Goal: Task Accomplishment & Management: Use online tool/utility

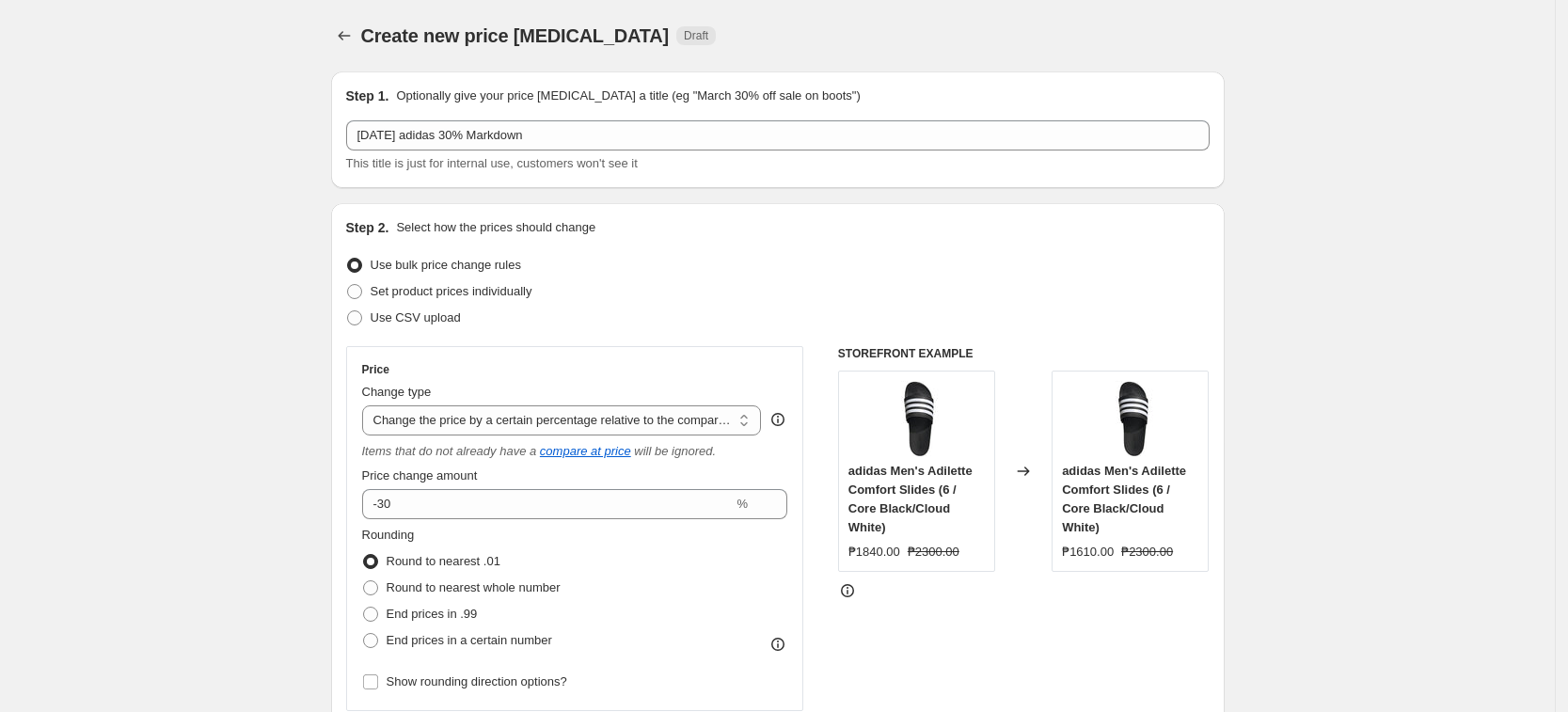
select select "pcap"
select select "no_change"
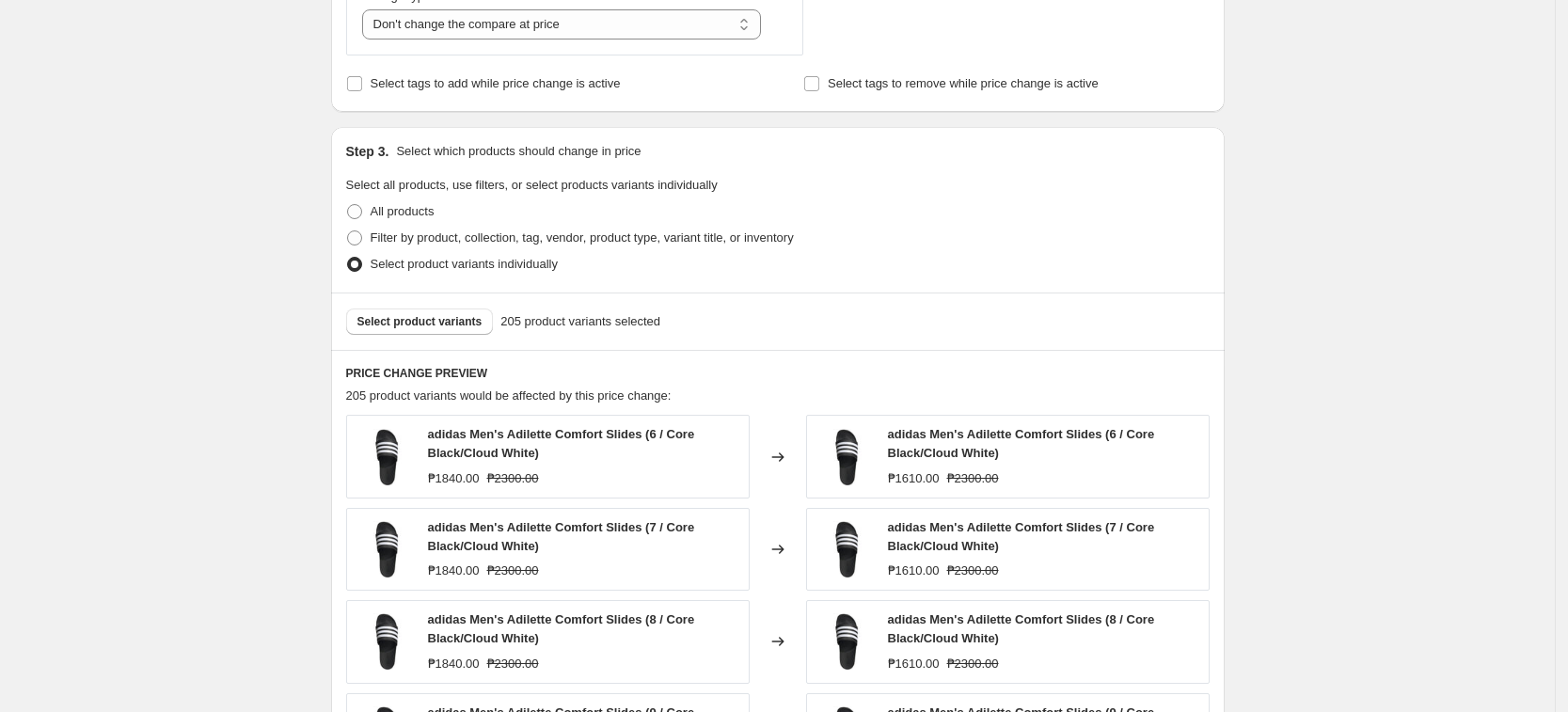
click at [1459, 211] on div "Create new price [MEDICAL_DATA]. This page is ready Create new price [MEDICAL_D…" at bounding box center [777, 396] width 1555 height 2345
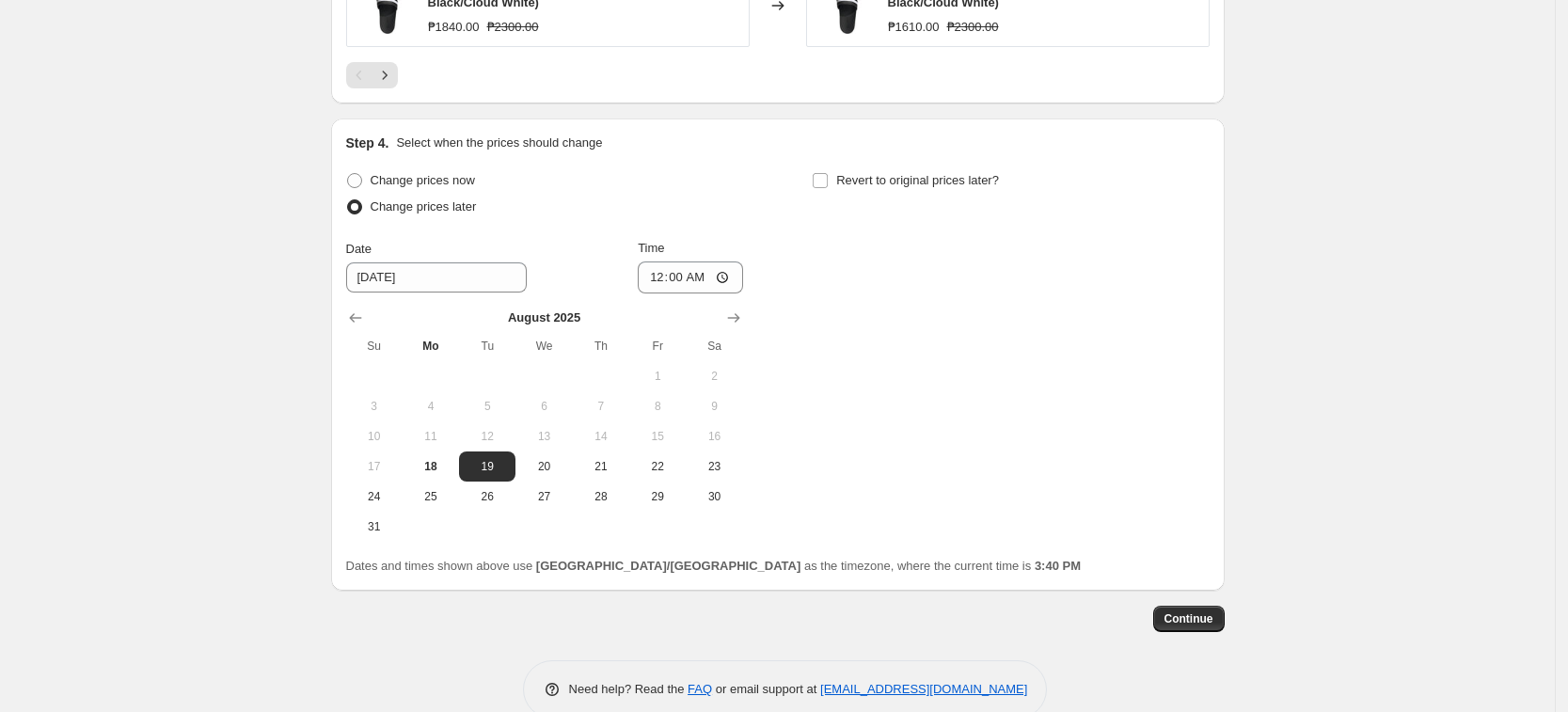
scroll to position [1634, 0]
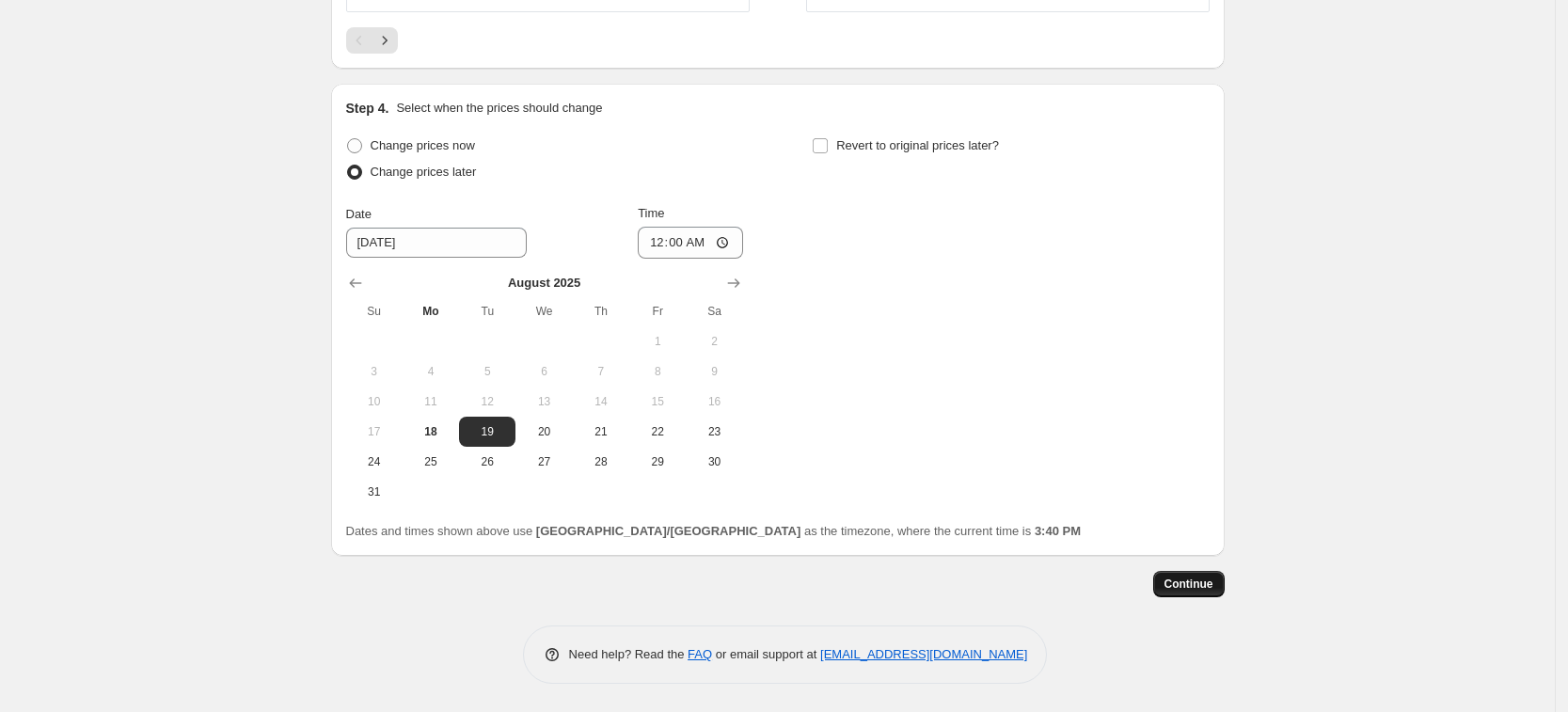
click at [1197, 586] on span "Continue" at bounding box center [1188, 585] width 49 height 15
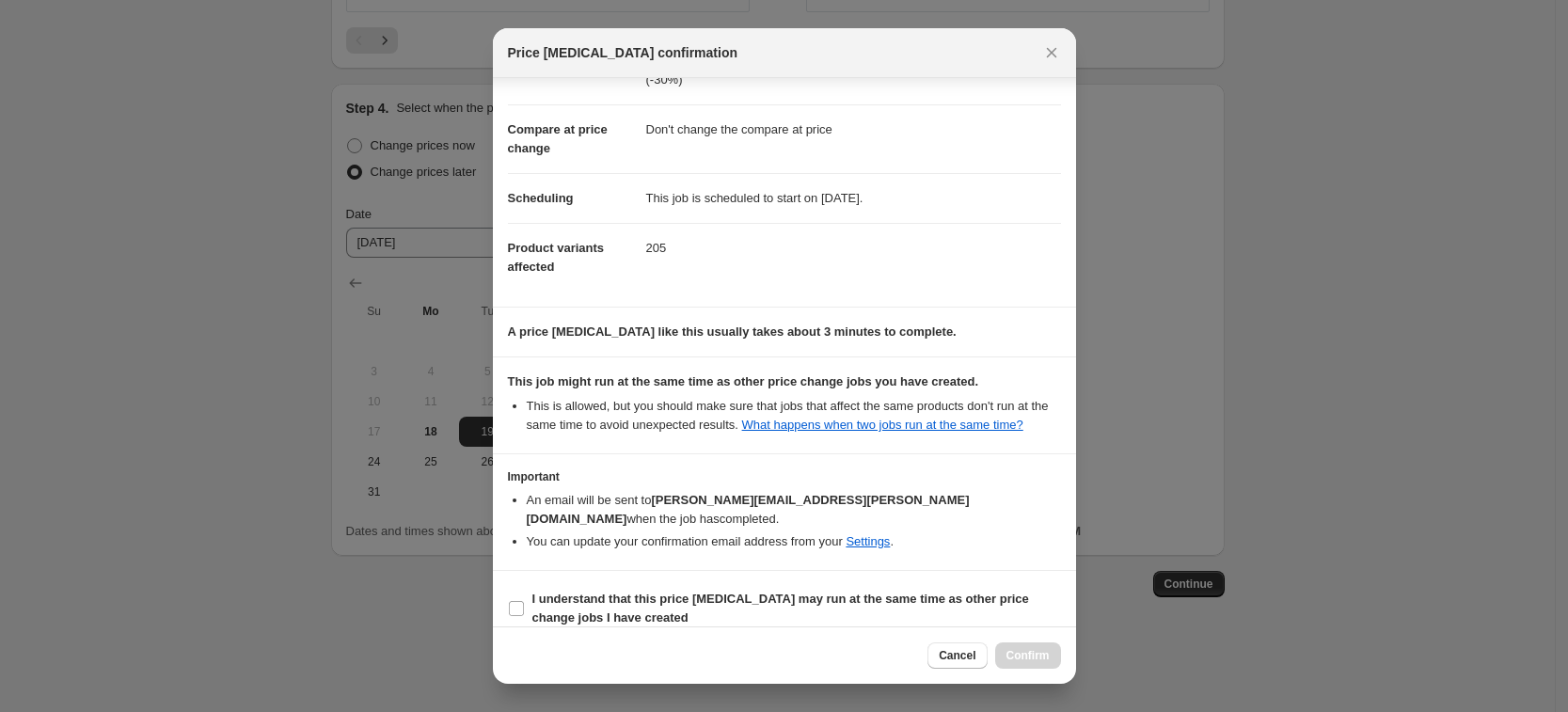
scroll to position [77, 0]
drag, startPoint x: 583, startPoint y: 593, endPoint x: 744, endPoint y: 622, distance: 163.6
click at [583, 593] on b "I understand that this price [MEDICAL_DATA] may run at the same time as other p…" at bounding box center [780, 607] width 497 height 33
click at [524, 600] on input "I understand that this price [MEDICAL_DATA] may run at the same time as other p…" at bounding box center [517, 608] width 15 height 15
checkbox input "true"
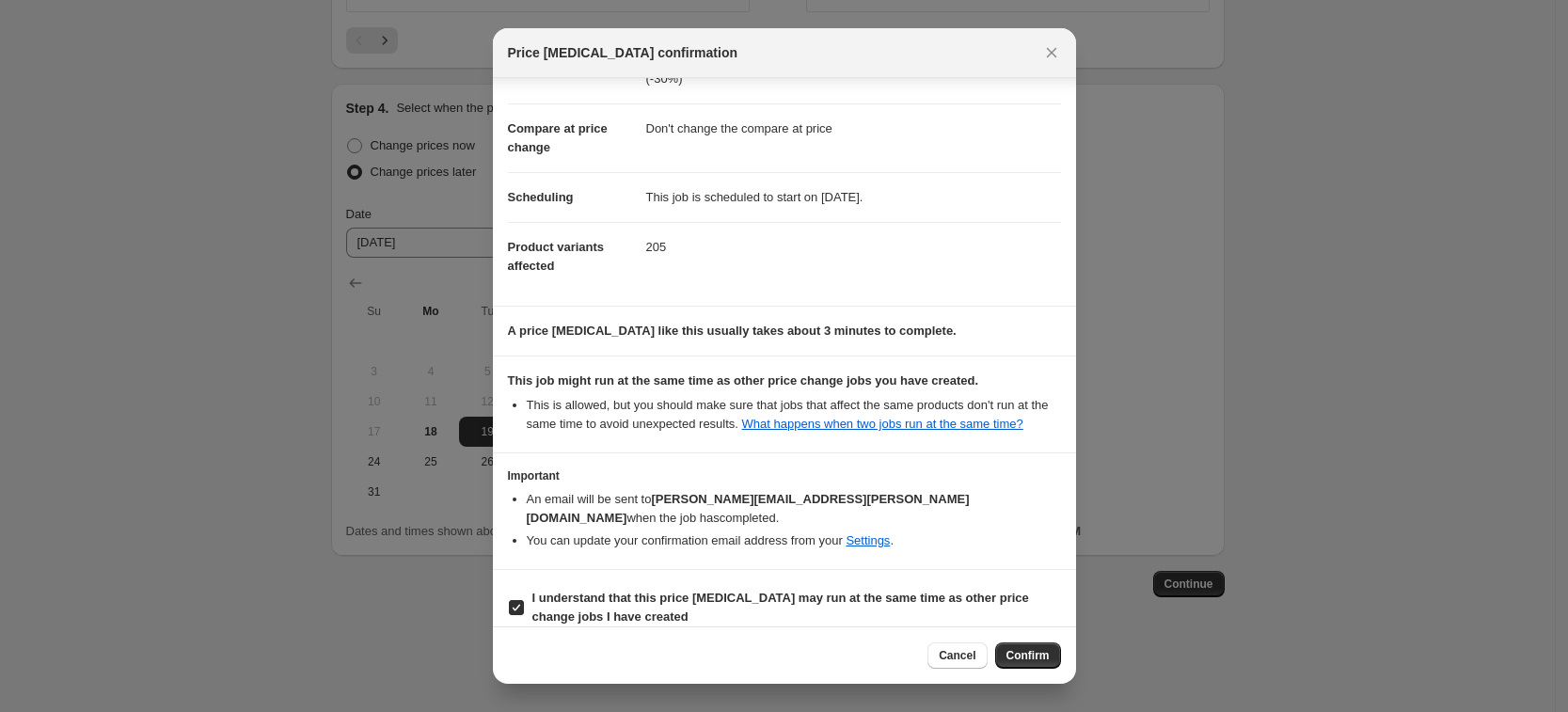
drag, startPoint x: 1027, startPoint y: 656, endPoint x: 1064, endPoint y: 549, distance: 113.2
click at [1064, 549] on div "Price [MEDICAL_DATA] confirmation Confirmation for [DATE] adidas 30% Markdown P…" at bounding box center [784, 355] width 583 height 656
click at [954, 648] on span "Cancel" at bounding box center [957, 656] width 36 height 15
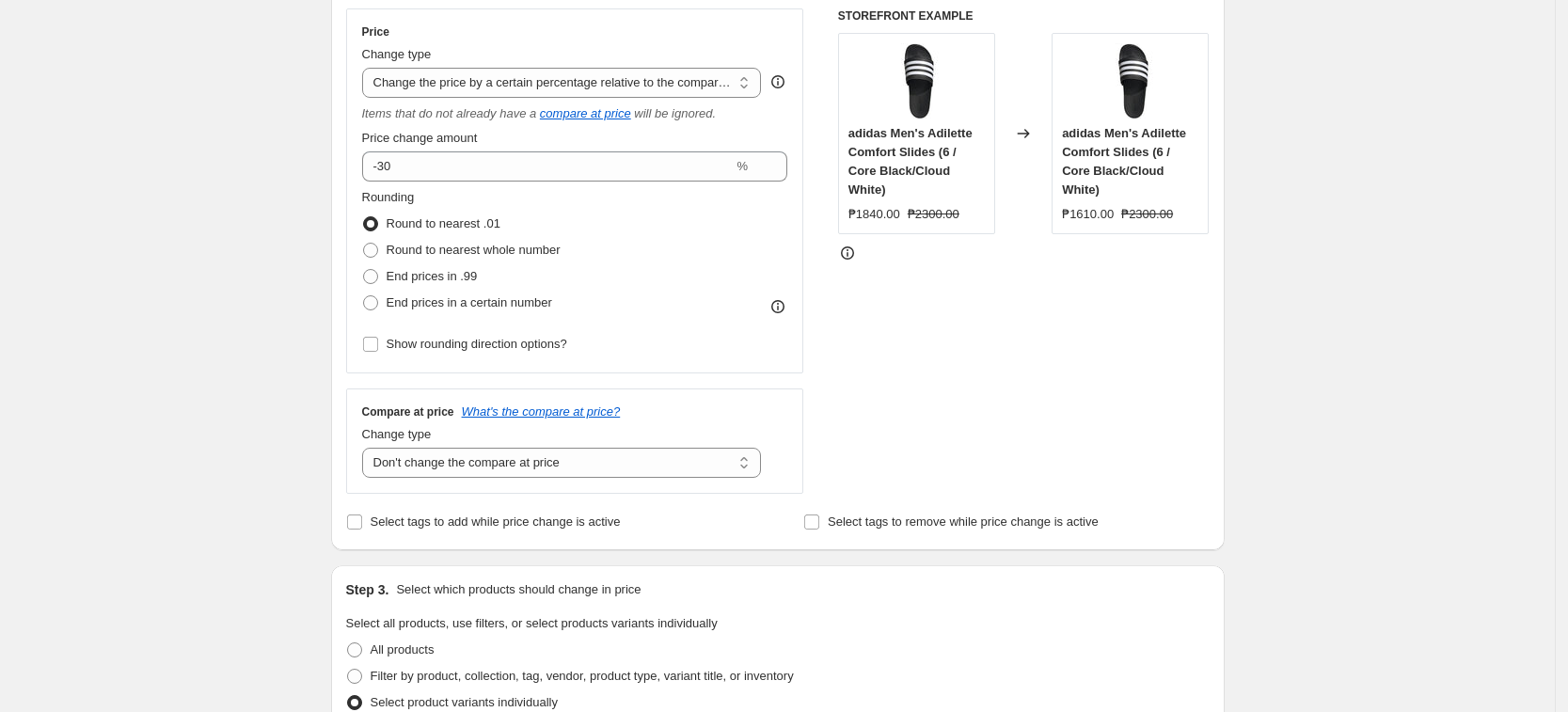
scroll to position [0, 0]
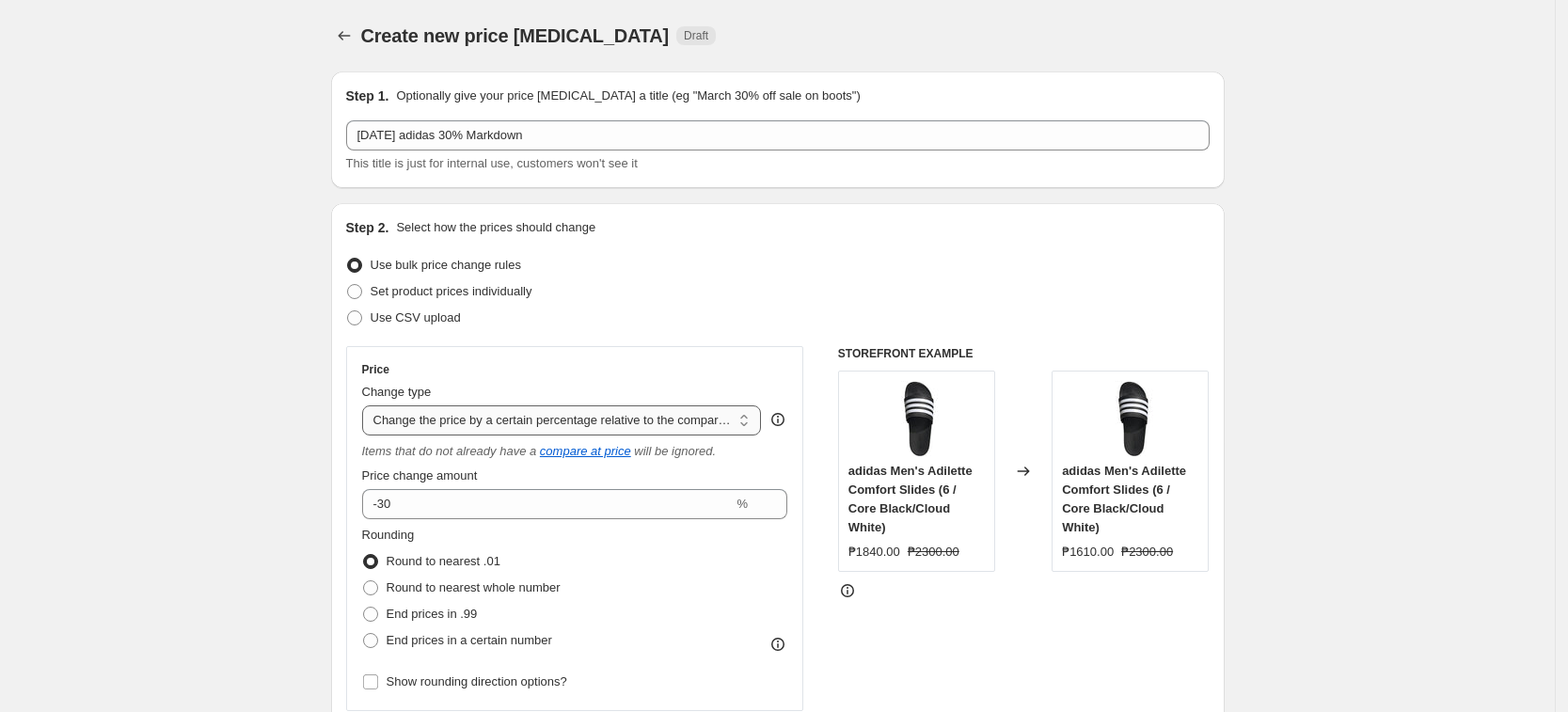
click at [658, 406] on select "Change the price to a certain amount Change the price by a certain amount Chang…" at bounding box center [562, 420] width 400 height 30
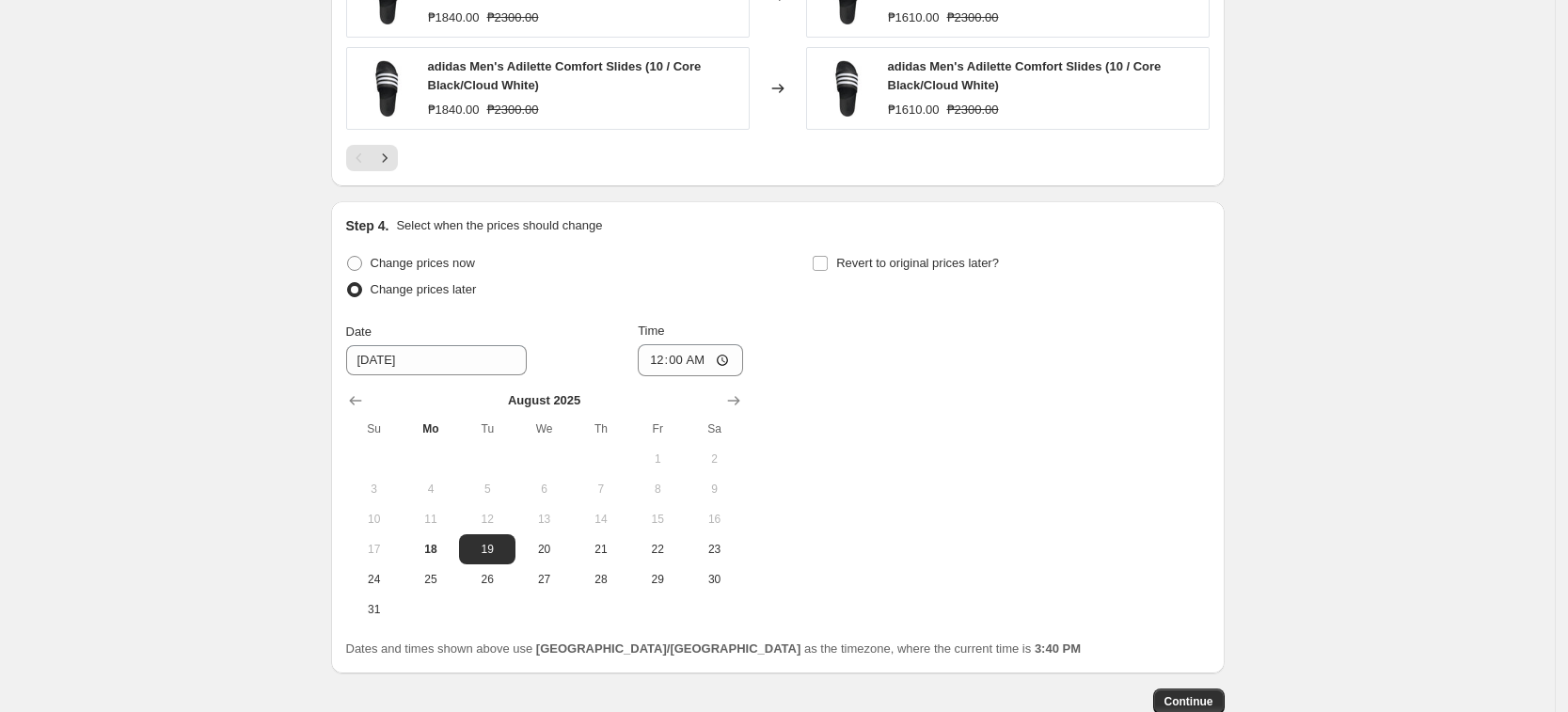
scroll to position [1634, 0]
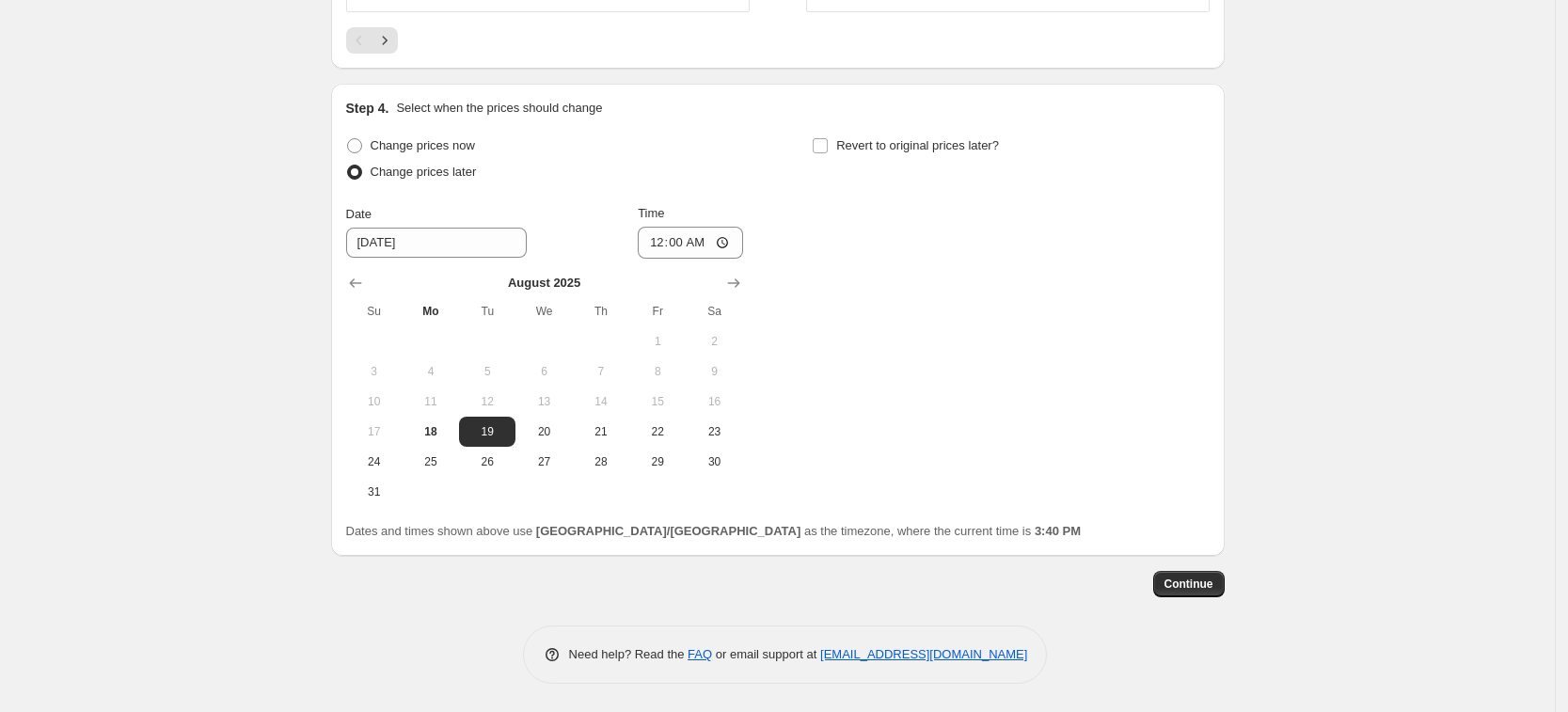
click at [1204, 583] on span "Continue" at bounding box center [1188, 585] width 49 height 15
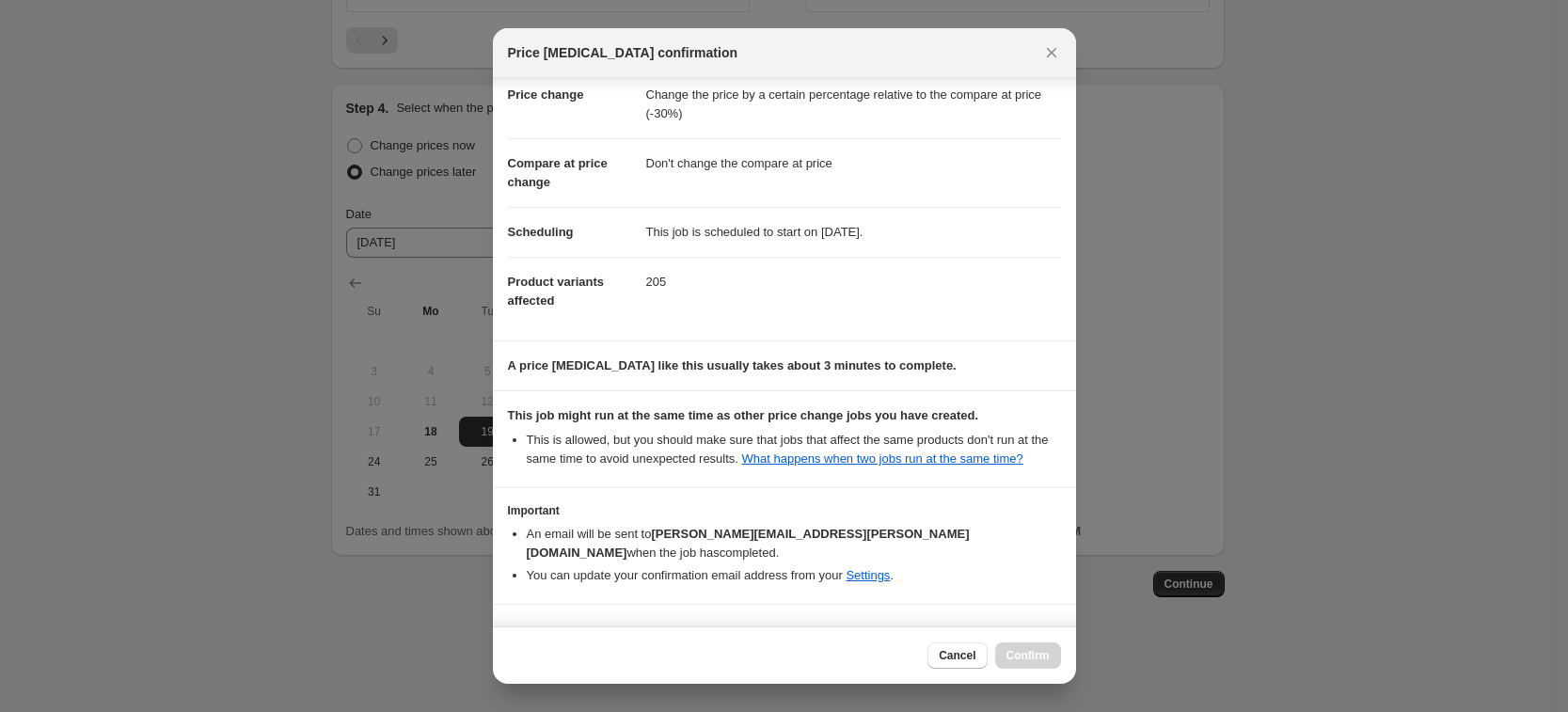
scroll to position [77, 0]
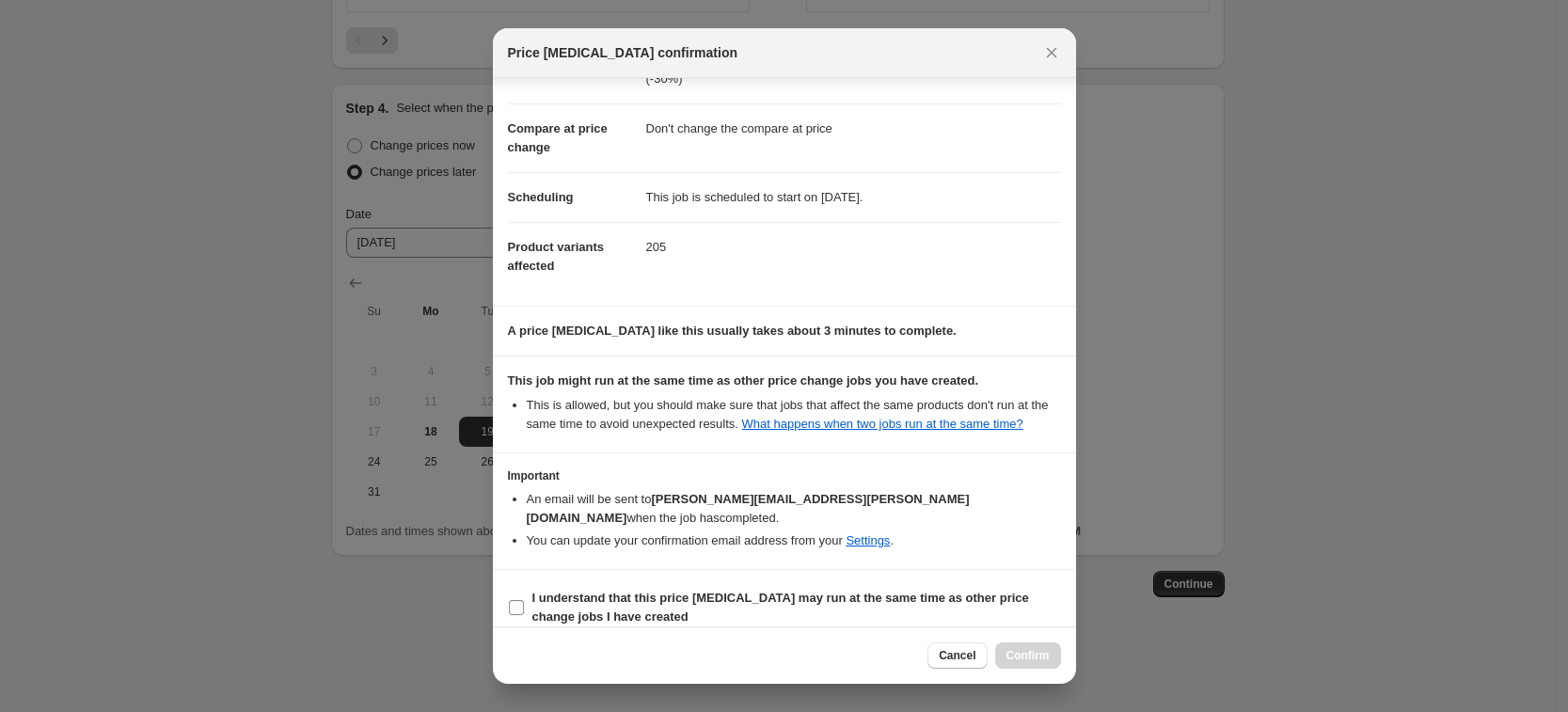
click at [862, 590] on b "I understand that this price [MEDICAL_DATA] may run at the same time as other p…" at bounding box center [780, 607] width 497 height 33
click at [524, 600] on input "I understand that this price [MEDICAL_DATA] may run at the same time as other p…" at bounding box center [517, 608] width 15 height 15
checkbox input "true"
click at [1030, 656] on span "Confirm" at bounding box center [1027, 656] width 43 height 15
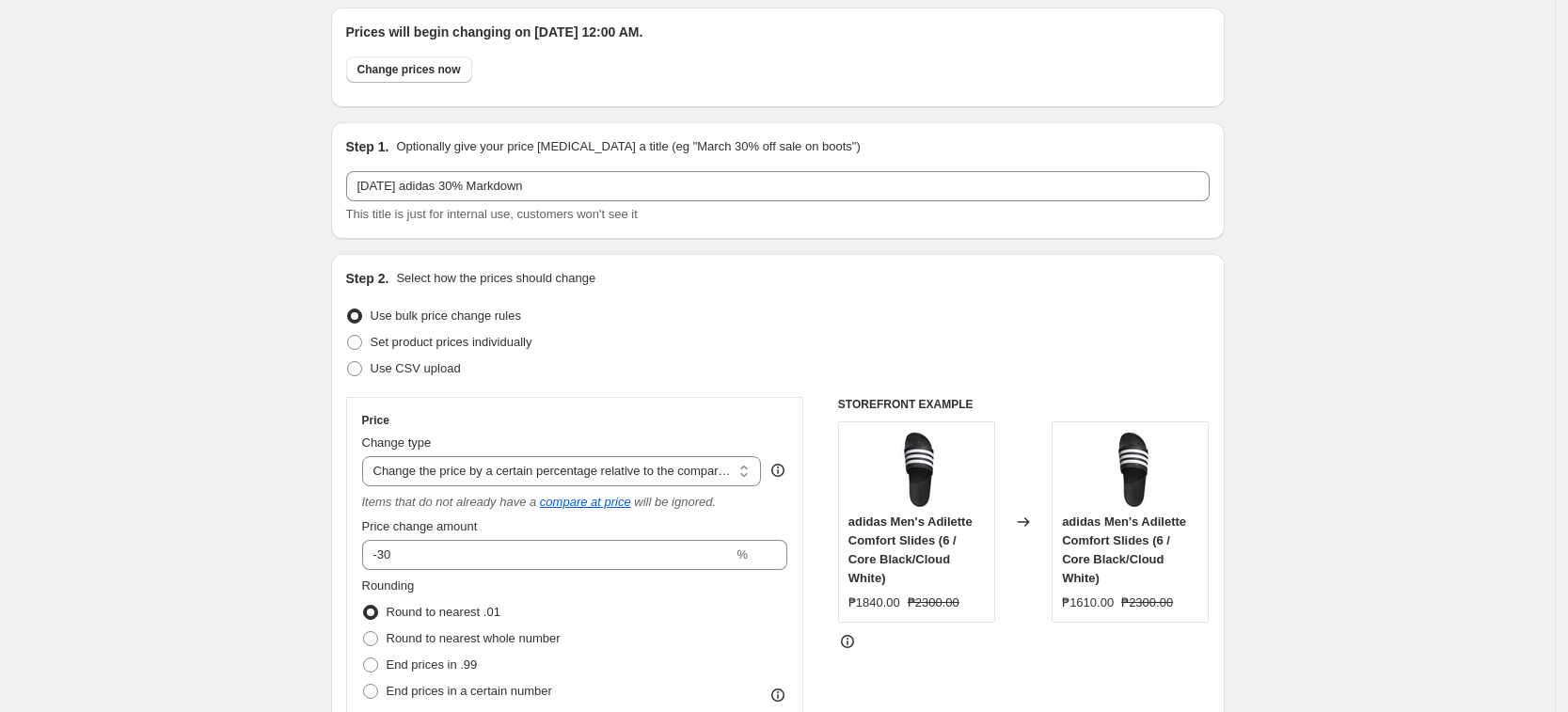
scroll to position [0, 0]
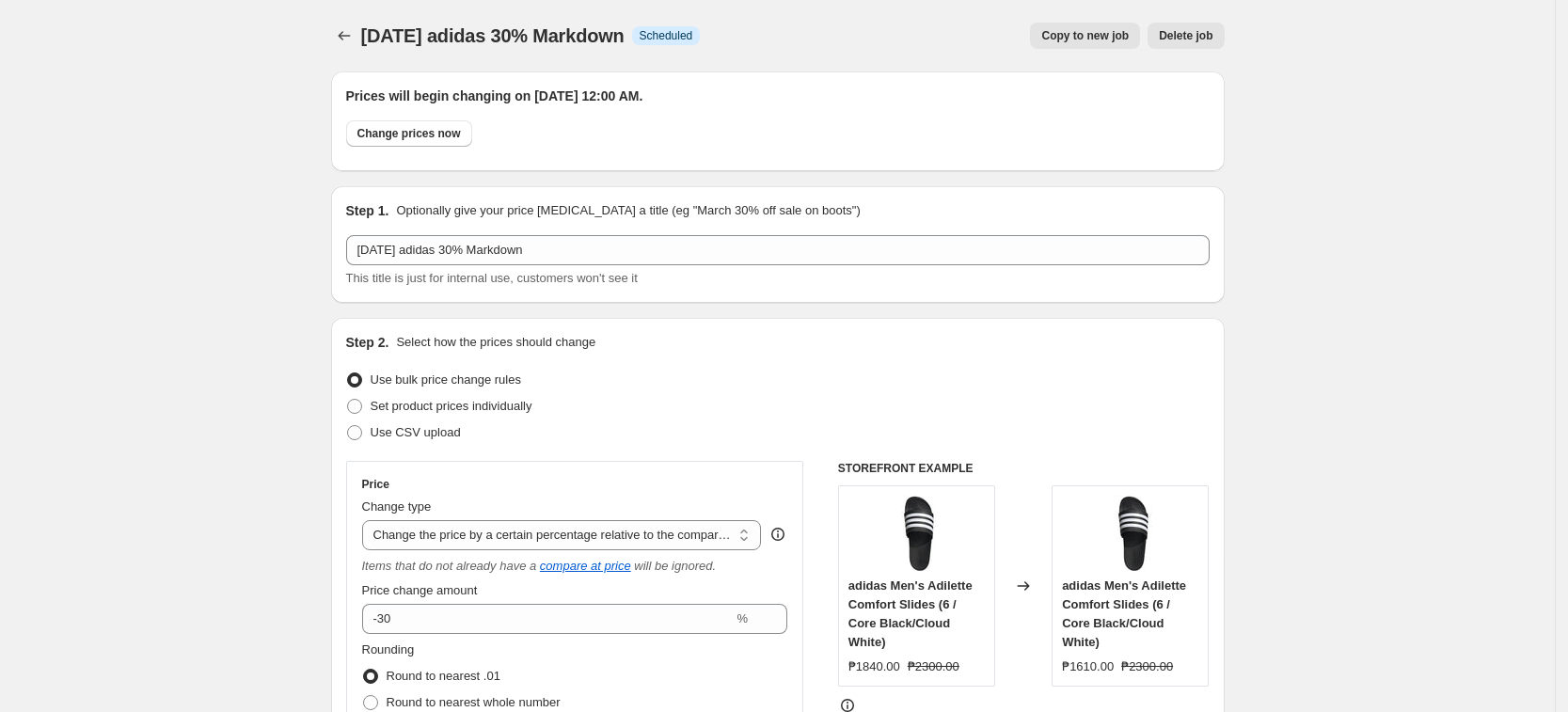
click at [347, 113] on div "Prices will begin changing on [DATE] 12:00 AM. Change prices now" at bounding box center [778, 122] width 894 height 100
click at [569, 5] on div "[DATE] adidas 30% Markdown. This page is ready [DATE] adidas 30% Markdown Info …" at bounding box center [778, 35] width 894 height 72
click at [351, 46] on button "Price change jobs" at bounding box center [344, 36] width 27 height 27
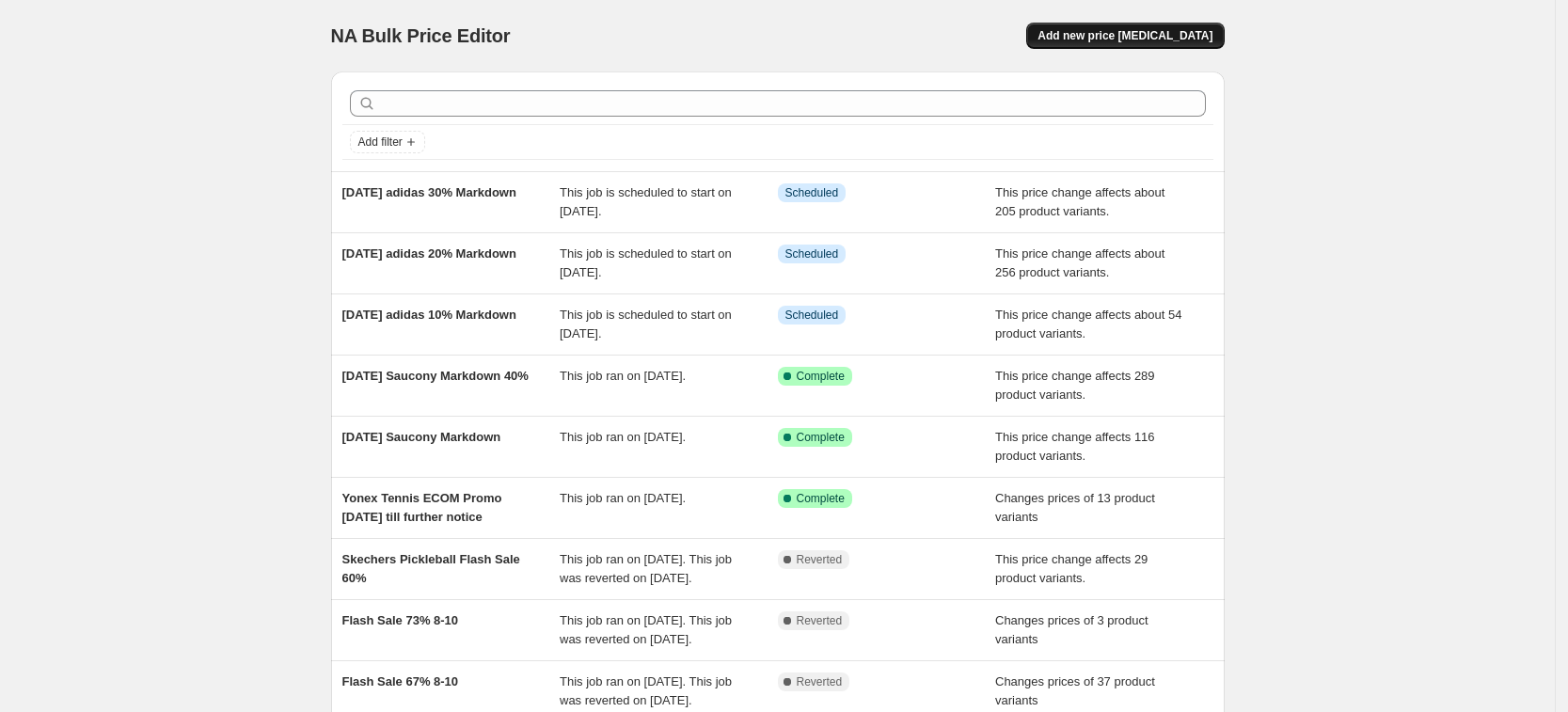
click at [1103, 34] on span "Add new price [MEDICAL_DATA]" at bounding box center [1124, 35] width 175 height 15
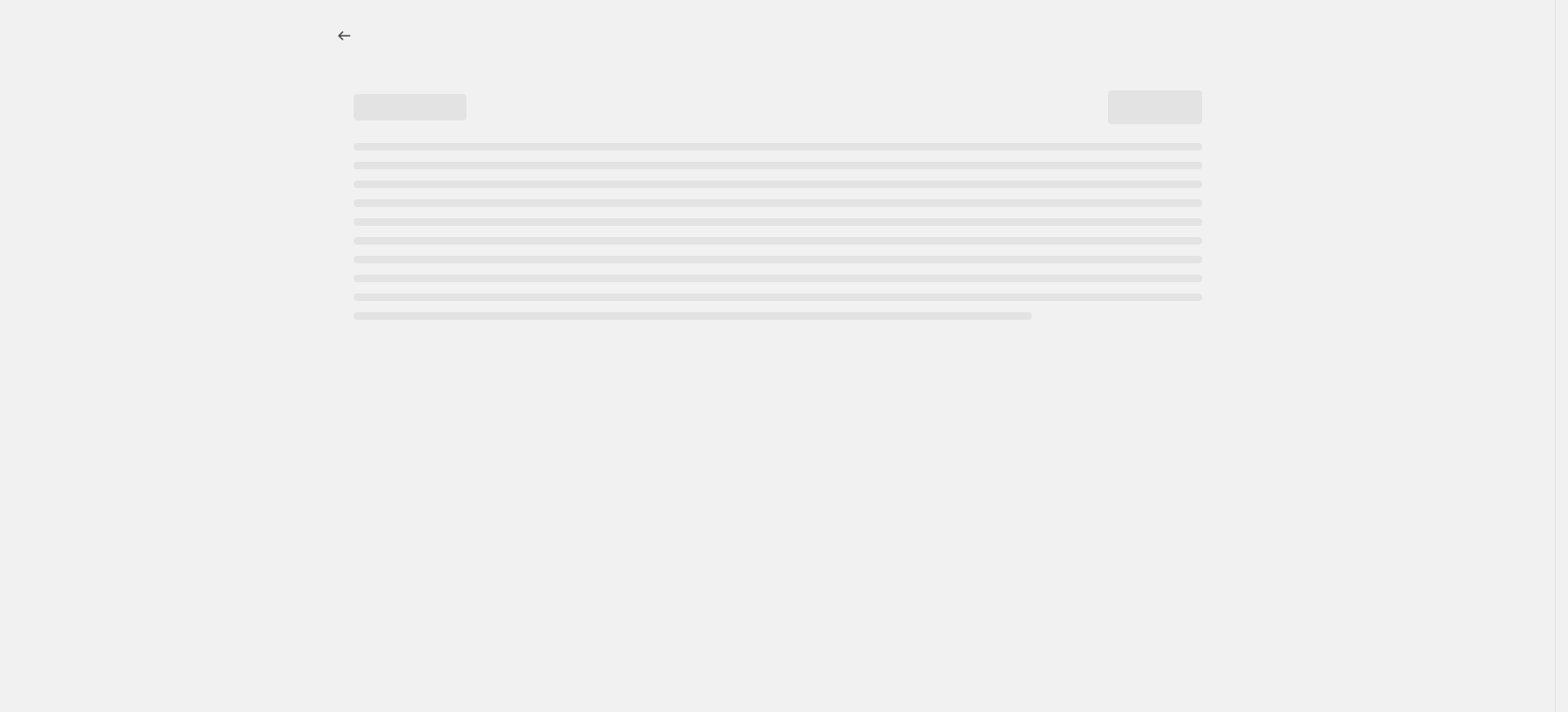
select select "percentage"
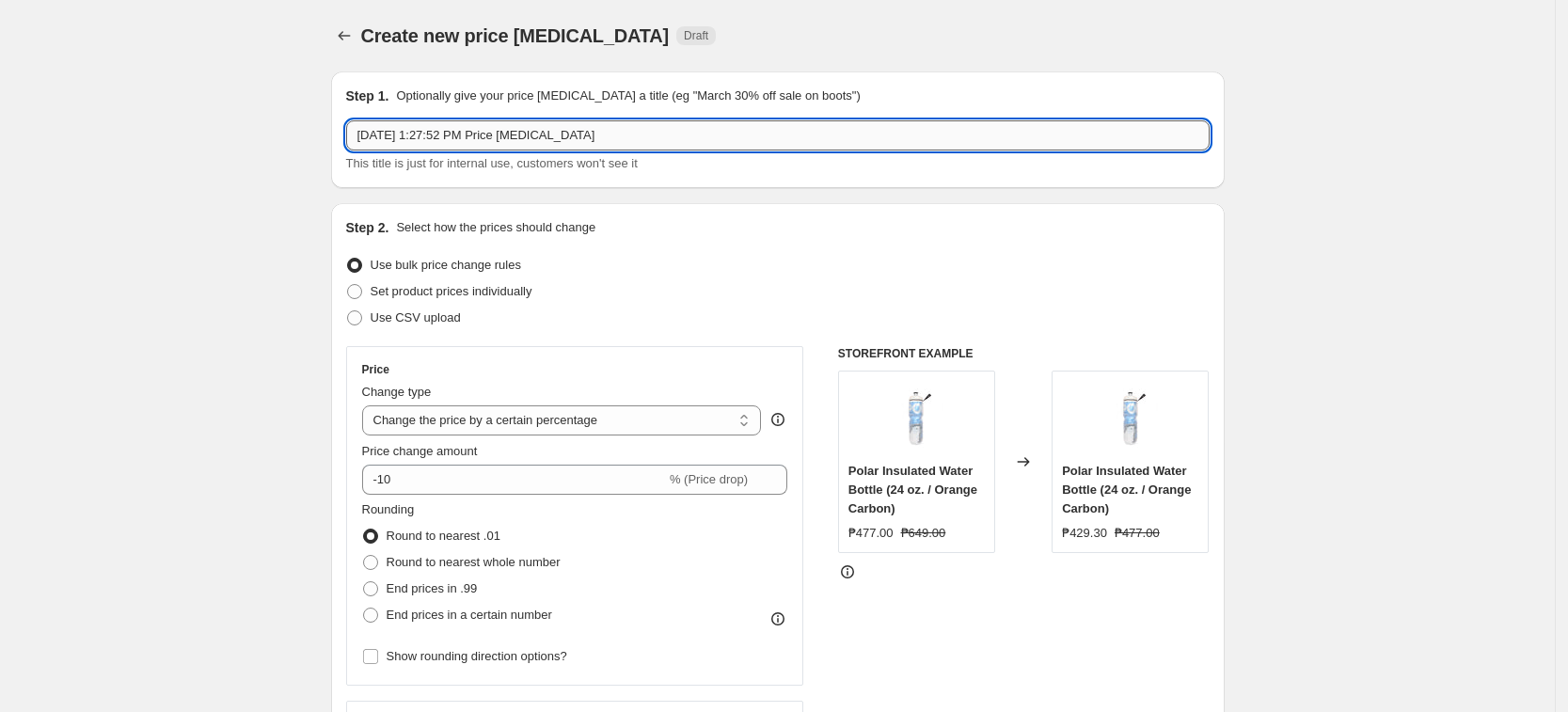
click at [501, 143] on input "[DATE] 1:27:52 PM Price [MEDICAL_DATA]" at bounding box center [778, 135] width 863 height 30
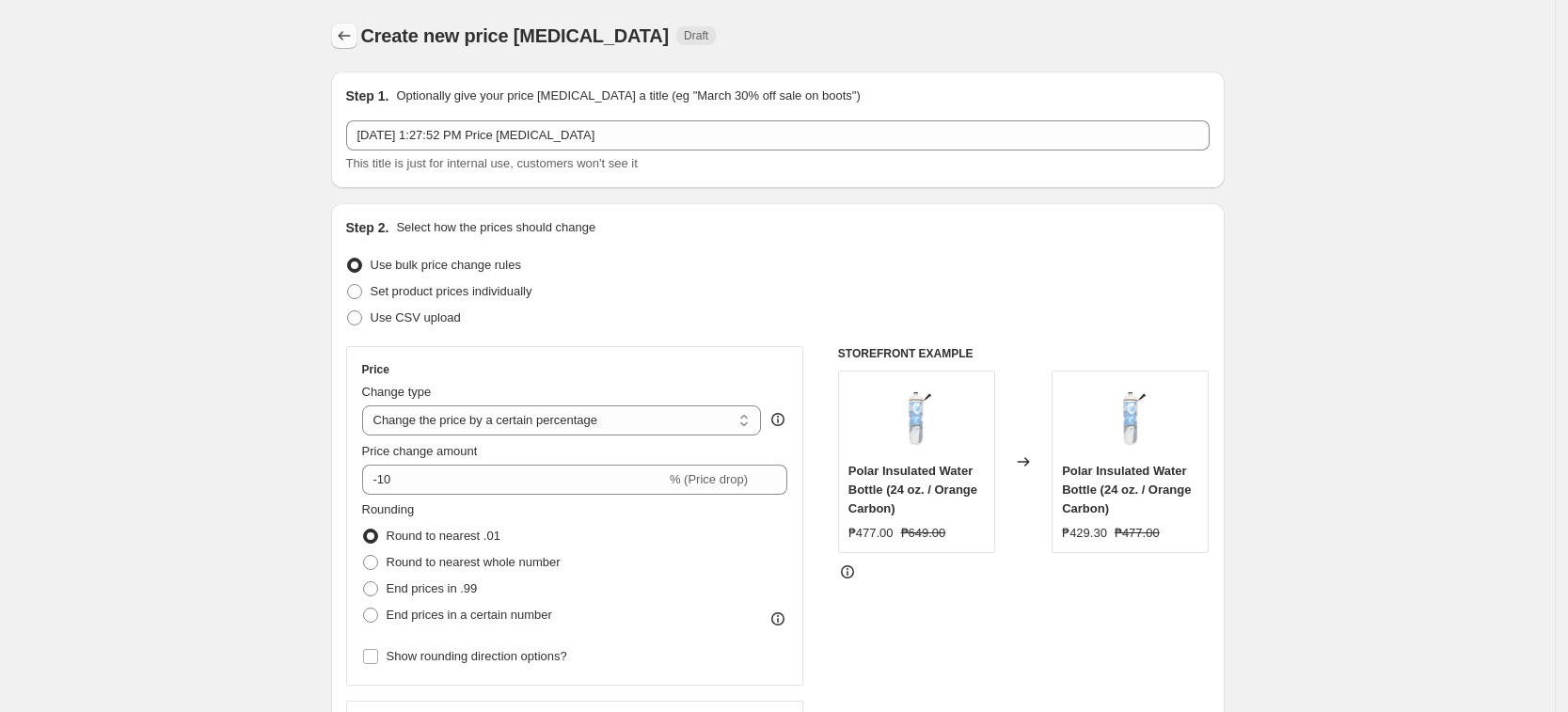
click at [354, 38] on icon "Price change jobs" at bounding box center [344, 36] width 19 height 19
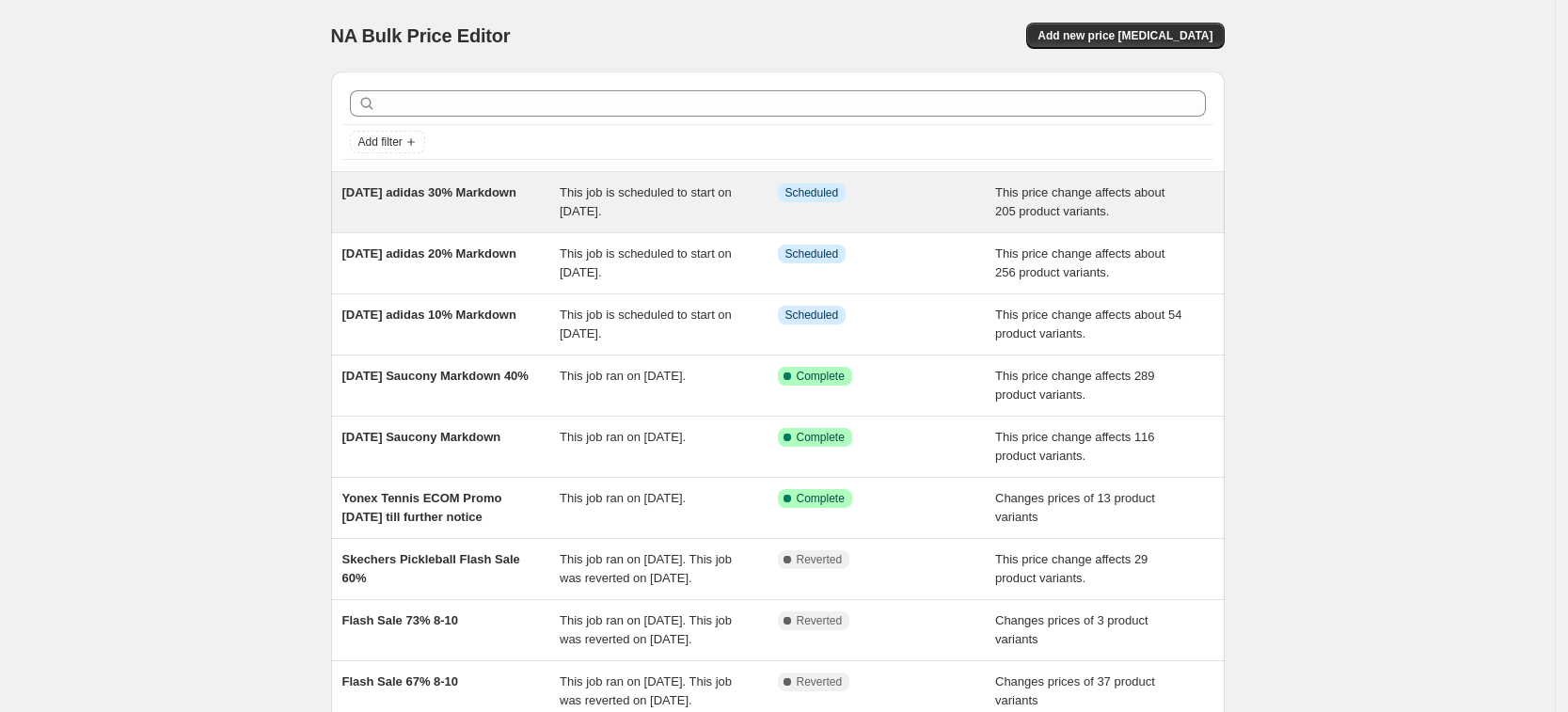
drag, startPoint x: 284, startPoint y: 179, endPoint x: 457, endPoint y: 212, distance: 176.1
click at [457, 212] on div "NA Bulk Price Editor. This page is ready NA Bulk Price Editor Add new price [ME…" at bounding box center [777, 484] width 1555 height 969
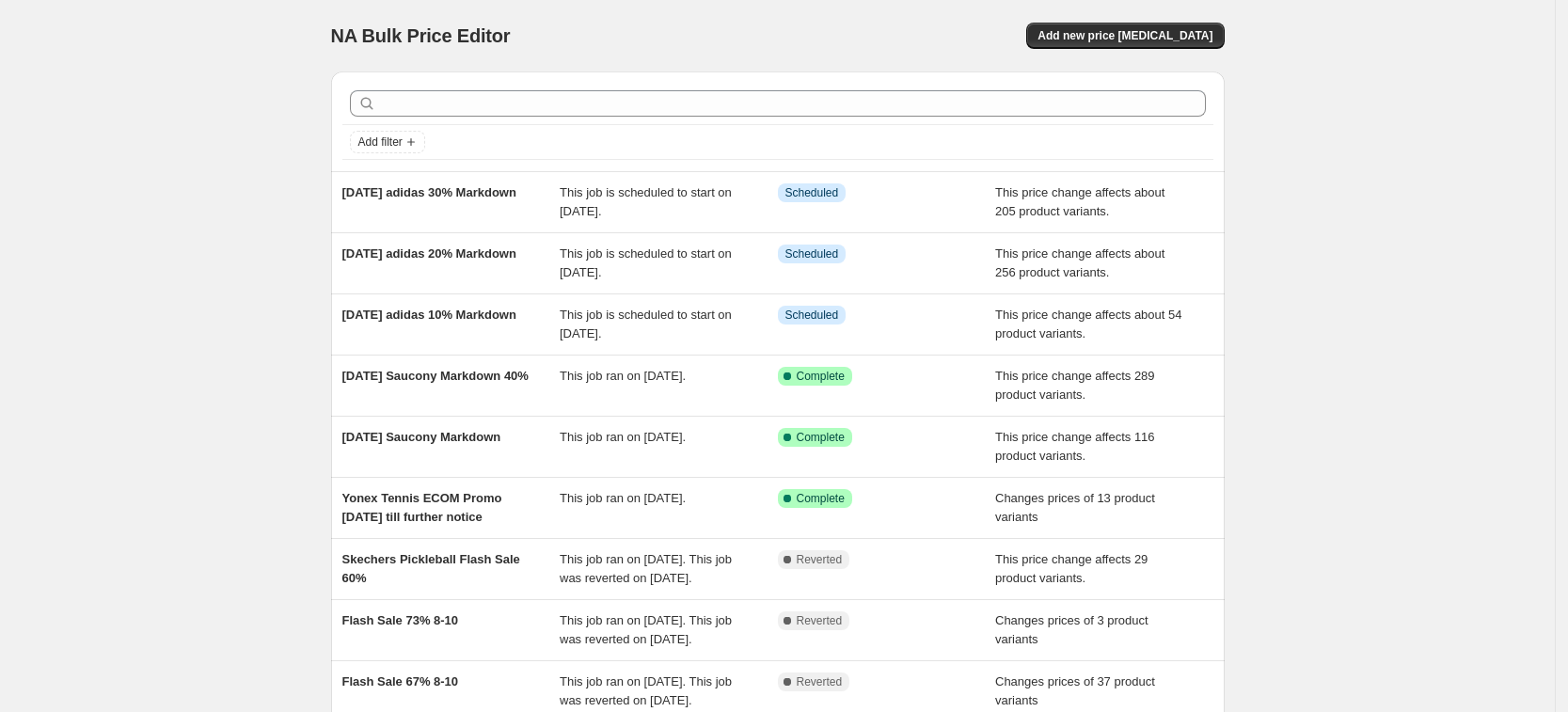
copy span "[DATE] adidas 30% Markdown"
click at [1139, 43] on button "Add new price [MEDICAL_DATA]" at bounding box center [1124, 36] width 197 height 27
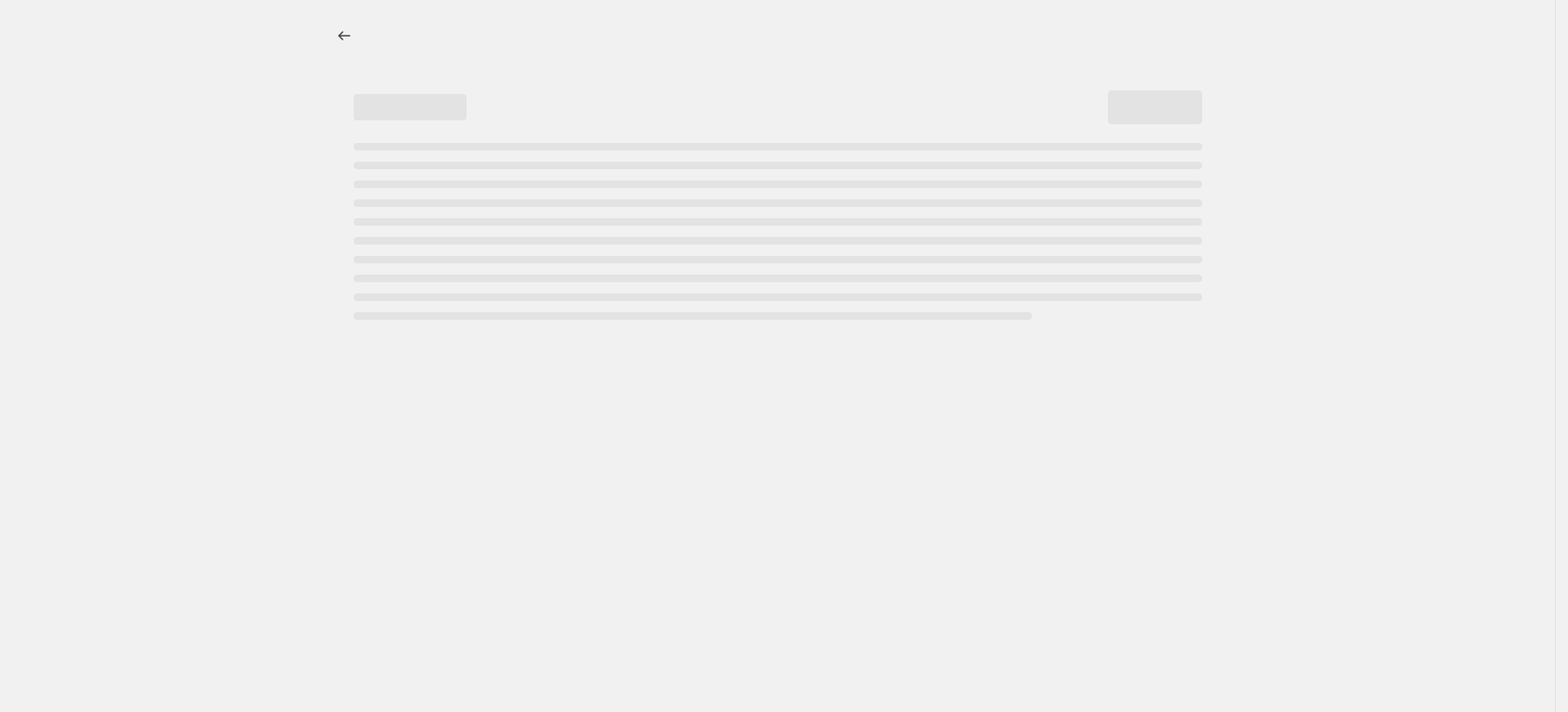
select select "percentage"
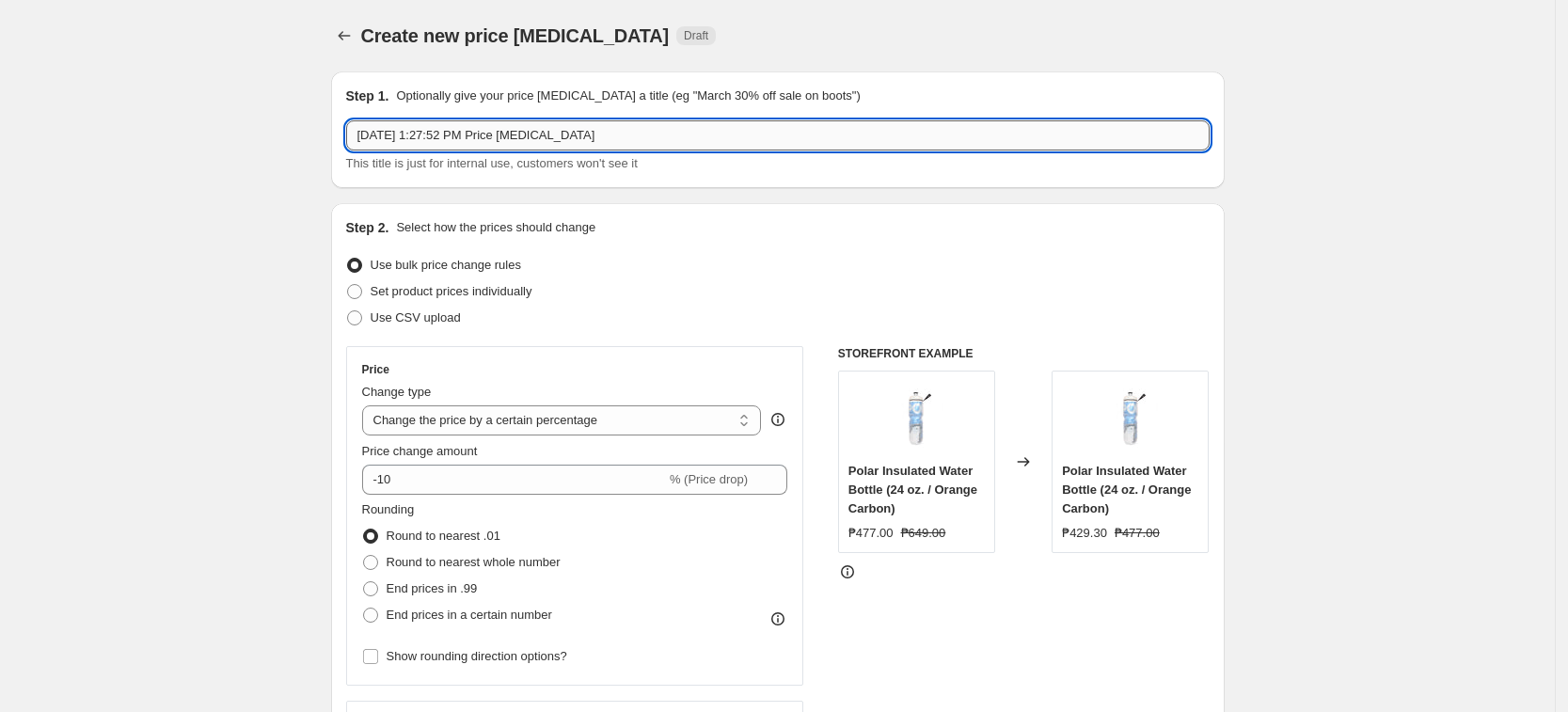
click at [477, 140] on input "[DATE] 1:27:52 PM Price [MEDICAL_DATA]" at bounding box center [778, 135] width 863 height 30
paste input "ust 19 adidas 30% Markdown"
drag, startPoint x: 470, startPoint y: 139, endPoint x: 696, endPoint y: 185, distance: 230.6
click at [471, 139] on input "[DATE] adidas 30% Markdown" at bounding box center [778, 135] width 863 height 30
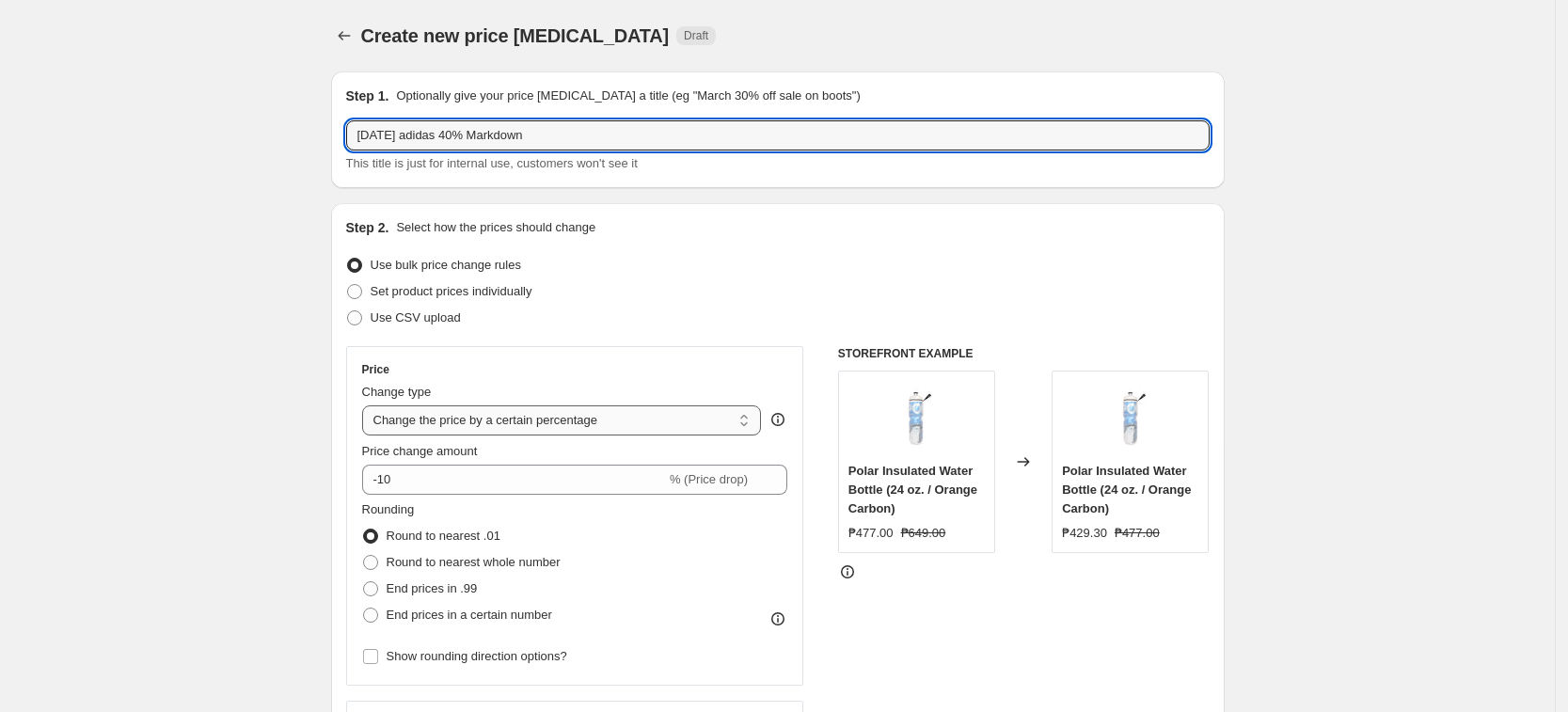
type input "[DATE] adidas 40% Markdown"
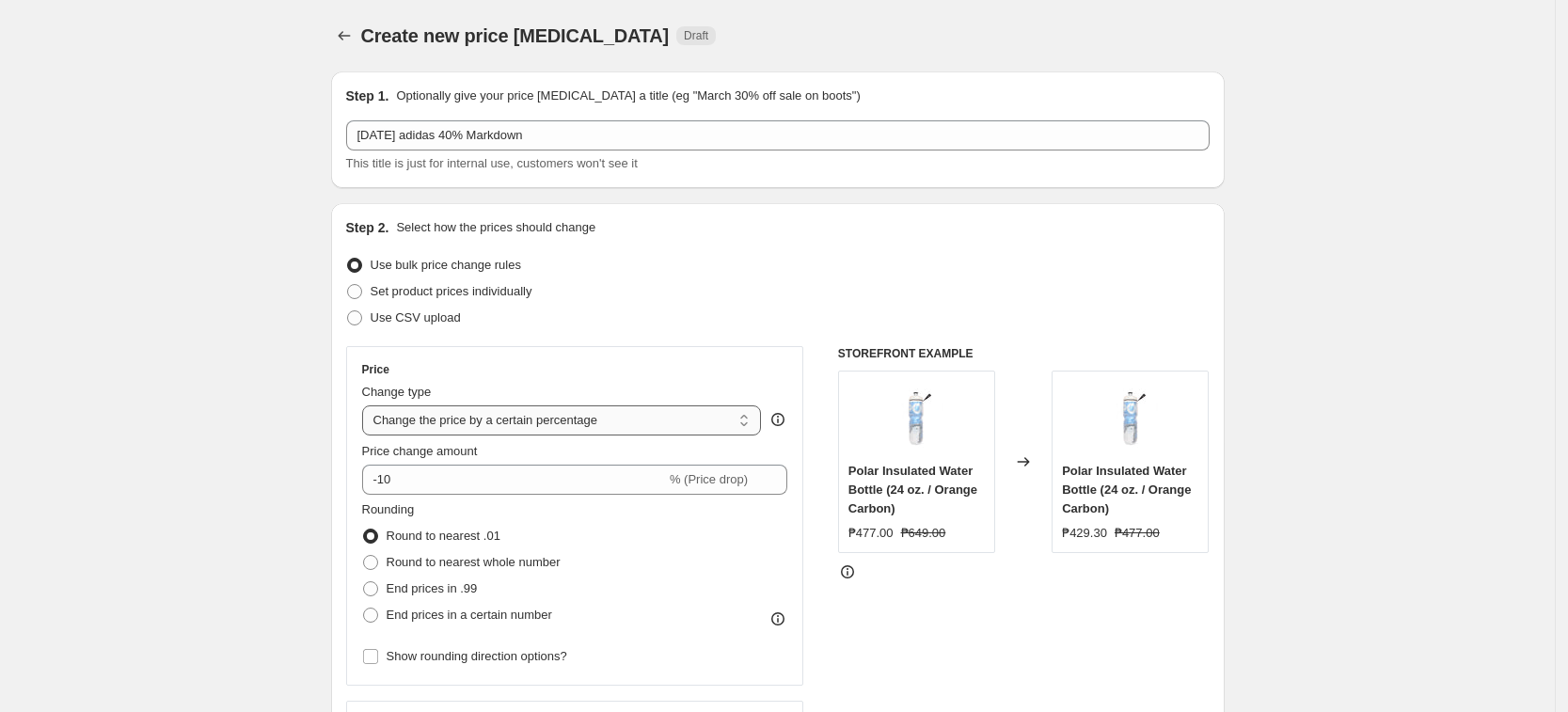
click at [456, 433] on select "Change the price to a certain amount Change the price by a certain amount Chang…" at bounding box center [562, 420] width 400 height 30
select select "pcap"
click at [367, 406] on select "Change the price to a certain amount Change the price by a certain amount Chang…" at bounding box center [562, 420] width 400 height 30
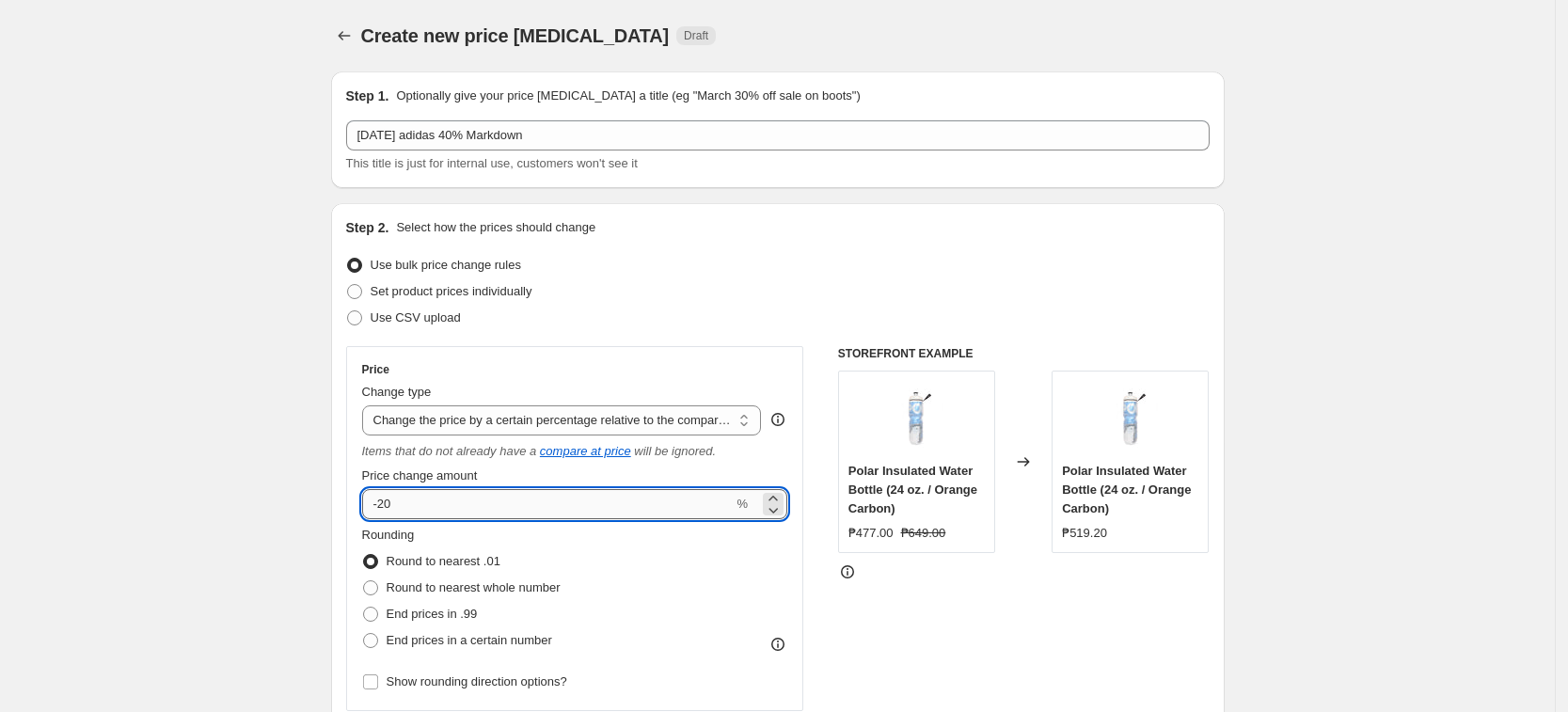
click at [530, 498] on input "-20" at bounding box center [547, 503] width 371 height 30
type input "-2"
type input "-40"
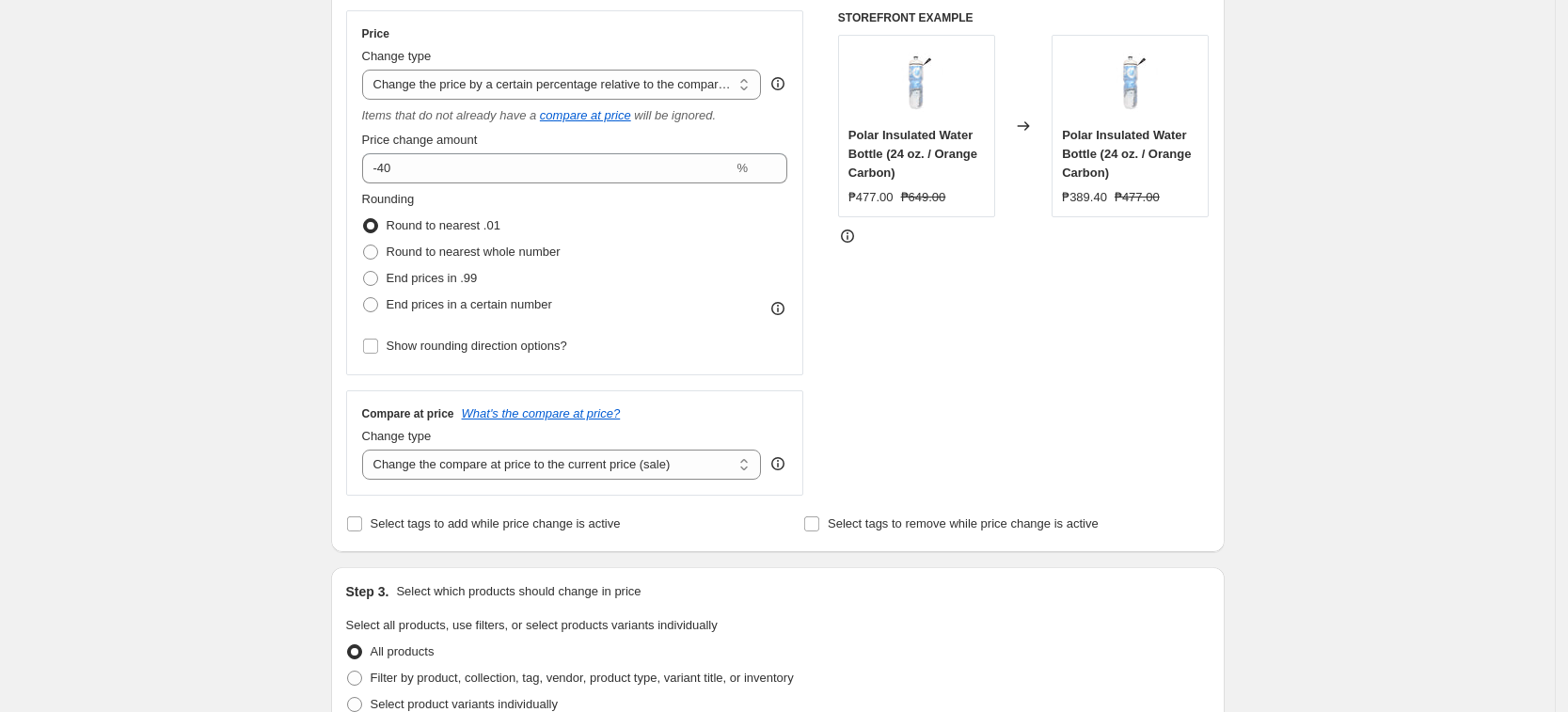
scroll to position [353, 0]
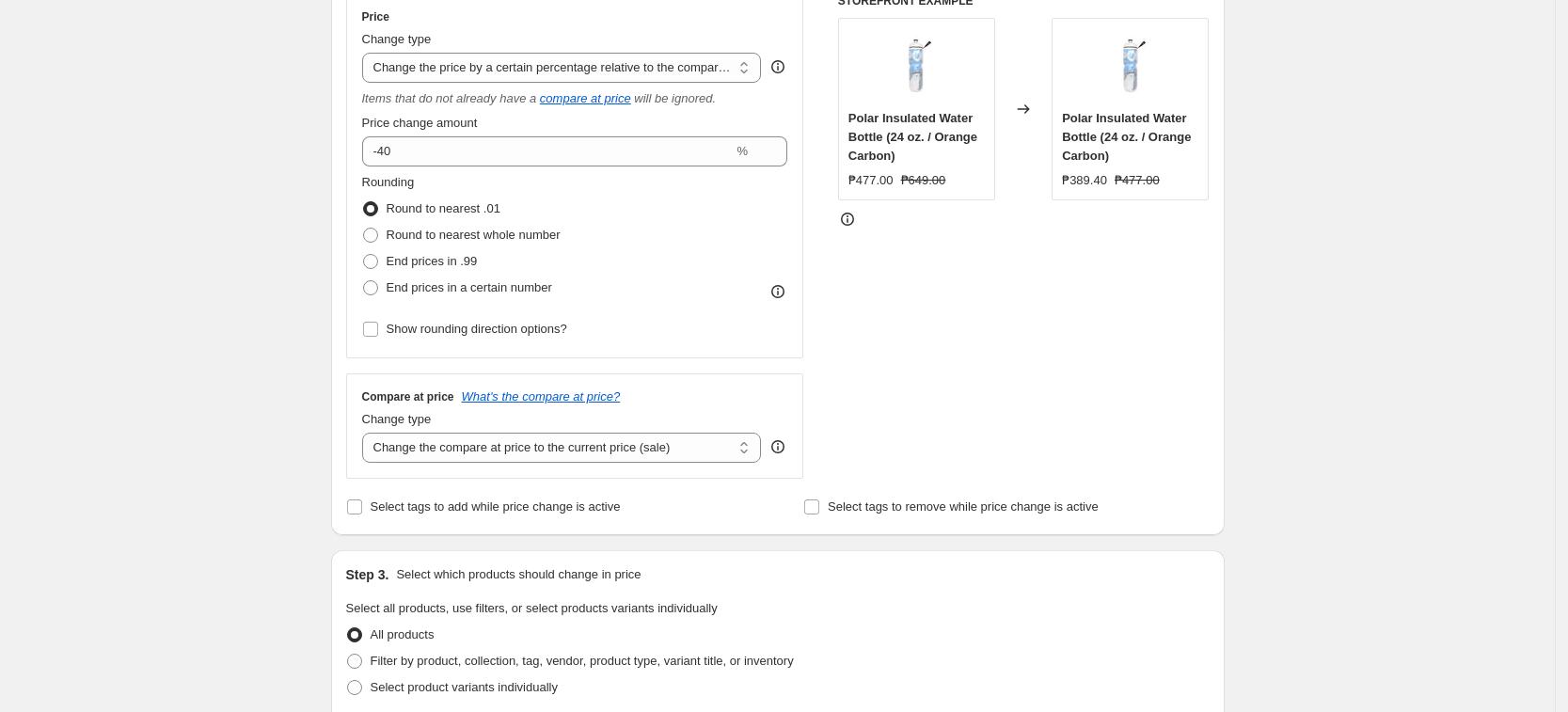
click at [462, 467] on div "Compare at price What's the compare at price? Change type Change the compare at…" at bounding box center [575, 426] width 458 height 105
click at [486, 453] on select "Change the compare at price to the current price (sale) Change the compare at p…" at bounding box center [562, 447] width 400 height 30
select select "no_change"
click at [367, 433] on select "Change the compare at price to the current price (sale) Change the compare at p…" at bounding box center [562, 447] width 400 height 30
click at [519, 637] on div "All products" at bounding box center [778, 635] width 863 height 27
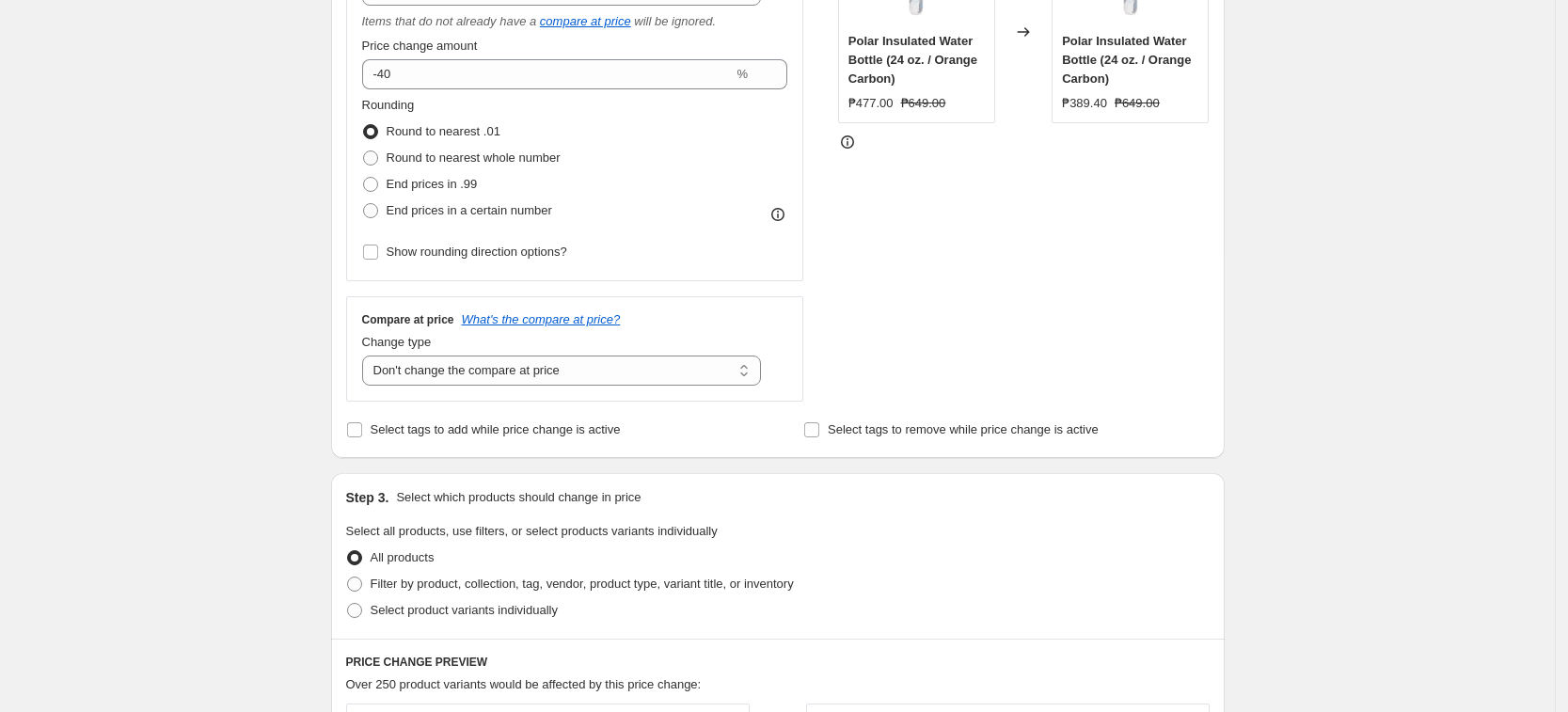
scroll to position [588, 0]
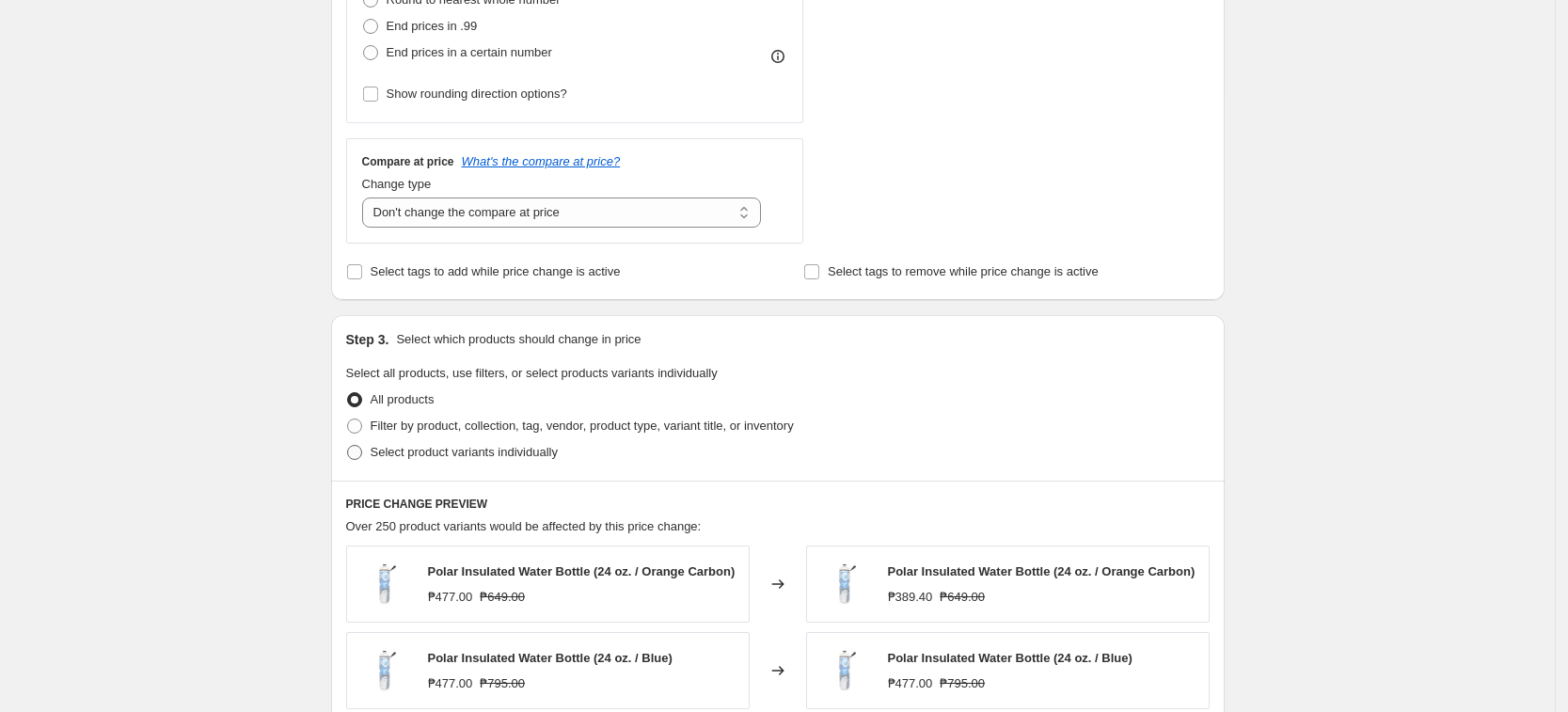
click at [519, 458] on span "Select product variants individually" at bounding box center [464, 452] width 188 height 14
click at [348, 446] on input "Select product variants individually" at bounding box center [347, 445] width 1 height 1
radio input "true"
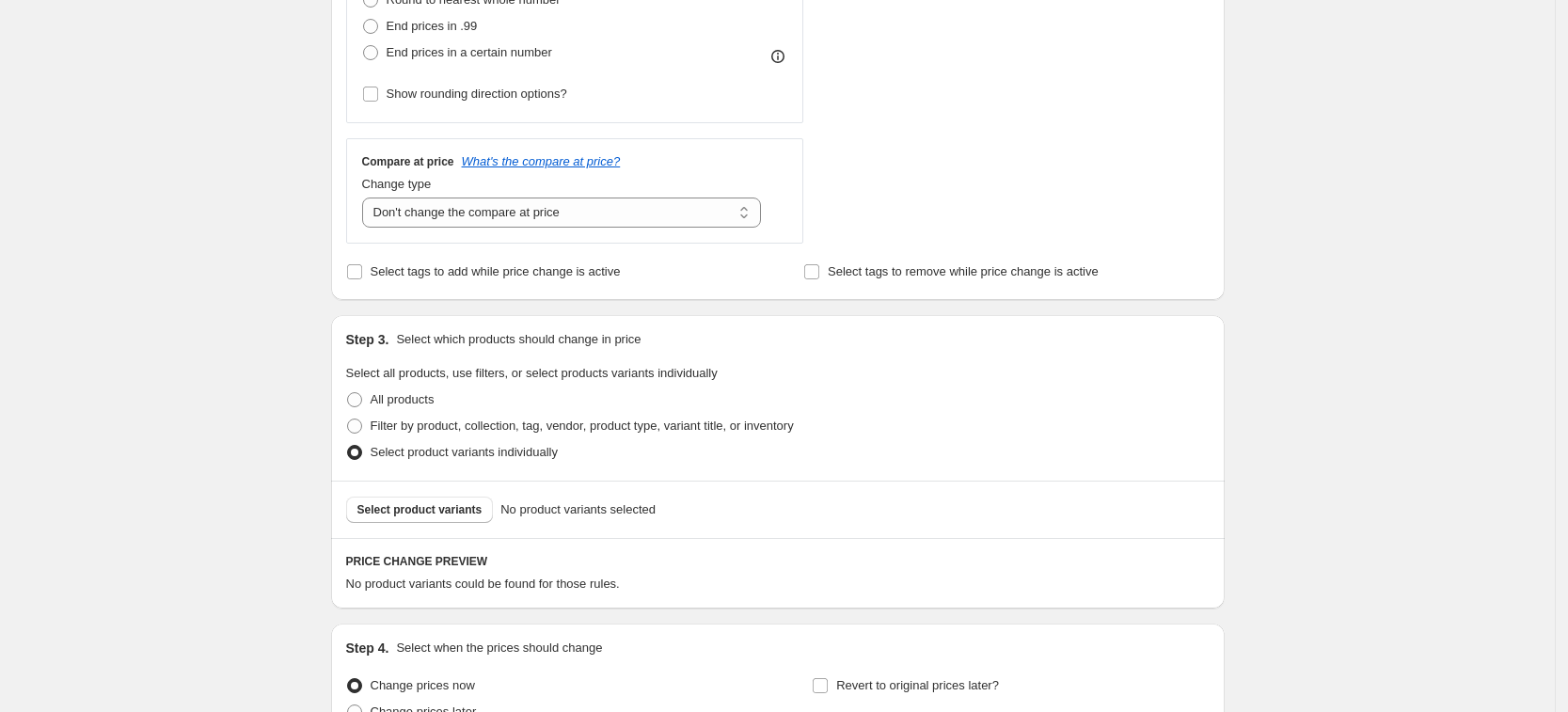
click at [1066, 168] on div "STOREFRONT EXAMPLE Polar Insulated Water Bottle (24 oz. / Orange Carbon) ₱477.0…" at bounding box center [1024, 0] width 371 height 485
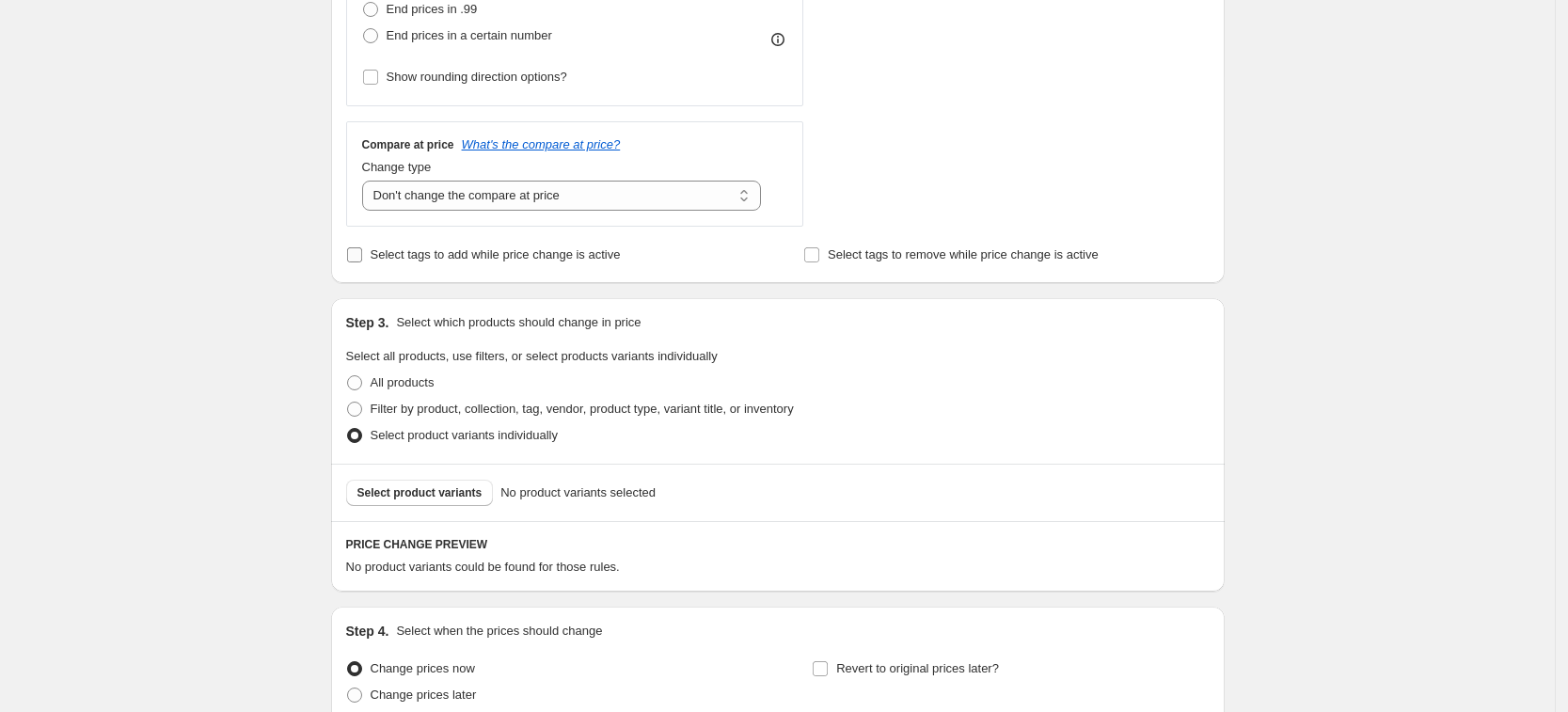
scroll to position [777, 0]
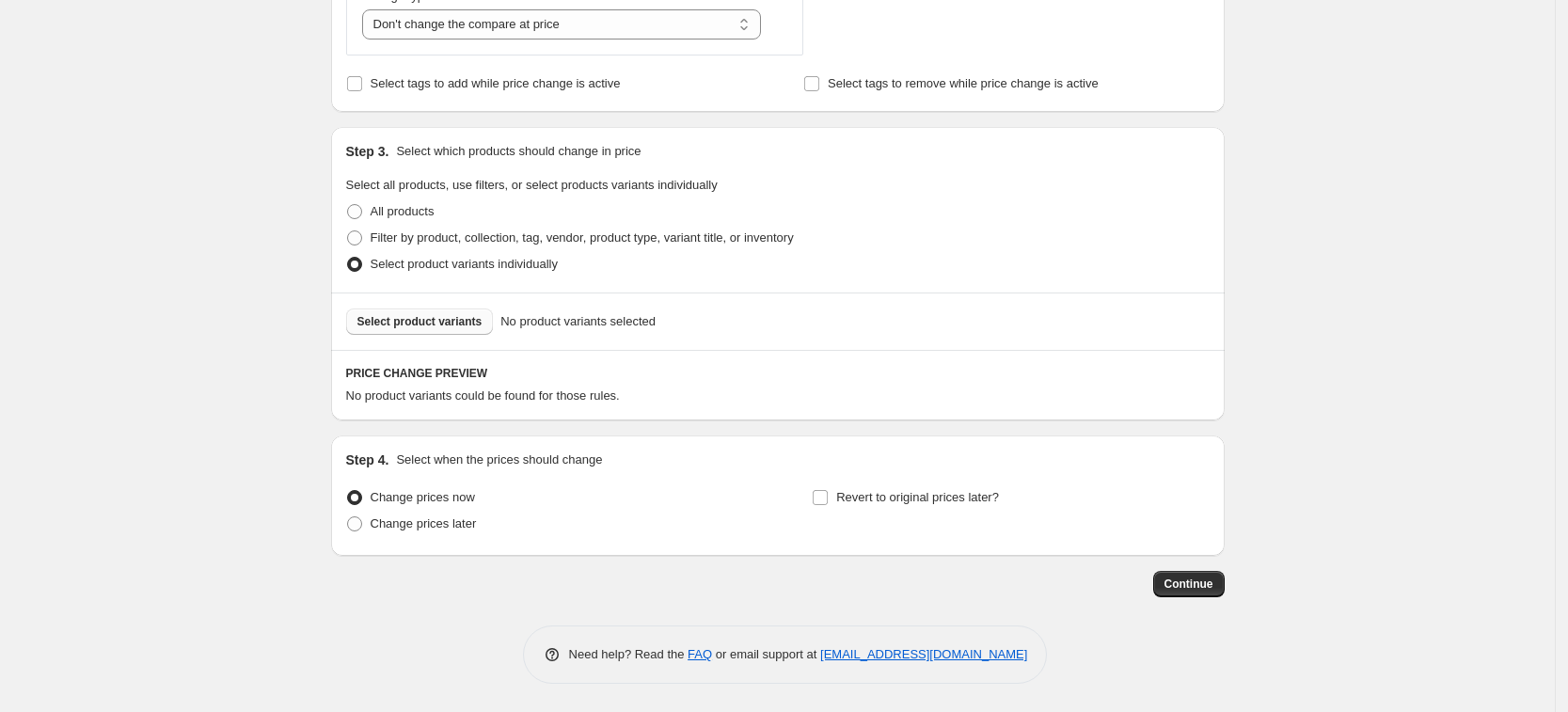
click at [397, 322] on span "Select product variants" at bounding box center [420, 322] width 125 height 15
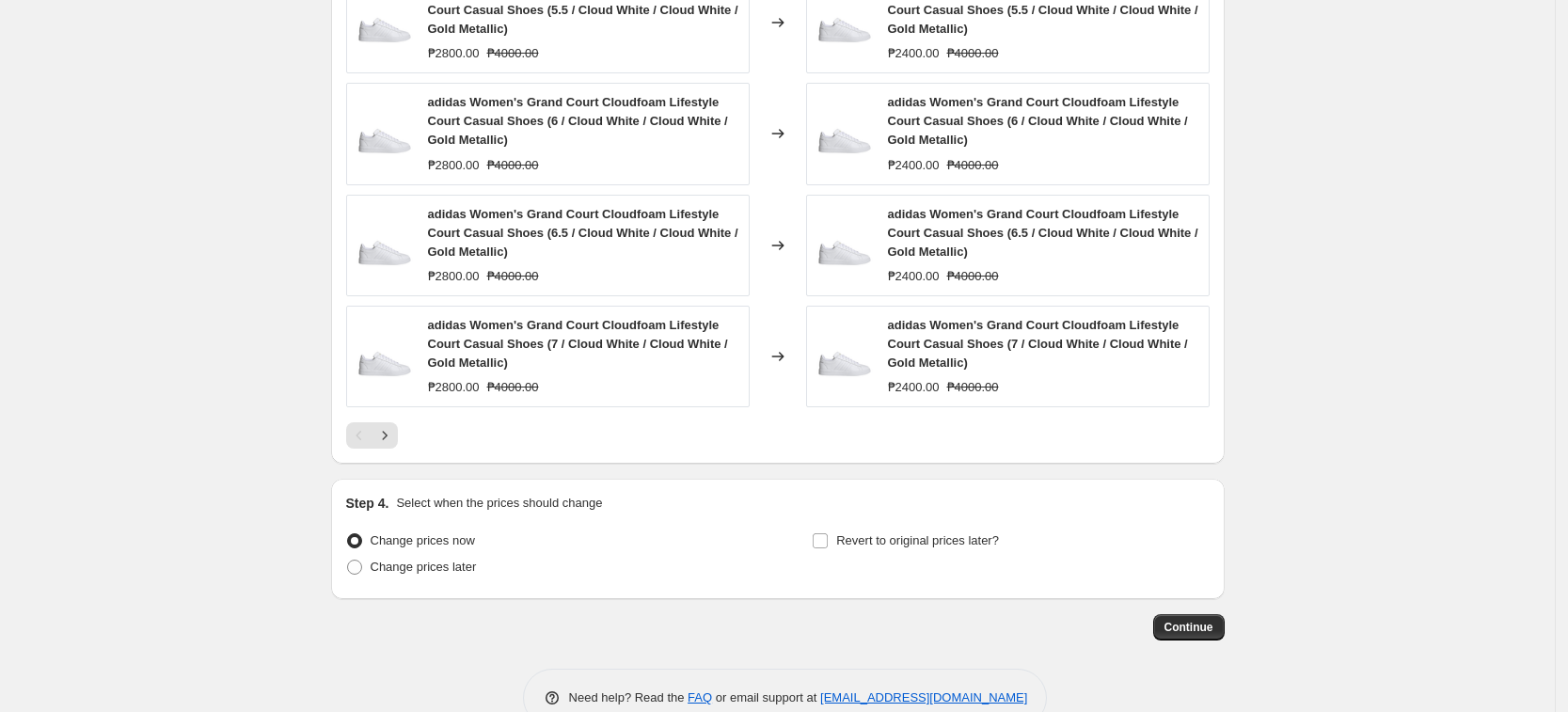
scroll to position [1365, 0]
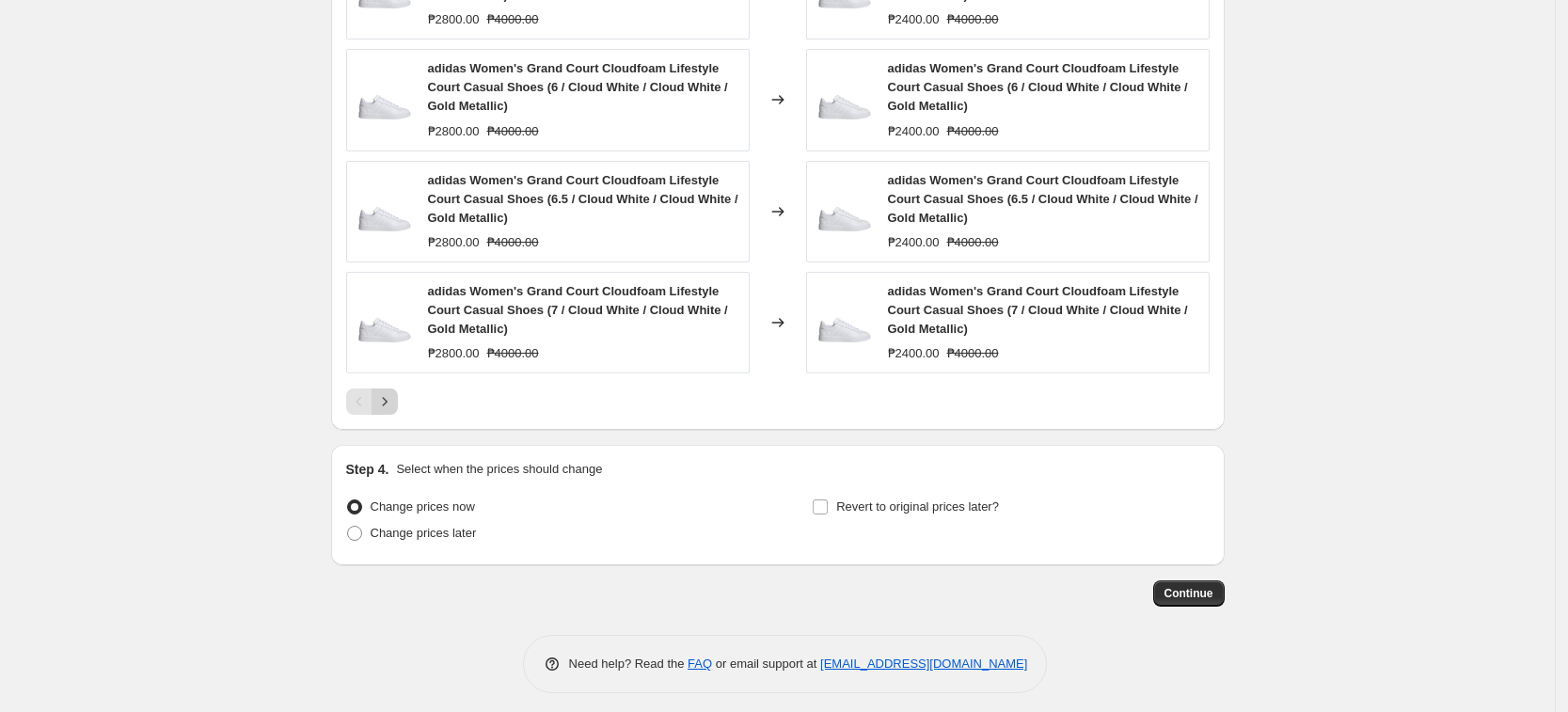
click at [386, 405] on icon "Next" at bounding box center [384, 402] width 5 height 9
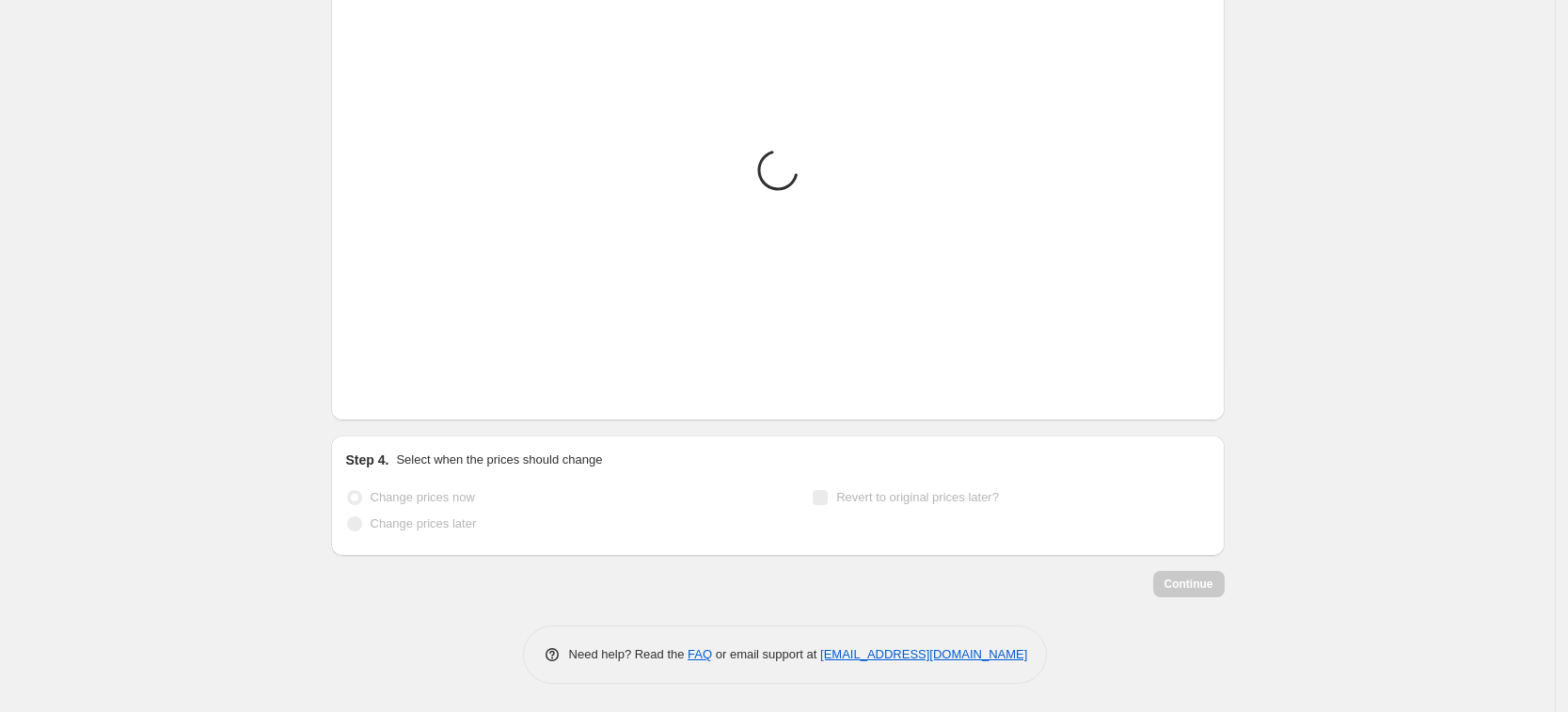
scroll to position [1357, 0]
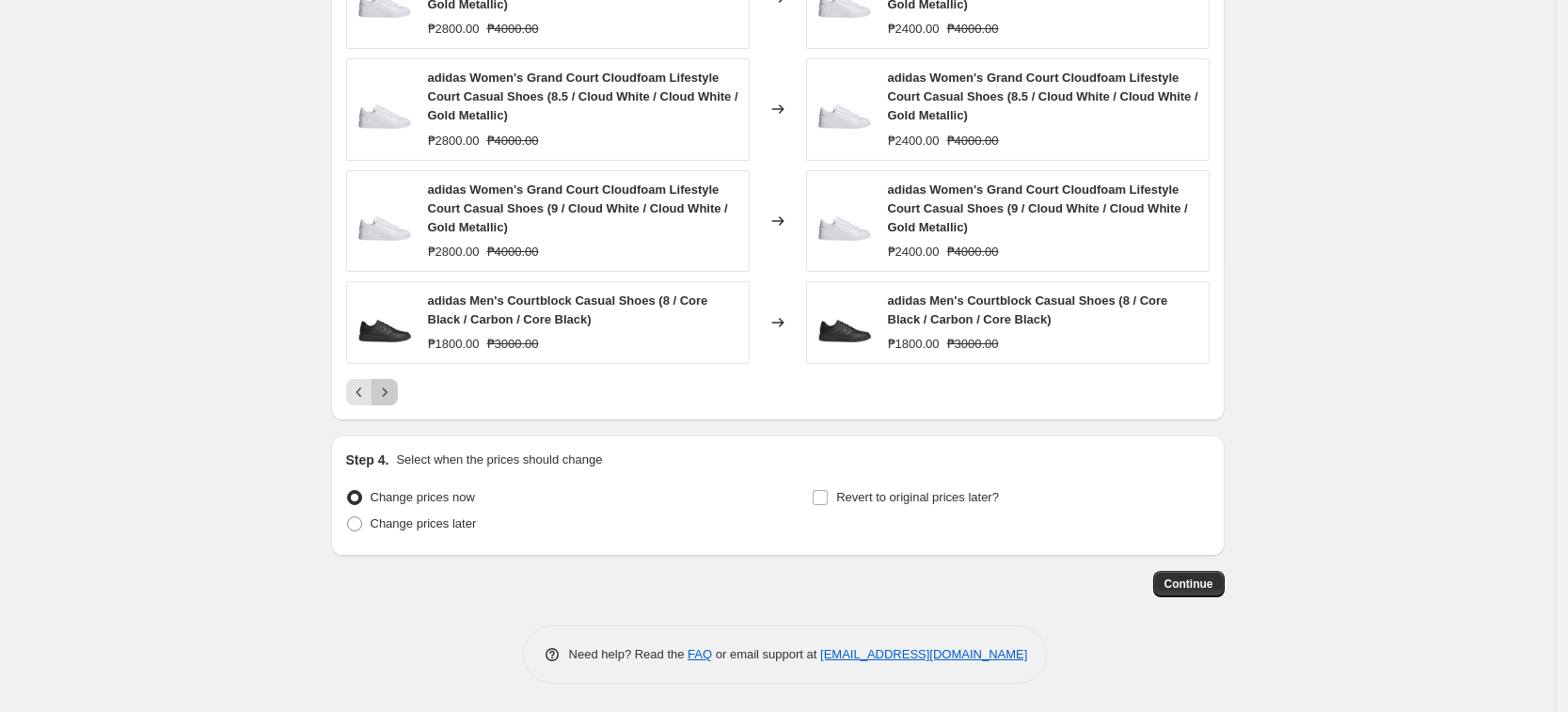
drag, startPoint x: 390, startPoint y: 405, endPoint x: 477, endPoint y: 405, distance: 87.0
click at [477, 405] on div at bounding box center [778, 392] width 863 height 27
click at [389, 393] on icon "Next" at bounding box center [385, 392] width 19 height 19
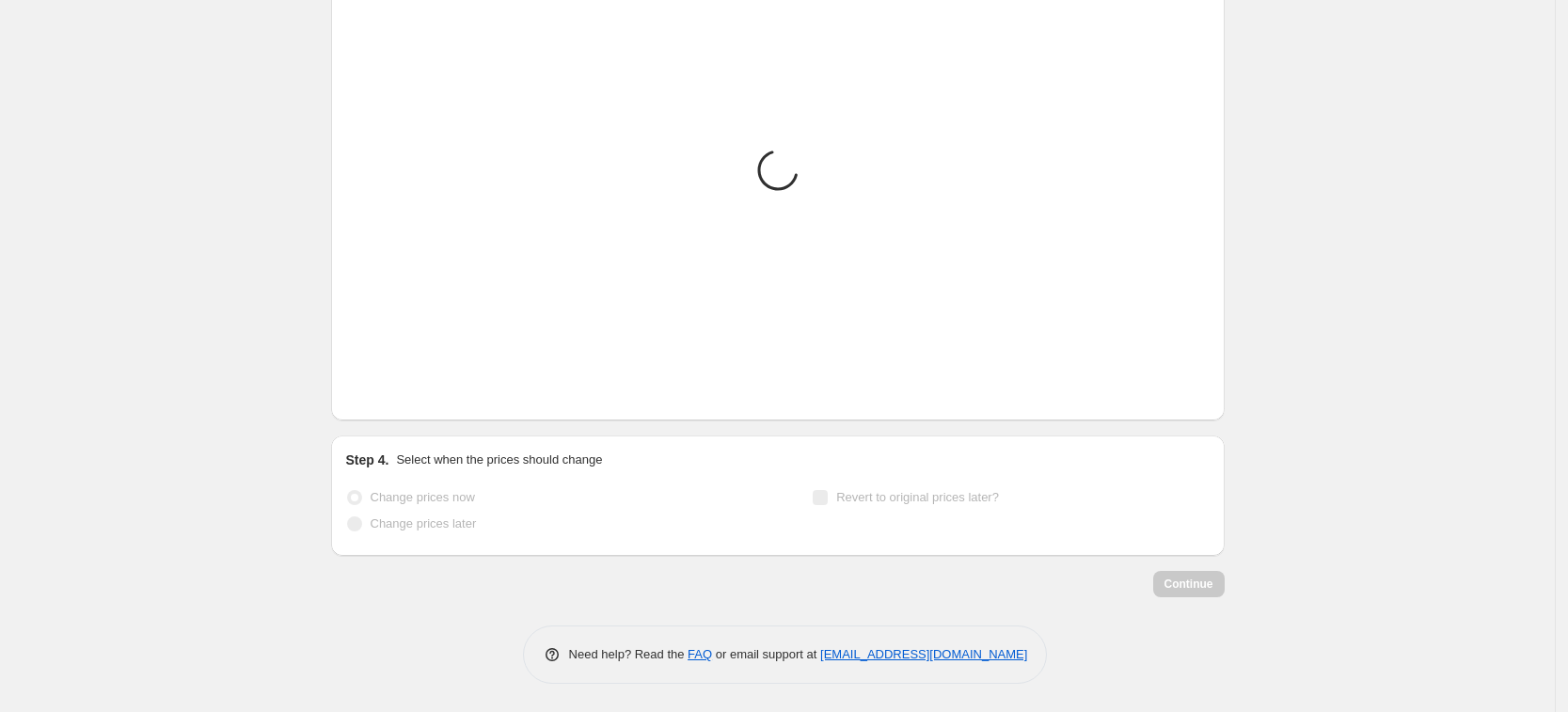
click at [389, 393] on icon "Next" at bounding box center [385, 392] width 19 height 19
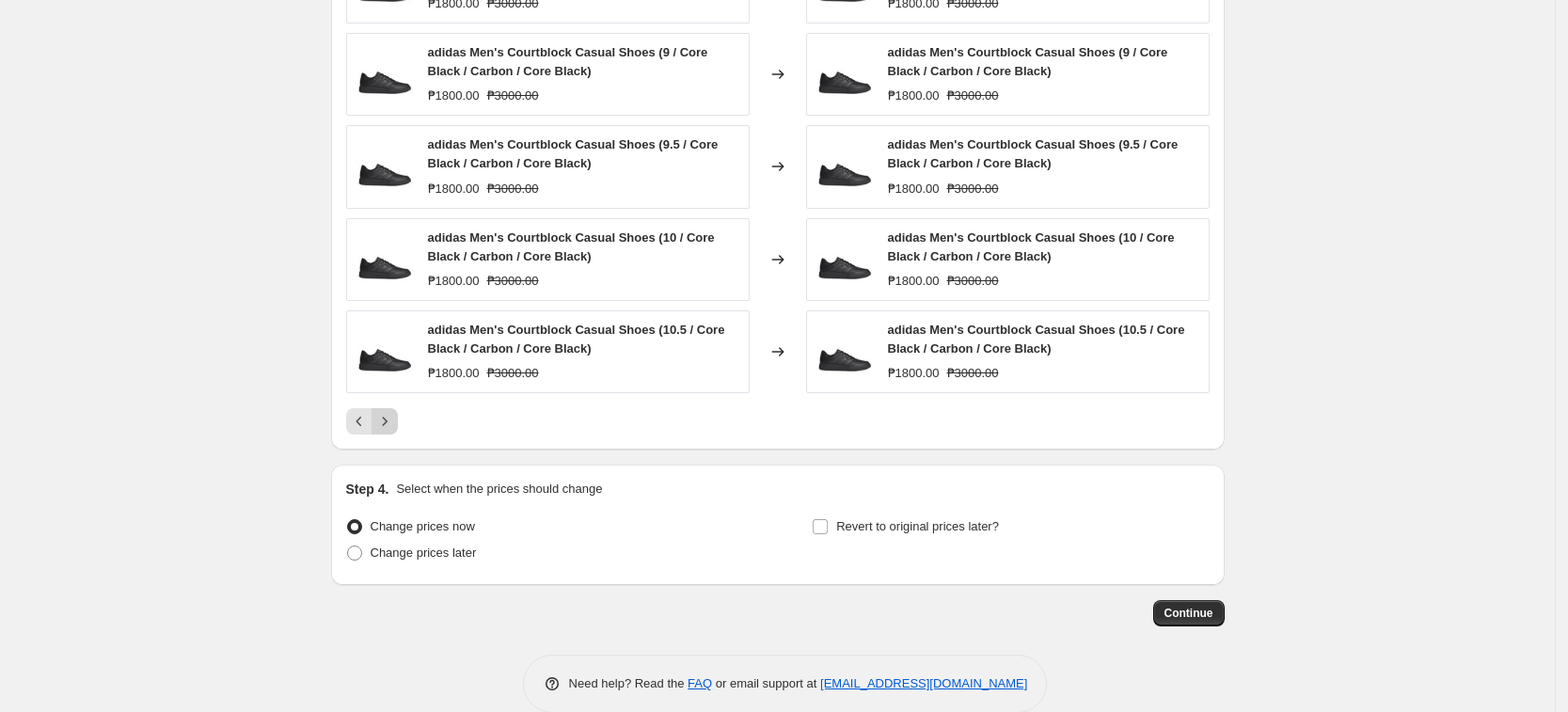
click at [389, 393] on div "adidas Men's Courtblock Casual Shoes (10.5 / Core Black / Carbon / Core Black) …" at bounding box center [548, 351] width 404 height 83
click at [398, 434] on button "Next" at bounding box center [385, 422] width 27 height 27
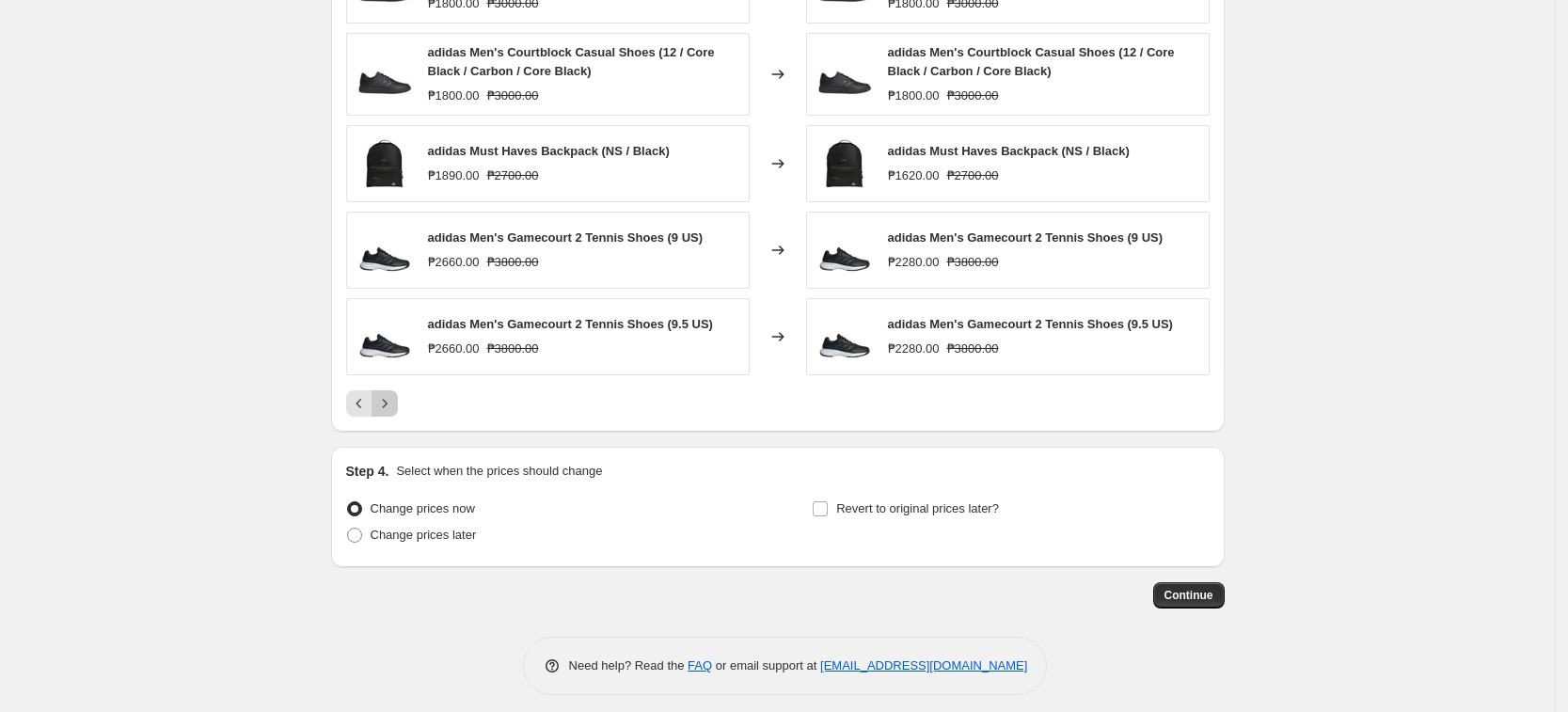
click at [392, 398] on icon "Next" at bounding box center [385, 404] width 19 height 19
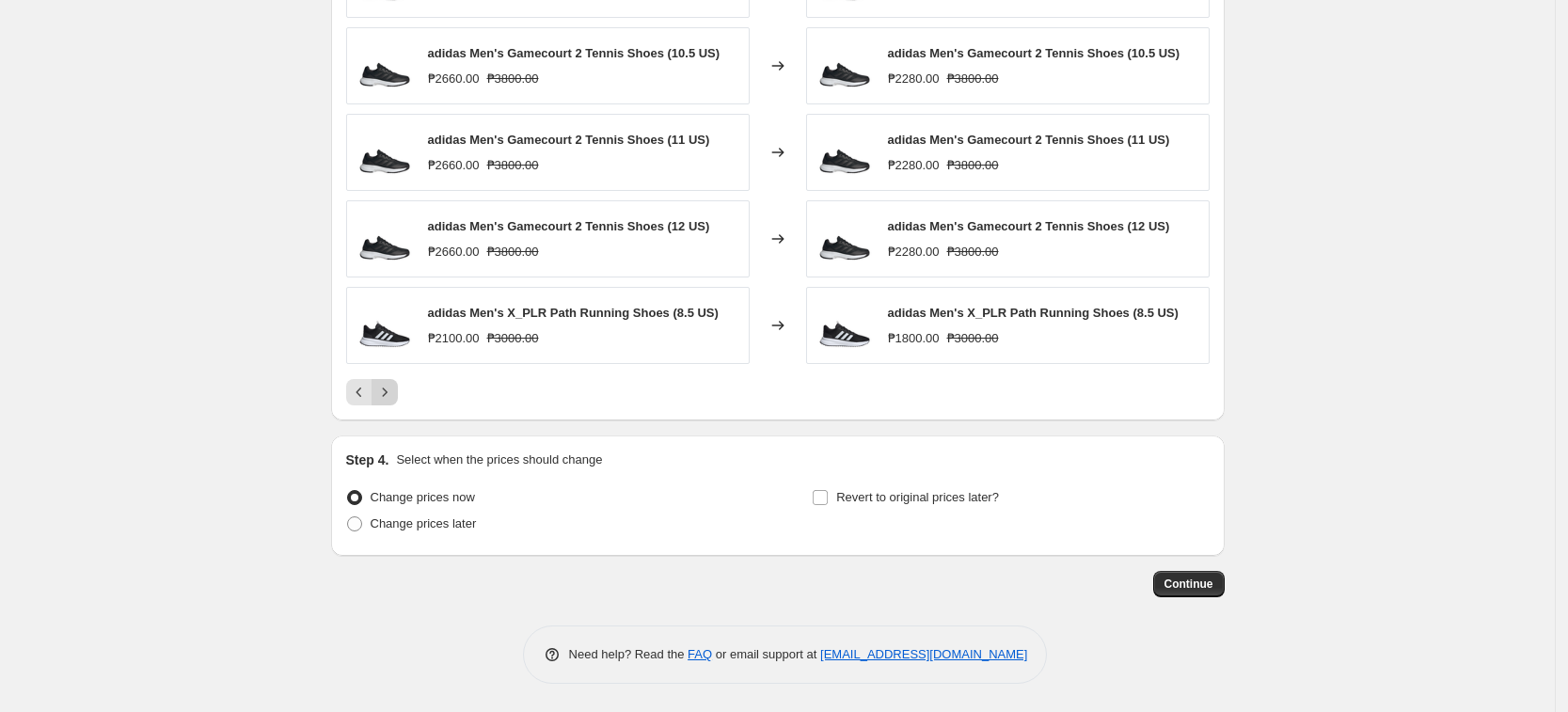
click at [392, 398] on icon "Next" at bounding box center [385, 392] width 19 height 19
click at [392, 384] on icon "Next" at bounding box center [385, 392] width 19 height 19
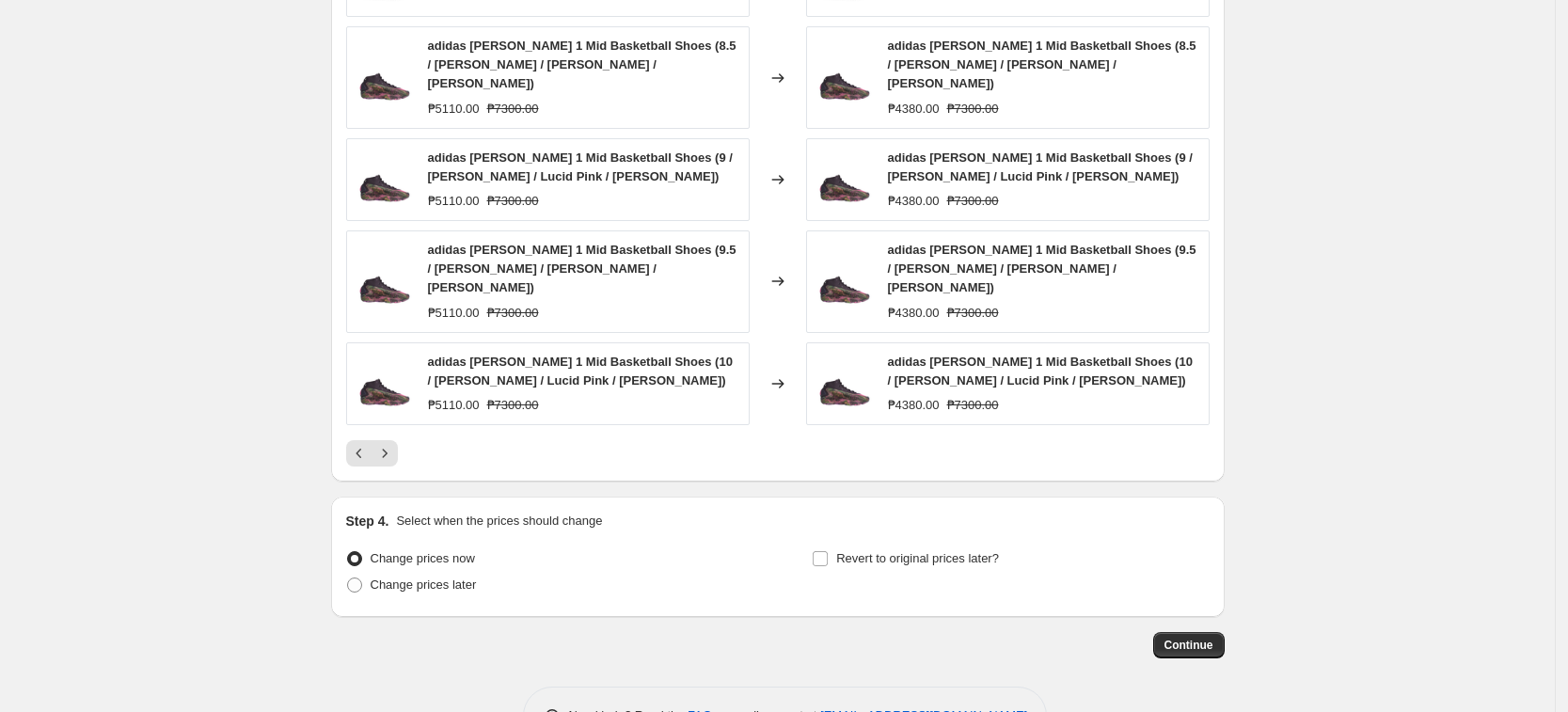
drag, startPoint x: 466, startPoint y: 545, endPoint x: 534, endPoint y: 553, distance: 68.5
click at [466, 578] on span "Change prices later" at bounding box center [423, 585] width 106 height 14
click at [348, 578] on input "Change prices later" at bounding box center [347, 578] width 1 height 1
radio input "true"
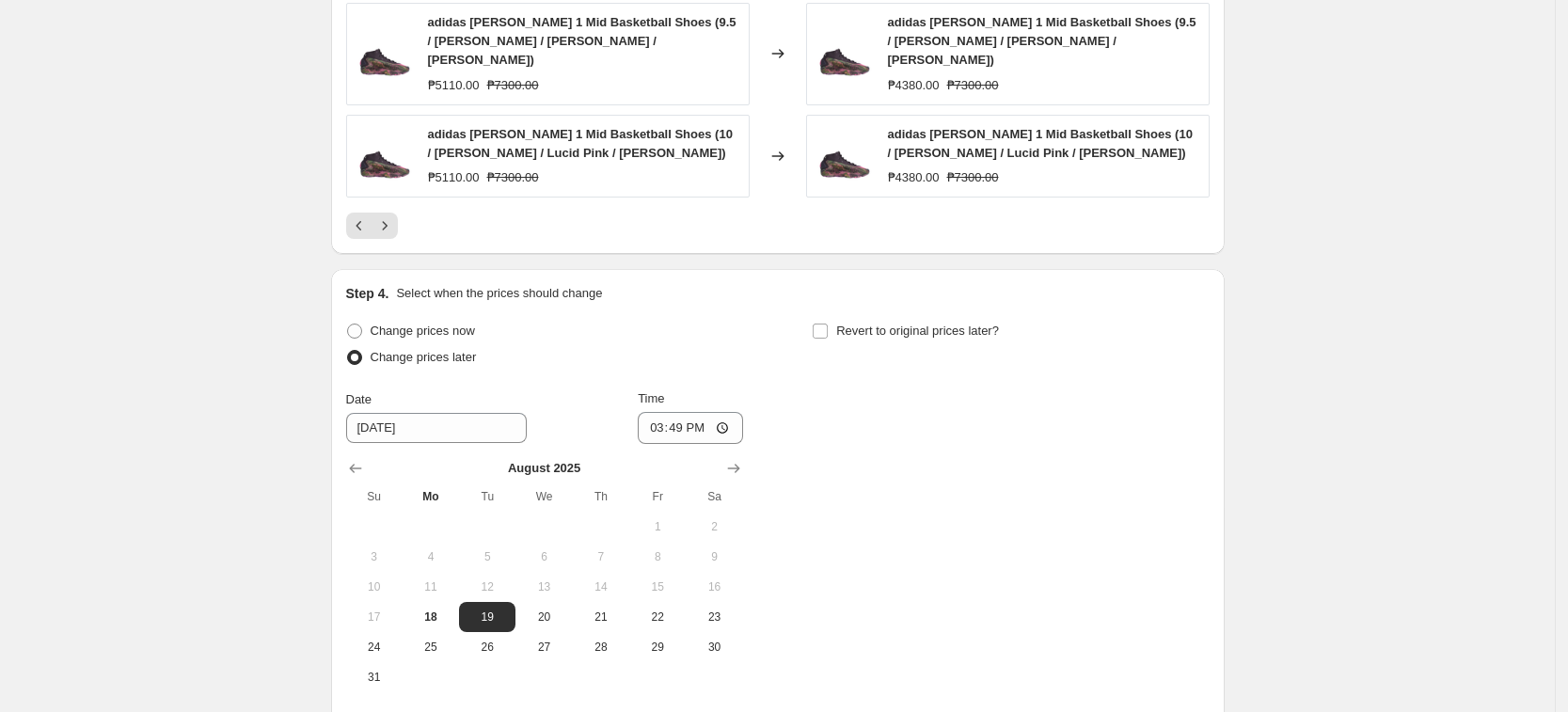
scroll to position [1486, 0]
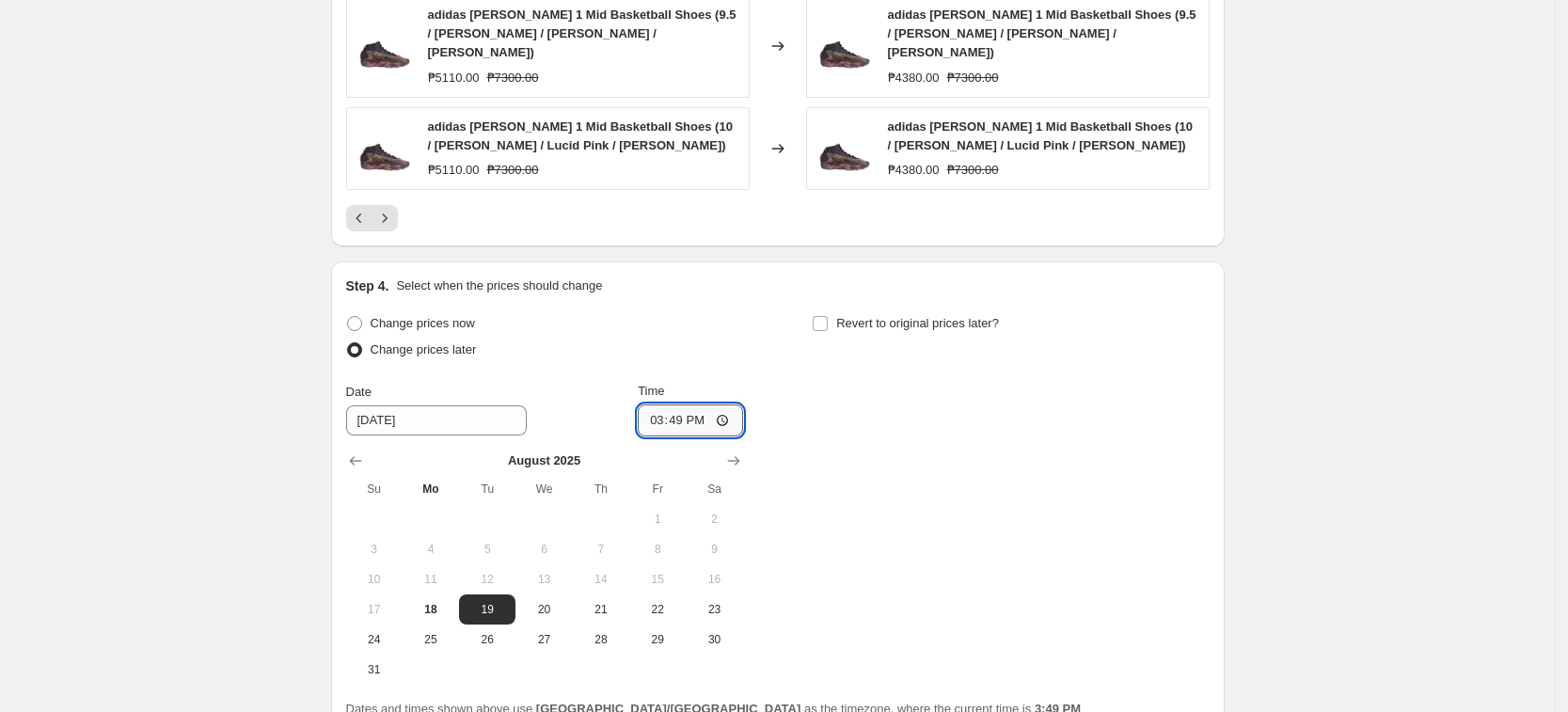
click at [653, 405] on input "15:49" at bounding box center [691, 420] width 105 height 32
type input "00:00"
click at [1093, 449] on div "Change prices now Change prices later Date [DATE] Time 00:00 [DATE] Su Mo Tu We…" at bounding box center [778, 497] width 863 height 374
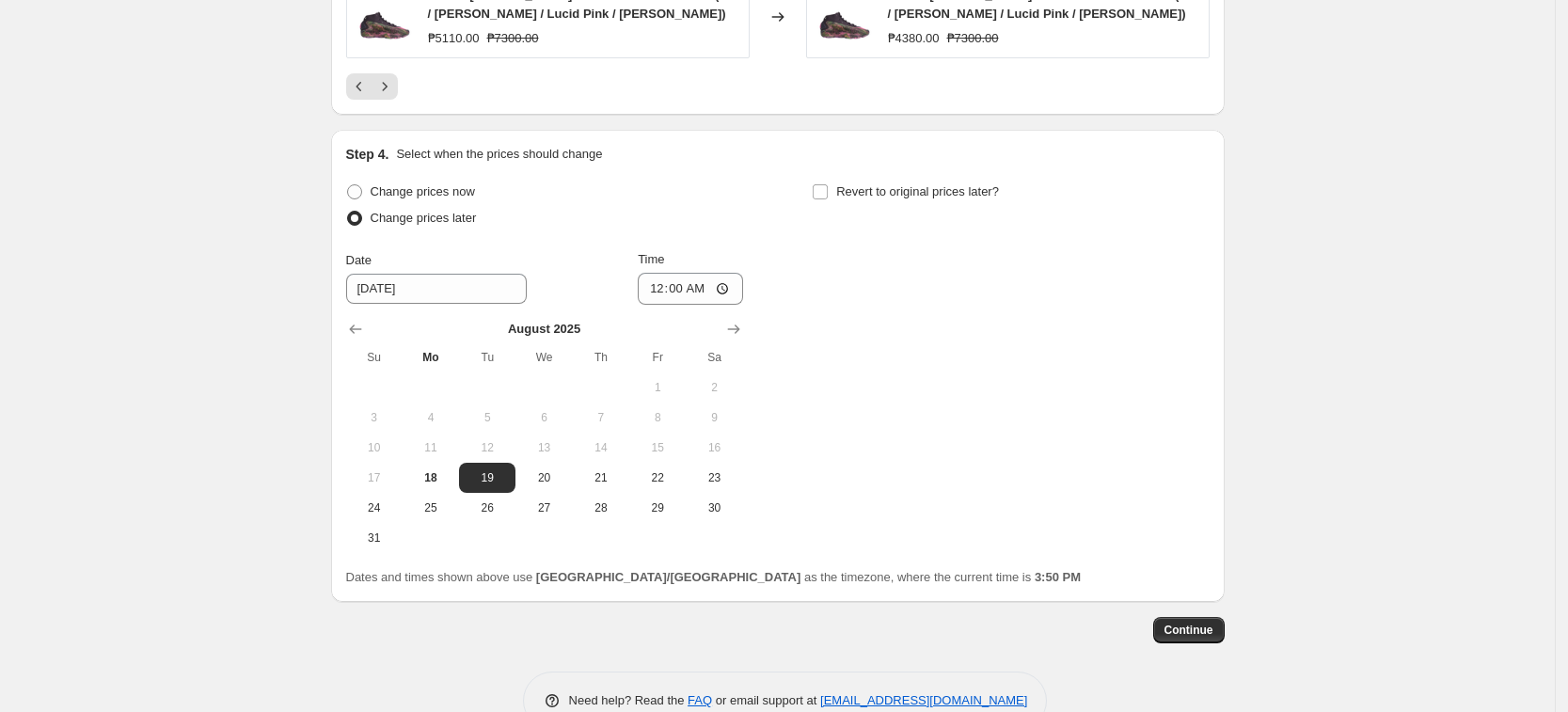
scroll to position [1628, 0]
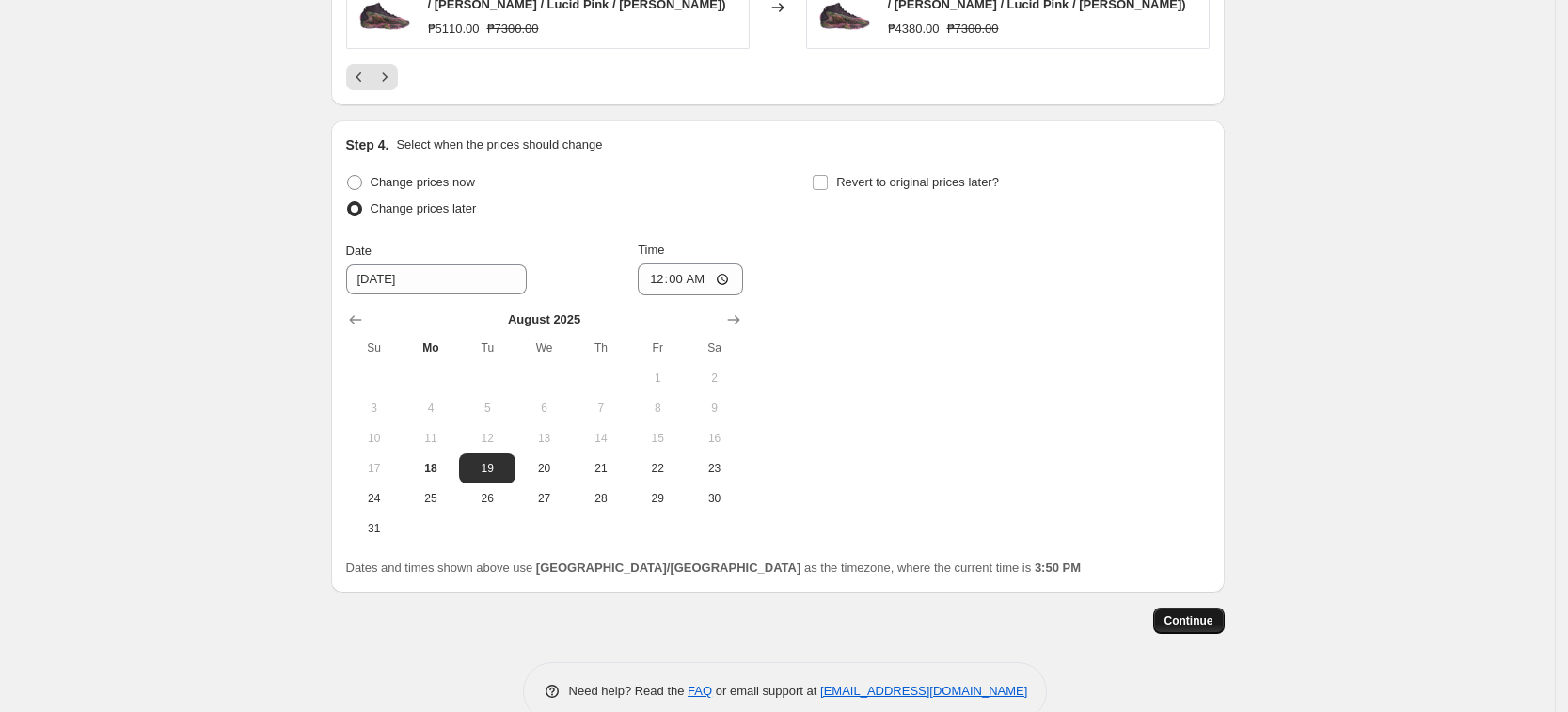
click at [1213, 608] on button "Continue" at bounding box center [1188, 621] width 72 height 27
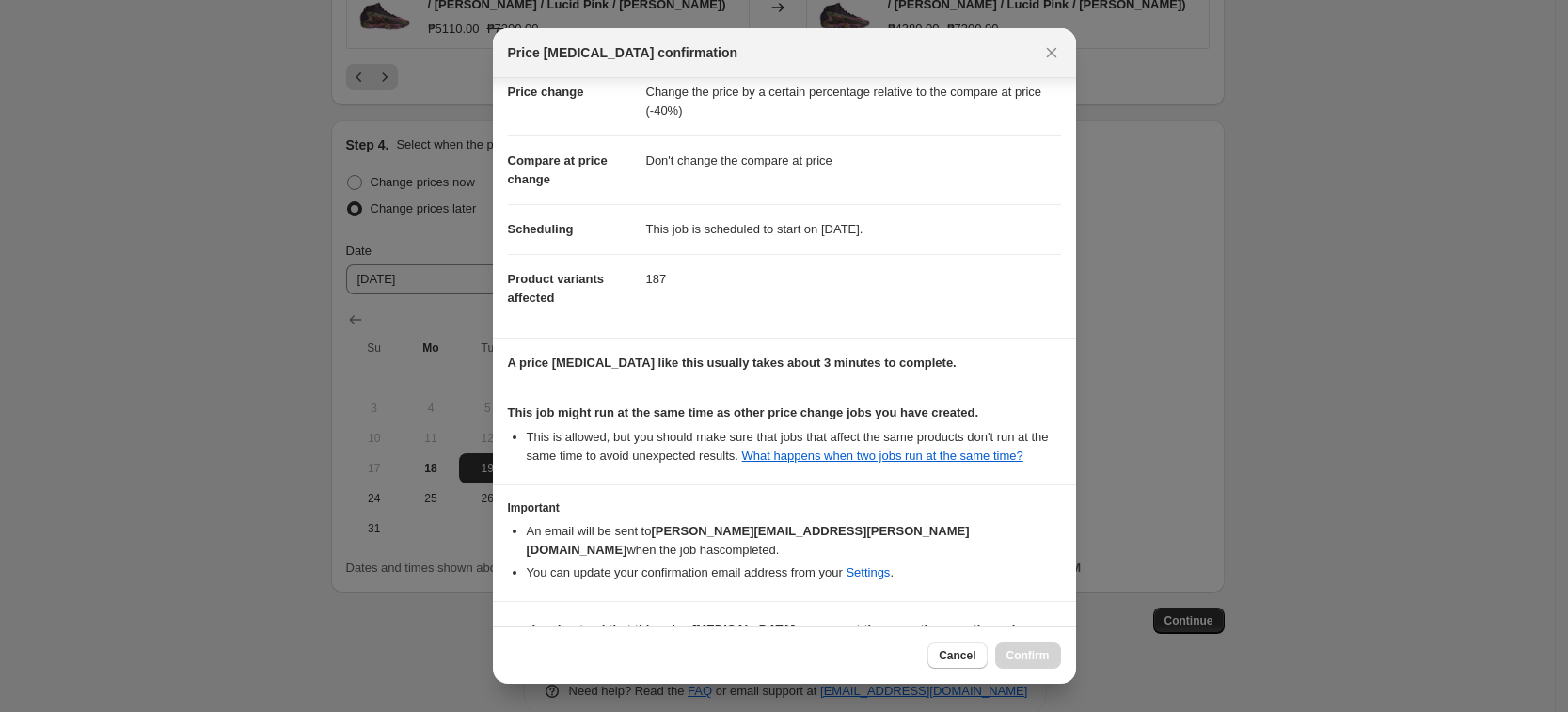
scroll to position [77, 0]
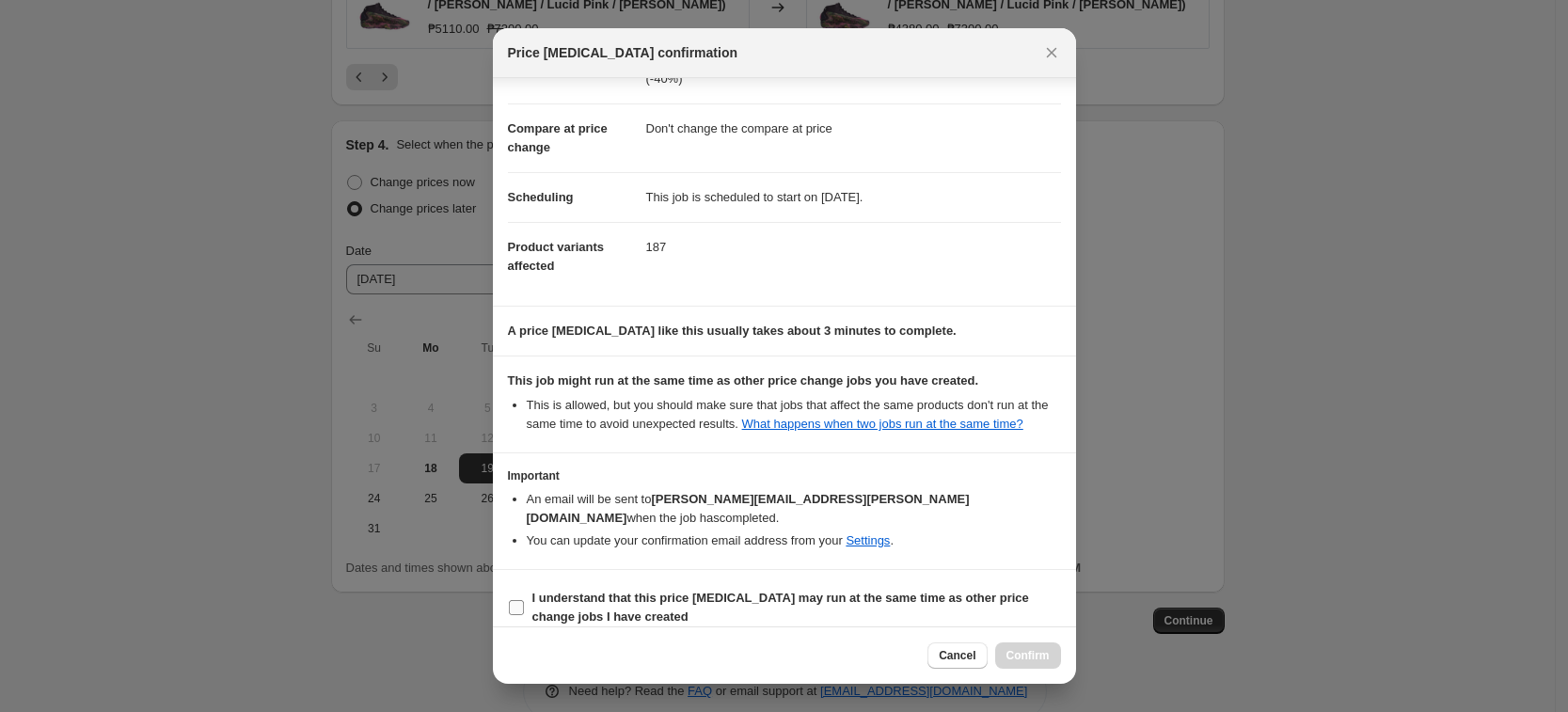
click at [797, 590] on span "I understand that this price [MEDICAL_DATA] may run at the same time as other p…" at bounding box center [796, 607] width 528 height 37
click at [524, 600] on input "I understand that this price [MEDICAL_DATA] may run at the same time as other p…" at bounding box center [517, 608] width 15 height 15
checkbox input "true"
click at [1027, 649] on span "Confirm" at bounding box center [1027, 656] width 43 height 15
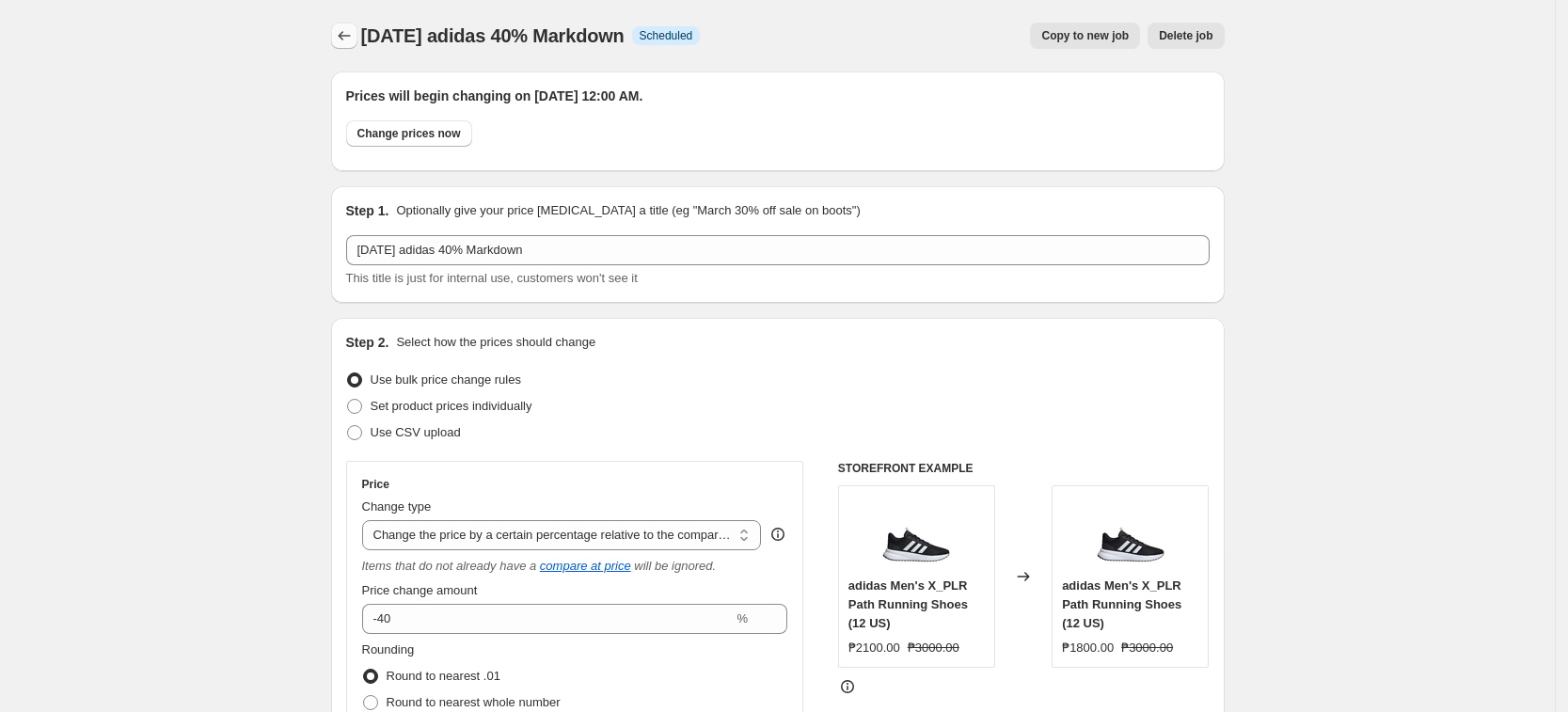
click at [339, 37] on button "Price change jobs" at bounding box center [344, 36] width 27 height 27
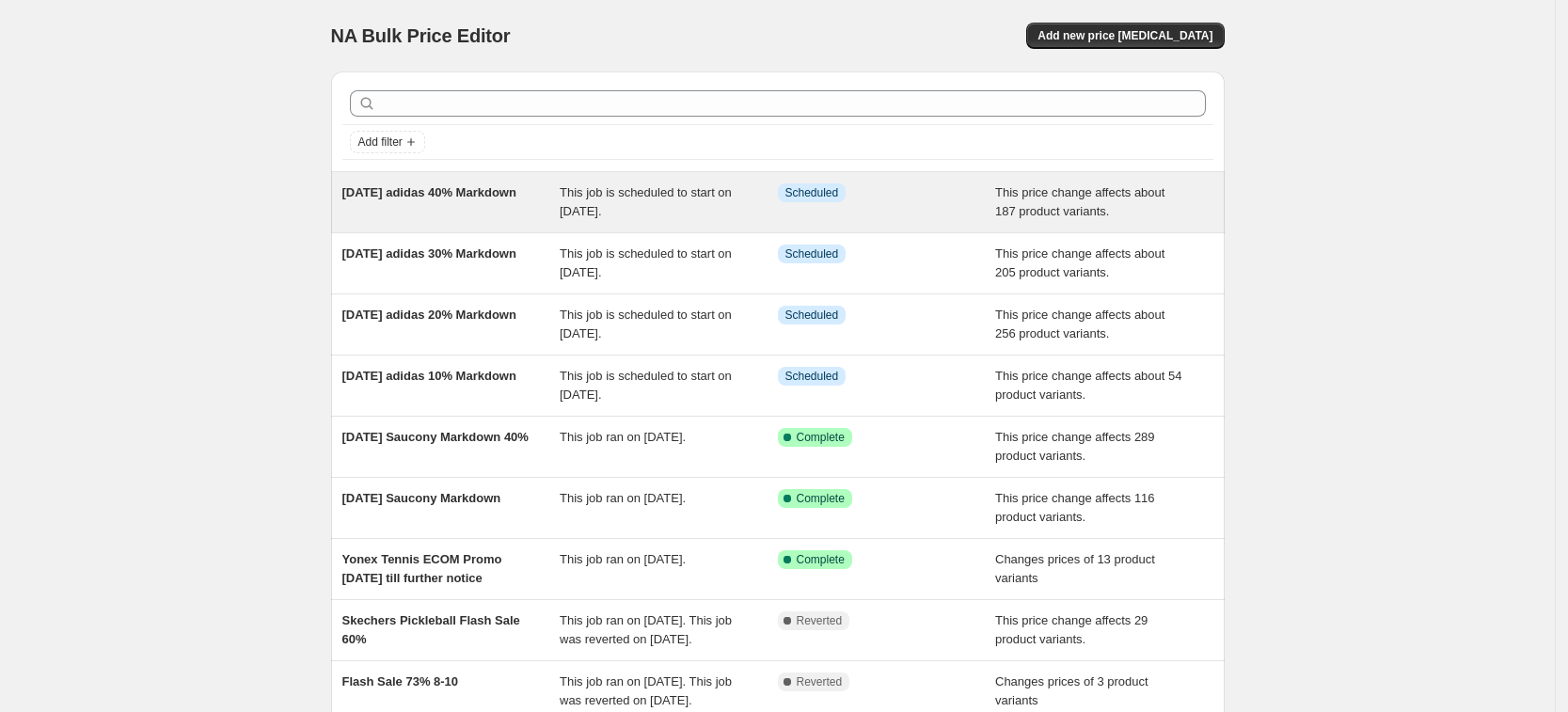
drag, startPoint x: 317, startPoint y: 170, endPoint x: 403, endPoint y: 207, distance: 93.6
click at [403, 207] on div "NA Bulk Price Editor. This page is ready NA Bulk Price Editor Add new price [ME…" at bounding box center [777, 484] width 939 height 969
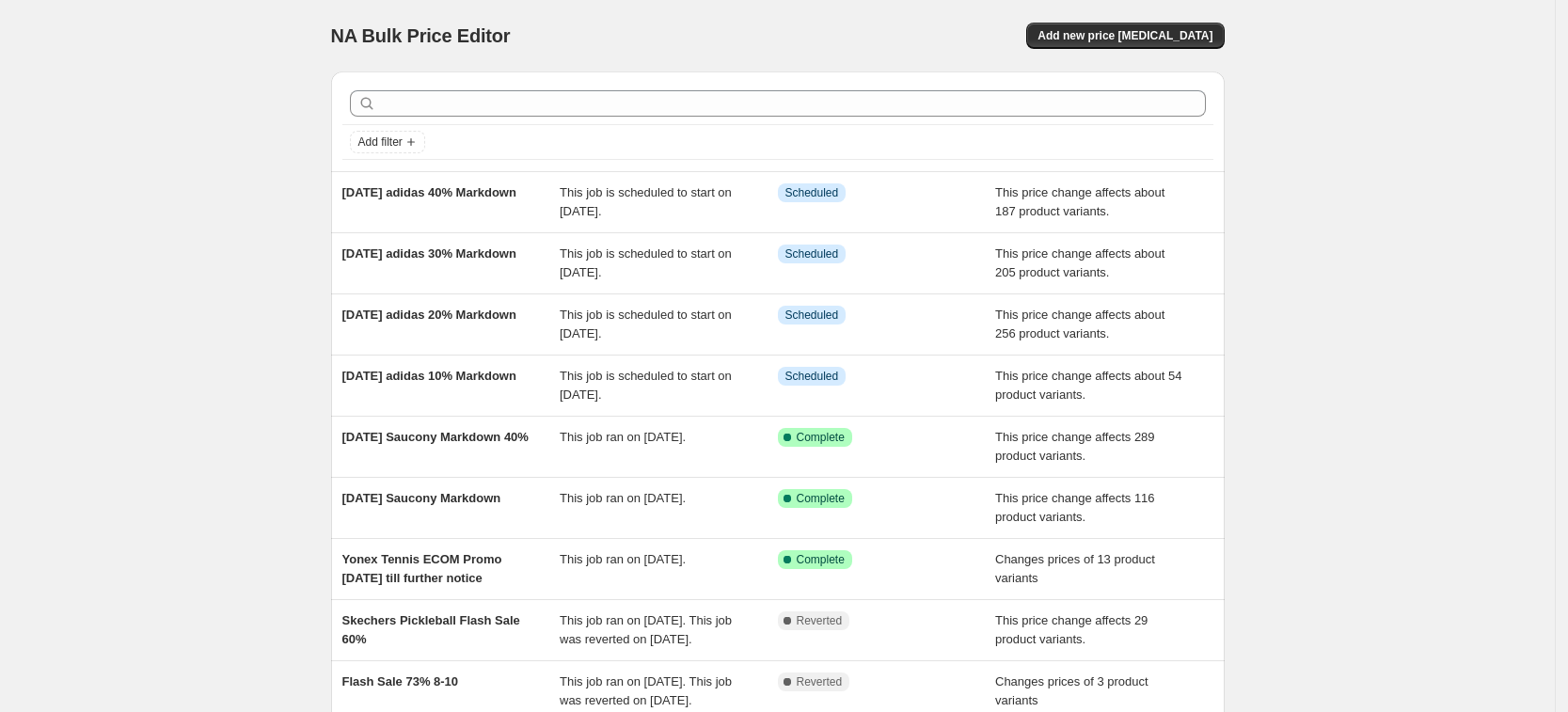
drag, startPoint x: 279, startPoint y: 264, endPoint x: 330, endPoint y: 214, distance: 71.4
click at [278, 264] on div "NA Bulk Price Editor. This page is ready NA Bulk Price Editor Add new price [ME…" at bounding box center [777, 484] width 1555 height 969
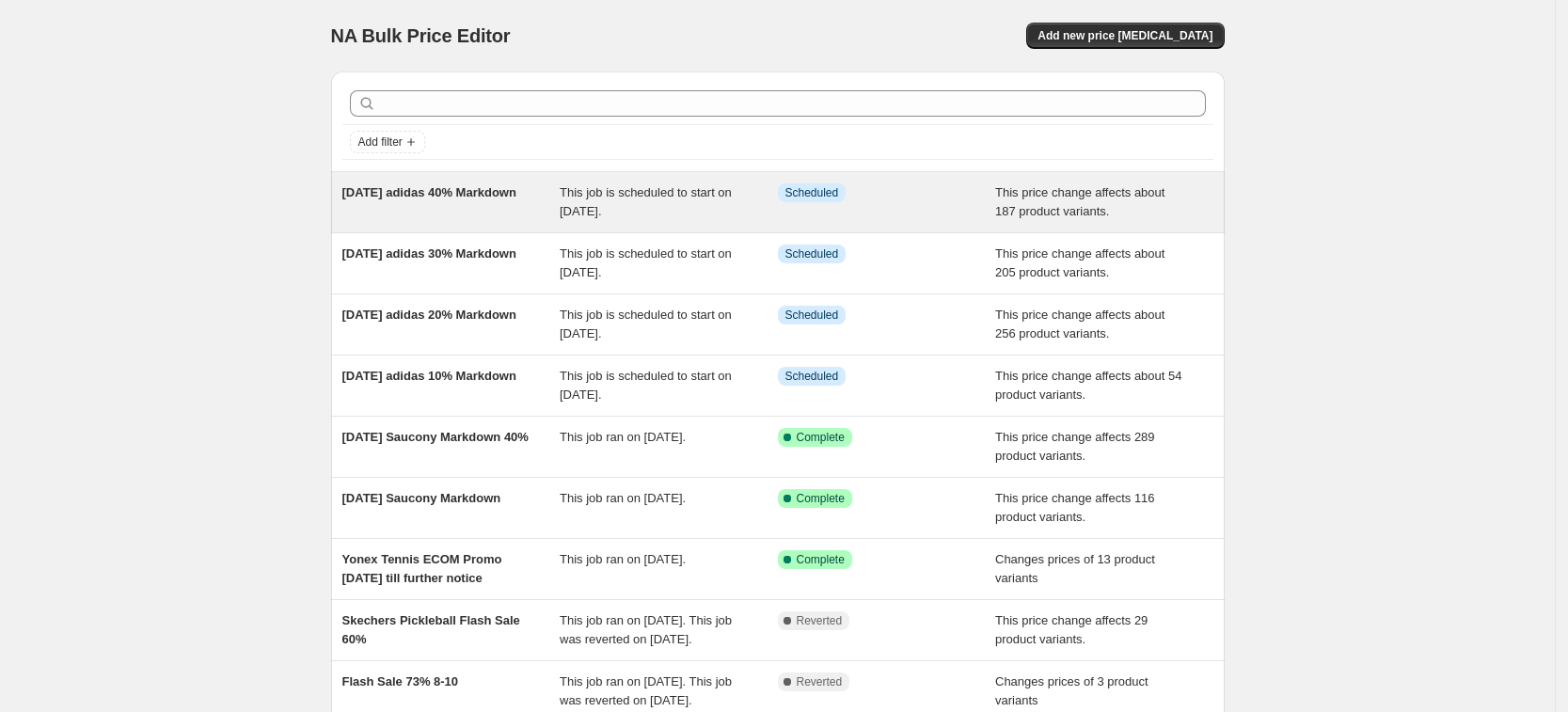
drag, startPoint x: 337, startPoint y: 189, endPoint x: 418, endPoint y: 218, distance: 86.0
click at [418, 218] on div "[DATE] adidas 40% Markdown This job is scheduled to start on [DATE]. Info Sched…" at bounding box center [778, 202] width 894 height 60
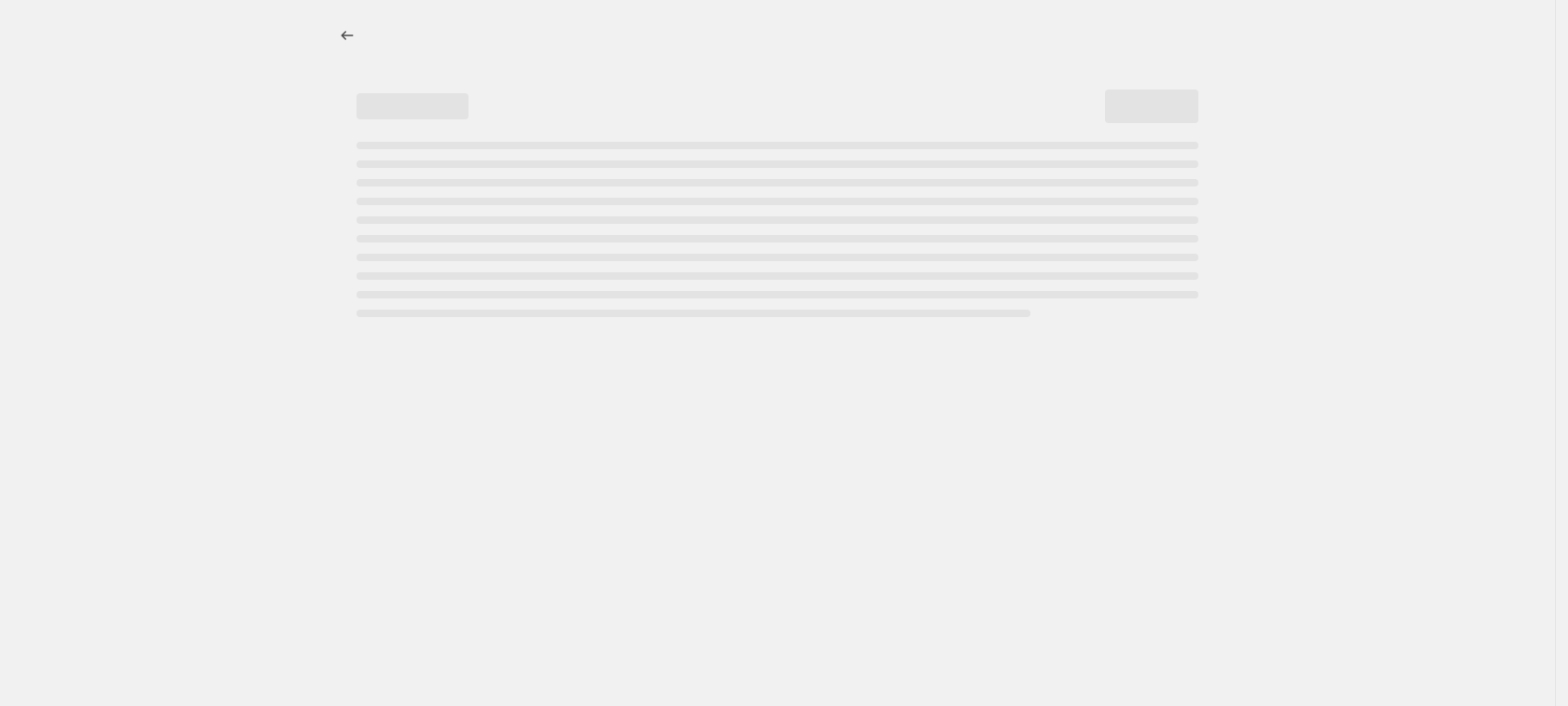
select select "pcap"
select select "no_change"
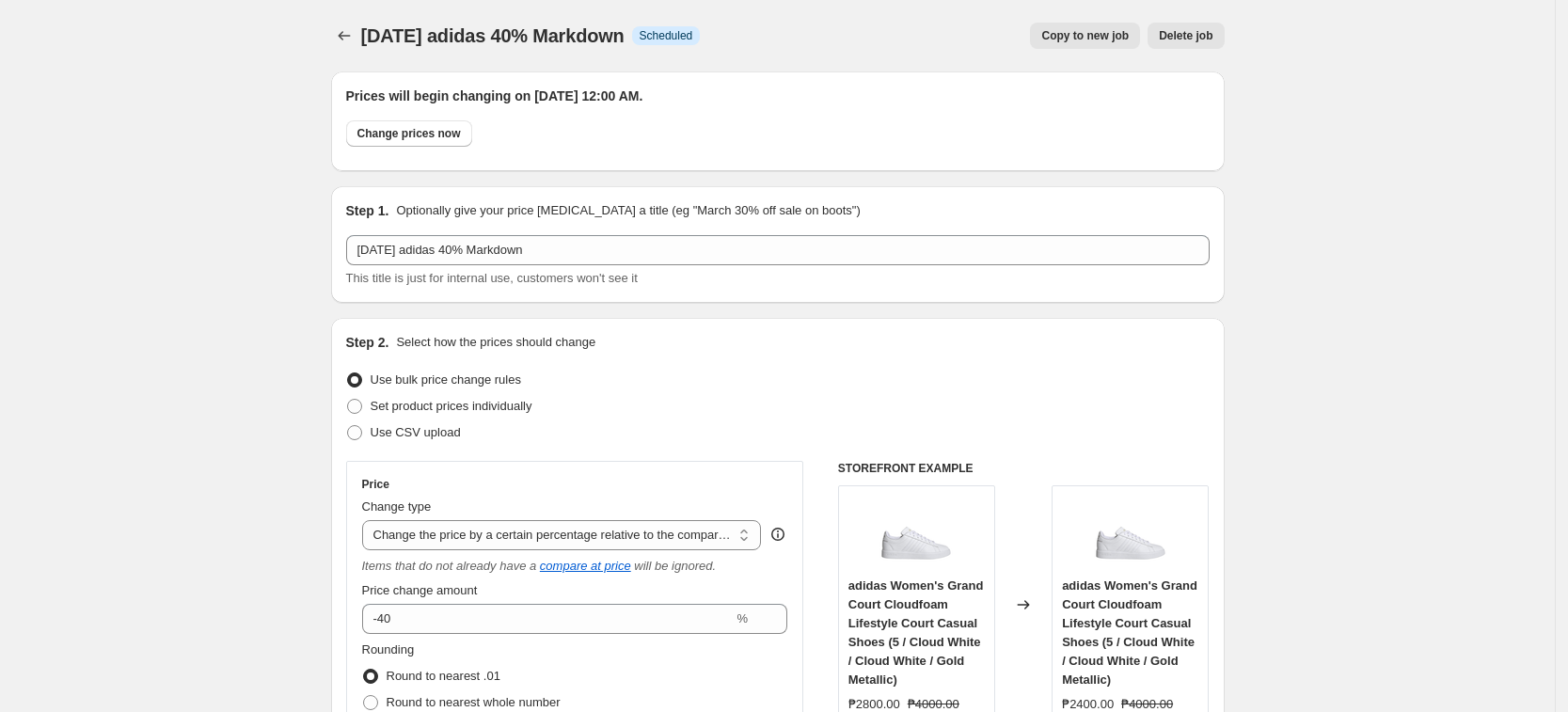
click at [358, 28] on button "Price change jobs" at bounding box center [344, 36] width 27 height 27
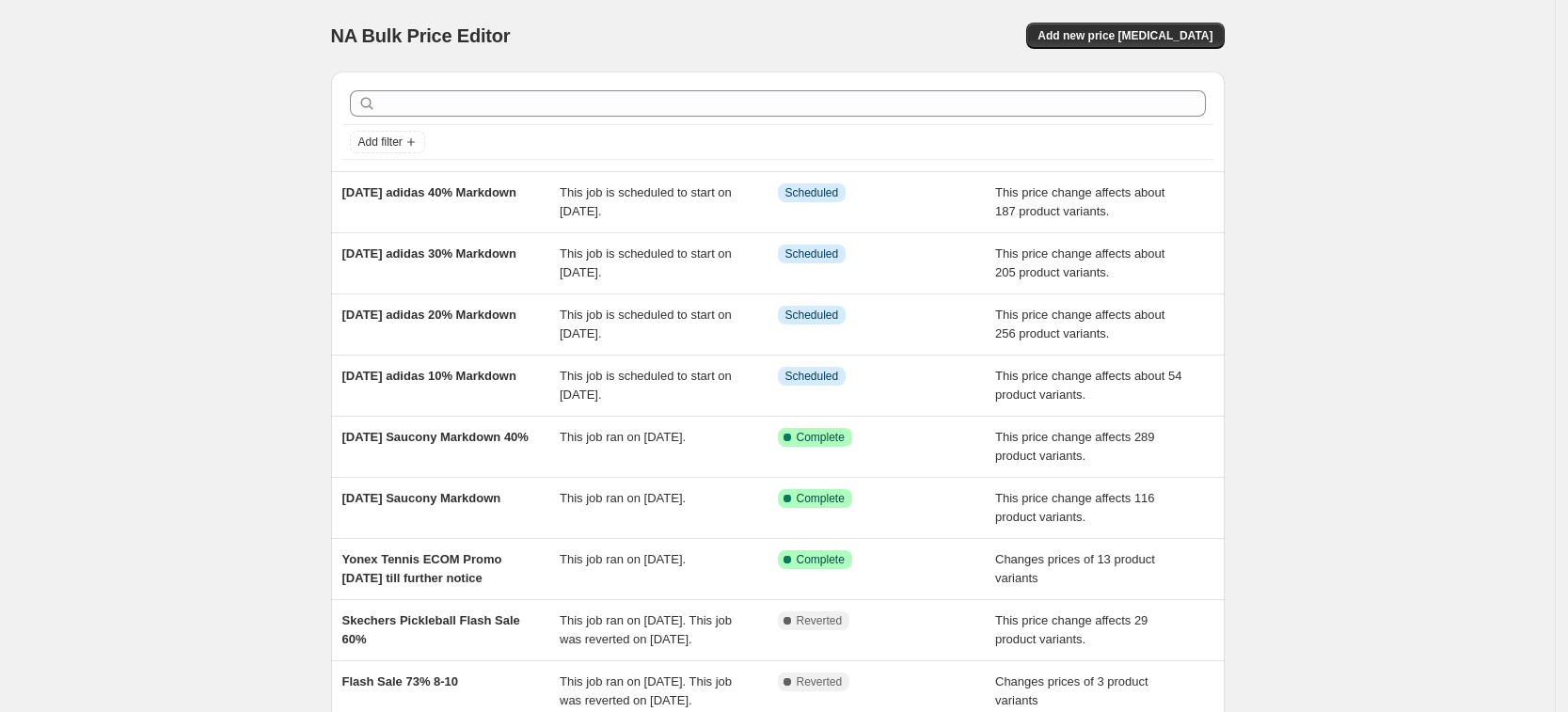
click at [1146, 55] on div "NA Bulk Price Editor. This page is ready NA Bulk Price Editor Add new price [ME…" at bounding box center [778, 35] width 894 height 72
click at [1148, 32] on span "Add new price [MEDICAL_DATA]" at bounding box center [1124, 35] width 175 height 15
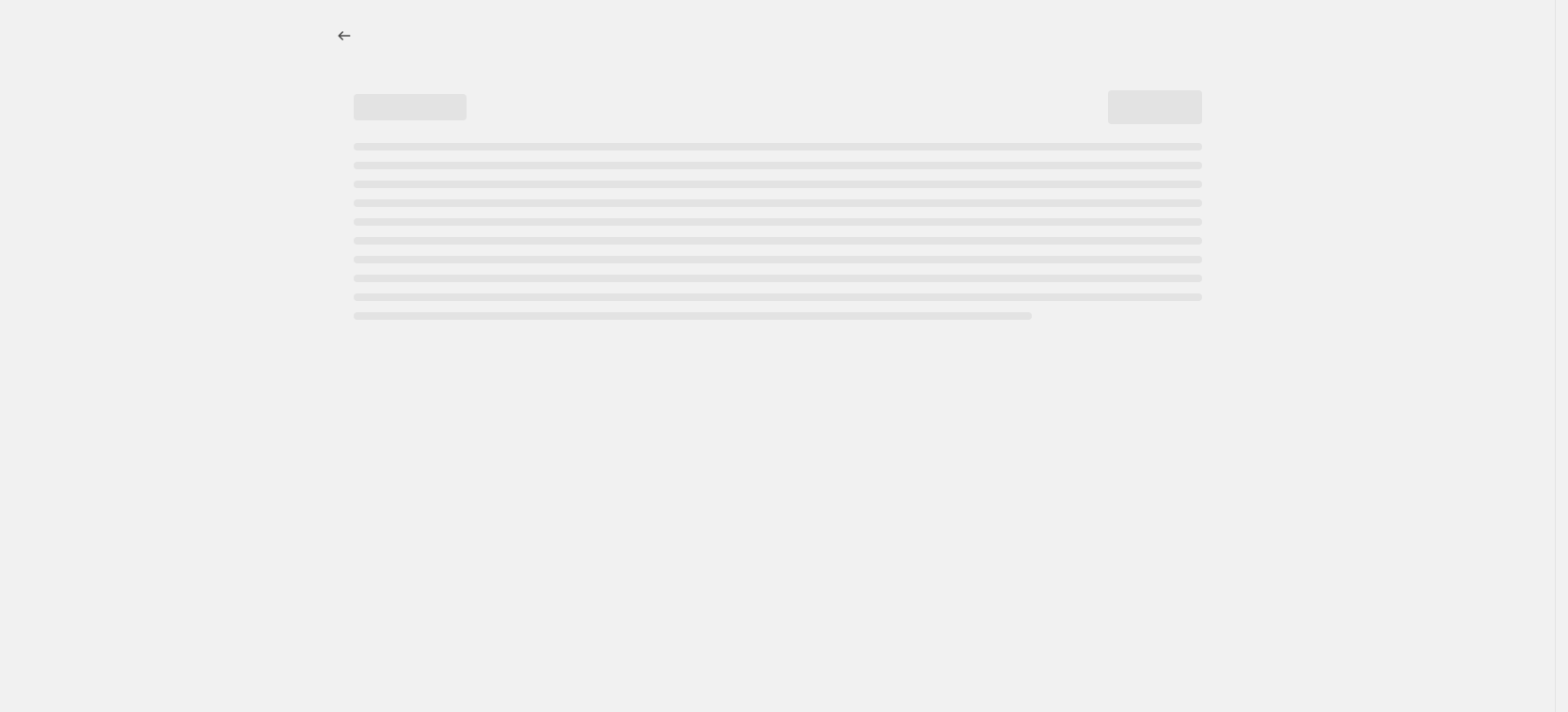
select select "percentage"
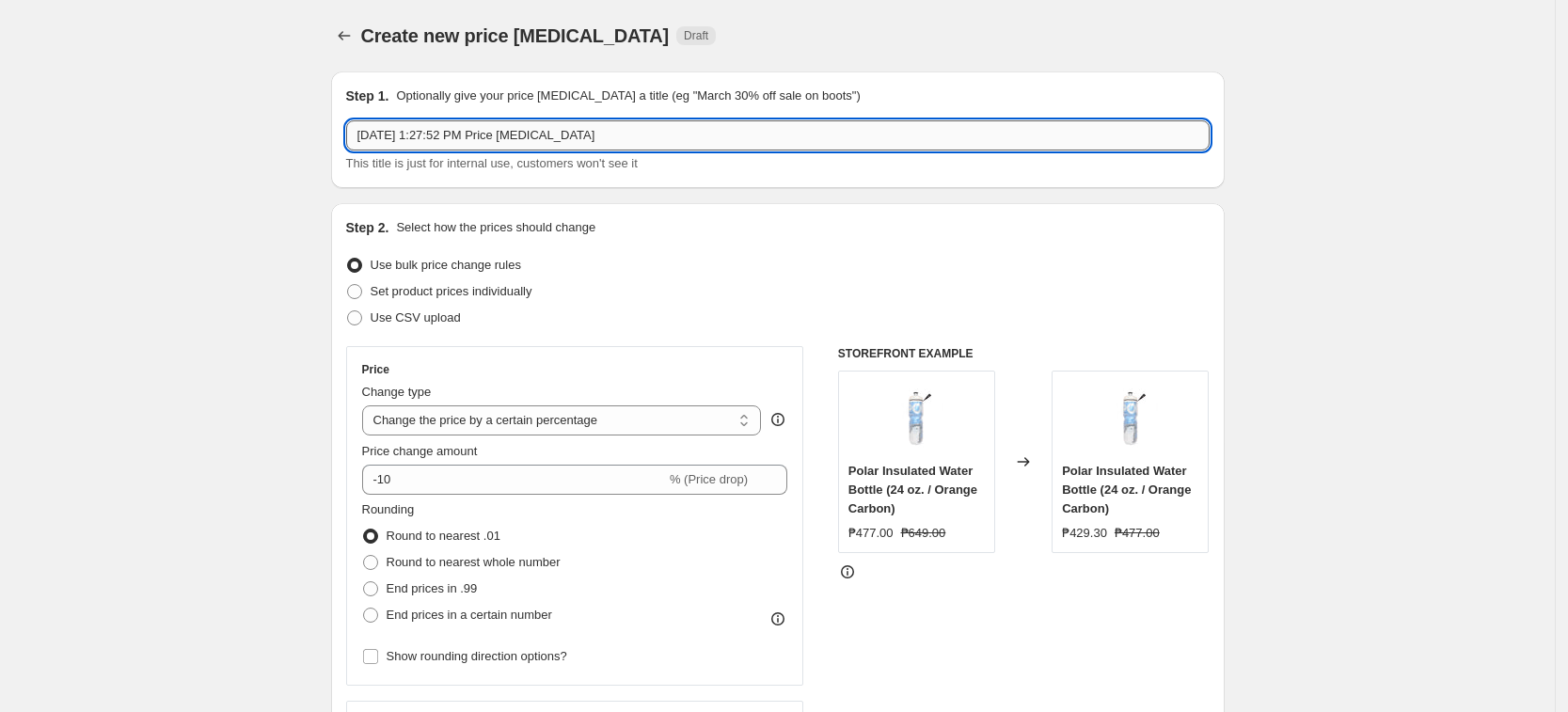
click at [499, 139] on input "[DATE] 1:27:52 PM Price [MEDICAL_DATA]" at bounding box center [778, 135] width 863 height 30
paste input "IT2044 OR HT3908 OR JS0240 OR JP5287 OR JQ2231 OR JR2625"
type input "IT2044 OR HT3908 OR JS0240 OR JP5287 OR JQ2231 OR JR2625"
click at [354, 28] on icon "Price change jobs" at bounding box center [344, 36] width 19 height 19
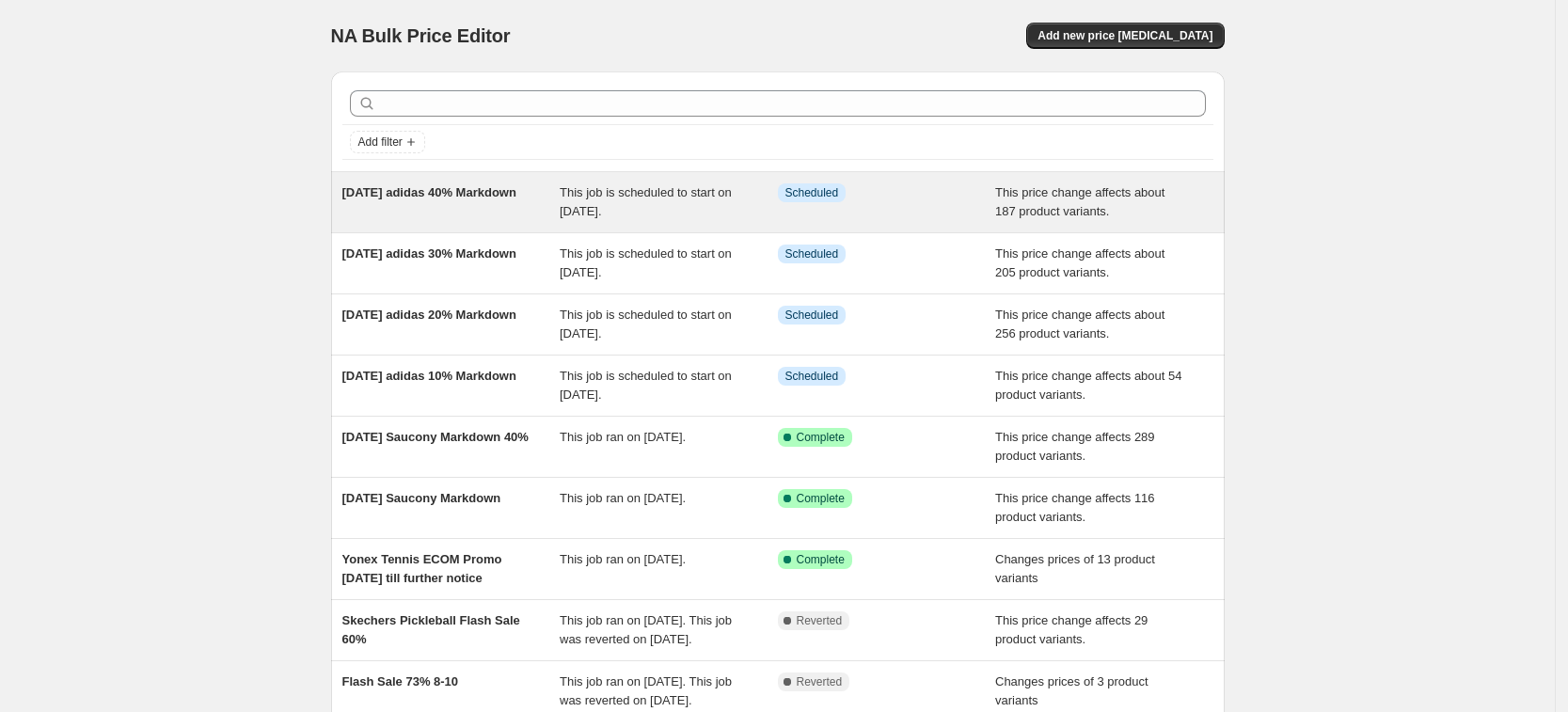
drag, startPoint x: 329, startPoint y: 181, endPoint x: 414, endPoint y: 211, distance: 90.1
click at [414, 211] on div "Add filter [DATE] adidas 40% Markdown This job is scheduled to start on [DATE].…" at bounding box center [770, 456] width 909 height 798
copy span "[DATE] adidas 40% Markdown"
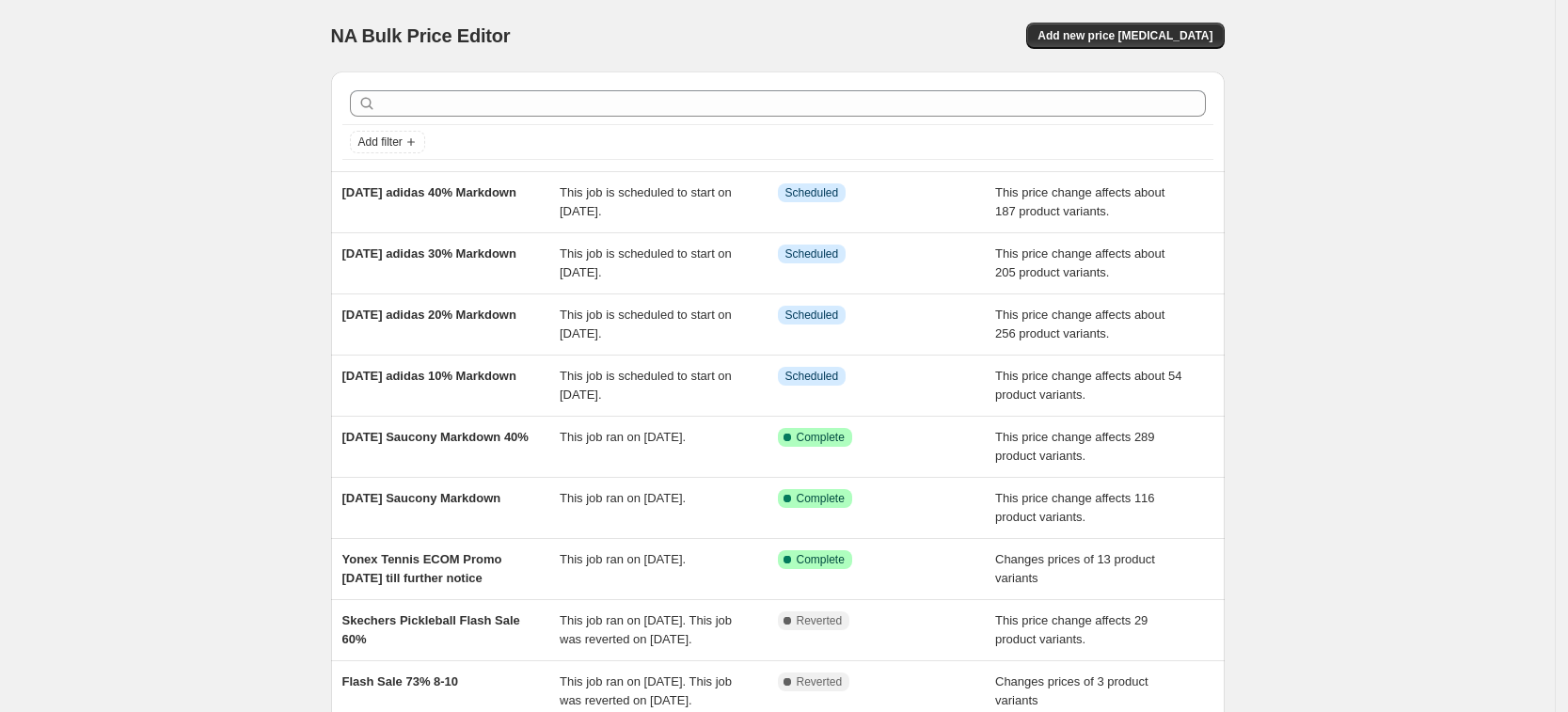
click at [1192, 21] on div "NA Bulk Price Editor. This page is ready NA Bulk Price Editor Add new price [ME…" at bounding box center [778, 35] width 894 height 72
click at [1180, 52] on div "NA Bulk Price Editor. This page is ready NA Bulk Price Editor Add new price [ME…" at bounding box center [778, 35] width 894 height 72
click at [1180, 26] on button "Add new price [MEDICAL_DATA]" at bounding box center [1124, 36] width 197 height 27
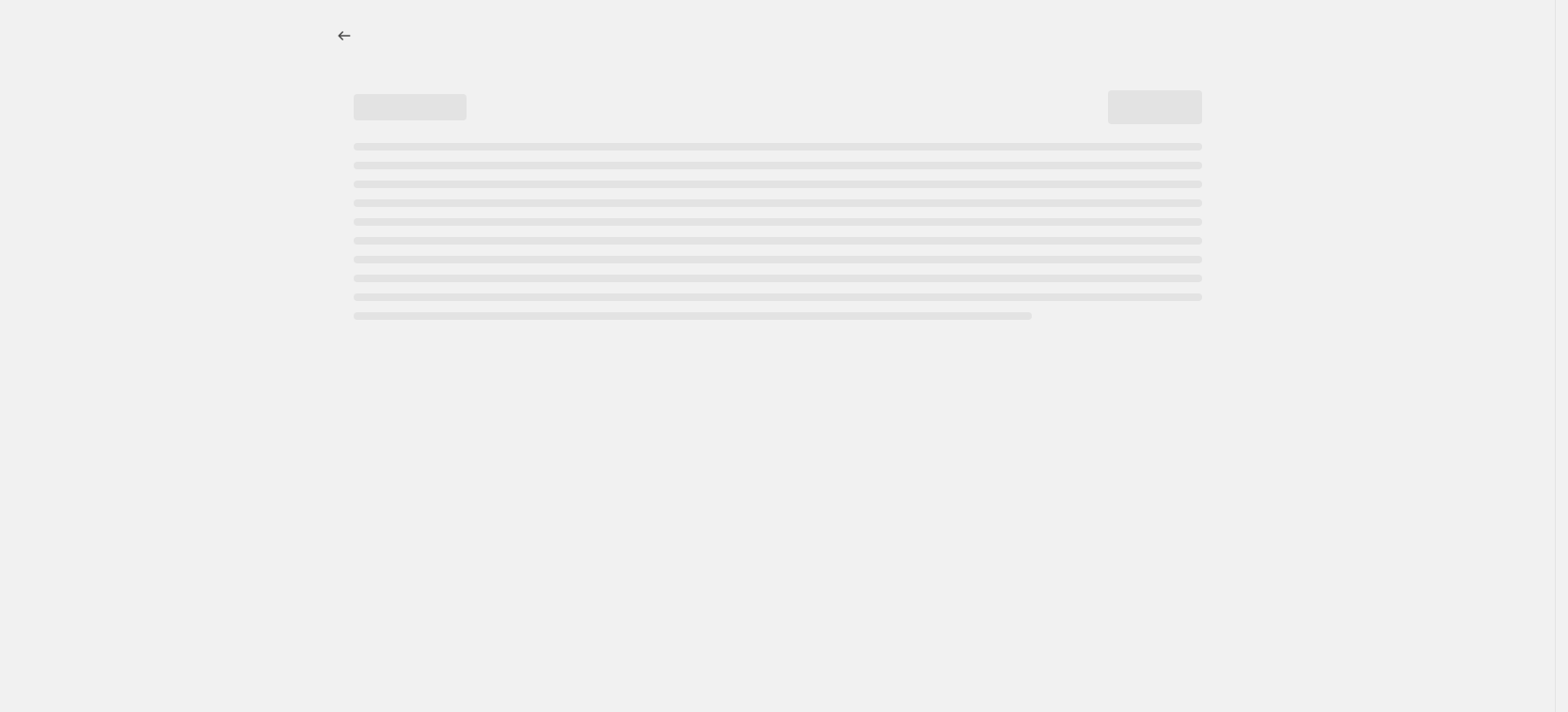
select select "percentage"
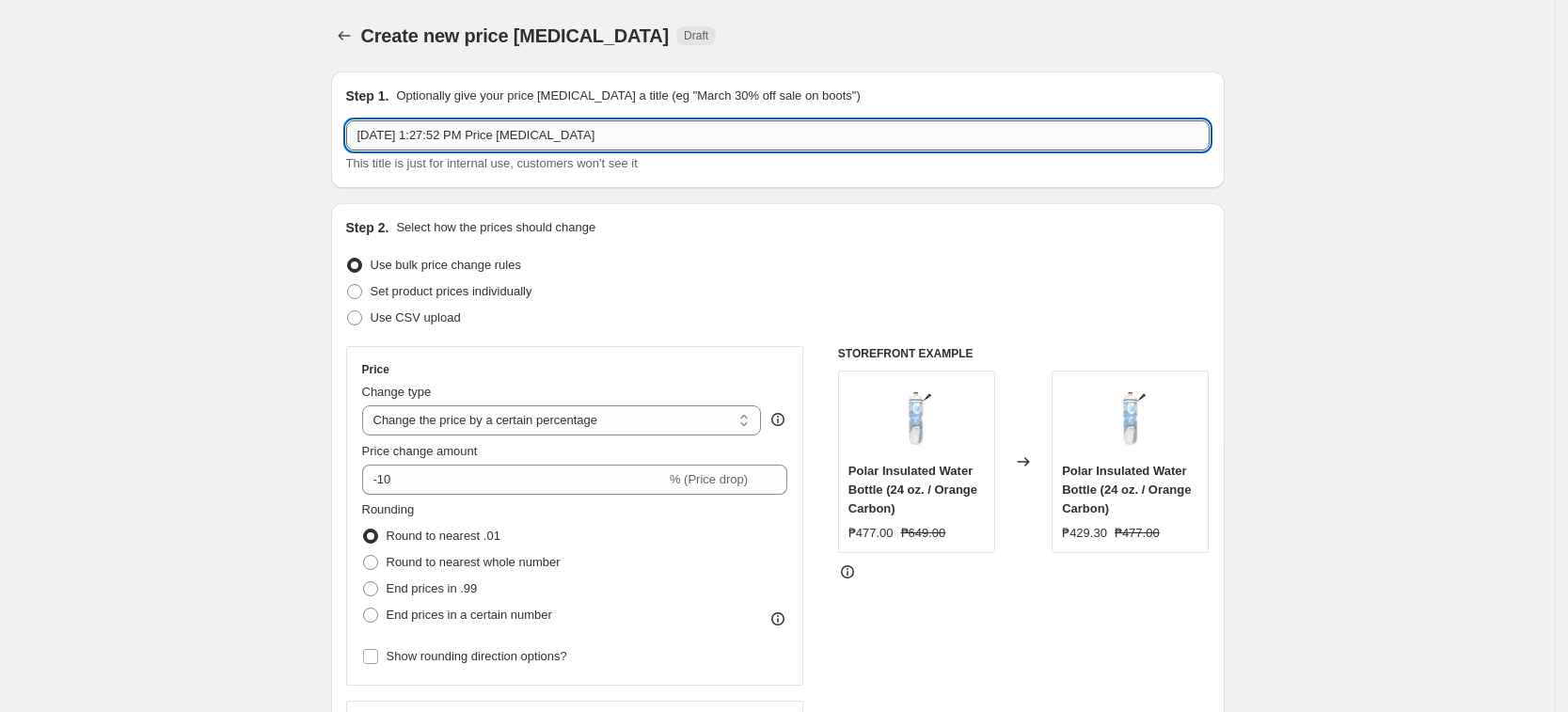
click at [489, 136] on input "[DATE] 1:27:52 PM Price [MEDICAL_DATA]" at bounding box center [778, 135] width 863 height 30
paste input "ust 19 adidas 40% Markdown"
click at [466, 136] on input "[DATE] adidas 40% Markdown" at bounding box center [778, 135] width 863 height 30
type input "[DATE] adidas 50% Markdown"
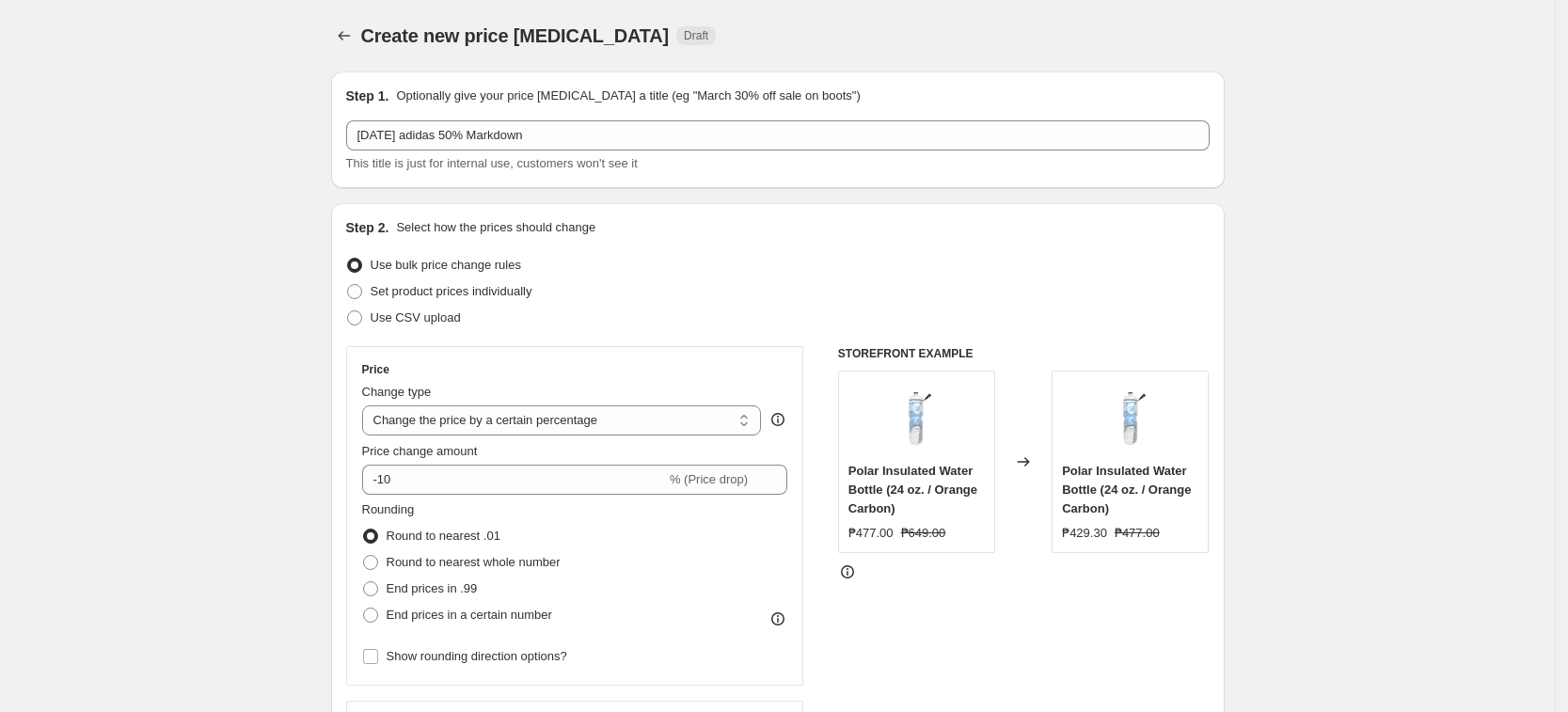
click at [511, 427] on select "Change the price to a certain amount Change the price by a certain amount Chang…" at bounding box center [562, 420] width 400 height 30
select select "pcap"
click at [367, 406] on select "Change the price to a certain amount Change the price by a certain amount Chang…" at bounding box center [562, 420] width 400 height 30
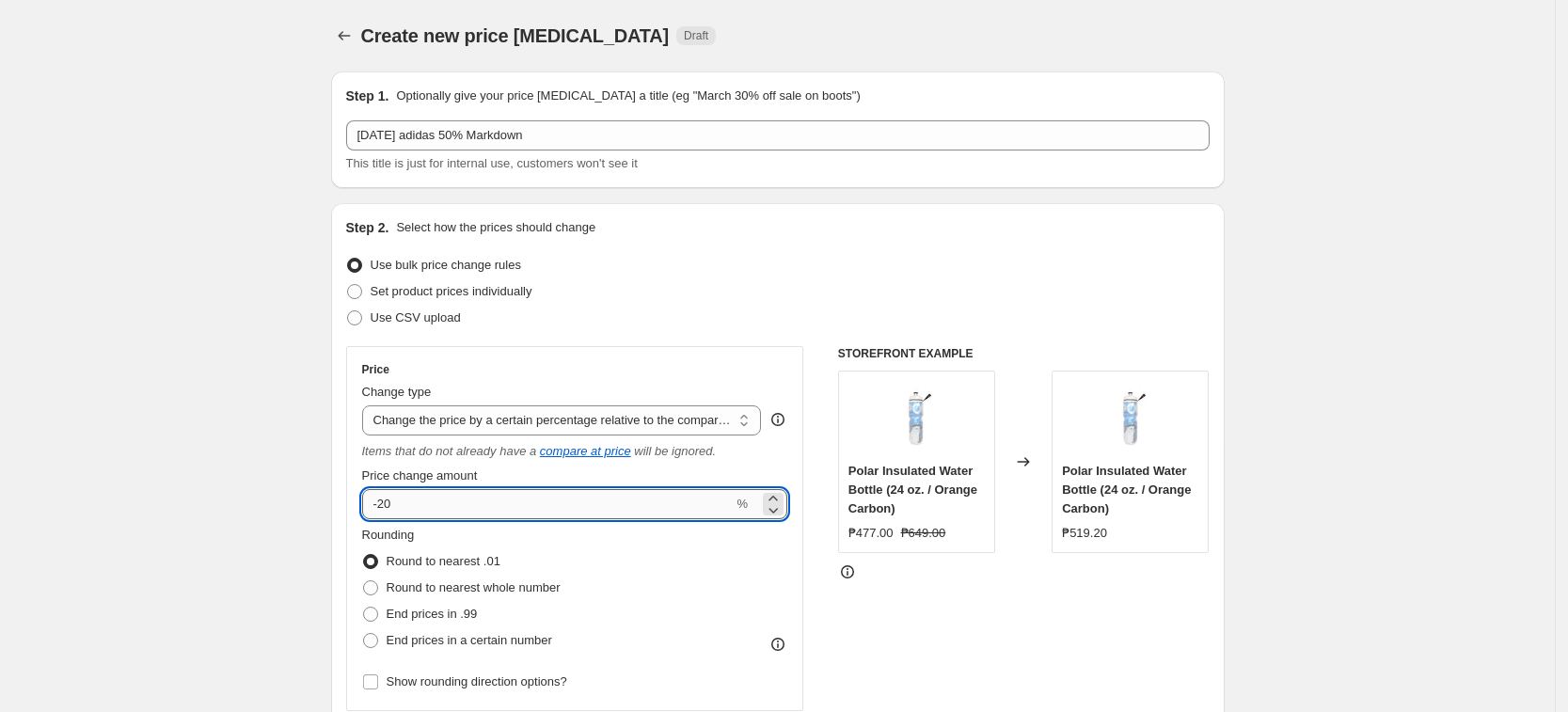
click at [482, 499] on input "-20" at bounding box center [547, 503] width 371 height 30
type input "-2"
type input "-50"
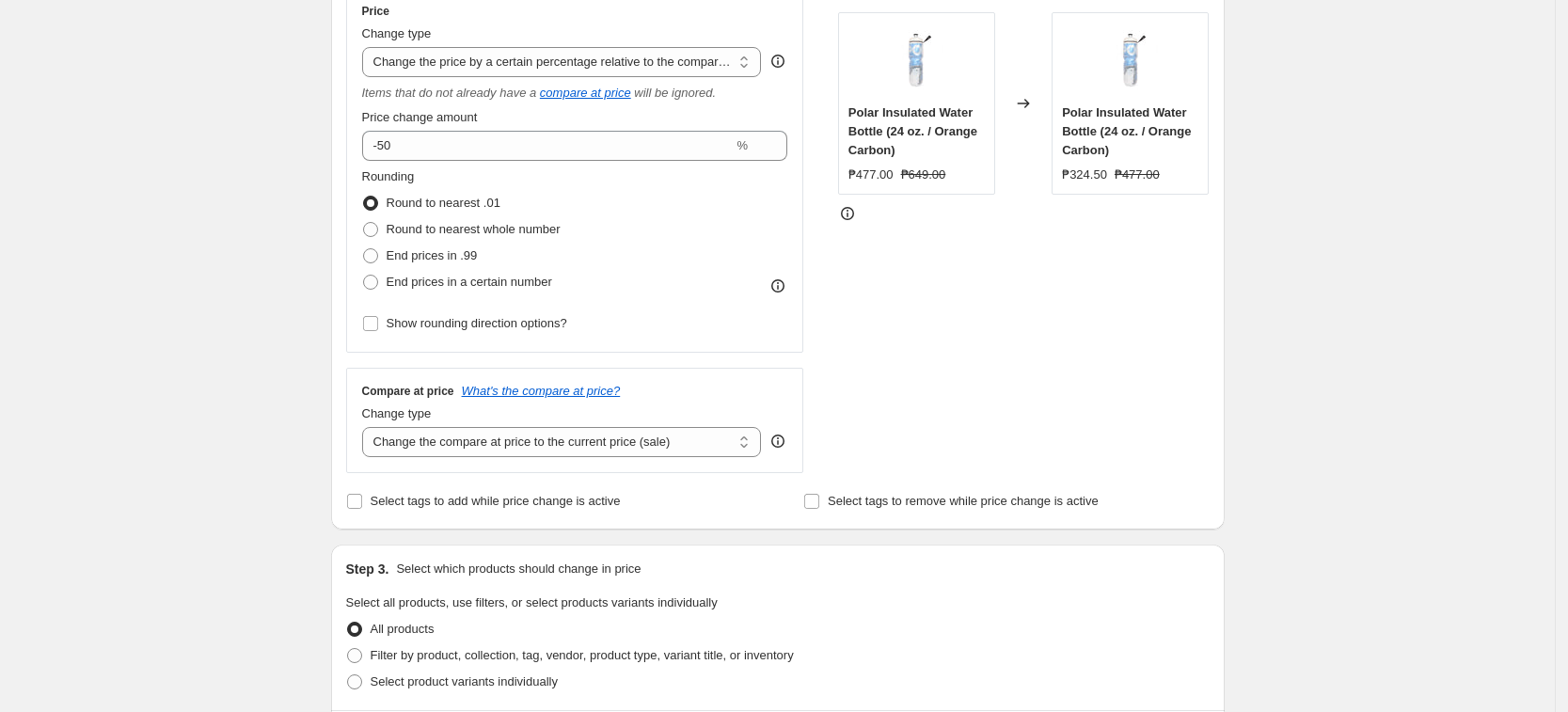
scroll to position [471, 0]
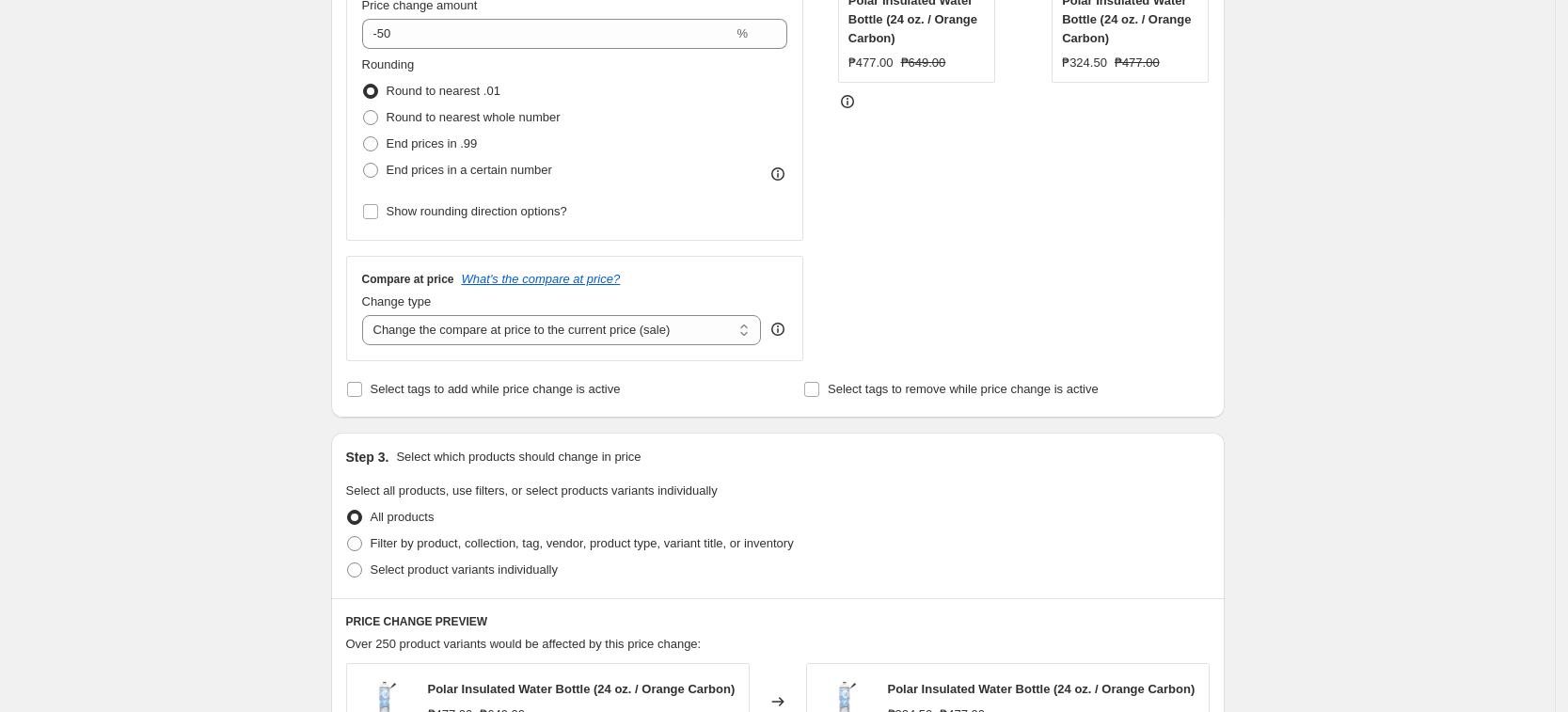
click at [545, 308] on div "Change type" at bounding box center [562, 302] width 400 height 19
click at [549, 334] on select "Change the compare at price to the current price (sale) Change the compare at p…" at bounding box center [562, 329] width 400 height 30
select select "no_change"
click at [367, 315] on select "Change the compare at price to the current price (sale) Change the compare at p…" at bounding box center [562, 329] width 400 height 30
click at [396, 570] on span "Select product variants individually" at bounding box center [464, 569] width 188 height 14
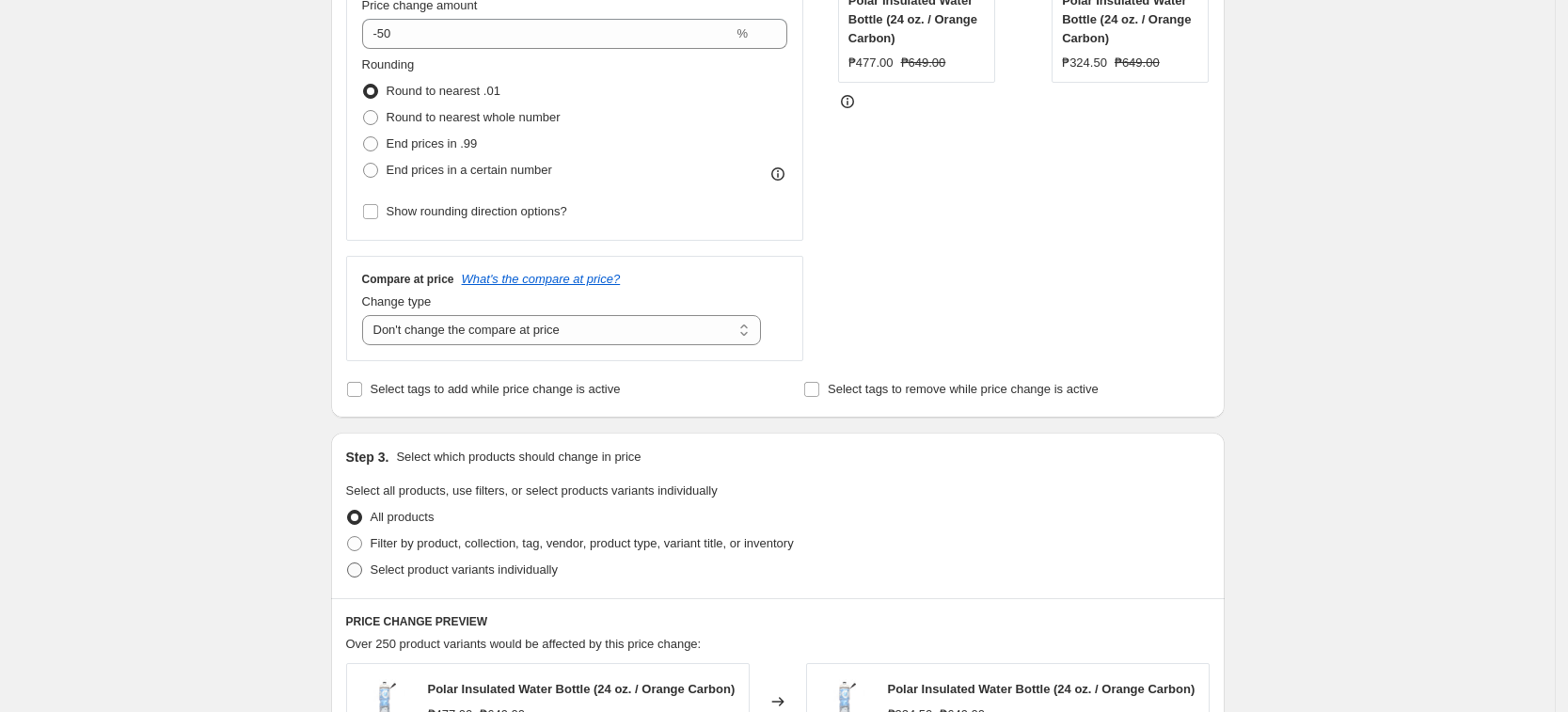
click at [348, 564] on input "Select product variants individually" at bounding box center [347, 563] width 1 height 1
radio input "true"
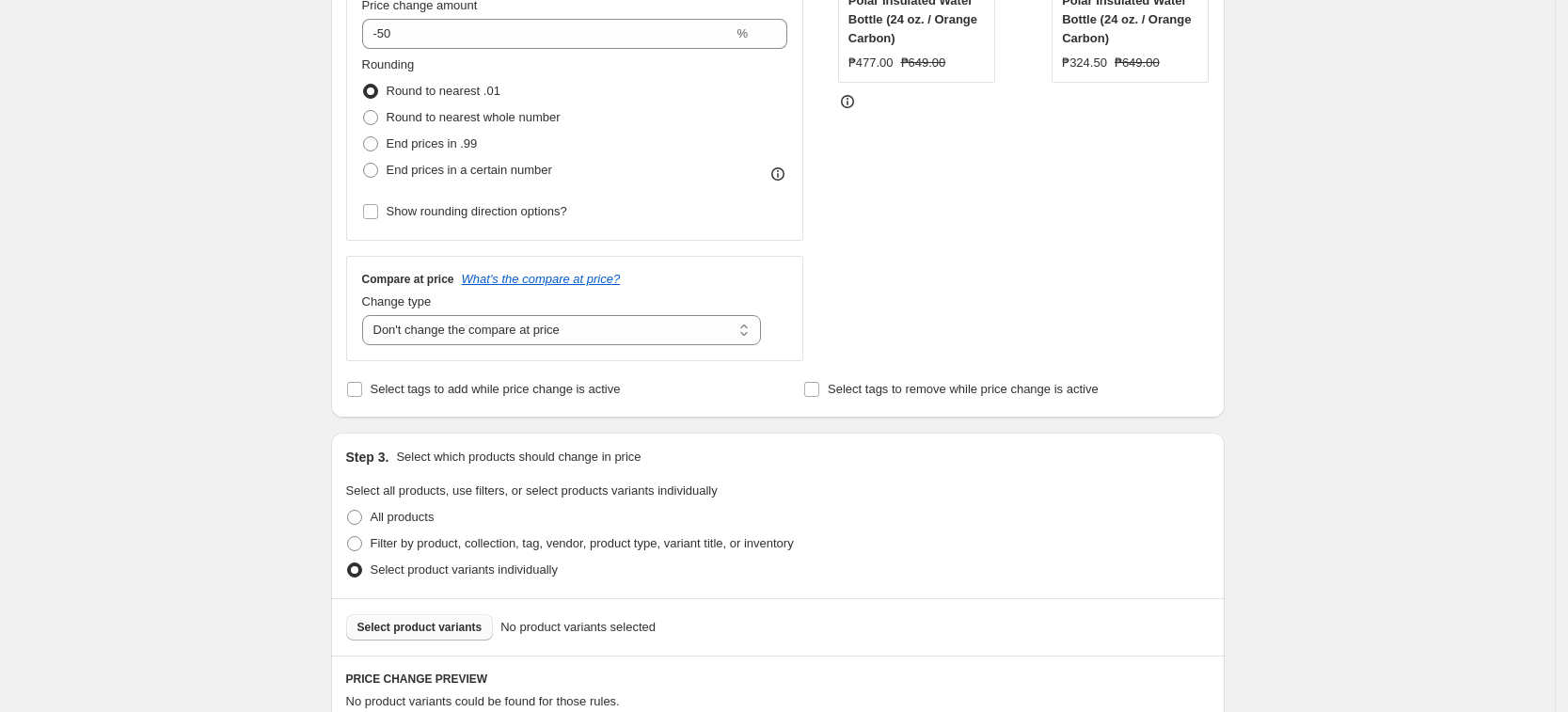
click at [448, 629] on span "Select product variants" at bounding box center [420, 628] width 125 height 15
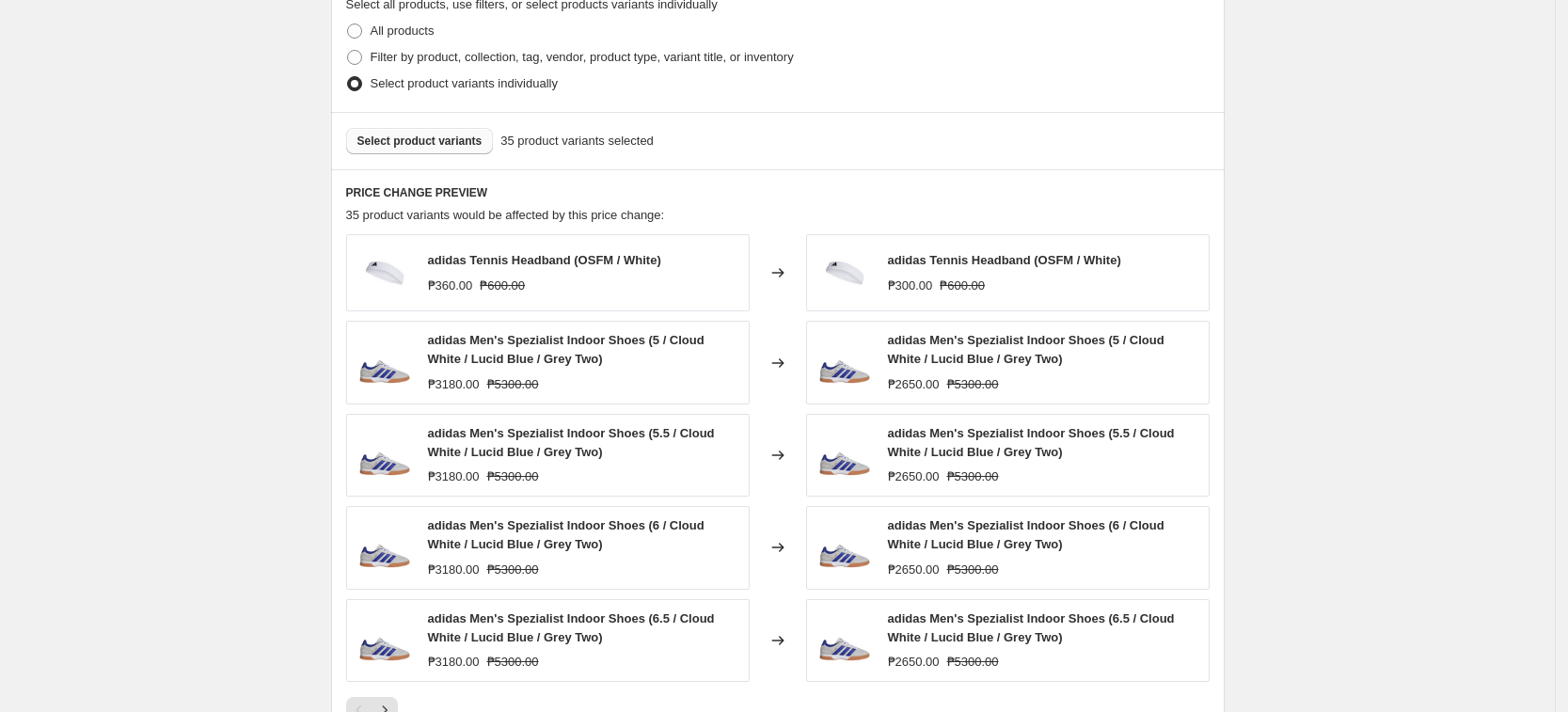
scroll to position [1058, 0]
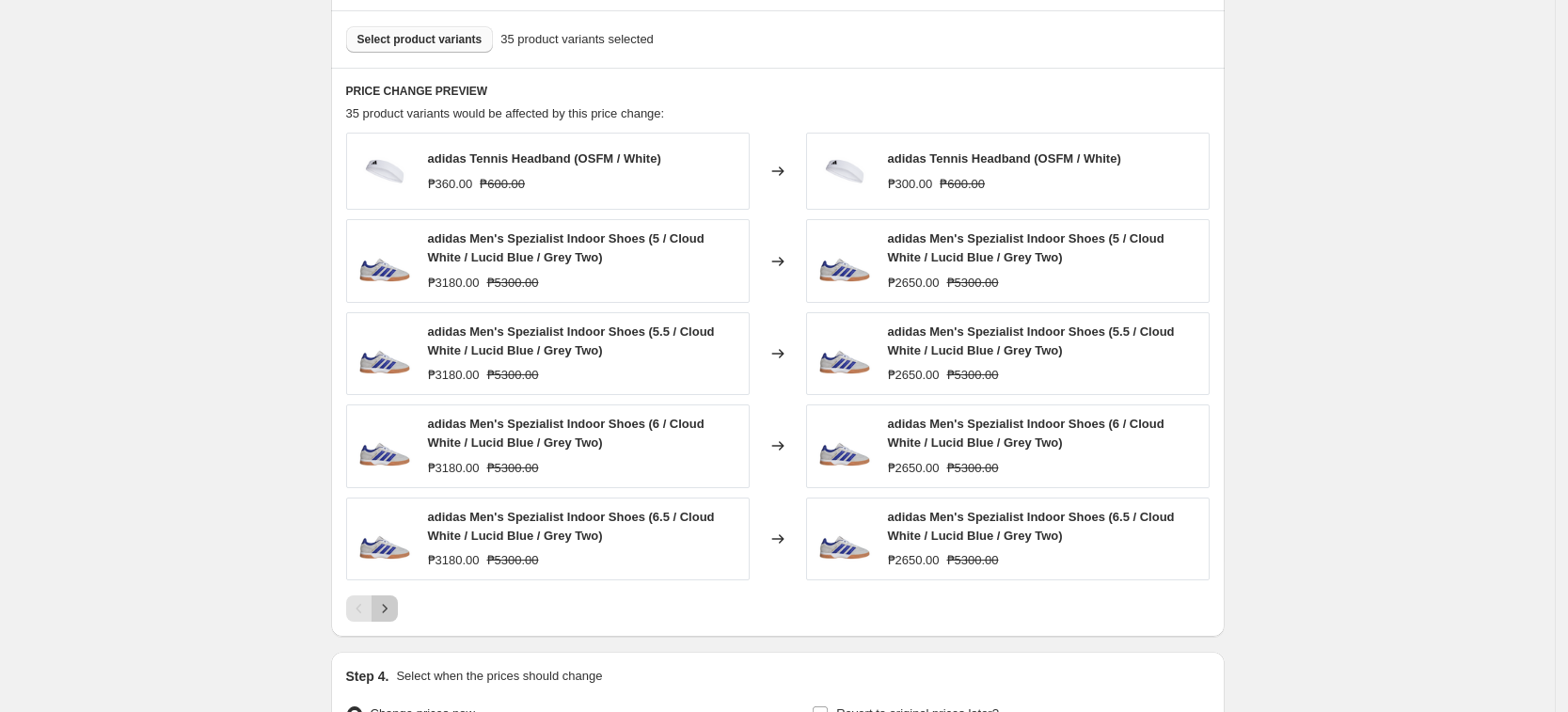
click at [390, 610] on icon "Next" at bounding box center [385, 609] width 19 height 19
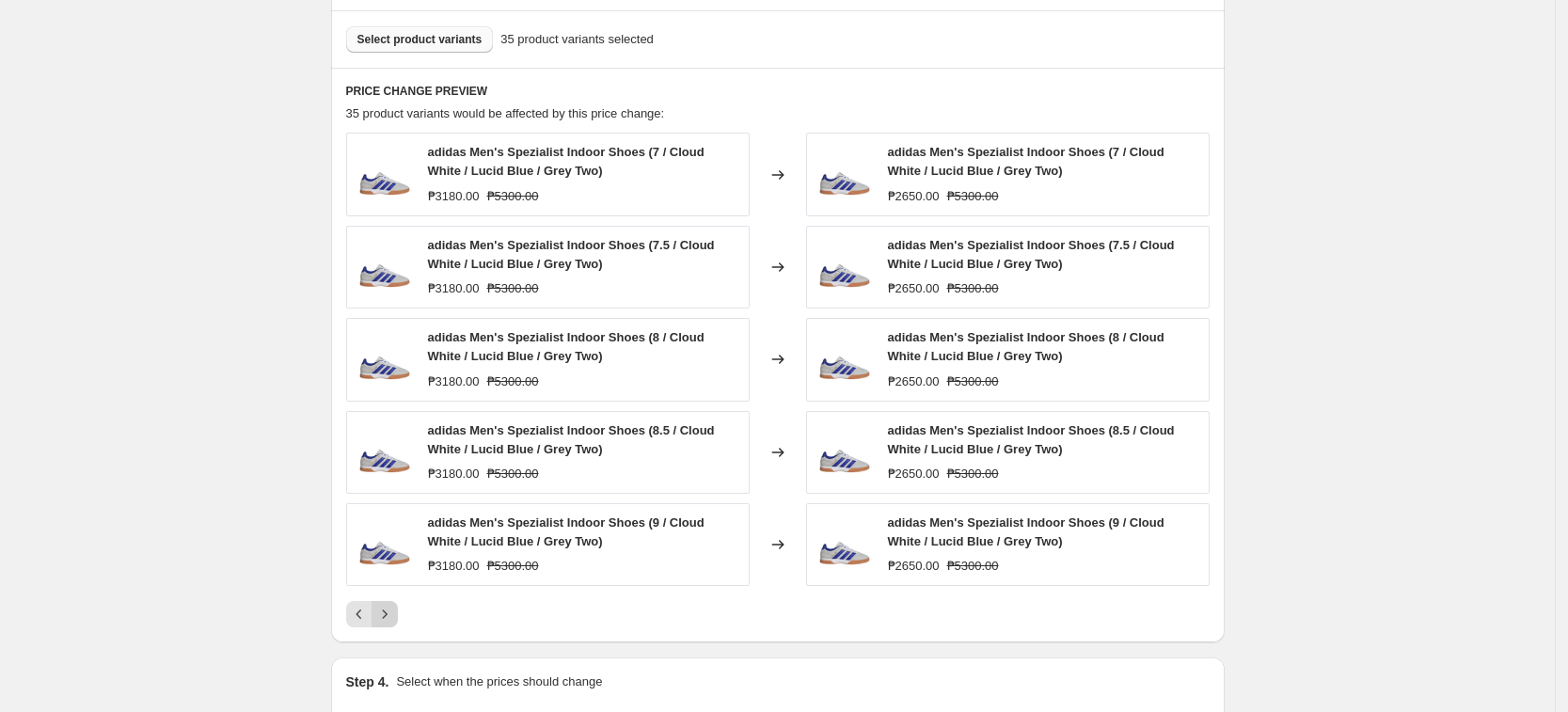
click at [394, 612] on icon "Next" at bounding box center [385, 614] width 19 height 19
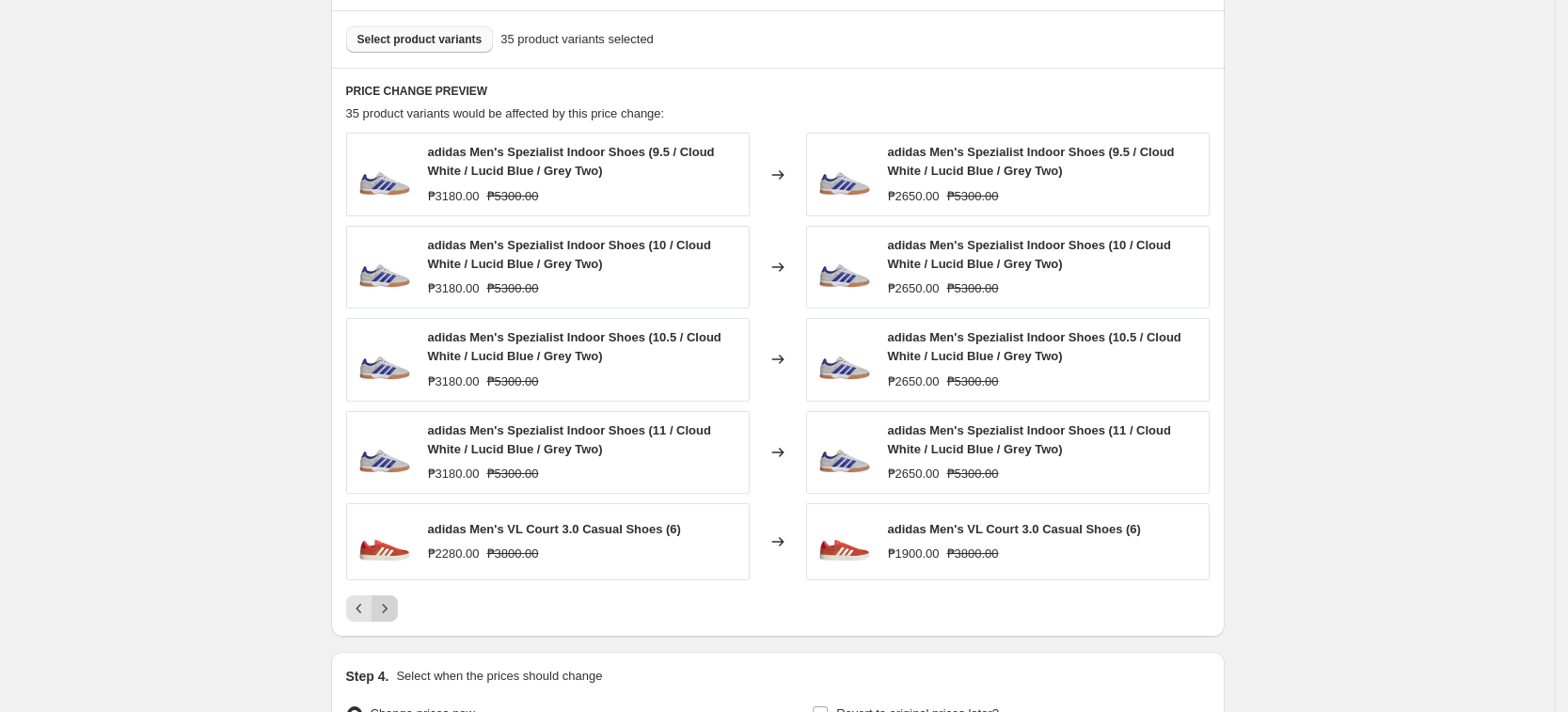
click at [394, 612] on icon "Next" at bounding box center [385, 609] width 19 height 19
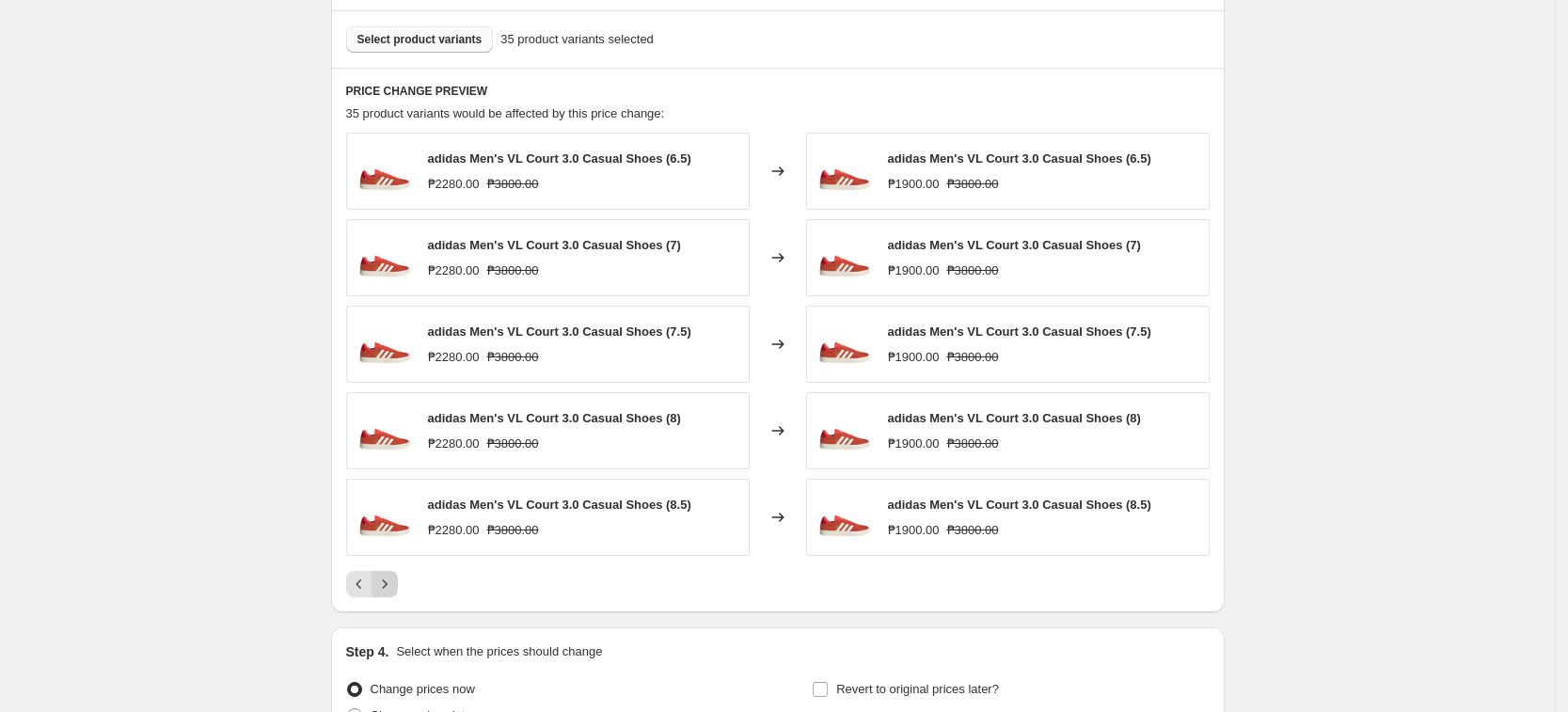
click at [397, 612] on div "PRICE CHANGE PREVIEW 35 product variants would be affected by this price change…" at bounding box center [778, 340] width 894 height 545
click at [382, 585] on icon "Next" at bounding box center [385, 585] width 19 height 19
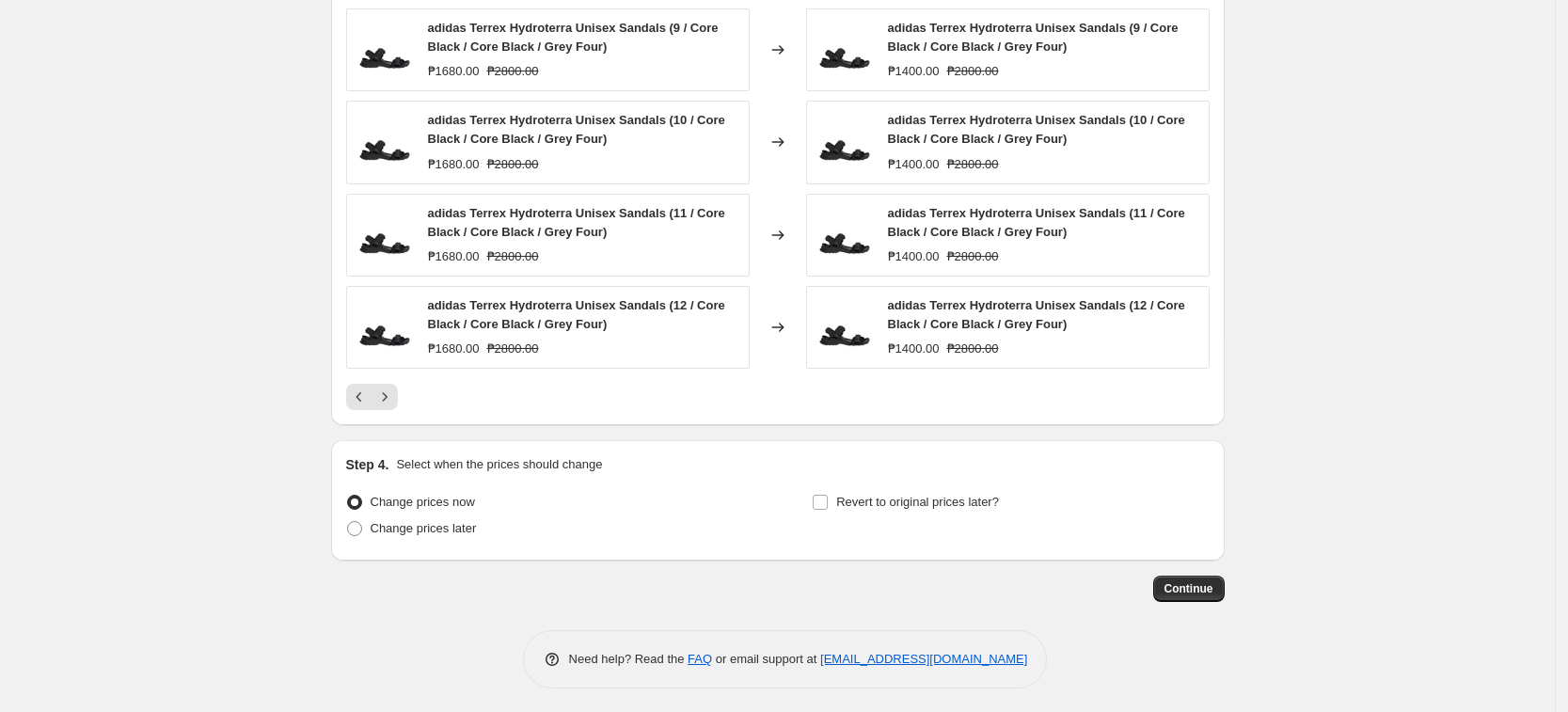
scroll to position [1281, 0]
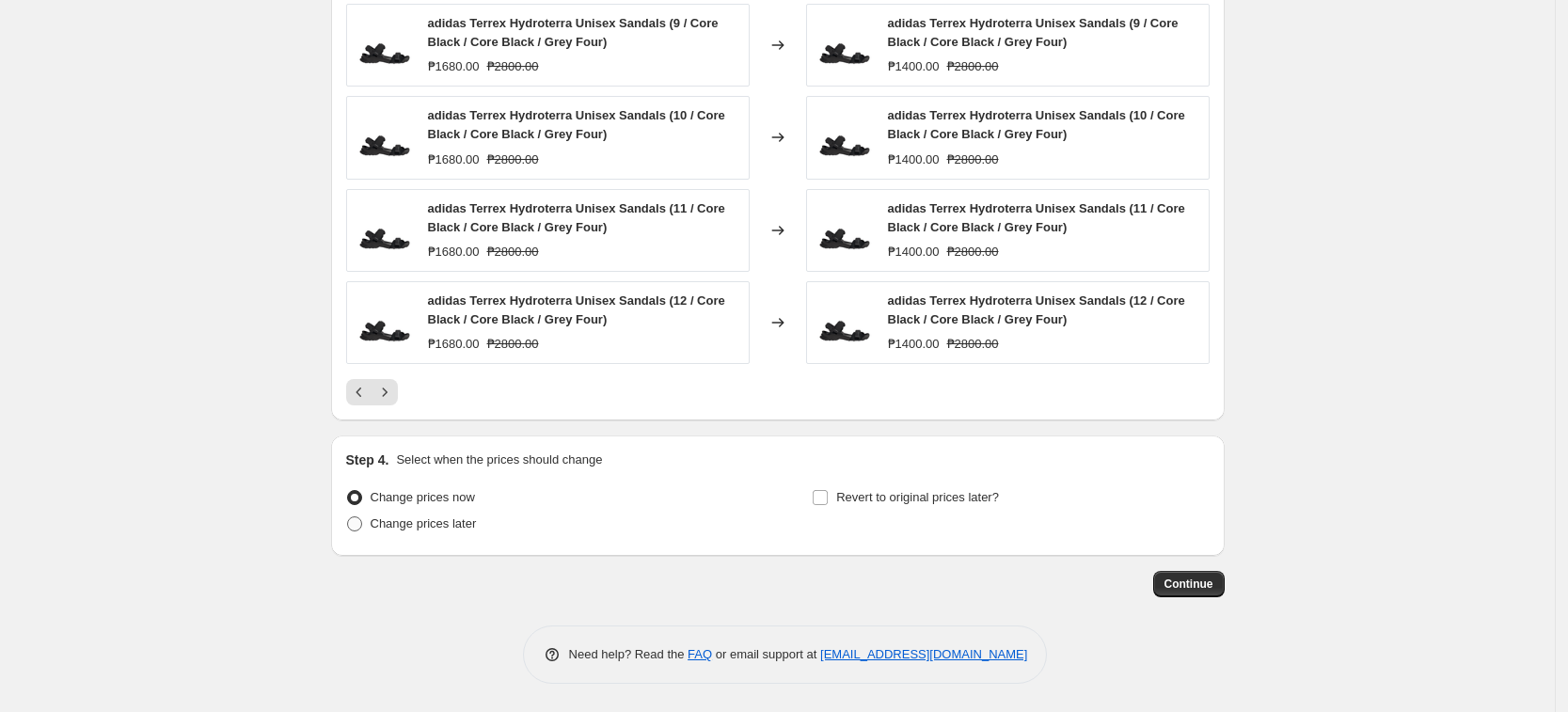
click at [426, 529] on span "Change prices later" at bounding box center [423, 523] width 106 height 14
click at [348, 518] on input "Change prices later" at bounding box center [347, 517] width 1 height 1
radio input "true"
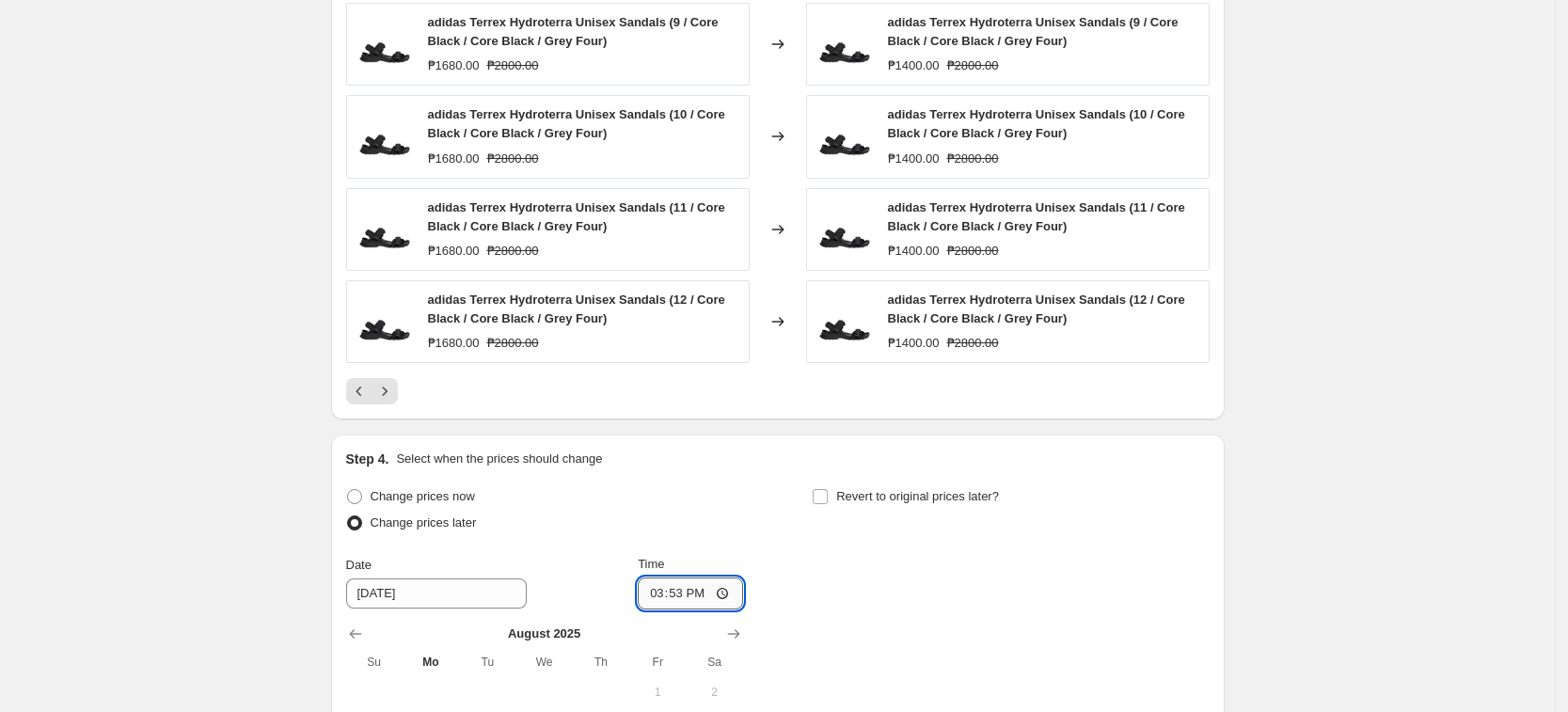
click at [658, 591] on input "15:53" at bounding box center [691, 593] width 105 height 32
type input "00:00"
click at [1006, 626] on div "Change prices now Change prices later Date [DATE] Time 00:00 [DATE] Su Mo Tu We…" at bounding box center [778, 670] width 863 height 374
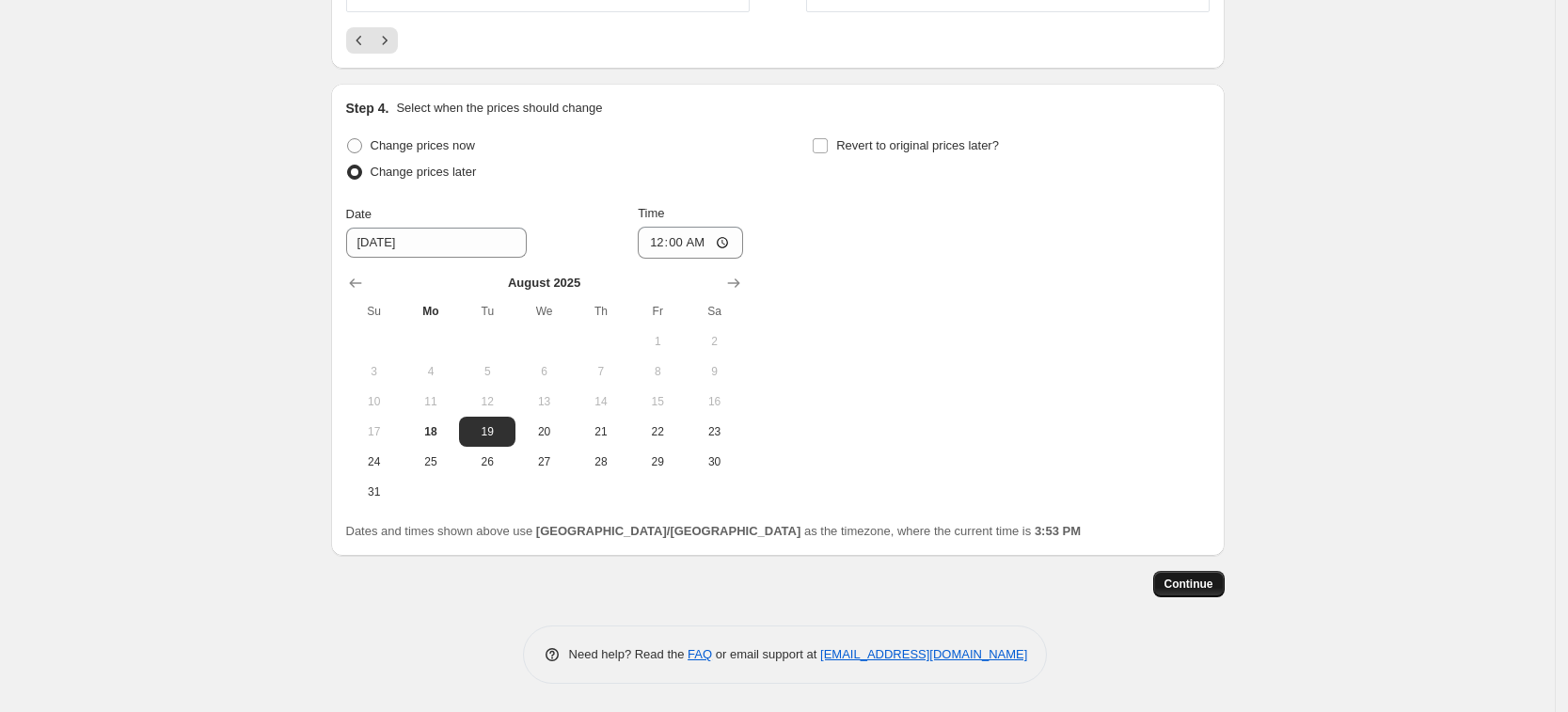
click at [1193, 571] on button "Continue" at bounding box center [1188, 585] width 72 height 27
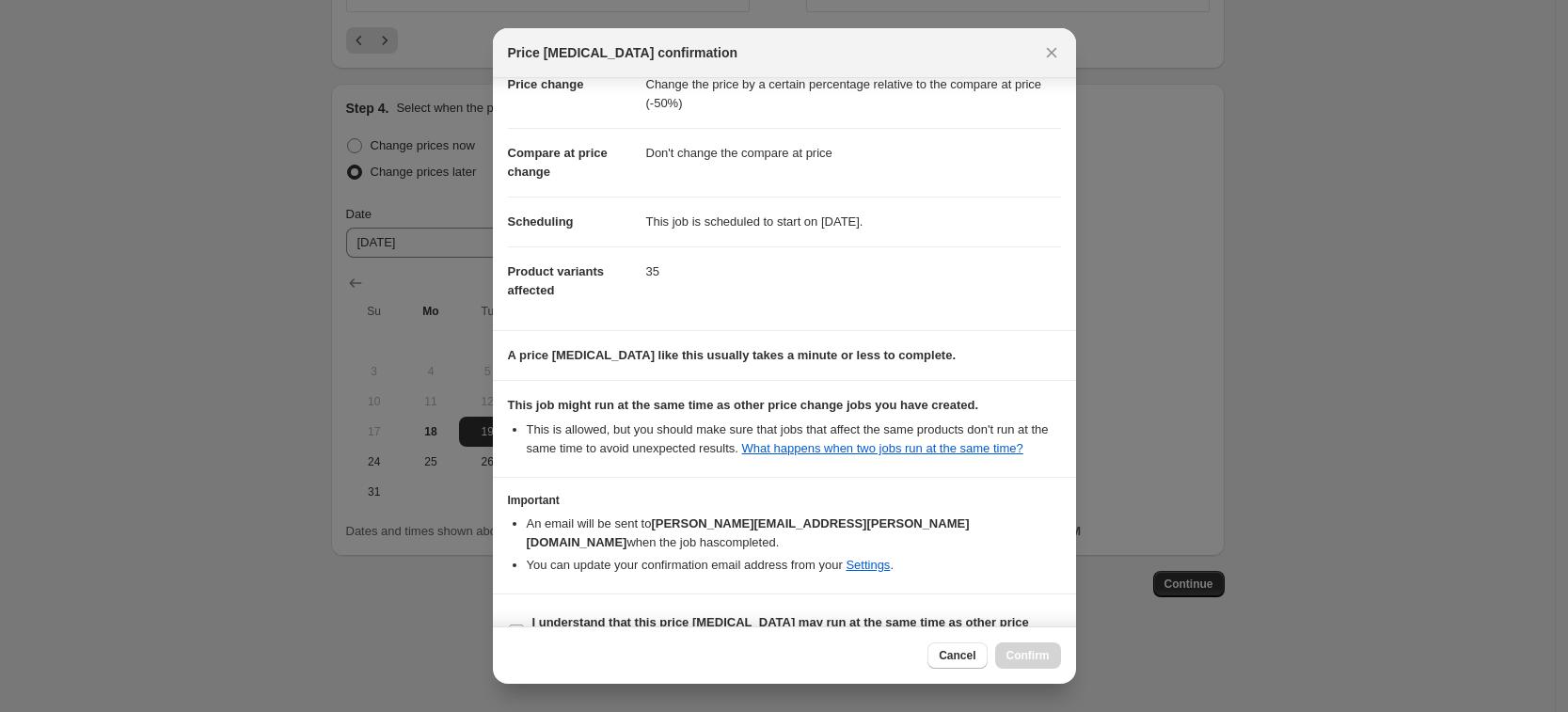
scroll to position [77, 0]
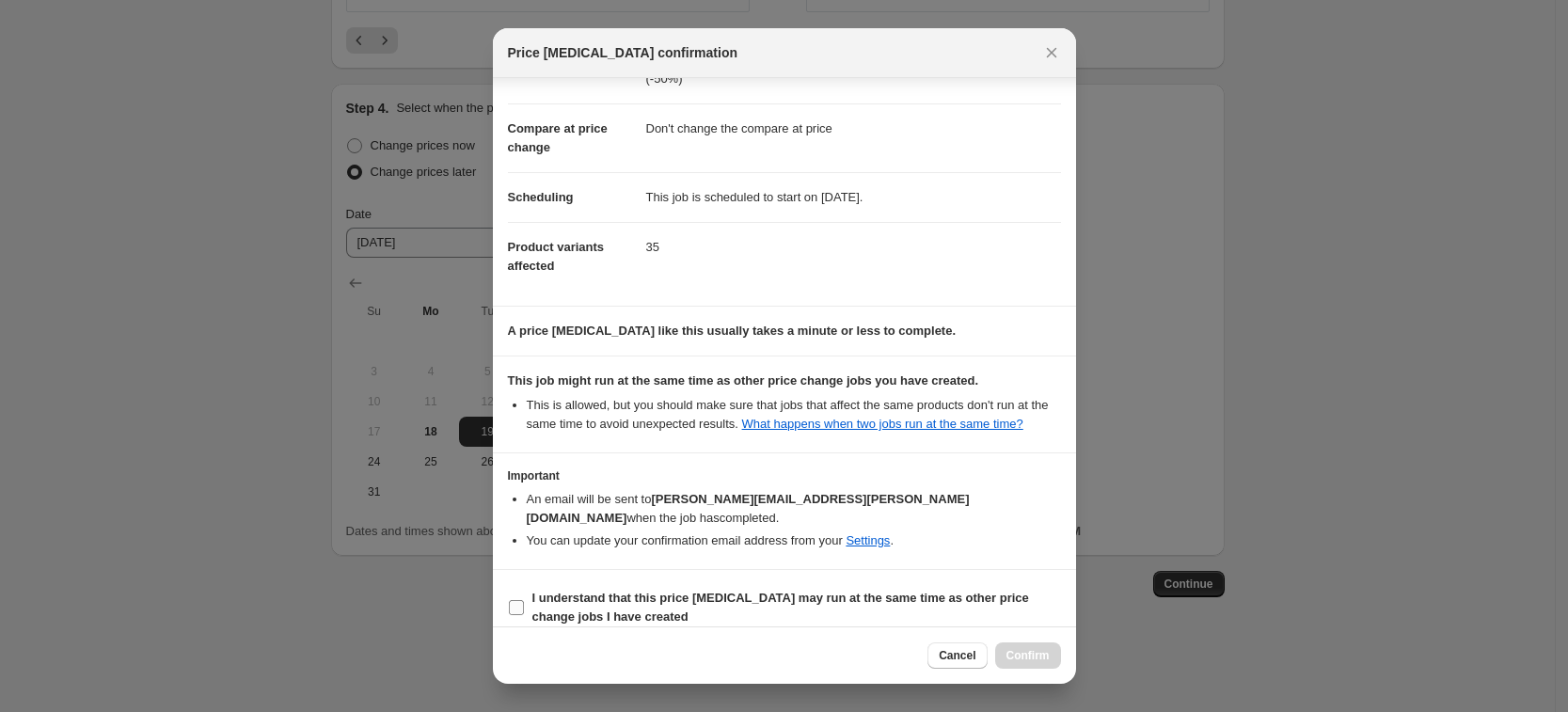
click at [687, 590] on b "I understand that this price [MEDICAL_DATA] may run at the same time as other p…" at bounding box center [780, 607] width 497 height 33
click at [524, 600] on input "I understand that this price [MEDICAL_DATA] may run at the same time as other p…" at bounding box center [517, 608] width 15 height 15
checkbox input "true"
click at [1022, 654] on span "Confirm" at bounding box center [1027, 656] width 43 height 15
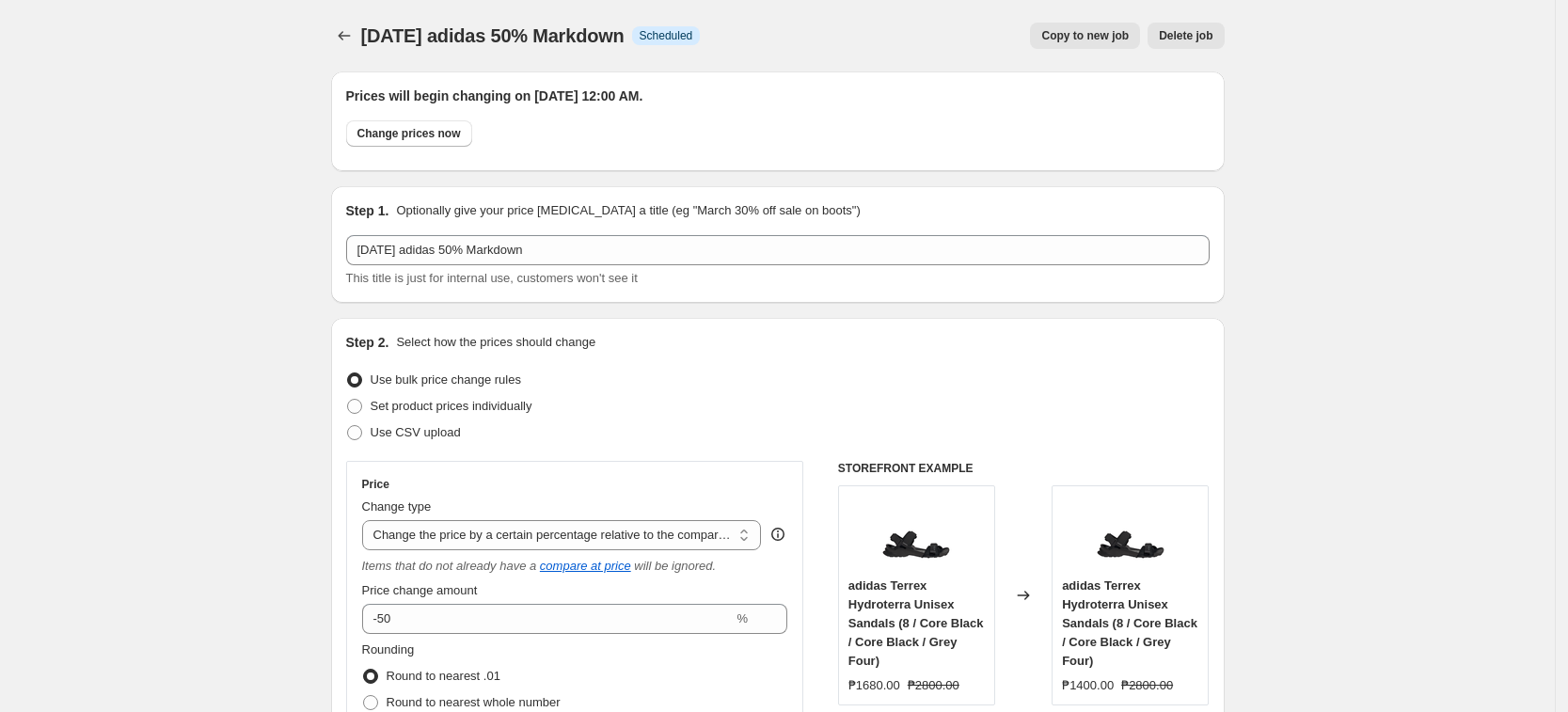
scroll to position [1634, 0]
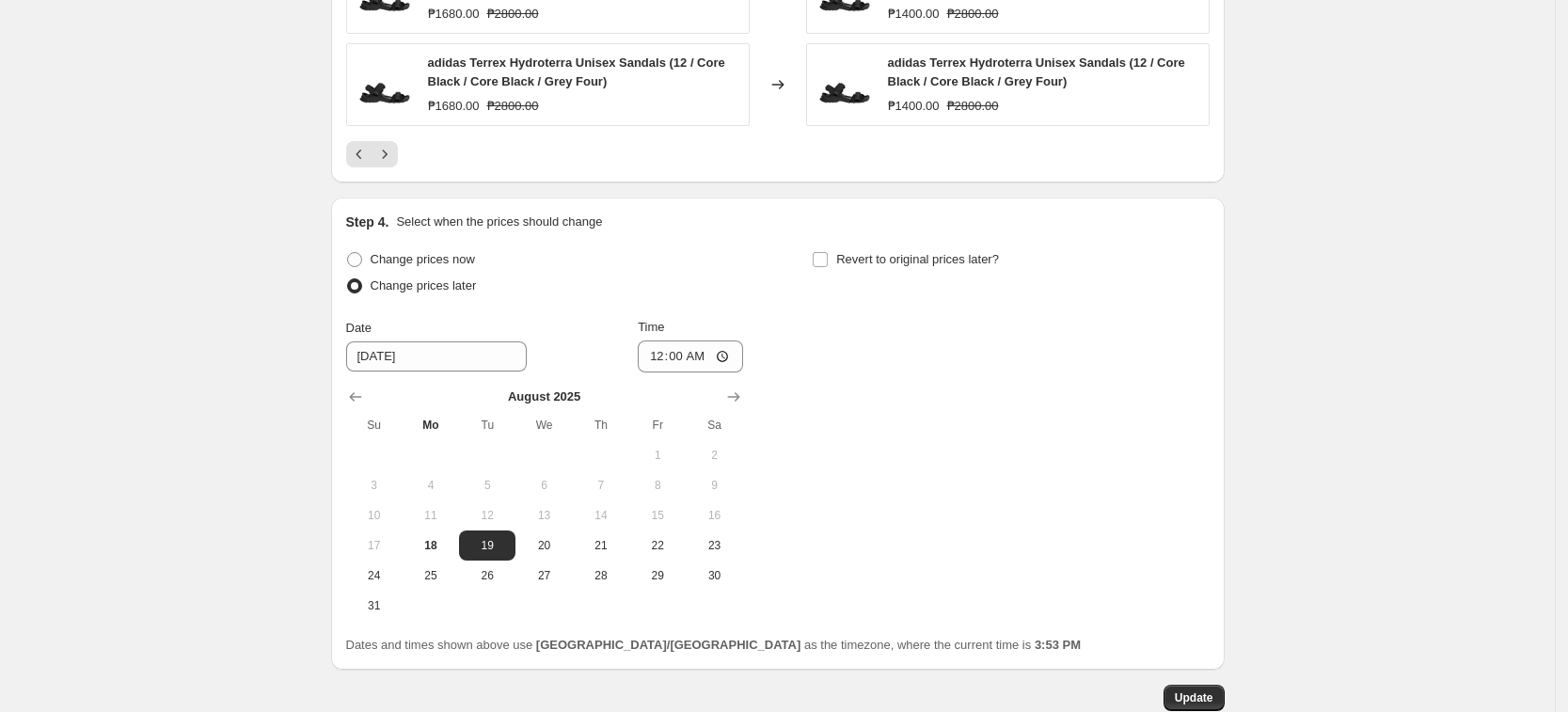
click at [1098, 348] on div "Change prices now Change prices later Date [DATE] Time 00:00 [DATE] Su Mo Tu We…" at bounding box center [778, 434] width 863 height 374
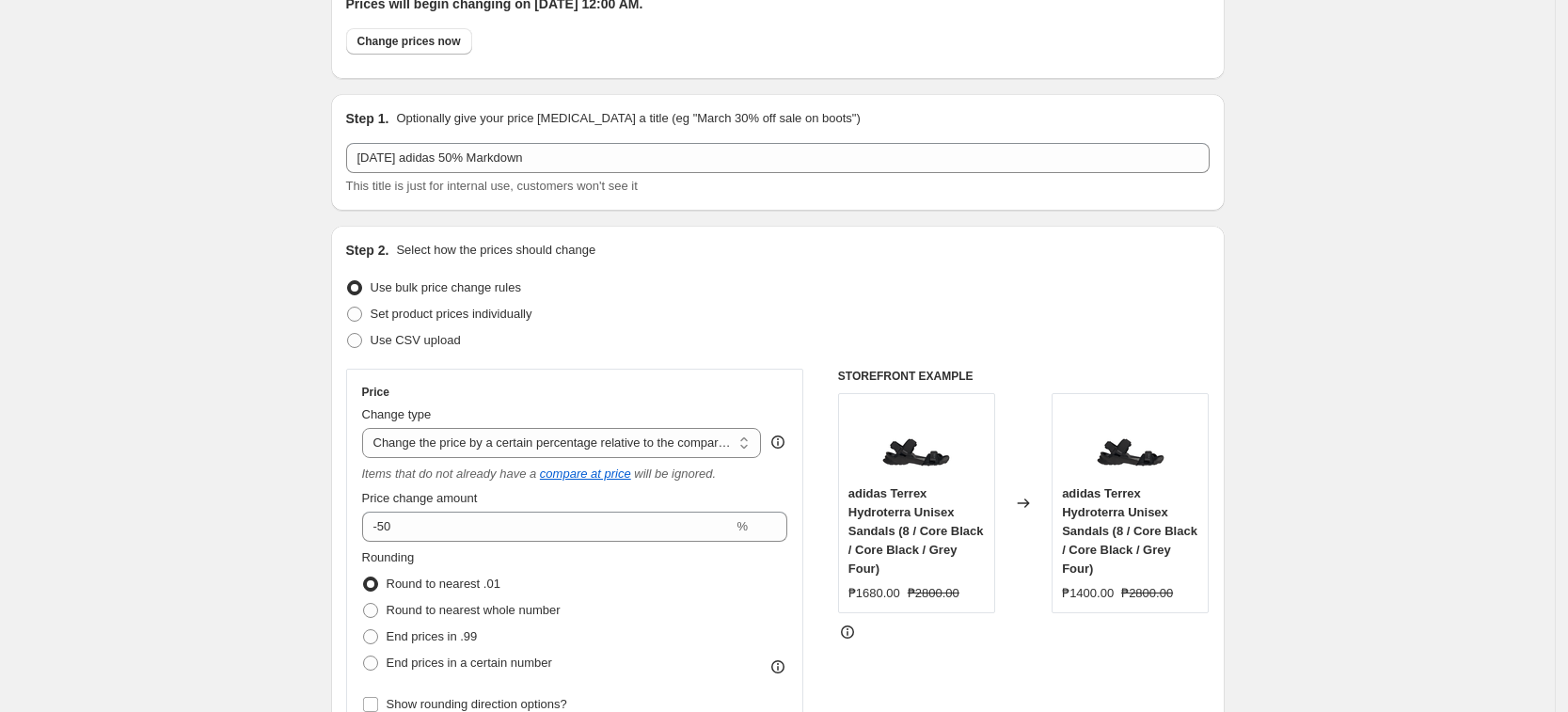
scroll to position [0, 0]
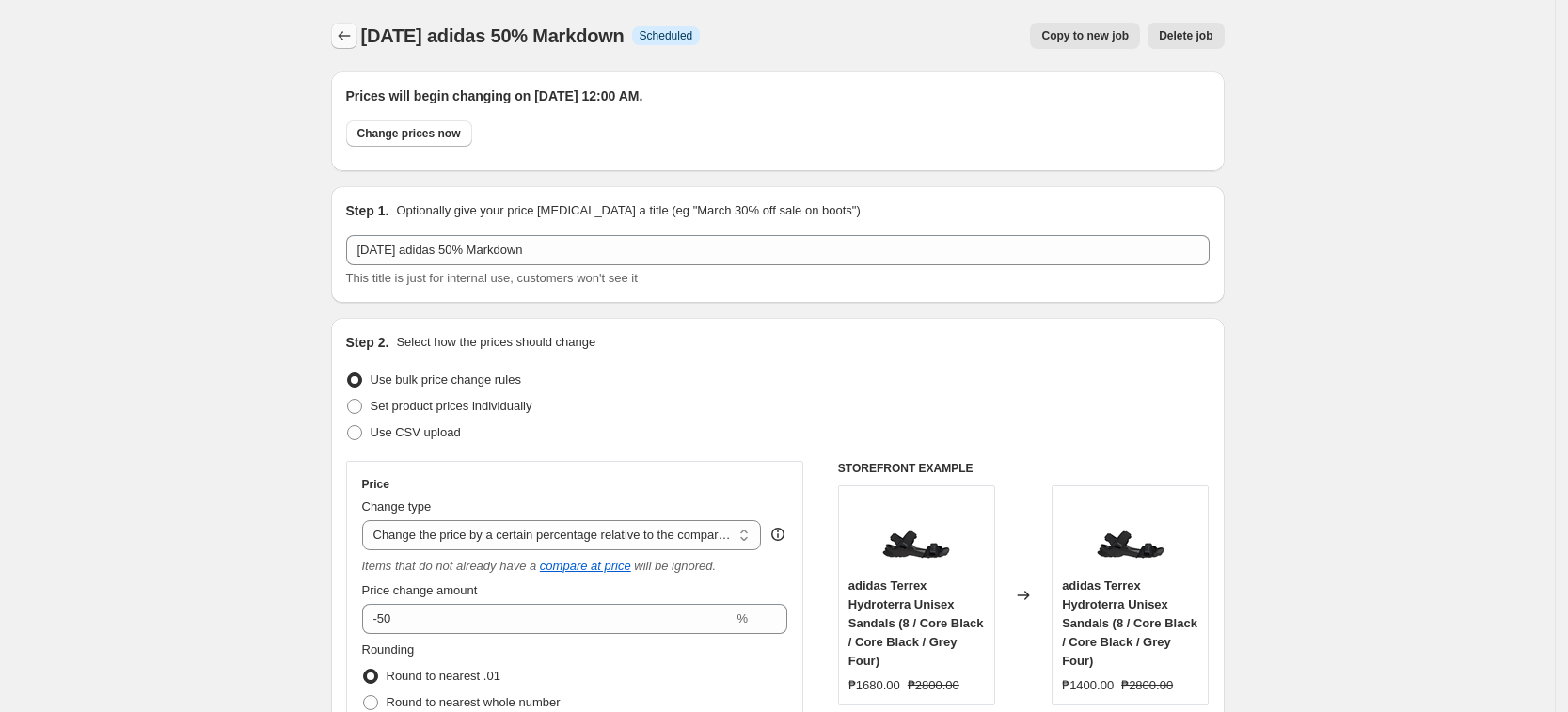
click at [358, 28] on button "Price change jobs" at bounding box center [344, 36] width 27 height 27
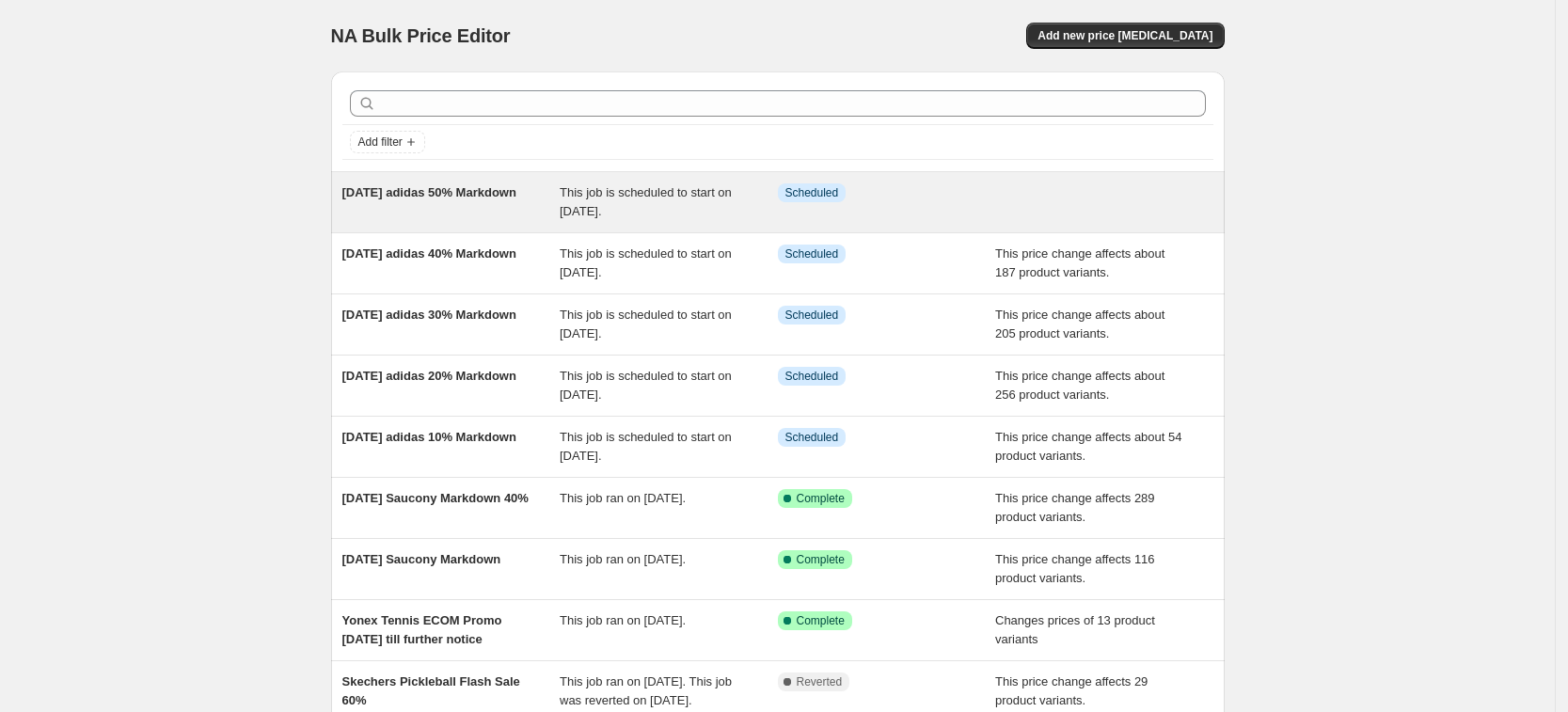
drag, startPoint x: 253, startPoint y: 180, endPoint x: 420, endPoint y: 210, distance: 169.7
click at [420, 210] on div "NA Bulk Price Editor. This page is ready NA Bulk Price Editor Add new price [ME…" at bounding box center [777, 484] width 1555 height 969
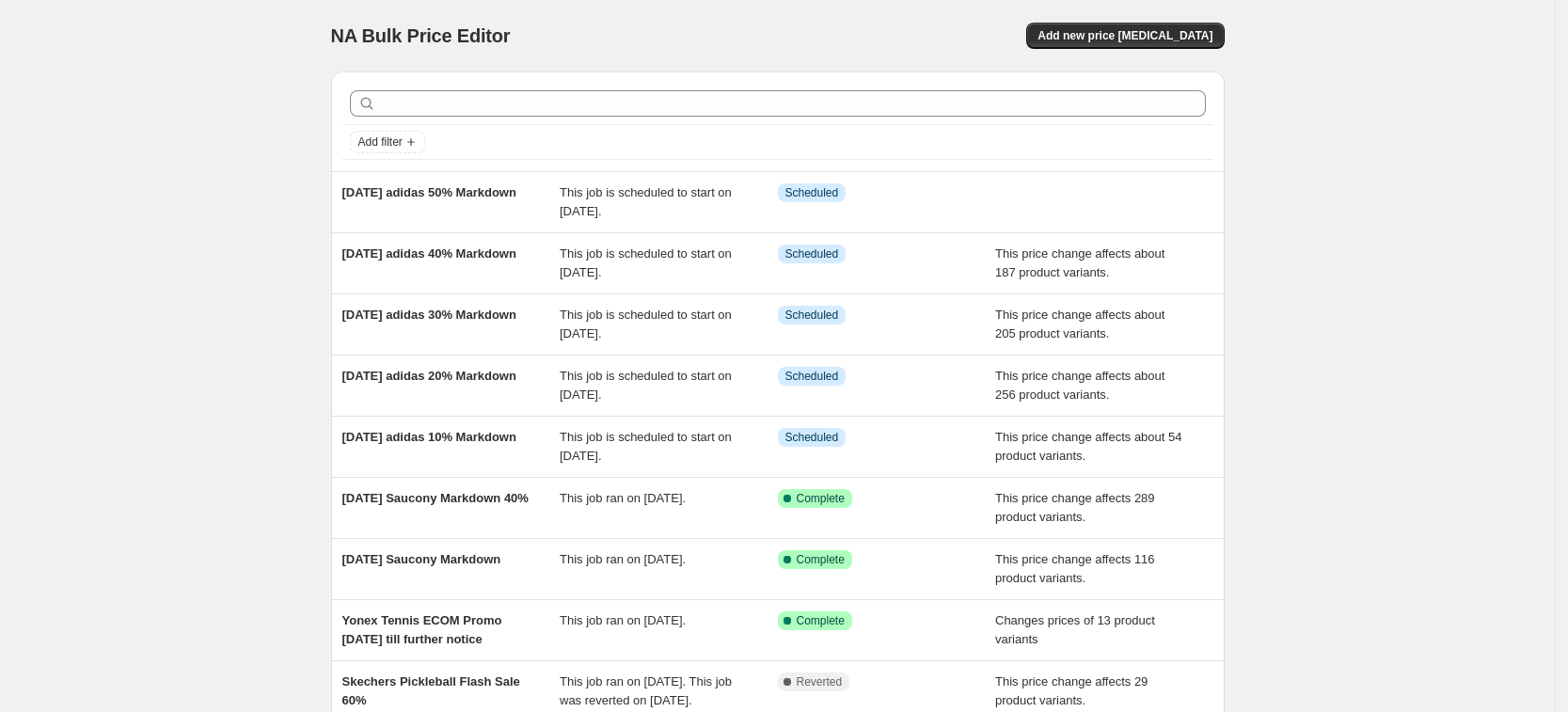
copy span "[DATE] adidas 50% Markdown"
click at [1121, 53] on div "NA Bulk Price Editor. This page is ready NA Bulk Price Editor Add new price [ME…" at bounding box center [778, 35] width 894 height 72
click at [1141, 30] on span "Add new price [MEDICAL_DATA]" at bounding box center [1124, 35] width 175 height 15
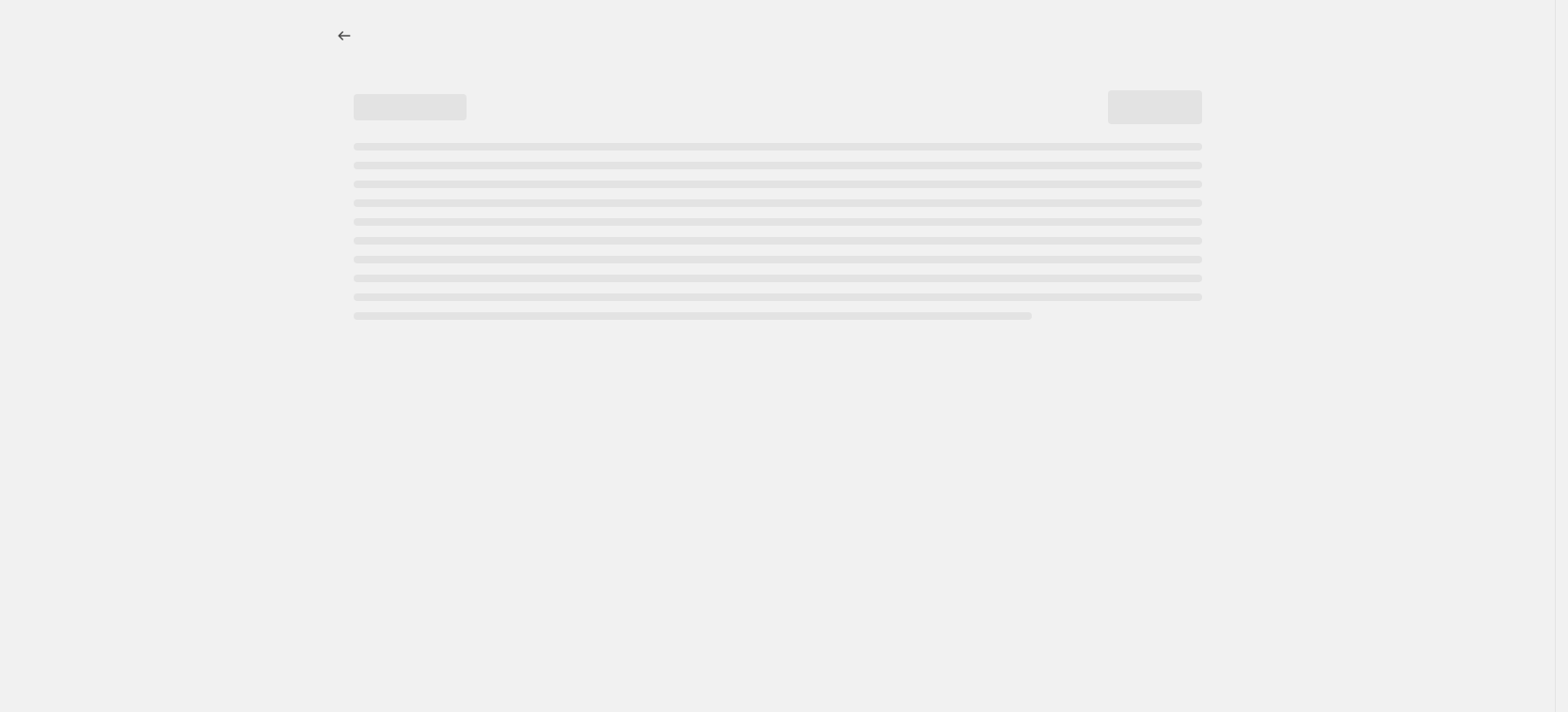
select select "percentage"
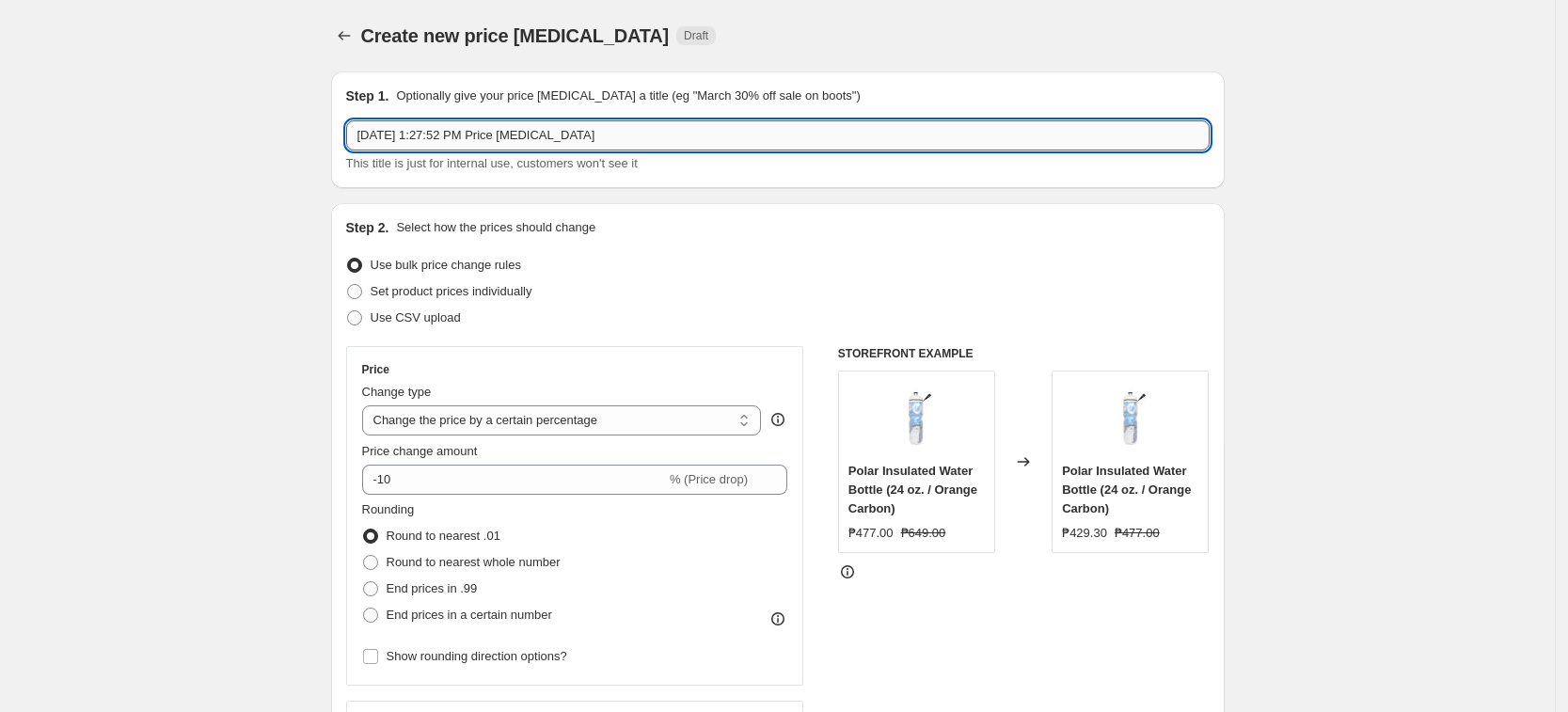
click at [687, 136] on input "[DATE] 1:27:52 PM Price [MEDICAL_DATA]" at bounding box center [778, 135] width 863 height 30
paste input "ust 19 adidas 50% Markdown"
click at [467, 135] on input "[DATE] adidas 50% Markdown" at bounding box center [778, 135] width 863 height 30
drag, startPoint x: 462, startPoint y: 139, endPoint x: 468, endPoint y: 149, distance: 11.7
click at [462, 140] on input "[DATE] adidas 0% Markdown" at bounding box center [778, 135] width 863 height 30
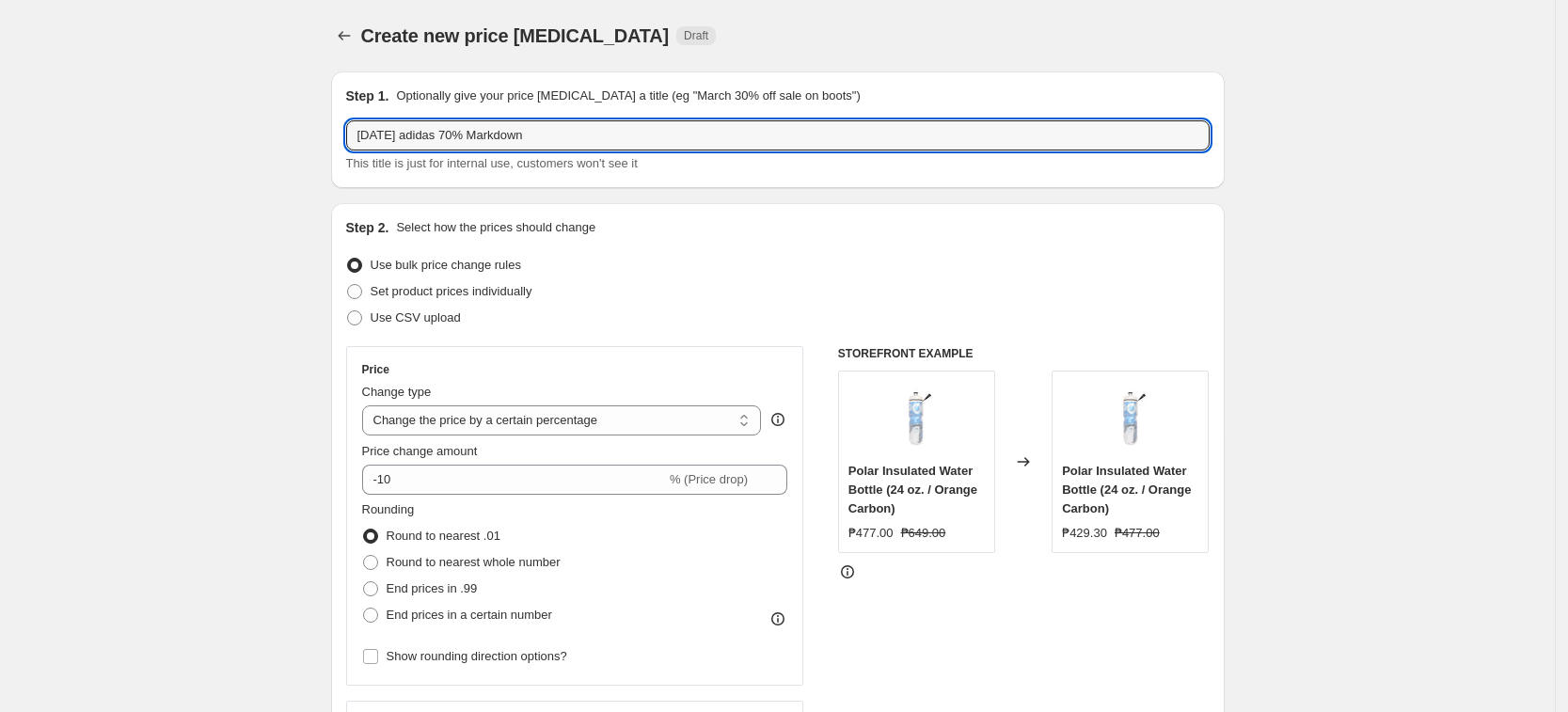
type input "[DATE] adidas 70% Markdown"
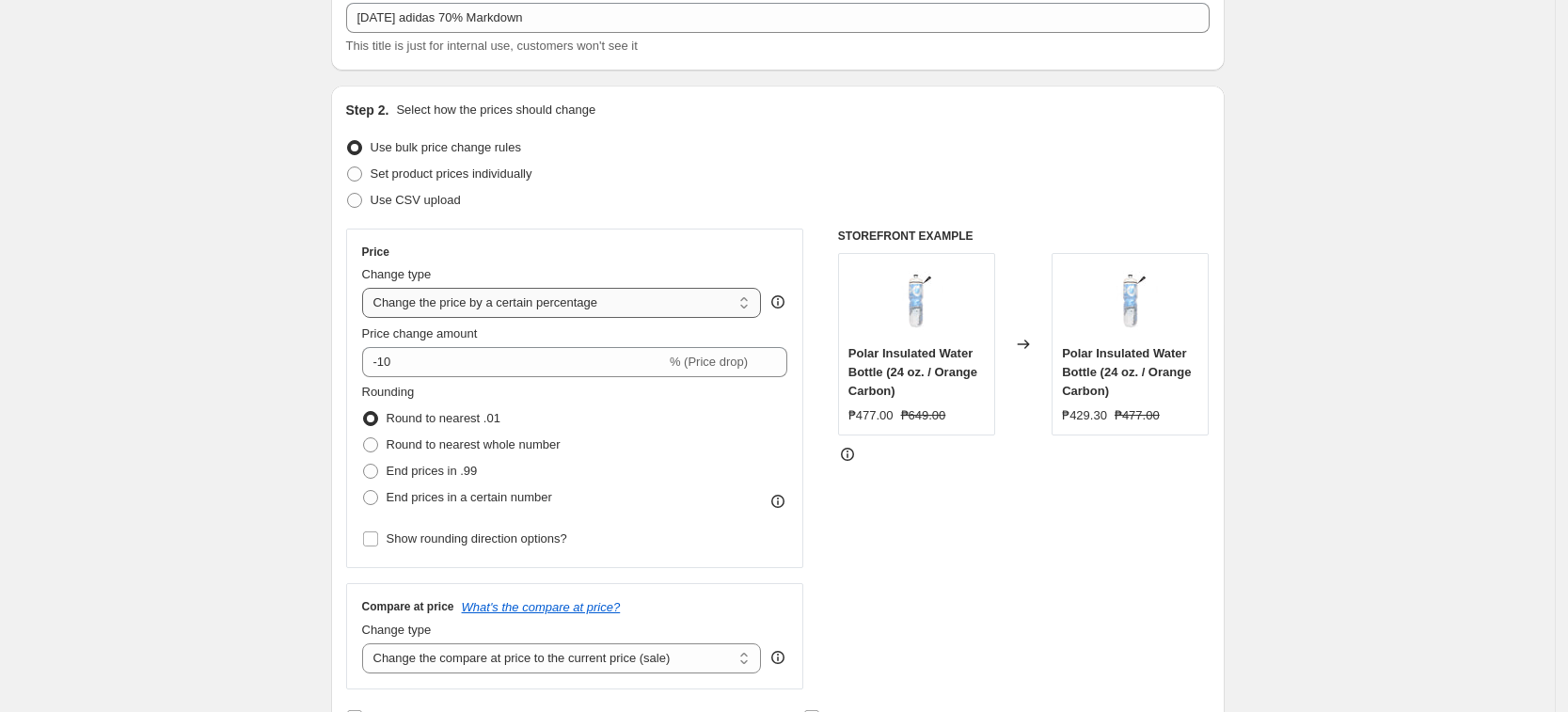
click at [475, 304] on select "Change the price to a certain amount Change the price by a certain amount Chang…" at bounding box center [562, 302] width 400 height 30
select select "pcap"
click at [367, 288] on select "Change the price to a certain amount Change the price by a certain amount Chang…" at bounding box center [562, 302] width 400 height 30
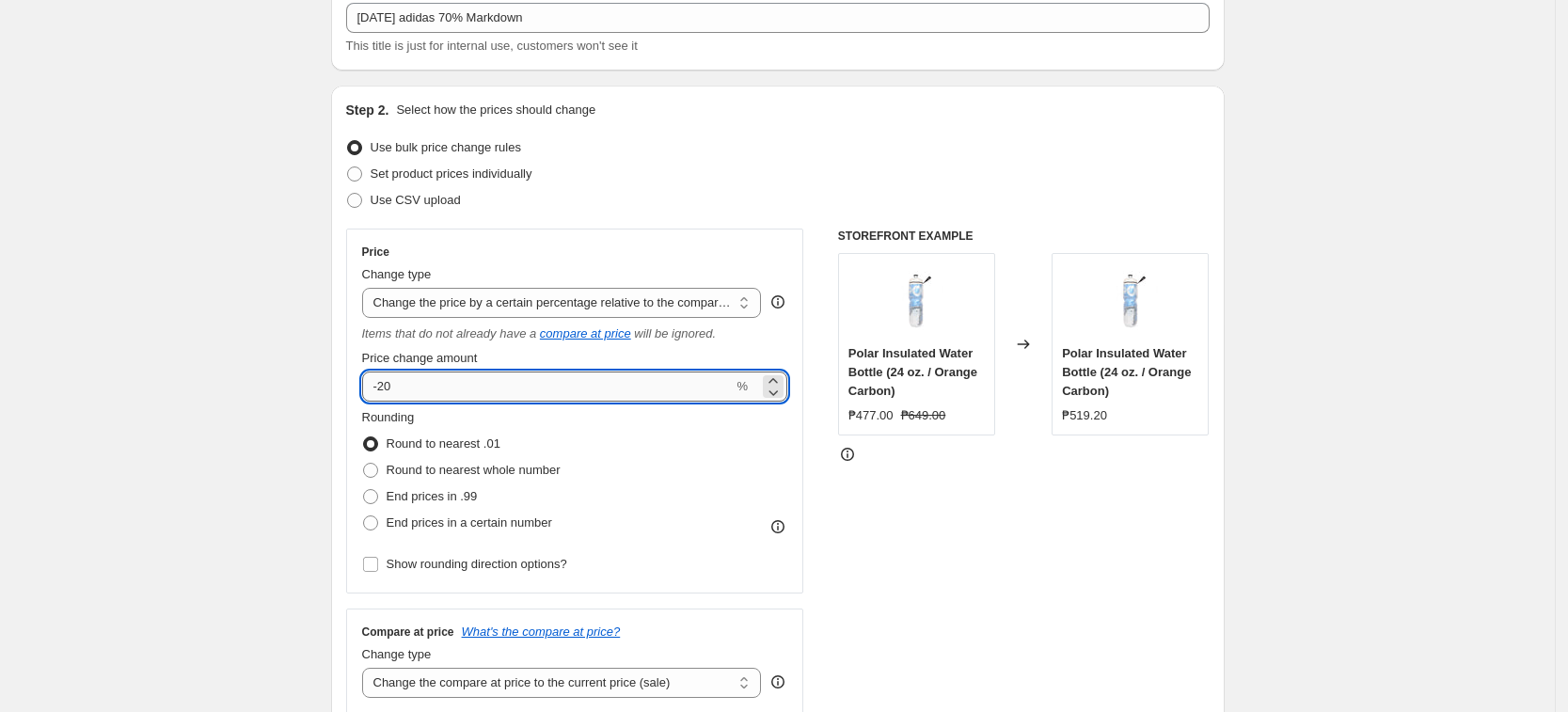
click at [409, 382] on input "-20" at bounding box center [547, 386] width 371 height 30
type input "-2"
type input "-70"
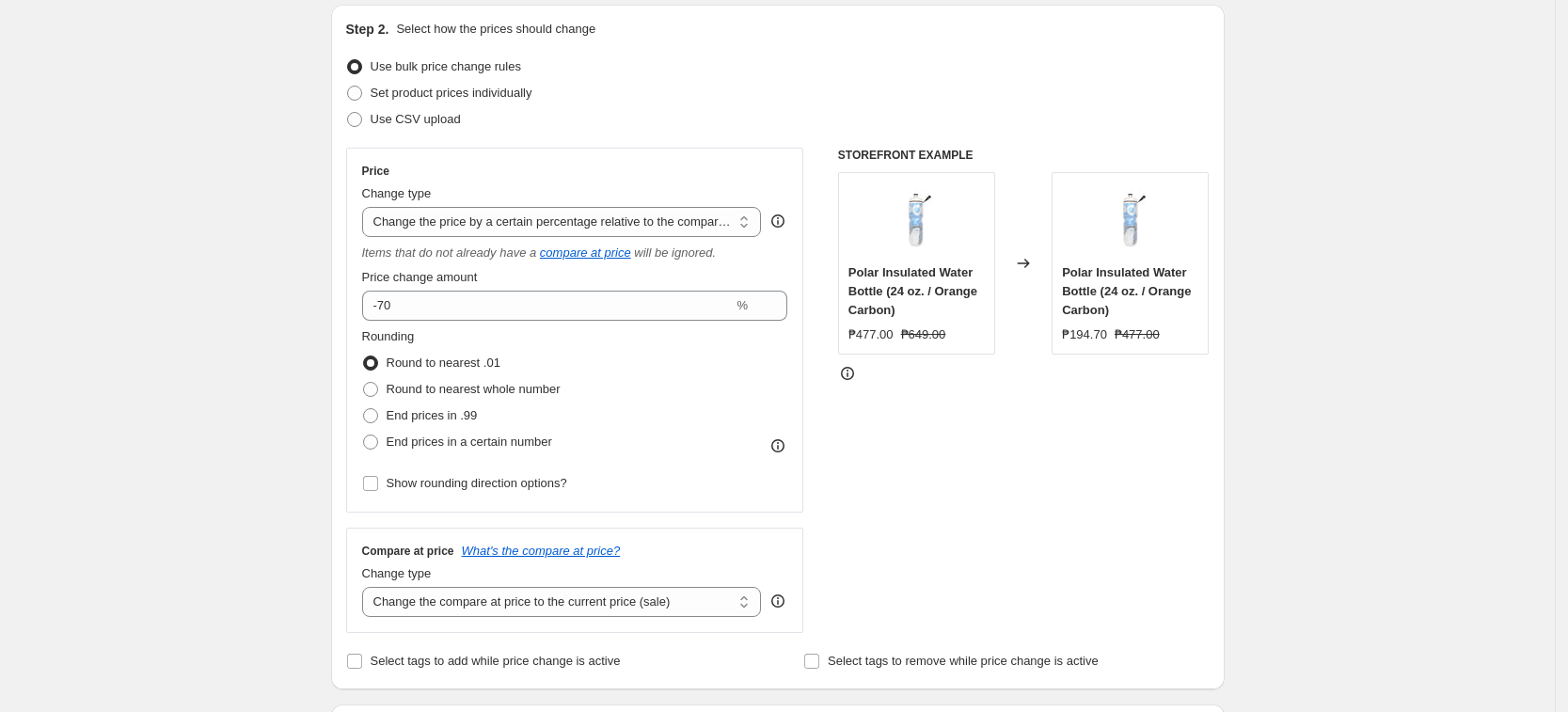
scroll to position [235, 0]
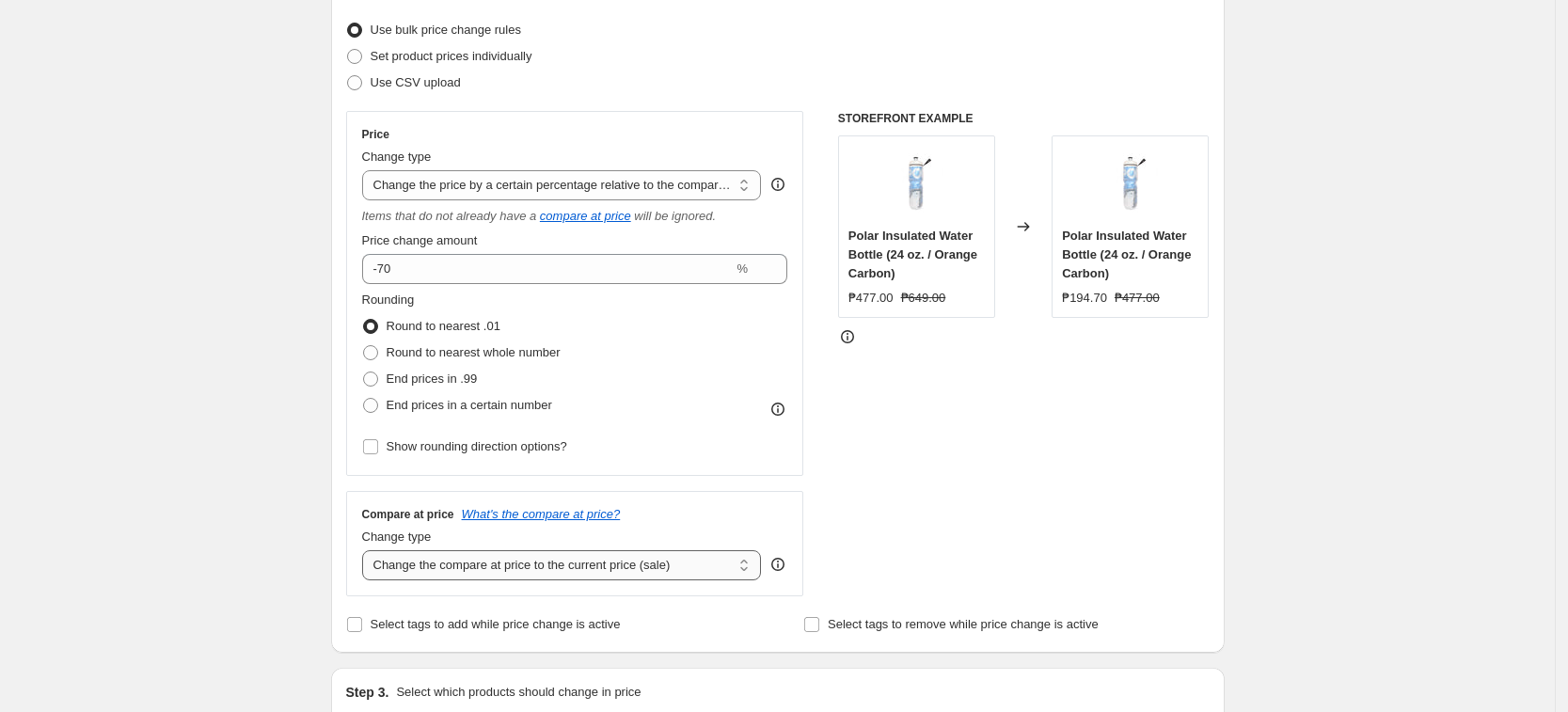
click at [458, 567] on select "Change the compare at price to the current price (sale) Change the compare at p…" at bounding box center [562, 565] width 400 height 30
select select "no_change"
click at [367, 550] on select "Change the compare at price to the current price (sale) Change the compare at p…" at bounding box center [562, 565] width 400 height 30
click at [233, 490] on div "Create new price [MEDICAL_DATA]. This page is ready Create new price [MEDICAL_D…" at bounding box center [777, 721] width 1555 height 1912
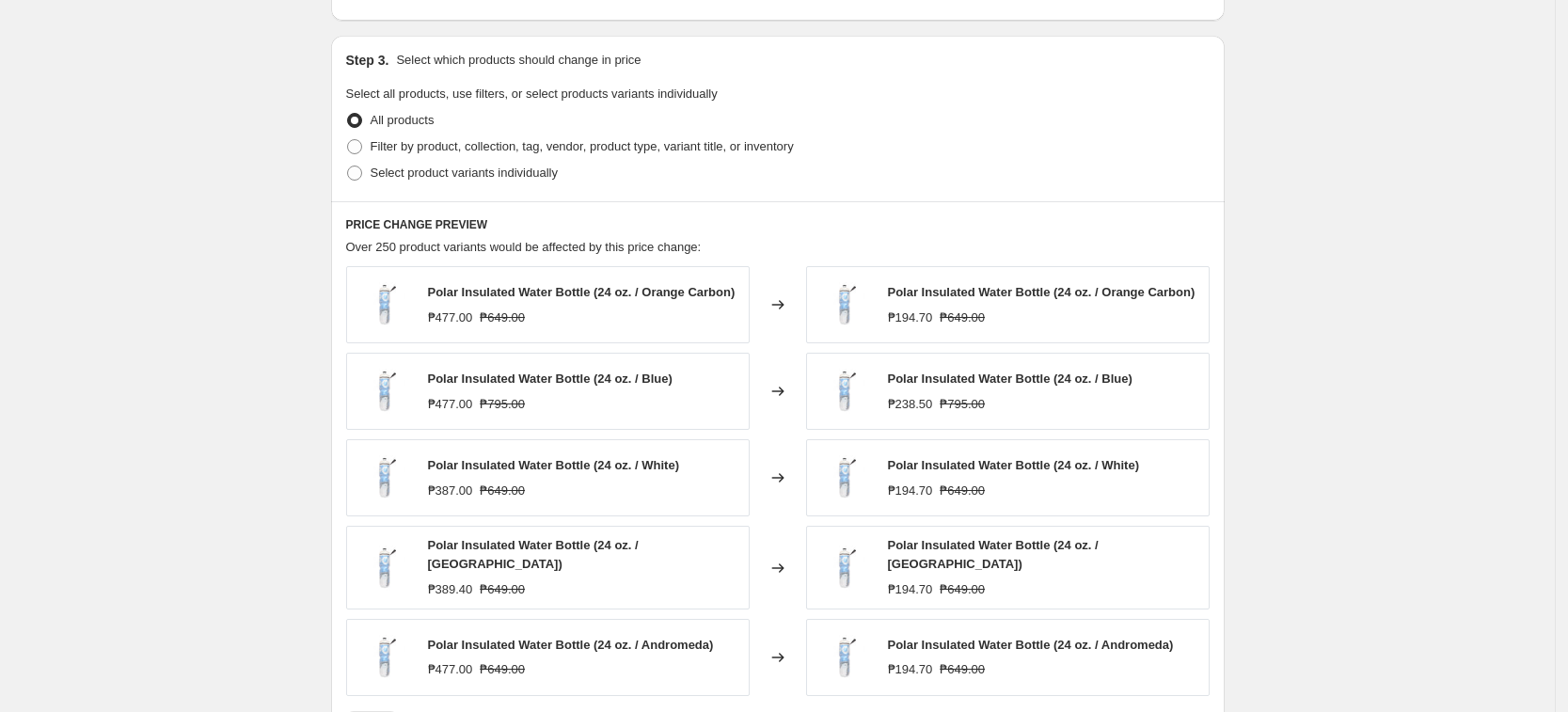
scroll to position [941, 0]
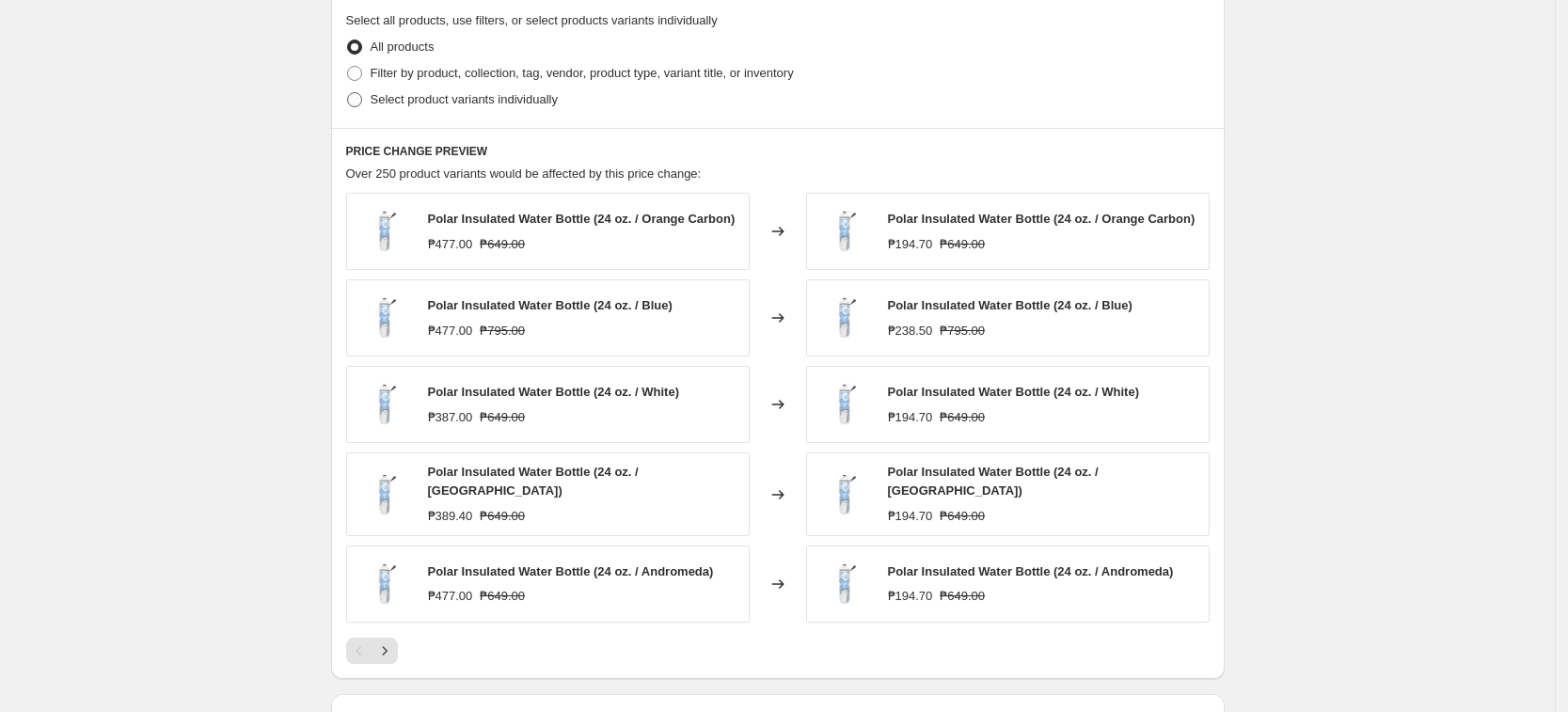
click at [410, 88] on label "Select product variants individually" at bounding box center [452, 100] width 211 height 27
click at [348, 92] on input "Select product variants individually" at bounding box center [347, 92] width 1 height 1
radio input "true"
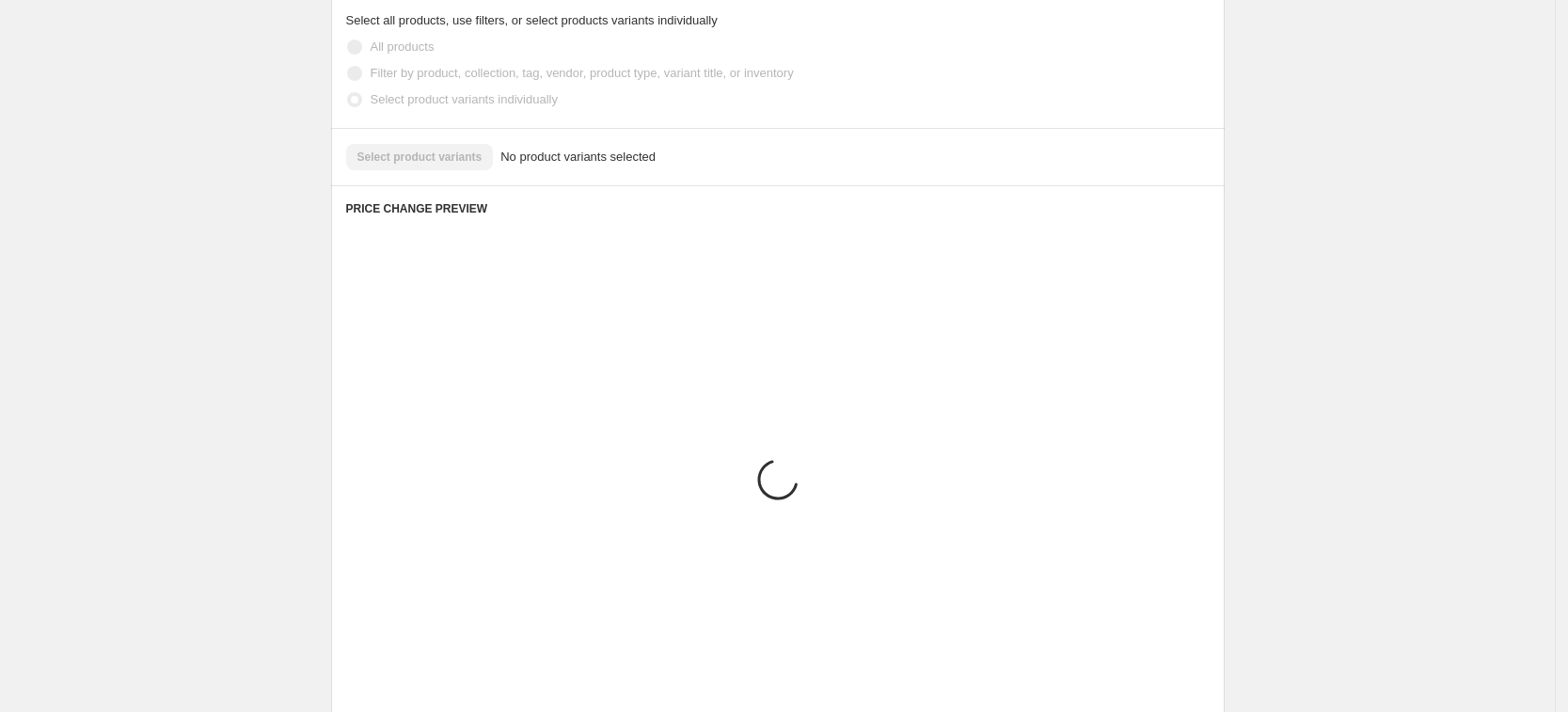
scroll to position [777, 0]
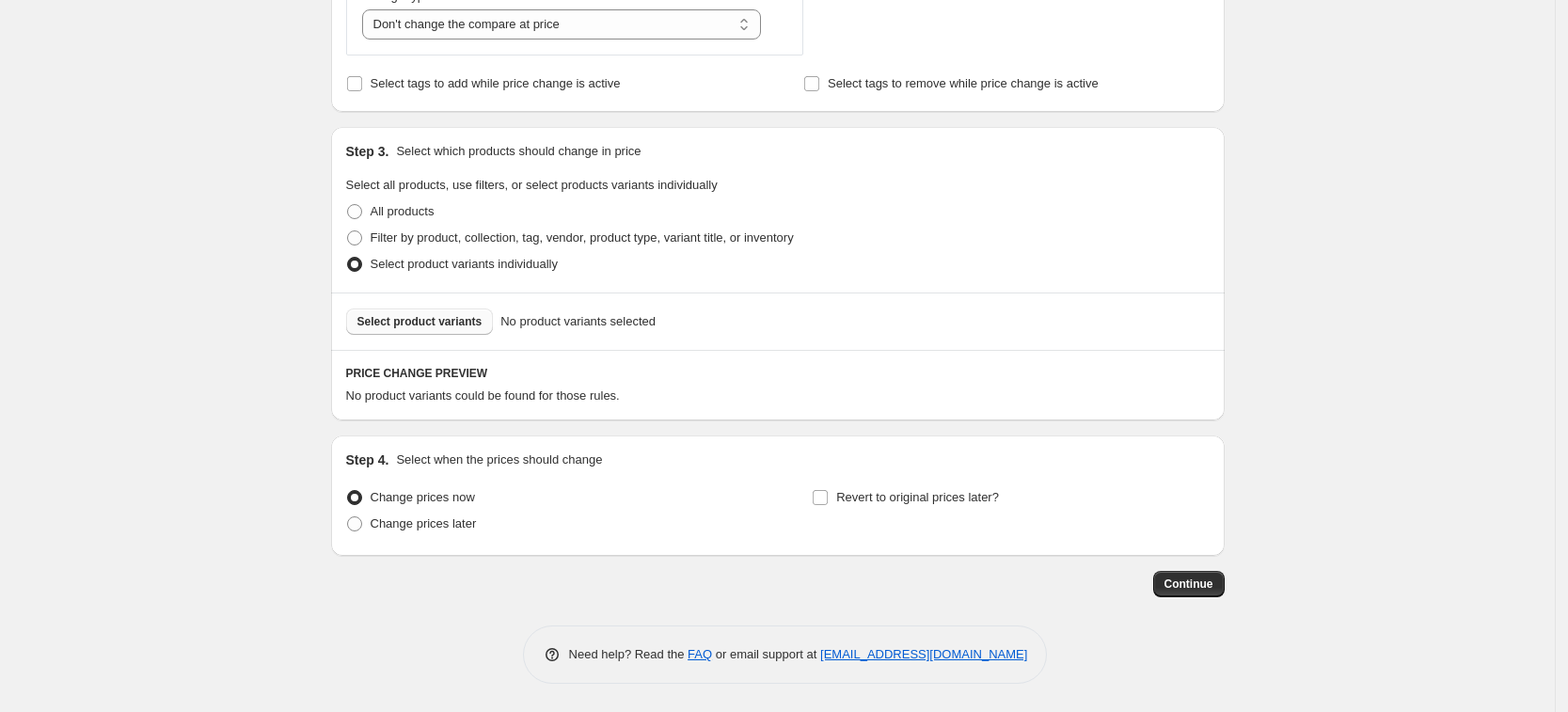
click at [426, 316] on span "Select product variants" at bounding box center [420, 322] width 125 height 15
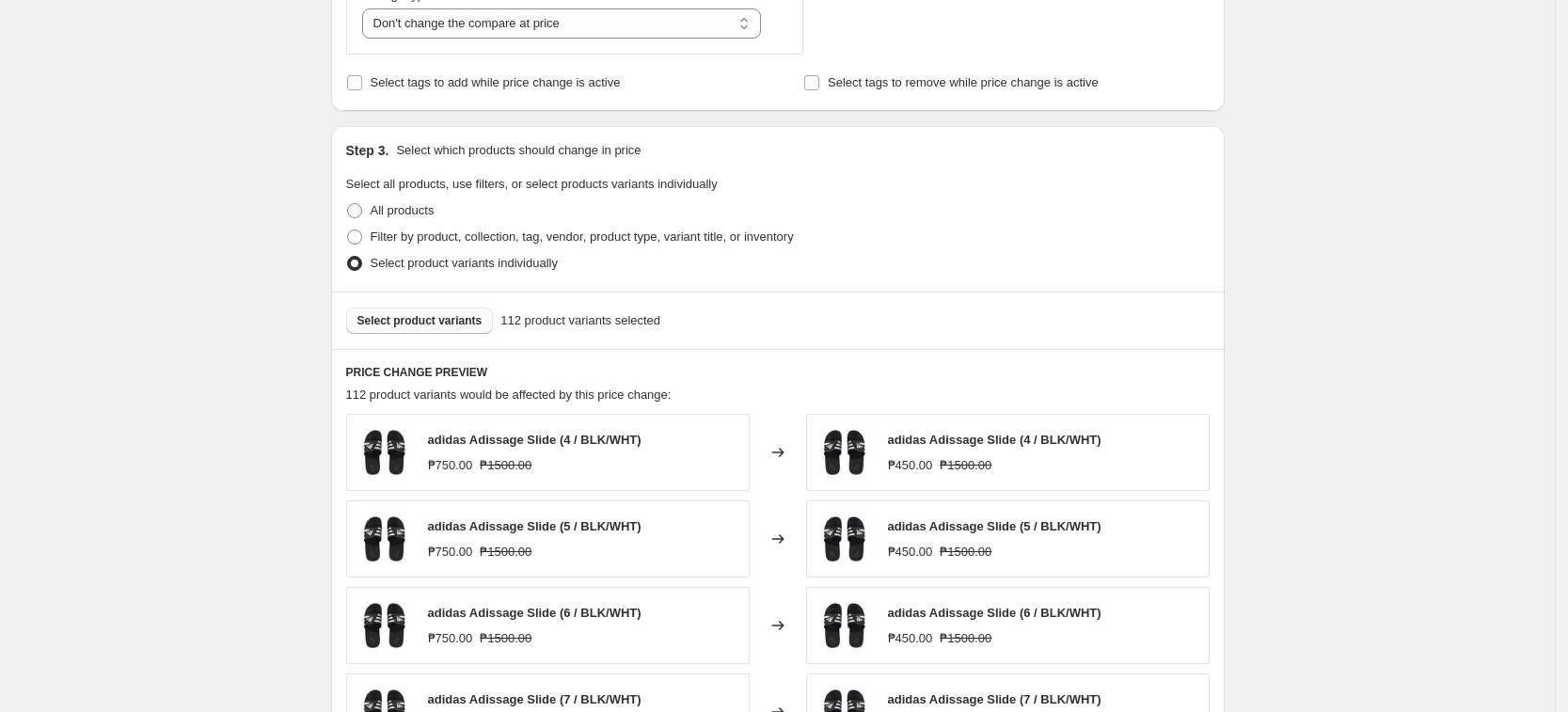
click at [1273, 156] on div "Create new price [MEDICAL_DATA]. This page is ready Create new price [MEDICAL_D…" at bounding box center [777, 204] width 1555 height 1963
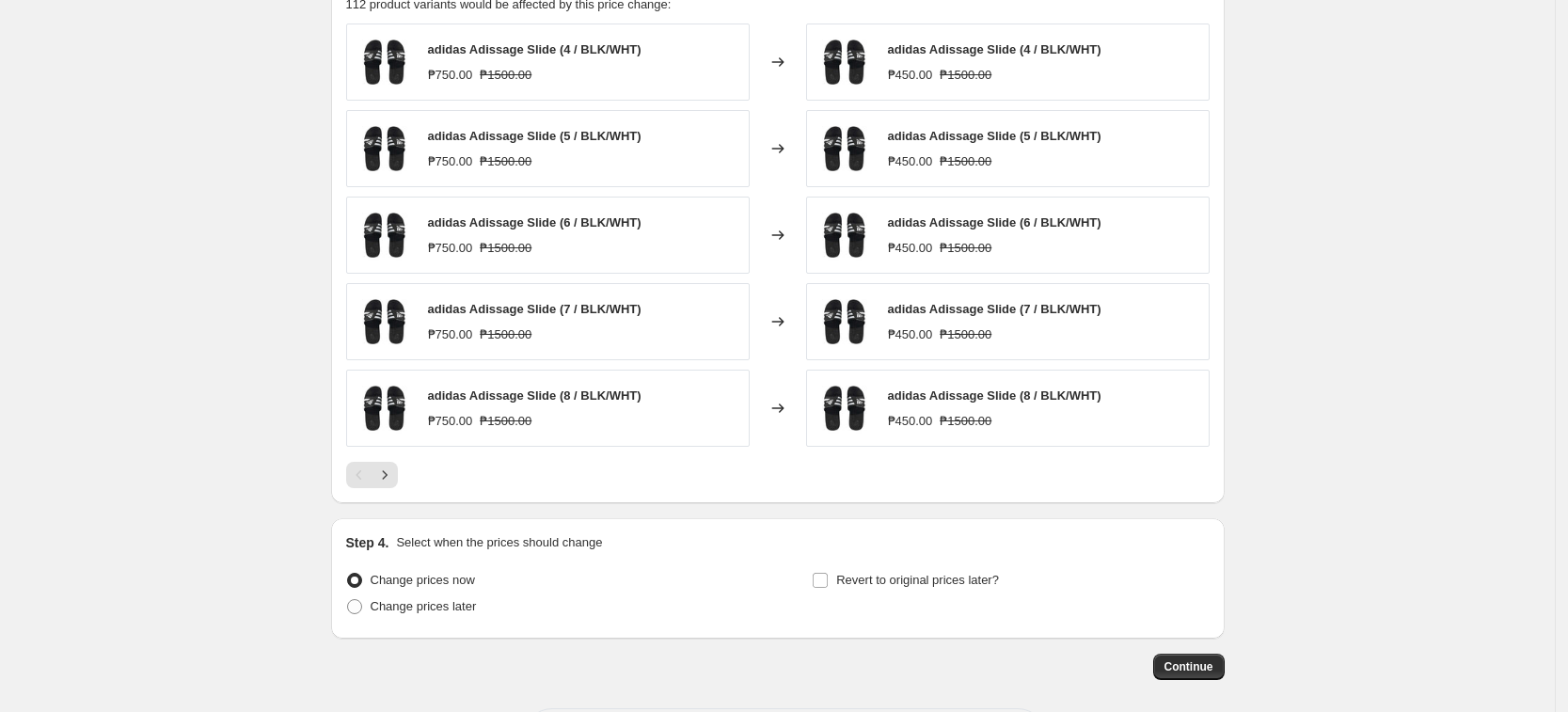
scroll to position [1251, 0]
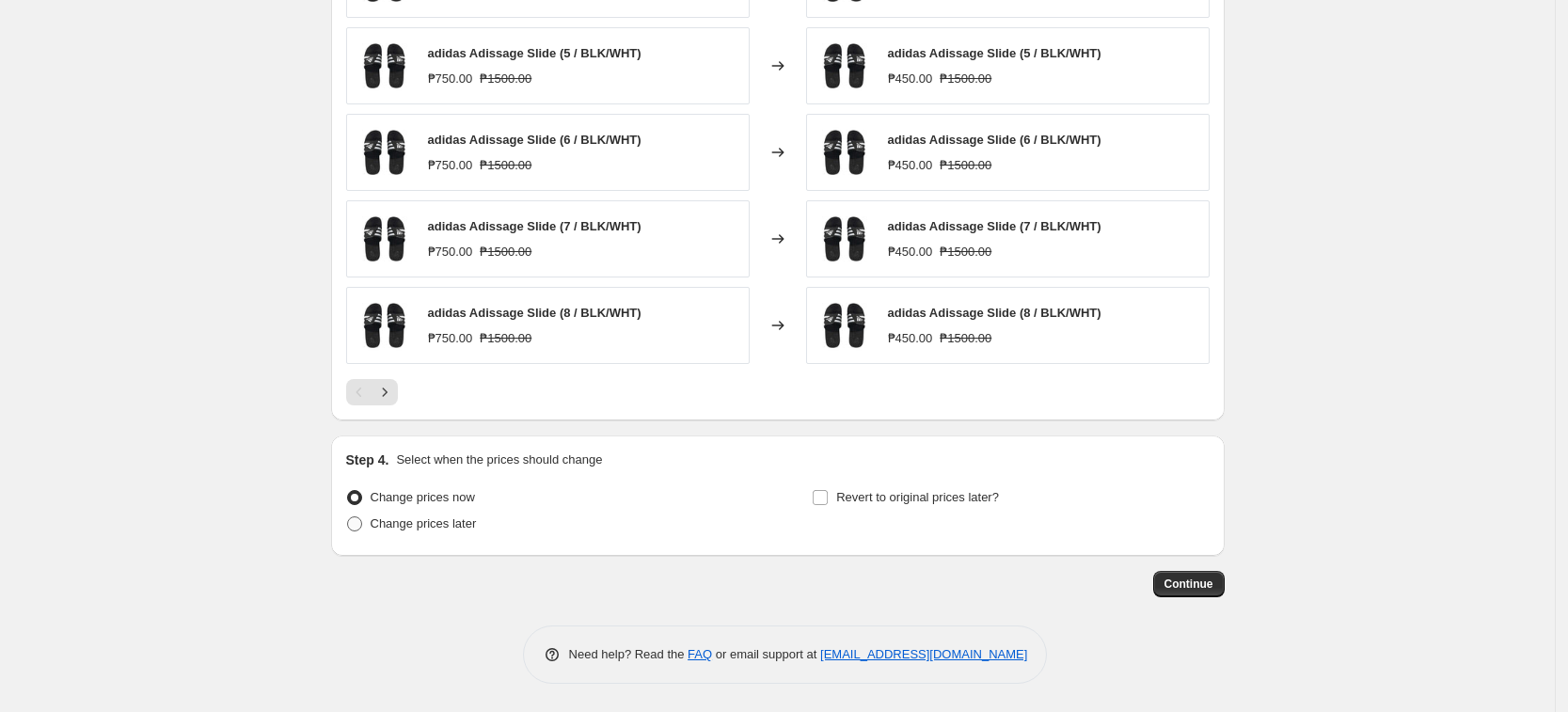
click at [446, 521] on span "Change prices later" at bounding box center [423, 523] width 106 height 14
click at [348, 518] on input "Change prices later" at bounding box center [347, 517] width 1 height 1
radio input "true"
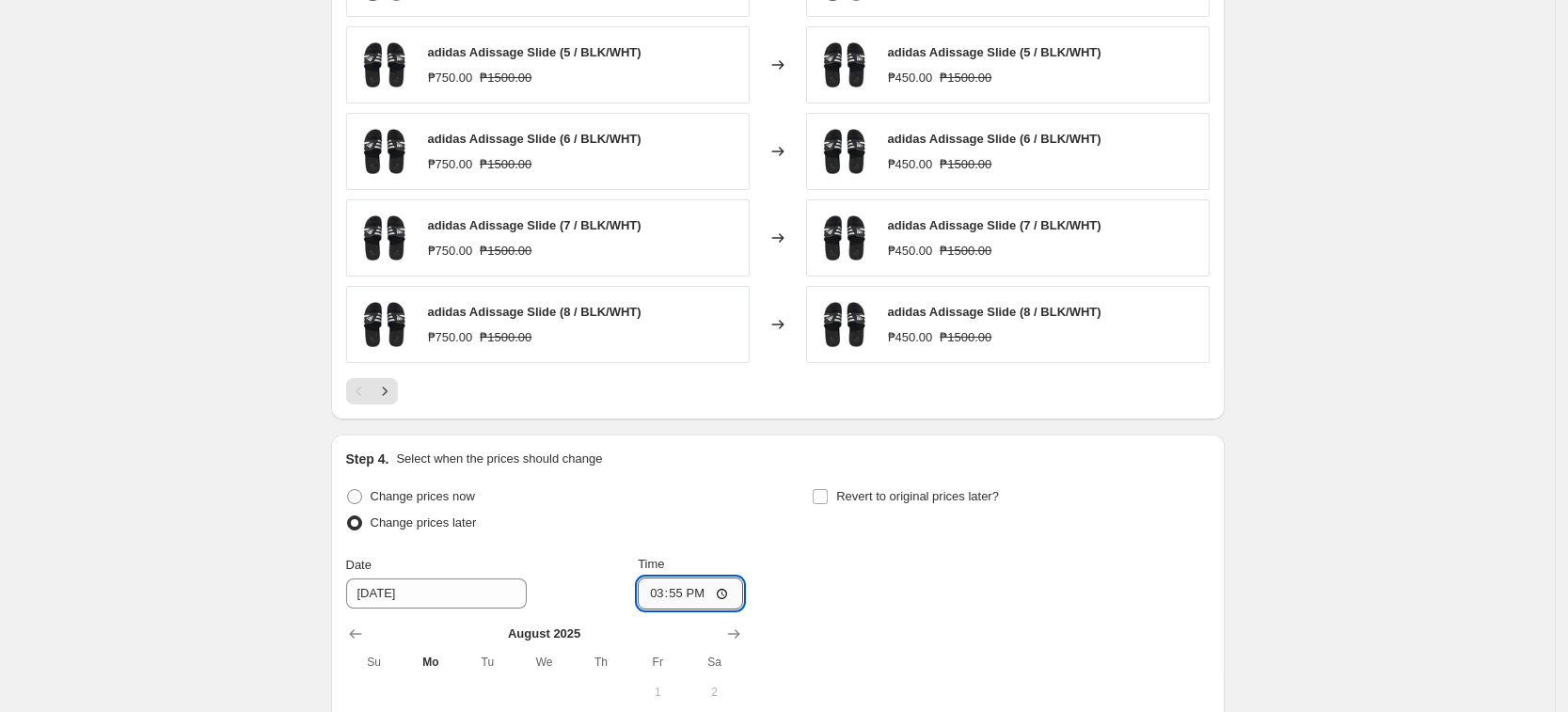
click at [658, 591] on input "15:55" at bounding box center [691, 593] width 105 height 32
click at [945, 606] on div "Change prices now Change prices later Date [DATE] Time 23:59 [DATE] Su Mo Tu We…" at bounding box center [778, 670] width 863 height 374
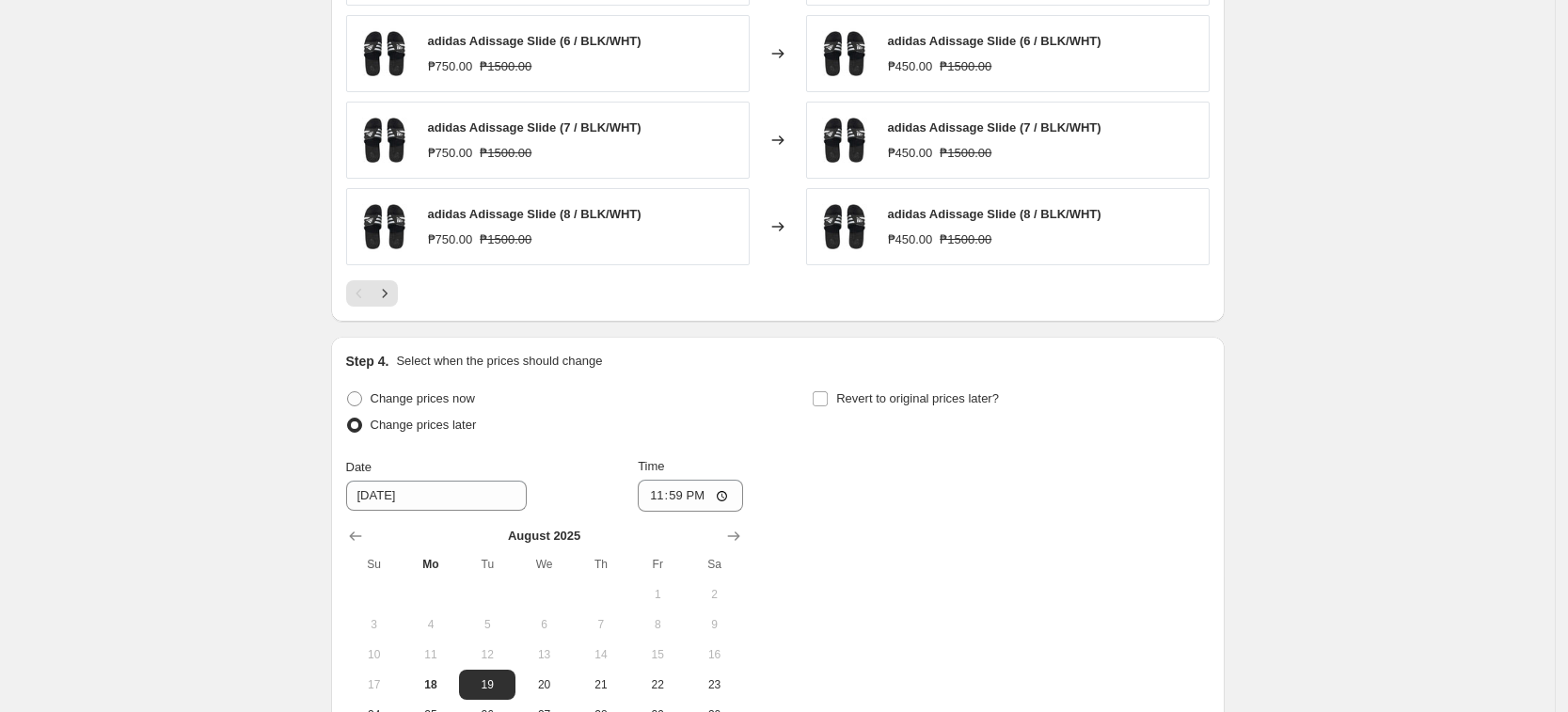
scroll to position [1485, 0]
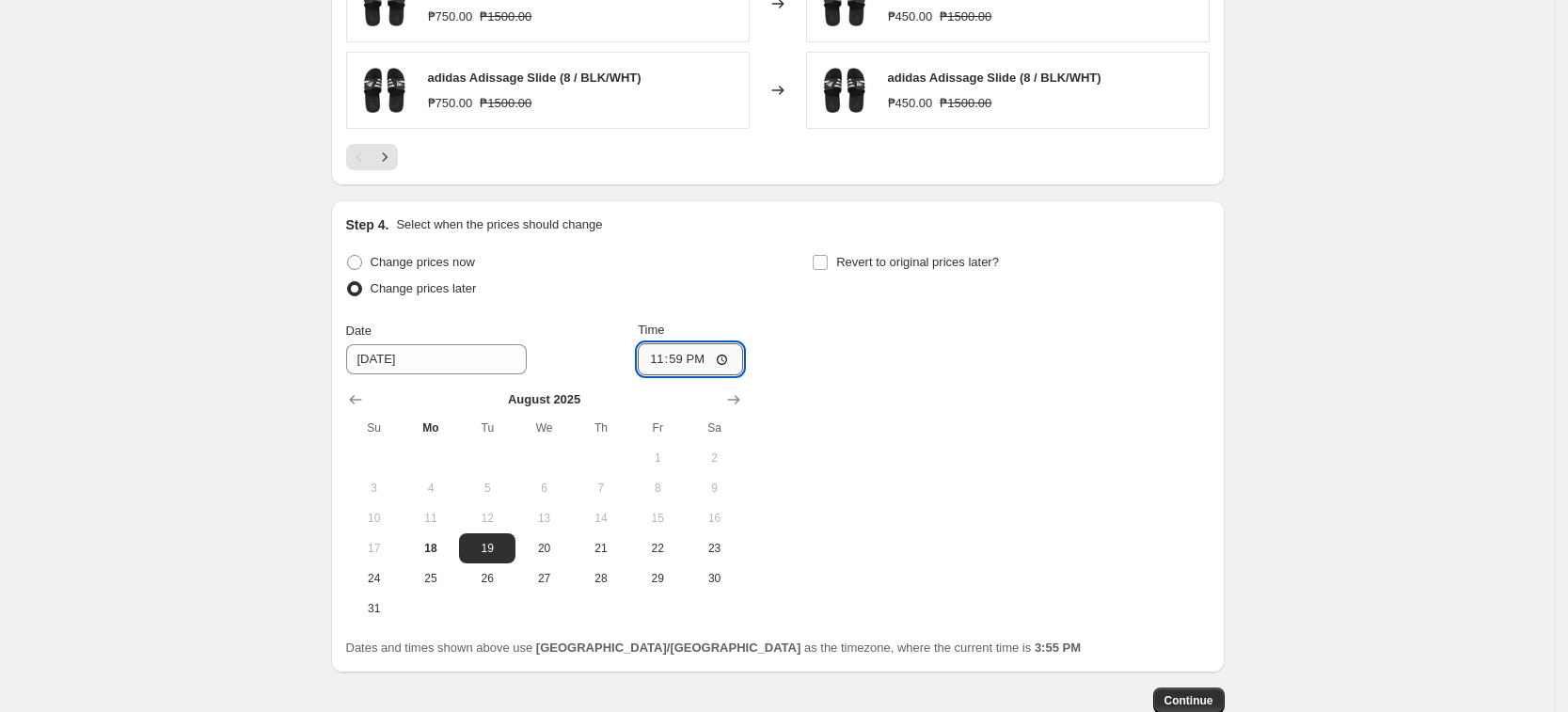
click at [655, 361] on input "23:59" at bounding box center [691, 359] width 105 height 32
type input "00:00"
click at [1057, 377] on div "Change prices now Change prices later Date [DATE] Time 00:00 [DATE] Su Mo Tu We…" at bounding box center [778, 436] width 863 height 374
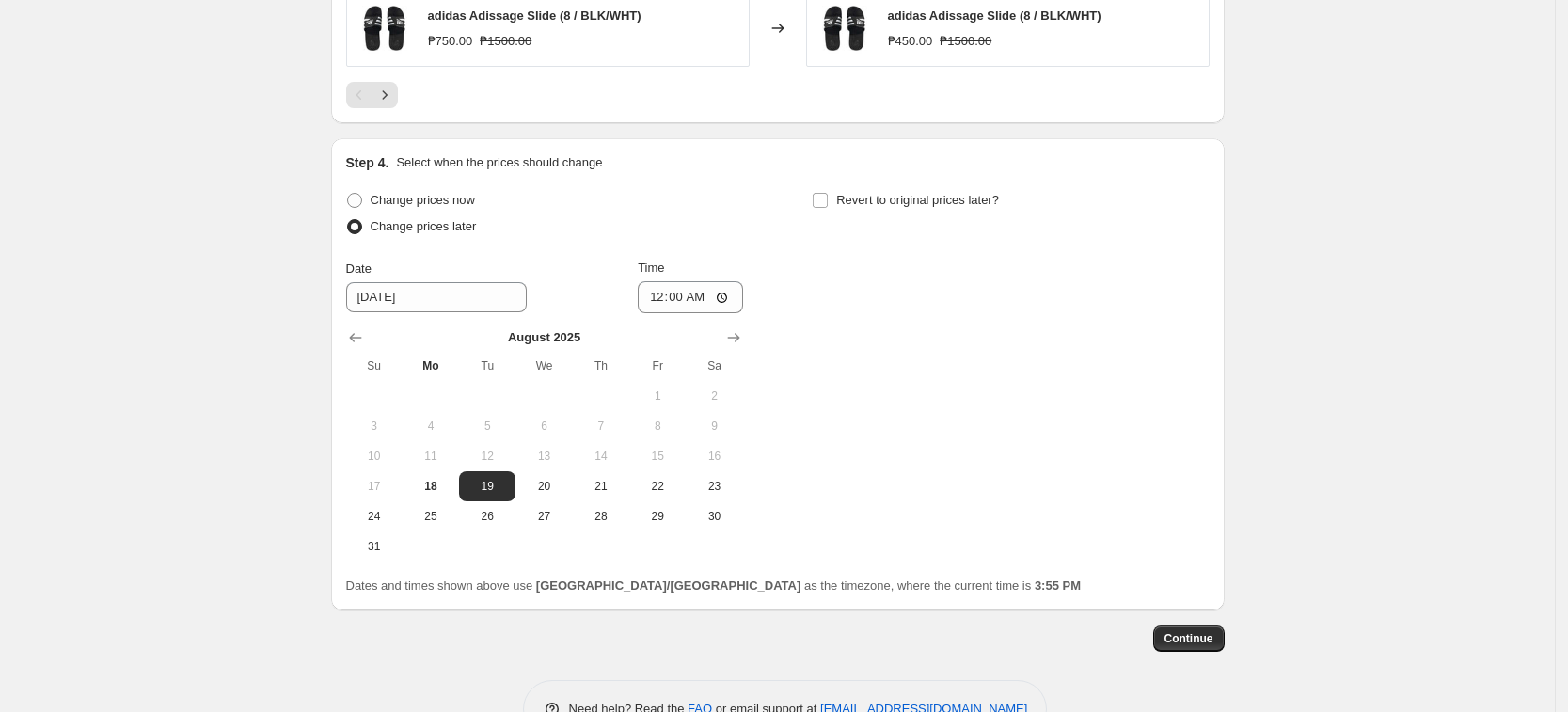
scroll to position [1603, 0]
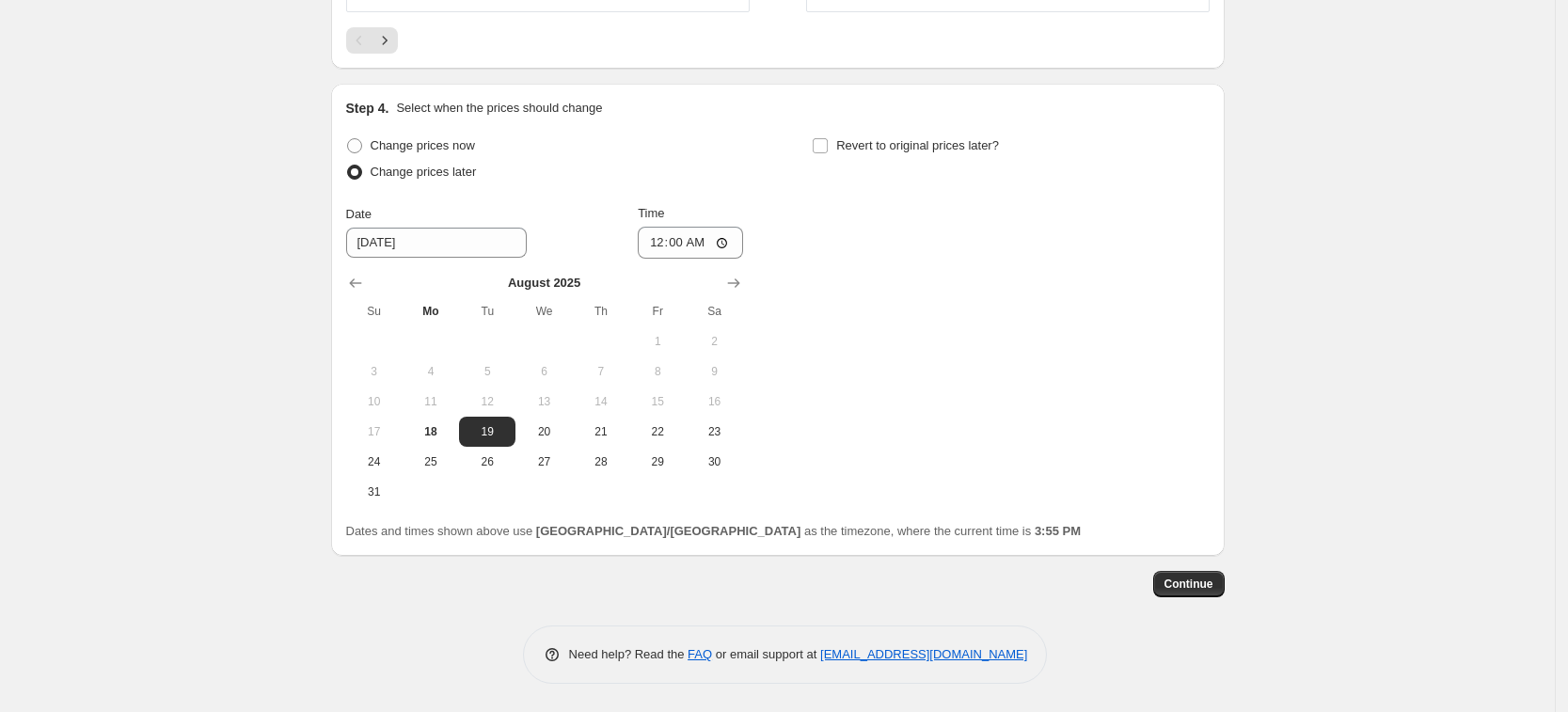
click at [1186, 575] on button "Continue" at bounding box center [1188, 585] width 72 height 27
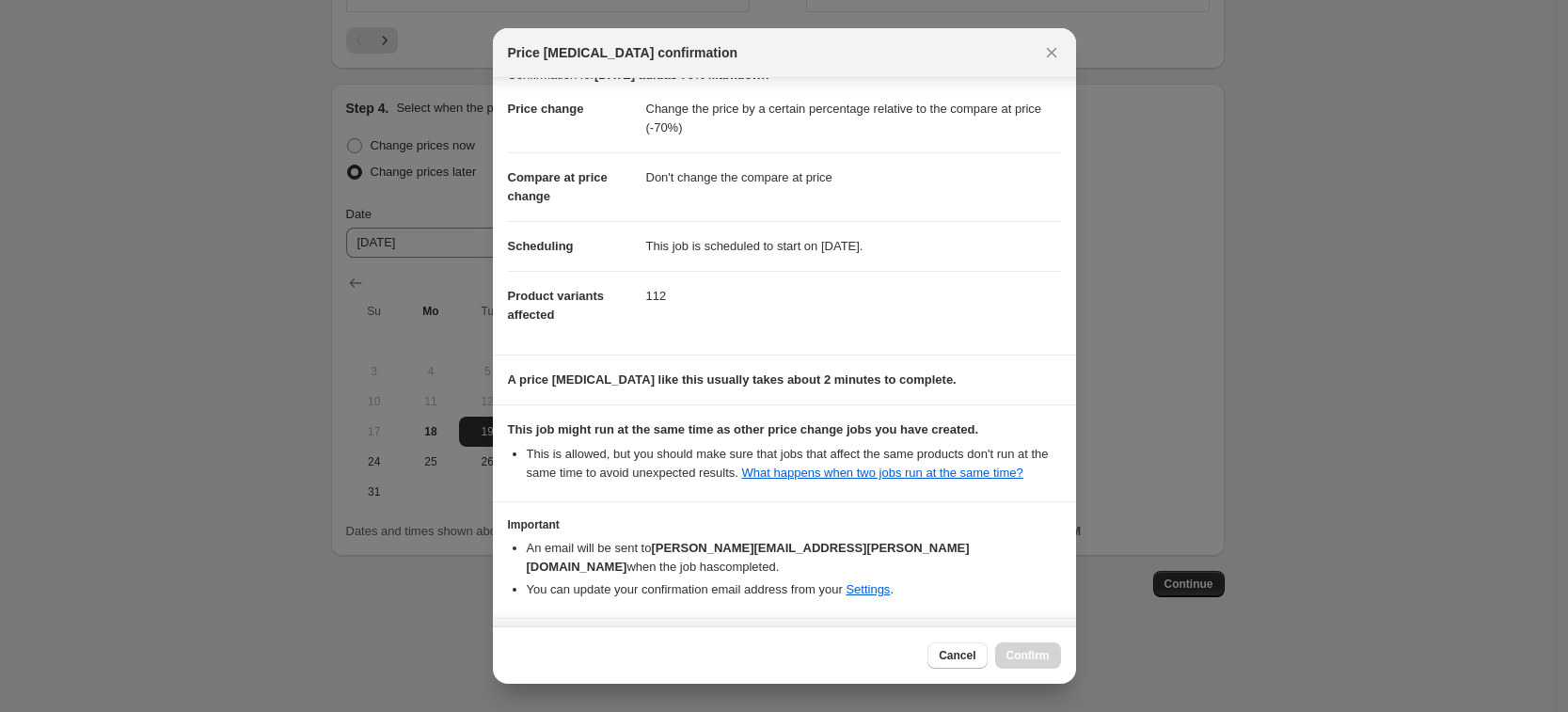
scroll to position [77, 0]
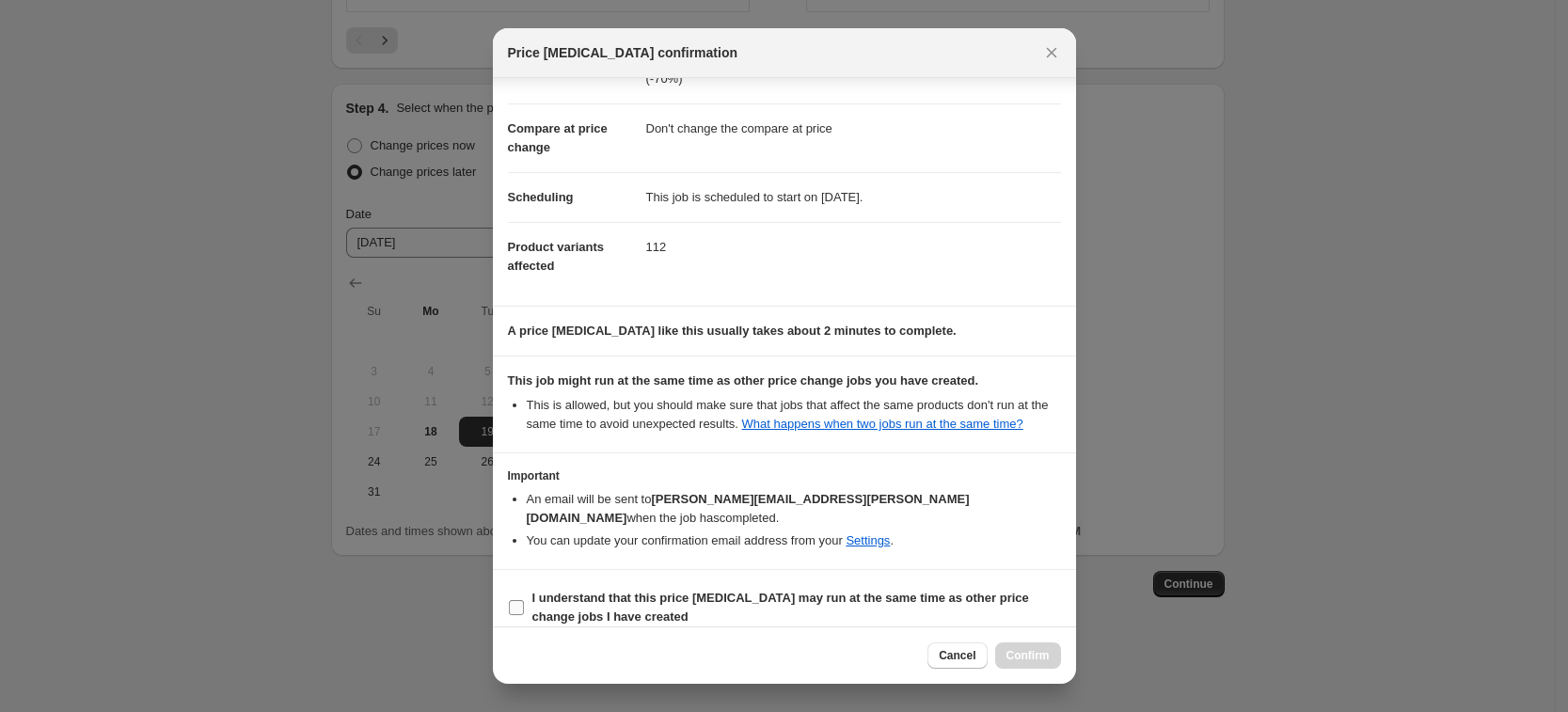
click at [831, 590] on b "I understand that this price [MEDICAL_DATA] may run at the same time as other p…" at bounding box center [780, 607] width 497 height 33
click at [524, 600] on input "I understand that this price [MEDICAL_DATA] may run at the same time as other p…" at bounding box center [517, 608] width 15 height 15
checkbox input "true"
click at [1019, 653] on span "Confirm" at bounding box center [1027, 656] width 43 height 15
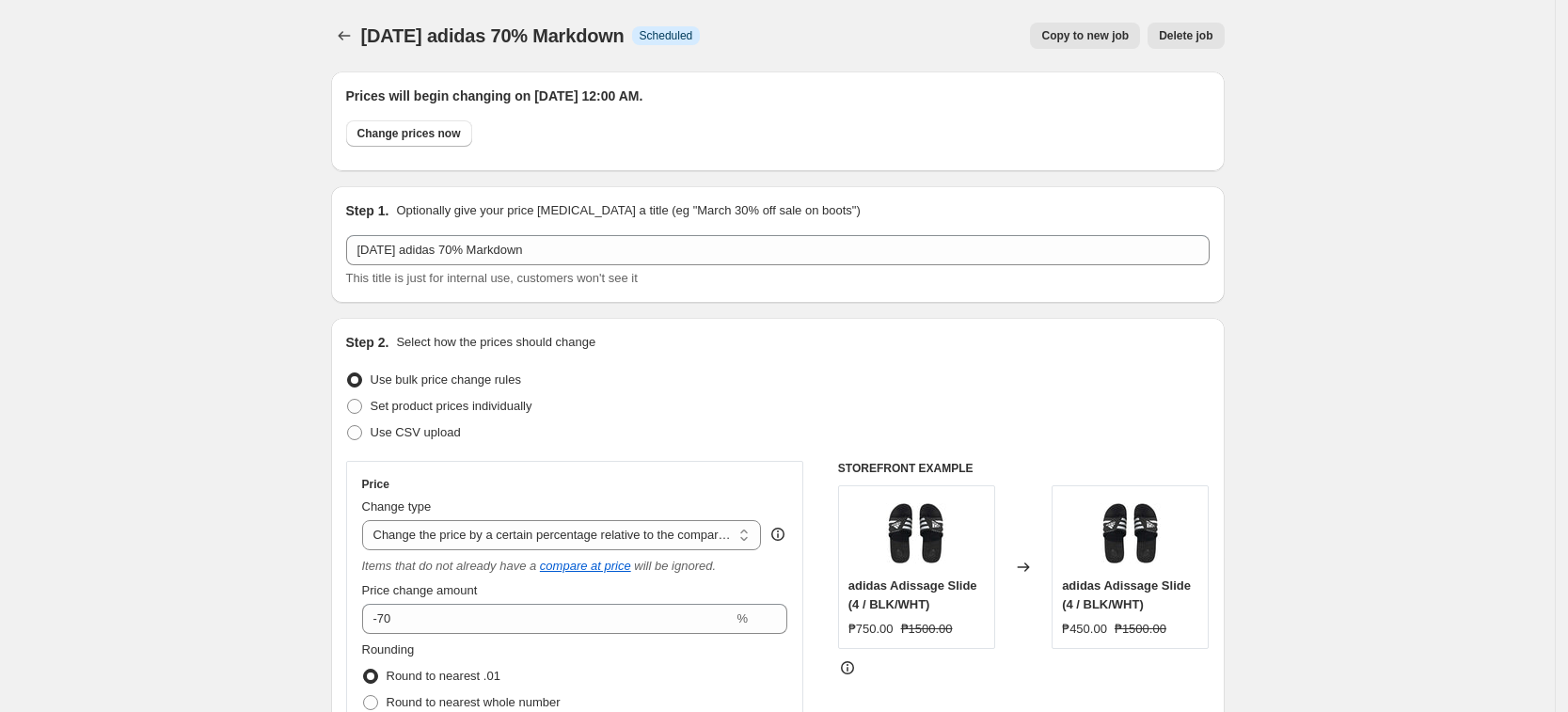
scroll to position [1603, 0]
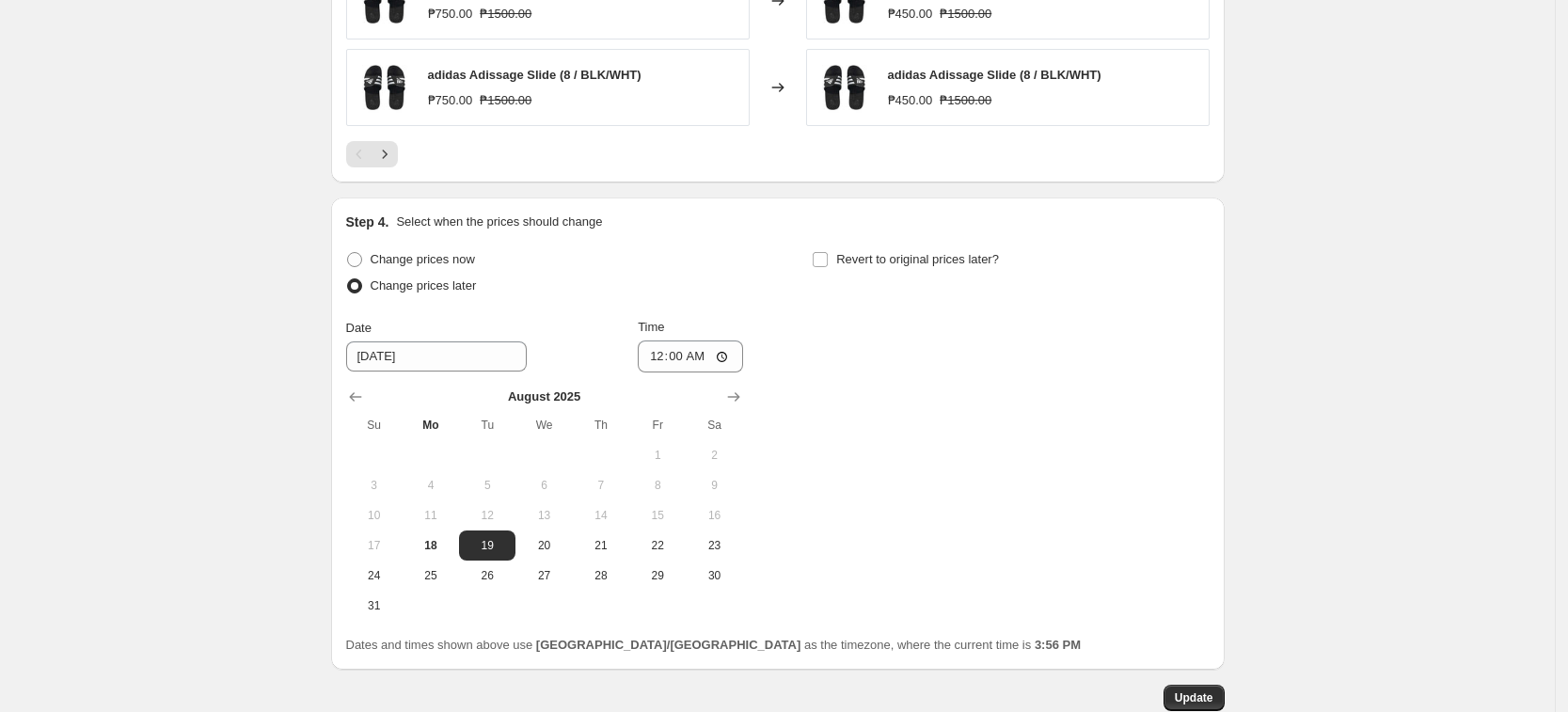
click at [1208, 477] on div "Change prices now Change prices later Date [DATE] Time 00:00 [DATE] Su Mo Tu We…" at bounding box center [778, 434] width 863 height 374
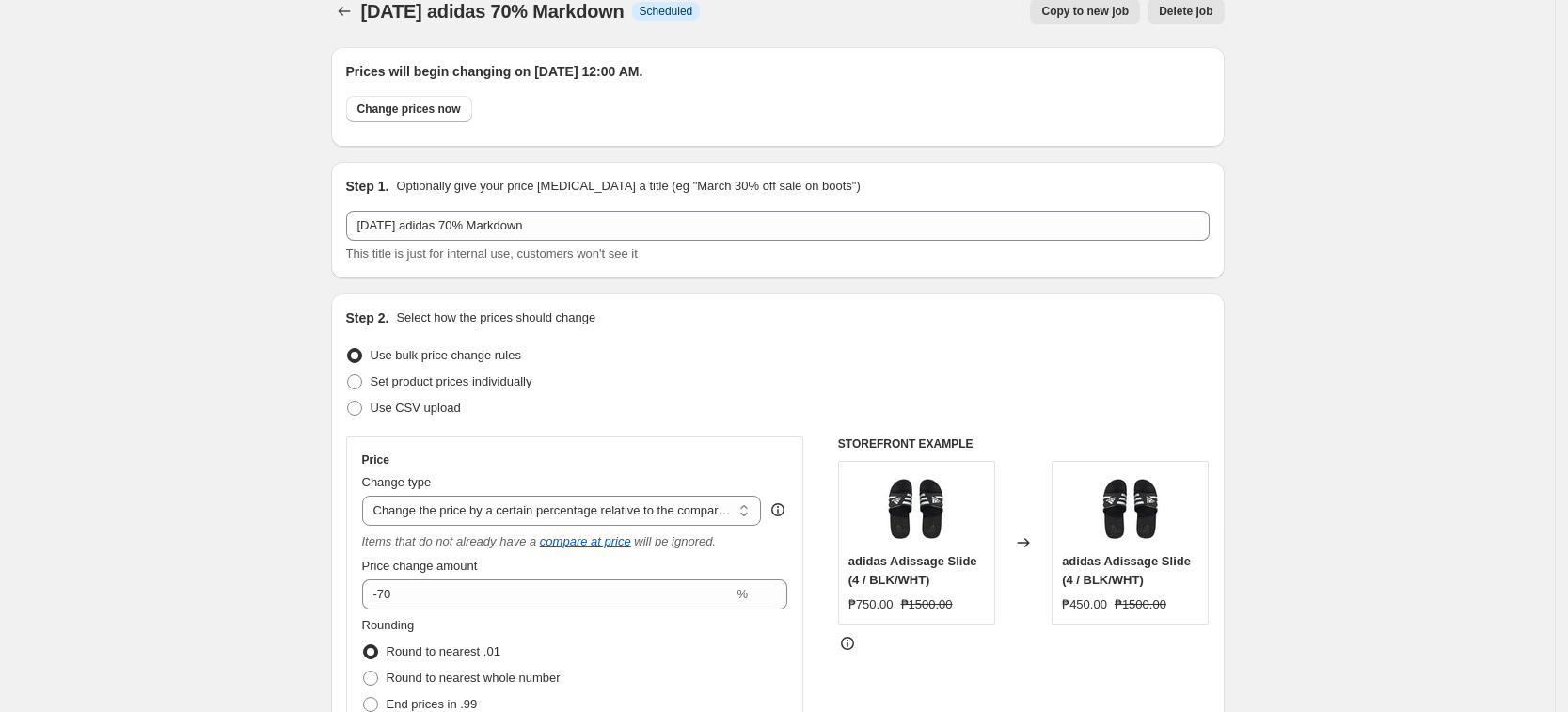
scroll to position [0, 0]
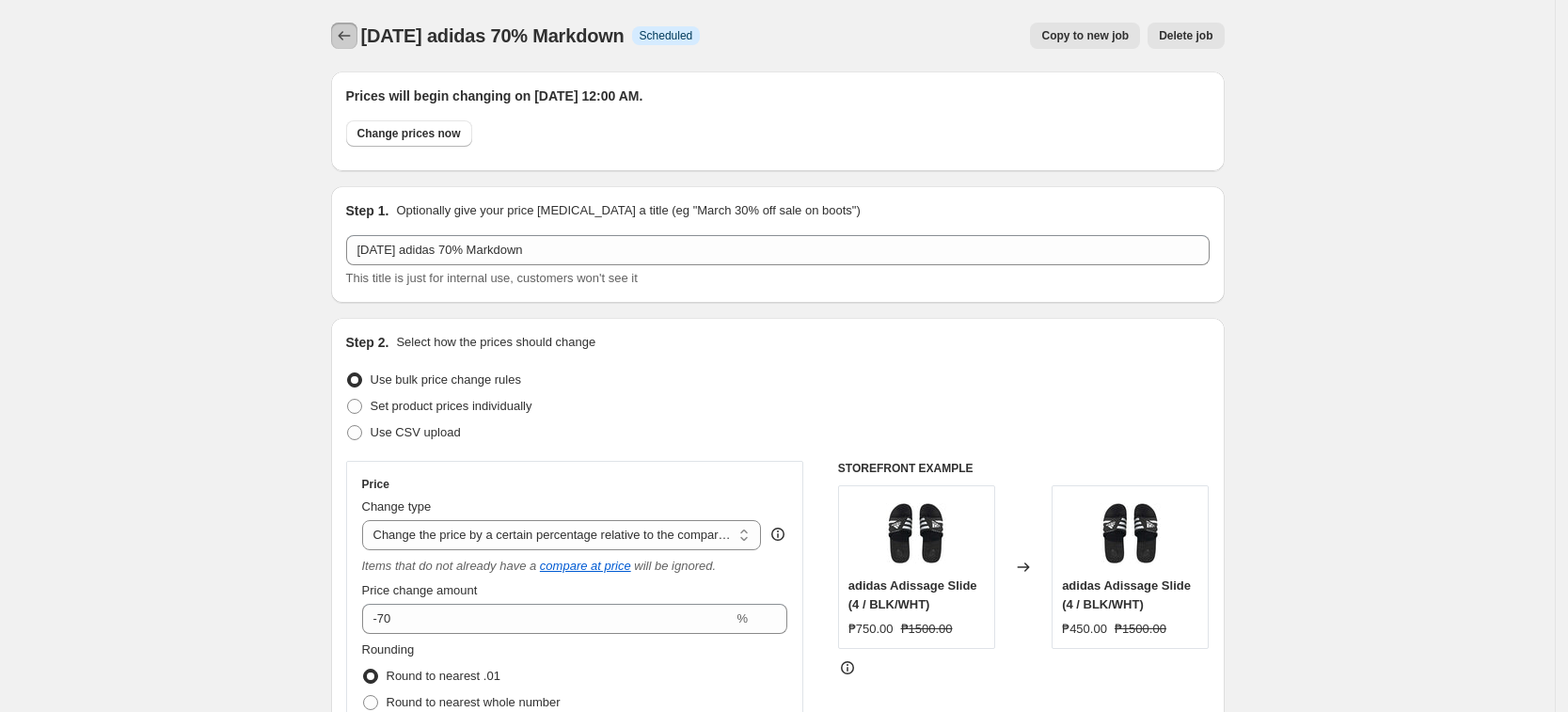
click at [350, 40] on icon "Price change jobs" at bounding box center [344, 36] width 19 height 19
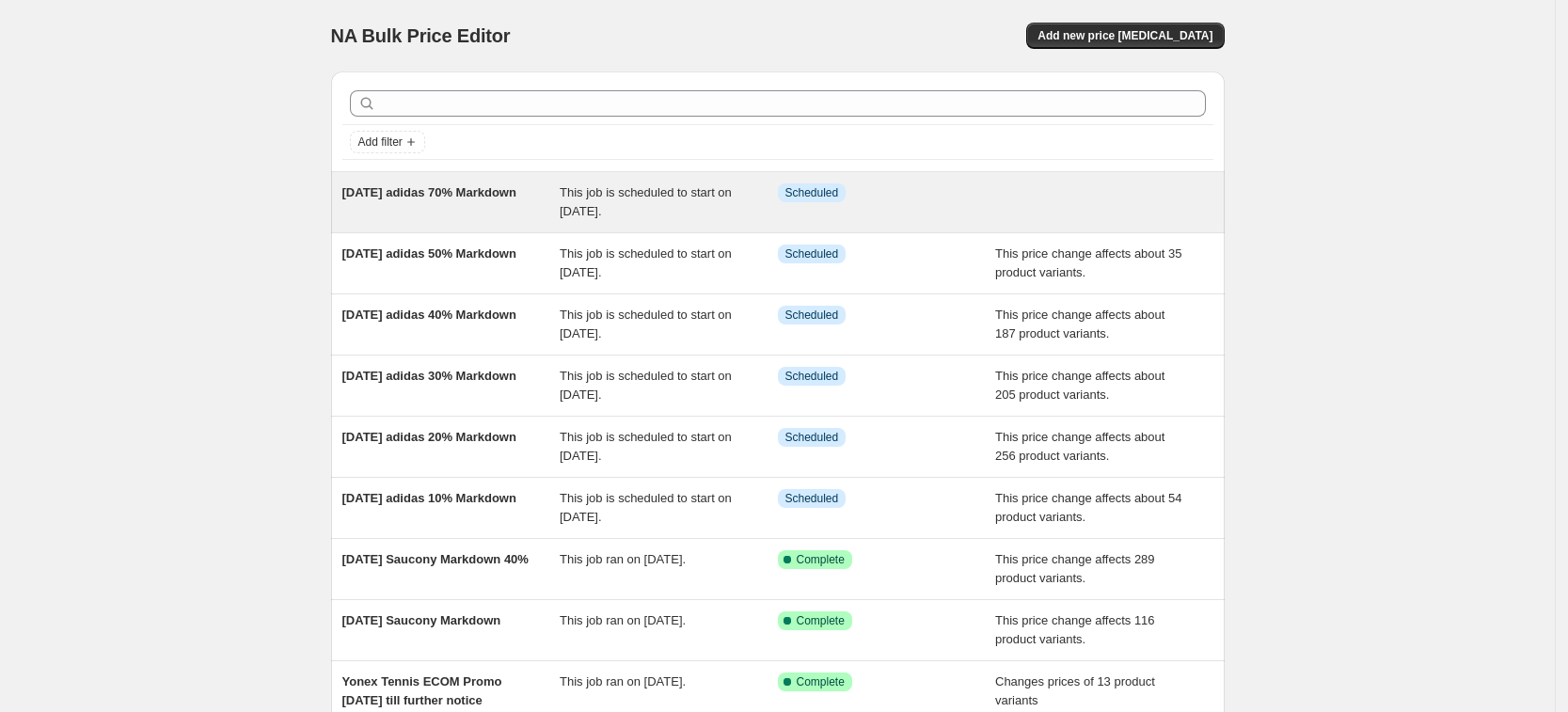
drag, startPoint x: 241, startPoint y: 176, endPoint x: 455, endPoint y: 211, distance: 216.8
click at [455, 211] on div "NA Bulk Price Editor. This page is ready NA Bulk Price Editor Add new price [ME…" at bounding box center [777, 484] width 1555 height 969
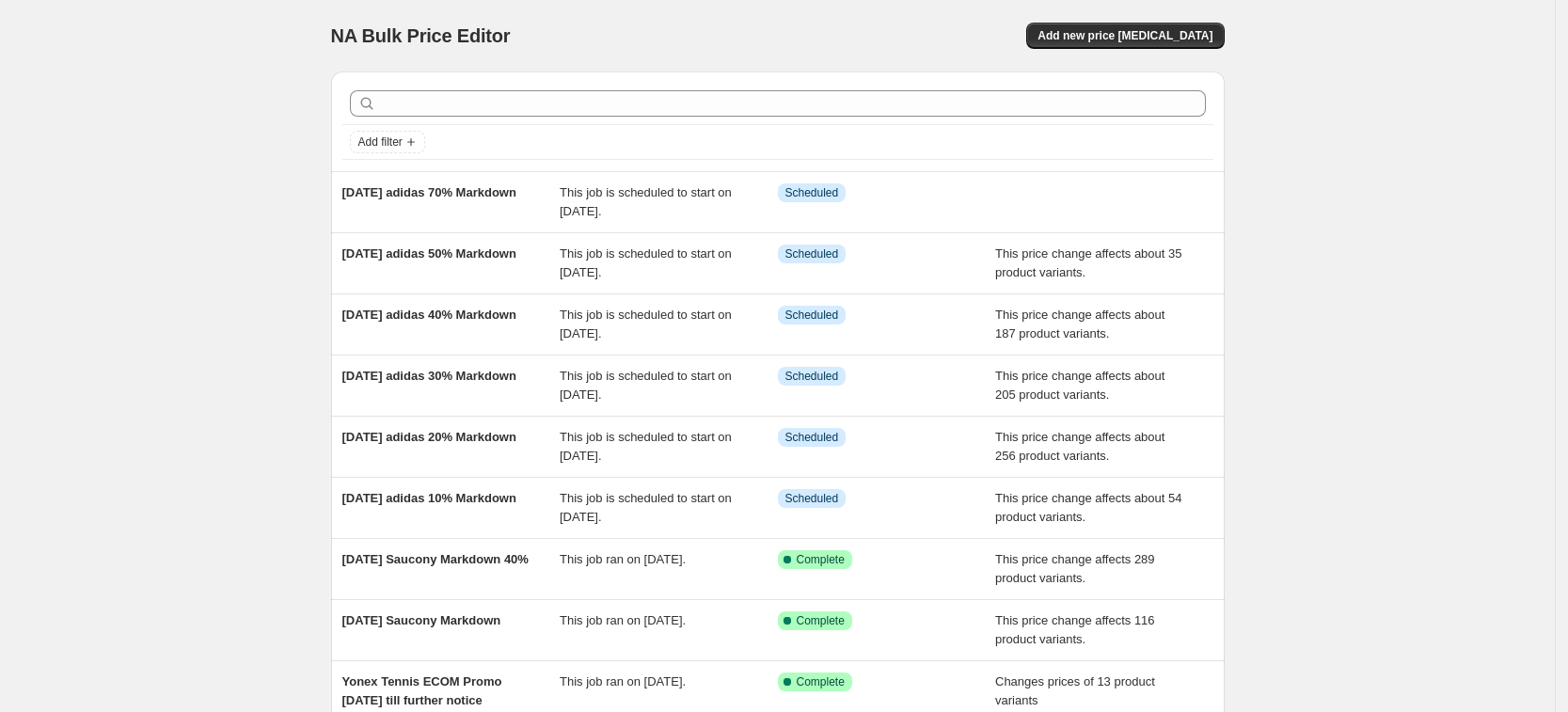
copy span "[DATE] adidas 70% Markdown"
click at [1147, 29] on span "Add new price [MEDICAL_DATA]" at bounding box center [1124, 35] width 175 height 15
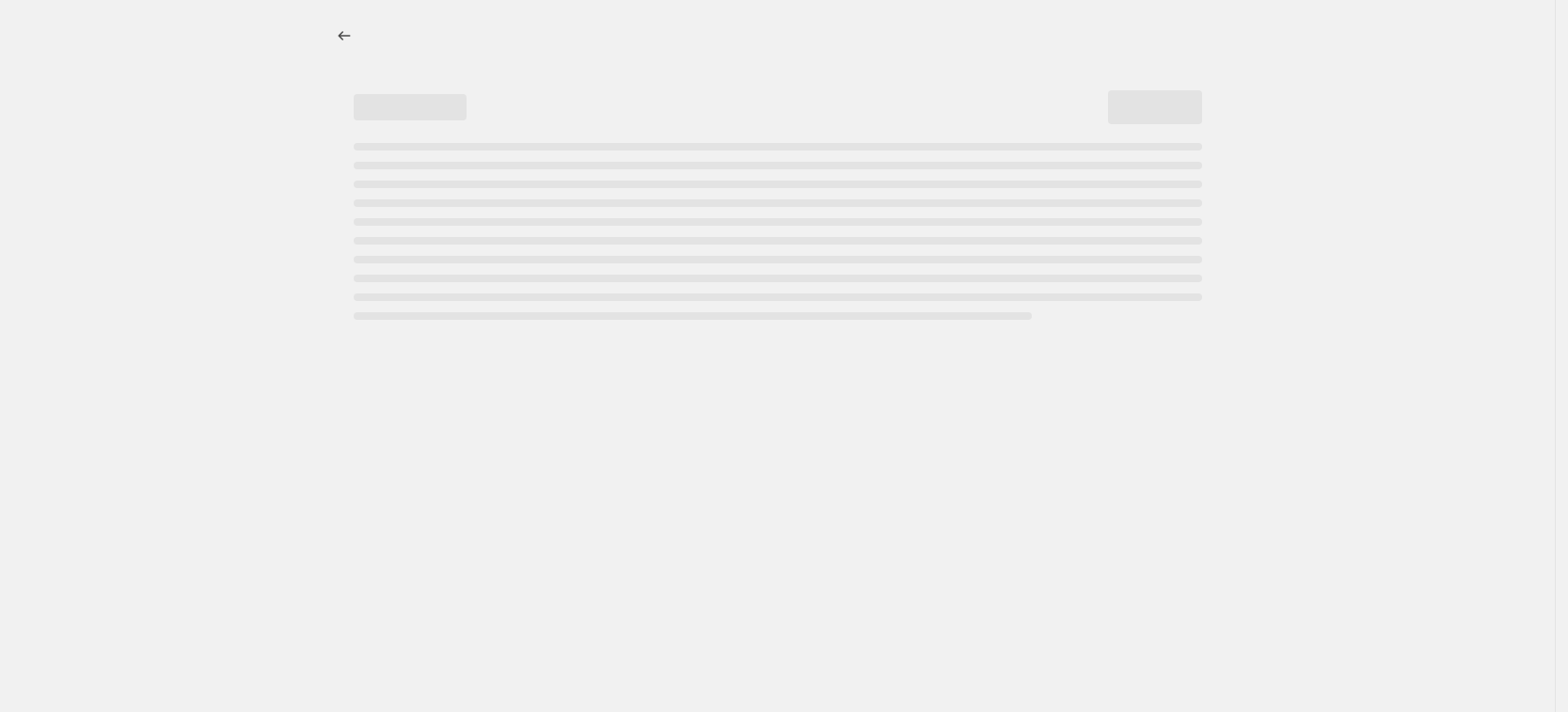
select select "percentage"
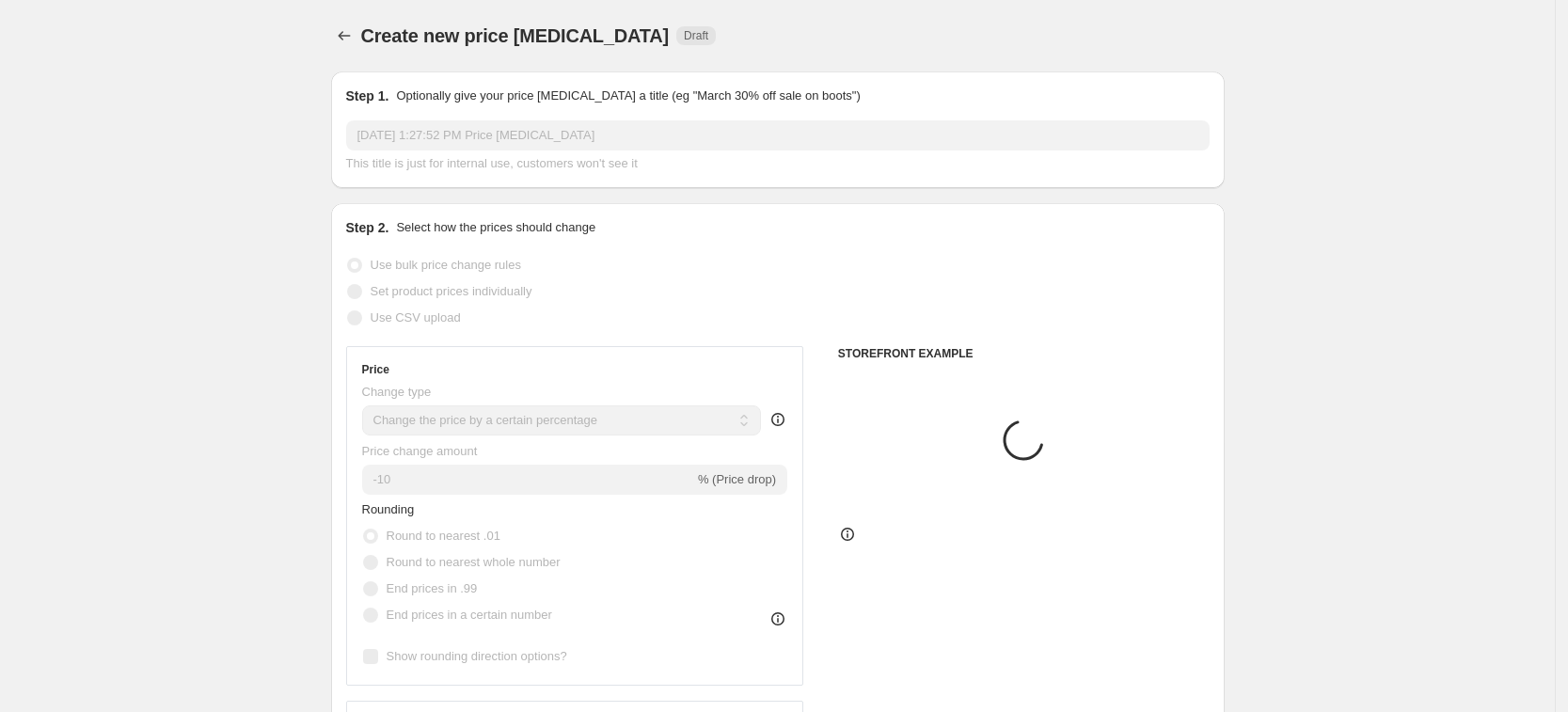
click at [425, 150] on div "[DATE] 1:27:52 PM Price [MEDICAL_DATA] This title is just for internal use, cus…" at bounding box center [778, 146] width 863 height 53
click at [426, 150] on div "[DATE] 1:27:52 PM Price [MEDICAL_DATA] This title is just for internal use, cus…" at bounding box center [778, 146] width 863 height 53
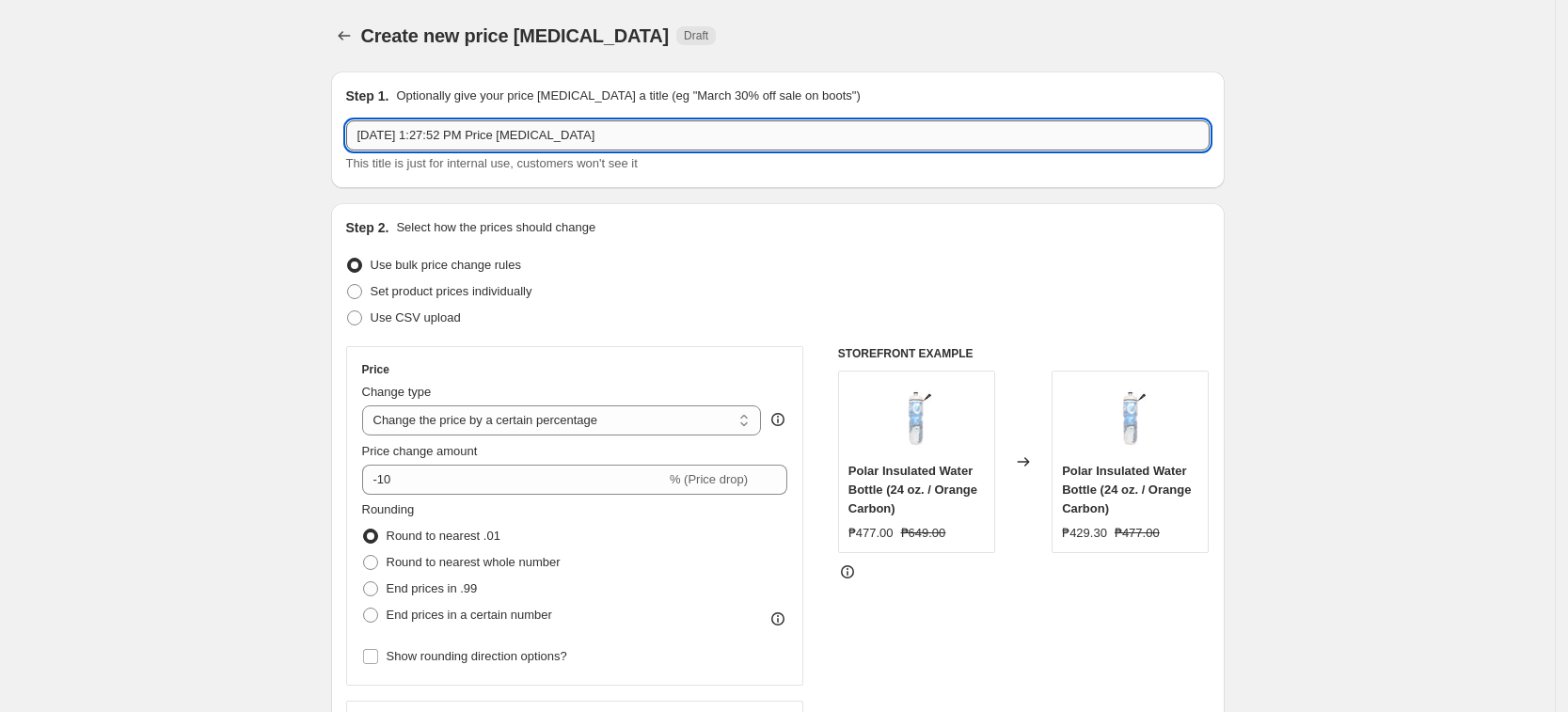
click at [607, 145] on input "[DATE] 1:27:52 PM Price [MEDICAL_DATA]" at bounding box center [778, 135] width 863 height 30
paste input "ust 19 adidas 70% Markdown"
click at [472, 140] on input "[DATE] adidas 70% Markdown" at bounding box center [778, 135] width 863 height 30
type input "[DATE] Nike 70% Markdown"
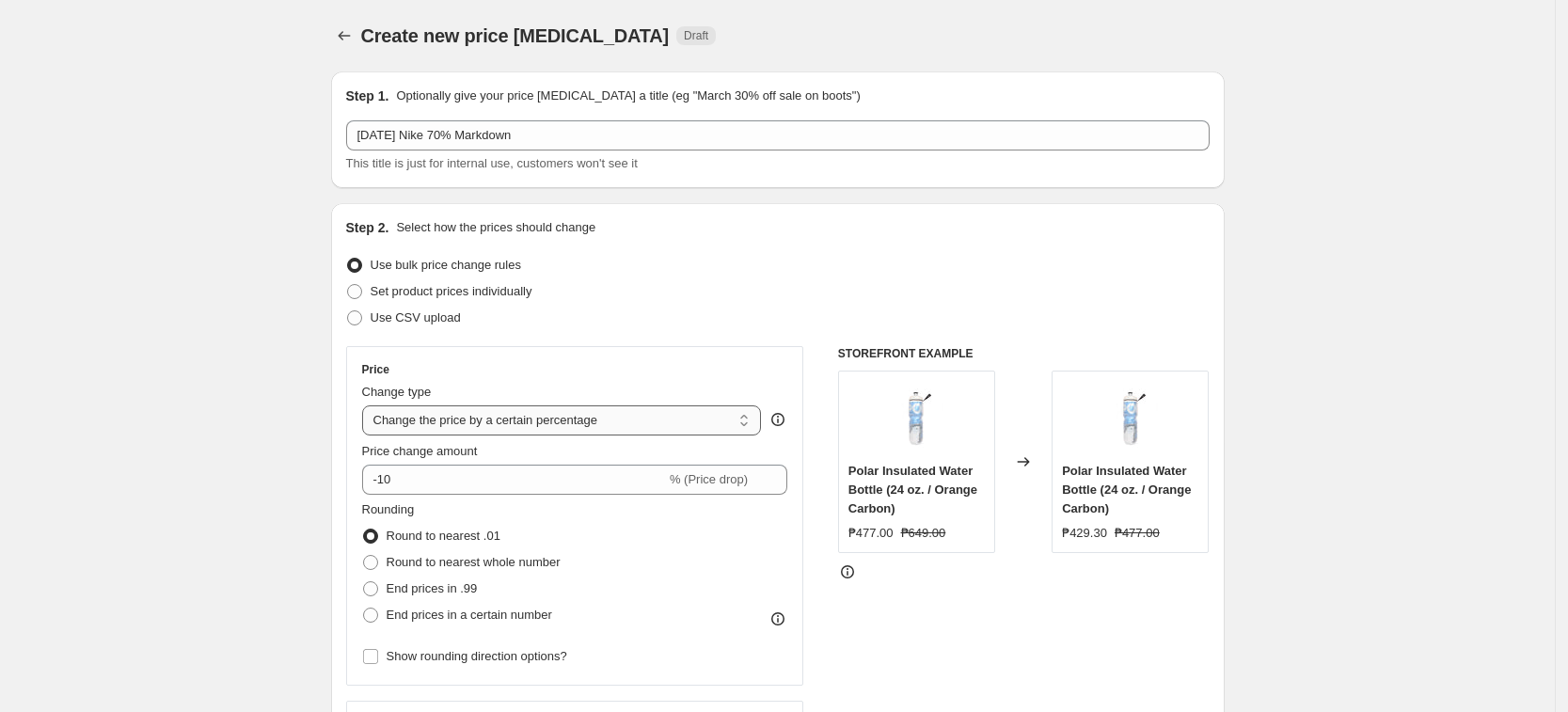
drag, startPoint x: 434, startPoint y: 412, endPoint x: 444, endPoint y: 415, distance: 10.4
click at [434, 412] on select "Change the price to a certain amount Change the price by a certain amount Chang…" at bounding box center [562, 420] width 400 height 30
select select "pcap"
click at [367, 406] on select "Change the price to a certain amount Change the price by a certain amount Chang…" at bounding box center [562, 420] width 400 height 30
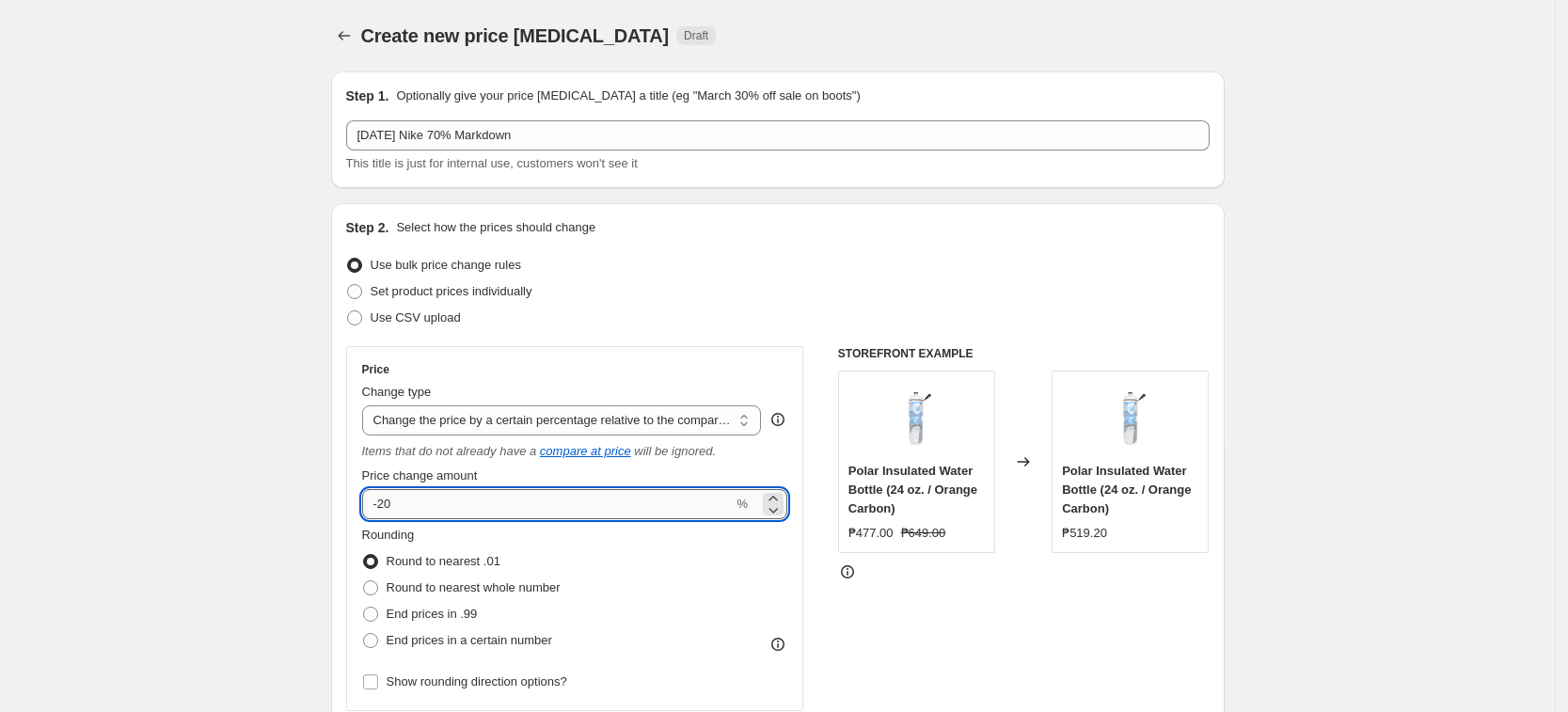
click at [446, 500] on input "-20" at bounding box center [547, 503] width 371 height 30
type input "-2"
type input "-70"
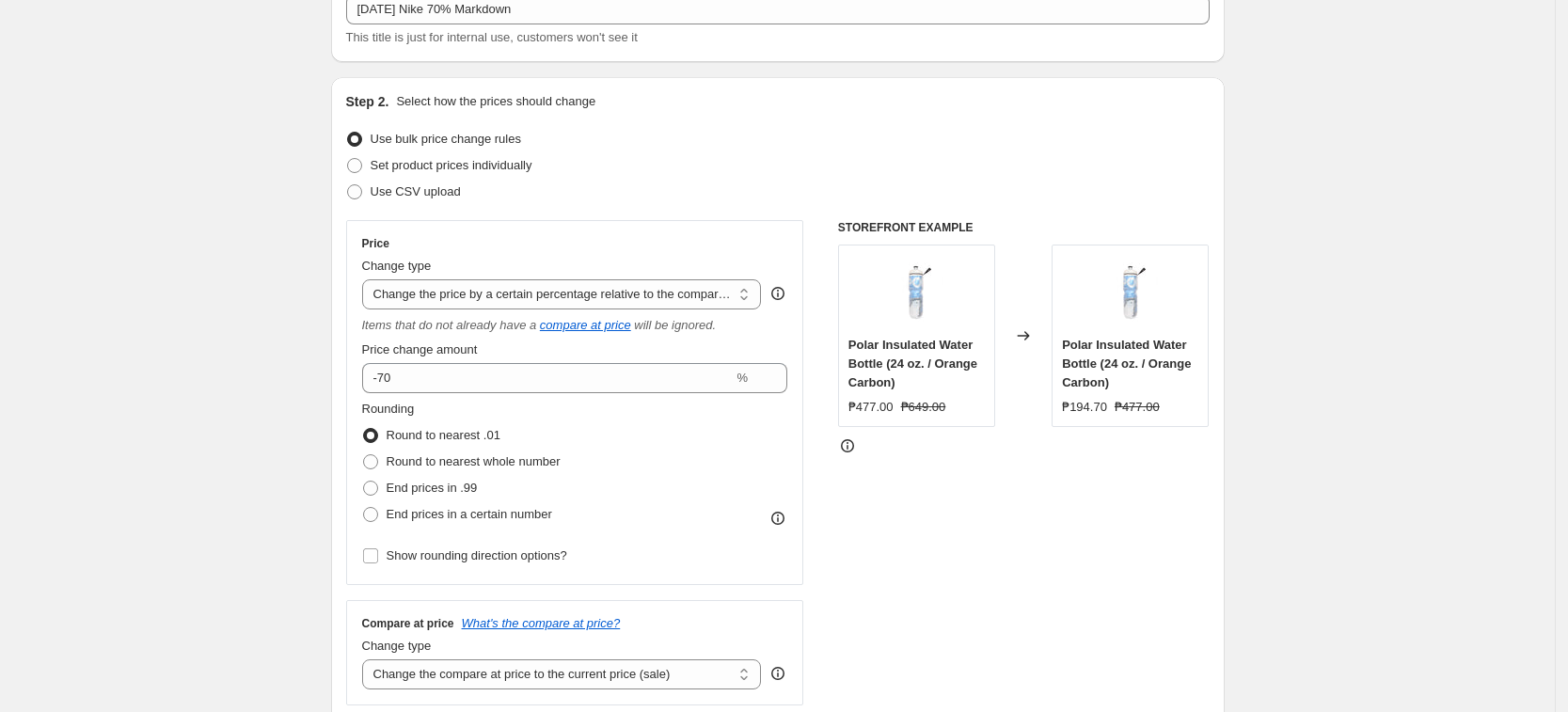
scroll to position [353, 0]
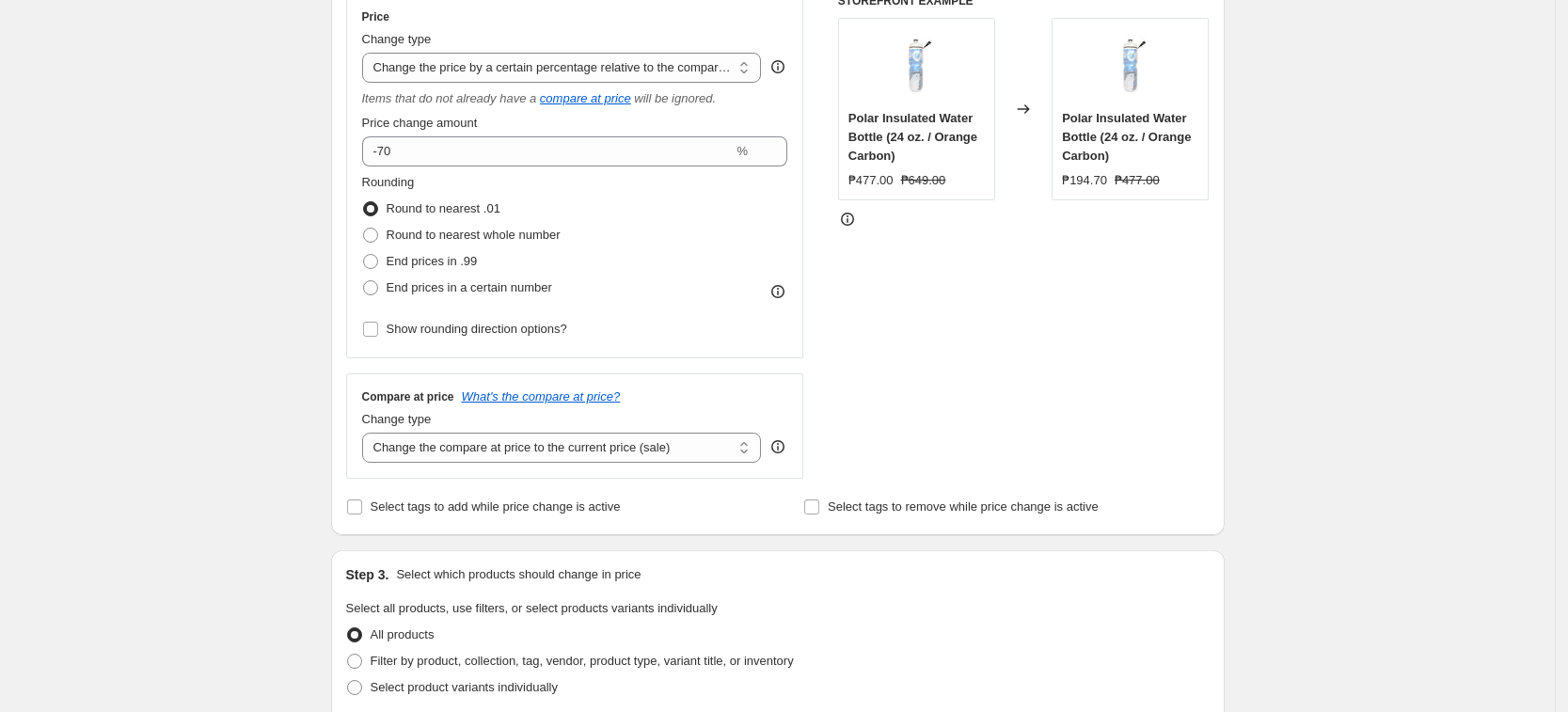
click at [527, 466] on div "Compare at price What's the compare at price? Change type Change the compare at…" at bounding box center [575, 426] width 458 height 105
click at [539, 453] on select "Change the compare at price to the current price (sale) Change the compare at p…" at bounding box center [562, 447] width 400 height 30
select select "no_change"
click at [367, 433] on select "Change the compare at price to the current price (sale) Change the compare at p…" at bounding box center [562, 447] width 400 height 30
click at [216, 445] on div "Create new price [MEDICAL_DATA]. This page is ready Create new price [MEDICAL_D…" at bounding box center [777, 603] width 1555 height 1912
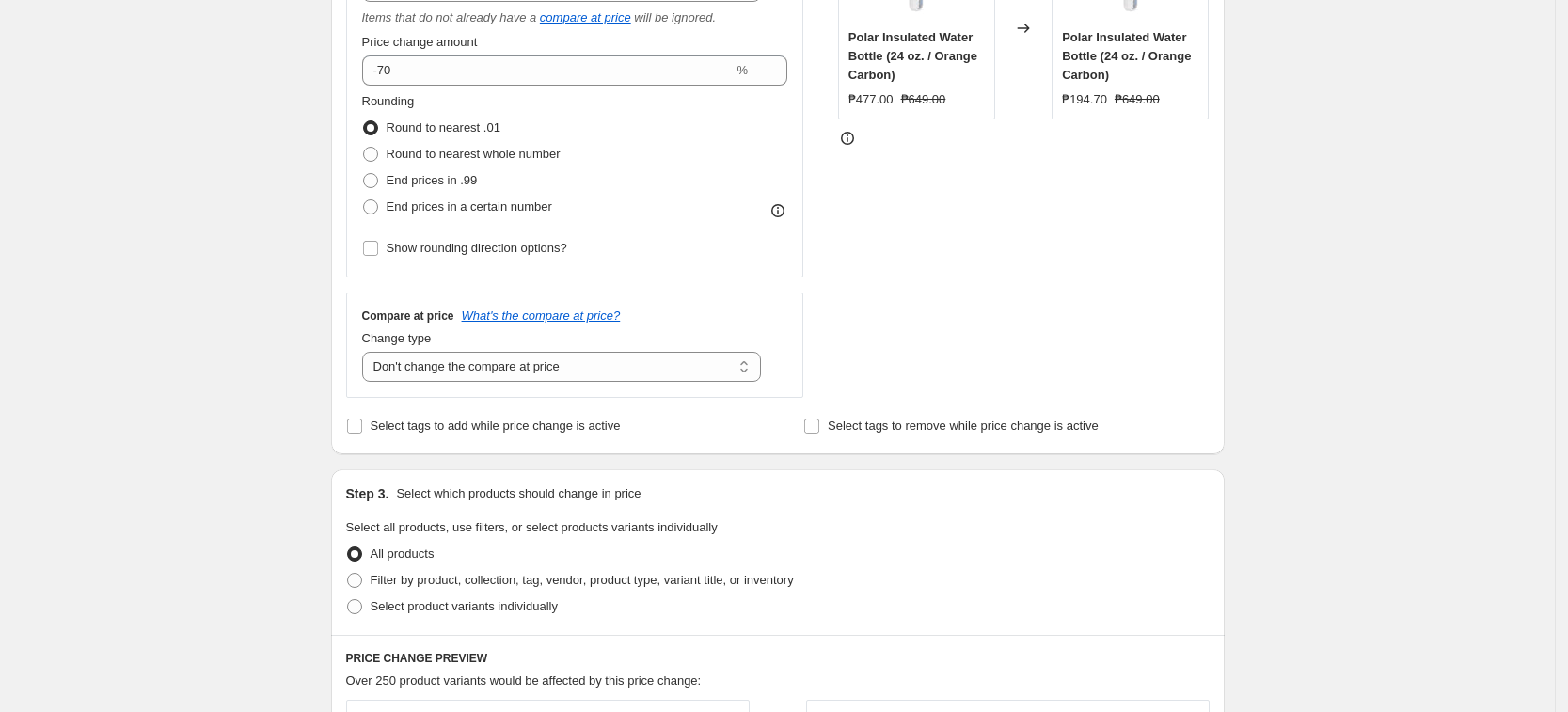
scroll to position [588, 0]
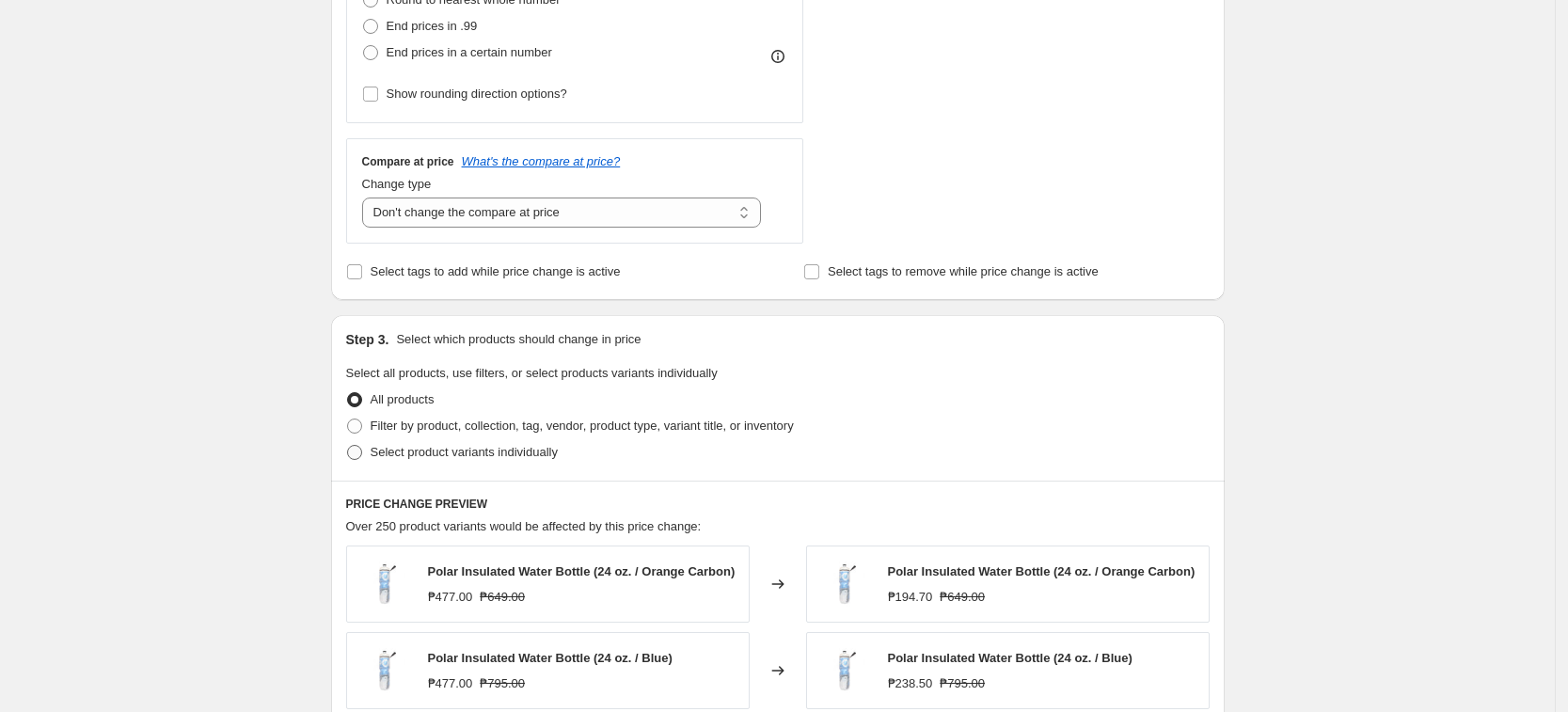
click at [494, 452] on span "Select product variants individually" at bounding box center [464, 452] width 188 height 14
click at [348, 446] on input "Select product variants individually" at bounding box center [347, 445] width 1 height 1
radio input "true"
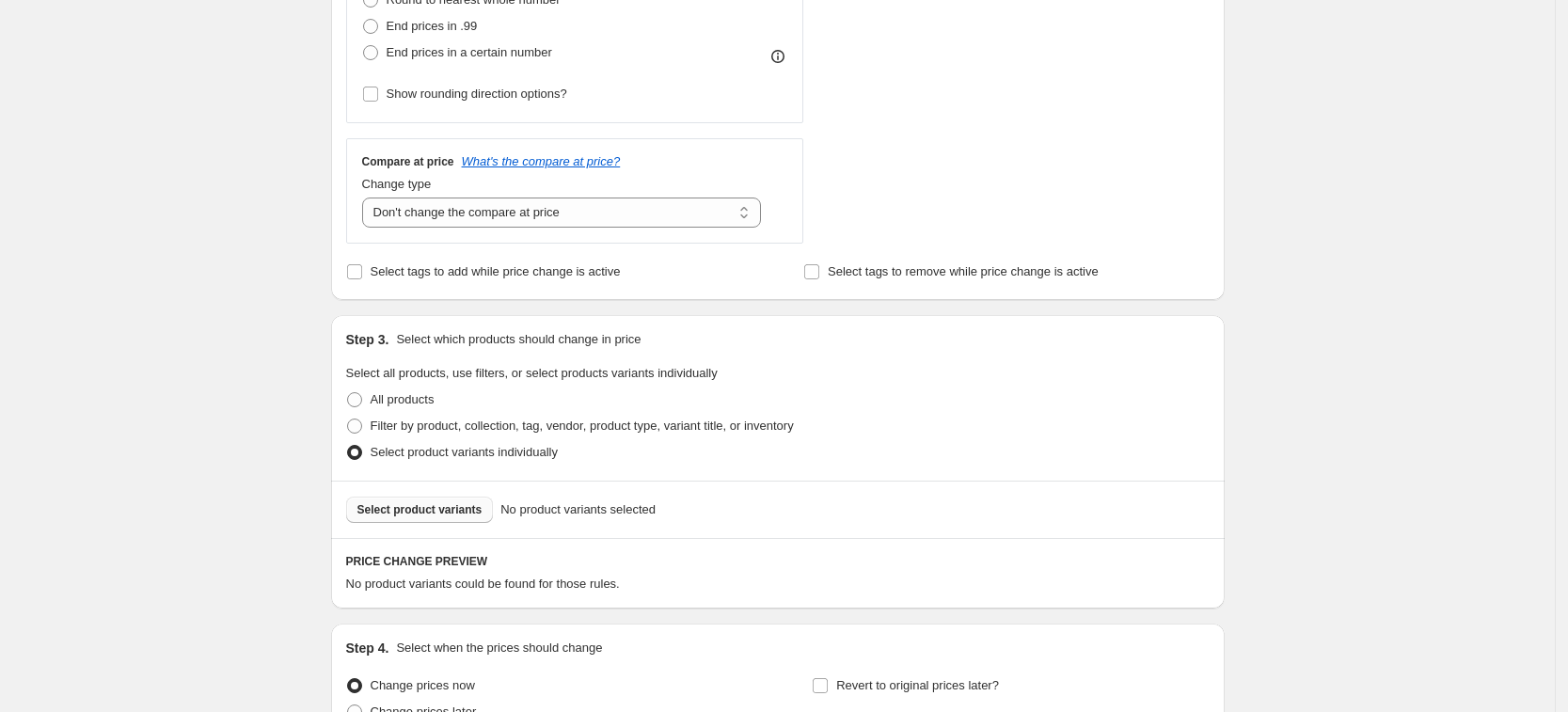
click at [449, 511] on span "Select product variants" at bounding box center [420, 510] width 125 height 15
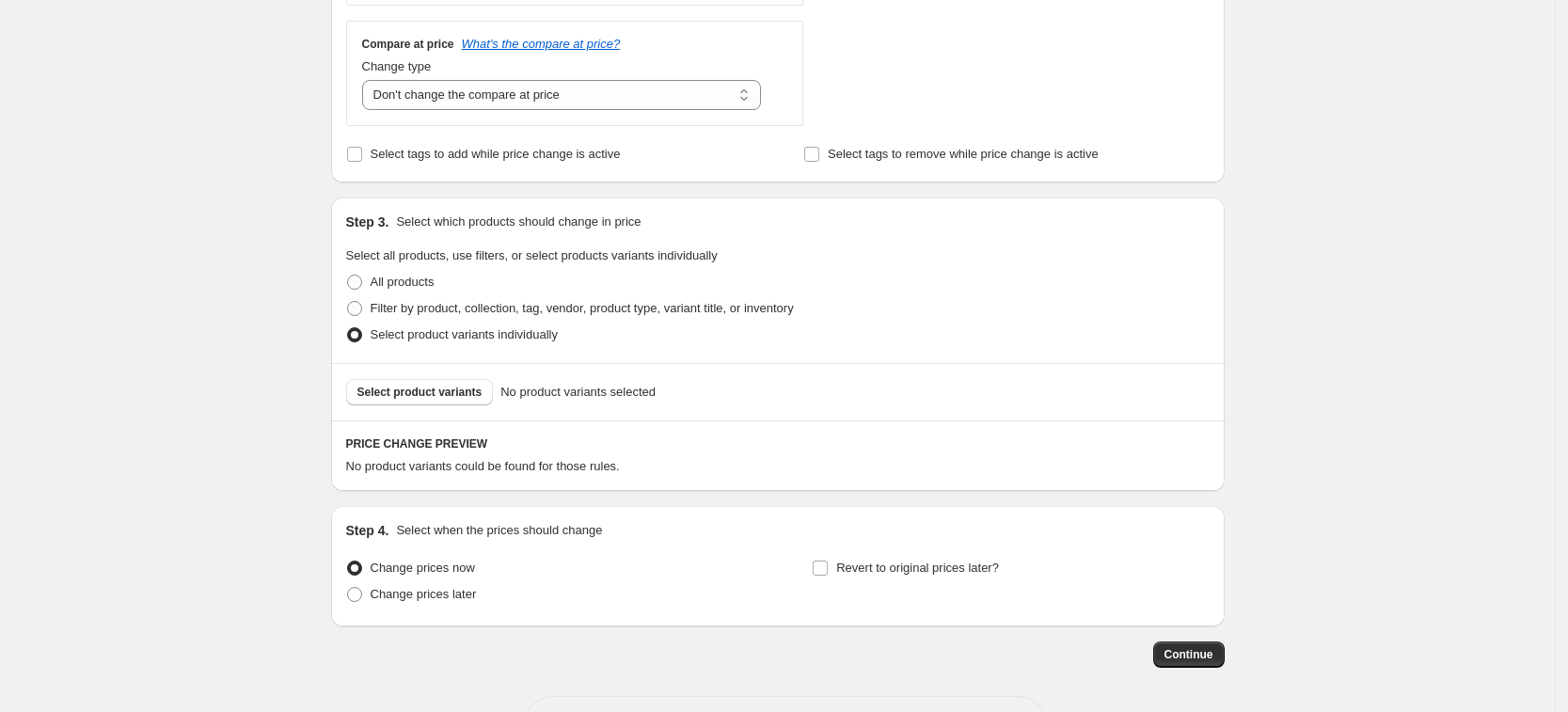
scroll to position [659, 0]
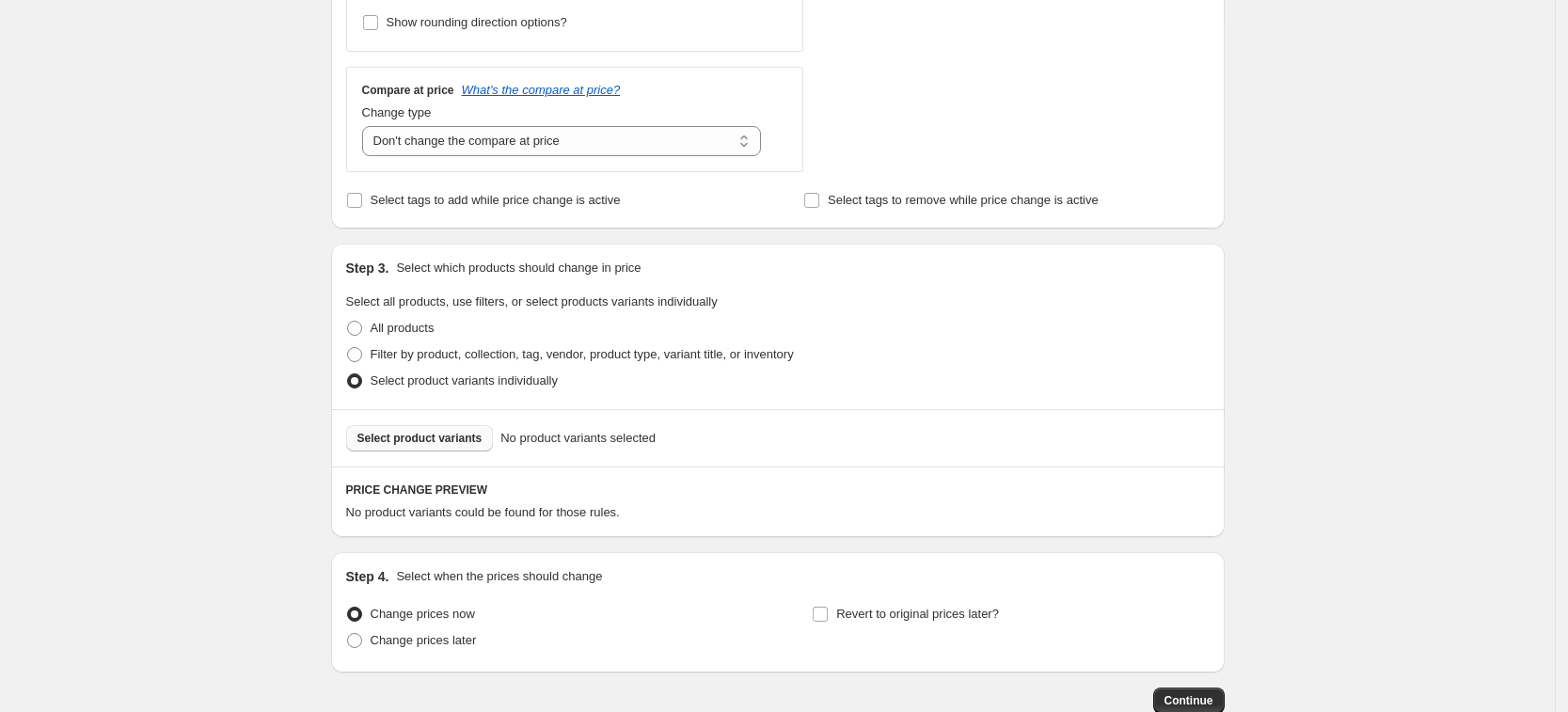
click at [373, 442] on span "Select product variants" at bounding box center [420, 438] width 125 height 15
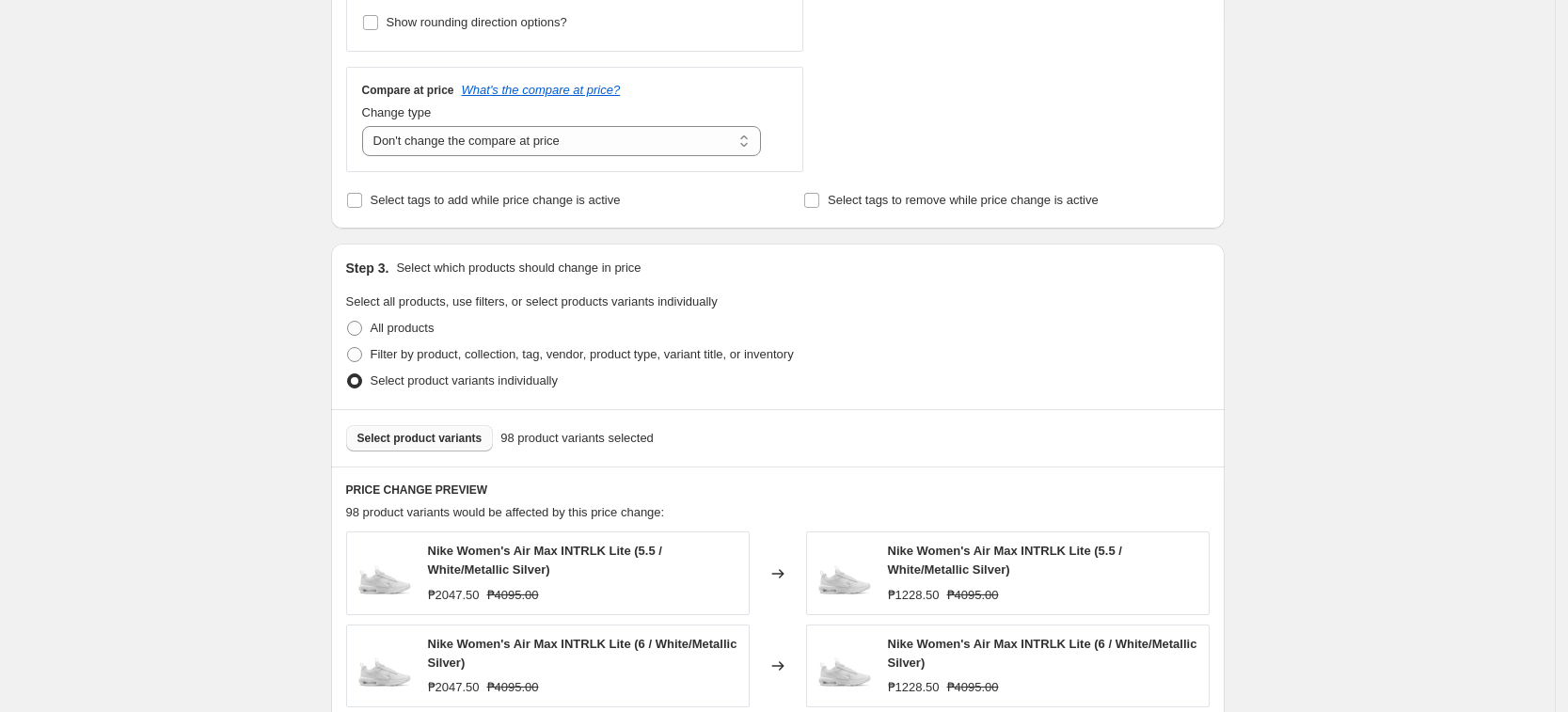
click at [1156, 393] on div "Select product variants individually" at bounding box center [778, 381] width 863 height 27
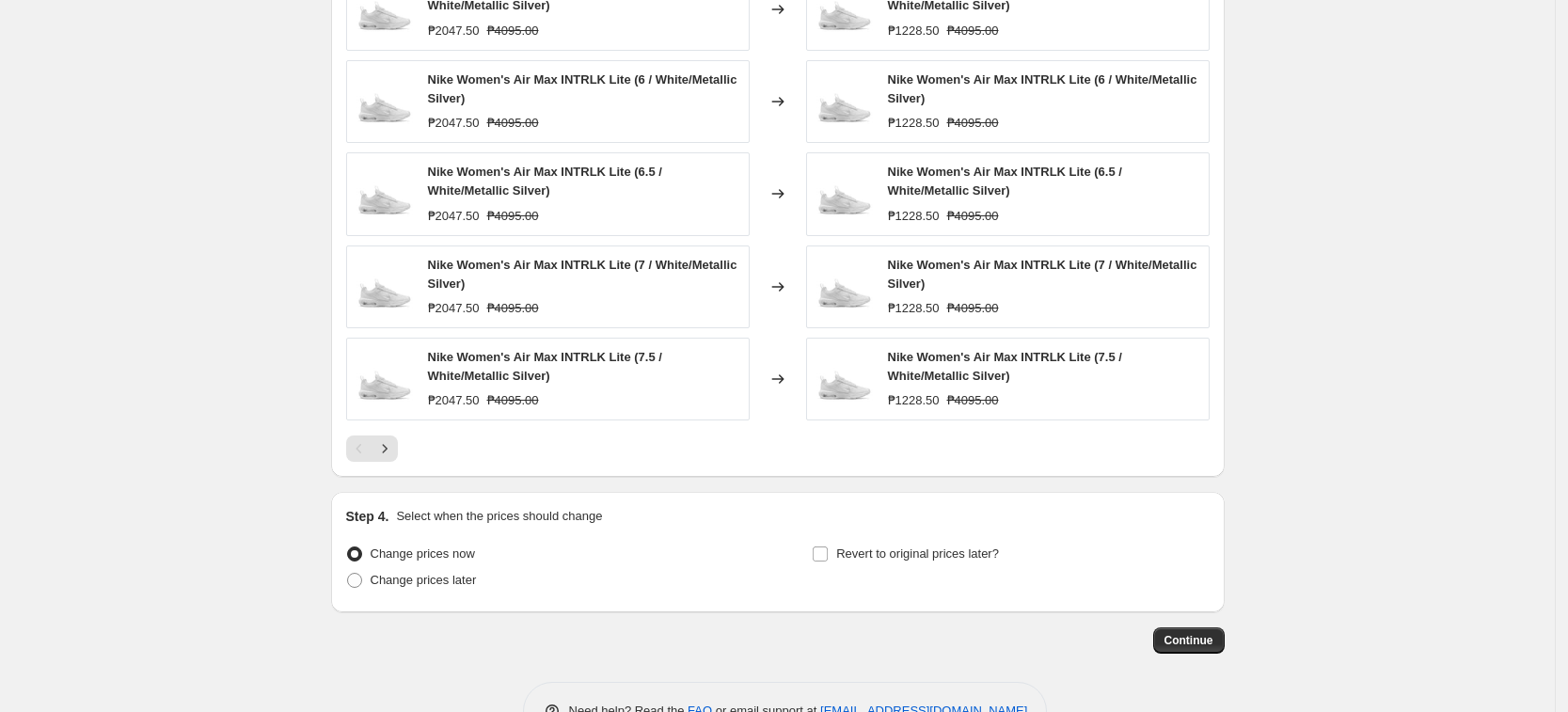
scroll to position [1281, 0]
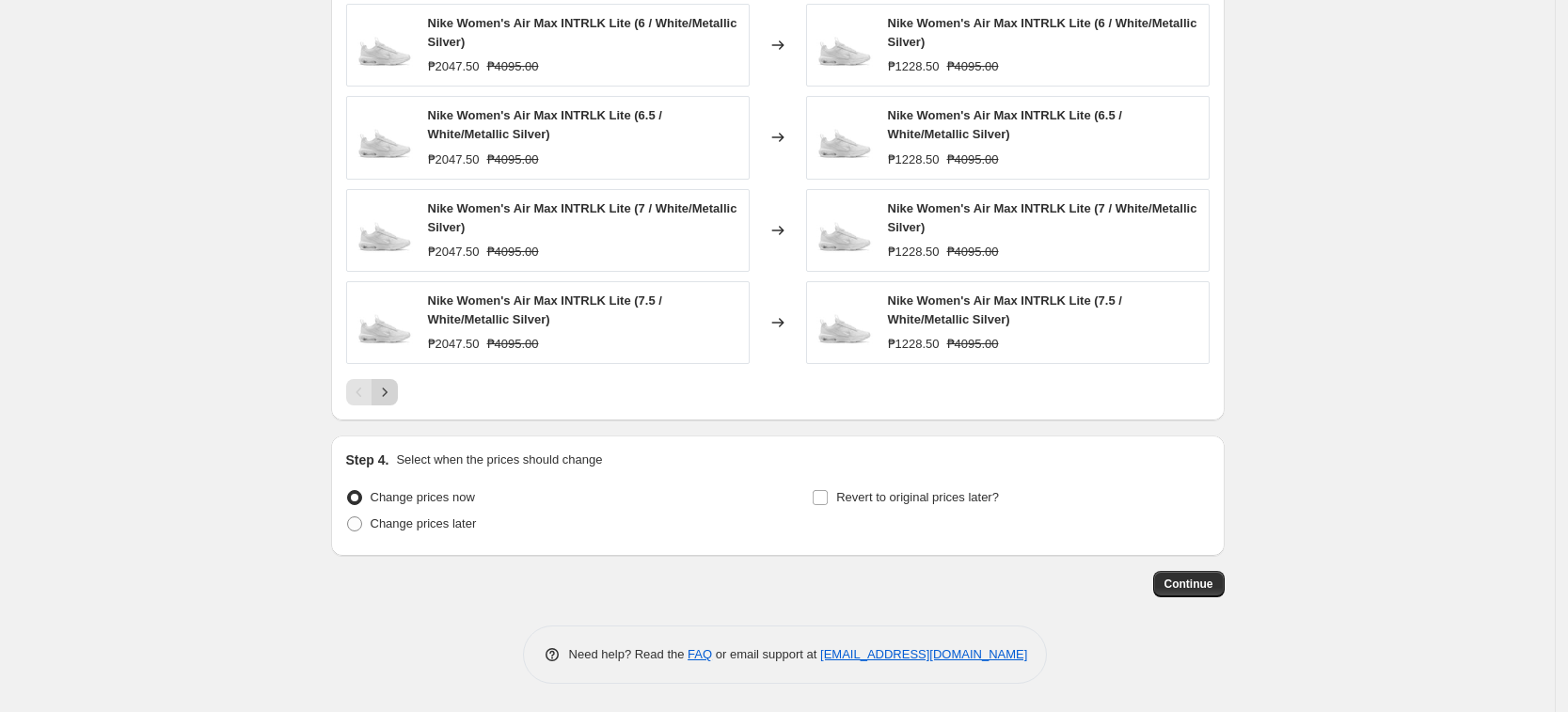
click at [388, 392] on icon "Next" at bounding box center [385, 392] width 19 height 19
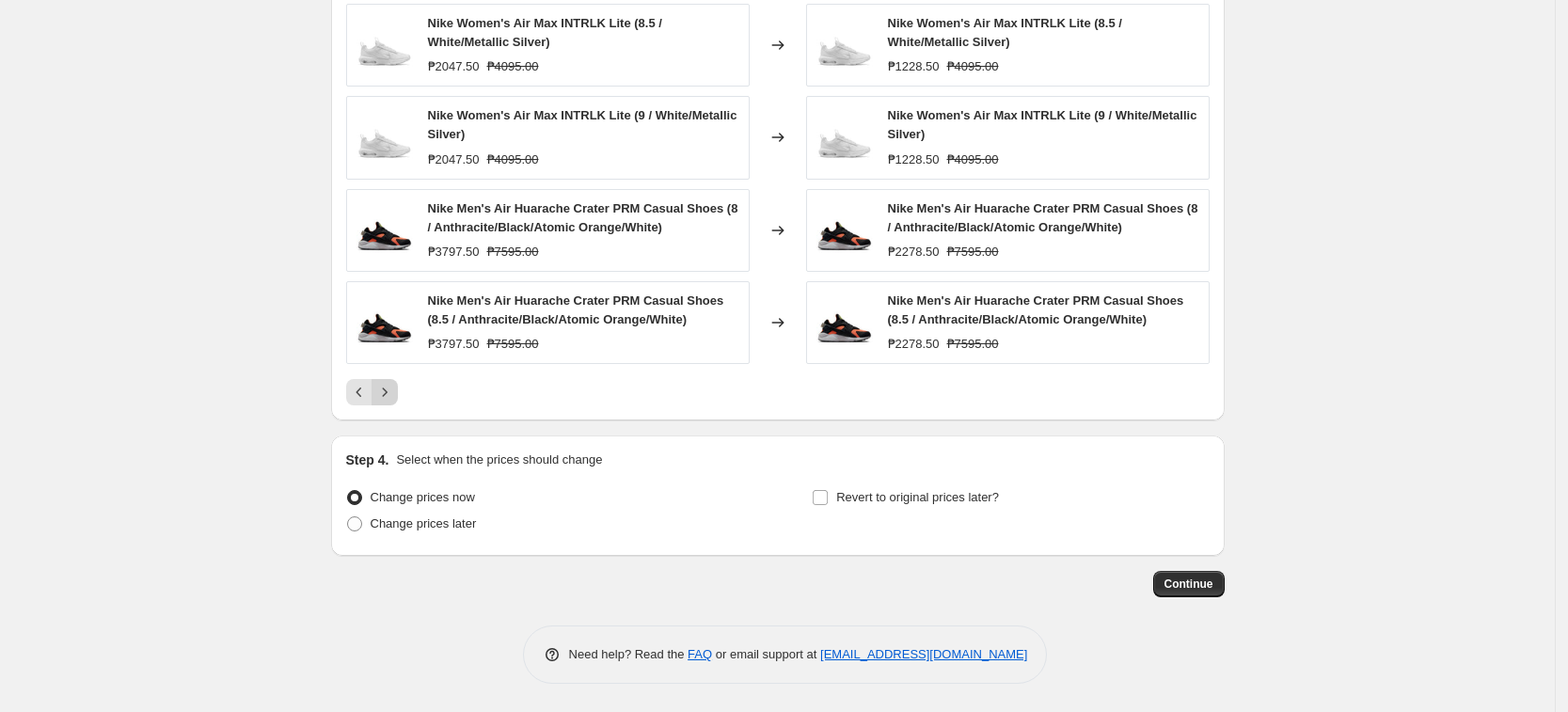
click at [394, 396] on icon "Next" at bounding box center [385, 392] width 19 height 19
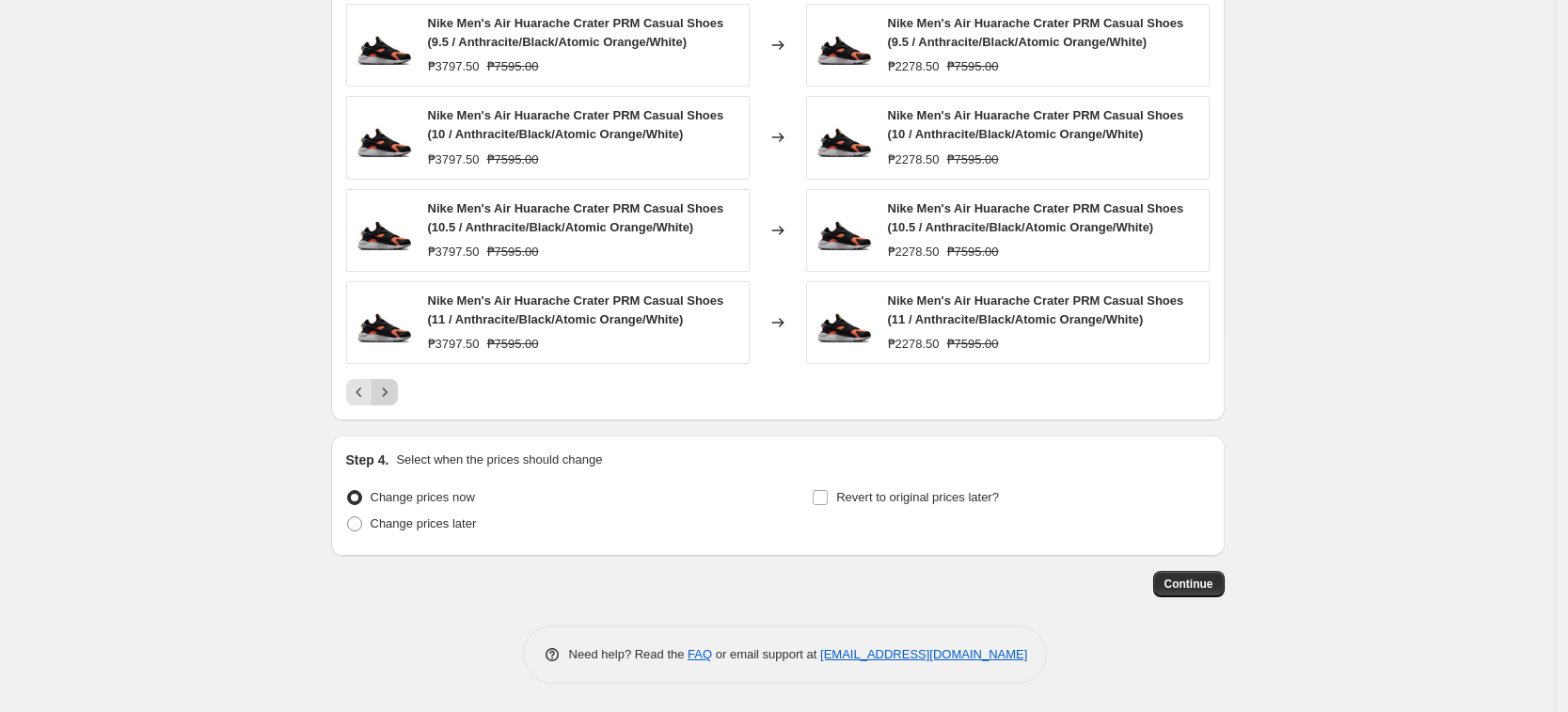
click at [392, 396] on icon "Next" at bounding box center [385, 392] width 19 height 19
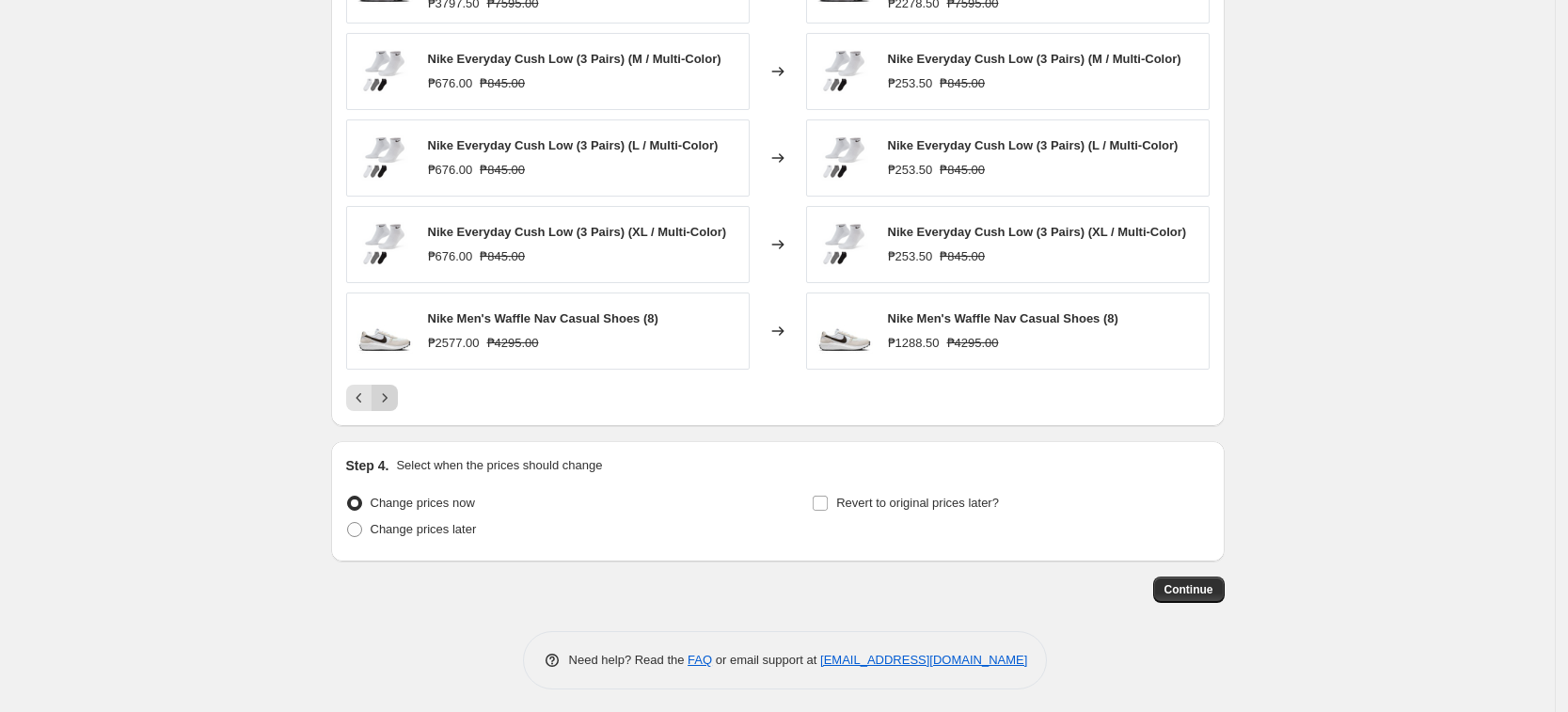
scroll to position [1257, 0]
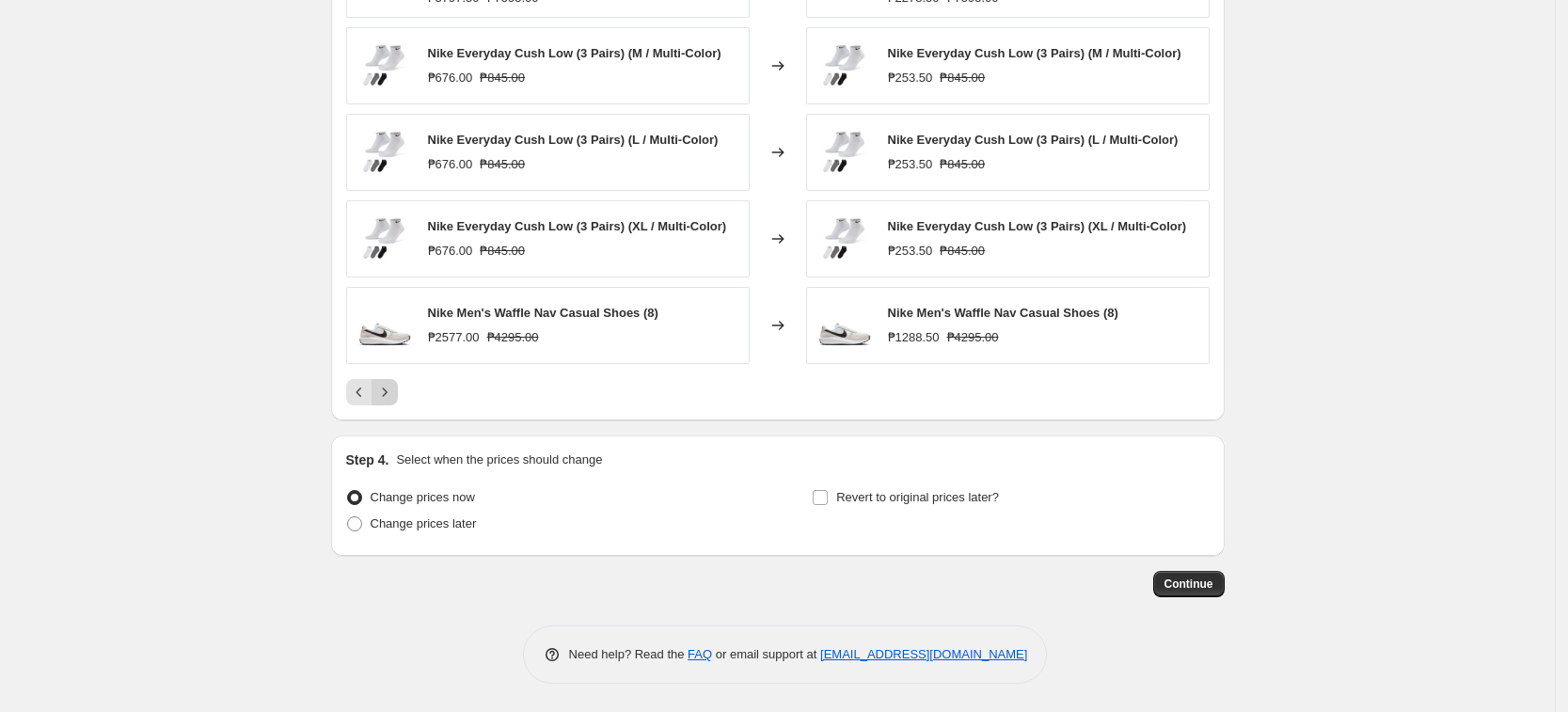
click at [392, 396] on icon "Next" at bounding box center [385, 392] width 19 height 19
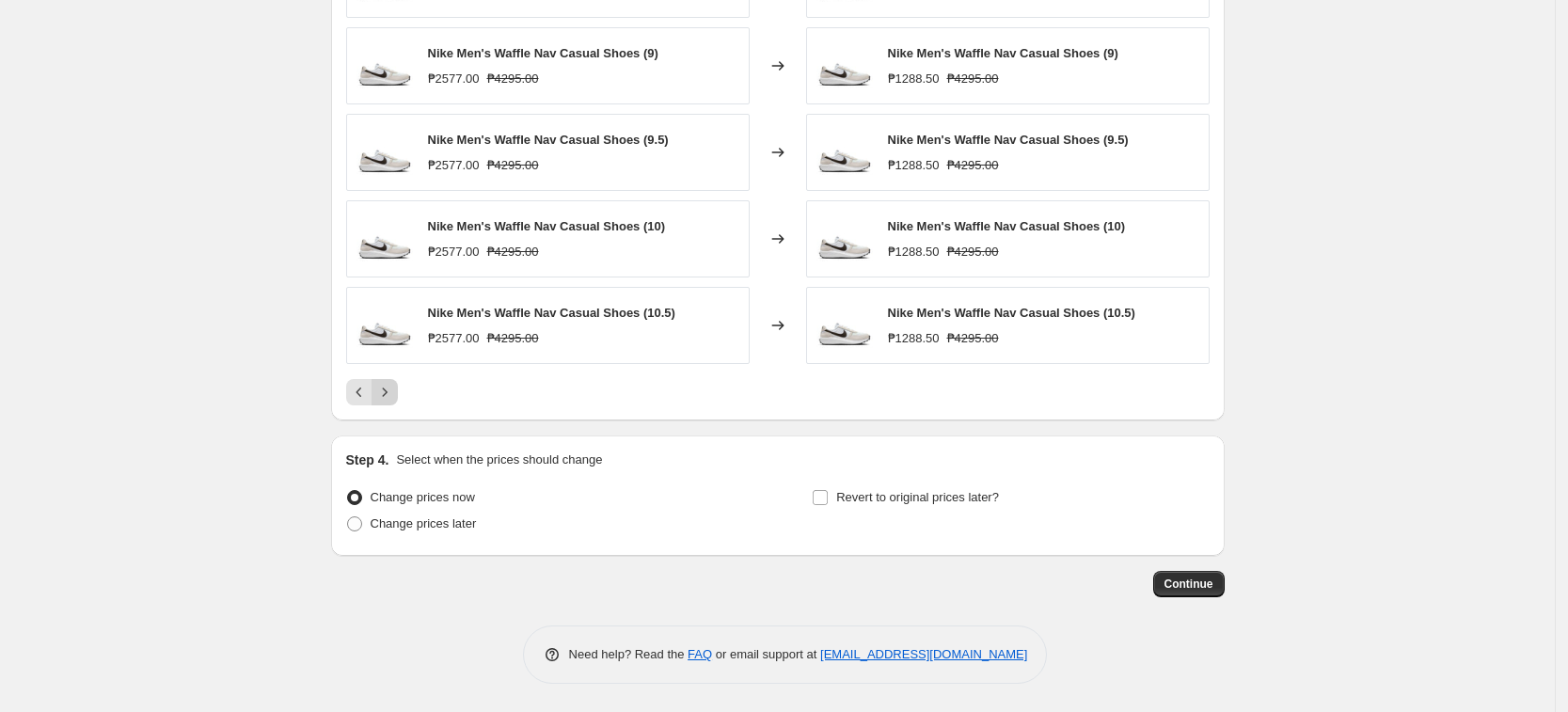
click at [392, 396] on icon "Next" at bounding box center [385, 392] width 19 height 19
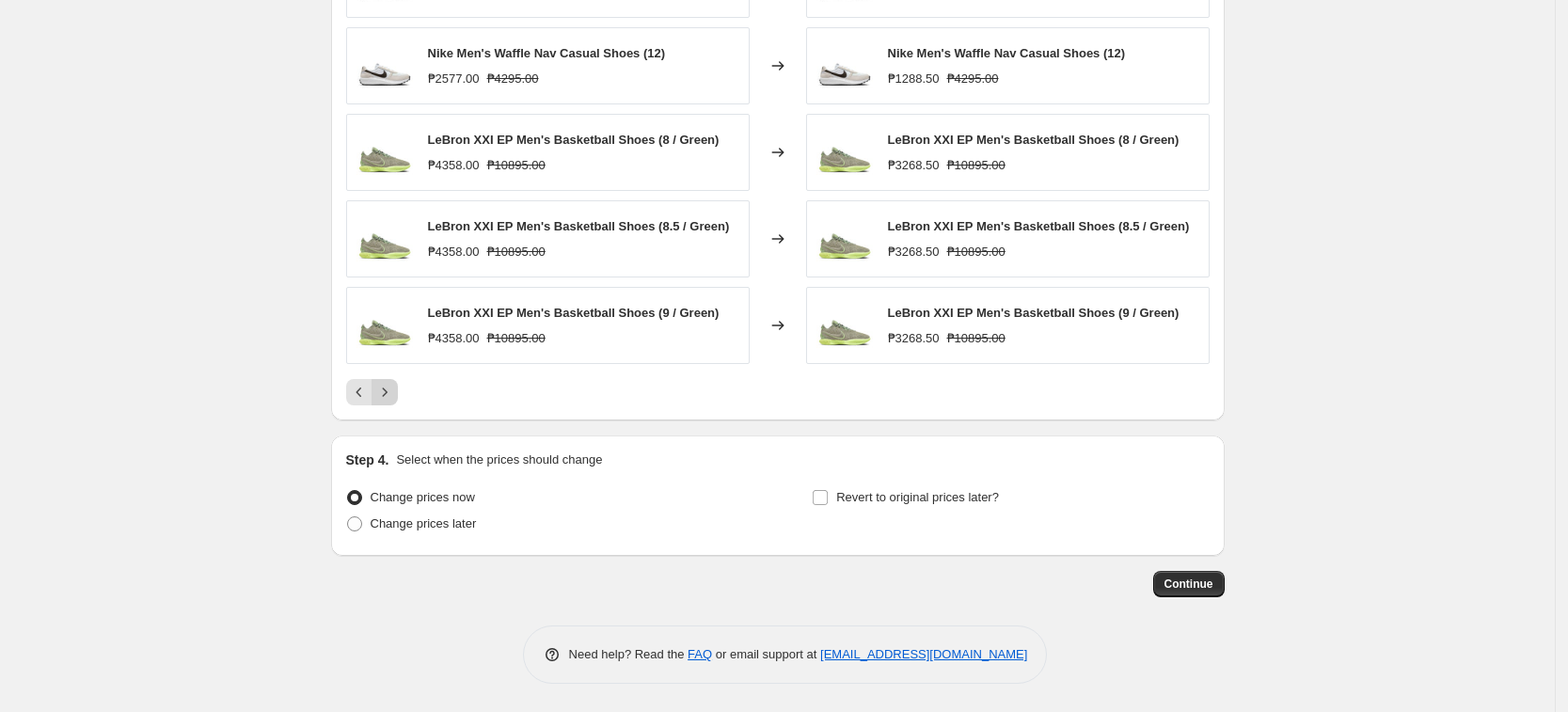
click at [392, 396] on icon "Next" at bounding box center [385, 392] width 19 height 19
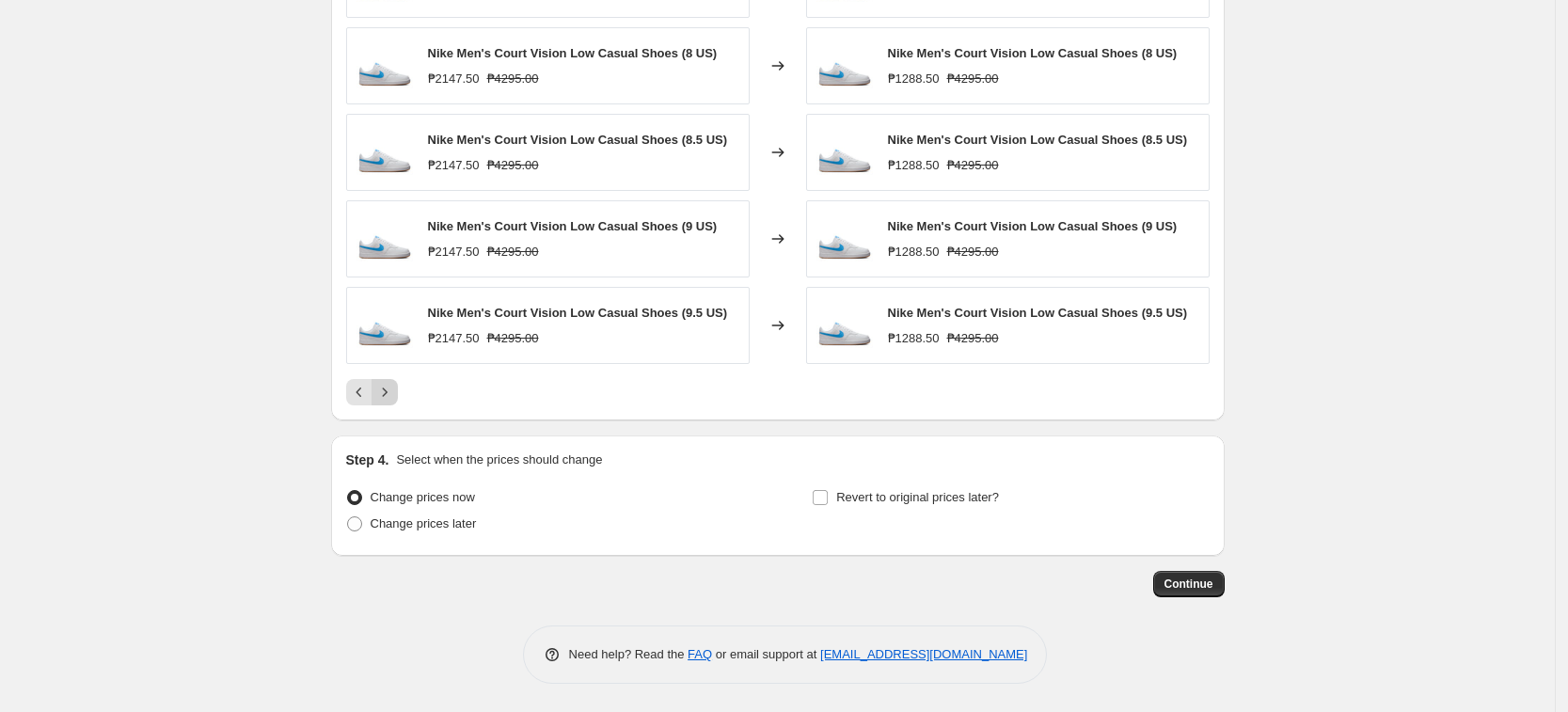
click at [392, 396] on icon "Next" at bounding box center [385, 392] width 19 height 19
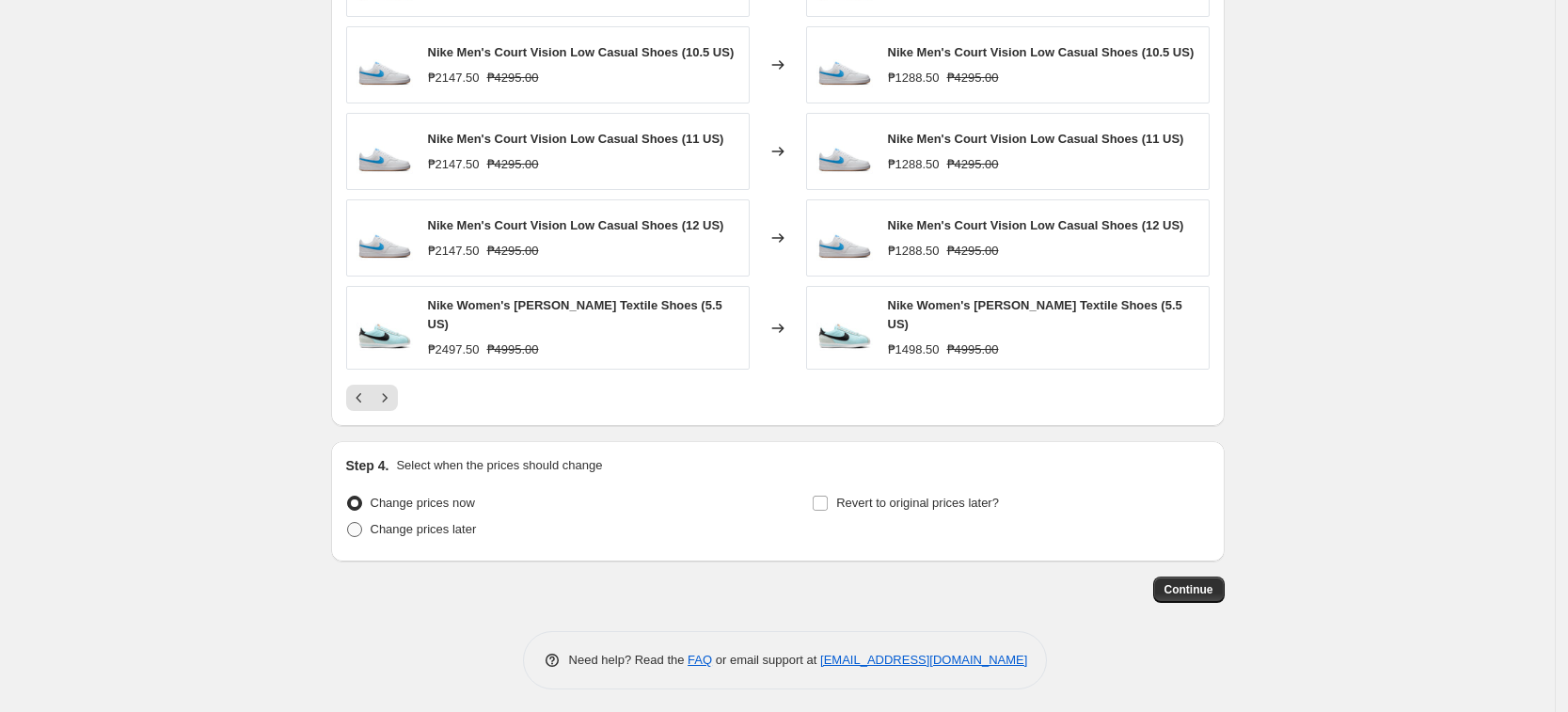
click at [431, 534] on label "Change prices later" at bounding box center [411, 530] width 131 height 27
click at [348, 523] on input "Change prices later" at bounding box center [347, 523] width 1 height 1
radio input "true"
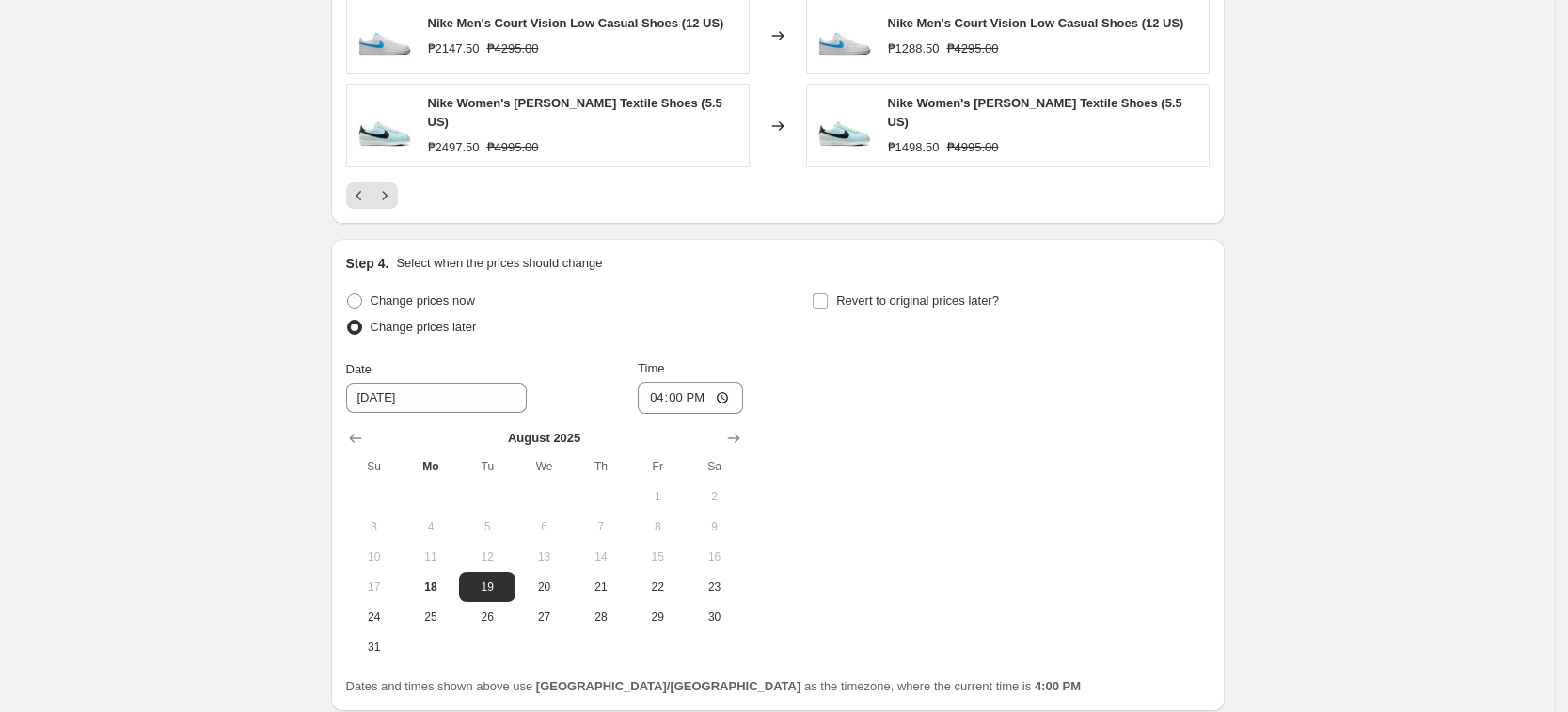
scroll to position [1603, 0]
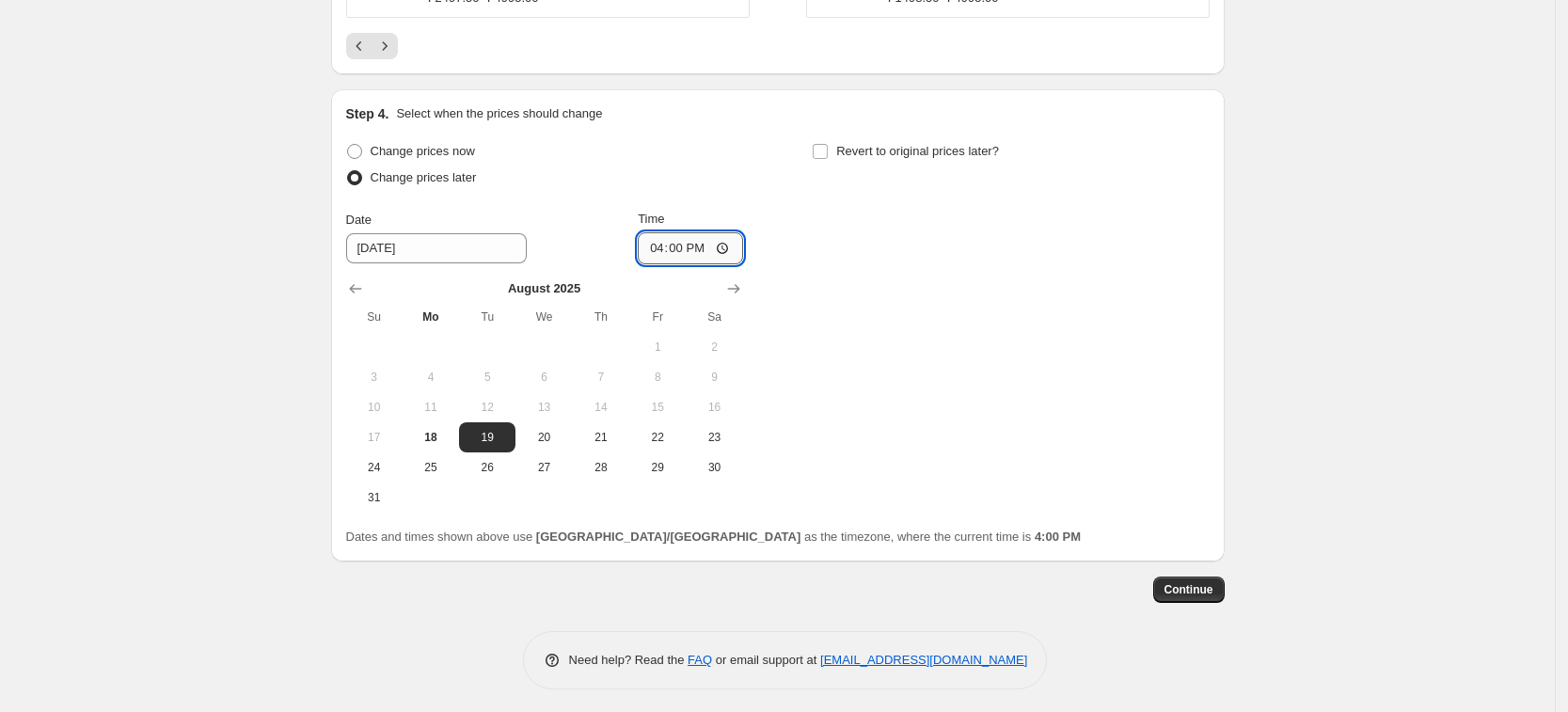
click at [652, 240] on input "16:00" at bounding box center [691, 248] width 105 height 32
type input "00:00"
click at [1005, 364] on div "Change prices now Change prices later Date [DATE] Time 00:00 [DATE] Su Mo Tu We…" at bounding box center [778, 325] width 863 height 374
click at [1202, 587] on span "Continue" at bounding box center [1188, 590] width 49 height 15
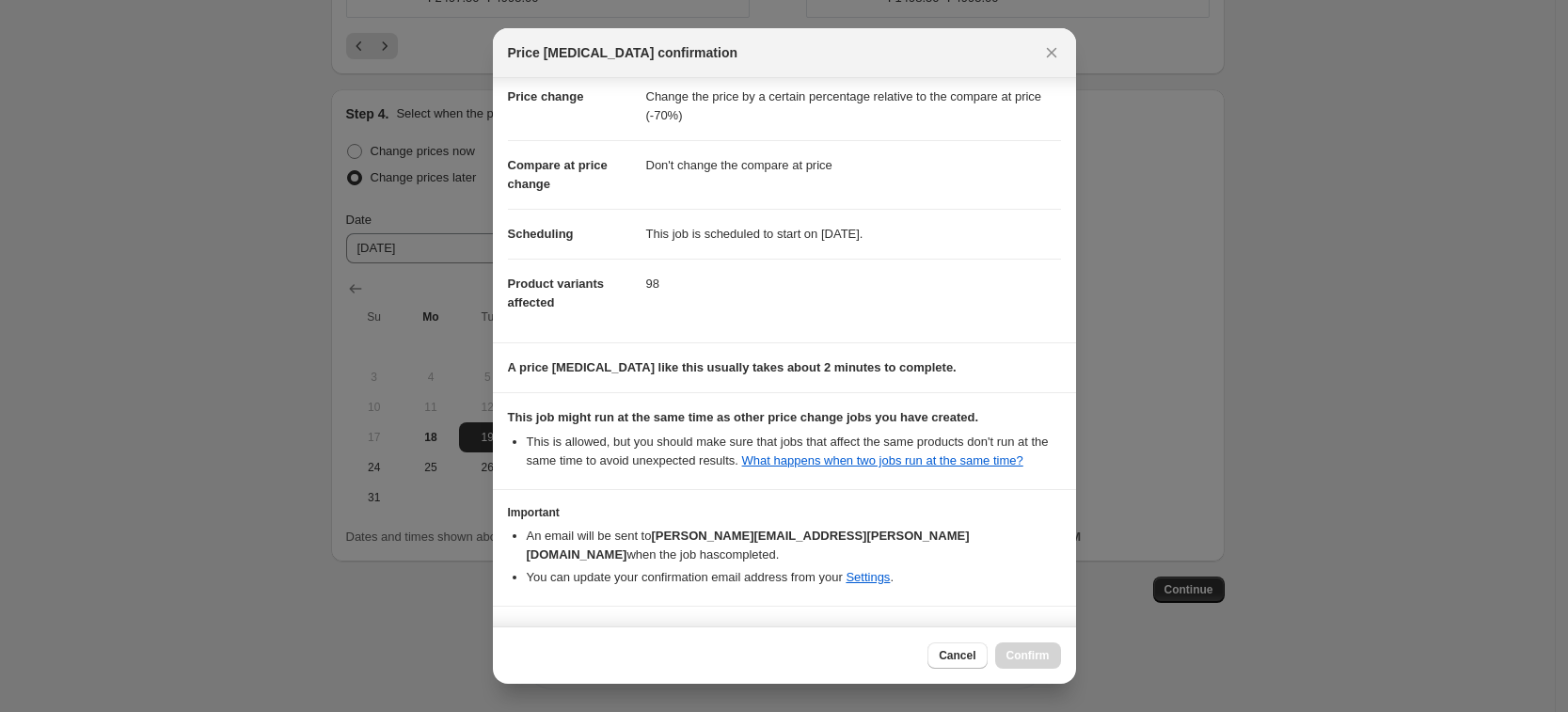
scroll to position [77, 0]
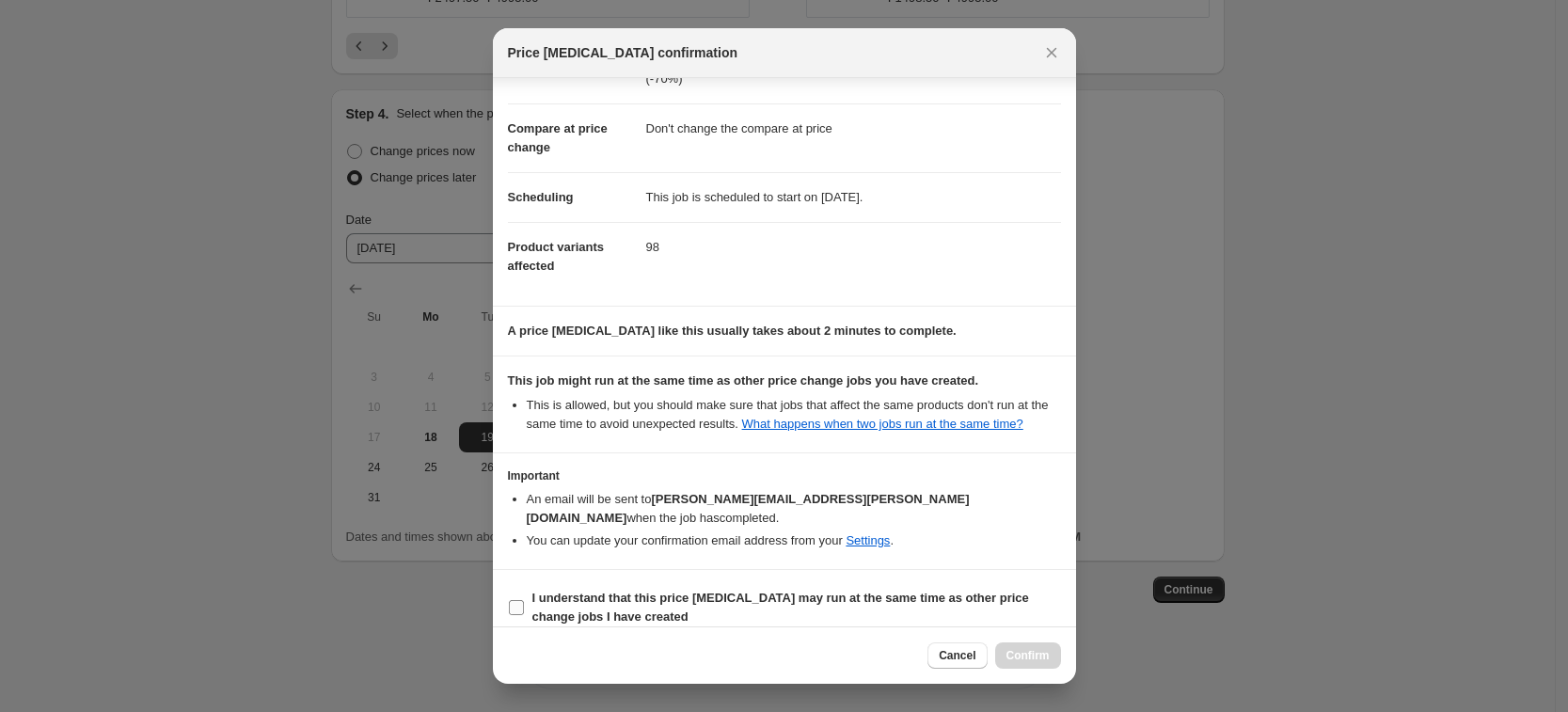
click at [758, 590] on b "I understand that this price [MEDICAL_DATA] may run at the same time as other p…" at bounding box center [780, 607] width 497 height 33
click at [524, 600] on input "I understand that this price [MEDICAL_DATA] may run at the same time as other p…" at bounding box center [517, 608] width 15 height 15
checkbox input "true"
click at [1032, 660] on span "Confirm" at bounding box center [1027, 656] width 43 height 15
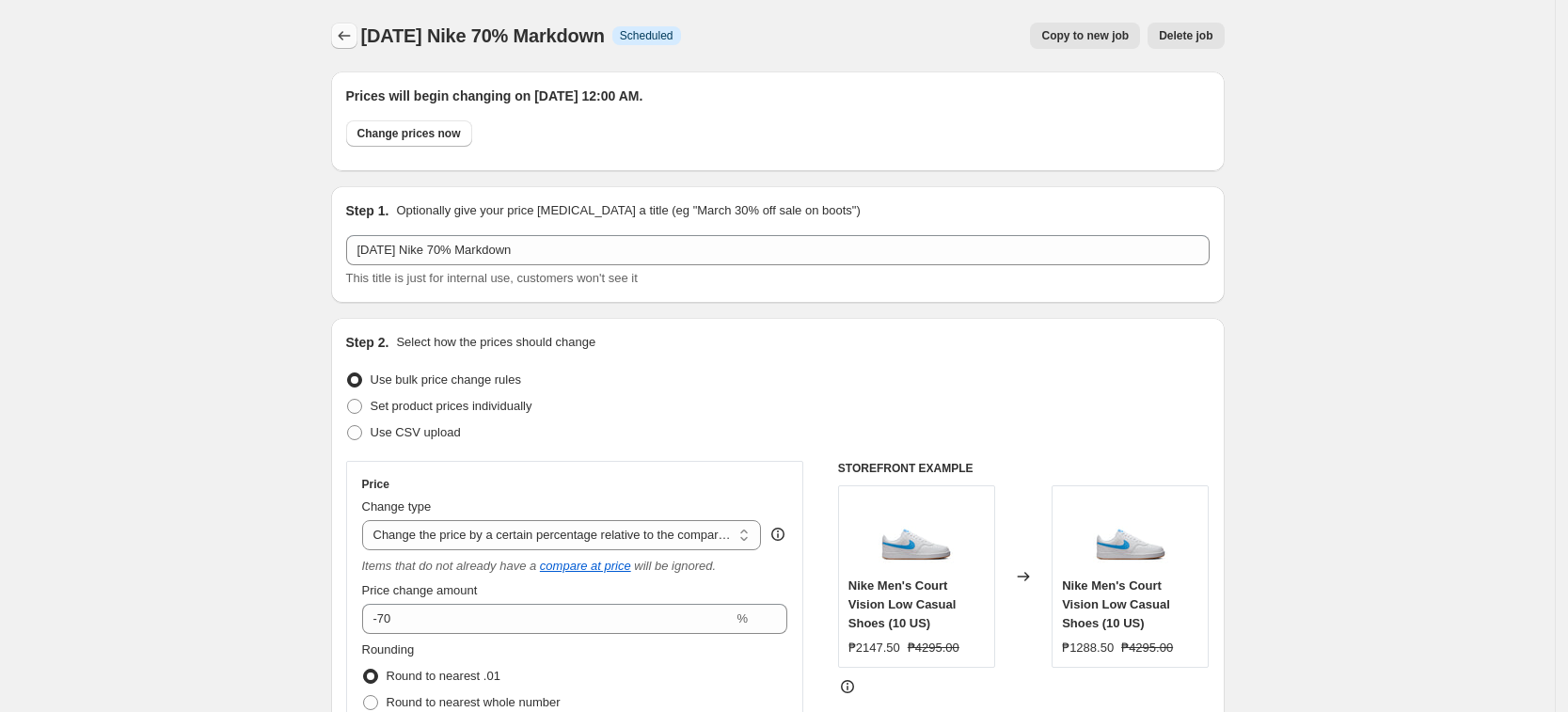
click at [345, 30] on icon "Price change jobs" at bounding box center [344, 36] width 19 height 19
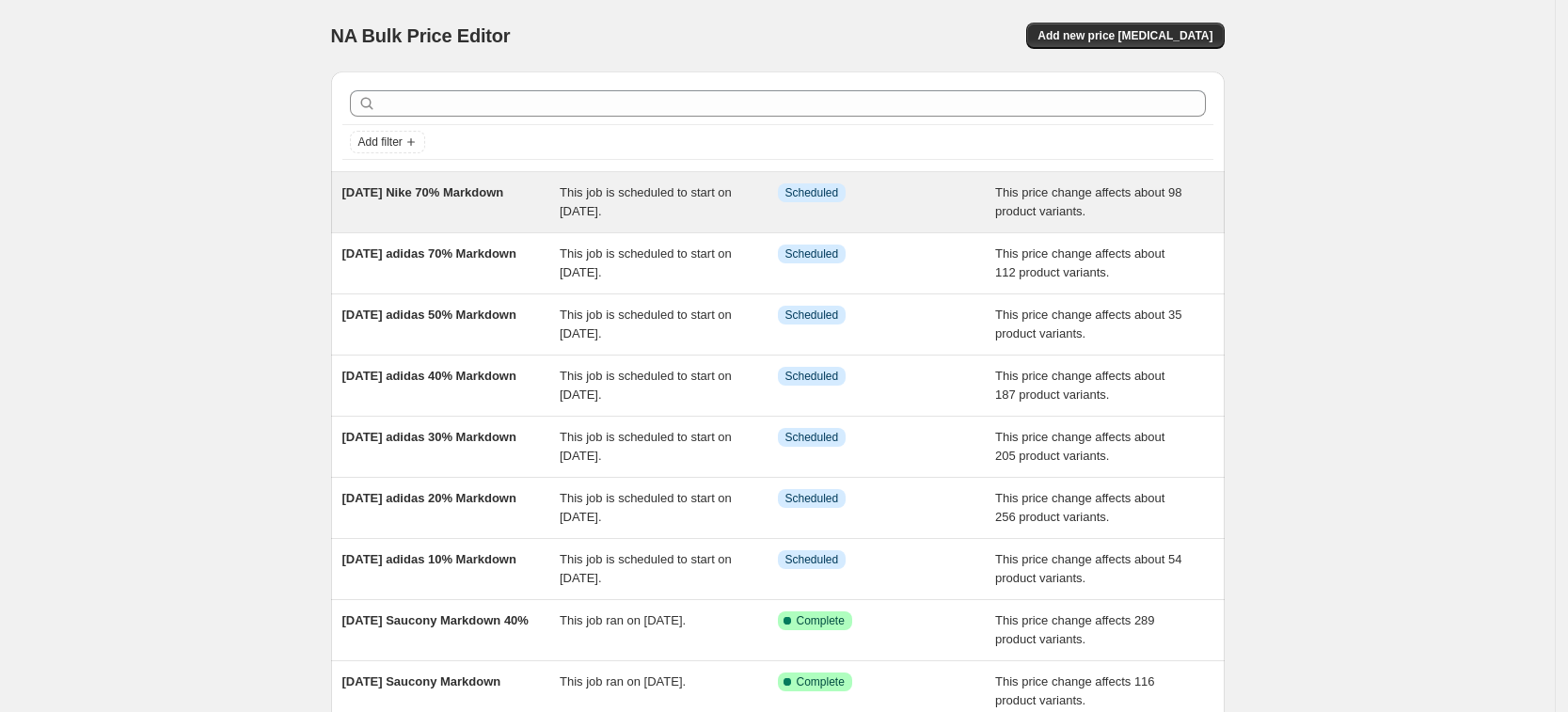
drag, startPoint x: 327, startPoint y: 192, endPoint x: 552, endPoint y: 194, distance: 225.0
click at [552, 194] on div "Add filter [DATE] Nike 70% Markdown This job is scheduled to start on [DATE]. I…" at bounding box center [770, 456] width 909 height 798
copy span "[DATE] Nike 70% Markdown"
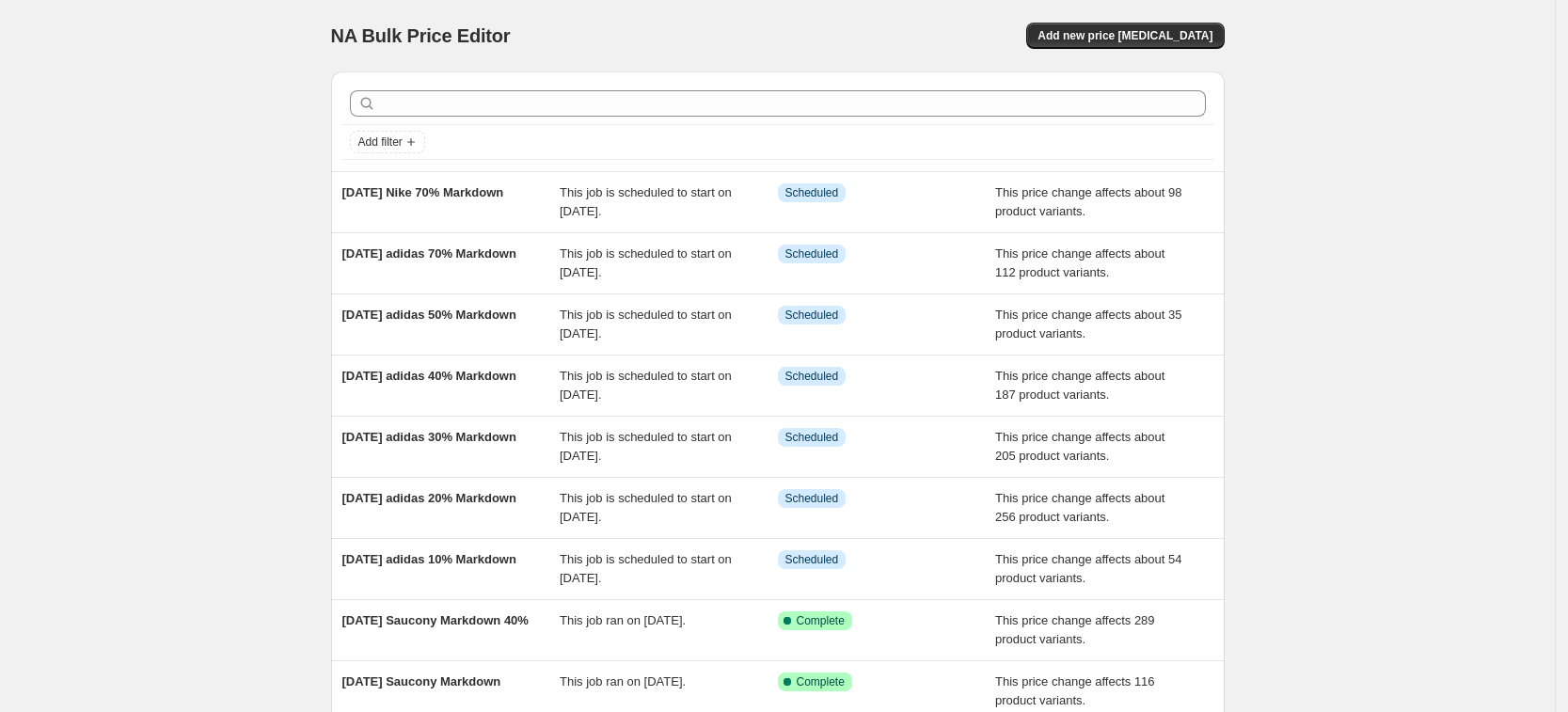
click at [148, 212] on div "NA Bulk Price Editor. This page is ready NA Bulk Price Editor Add new price [ME…" at bounding box center [777, 484] width 1555 height 969
drag, startPoint x: 1172, startPoint y: 20, endPoint x: 1069, endPoint y: 21, distance: 103.0
click at [1172, 19] on div "NA Bulk Price Editor. This page is ready NA Bulk Price Editor Add new price [ME…" at bounding box center [778, 35] width 894 height 72
click at [1170, 38] on span "Add new price [MEDICAL_DATA]" at bounding box center [1124, 35] width 175 height 15
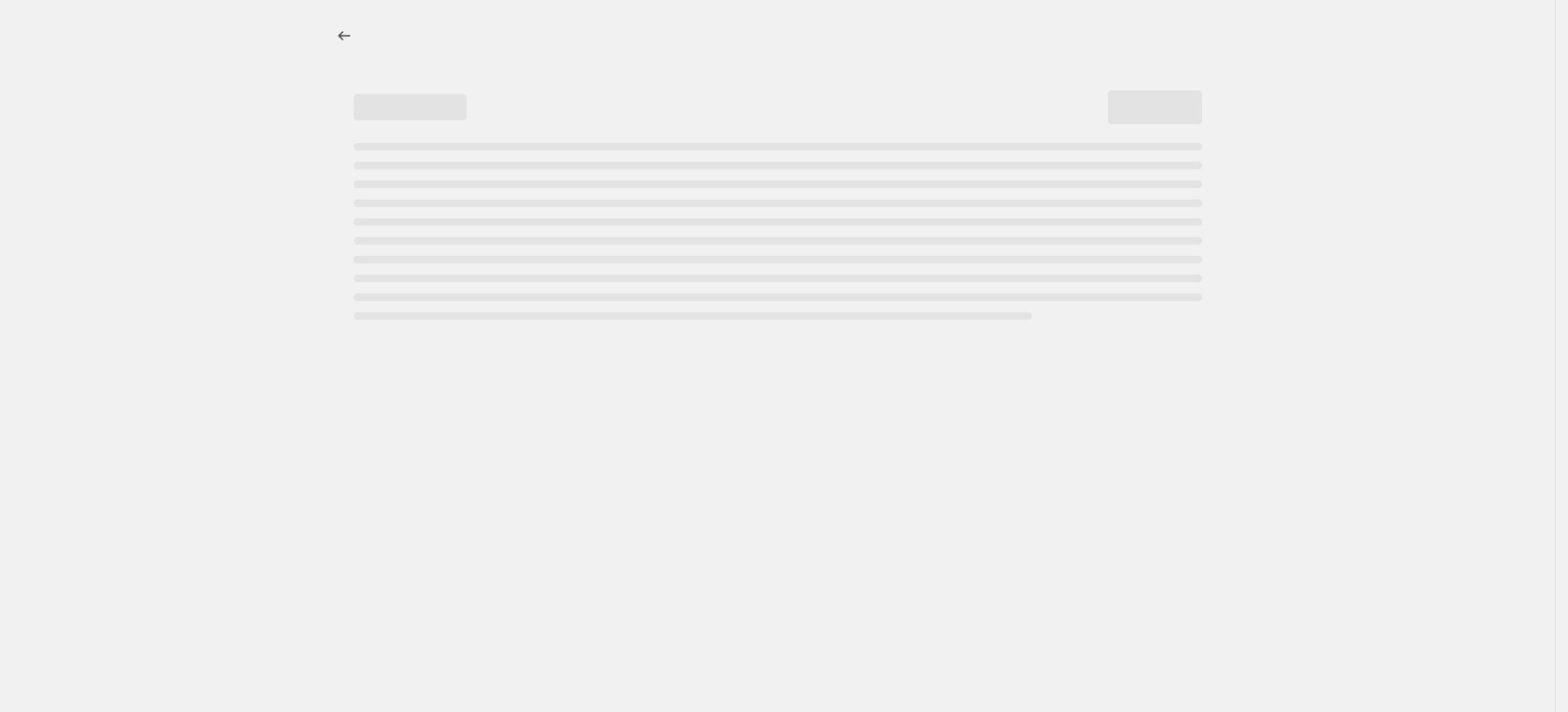
select select "percentage"
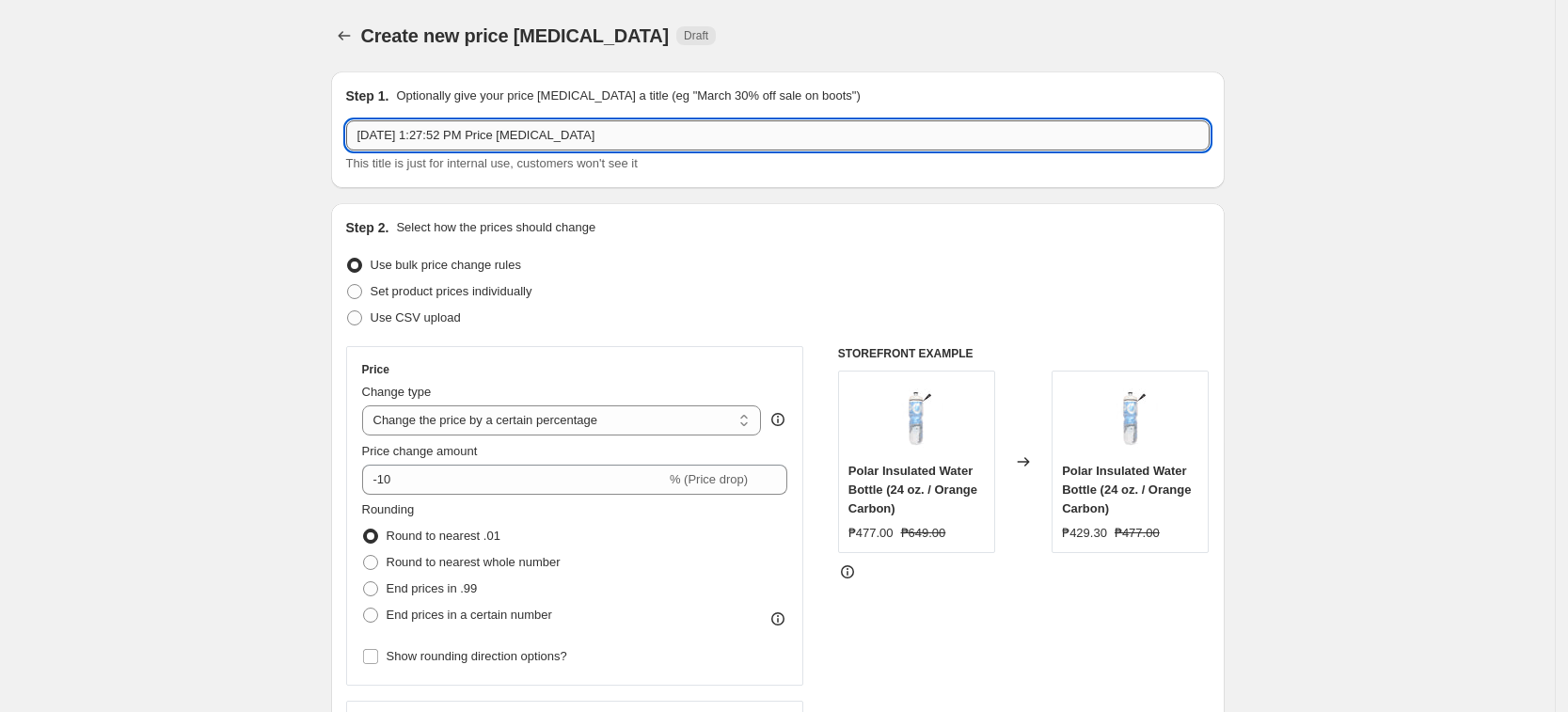
click at [496, 143] on input "[DATE] 1:27:52 PM Price [MEDICAL_DATA]" at bounding box center [778, 135] width 863 height 30
paste input "ust 19 Nike 70% Markdown"
click at [466, 139] on input "[DATE] Nike 70% Markdown" at bounding box center [778, 135] width 863 height 30
type input "[DATE] Nike 50% Markdown"
drag, startPoint x: 254, startPoint y: 368, endPoint x: 264, endPoint y: 405, distance: 38.3
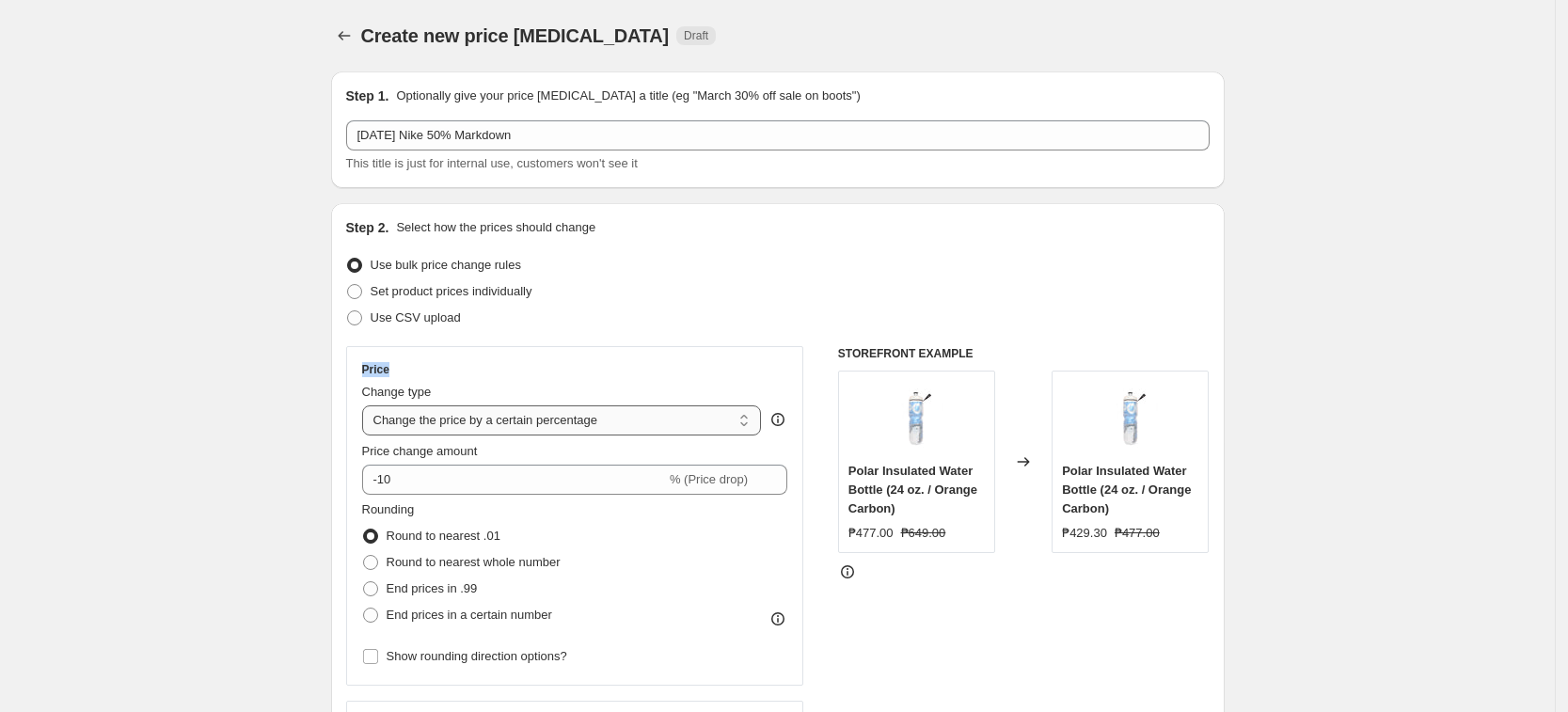
click at [540, 430] on select "Change the price to a certain amount Change the price by a certain amount Chang…" at bounding box center [562, 420] width 400 height 30
select select "pcap"
click at [367, 406] on select "Change the price to a certain amount Change the price by a certain amount Chang…" at bounding box center [562, 420] width 400 height 30
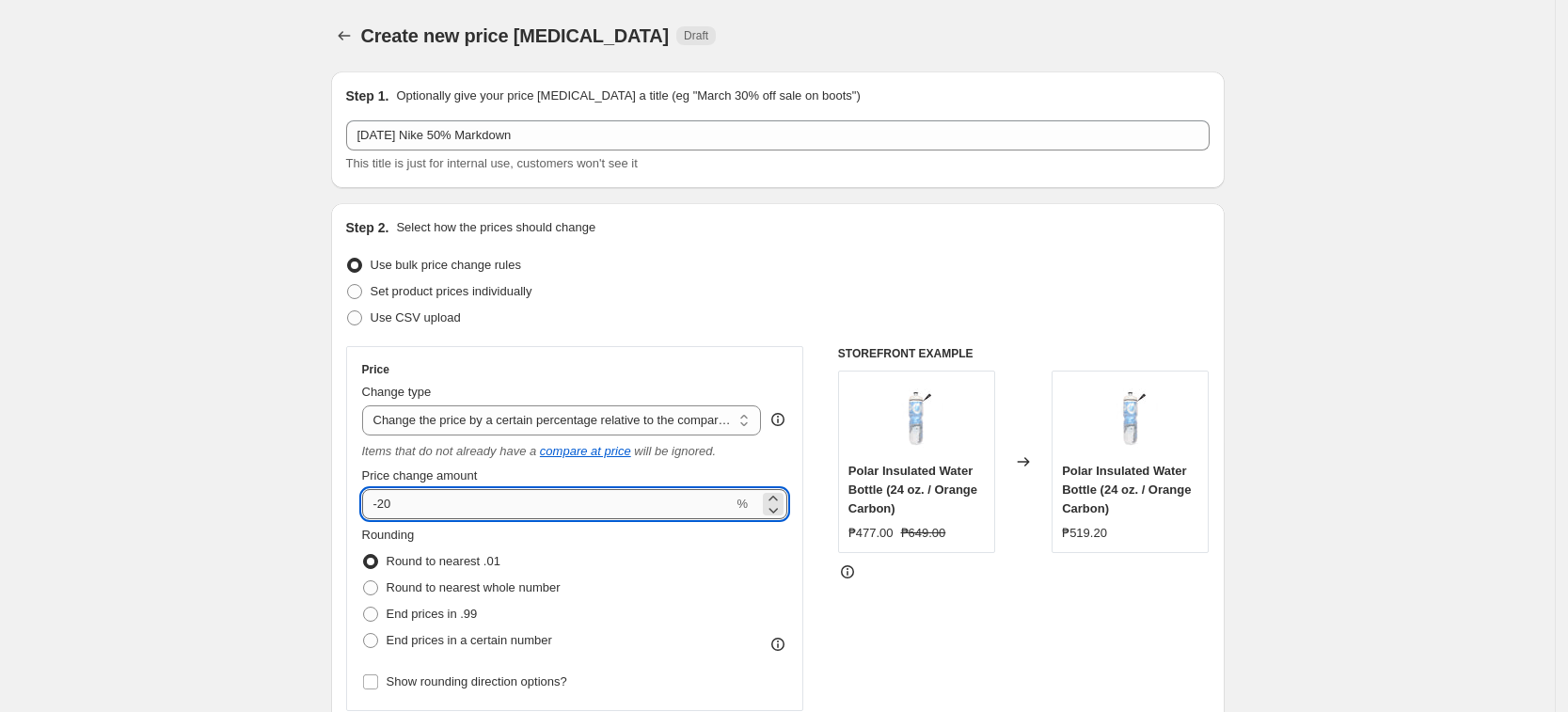
click at [435, 495] on input "-20" at bounding box center [547, 503] width 371 height 30
type input "-2"
type input "-50"
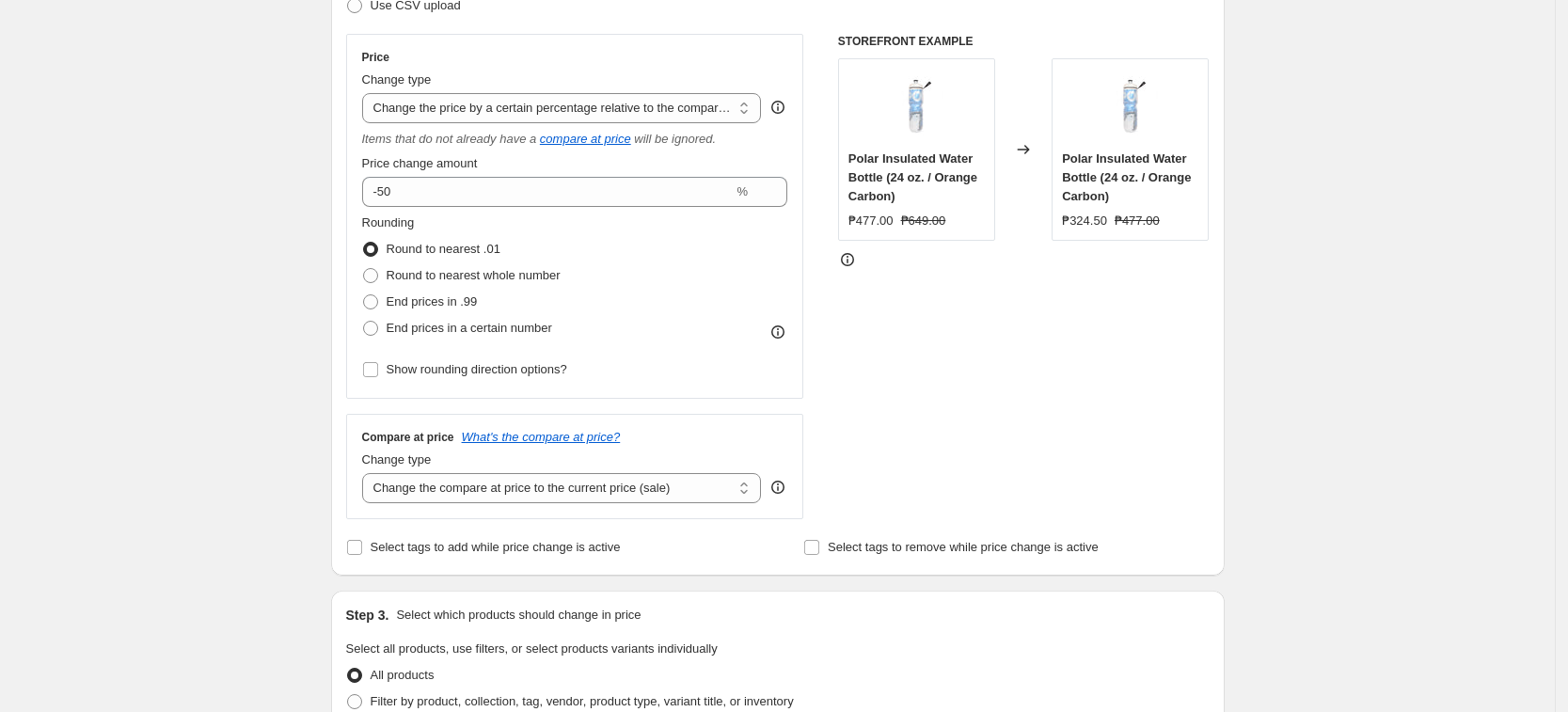
scroll to position [353, 0]
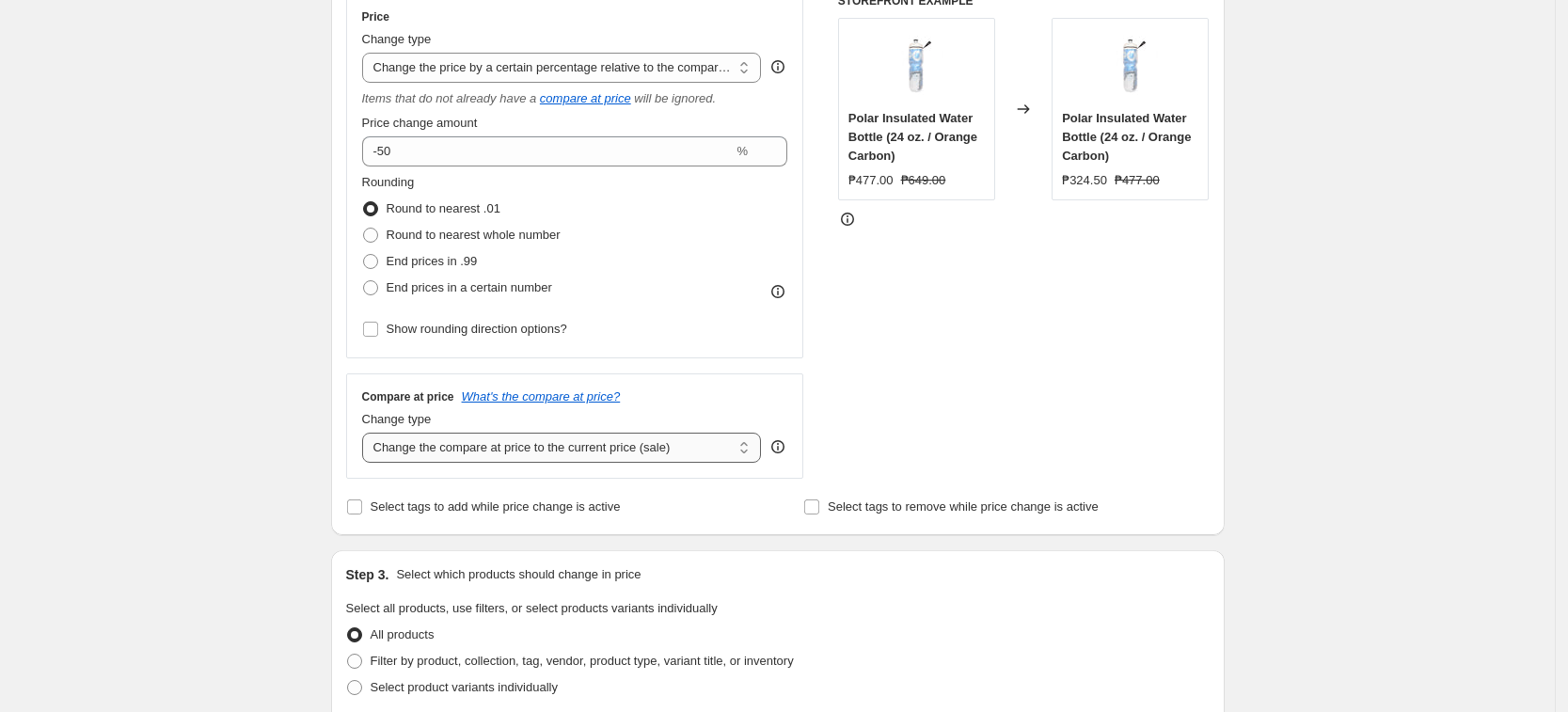
click at [465, 456] on select "Change the compare at price to the current price (sale) Change the compare at p…" at bounding box center [562, 447] width 400 height 30
click at [552, 444] on select "Change the compare at price to the current price (sale) Change the compare at p…" at bounding box center [562, 447] width 400 height 30
select select "no_change"
click at [367, 433] on select "Change the compare at price to the current price (sale) Change the compare at p…" at bounding box center [562, 447] width 400 height 30
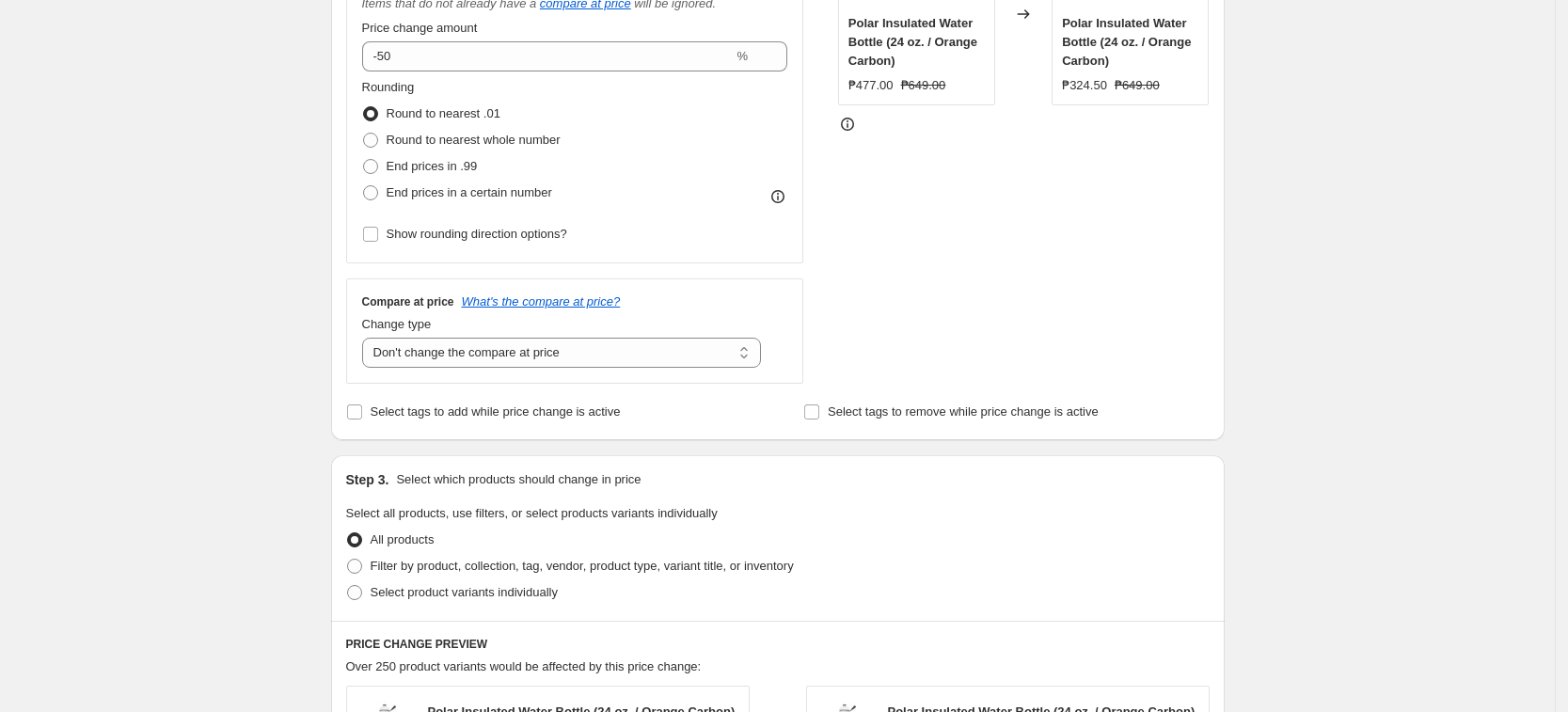
scroll to position [471, 0]
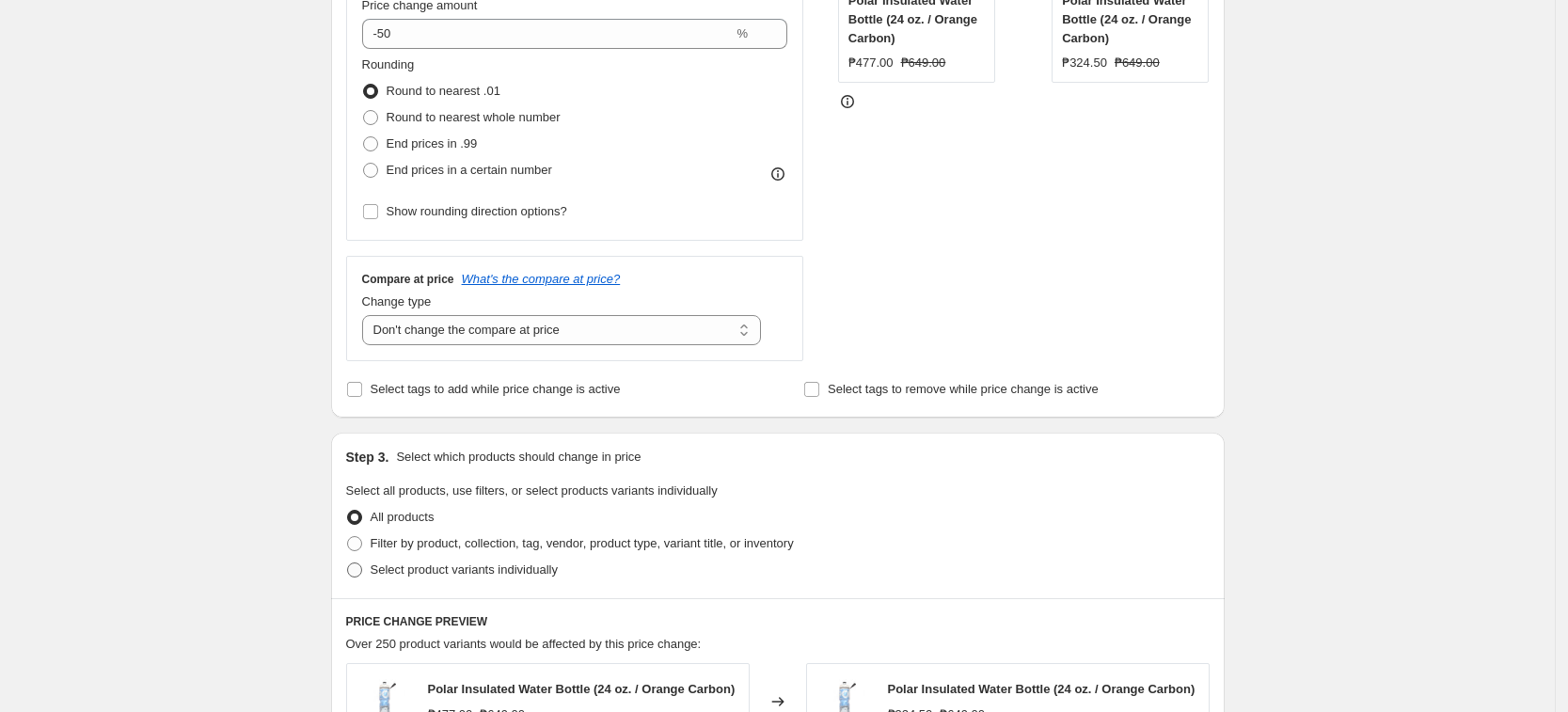
click at [472, 565] on span "Select product variants individually" at bounding box center [464, 569] width 188 height 14
click at [348, 564] on input "Select product variants individually" at bounding box center [347, 563] width 1 height 1
radio input "true"
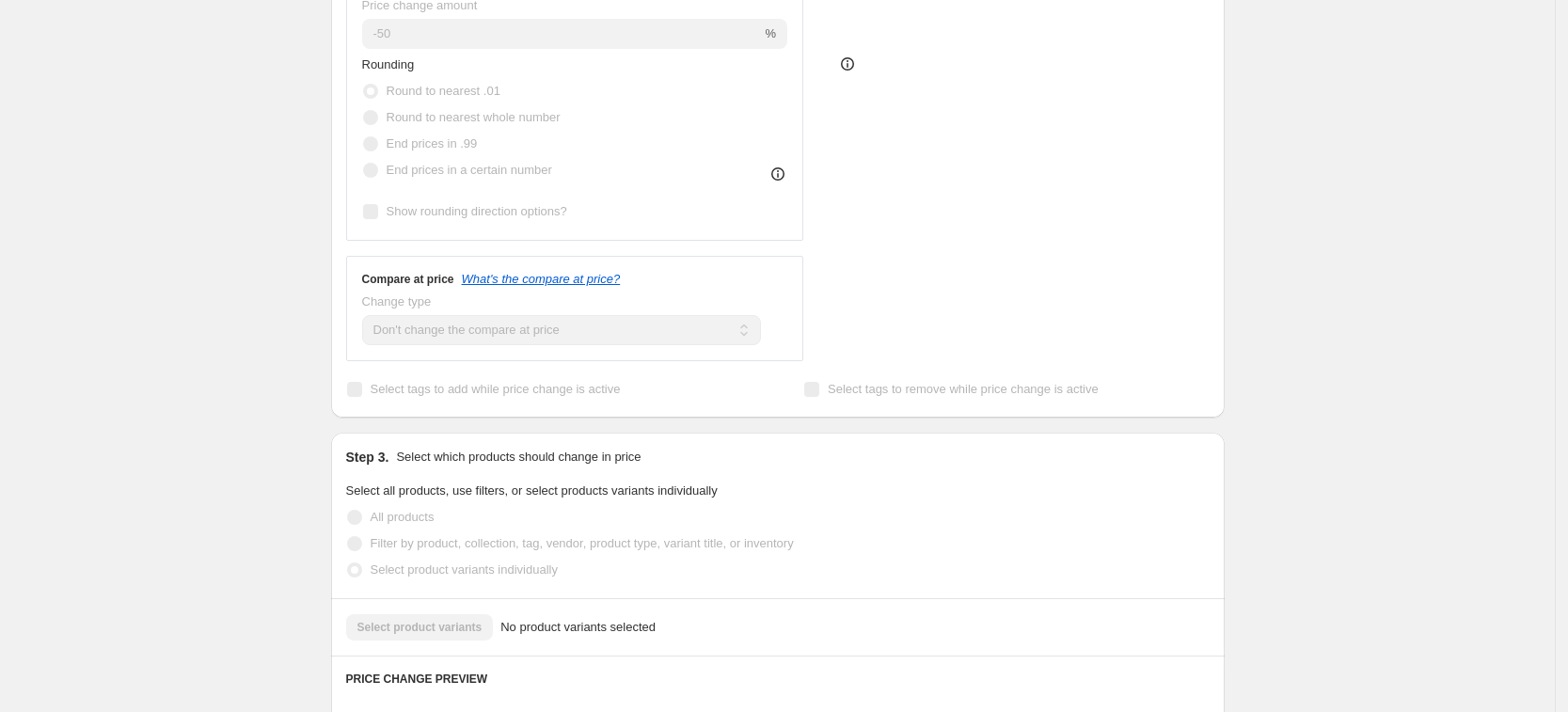
drag, startPoint x: 145, startPoint y: 439, endPoint x: 184, endPoint y: 438, distance: 39.0
click at [154, 437] on div "Create new price [MEDICAL_DATA]. This page is ready Create new price [MEDICAL_D…" at bounding box center [777, 510] width 1555 height 1963
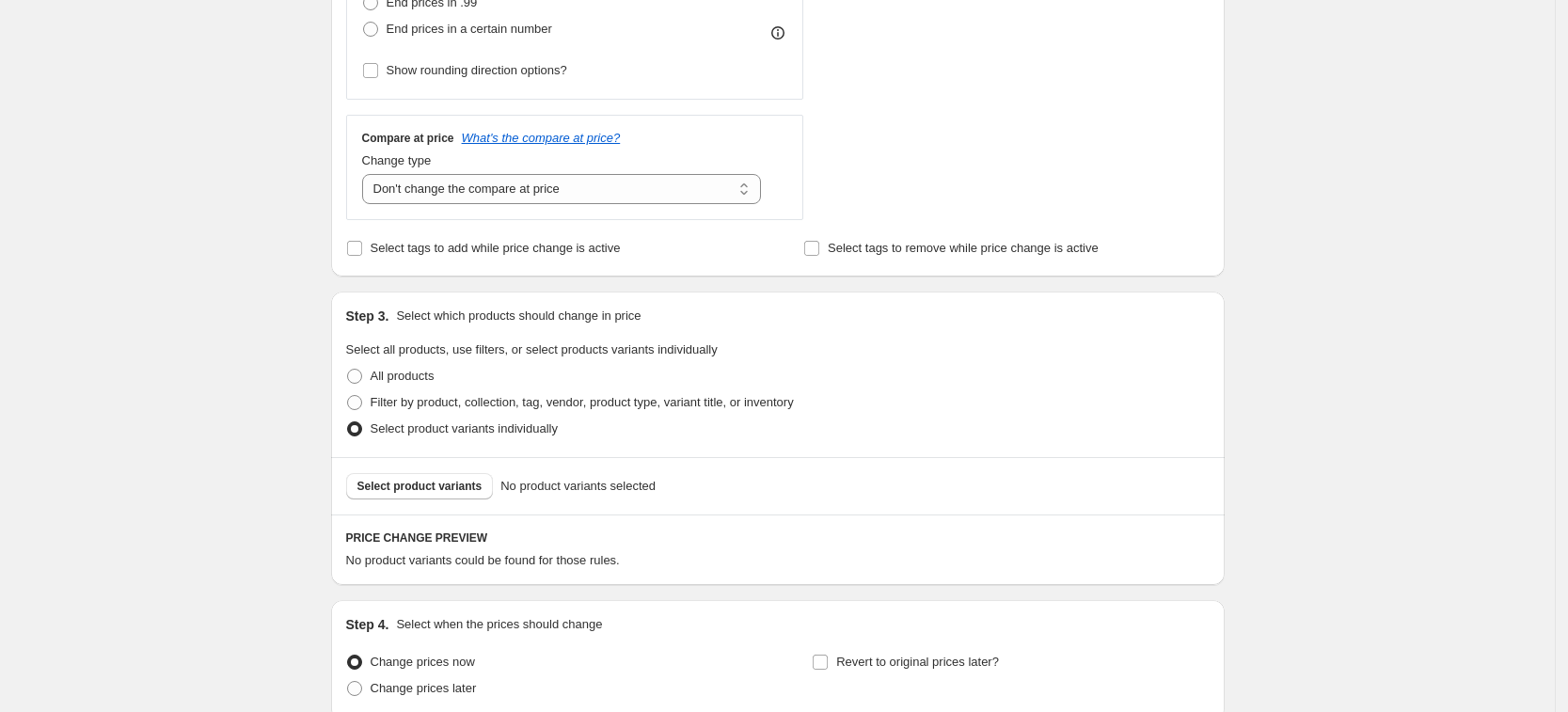
scroll to position [777, 0]
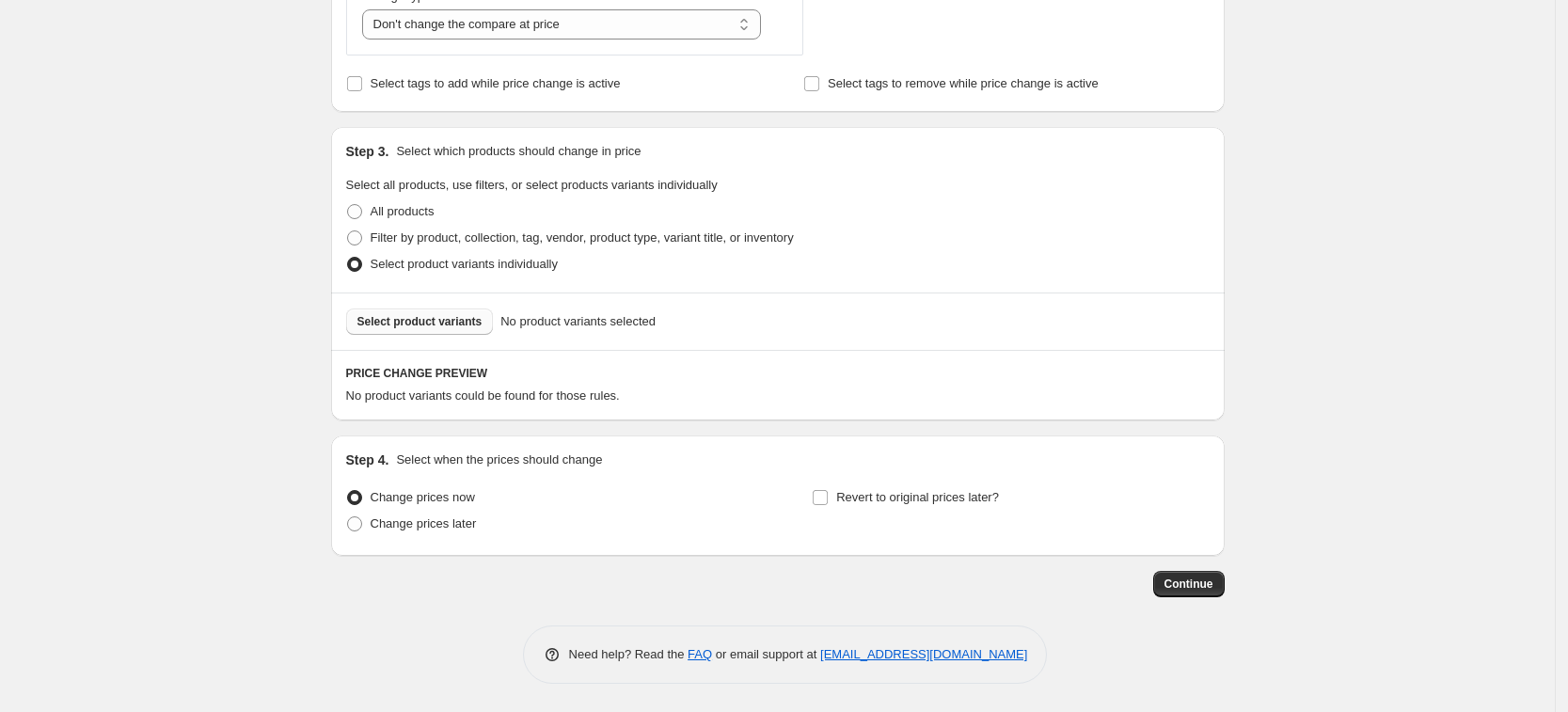
click at [396, 328] on span "Select product variants" at bounding box center [420, 322] width 125 height 15
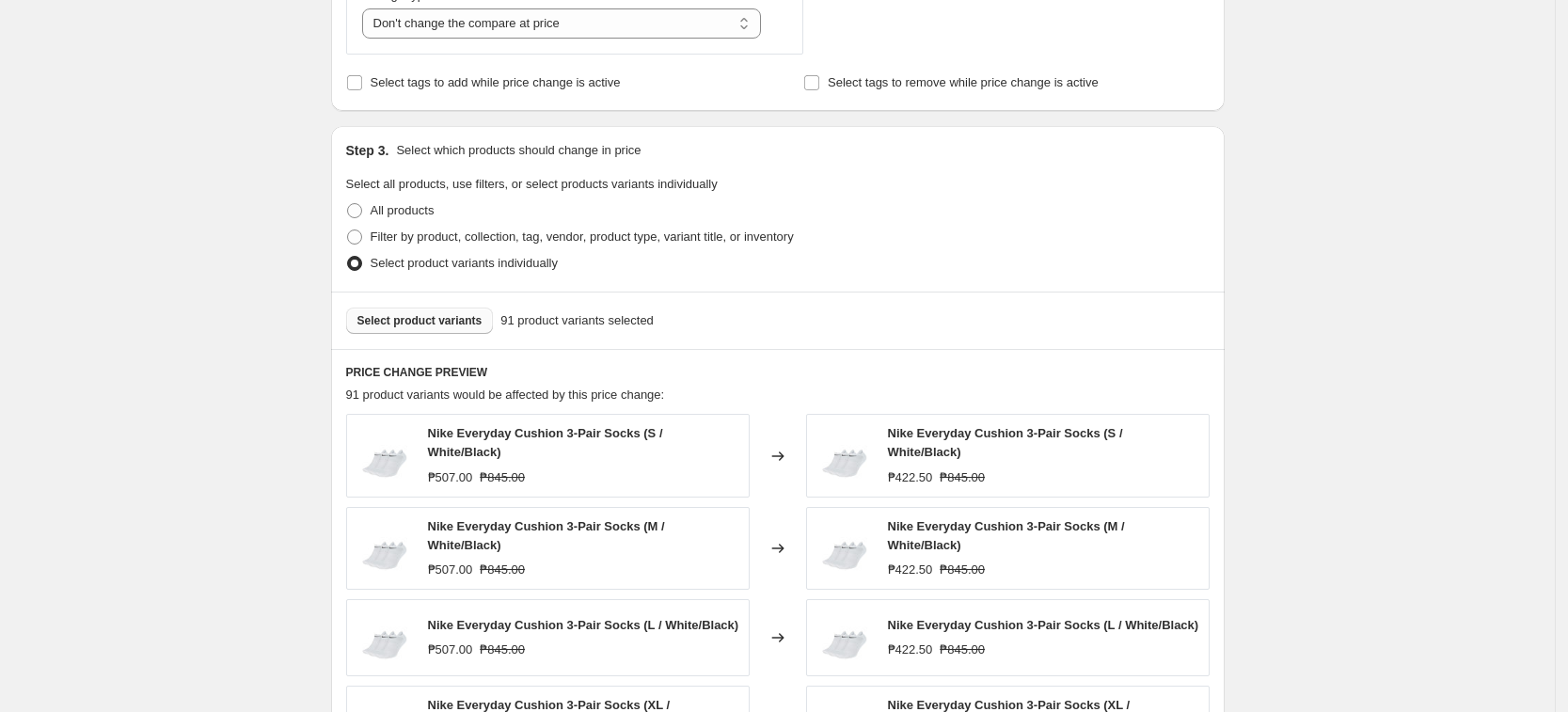
click at [1254, 345] on div "Create new price [MEDICAL_DATA]. This page is ready Create new price [MEDICAL_D…" at bounding box center [777, 216] width 1555 height 1987
click at [1247, 419] on div "Create new price [MEDICAL_DATA]. This page is ready Create new price [MEDICAL_D…" at bounding box center [777, 216] width 939 height 1987
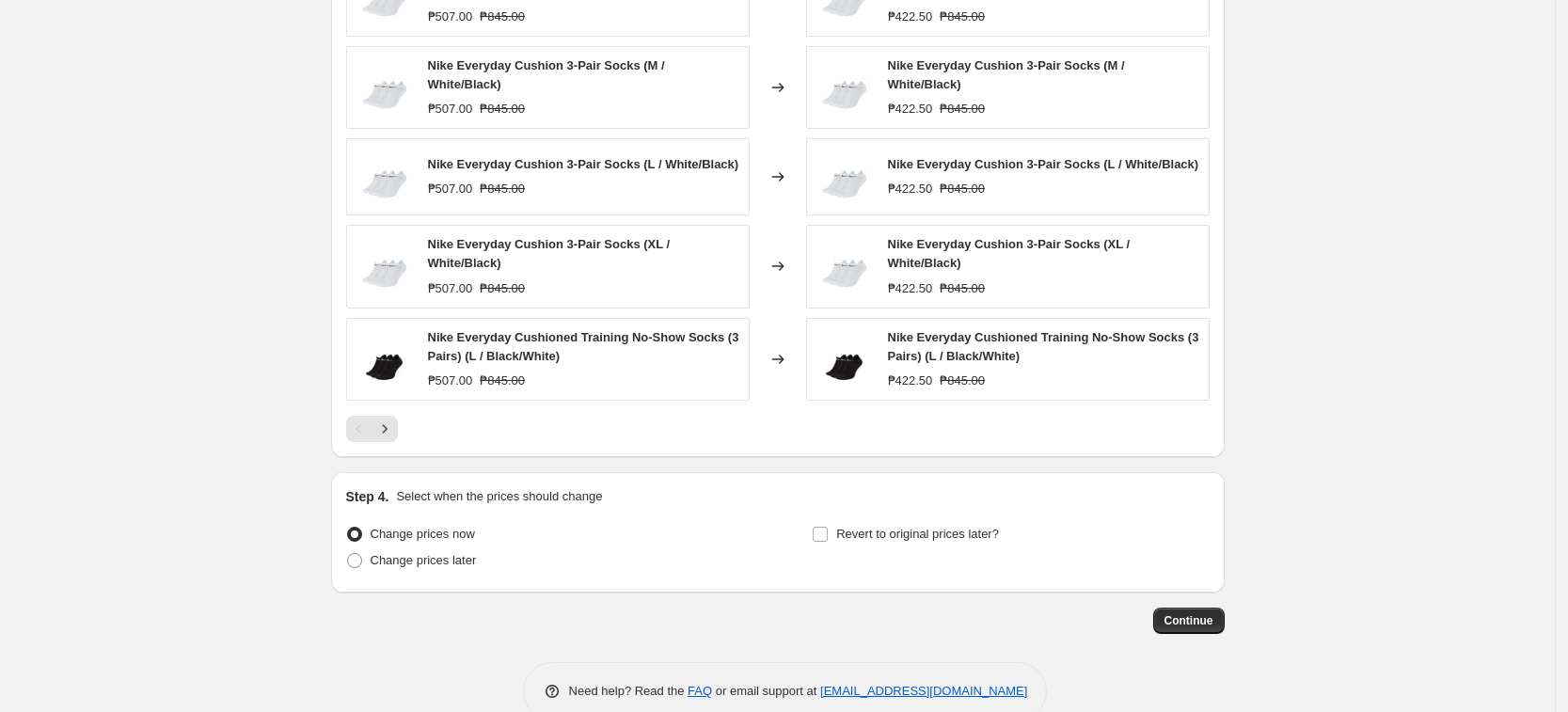
scroll to position [1270, 0]
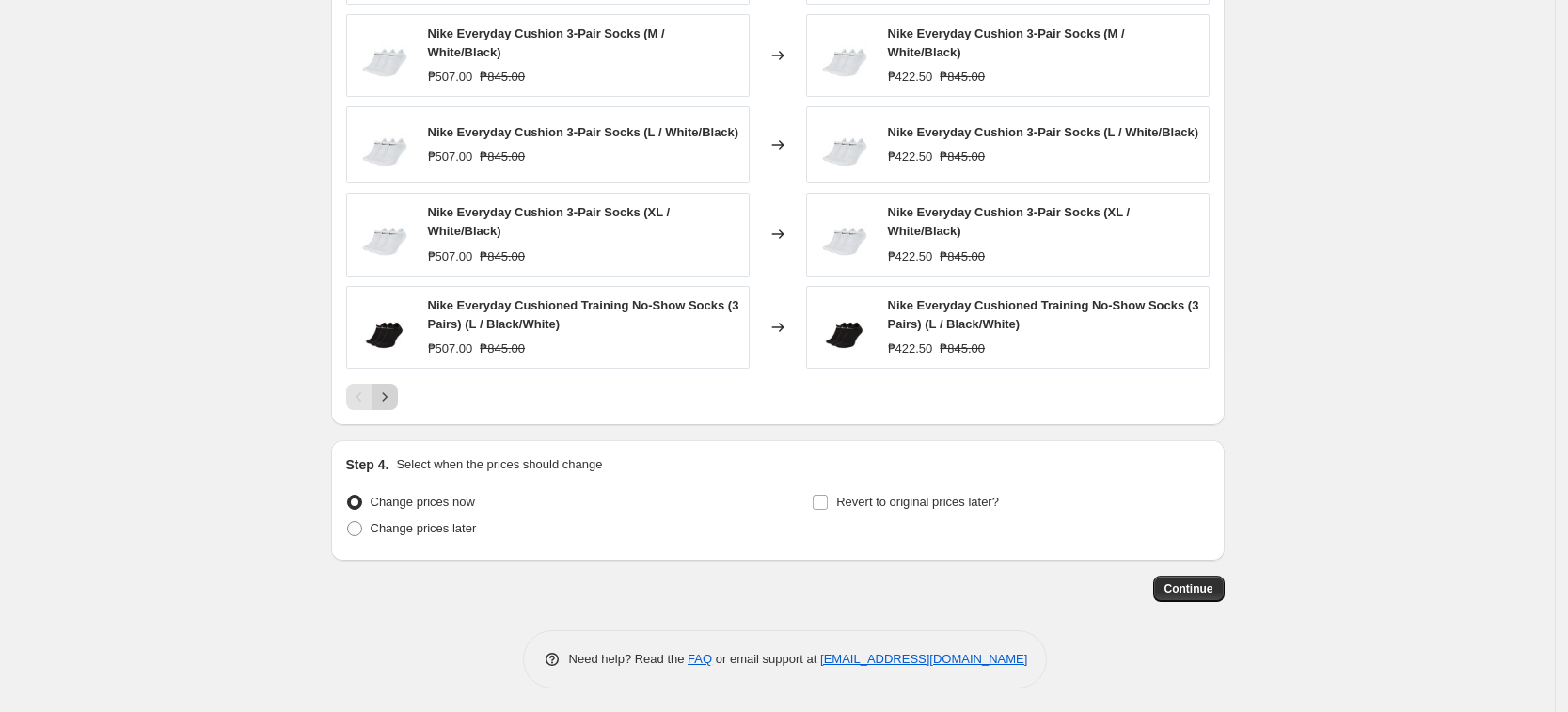
click at [389, 390] on icon "Next" at bounding box center [385, 397] width 19 height 19
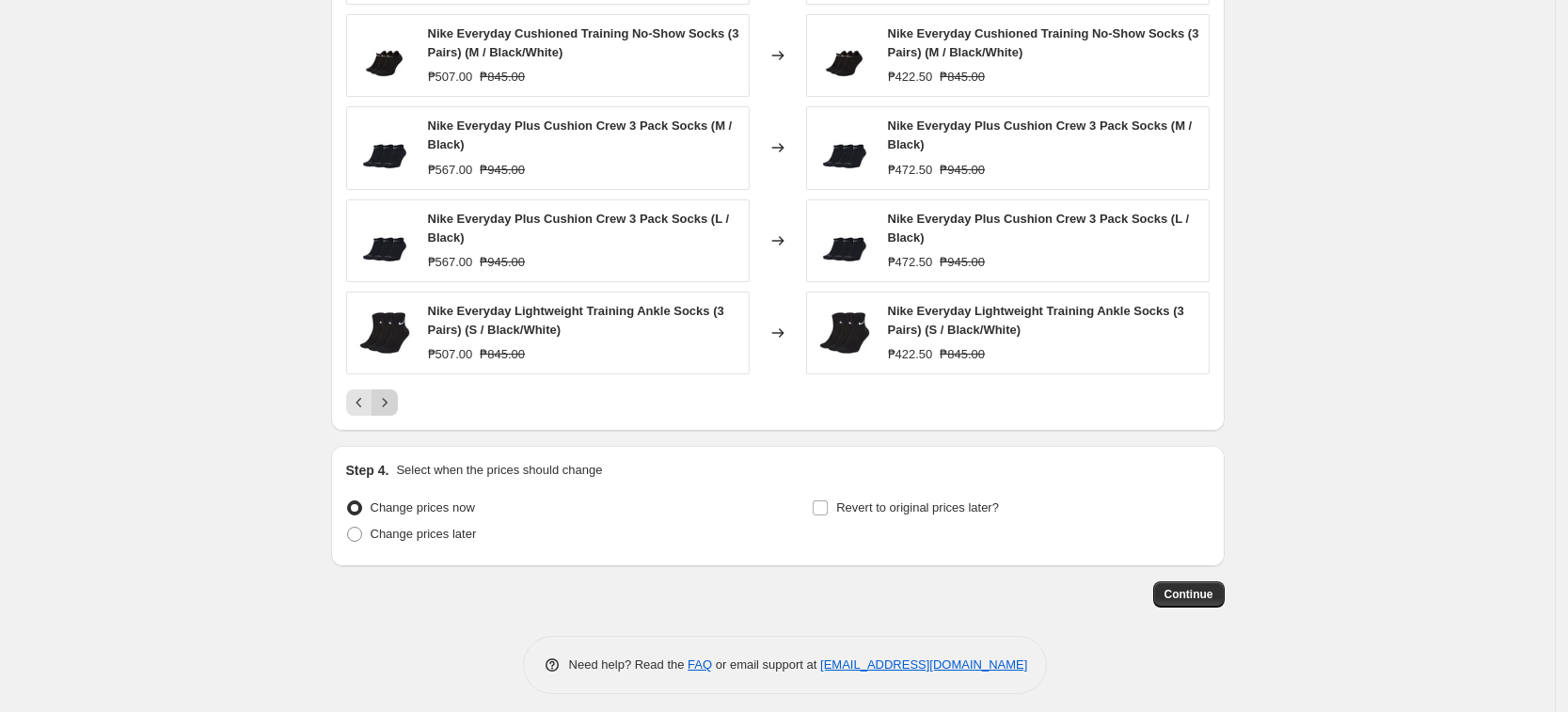
click at [389, 390] on button "Next" at bounding box center [385, 403] width 27 height 27
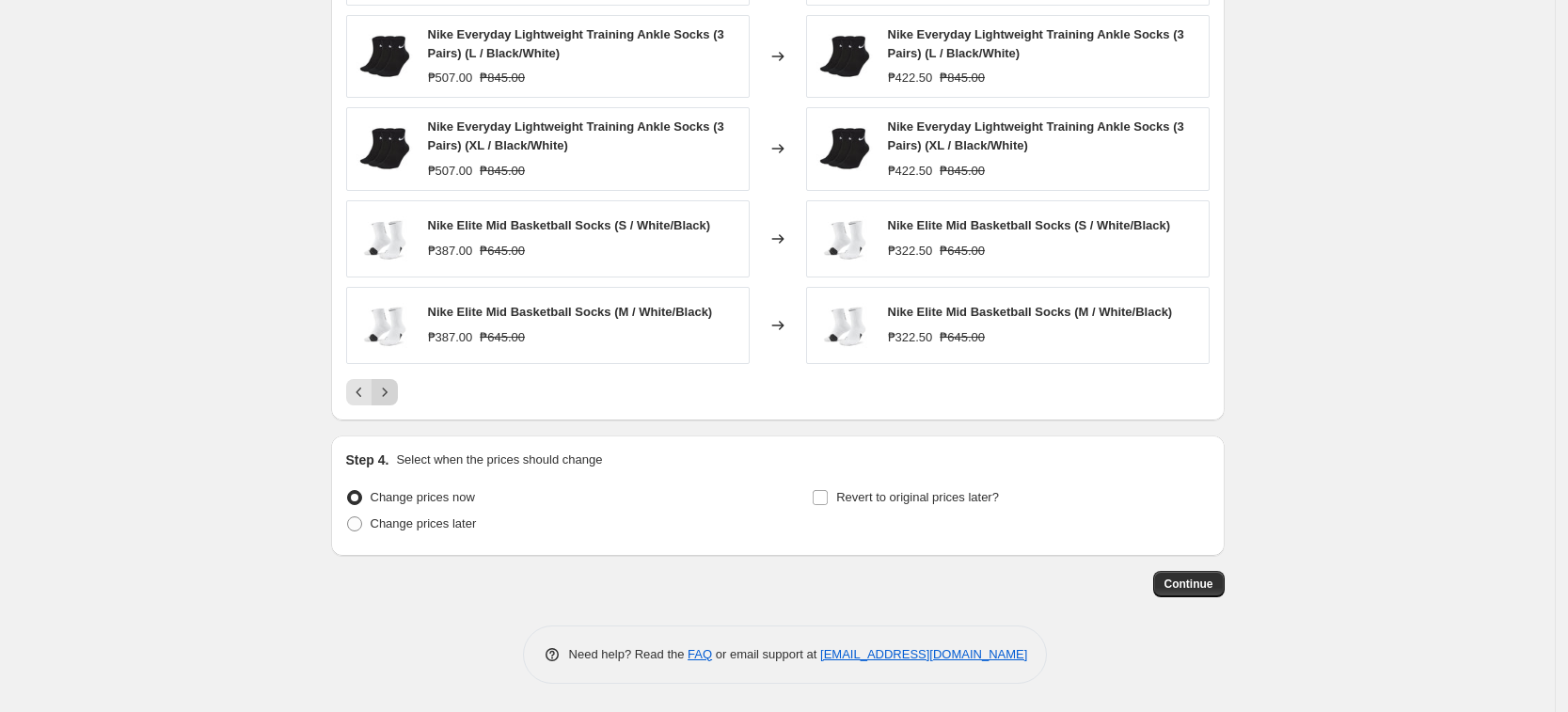
click at [398, 395] on button "Next" at bounding box center [385, 392] width 27 height 27
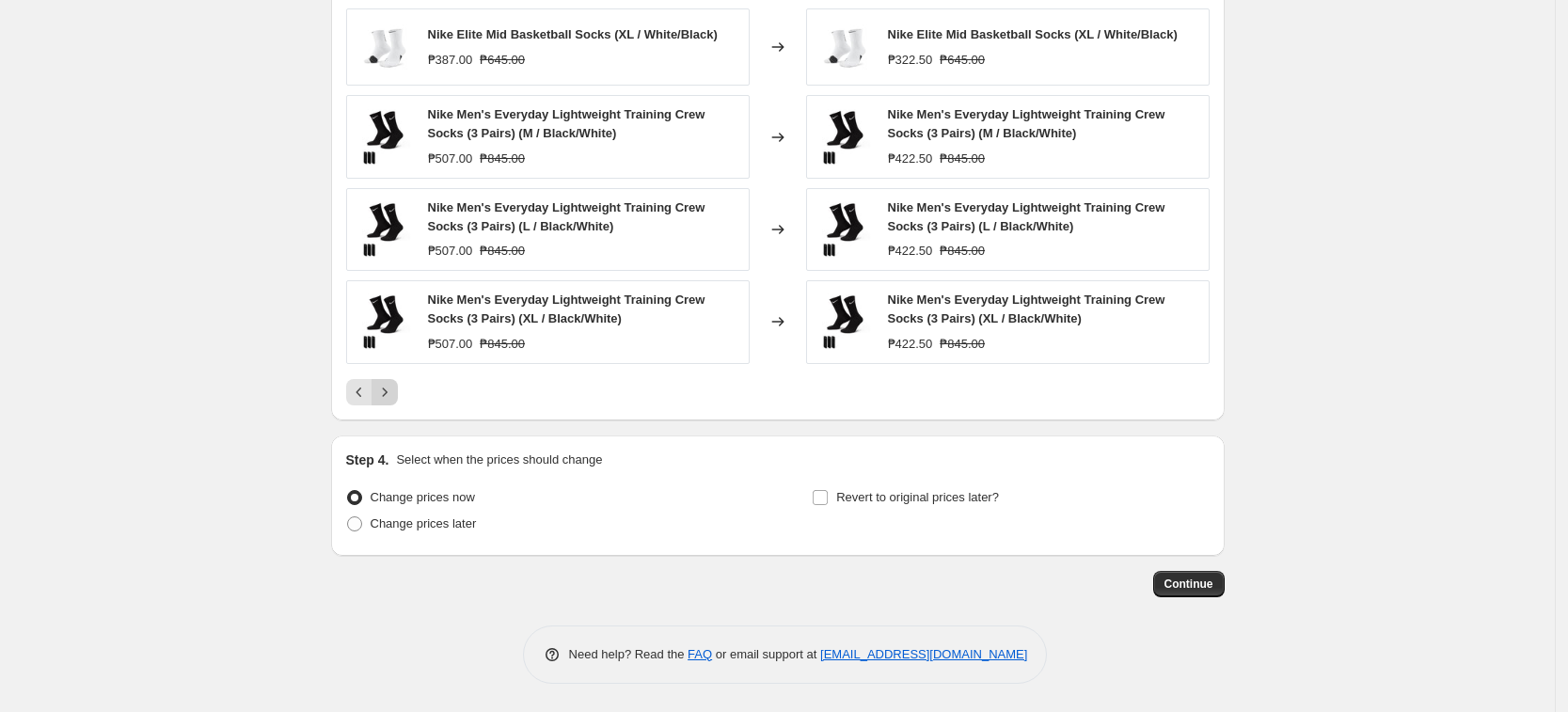
click at [398, 395] on button "Next" at bounding box center [385, 392] width 27 height 27
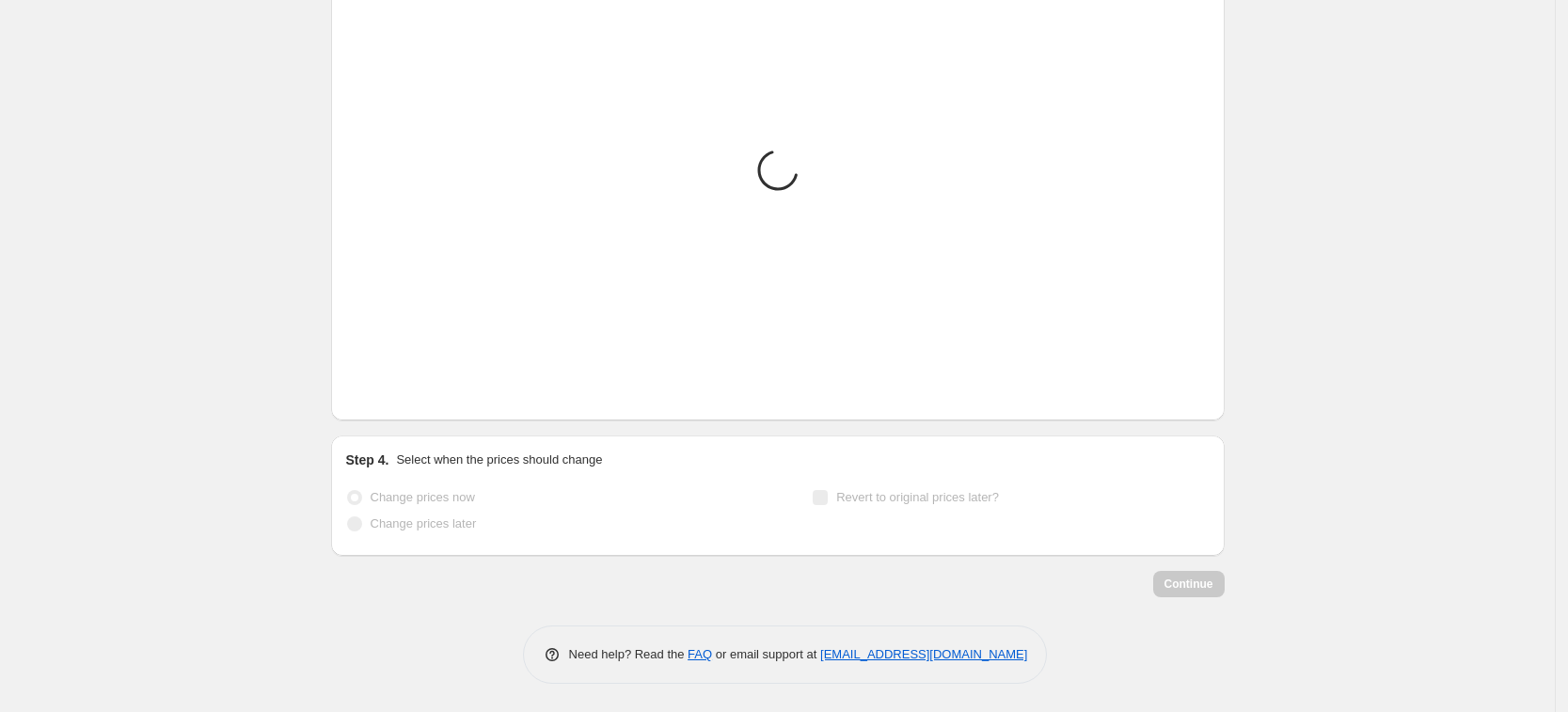
scroll to position [1251, 0]
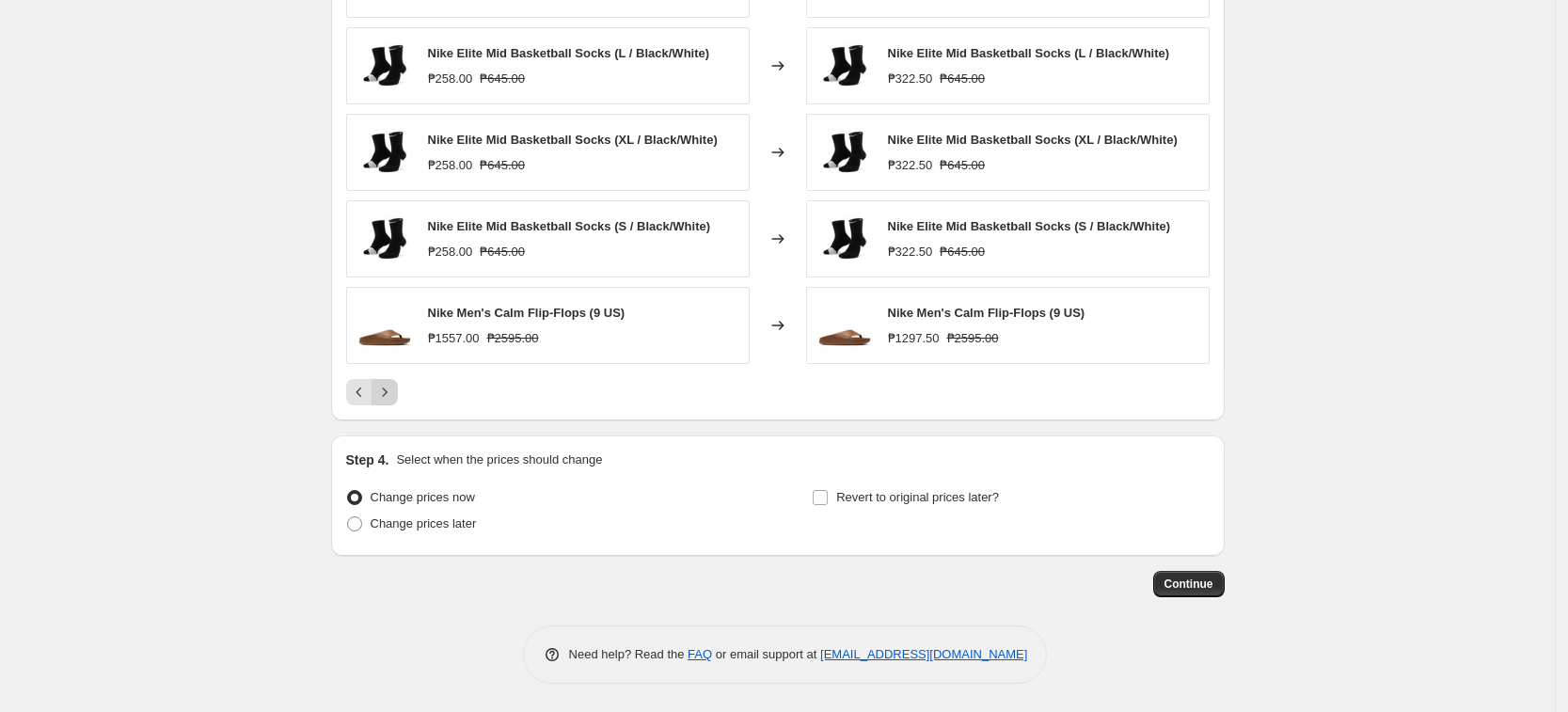
click at [398, 393] on button "Next" at bounding box center [385, 392] width 27 height 27
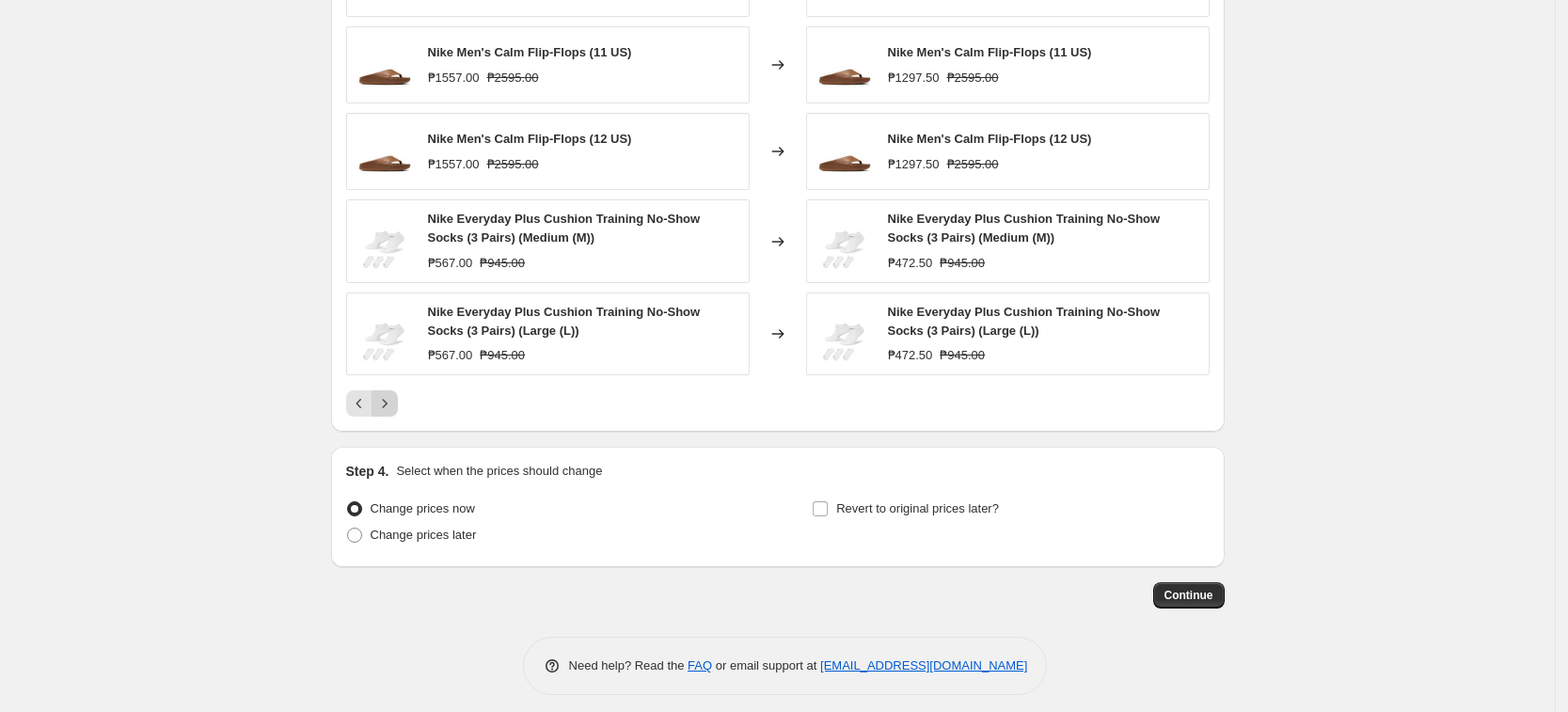
click at [398, 393] on button "Next" at bounding box center [385, 404] width 27 height 27
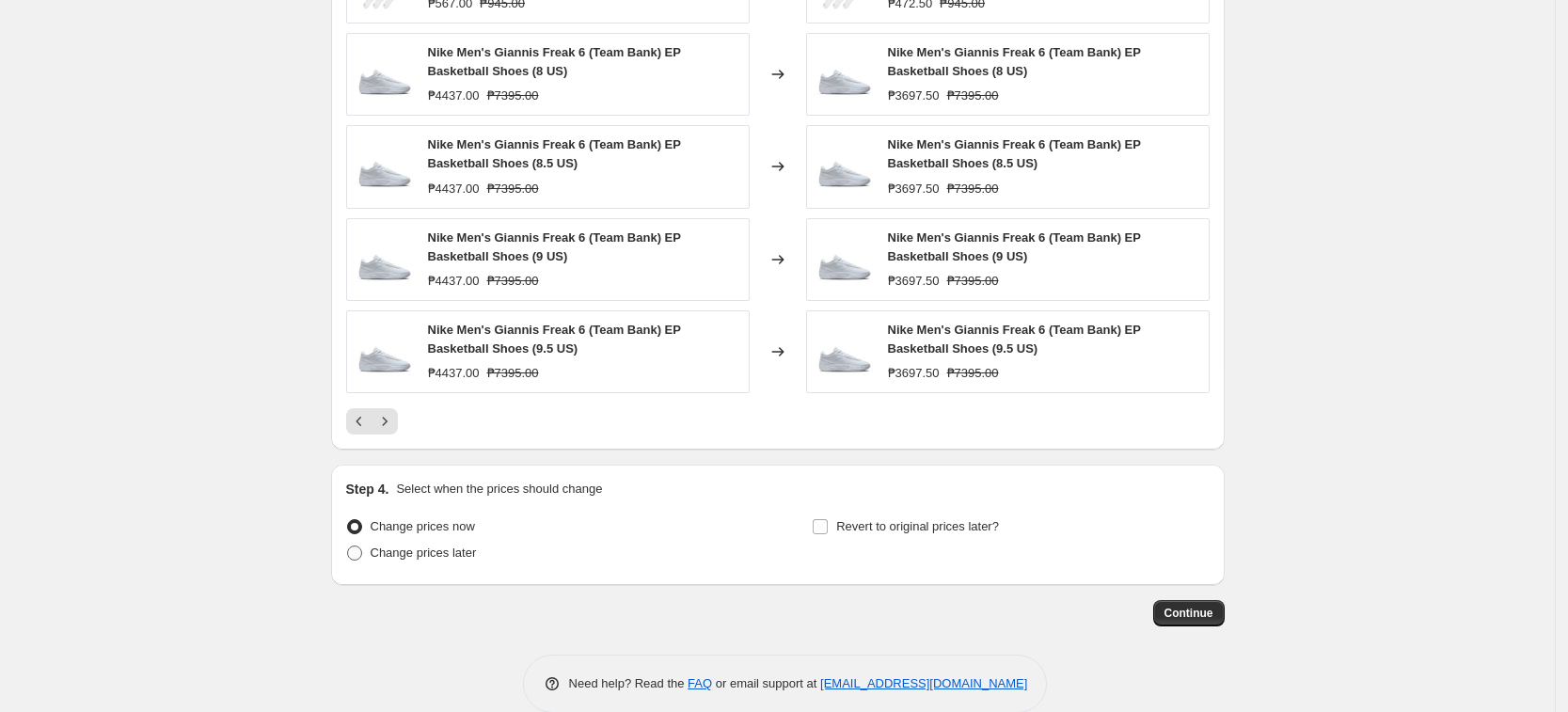
click at [433, 552] on span "Change prices later" at bounding box center [423, 552] width 106 height 14
click at [348, 546] on input "Change prices later" at bounding box center [347, 545] width 1 height 1
radio input "true"
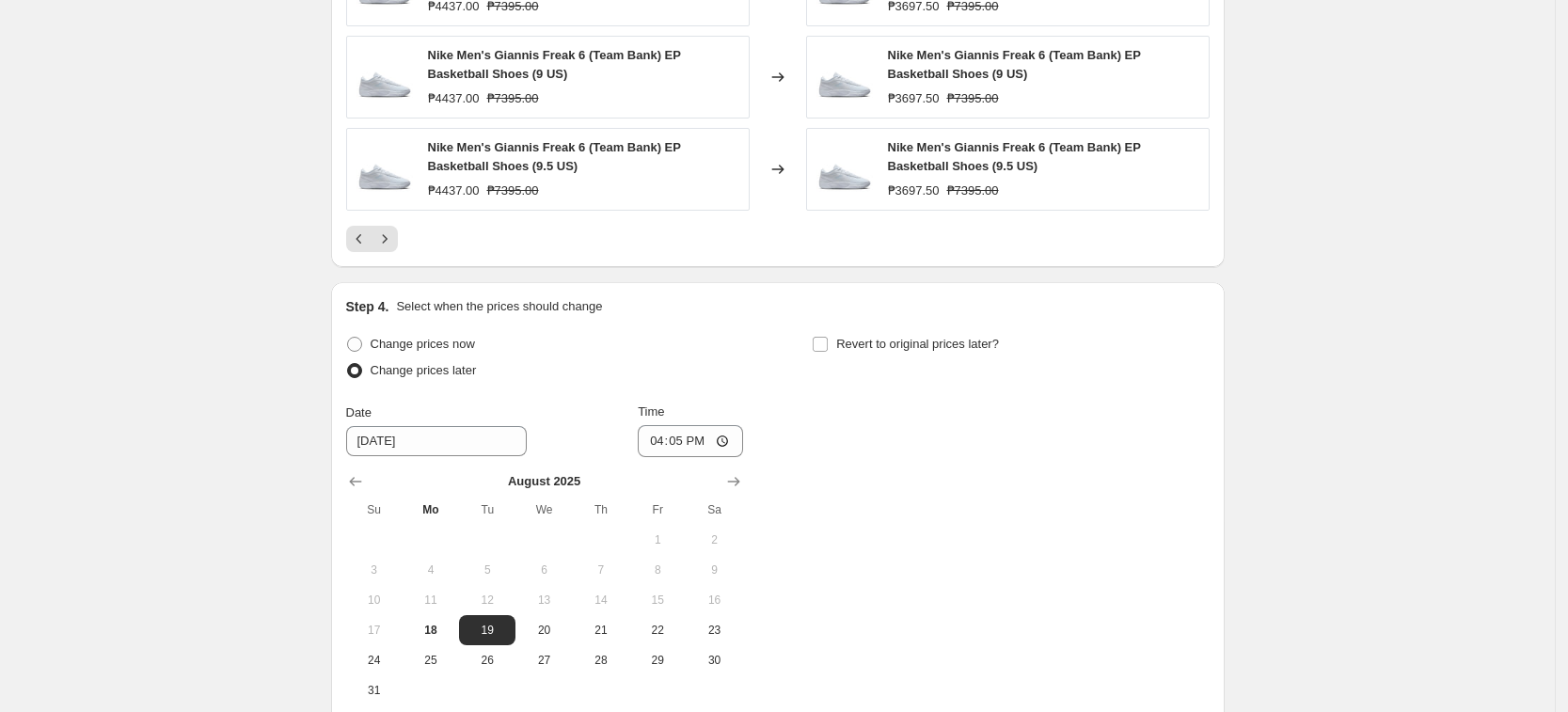
scroll to position [1634, 0]
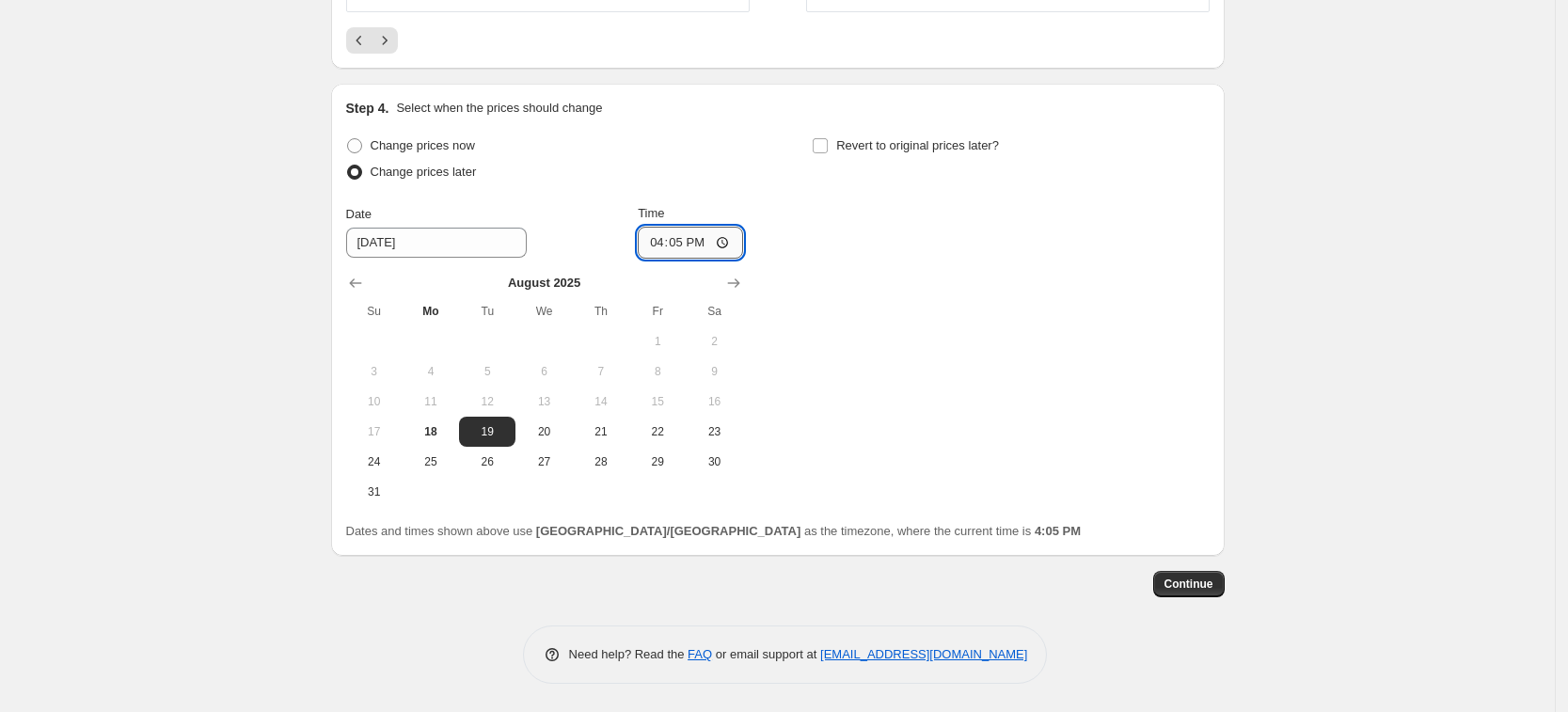
click at [661, 245] on input "16:05" at bounding box center [691, 242] width 105 height 32
type input "00:00"
click at [939, 363] on div "Change prices now Change prices later Date [DATE] Time 00:00 [DATE] Su Mo Tu We…" at bounding box center [778, 320] width 863 height 374
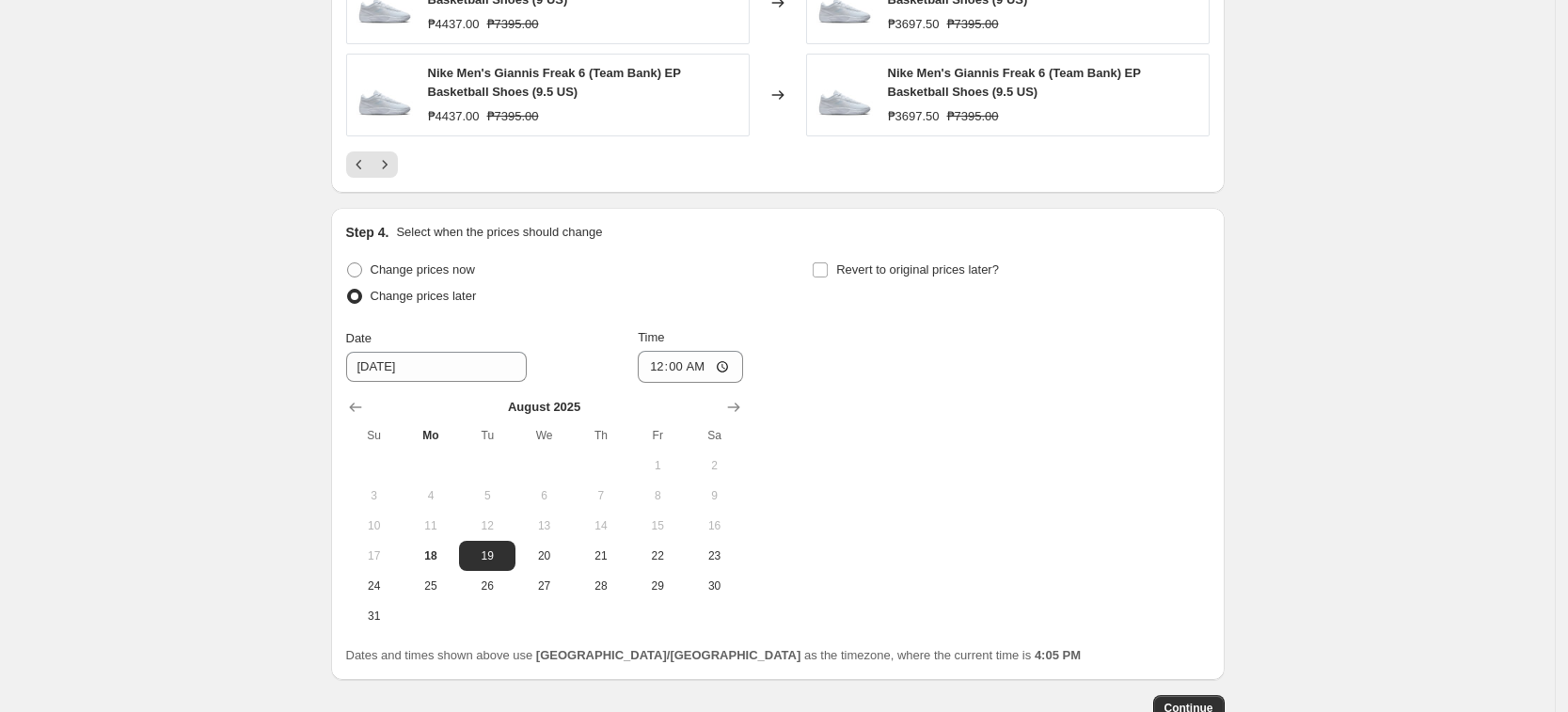
scroll to position [1280, 0]
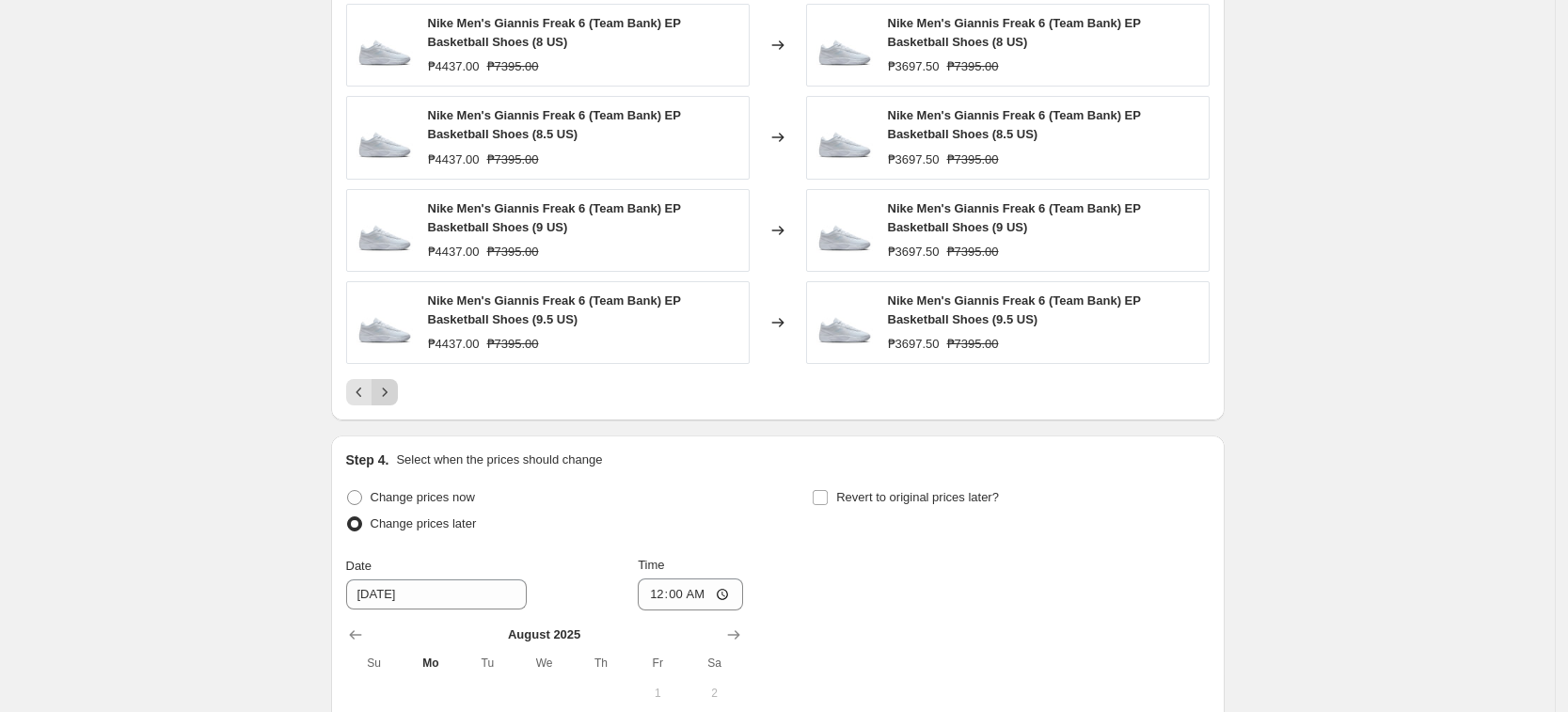
click at [389, 389] on icon "Next" at bounding box center [385, 392] width 19 height 19
click at [385, 399] on icon "Next" at bounding box center [385, 392] width 19 height 19
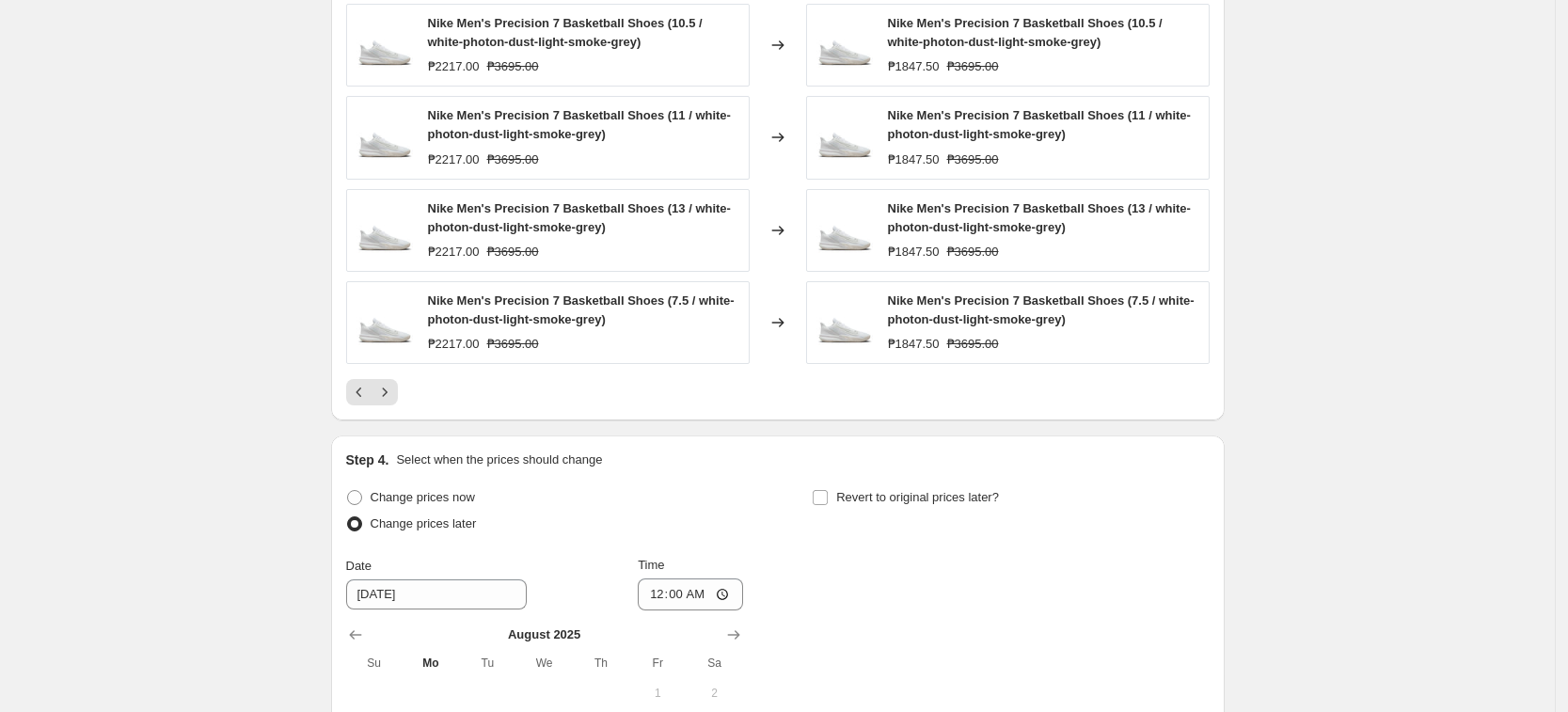
click at [1124, 469] on div "Step 4. Select when the prices should change" at bounding box center [778, 460] width 863 height 19
click at [389, 394] on icon "Next" at bounding box center [385, 392] width 19 height 19
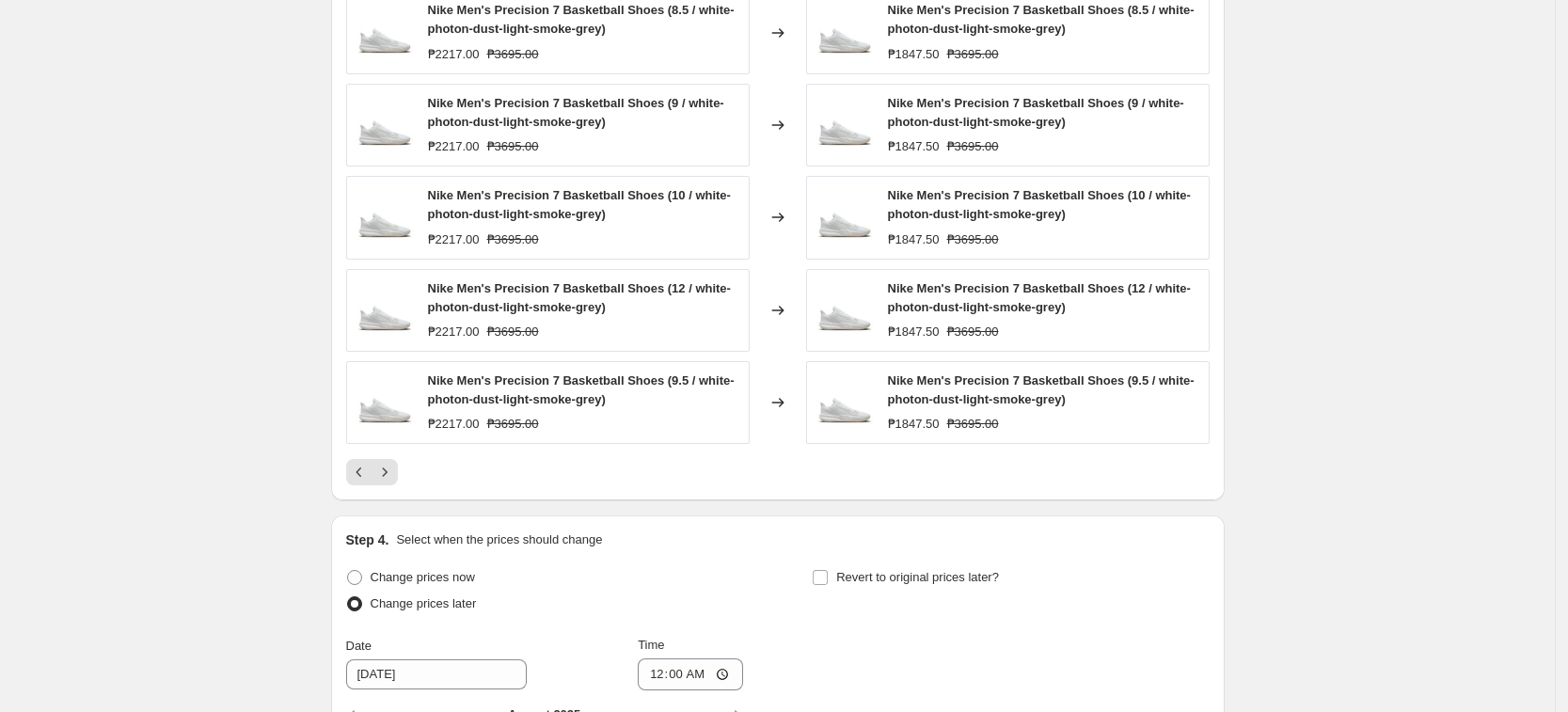
scroll to position [1163, 0]
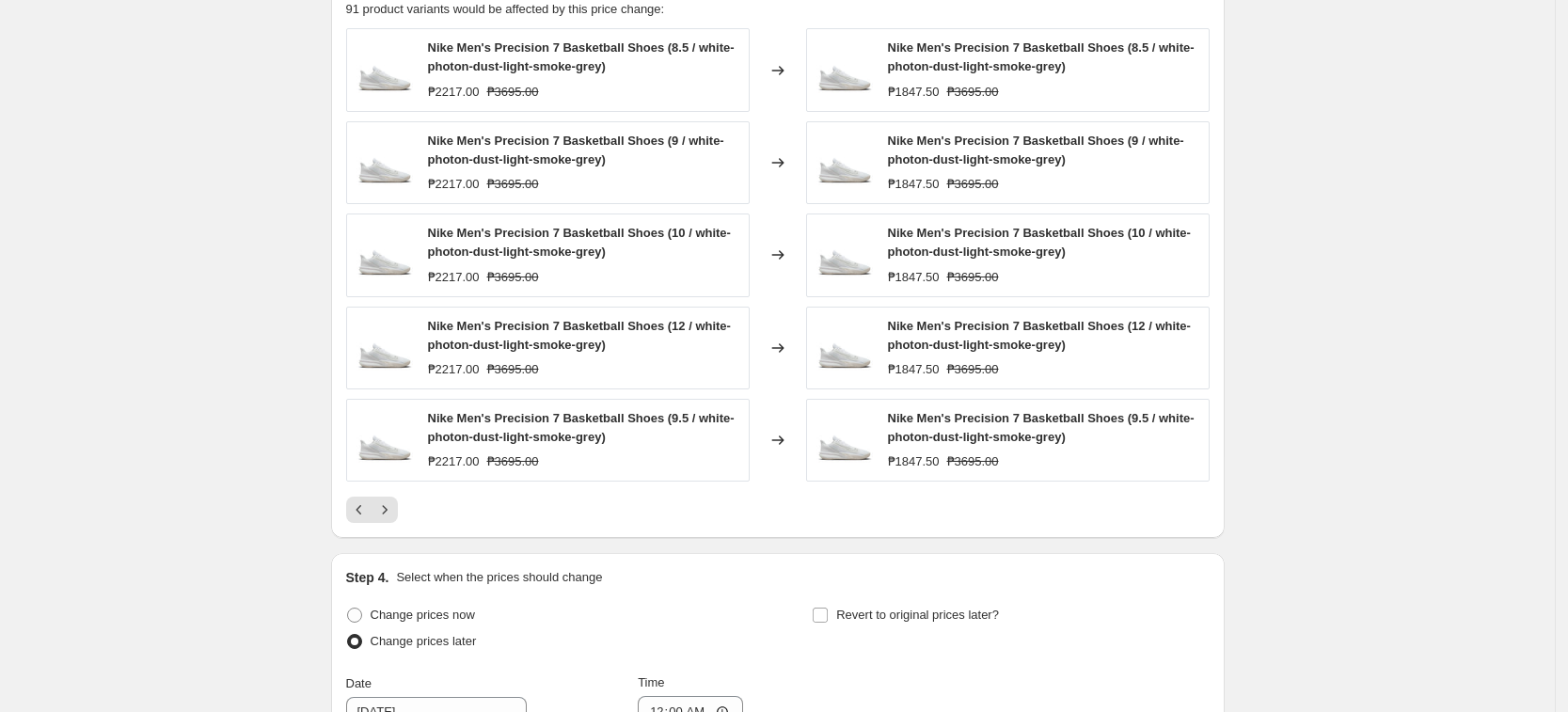
click at [405, 517] on div at bounding box center [778, 510] width 863 height 27
click at [387, 502] on icon "Next" at bounding box center [385, 510] width 19 height 19
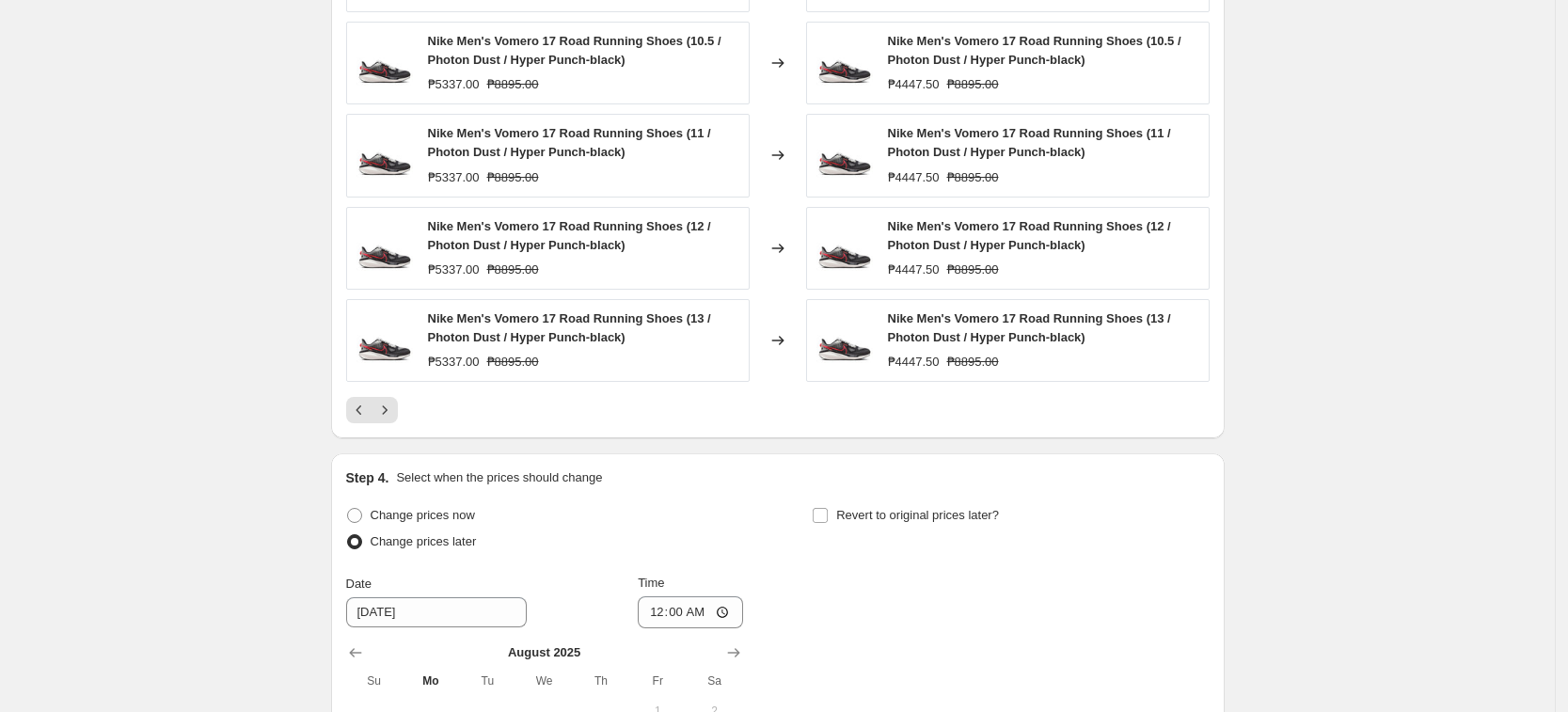
scroll to position [1634, 0]
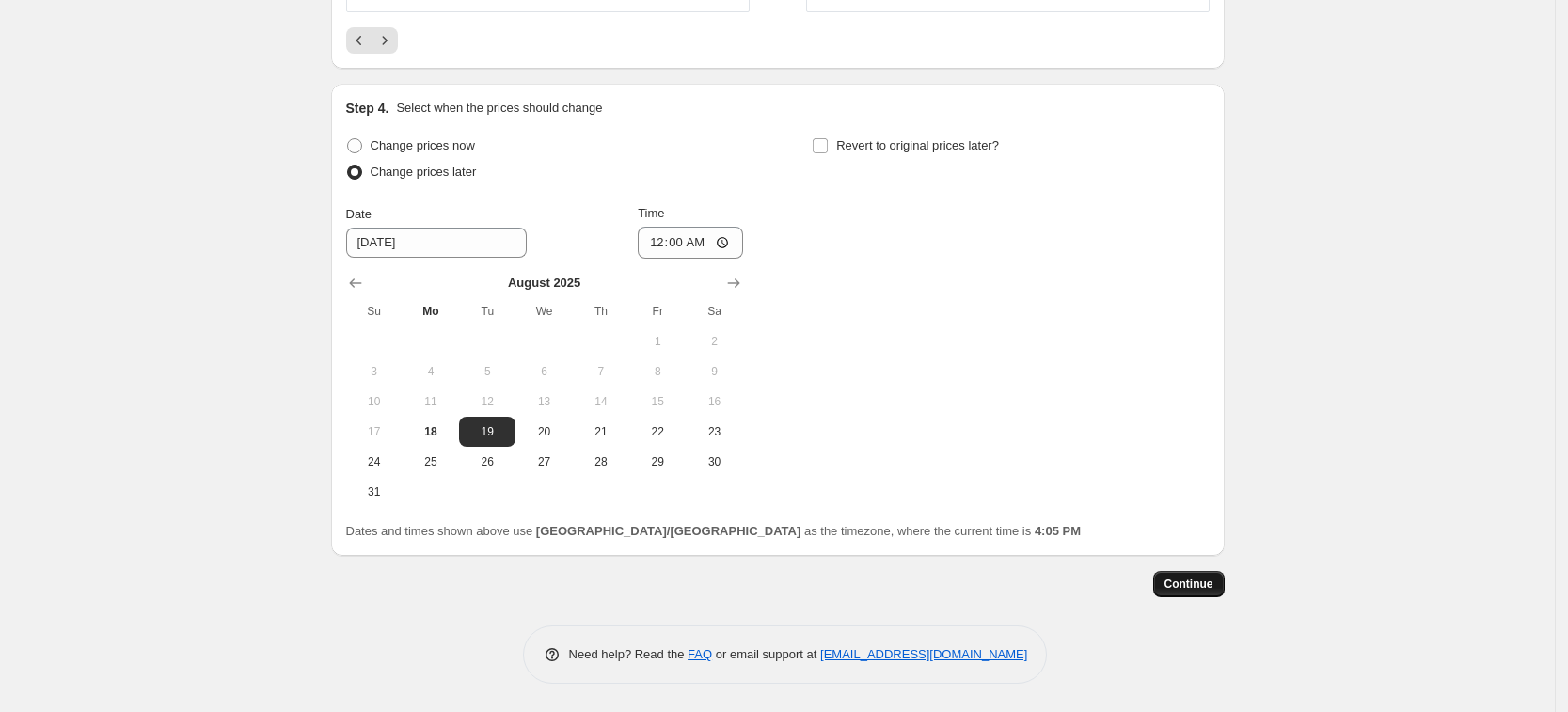
click at [1196, 590] on span "Continue" at bounding box center [1188, 585] width 49 height 15
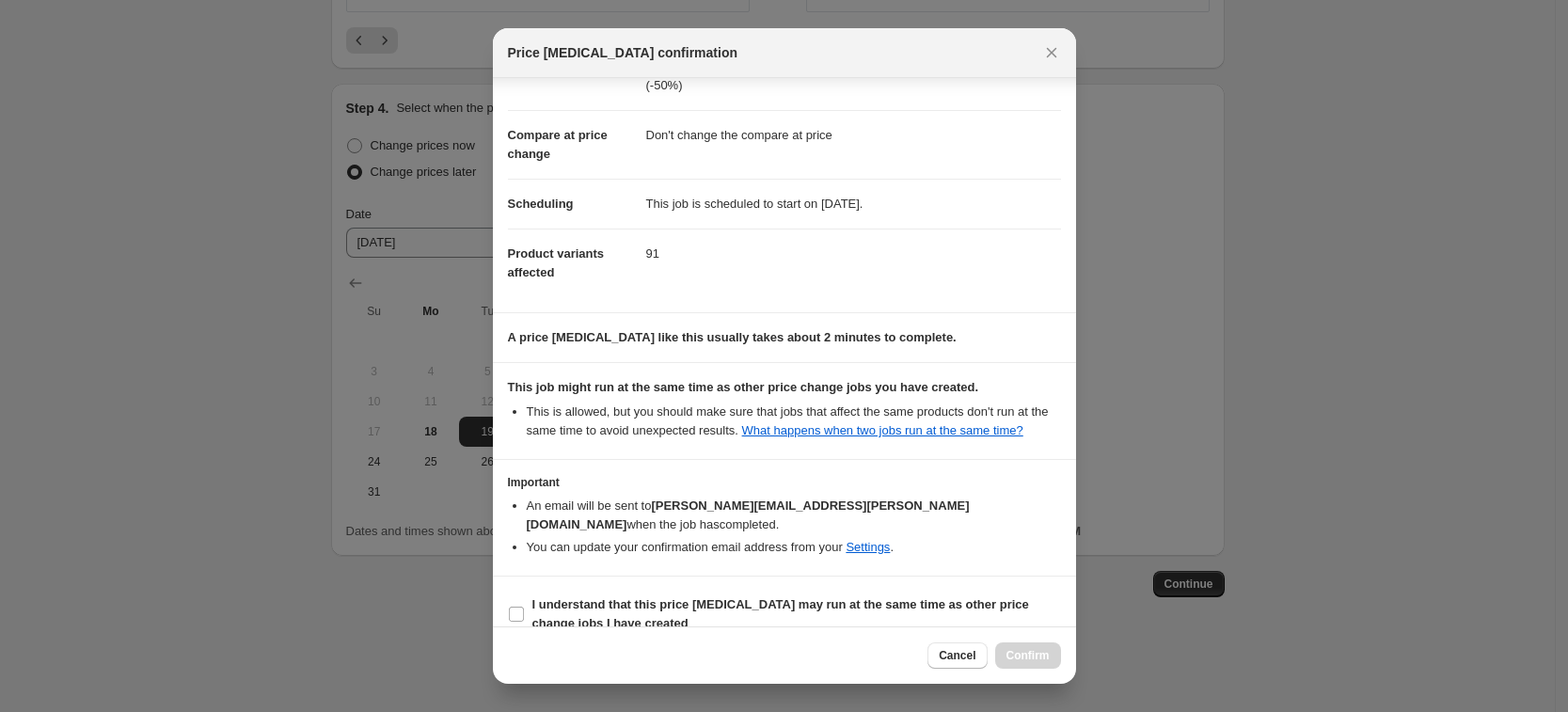
scroll to position [77, 0]
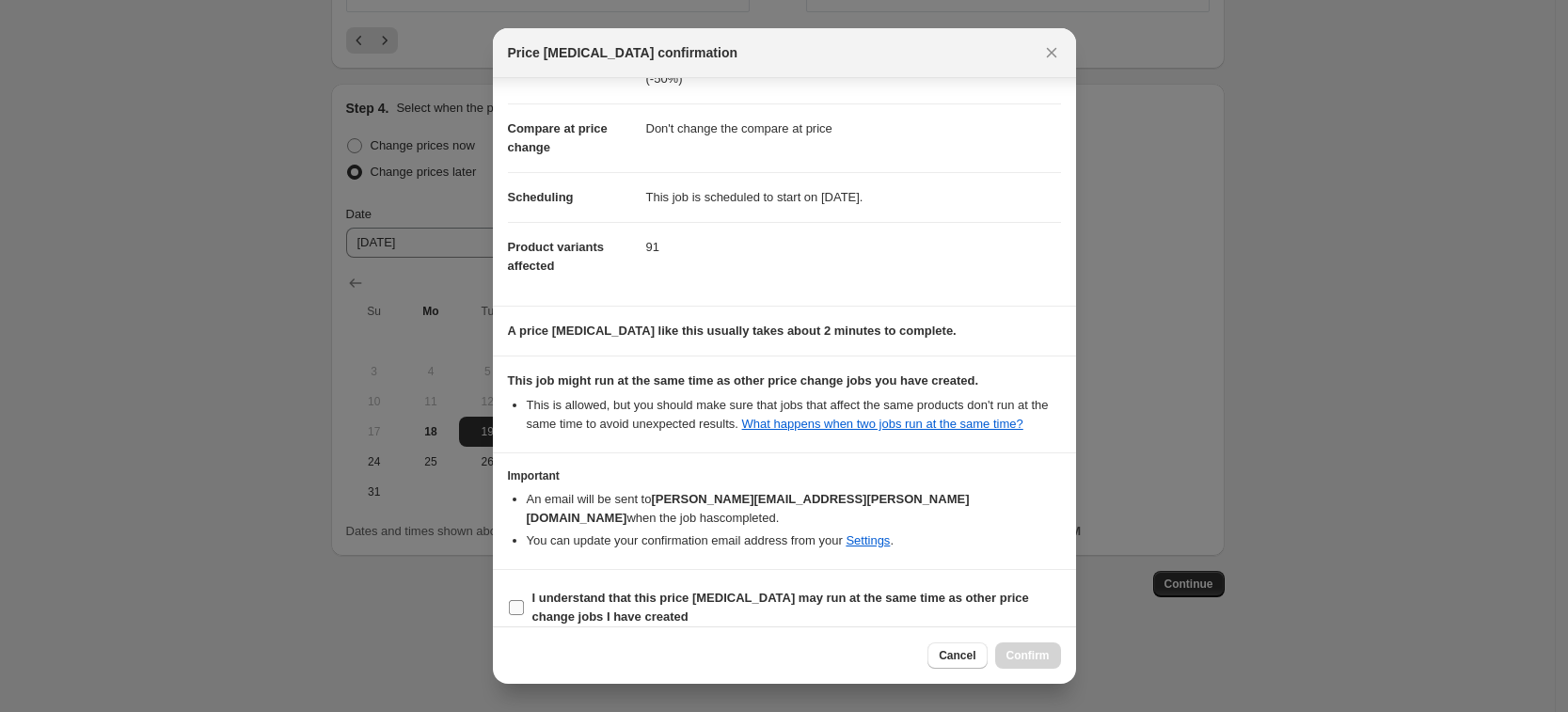
click at [757, 590] on b "I understand that this price [MEDICAL_DATA] may run at the same time as other p…" at bounding box center [780, 607] width 497 height 33
click at [524, 600] on input "I understand that this price [MEDICAL_DATA] may run at the same time as other p…" at bounding box center [517, 608] width 15 height 15
checkbox input "true"
click at [1026, 651] on span "Confirm" at bounding box center [1027, 656] width 43 height 15
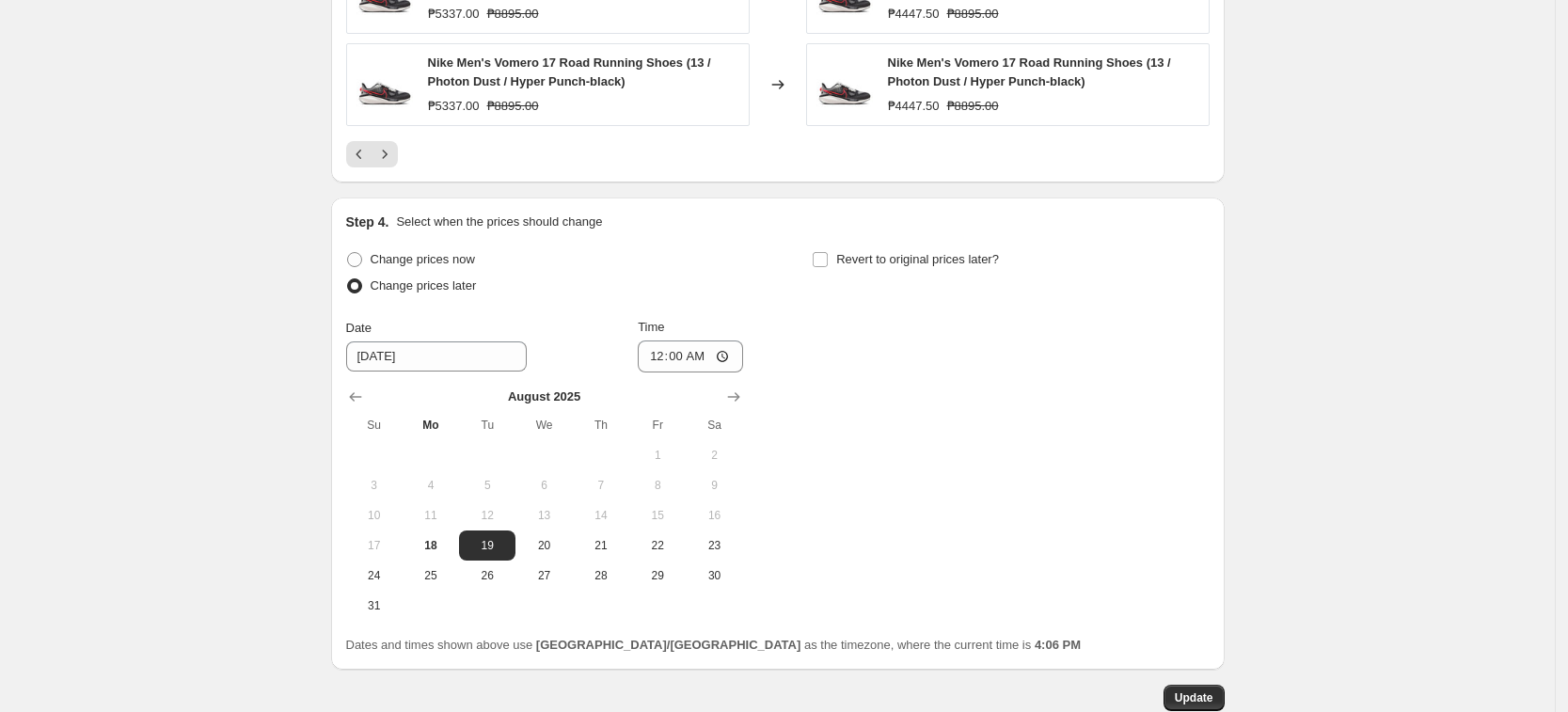
click at [952, 492] on div "Change prices now Change prices later Date [DATE] Time 00:00 [DATE] Su Mo Tu We…" at bounding box center [778, 434] width 863 height 374
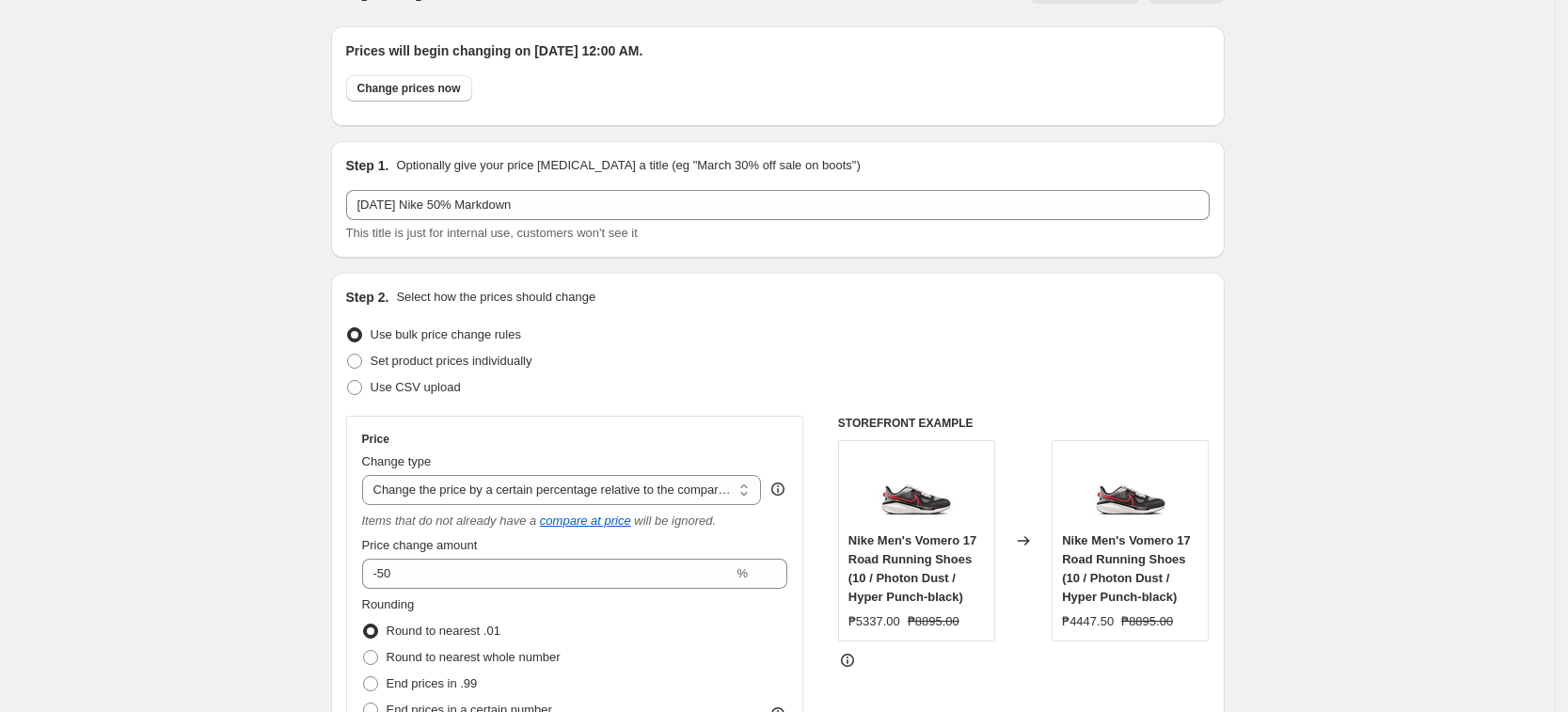
scroll to position [0, 0]
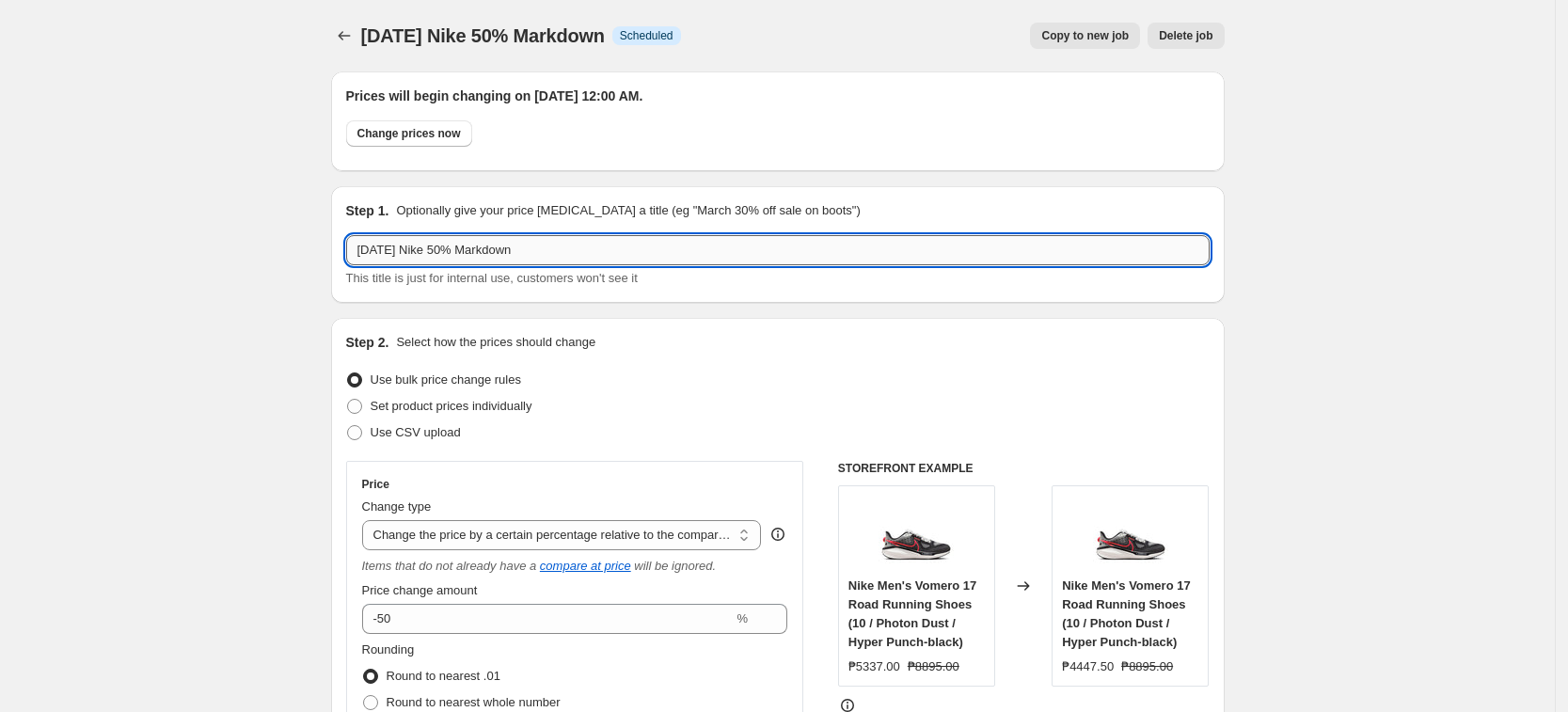
click at [515, 257] on input "[DATE] Nike 50% Markdown" at bounding box center [778, 250] width 863 height 30
click at [347, 39] on icon "Price change jobs" at bounding box center [344, 36] width 19 height 19
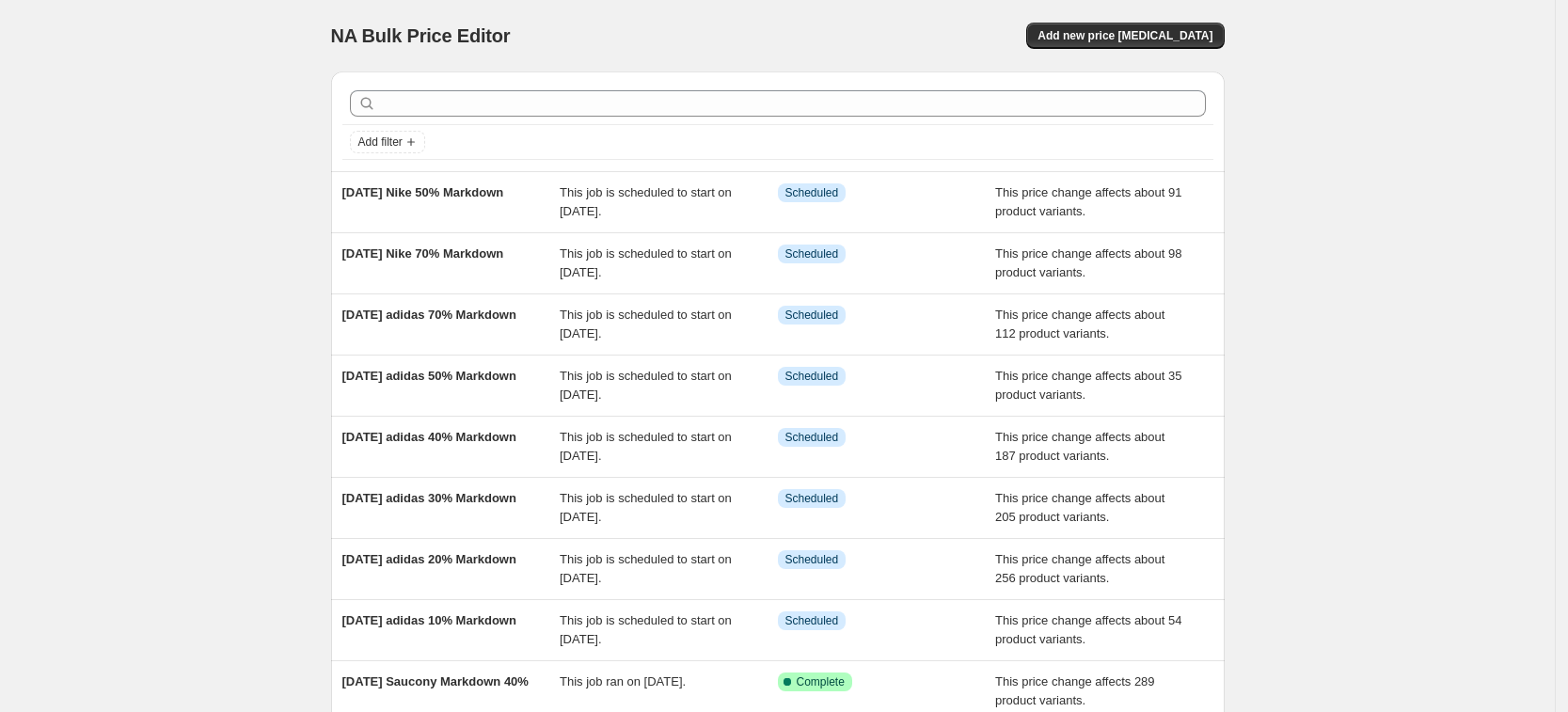
click at [1148, 17] on div "NA Bulk Price Editor. This page is ready NA Bulk Price Editor Add new price [ME…" at bounding box center [778, 35] width 894 height 72
click at [1159, 28] on button "Add new price [MEDICAL_DATA]" at bounding box center [1124, 36] width 197 height 27
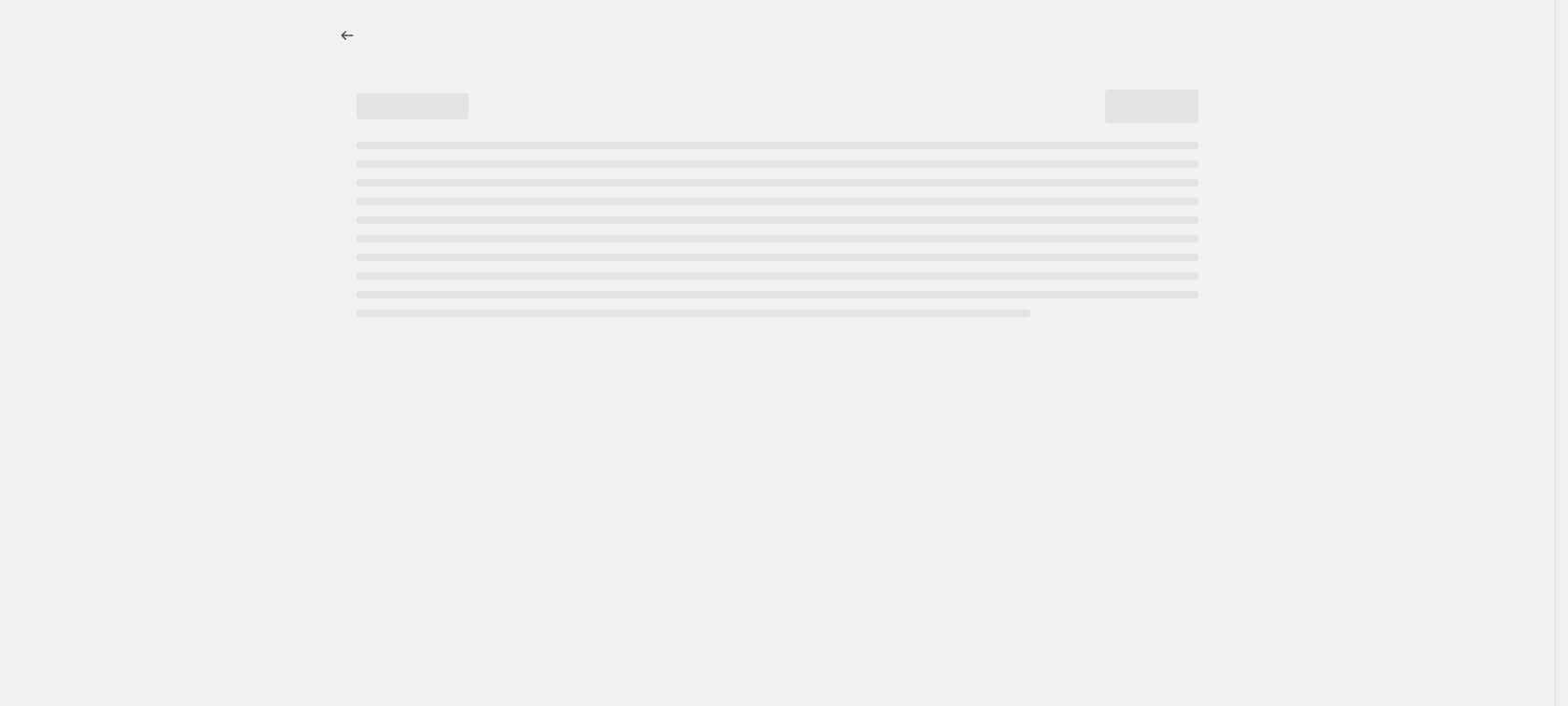
select select "percentage"
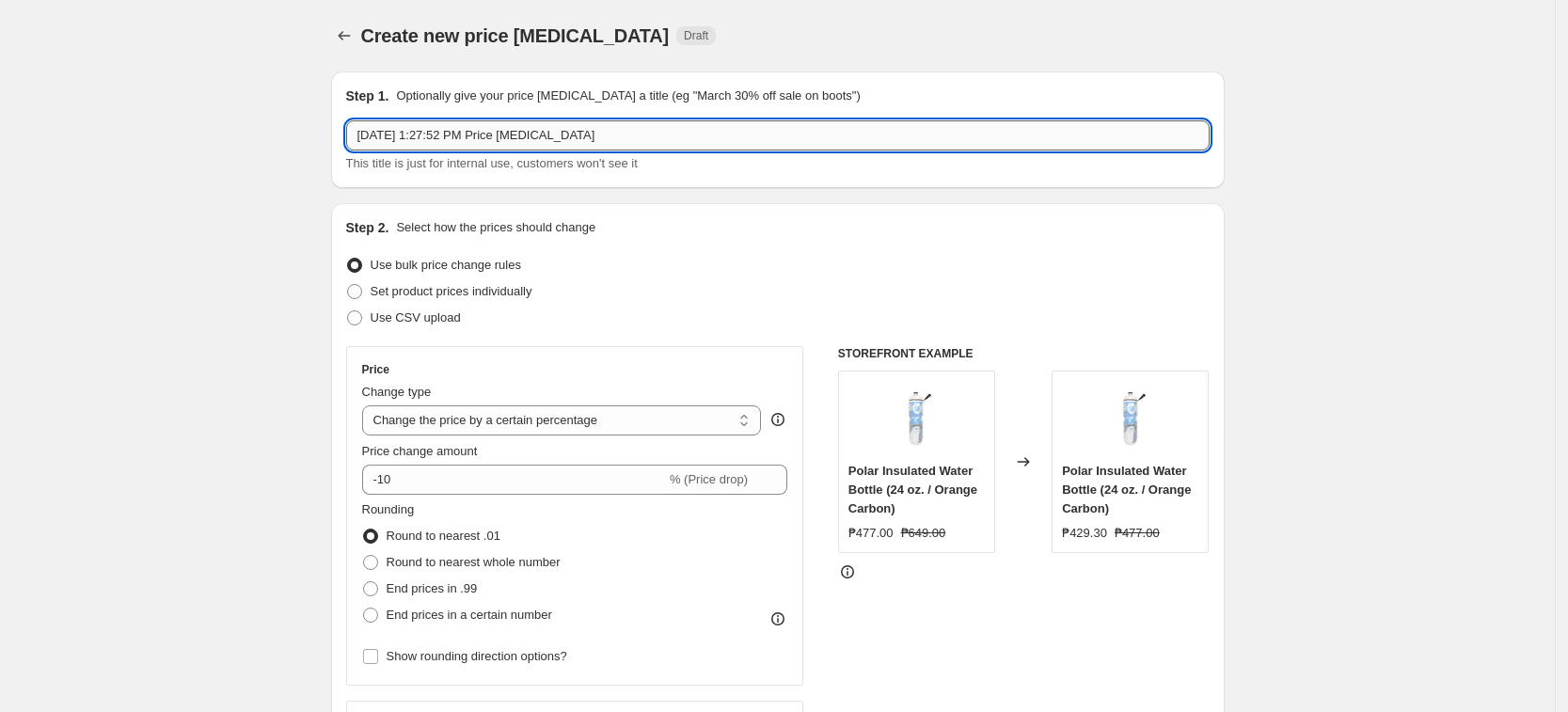
click at [443, 144] on input "[DATE] 1:27:52 PM Price [MEDICAL_DATA]" at bounding box center [778, 135] width 863 height 30
paste input "ust 19 Nike 50% Markdown"
click at [453, 135] on input "[DATE] Nike 50% Markdown" at bounding box center [778, 135] width 863 height 30
type input "[DATE] Nike 40% Markdown"
click at [513, 434] on select "Change the price to a certain amount Change the price by a certain amount Chang…" at bounding box center [562, 420] width 400 height 30
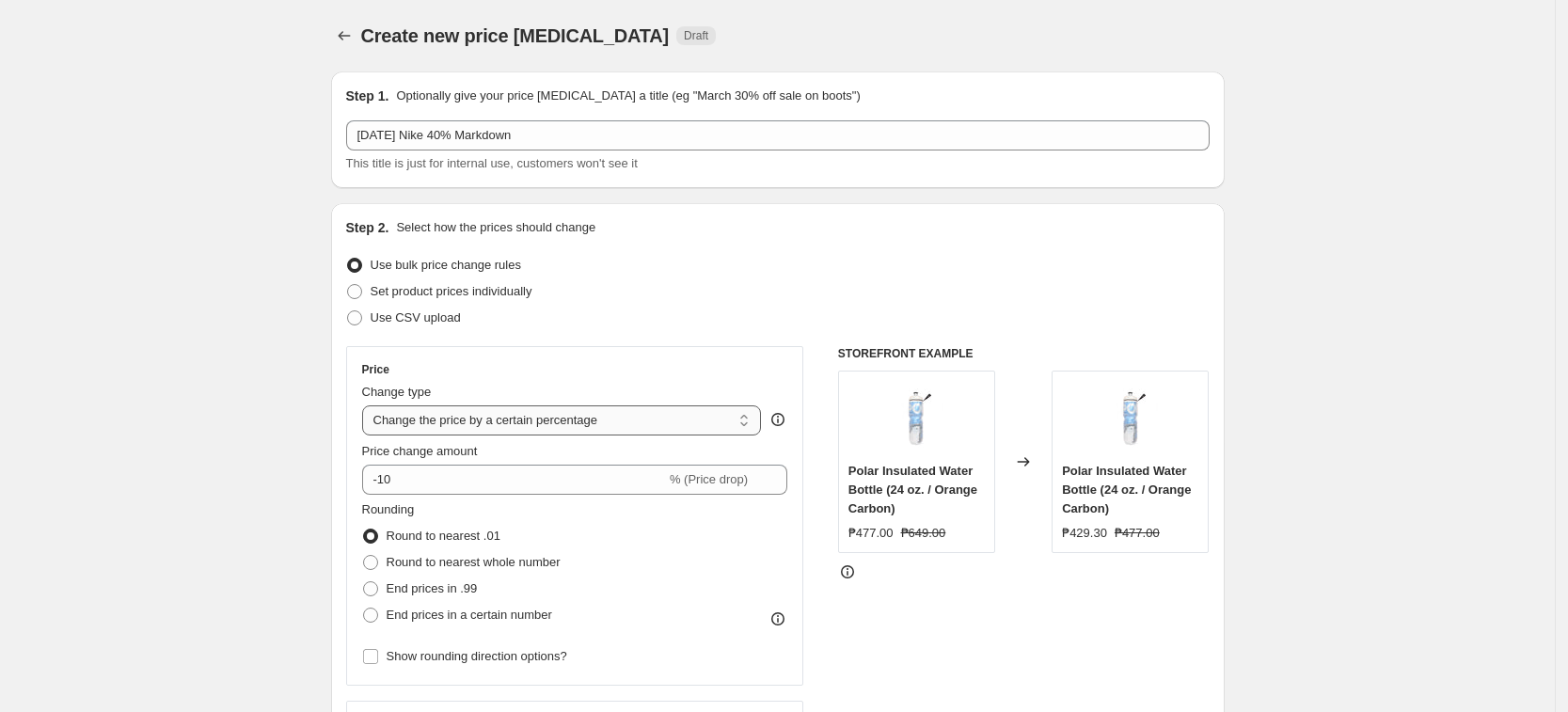
select select "pcap"
click at [367, 406] on select "Change the price to a certain amount Change the price by a certain amount Chang…" at bounding box center [562, 420] width 400 height 30
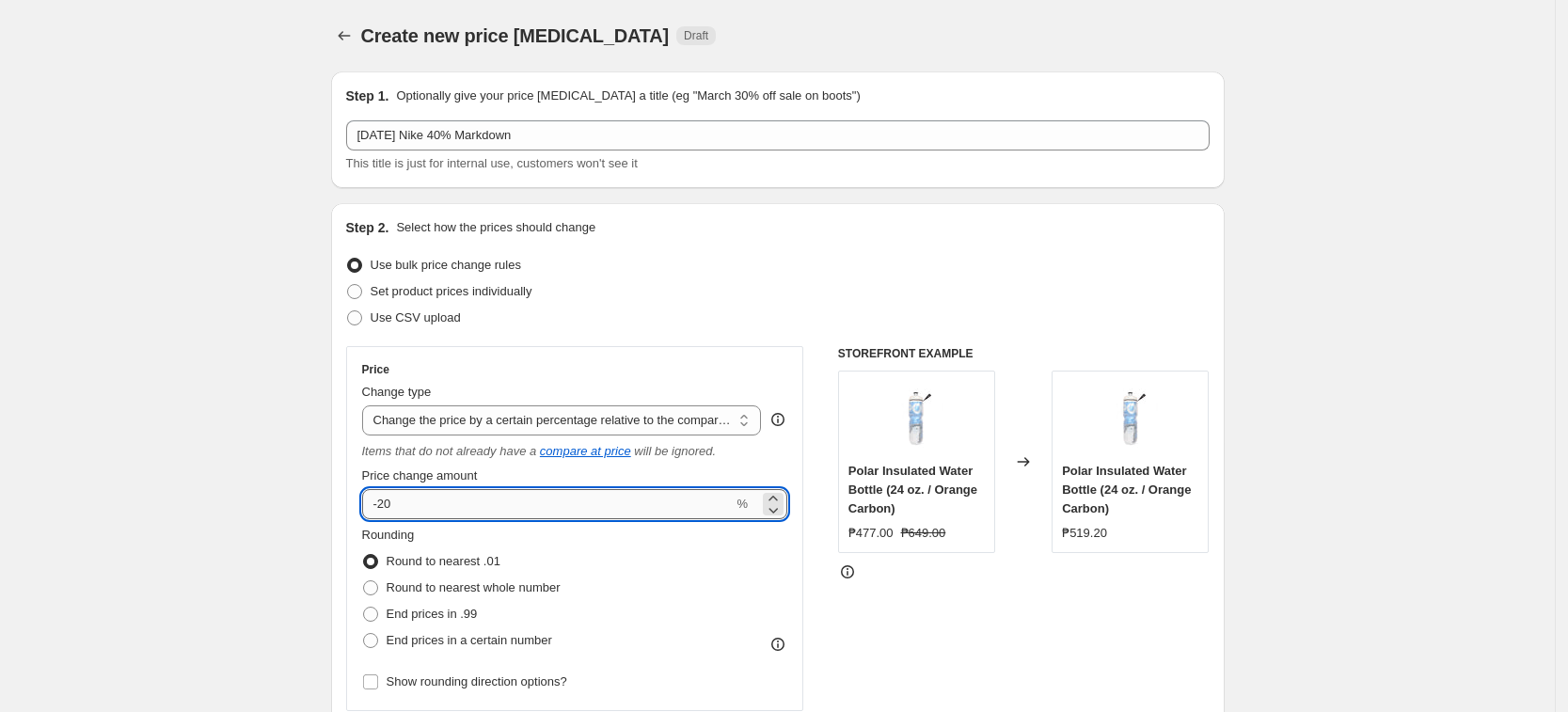
click at [464, 503] on input "-20" at bounding box center [547, 503] width 371 height 30
type input "-2"
type input "-40"
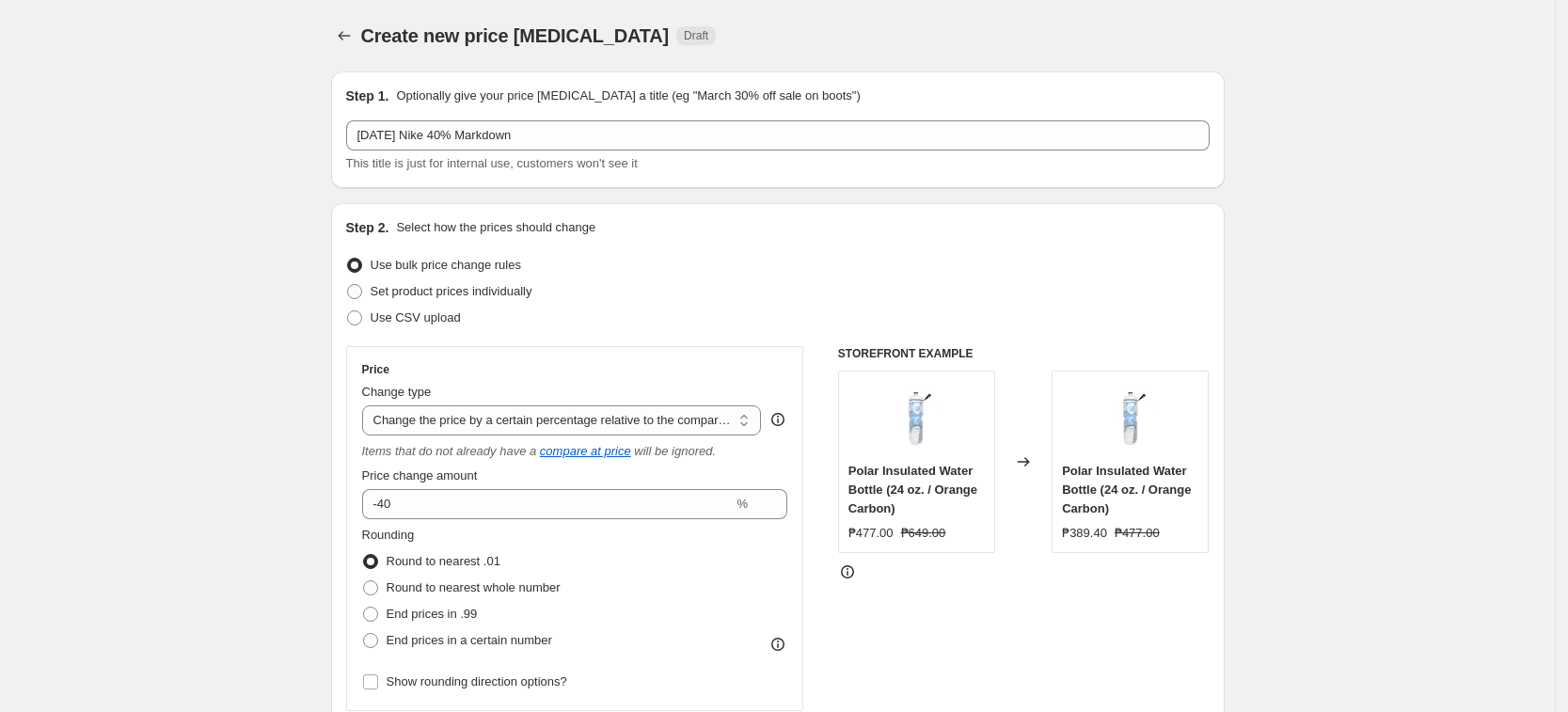
click at [346, 466] on div "Step 2. Select how the prices should change Use bulk price change rules Set pro…" at bounding box center [778, 545] width 894 height 685
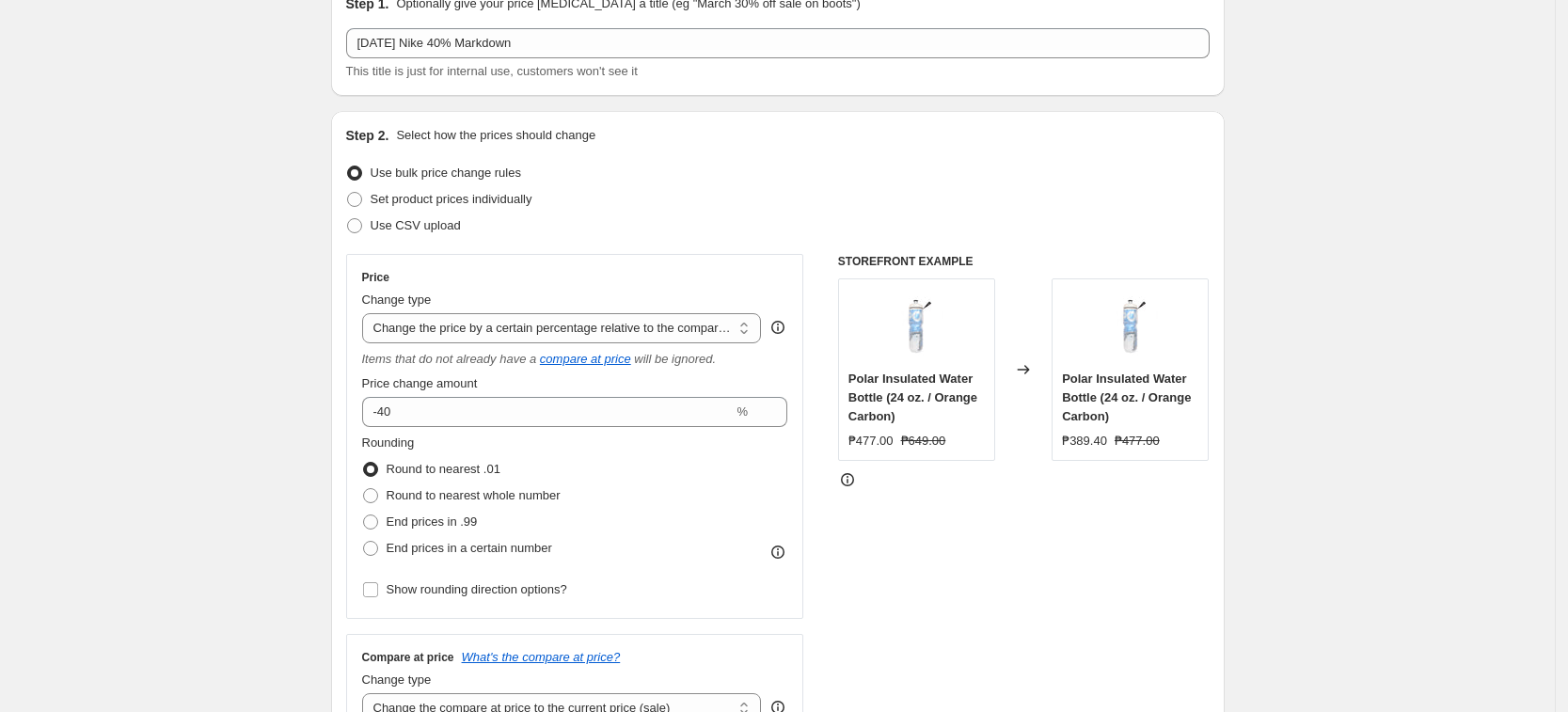
scroll to position [471, 0]
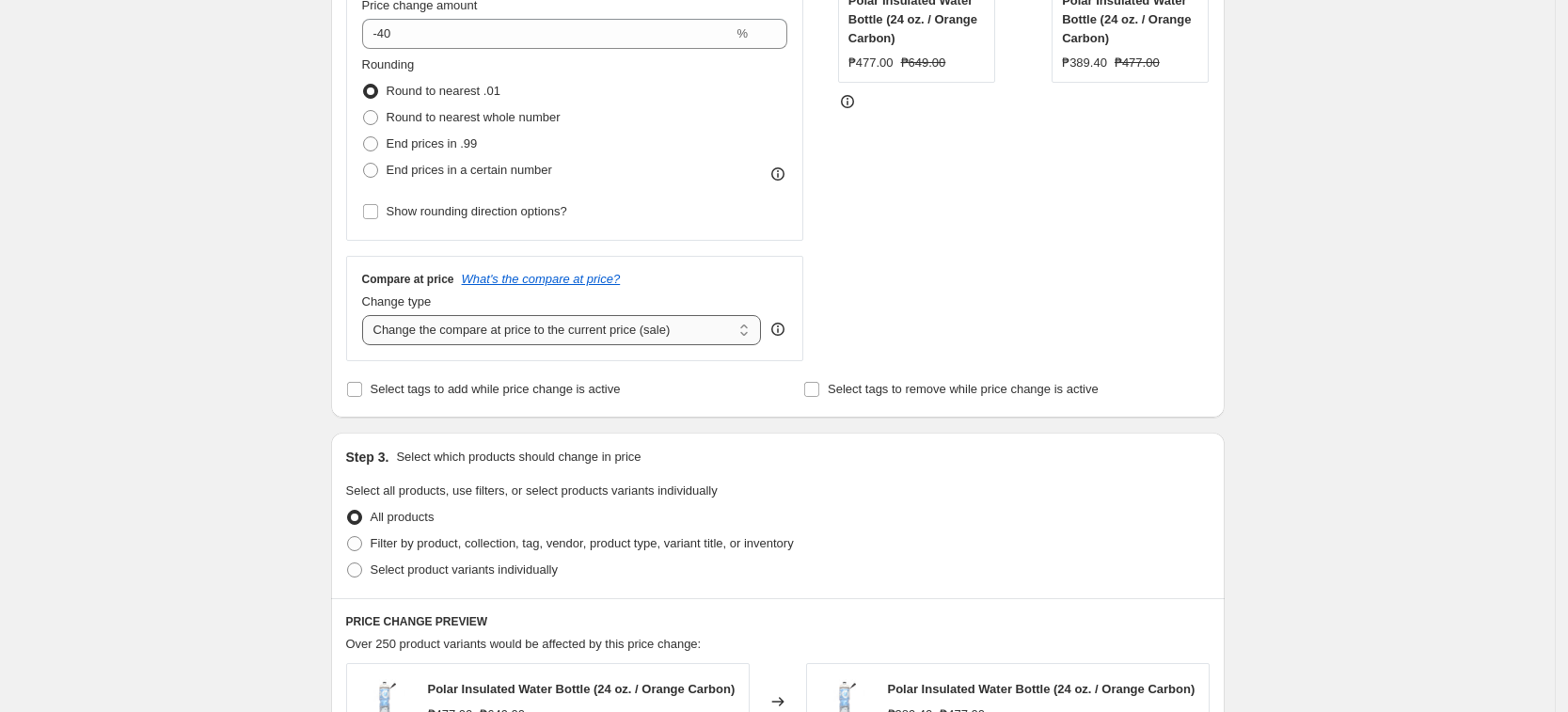
drag, startPoint x: 536, startPoint y: 316, endPoint x: 536, endPoint y: 341, distance: 25.0
click at [536, 316] on select "Change the compare at price to the current price (sale) Change the compare at p…" at bounding box center [562, 329] width 400 height 30
select select "no_change"
click at [367, 315] on select "Change the compare at price to the current price (sale) Change the compare at p…" at bounding box center [562, 329] width 400 height 30
click at [402, 575] on span "Select product variants individually" at bounding box center [464, 569] width 188 height 14
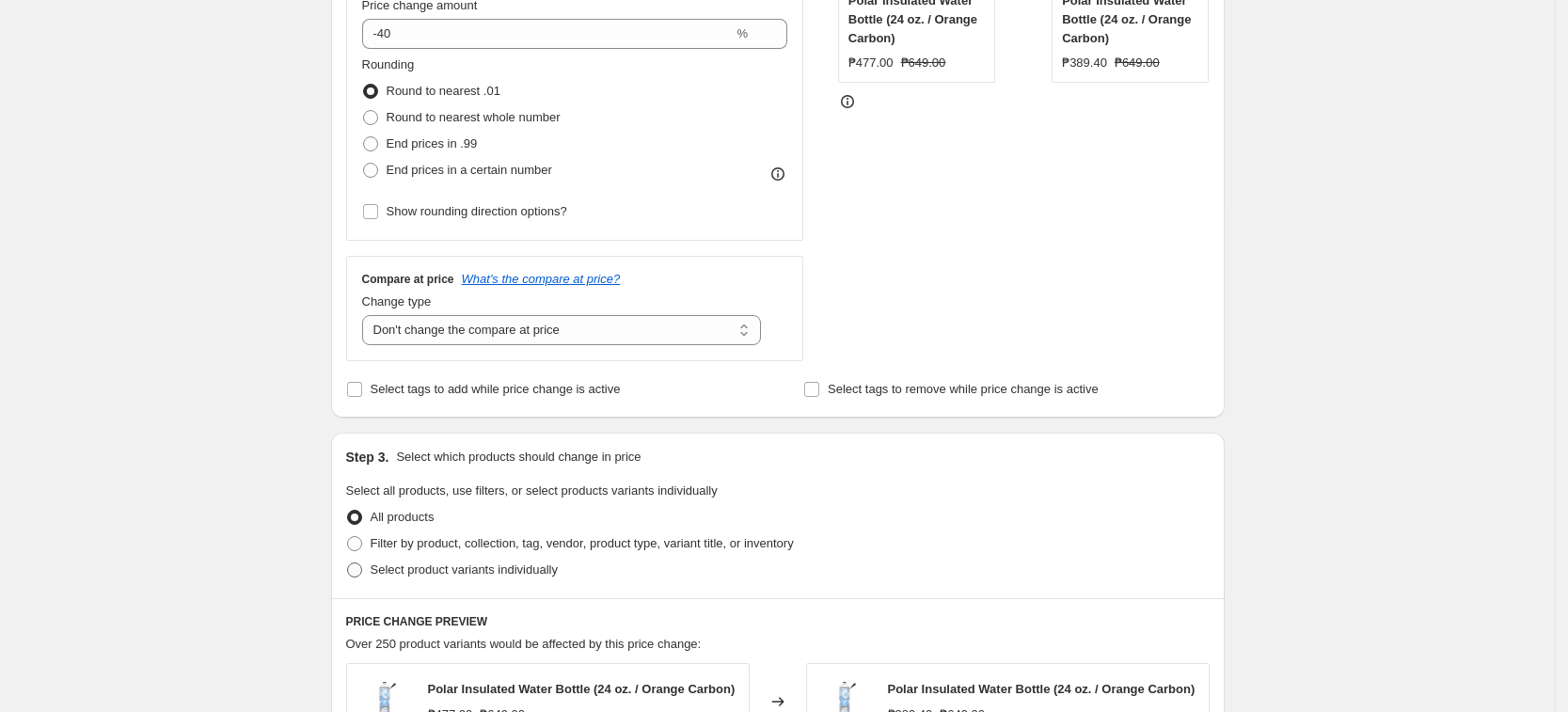
click at [348, 564] on input "Select product variants individually" at bounding box center [347, 563] width 1 height 1
radio input "true"
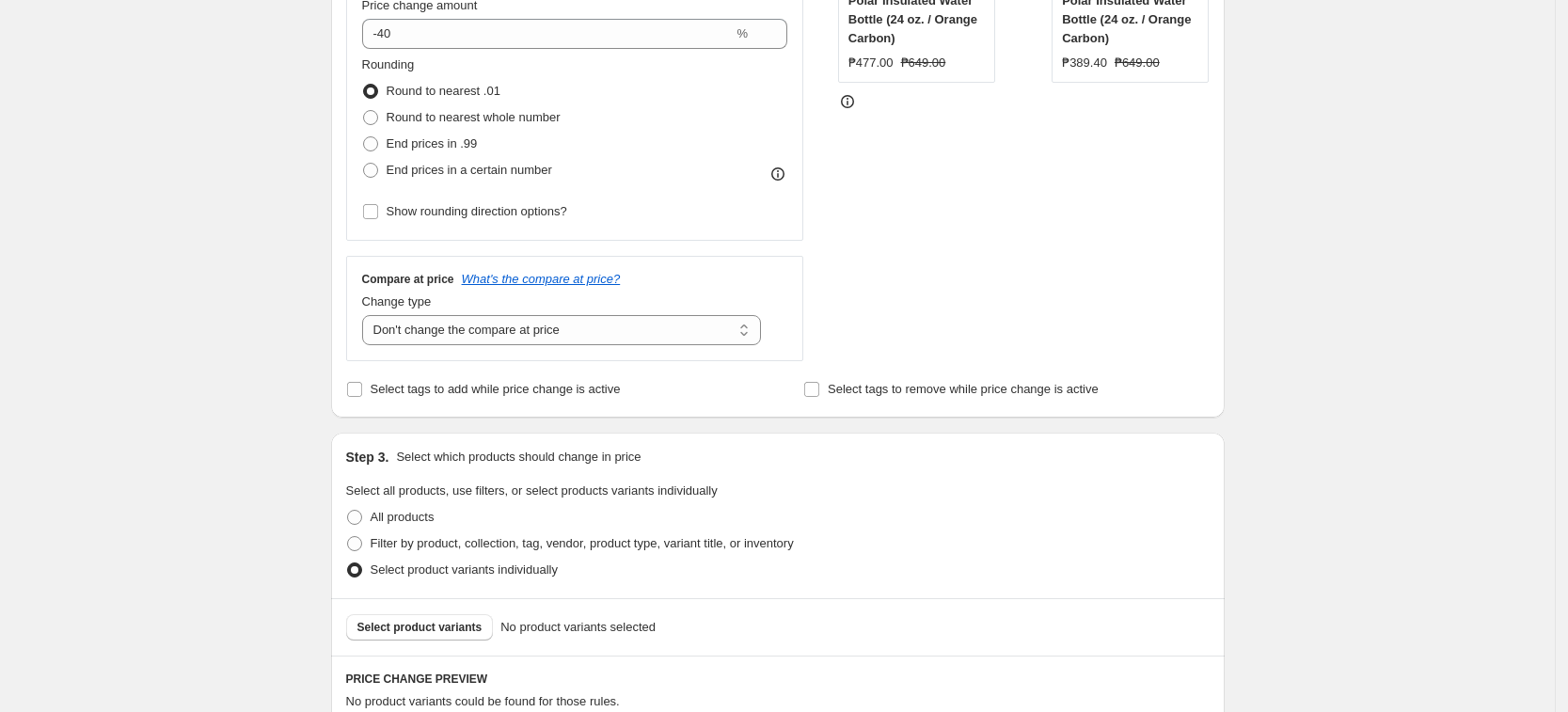
click at [1023, 300] on div "STOREFRONT EXAMPLE Polar Insulated Water Bottle (24 oz. / Orange Carbon) ₱477.0…" at bounding box center [1024, 118] width 371 height 485
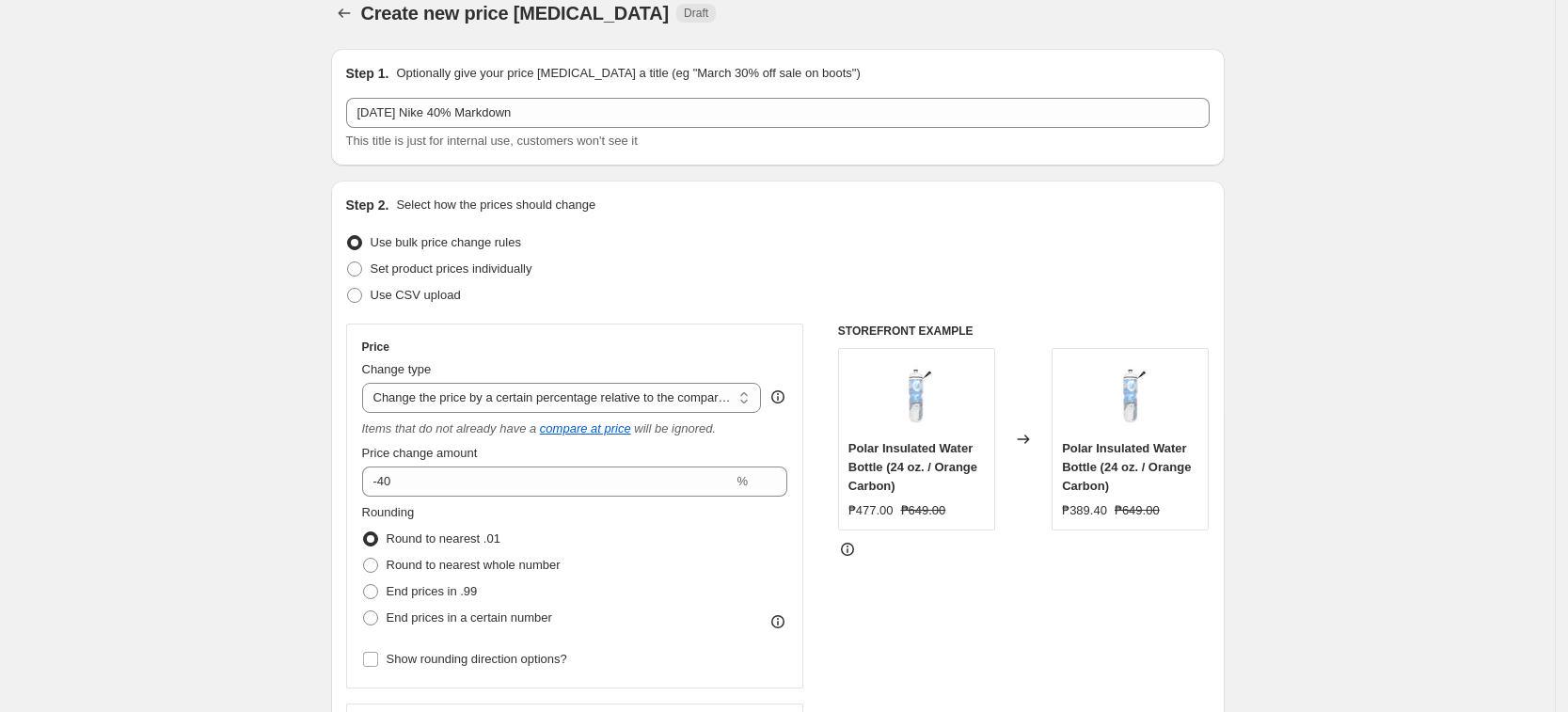
scroll to position [0, 0]
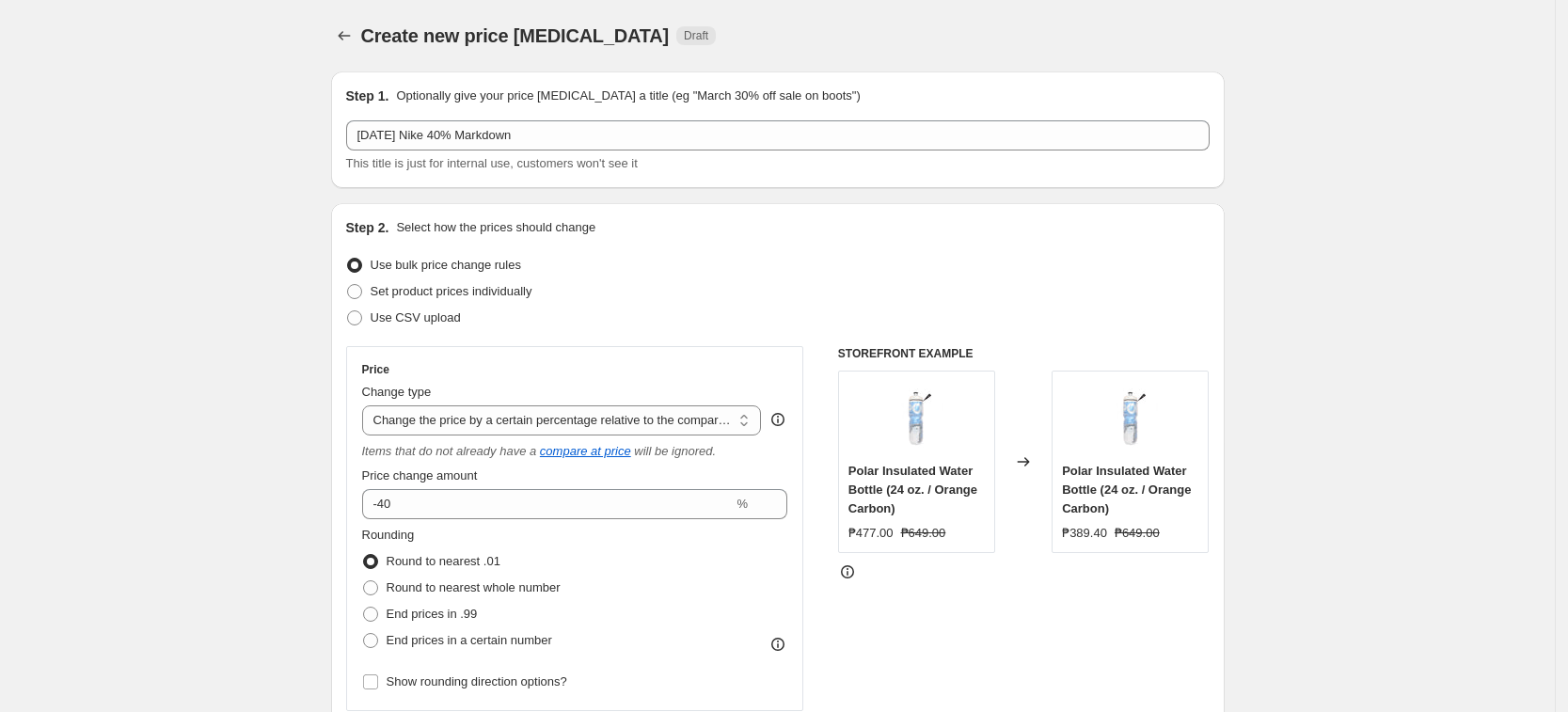
click at [927, 270] on div "Use bulk price change rules" at bounding box center [778, 265] width 863 height 27
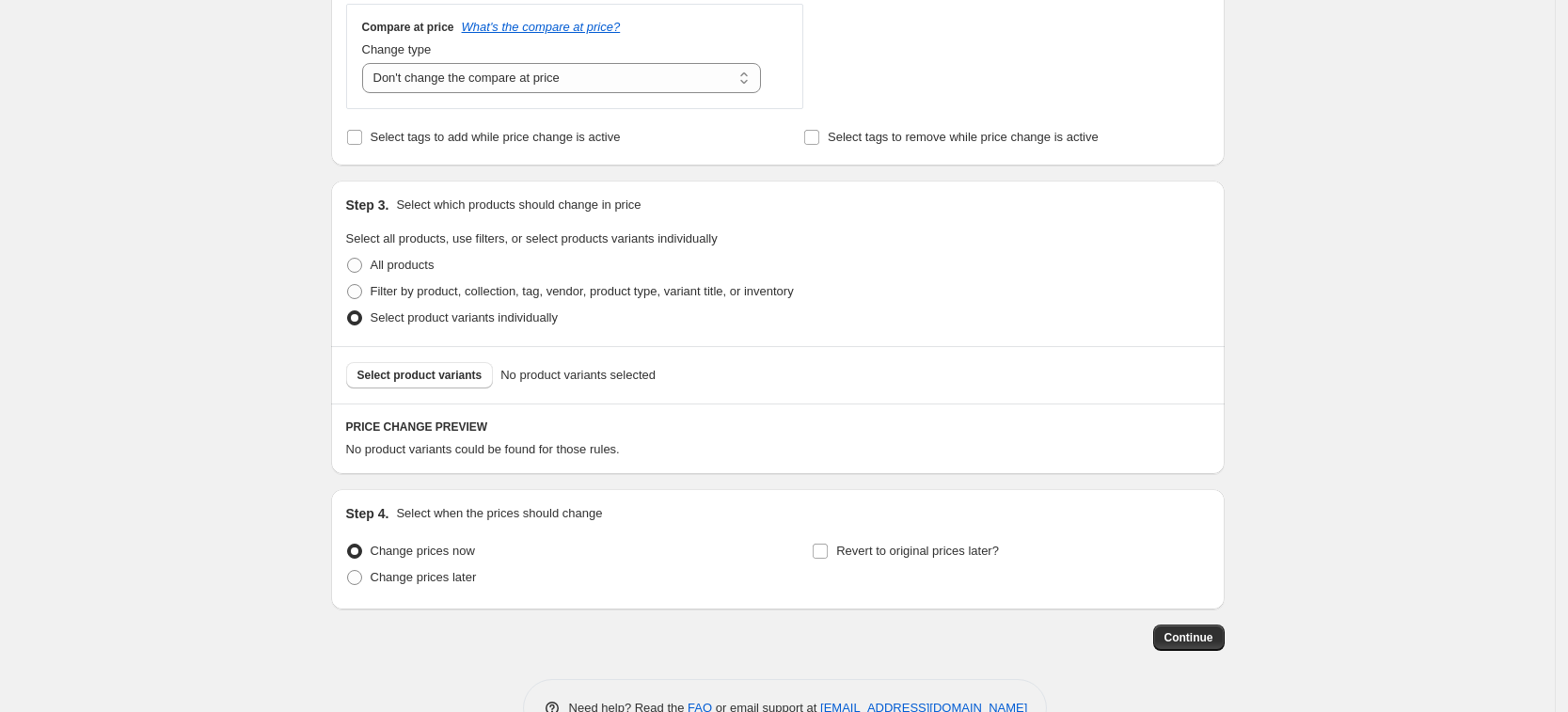
scroll to position [777, 0]
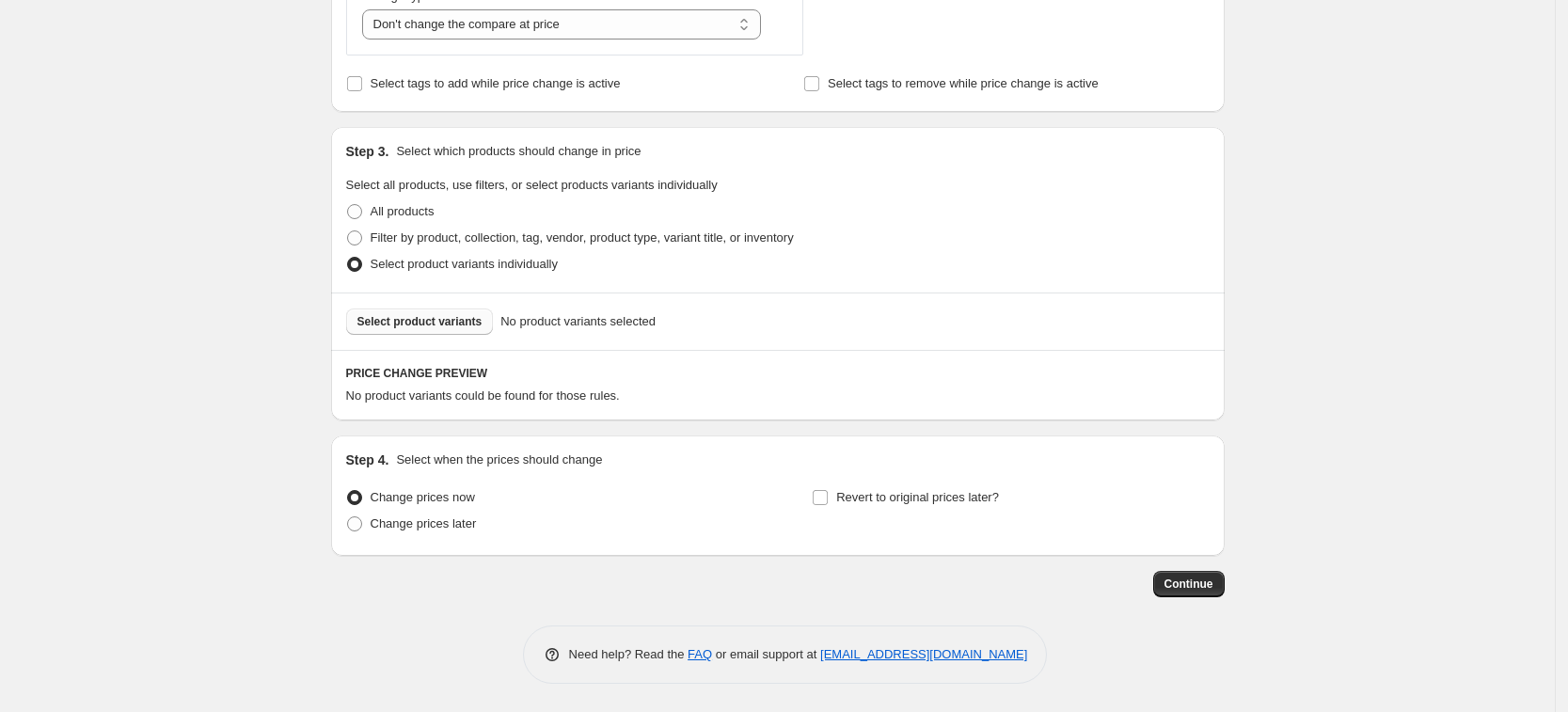
click at [470, 317] on span "Select product variants" at bounding box center [420, 322] width 125 height 15
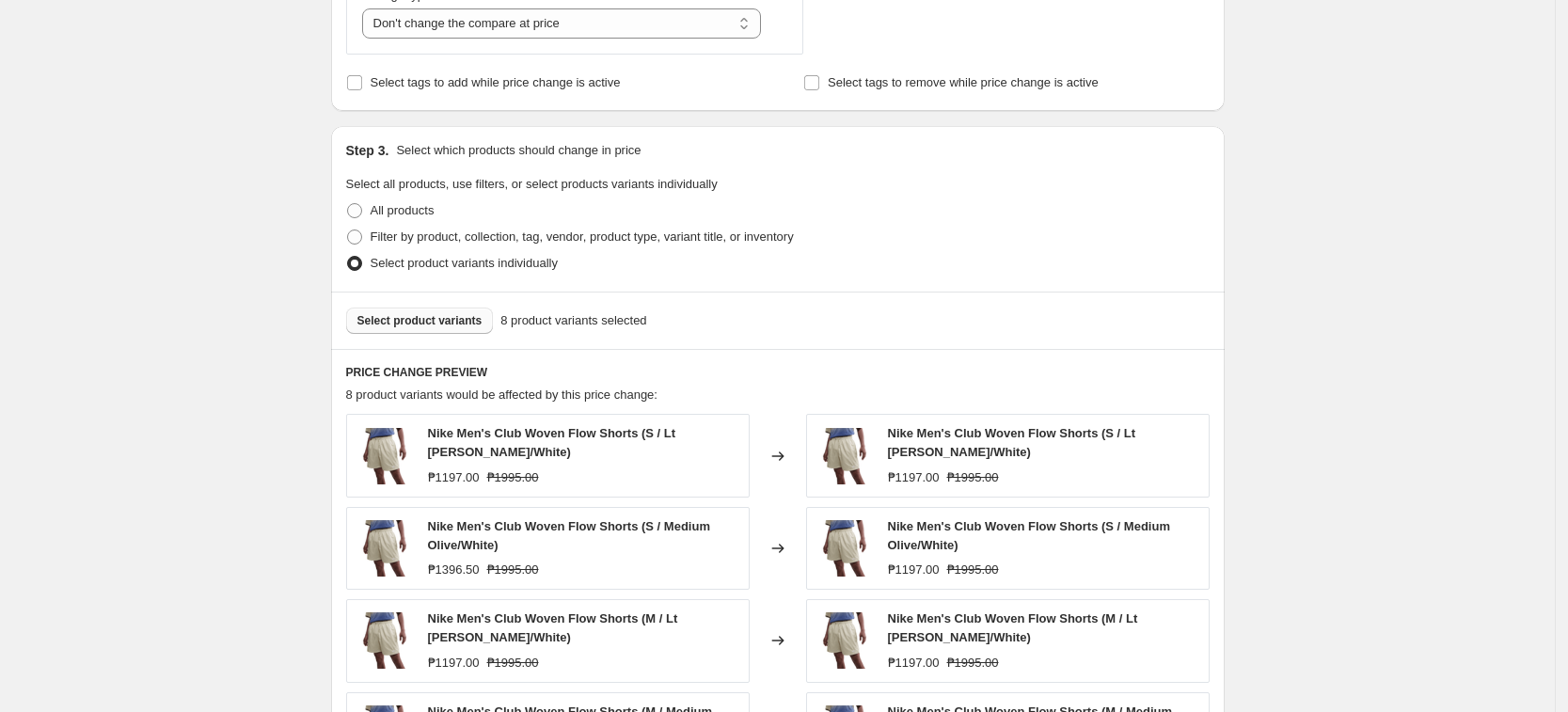
click at [962, 241] on div "Filter by product, collection, tag, vendor, product type, variant title, or inv…" at bounding box center [778, 237] width 863 height 27
click at [955, 297] on div "Select product variants 8 product variants selected" at bounding box center [778, 321] width 894 height 57
click at [438, 331] on button "Select product variants" at bounding box center [420, 321] width 147 height 27
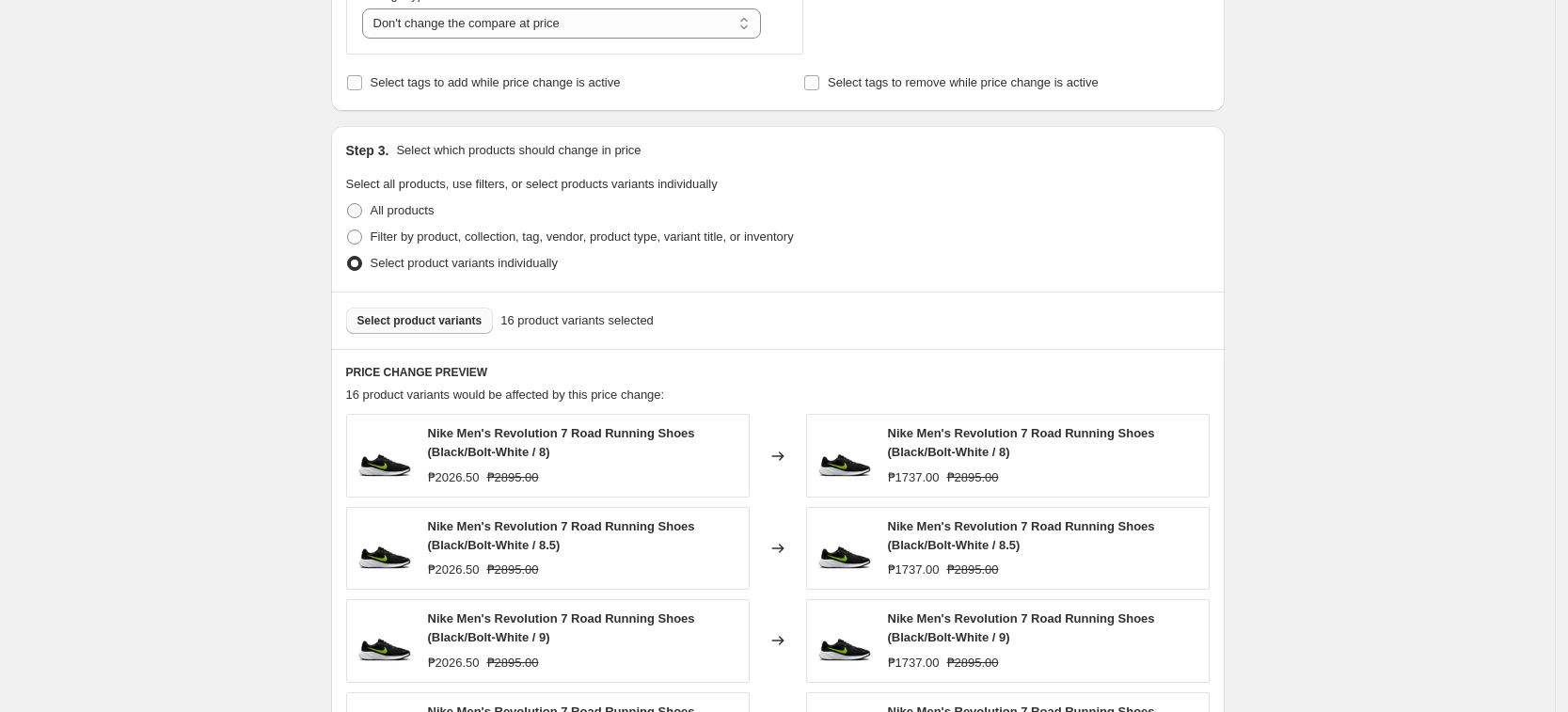
click at [453, 330] on button "Select product variants" at bounding box center [420, 321] width 147 height 27
click at [427, 333] on button "Select product variants" at bounding box center [420, 321] width 147 height 27
click at [415, 326] on span "Select product variants" at bounding box center [420, 321] width 125 height 15
click at [1377, 349] on div "Create new price [MEDICAL_DATA]. This page is ready Create new price [MEDICAL_D…" at bounding box center [777, 219] width 1555 height 1992
click at [390, 327] on span "Select product variants" at bounding box center [420, 321] width 125 height 15
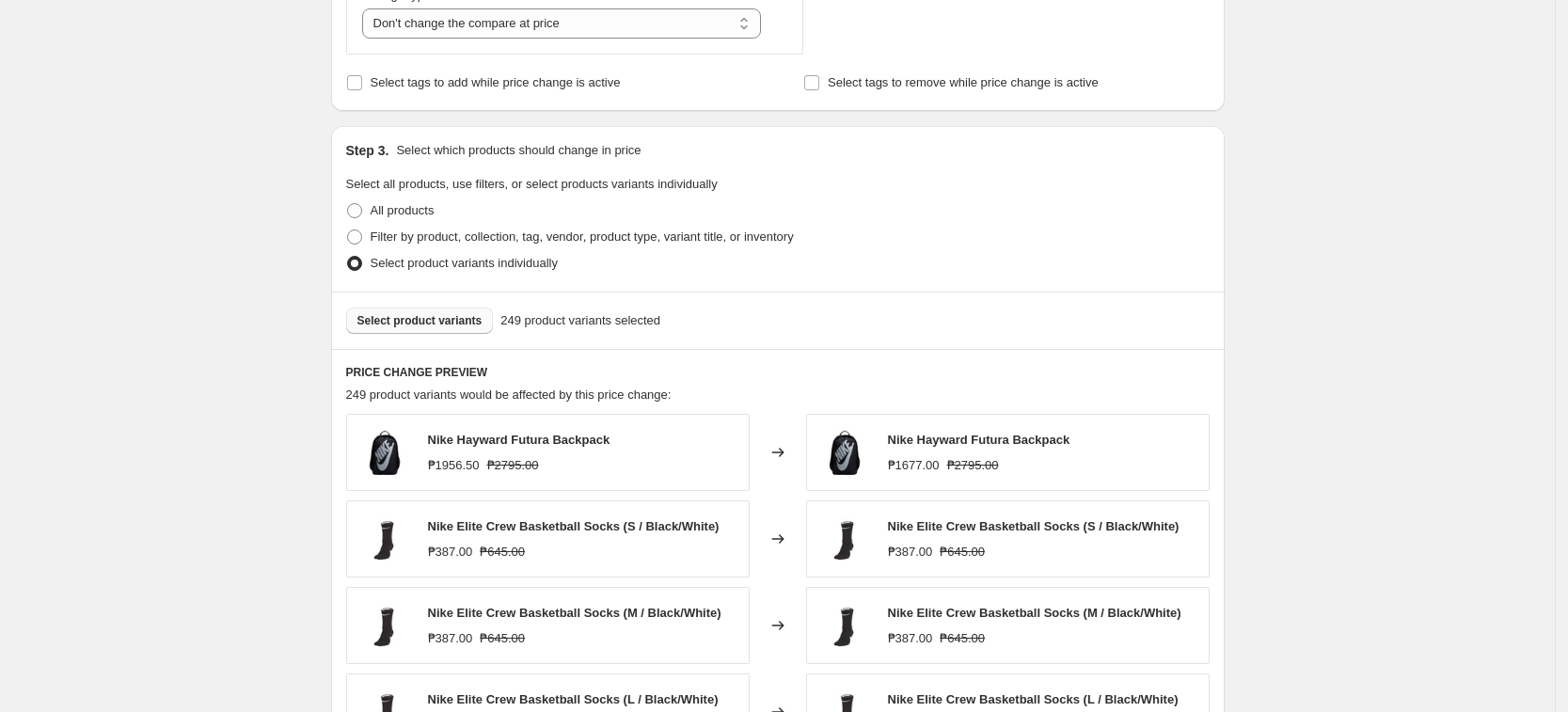
click at [1301, 336] on div "Create new price [MEDICAL_DATA]. This page is ready Create new price [MEDICAL_D…" at bounding box center [777, 204] width 1555 height 1963
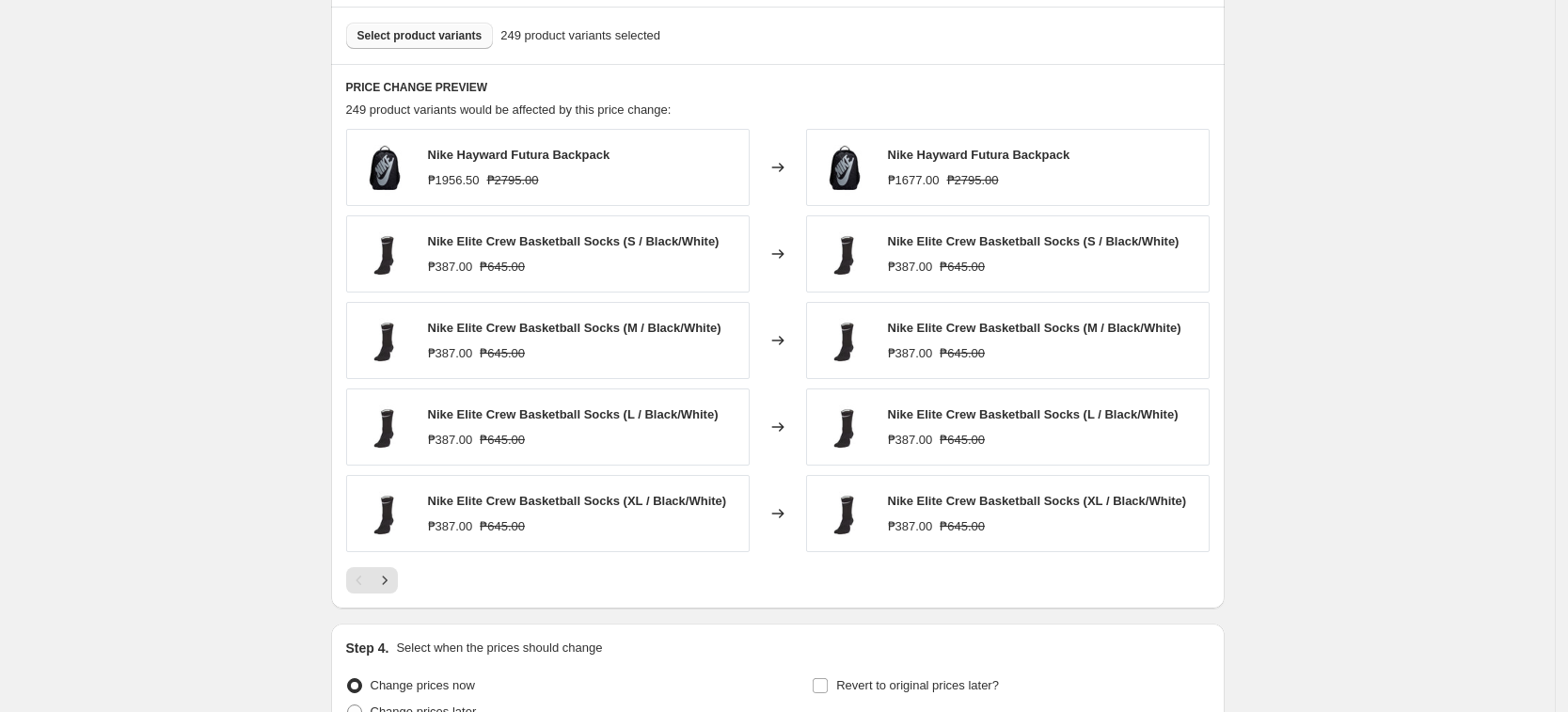
scroll to position [1251, 0]
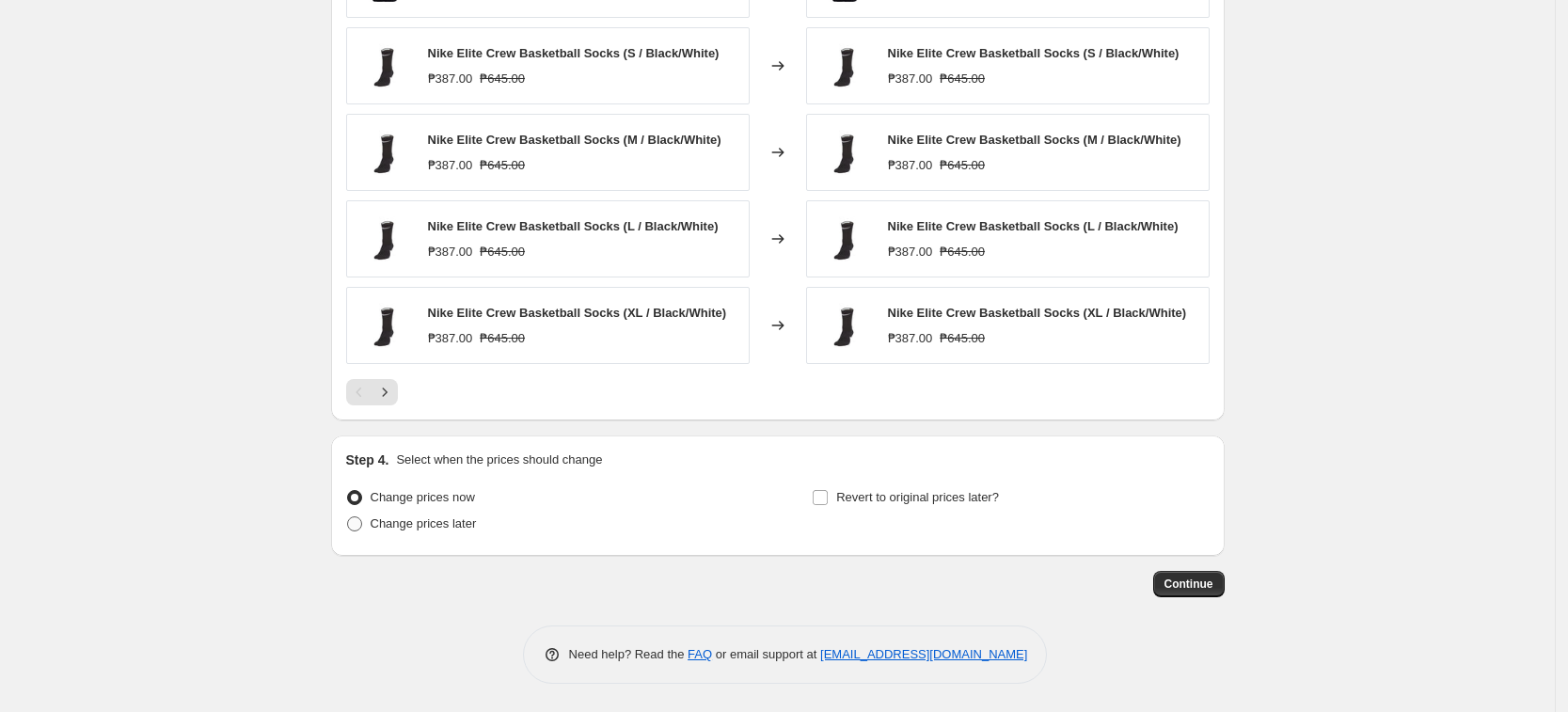
click at [380, 517] on span "Change prices later" at bounding box center [423, 523] width 106 height 14
click at [348, 517] on input "Change prices later" at bounding box center [347, 517] width 1 height 1
radio input "true"
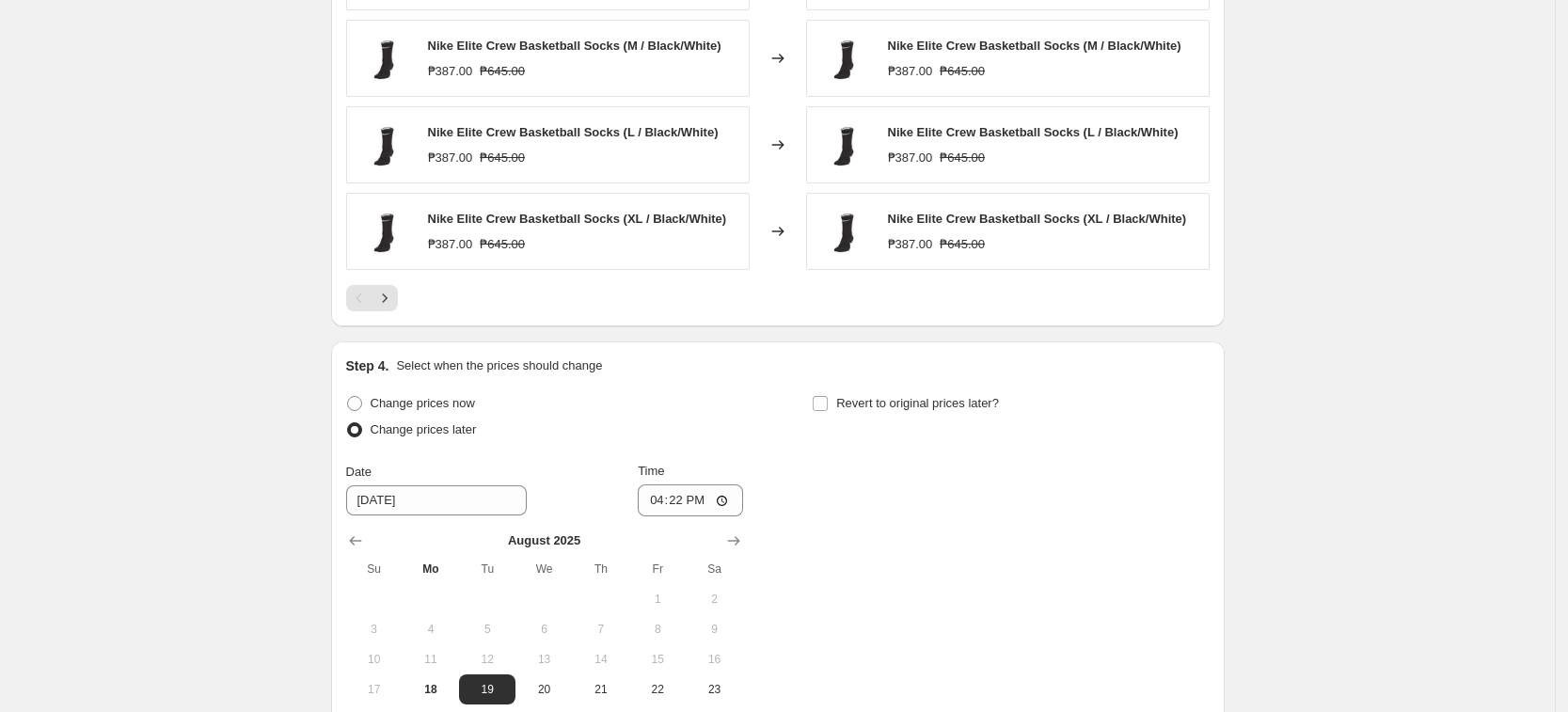
scroll to position [1603, 0]
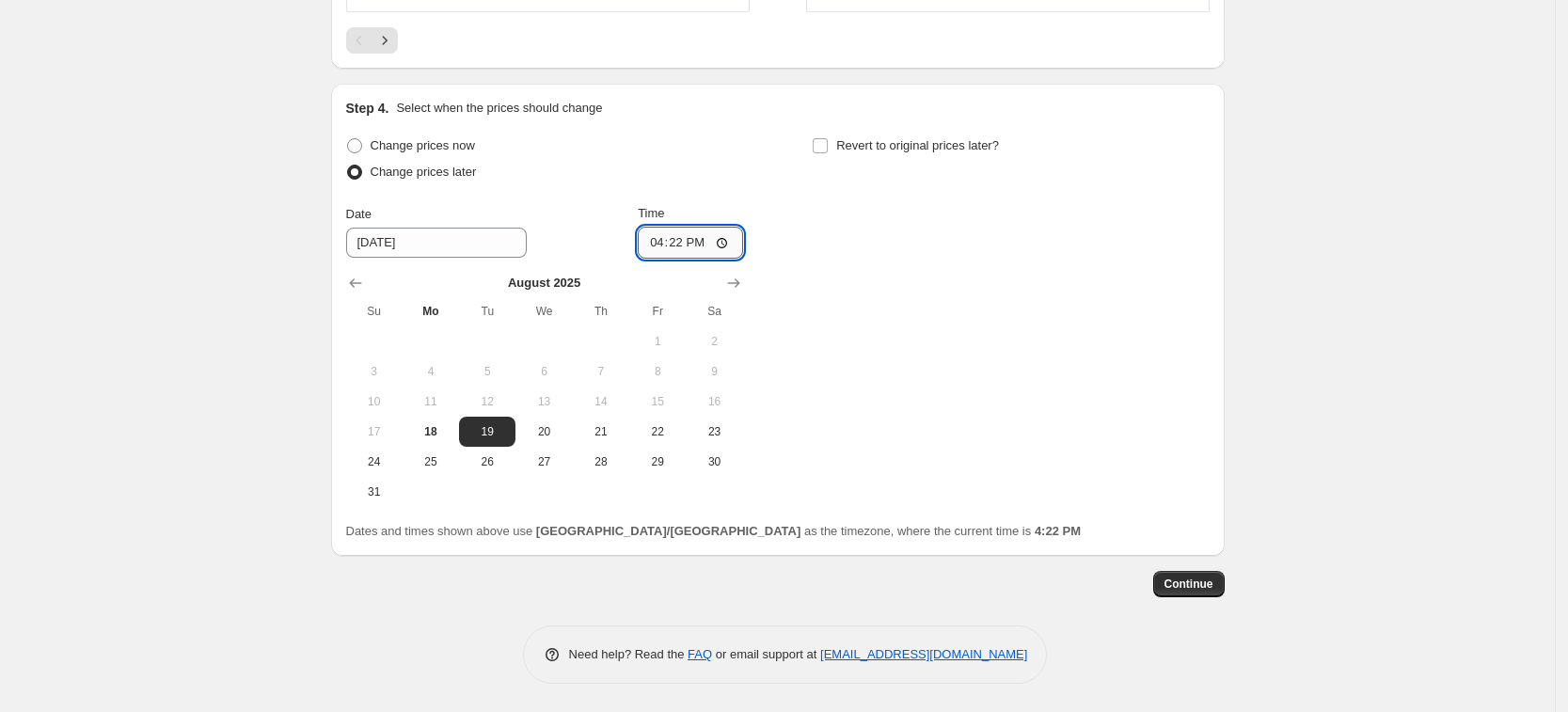
click at [661, 246] on input "16:22" at bounding box center [691, 242] width 105 height 32
type input "00:00"
click at [1005, 317] on div "Change prices now Change prices later Date [DATE] Time 00:00 [DATE] Su Mo Tu We…" at bounding box center [778, 320] width 863 height 374
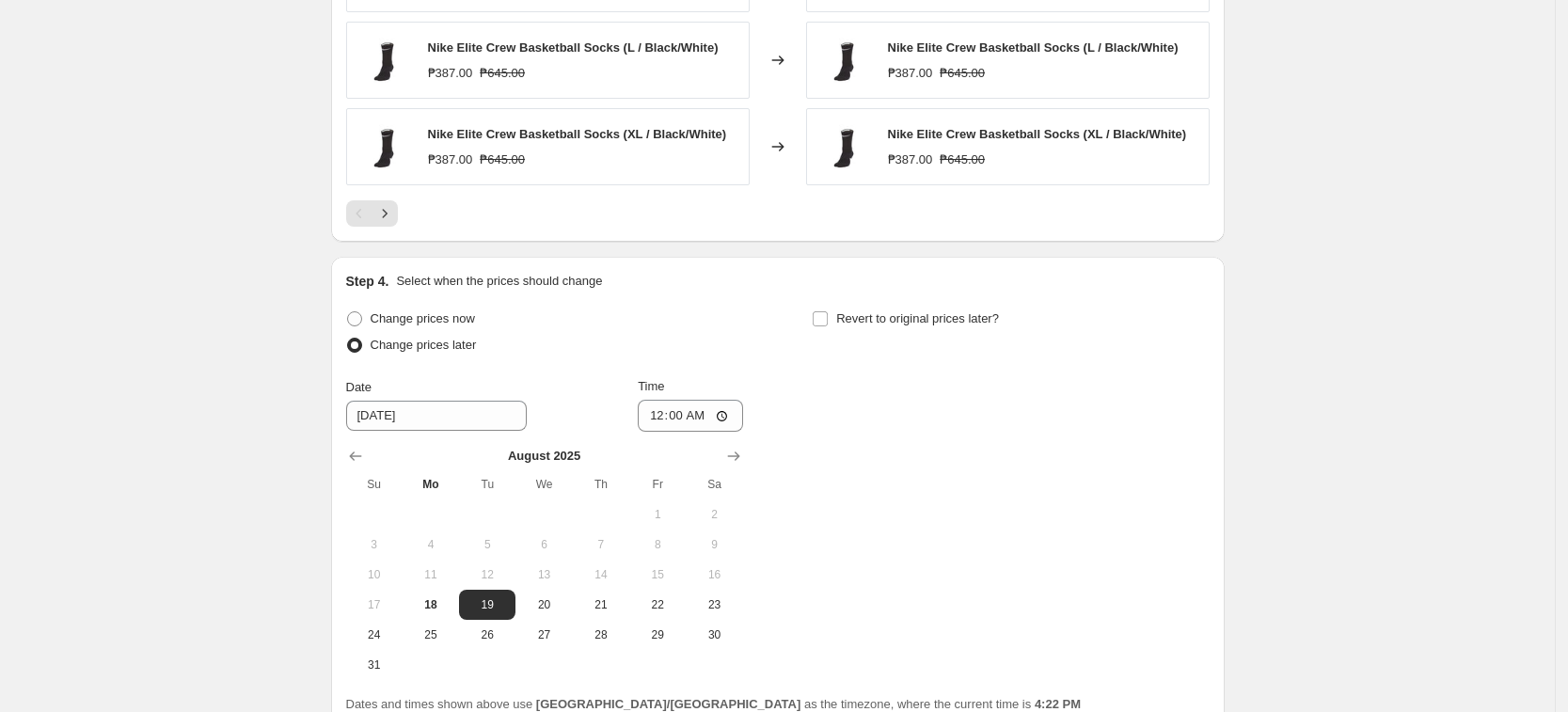
scroll to position [1485, 0]
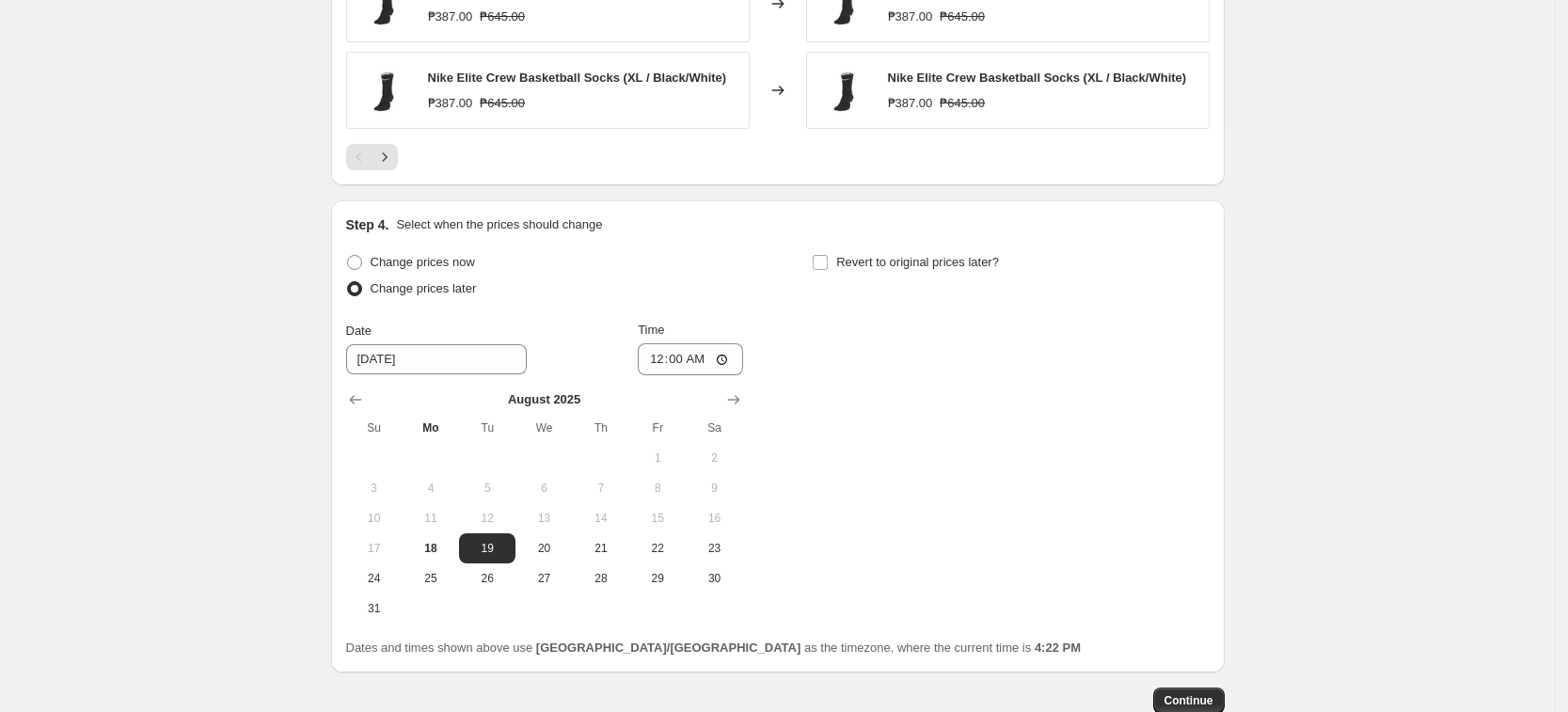
click at [1187, 689] on button "Continue" at bounding box center [1188, 701] width 72 height 27
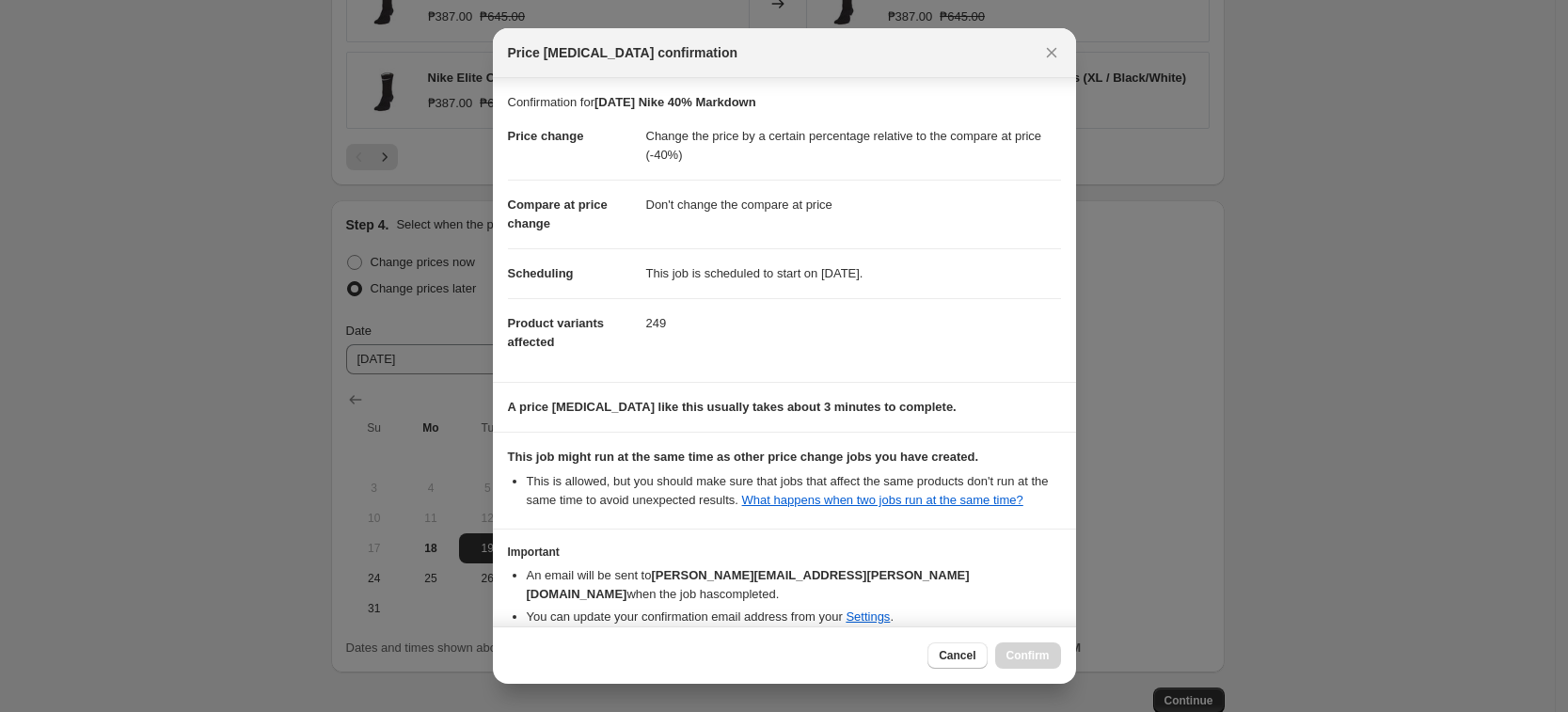
scroll to position [77, 0]
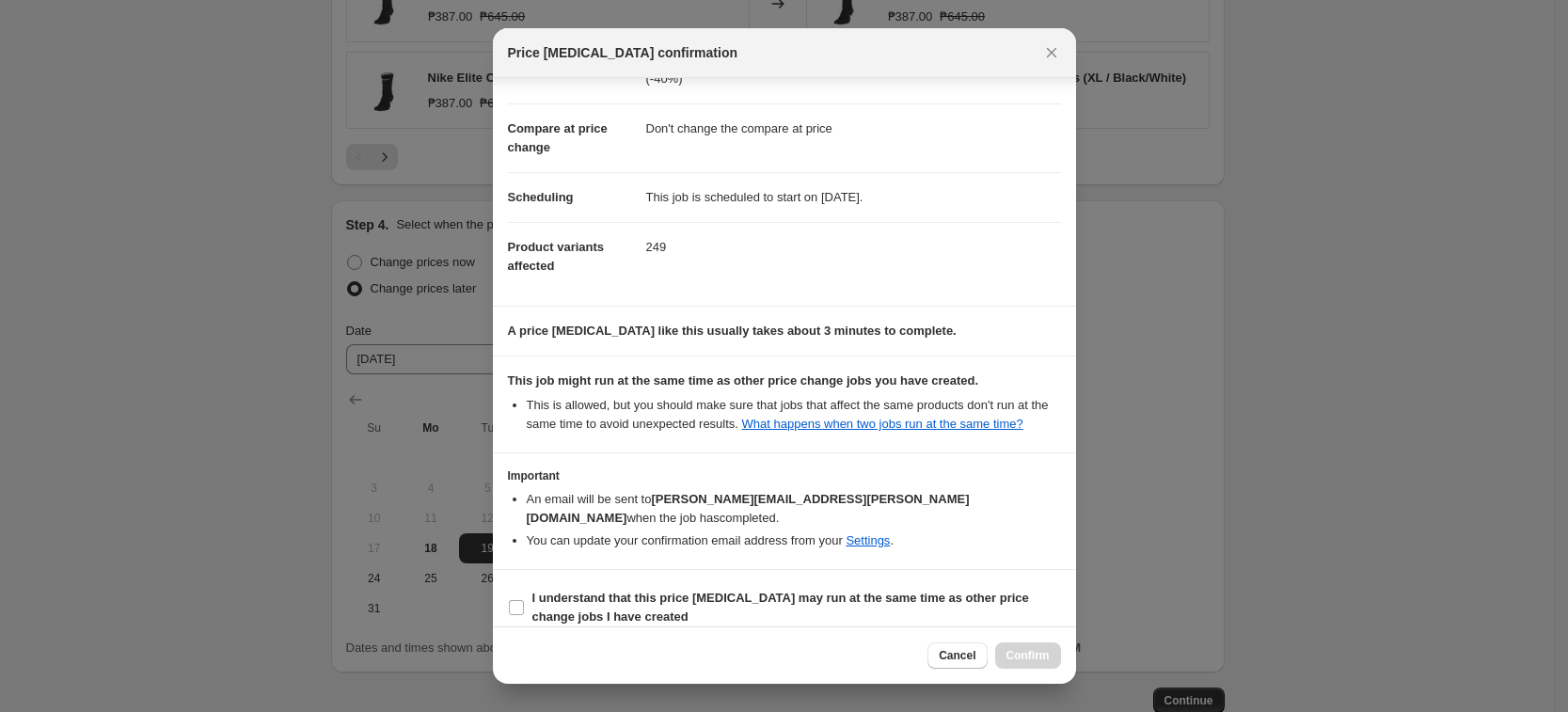
click at [655, 570] on section "I understand that this price [MEDICAL_DATA] may run at the same time as other p…" at bounding box center [784, 608] width 583 height 76
click at [674, 590] on b "I understand that this price [MEDICAL_DATA] may run at the same time as other p…" at bounding box center [780, 607] width 497 height 33
click at [524, 600] on input "I understand that this price [MEDICAL_DATA] may run at the same time as other p…" at bounding box center [517, 608] width 15 height 15
checkbox input "true"
click at [1025, 655] on span "Confirm" at bounding box center [1027, 656] width 43 height 15
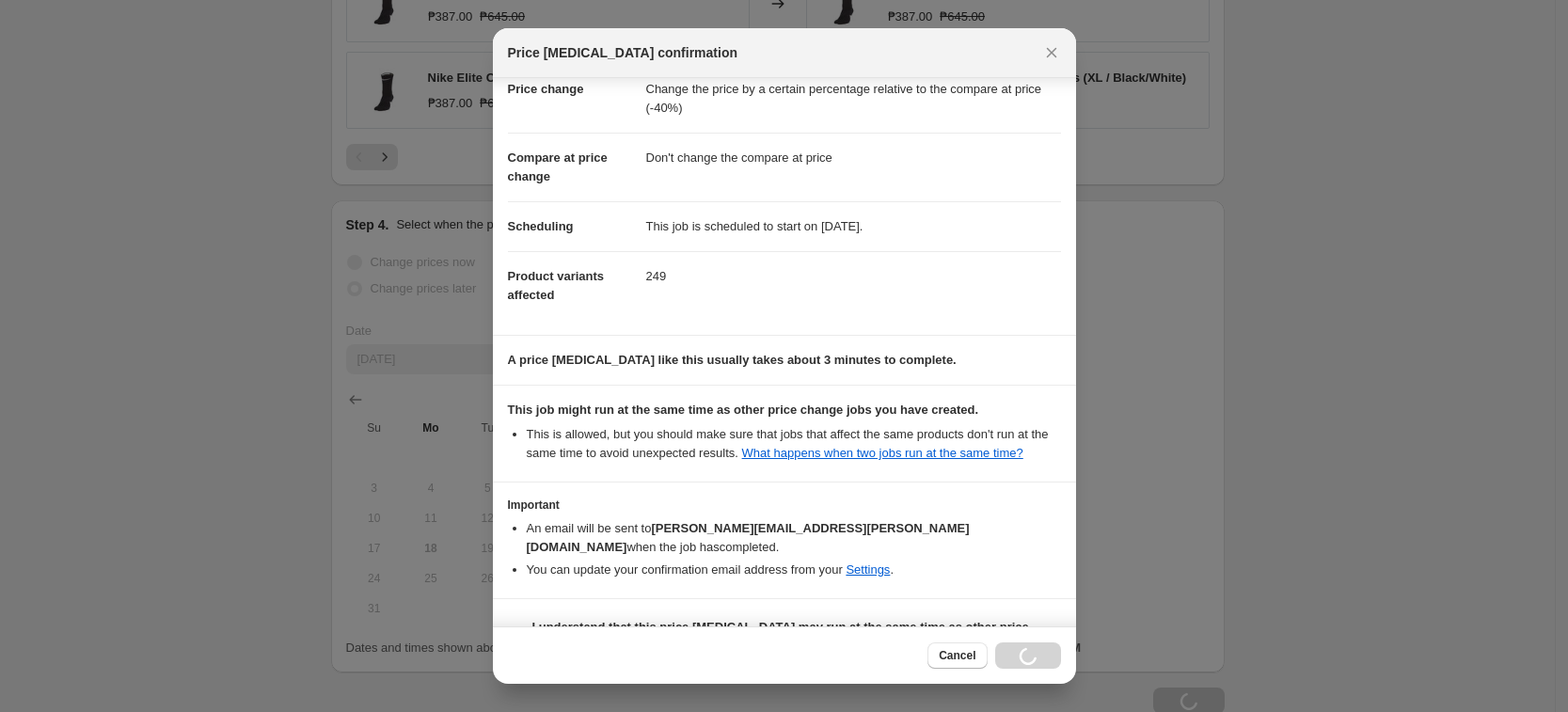
scroll to position [0, 0]
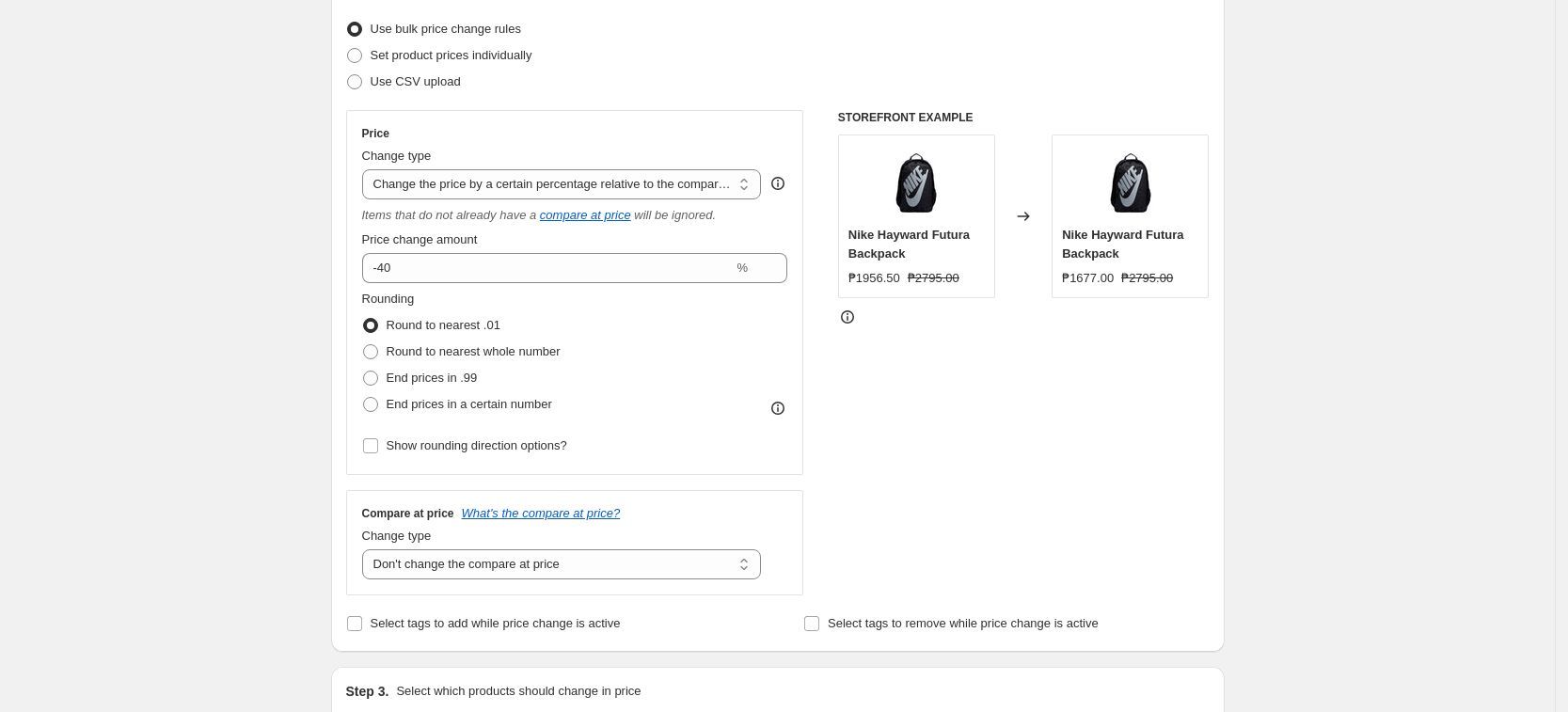
scroll to position [309, 0]
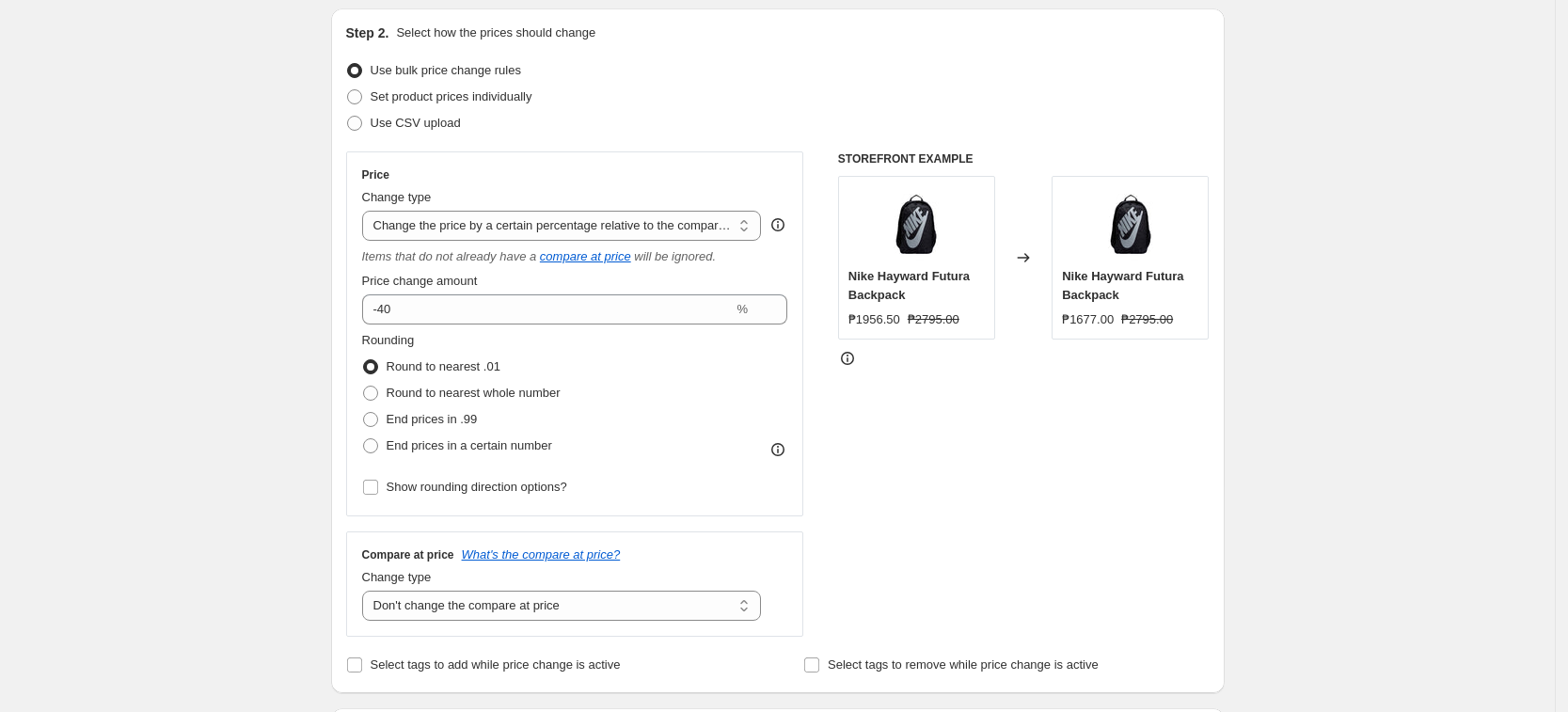
click at [362, 223] on div "Price Change type Change the price to a certain amount Change the price by a ce…" at bounding box center [575, 333] width 458 height 365
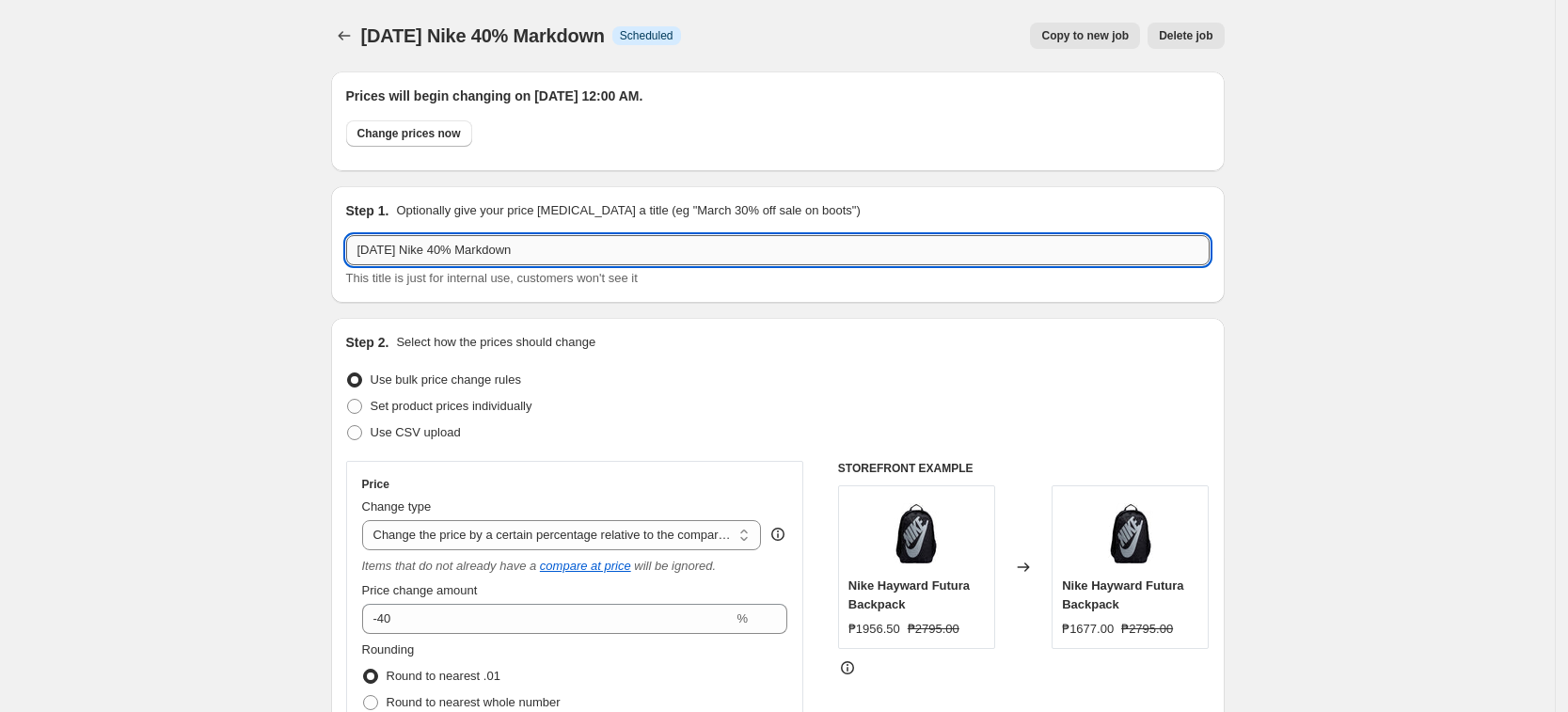
click at [435, 256] on input "[DATE] Nike 40% Markdown" at bounding box center [778, 250] width 863 height 30
click at [354, 37] on icon "Price change jobs" at bounding box center [344, 36] width 19 height 19
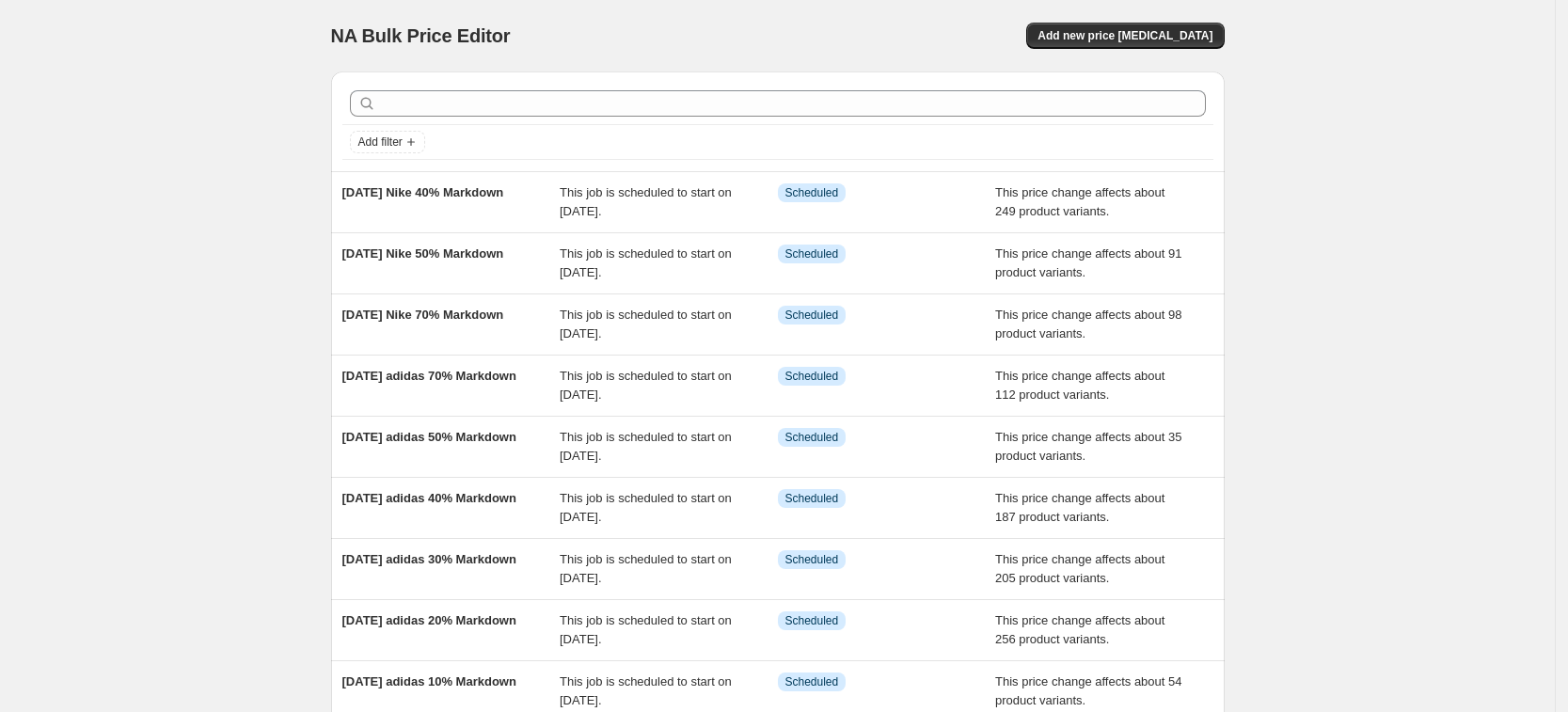
click at [1143, 16] on div "NA Bulk Price Editor. This page is ready NA Bulk Price Editor Add new price [ME…" at bounding box center [778, 35] width 894 height 72
click at [1150, 31] on span "Add new price [MEDICAL_DATA]" at bounding box center [1124, 35] width 175 height 15
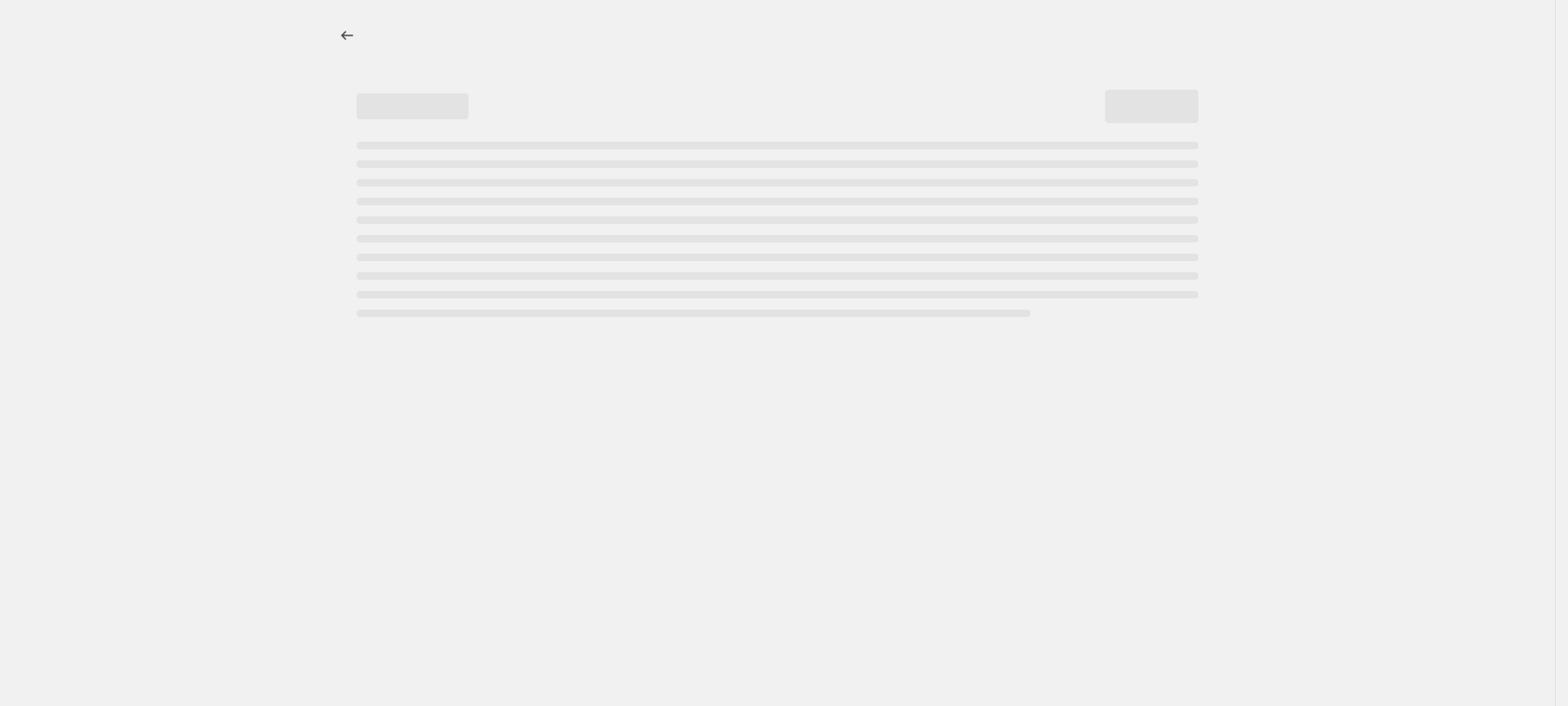
select select "percentage"
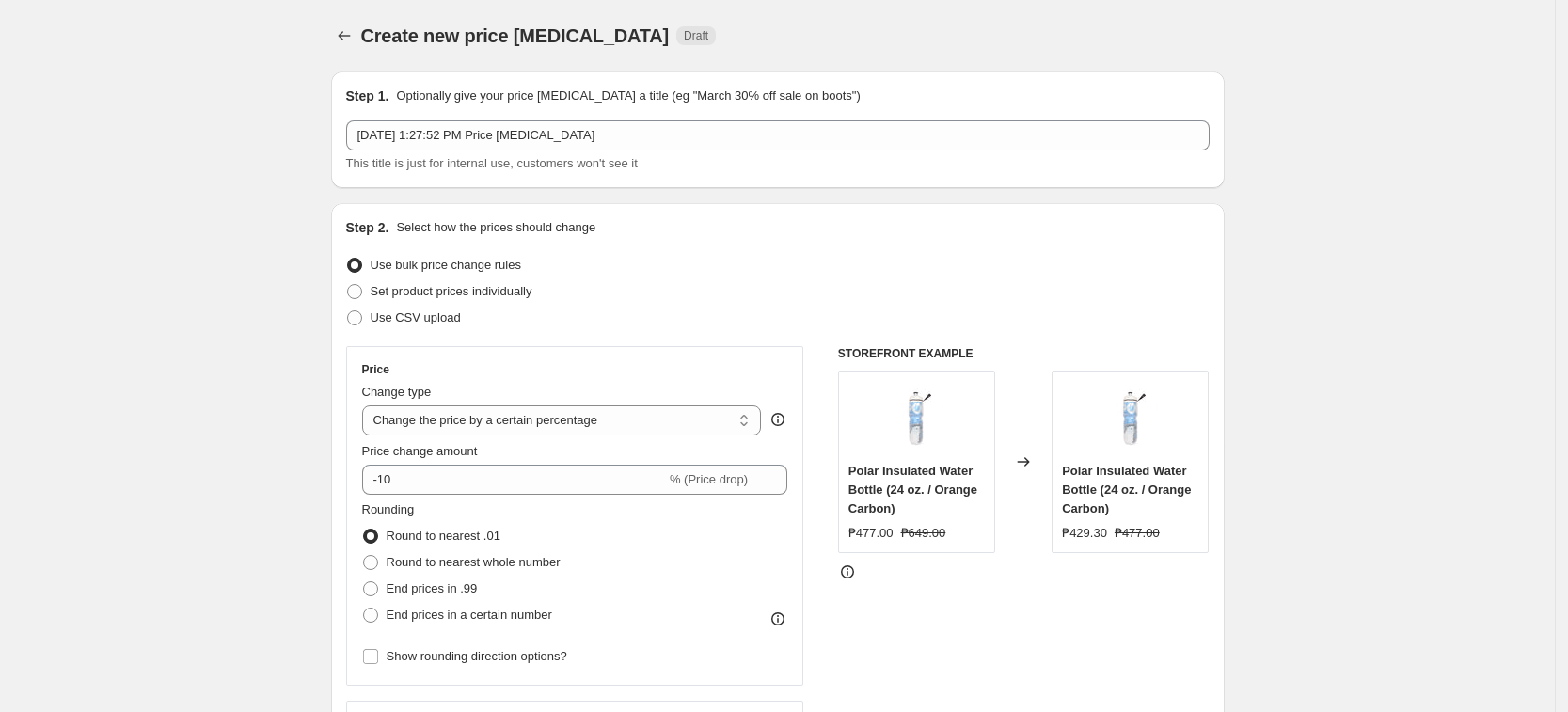
click at [453, 156] on span "This title is just for internal use, customers won't see it" at bounding box center [492, 163] width 292 height 14
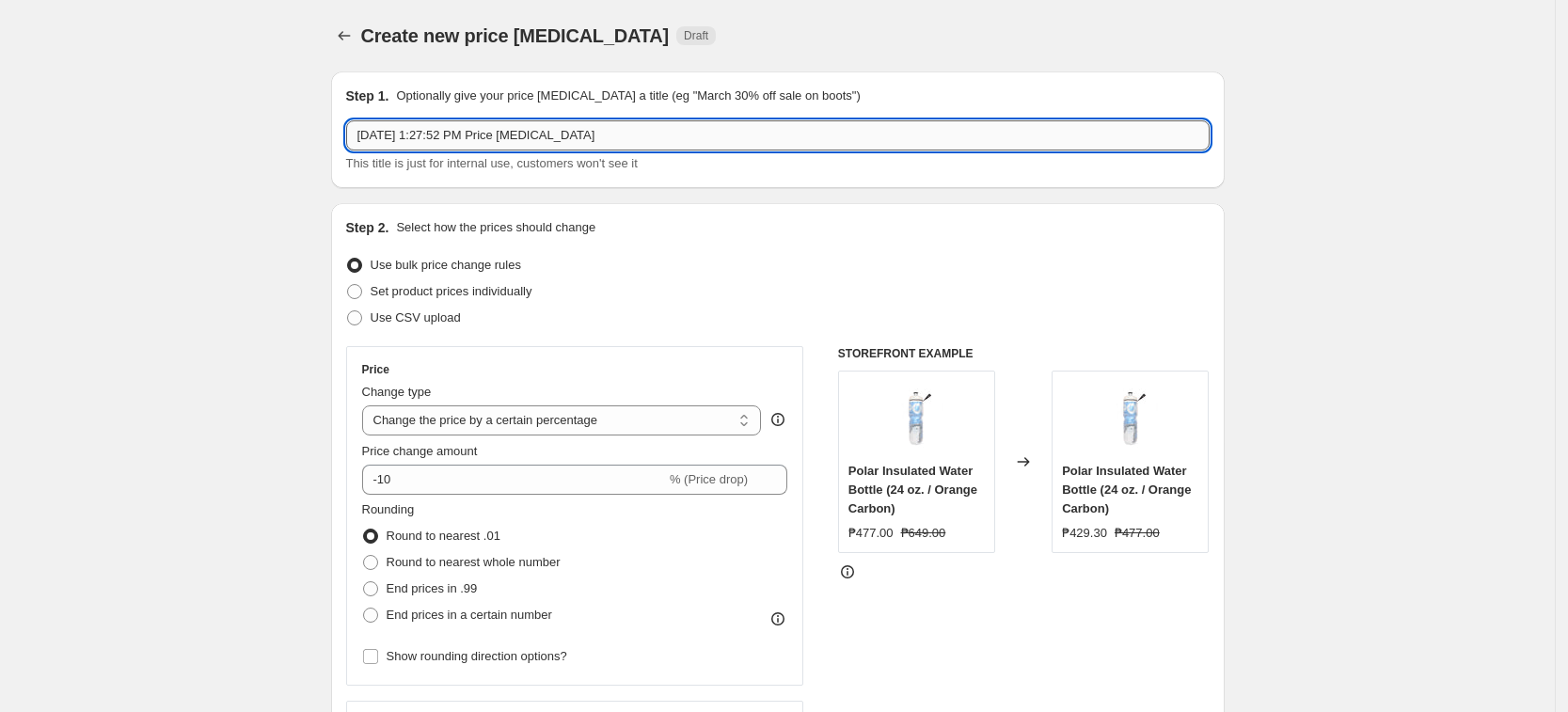
click at [455, 146] on input "[DATE] 1:27:52 PM Price [MEDICAL_DATA]" at bounding box center [778, 135] width 863 height 30
paste input "ust 19 Nike 40% Markdown"
click at [461, 130] on input "[DATE] Nike 40% Markdown" at bounding box center [778, 135] width 863 height 30
type input "[DATE] Nike 30% Markdown"
click at [526, 422] on select "Change the price to a certain amount Change the price by a certain amount Chang…" at bounding box center [562, 420] width 400 height 30
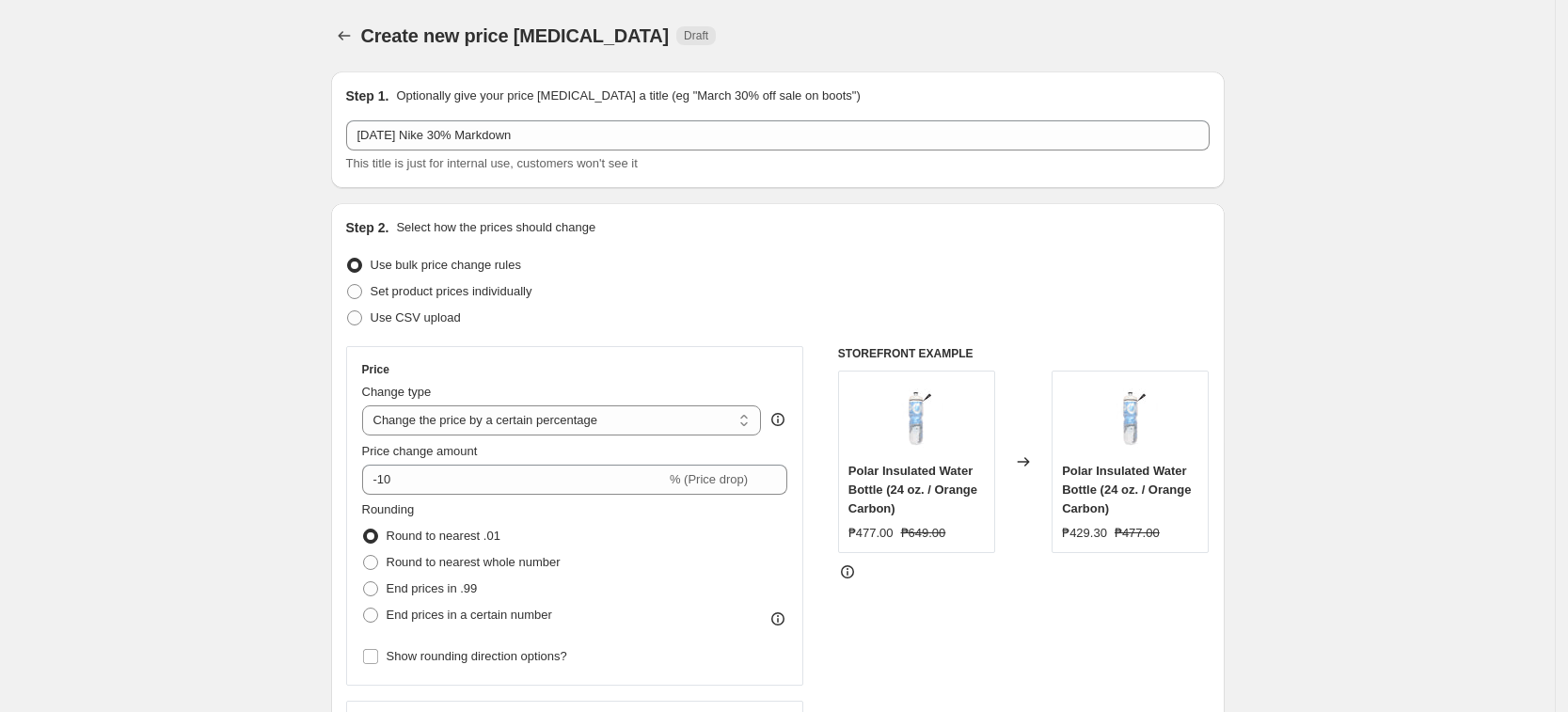
select select "pcap"
click at [367, 406] on select "Change the price to a certain amount Change the price by a certain amount Chang…" at bounding box center [562, 420] width 400 height 30
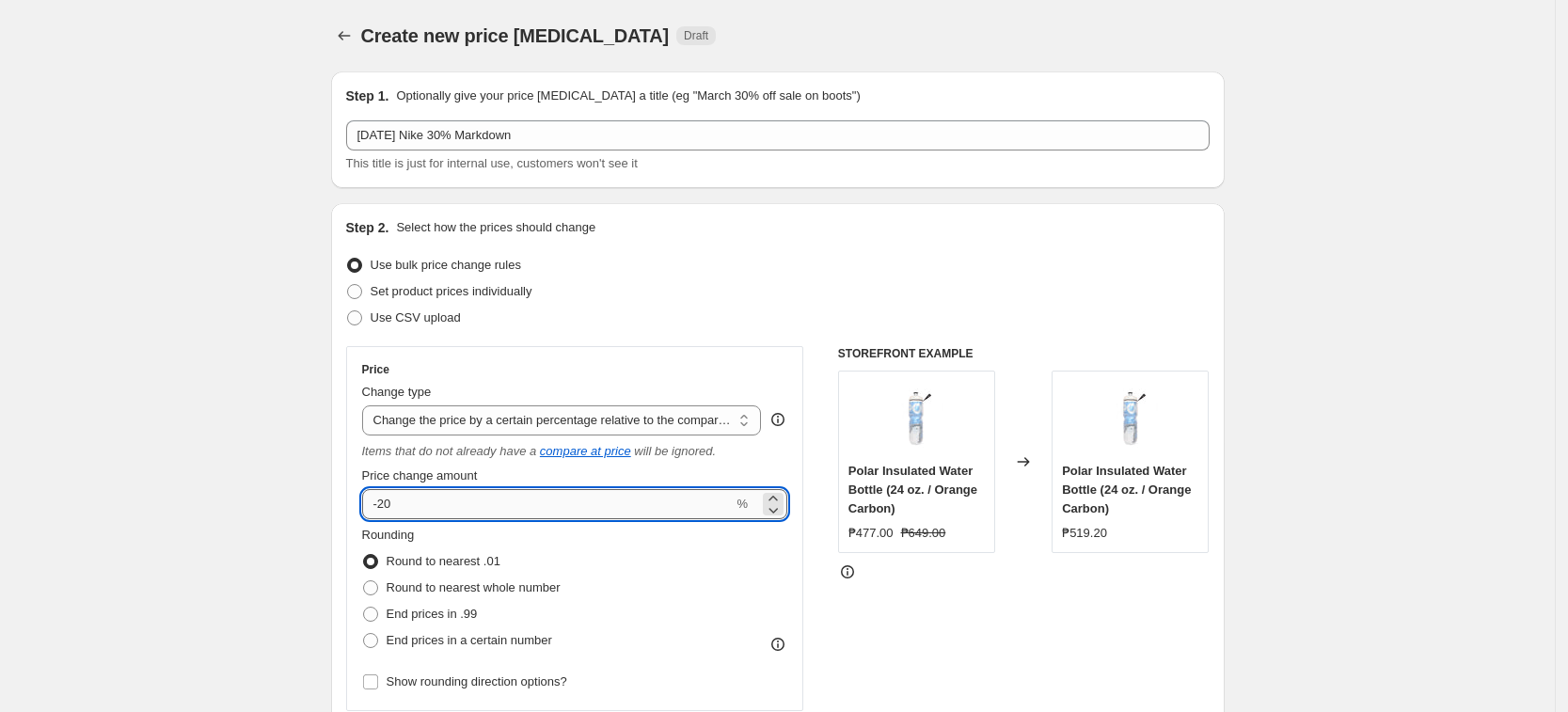
click at [531, 509] on input "-20" at bounding box center [547, 503] width 371 height 30
type input "-2"
type input "-30"
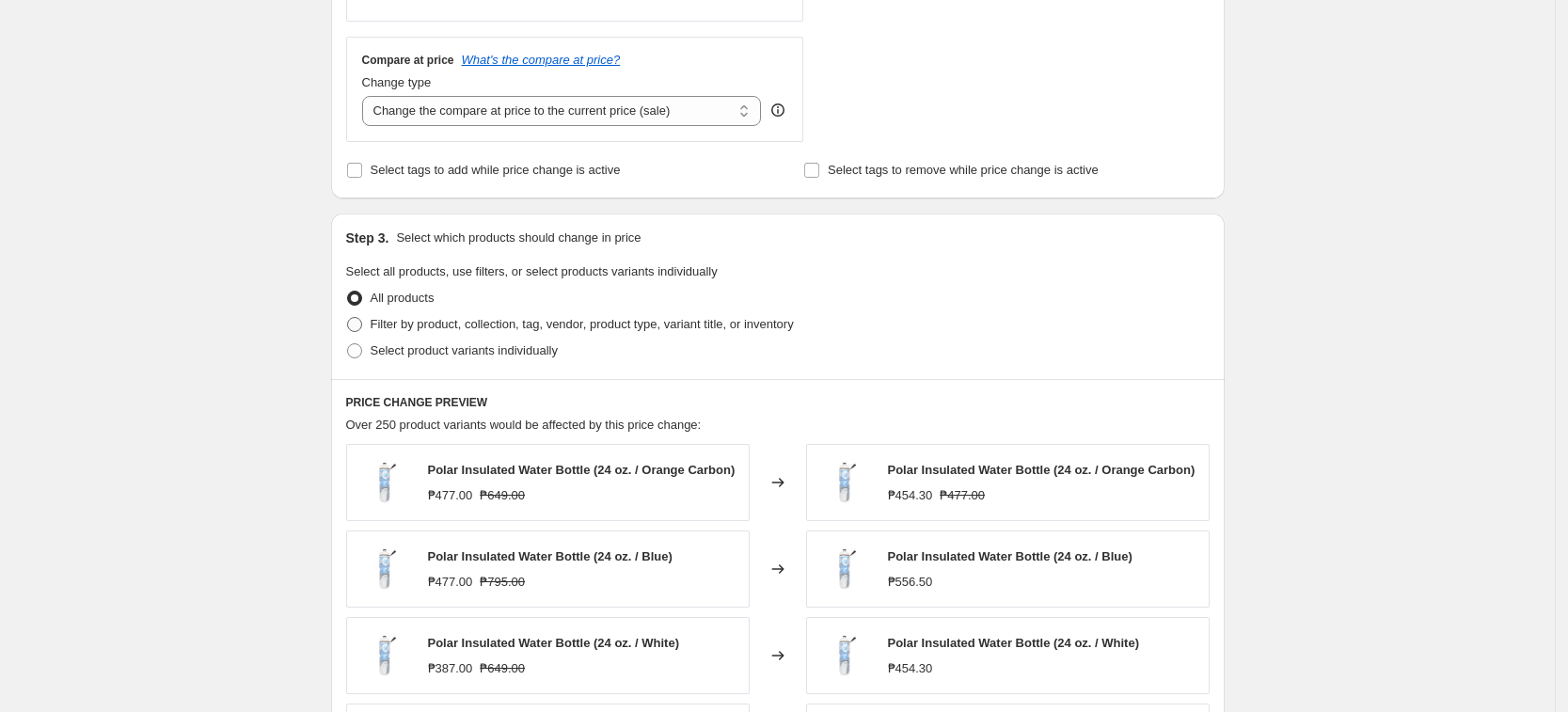
scroll to position [705, 0]
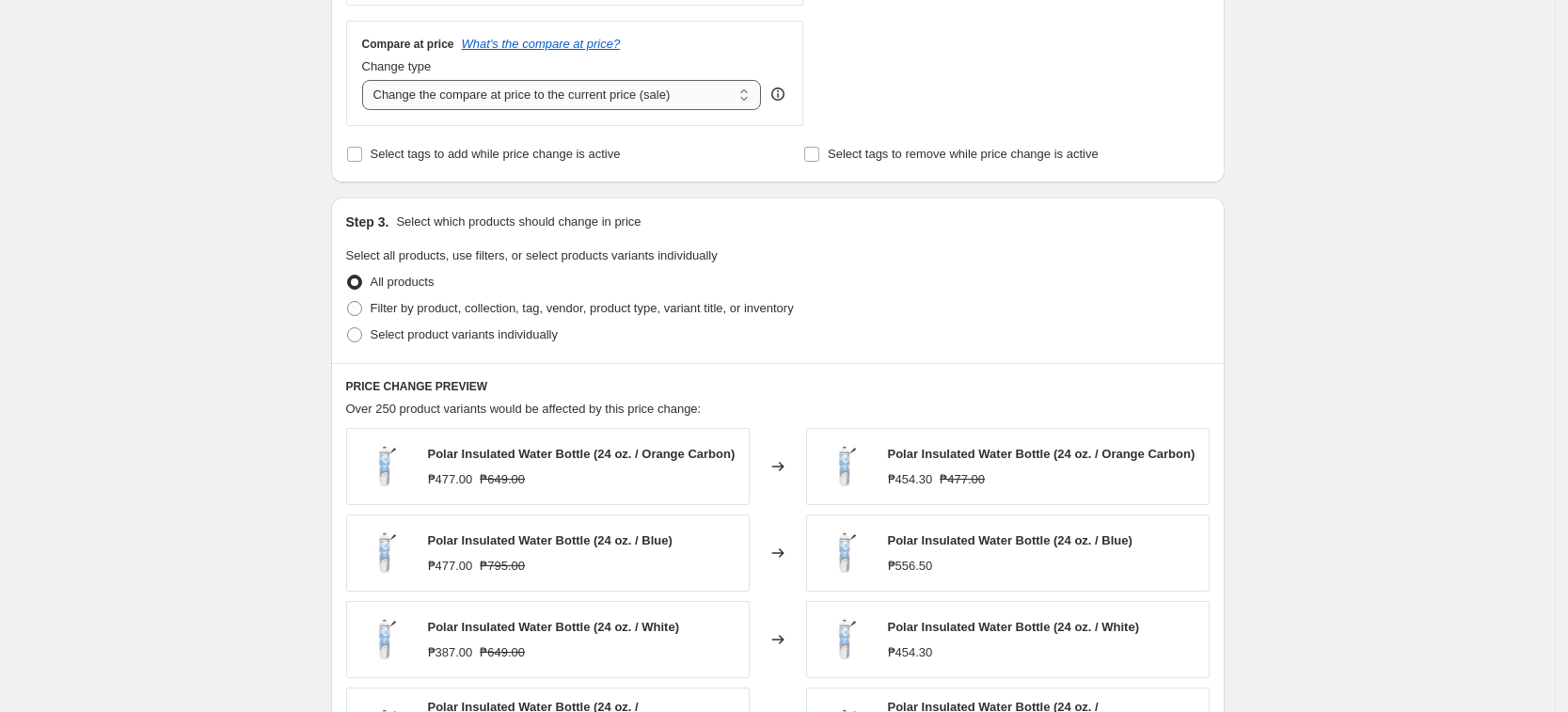
drag, startPoint x: 644, startPoint y: 98, endPoint x: 644, endPoint y: 108, distance: 10.0
click at [644, 98] on select "Change the compare at price to the current price (sale) Change the compare at p…" at bounding box center [562, 95] width 400 height 30
select select "no_change"
click at [367, 80] on select "Change the compare at price to the current price (sale) Change the compare at p…" at bounding box center [562, 95] width 400 height 30
click at [418, 351] on div "Step 3. Select which products should change in price Select all products, use f…" at bounding box center [778, 279] width 894 height 166
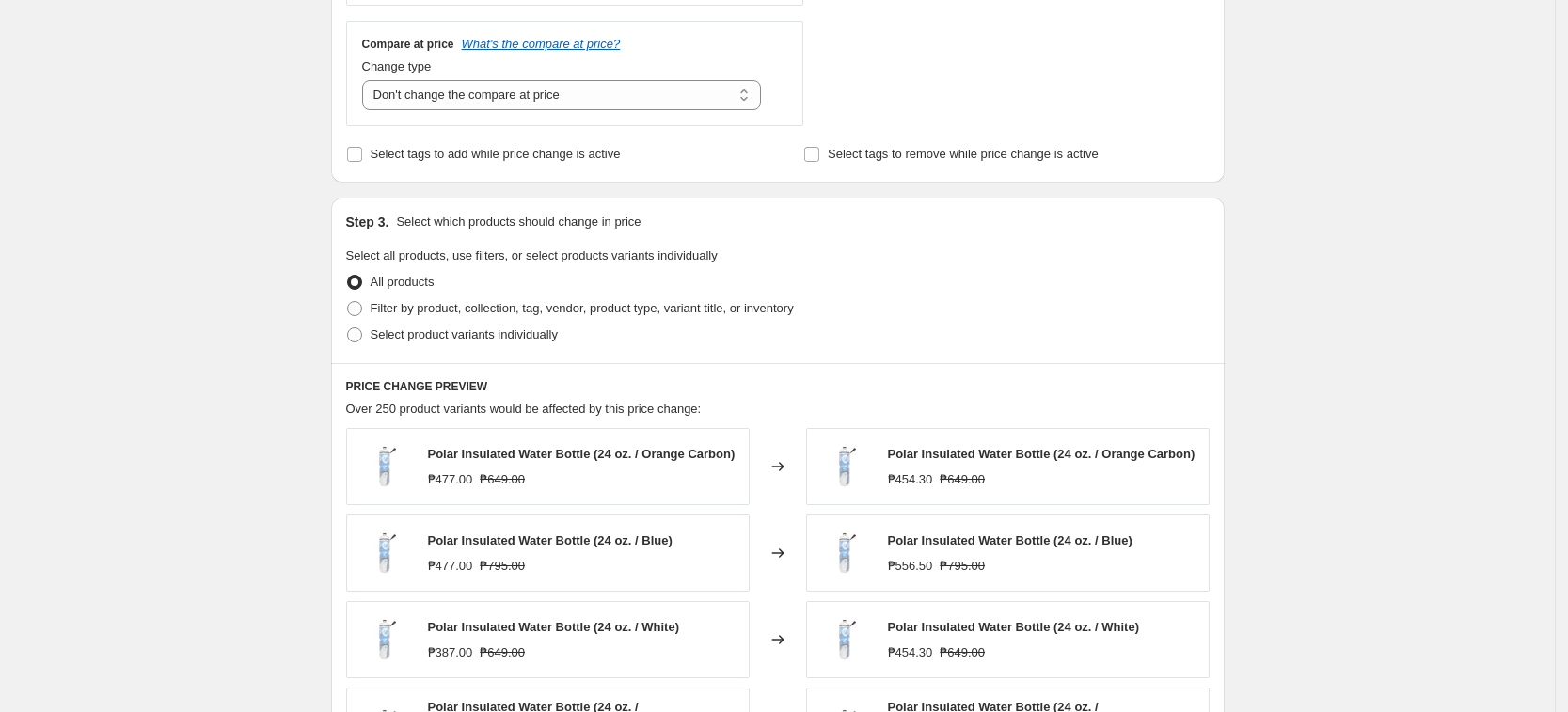
click at [444, 348] on label "Select product variants individually" at bounding box center [452, 335] width 211 height 27
click at [348, 328] on input "Select product variants individually" at bounding box center [347, 327] width 1 height 1
radio input "true"
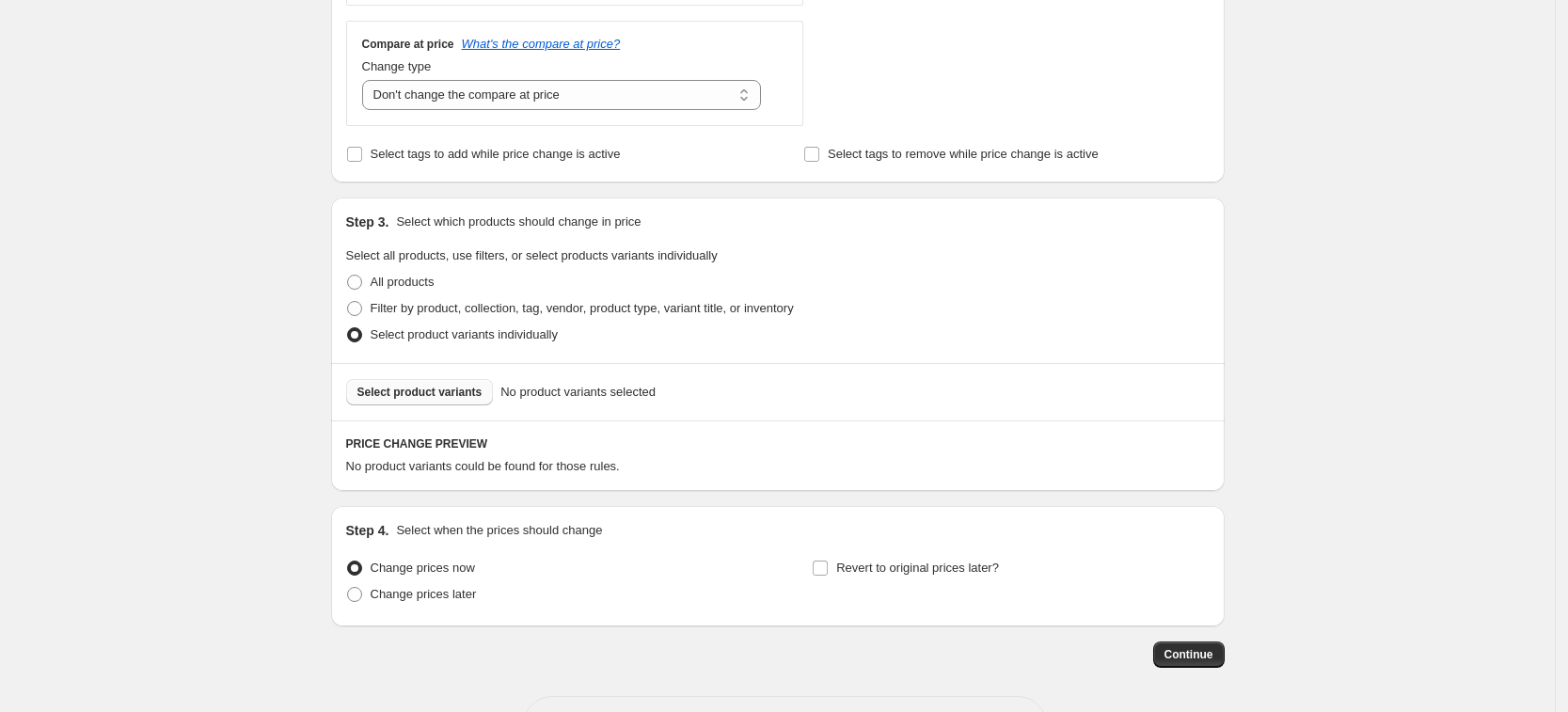
click at [452, 380] on button "Select product variants" at bounding box center [420, 392] width 147 height 27
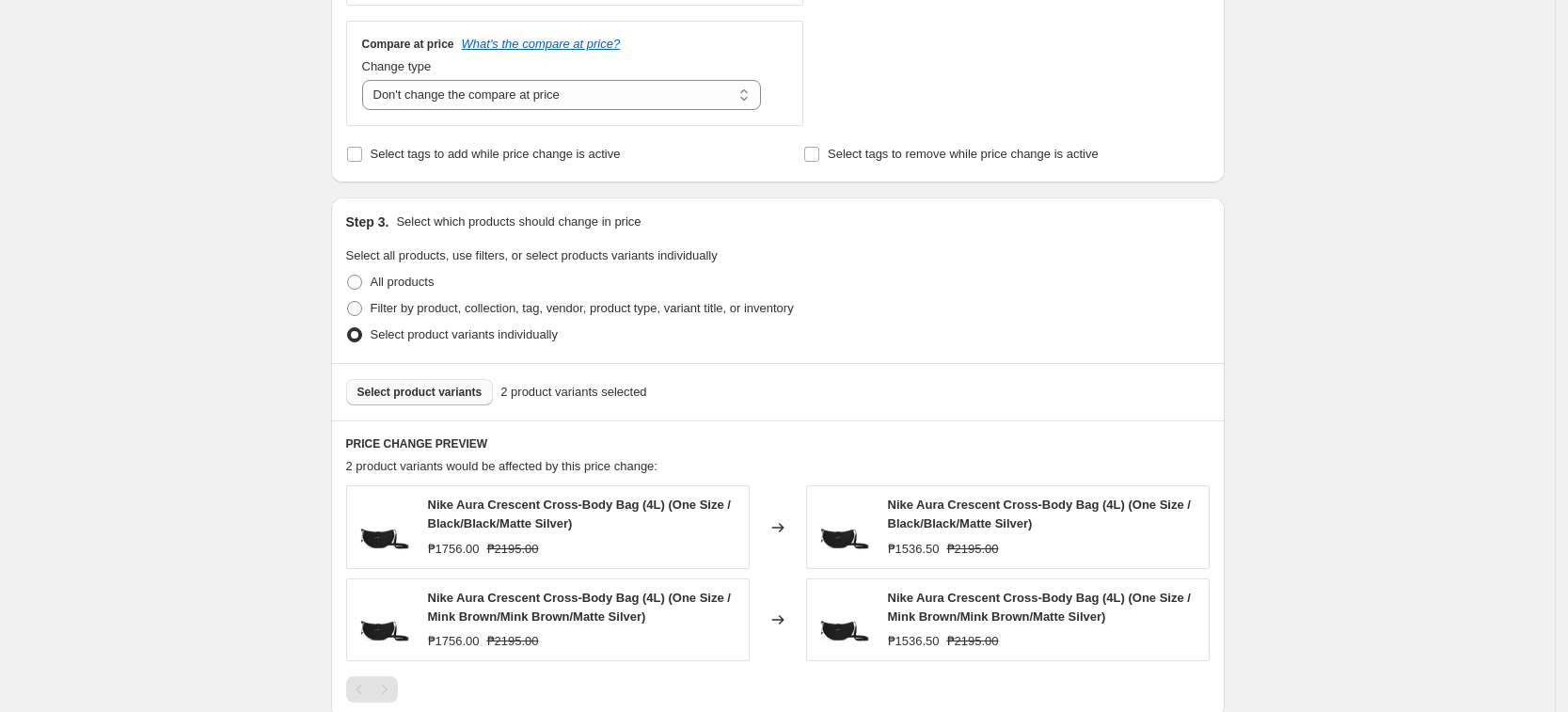
click at [449, 399] on span "Select product variants" at bounding box center [420, 392] width 125 height 15
click at [441, 386] on span "Select product variants" at bounding box center [420, 392] width 125 height 15
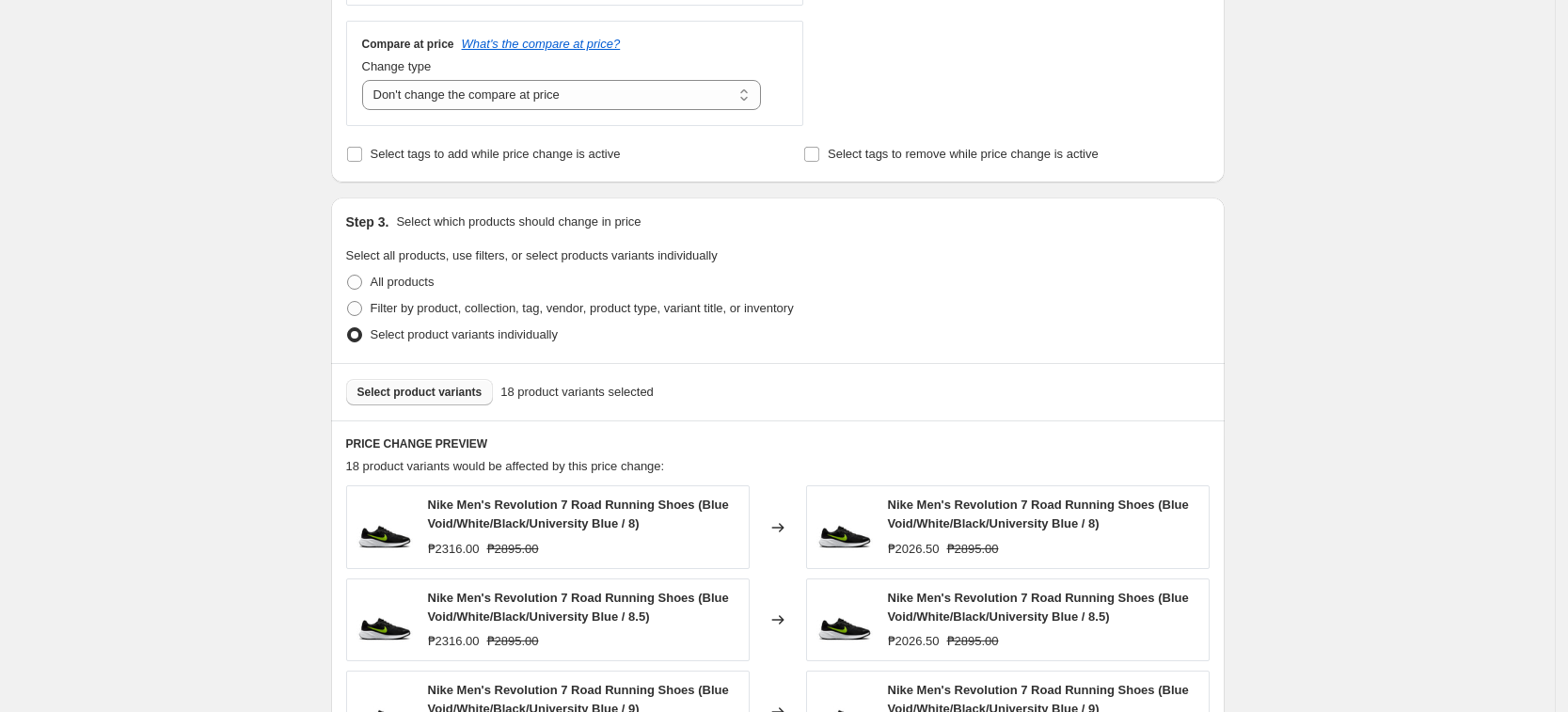
click at [432, 394] on span "Select product variants" at bounding box center [420, 392] width 125 height 15
click at [429, 403] on button "Select product variants" at bounding box center [420, 392] width 147 height 27
click at [446, 388] on span "Select product variants" at bounding box center [420, 392] width 125 height 15
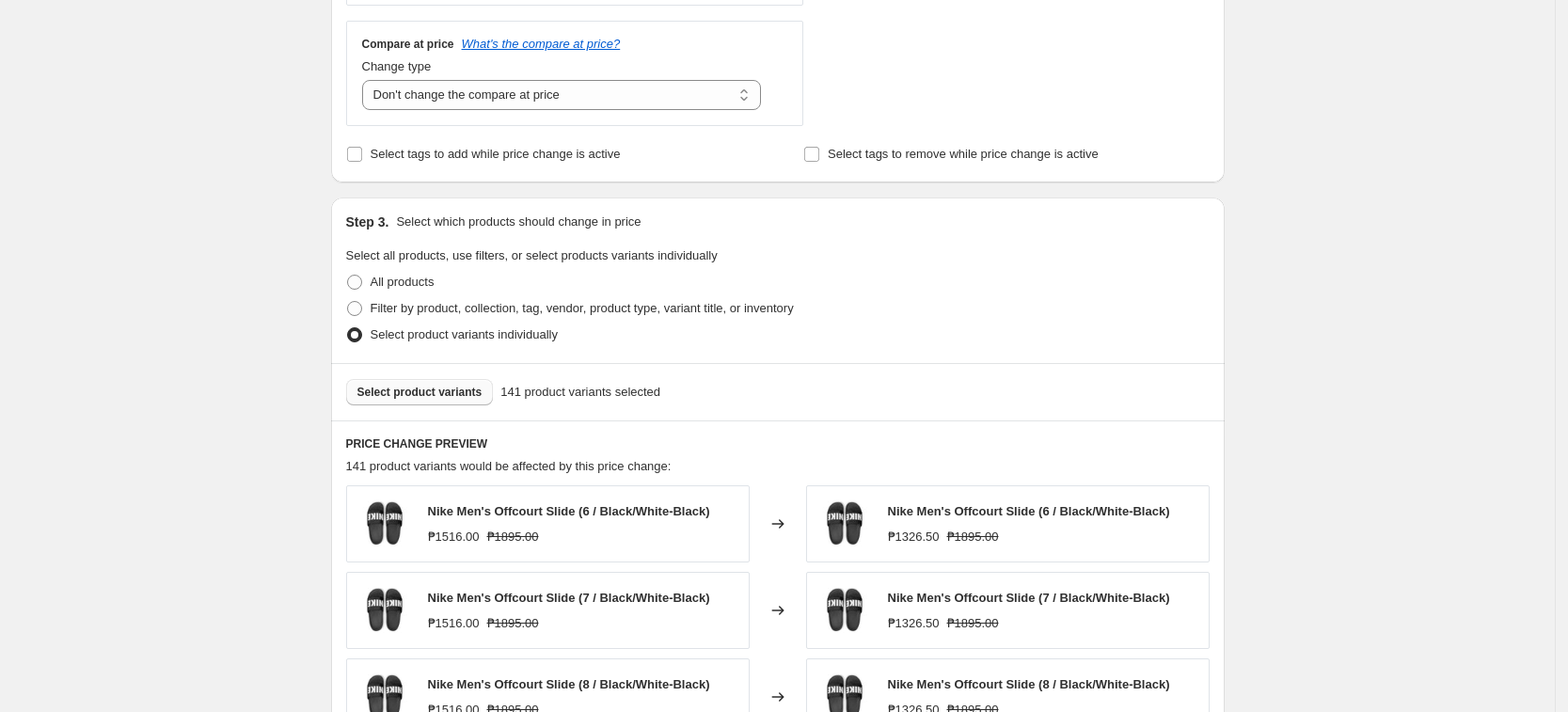
click at [1362, 361] on div "Create new price [MEDICAL_DATA]. This page is ready Create new price [MEDICAL_D…" at bounding box center [777, 276] width 1555 height 1963
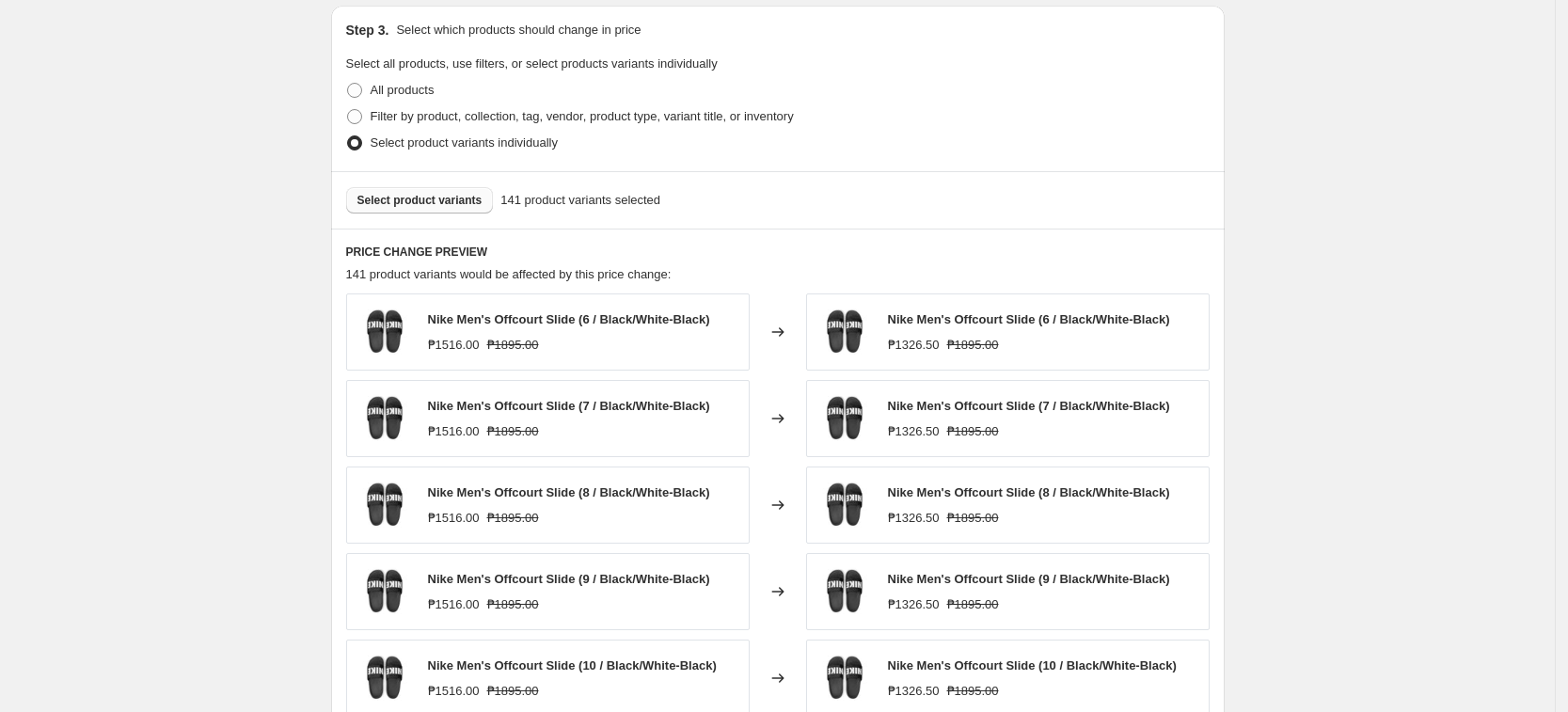
scroll to position [1251, 0]
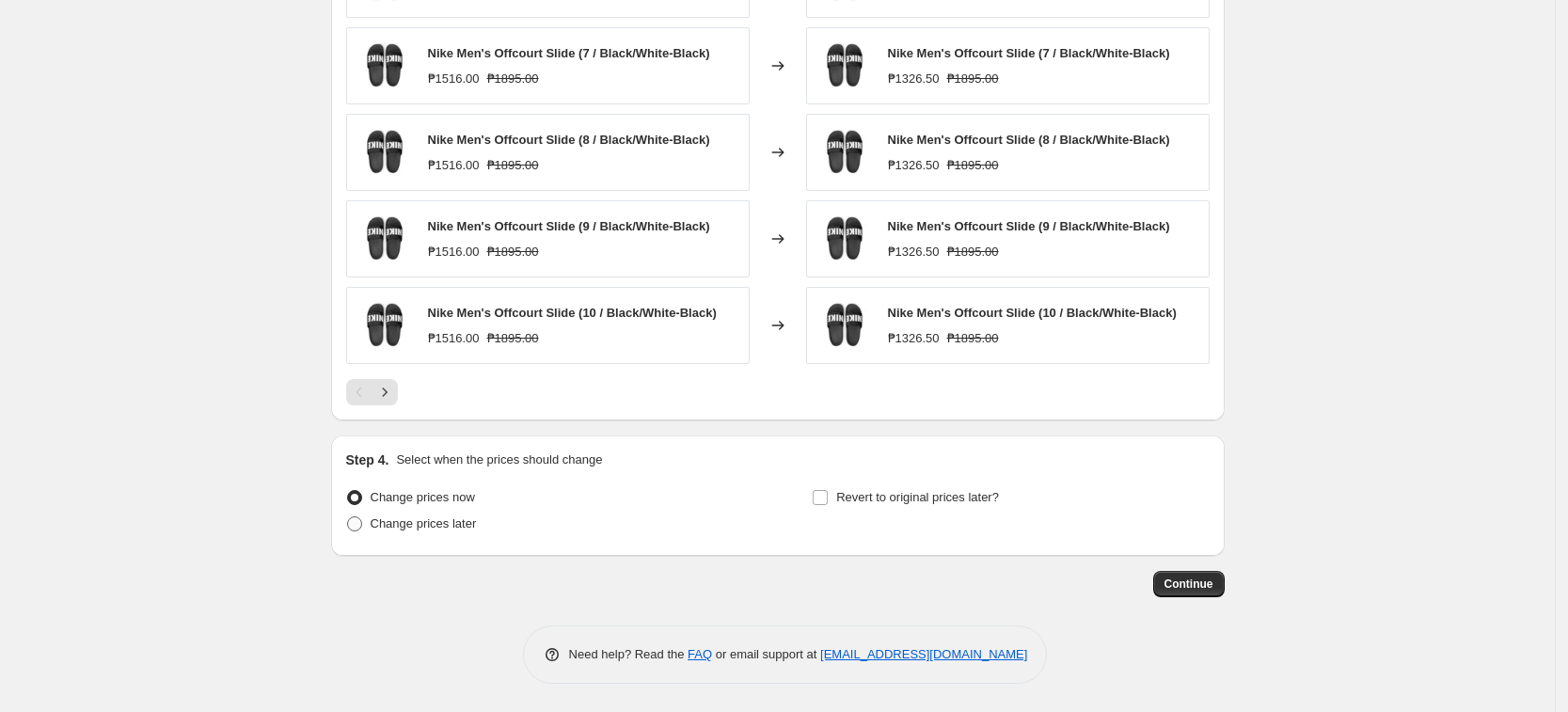
click at [473, 522] on span "Change prices later" at bounding box center [423, 523] width 106 height 14
click at [348, 518] on input "Change prices later" at bounding box center [347, 517] width 1 height 1
radio input "true"
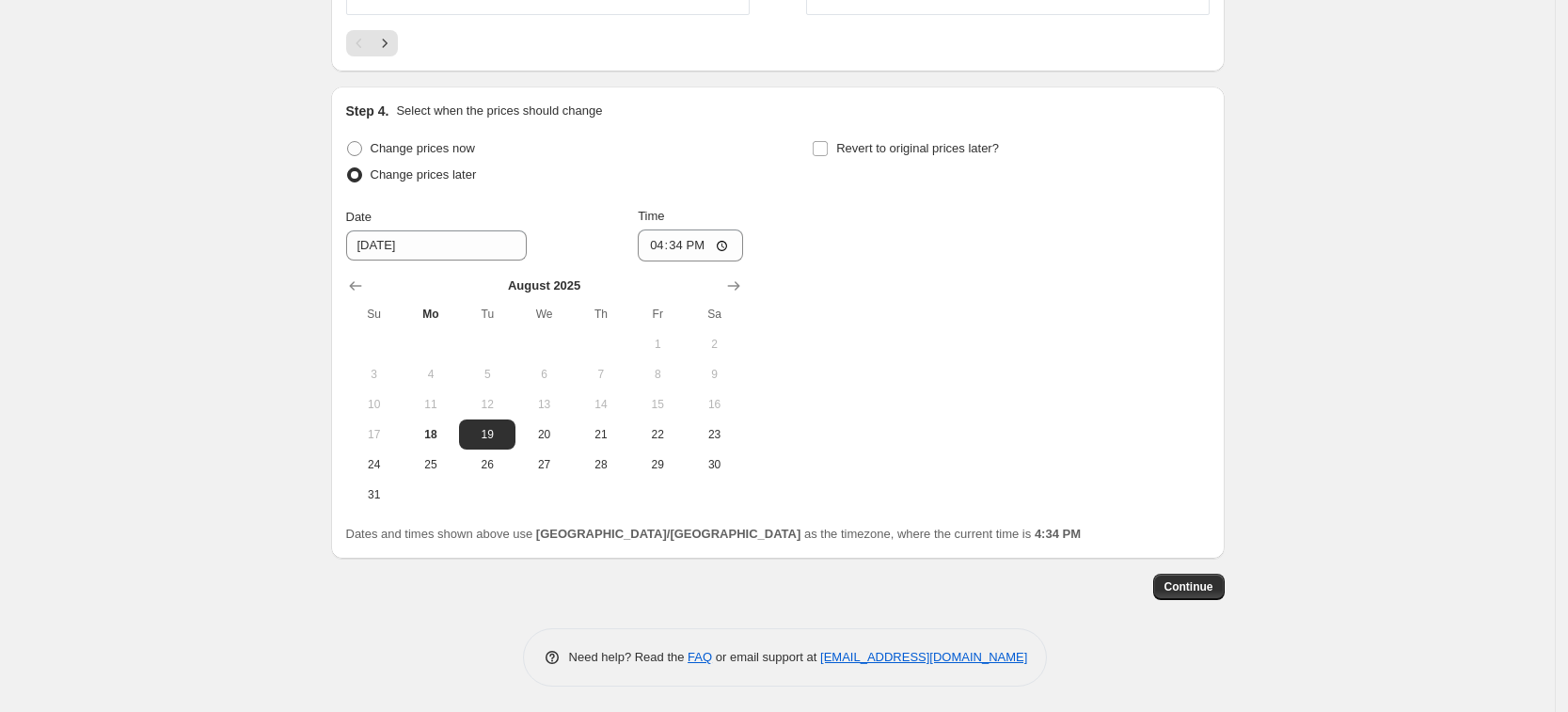
scroll to position [1603, 0]
click at [665, 236] on input "16:34" at bounding box center [691, 242] width 105 height 32
type input "00:00"
click at [1017, 312] on div "Change prices now Change prices later Date [DATE] Time 00:00 [DATE] Su Mo Tu We…" at bounding box center [778, 320] width 863 height 374
click at [1192, 586] on span "Continue" at bounding box center [1188, 585] width 49 height 15
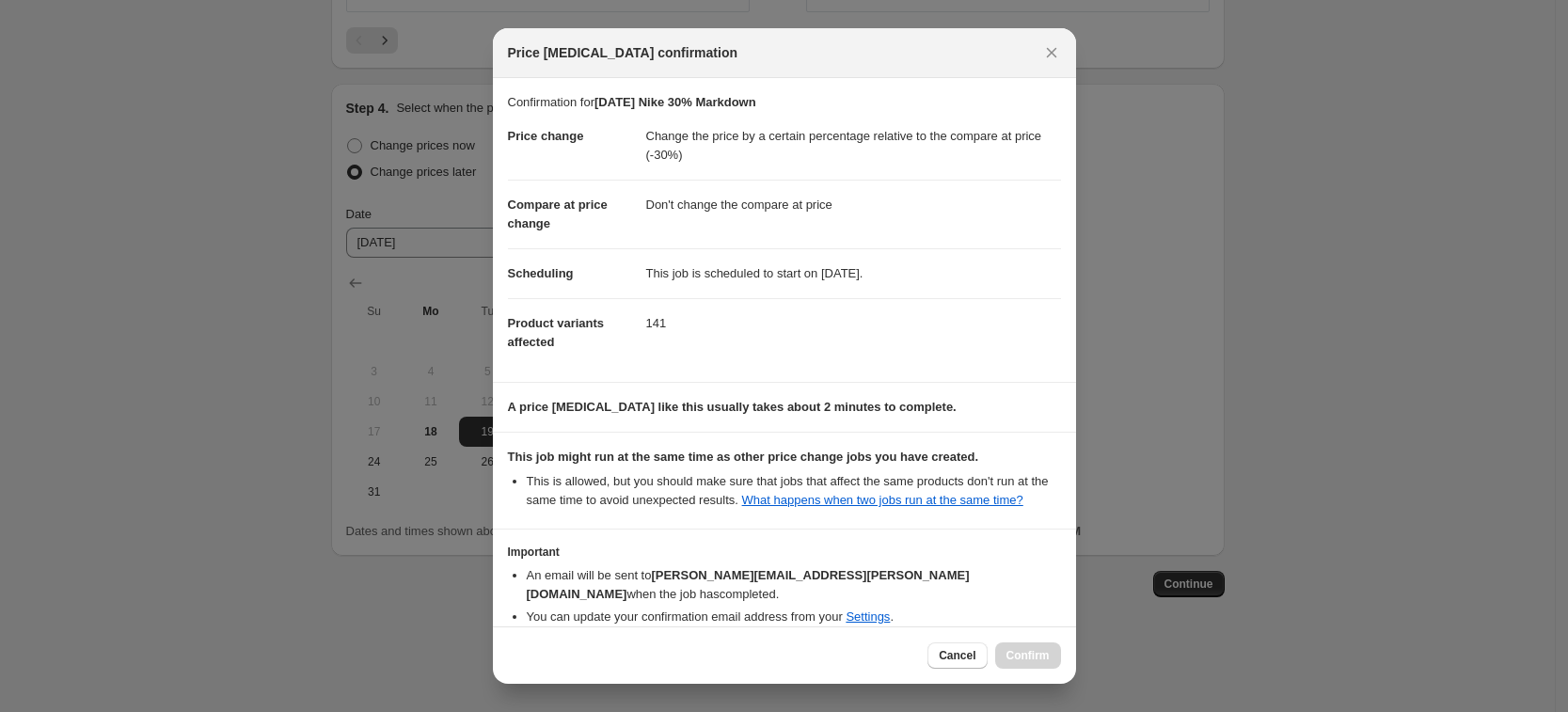
click at [877, 581] on li "An email will be sent to [PERSON_NAME][EMAIL_ADDRESS][PERSON_NAME][DOMAIN_NAME]…" at bounding box center [794, 585] width 534 height 37
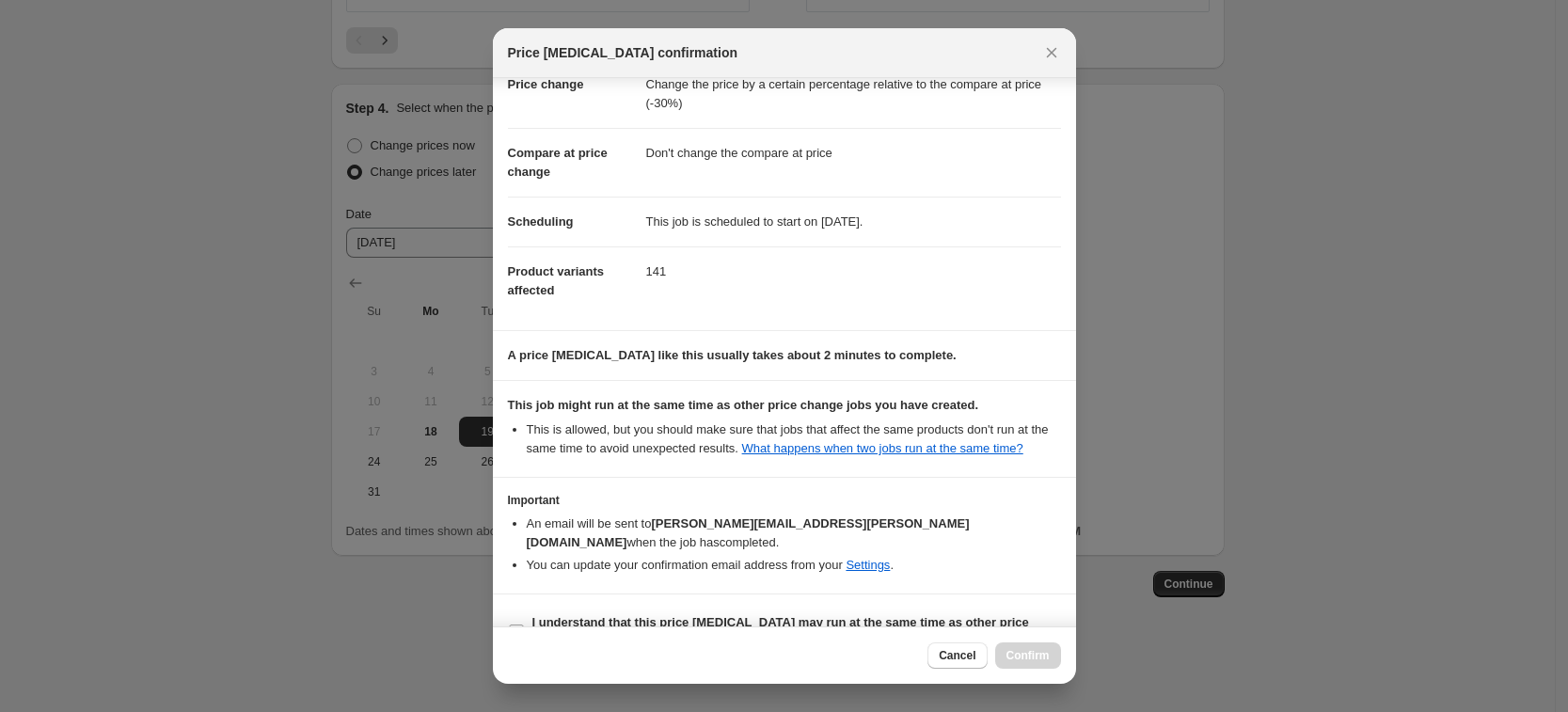
scroll to position [77, 0]
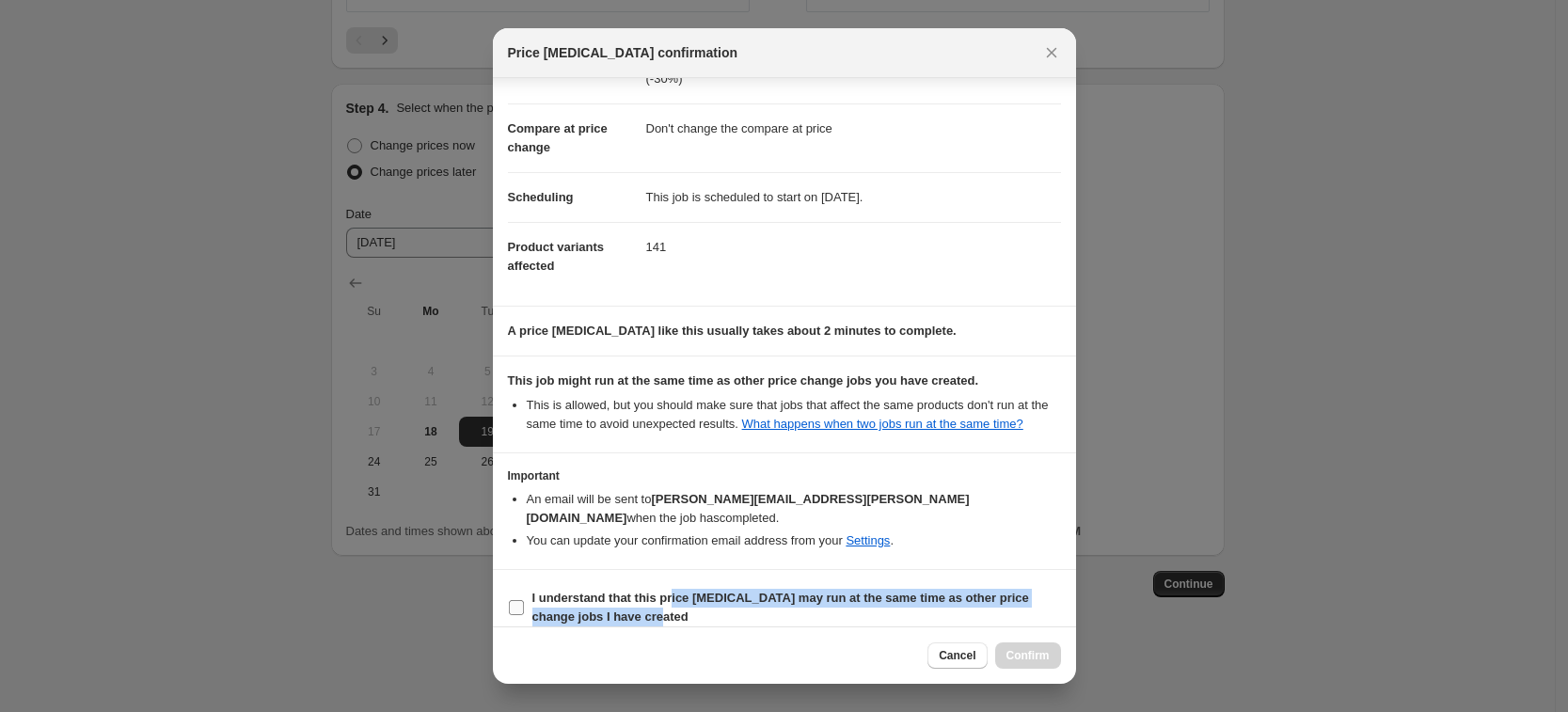
click at [674, 589] on span "I understand that this price [MEDICAL_DATA] may run at the same time as other p…" at bounding box center [796, 607] width 528 height 37
click at [928, 590] on b "I understand that this price [MEDICAL_DATA] may run at the same time as other p…" at bounding box center [780, 607] width 497 height 33
click at [524, 600] on input "I understand that this price [MEDICAL_DATA] may run at the same time as other p…" at bounding box center [517, 608] width 15 height 15
checkbox input "true"
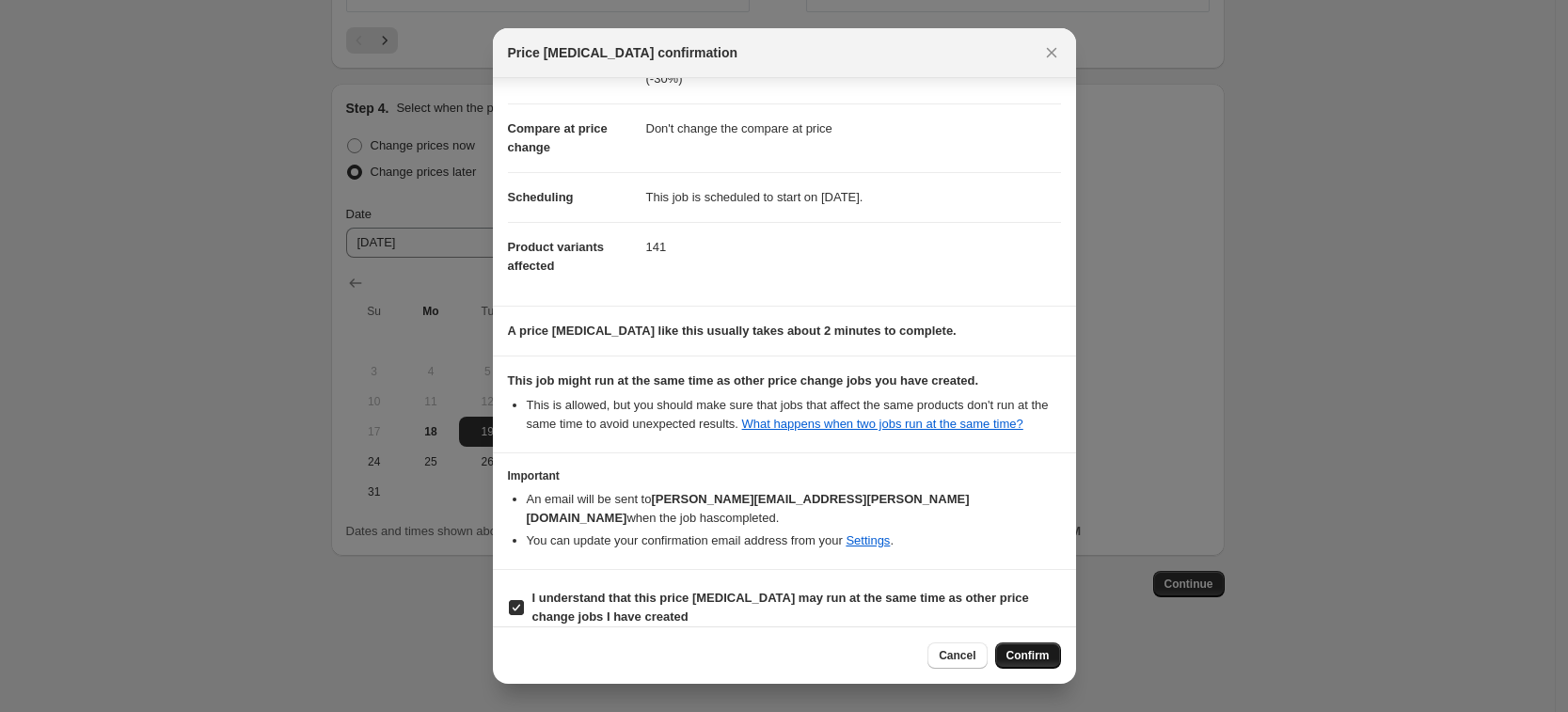
click at [1034, 649] on span "Confirm" at bounding box center [1027, 656] width 43 height 15
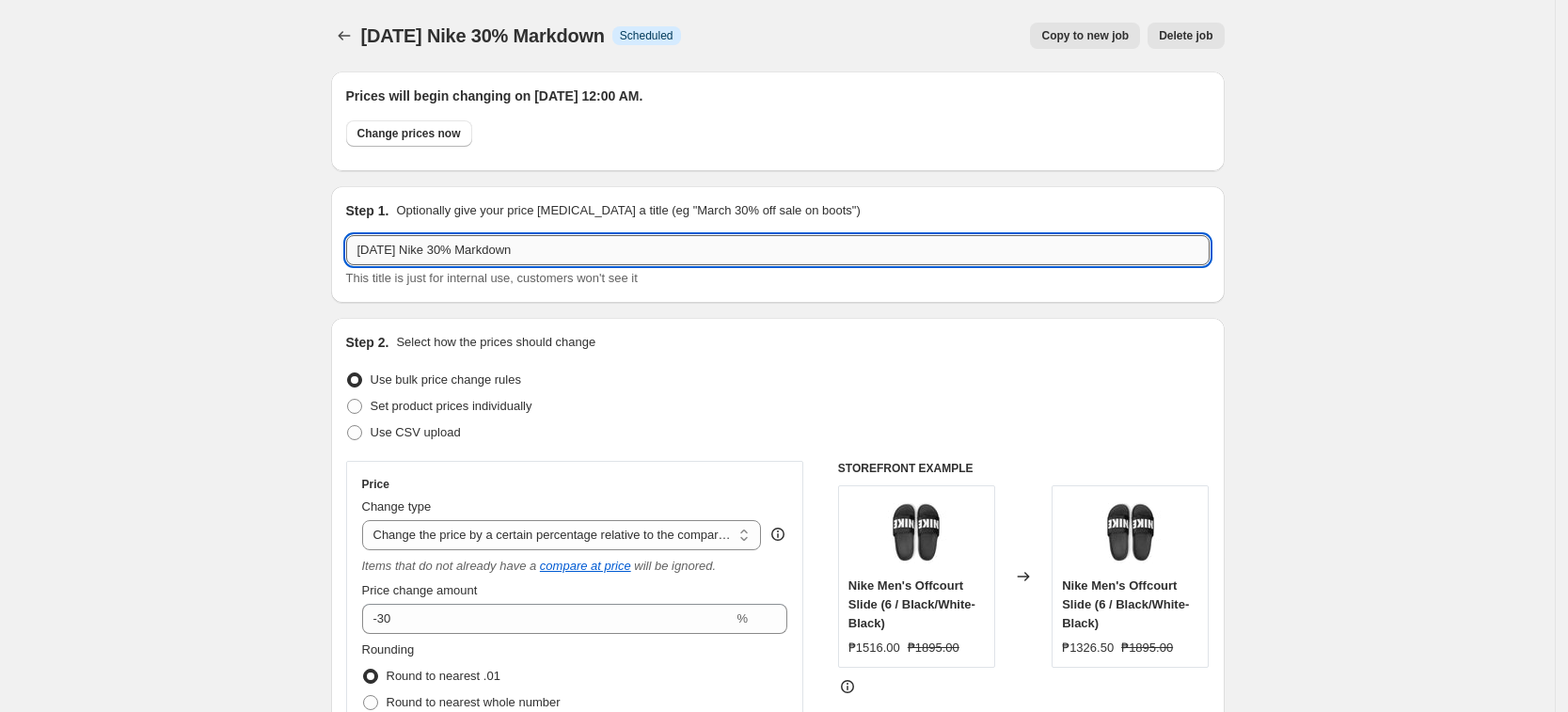
click at [596, 253] on input "[DATE] Nike 30% Markdown" at bounding box center [778, 250] width 863 height 30
click at [354, 35] on icon "Price change jobs" at bounding box center [344, 36] width 19 height 19
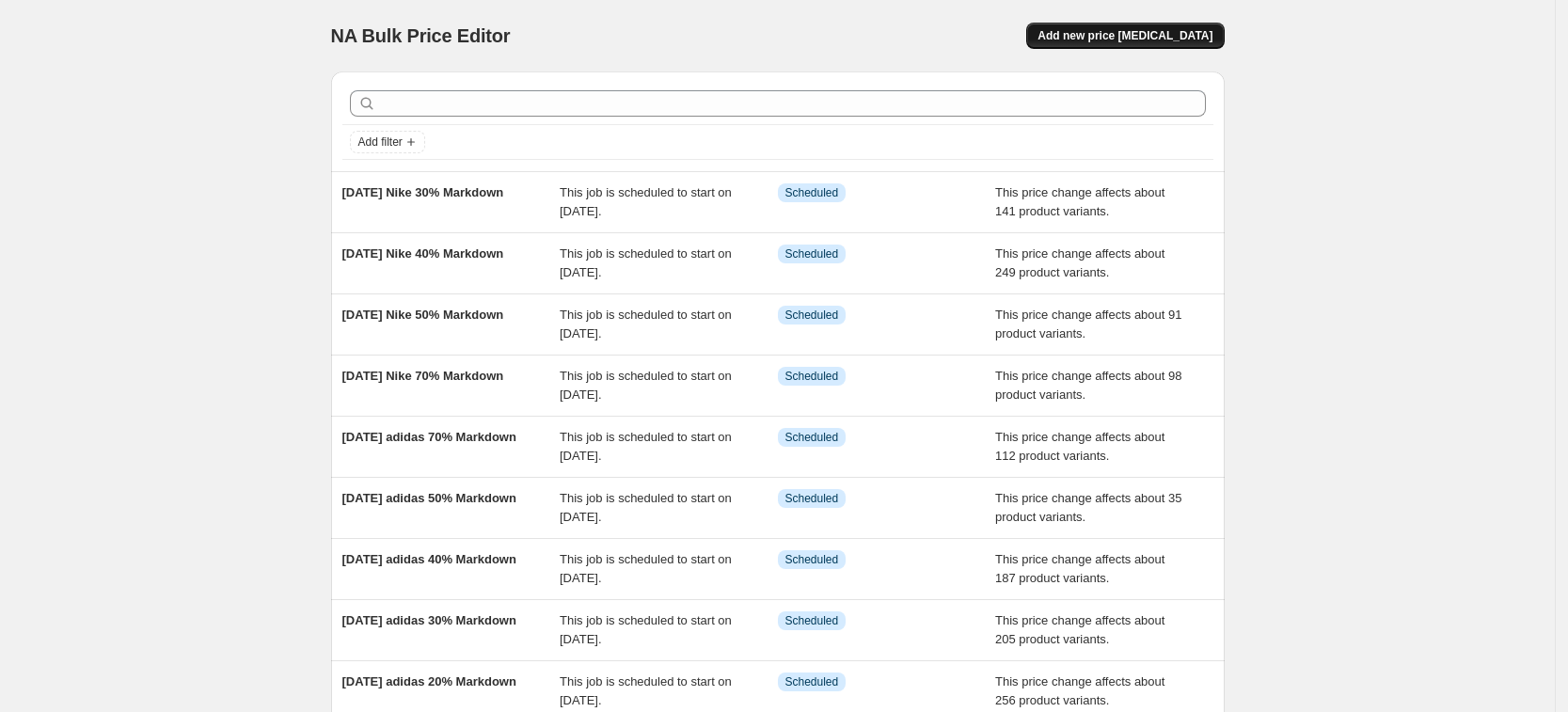
click at [1151, 28] on span "Add new price [MEDICAL_DATA]" at bounding box center [1124, 35] width 175 height 15
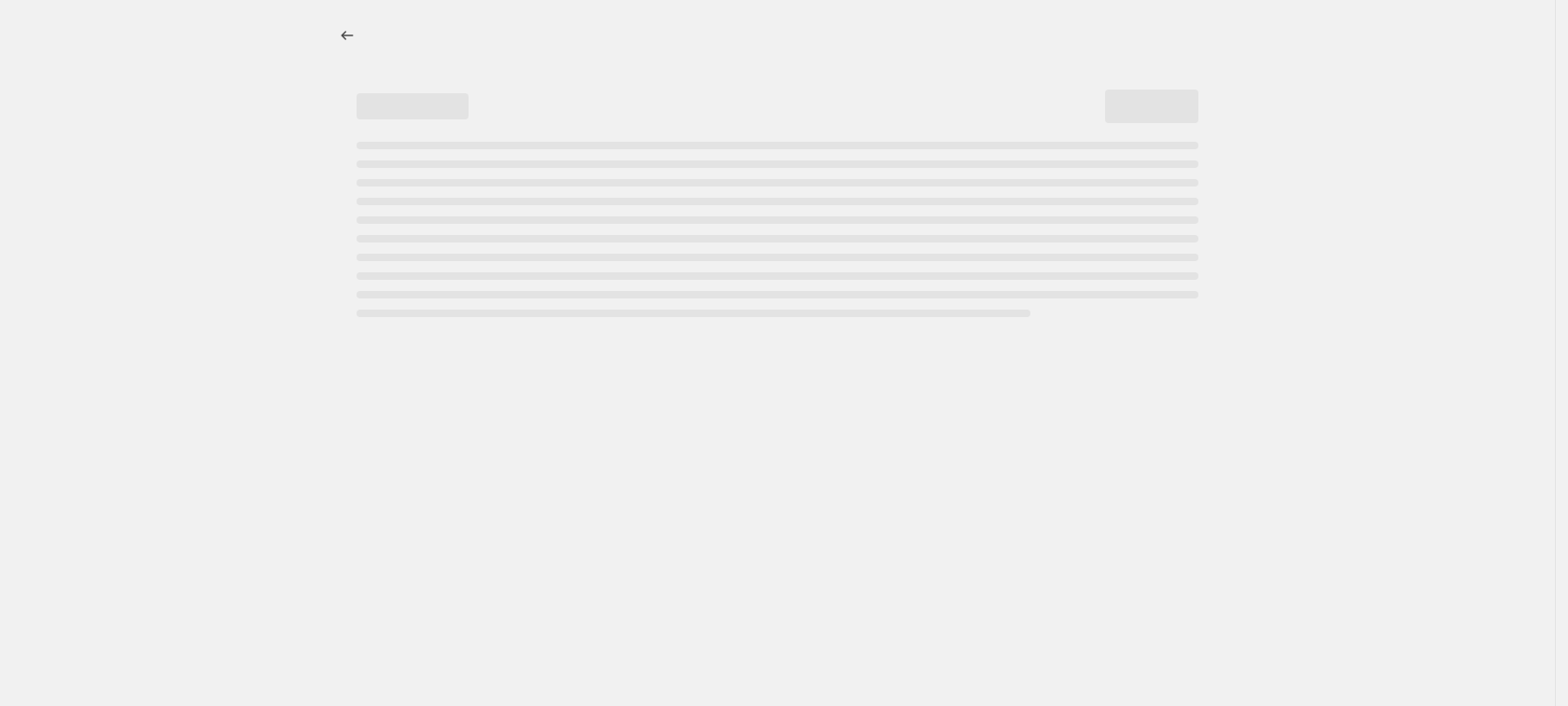
select select "percentage"
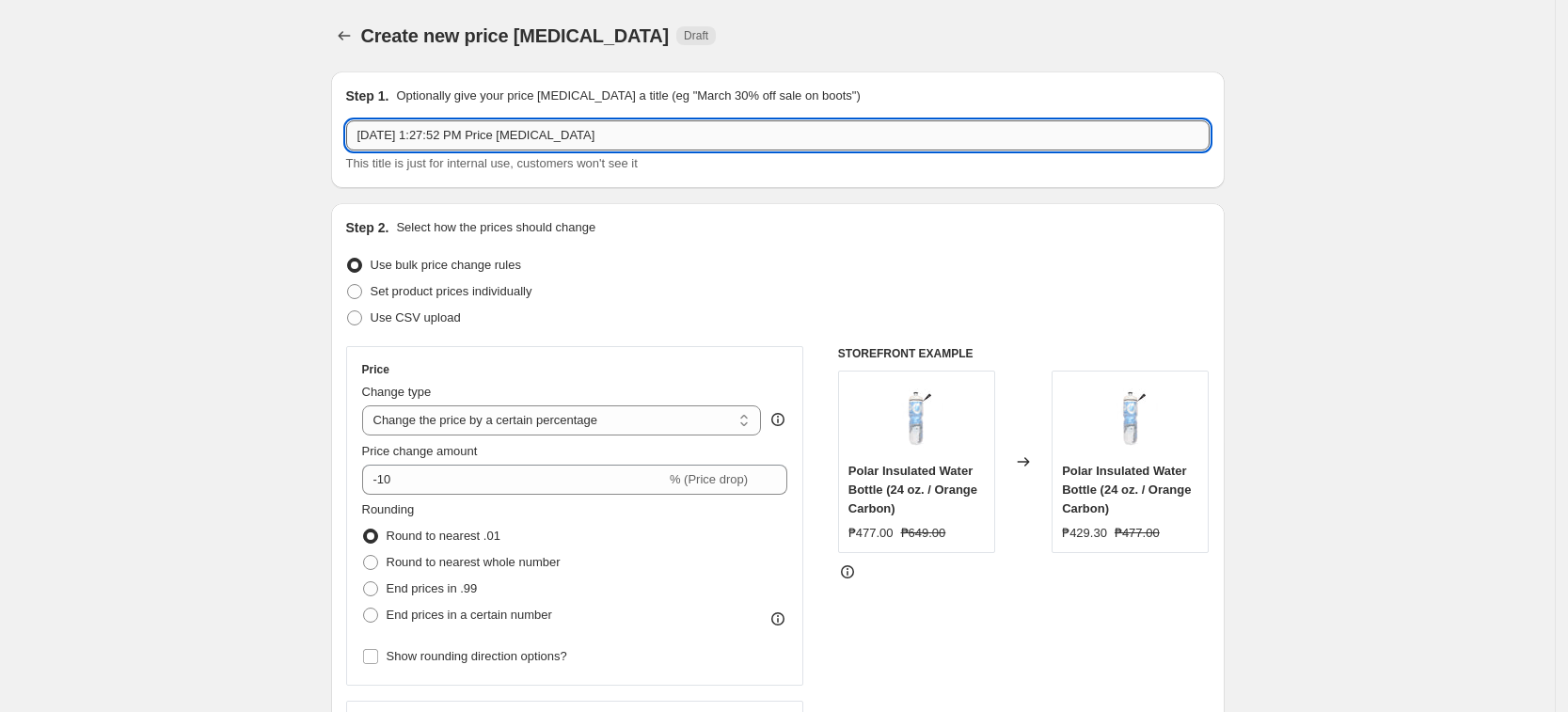
click at [591, 147] on input "[DATE] 1:27:52 PM Price [MEDICAL_DATA]" at bounding box center [778, 135] width 863 height 30
paste input "ust 19 Nike 30% Markdown"
click at [447, 139] on input "[DATE] Nike 30% Markdown" at bounding box center [778, 135] width 863 height 30
type input "[DATE] Nike 20% Markdown"
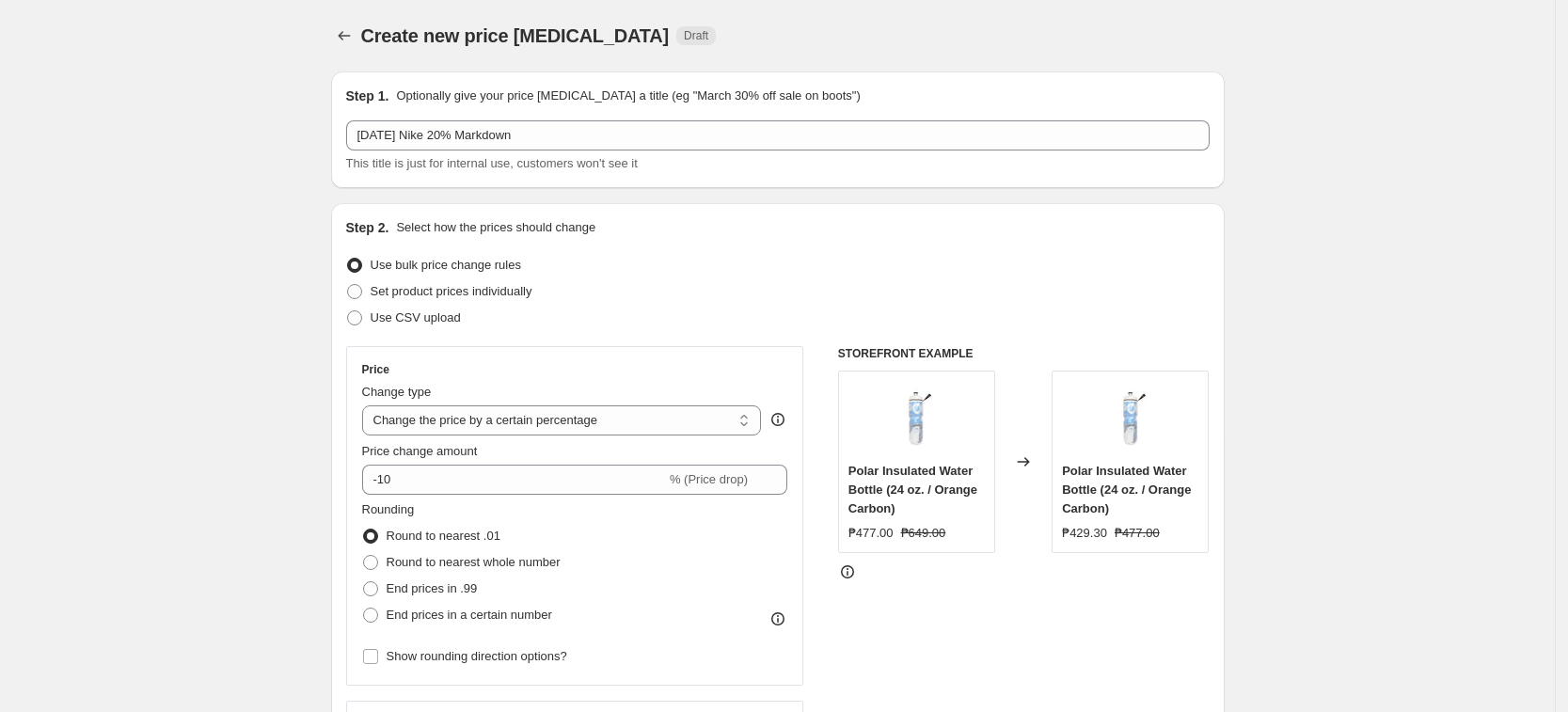
click at [521, 438] on div "Price Change type Change the price to a certain amount Change the price by a ce…" at bounding box center [574, 515] width 426 height 307
click at [549, 428] on select "Change the price to a certain amount Change the price by a certain amount Chang…" at bounding box center [562, 420] width 400 height 30
select select "pcap"
click at [367, 406] on select "Change the price to a certain amount Change the price by a certain amount Chang…" at bounding box center [562, 420] width 400 height 30
type input "-20"
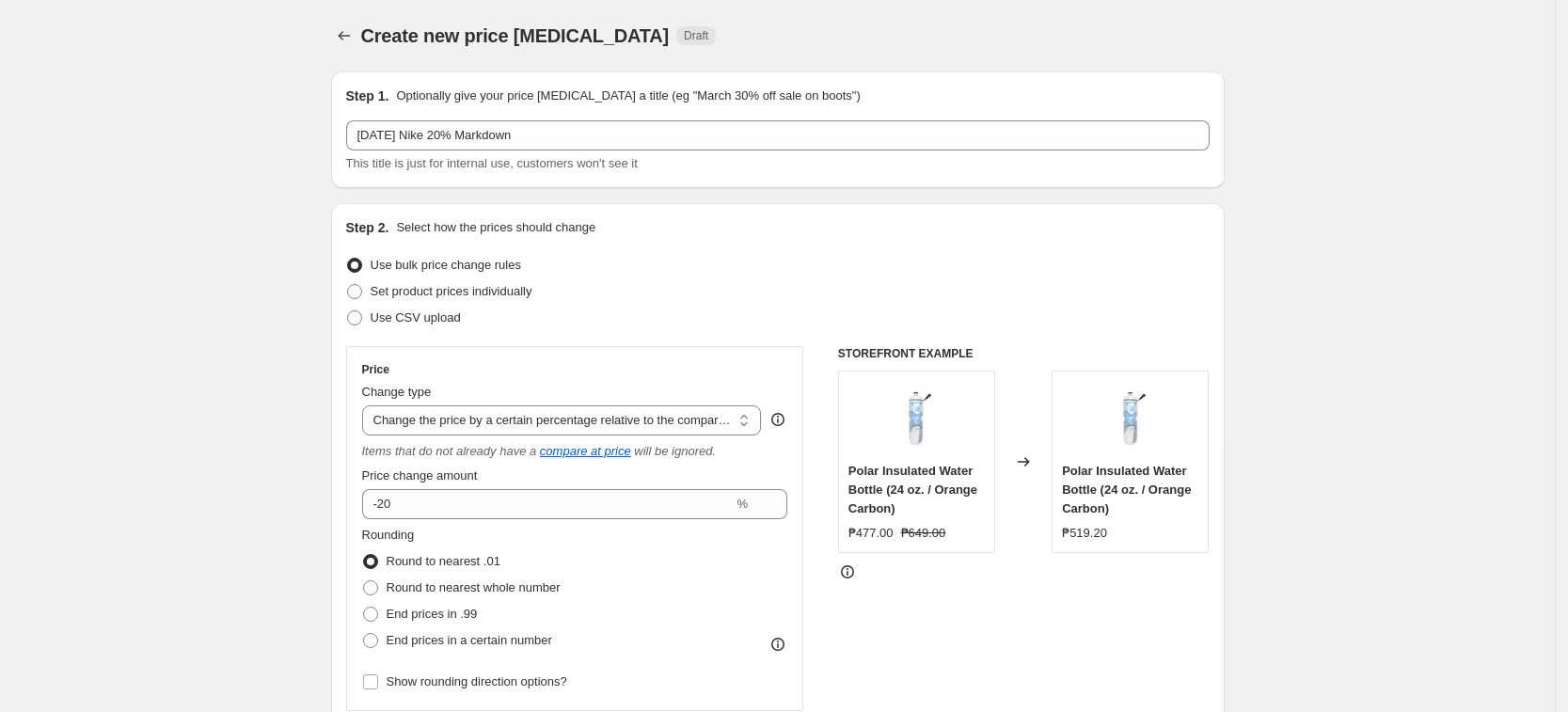
scroll to position [235, 0]
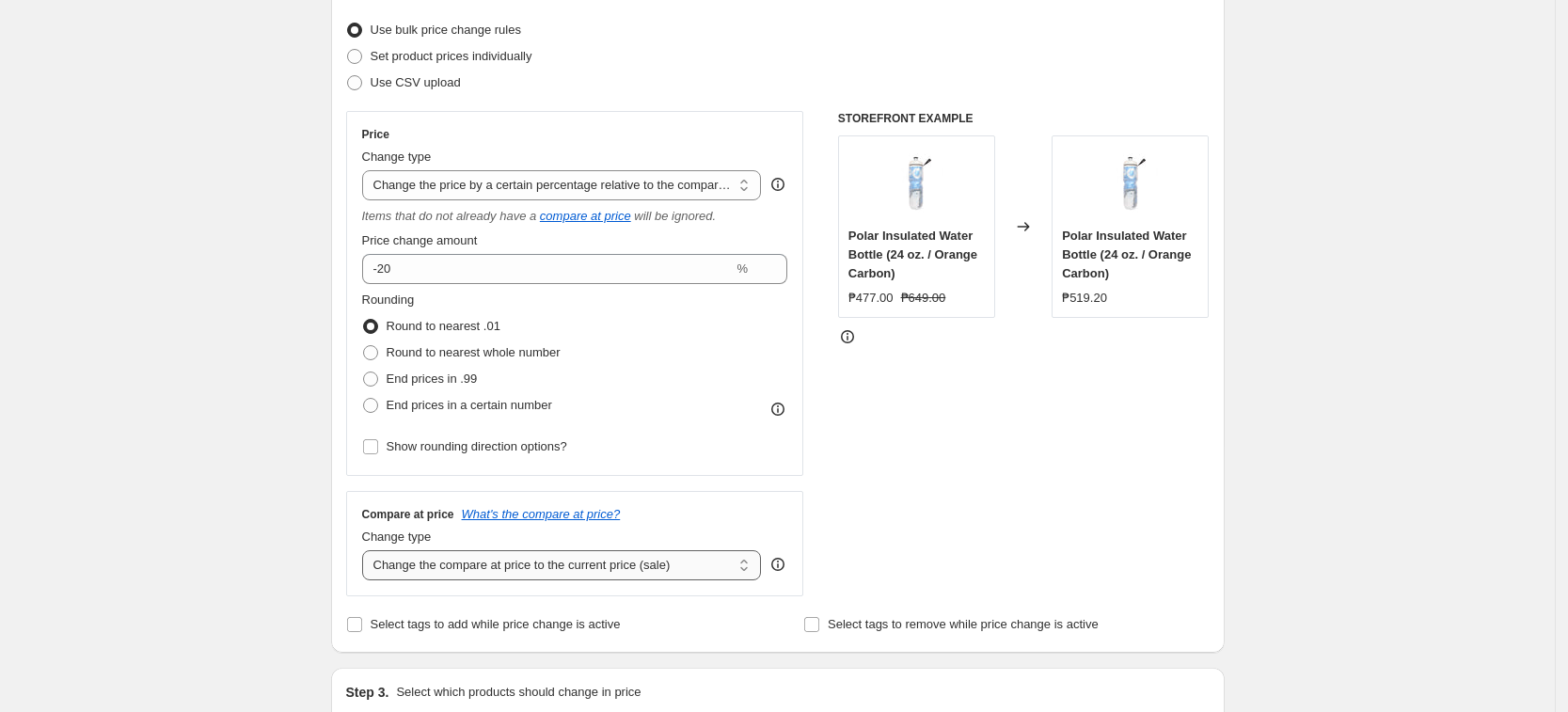
click at [536, 551] on select "Change the compare at price to the current price (sale) Change the compare at p…" at bounding box center [562, 565] width 400 height 30
select select "no_change"
click at [367, 550] on select "Change the compare at price to the current price (sale) Change the compare at p…" at bounding box center [562, 565] width 400 height 30
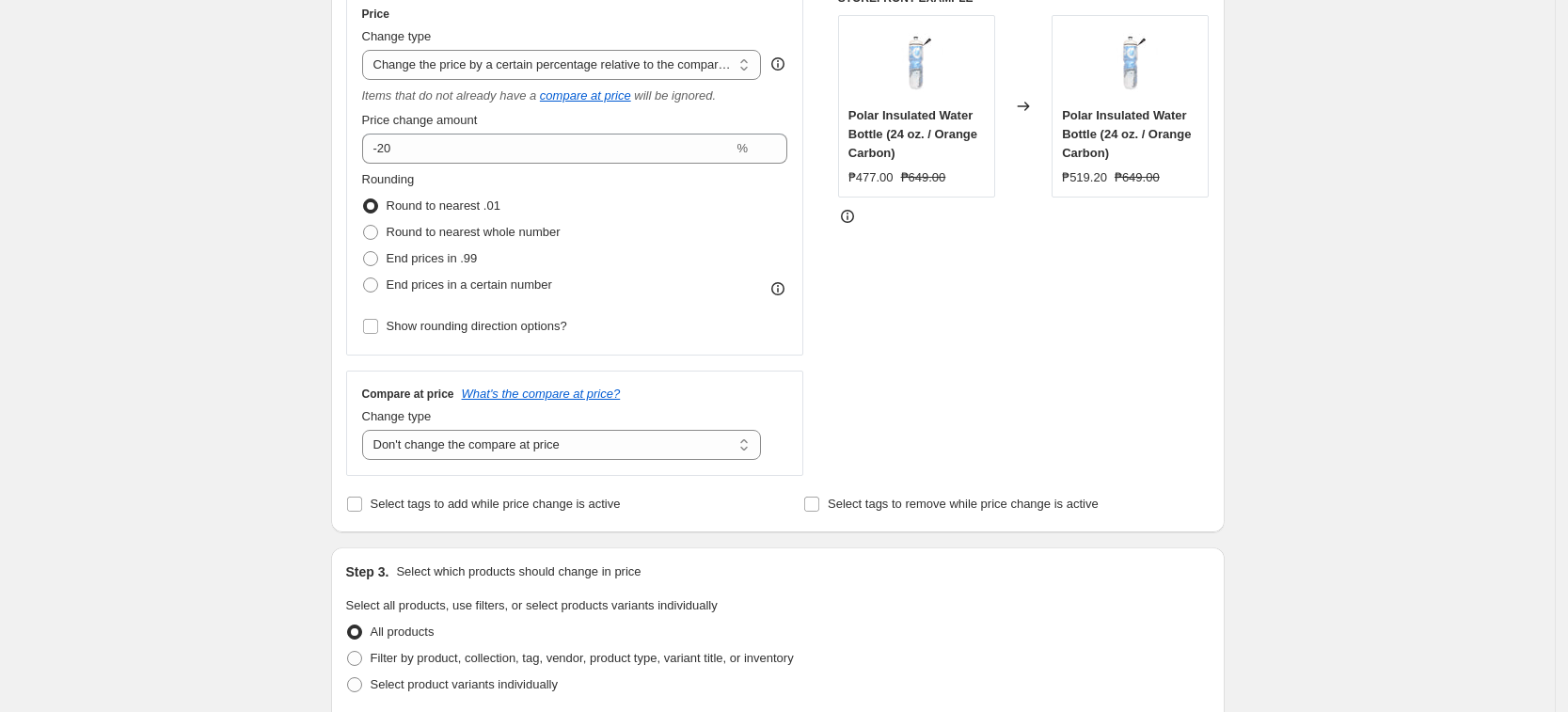
scroll to position [705, 0]
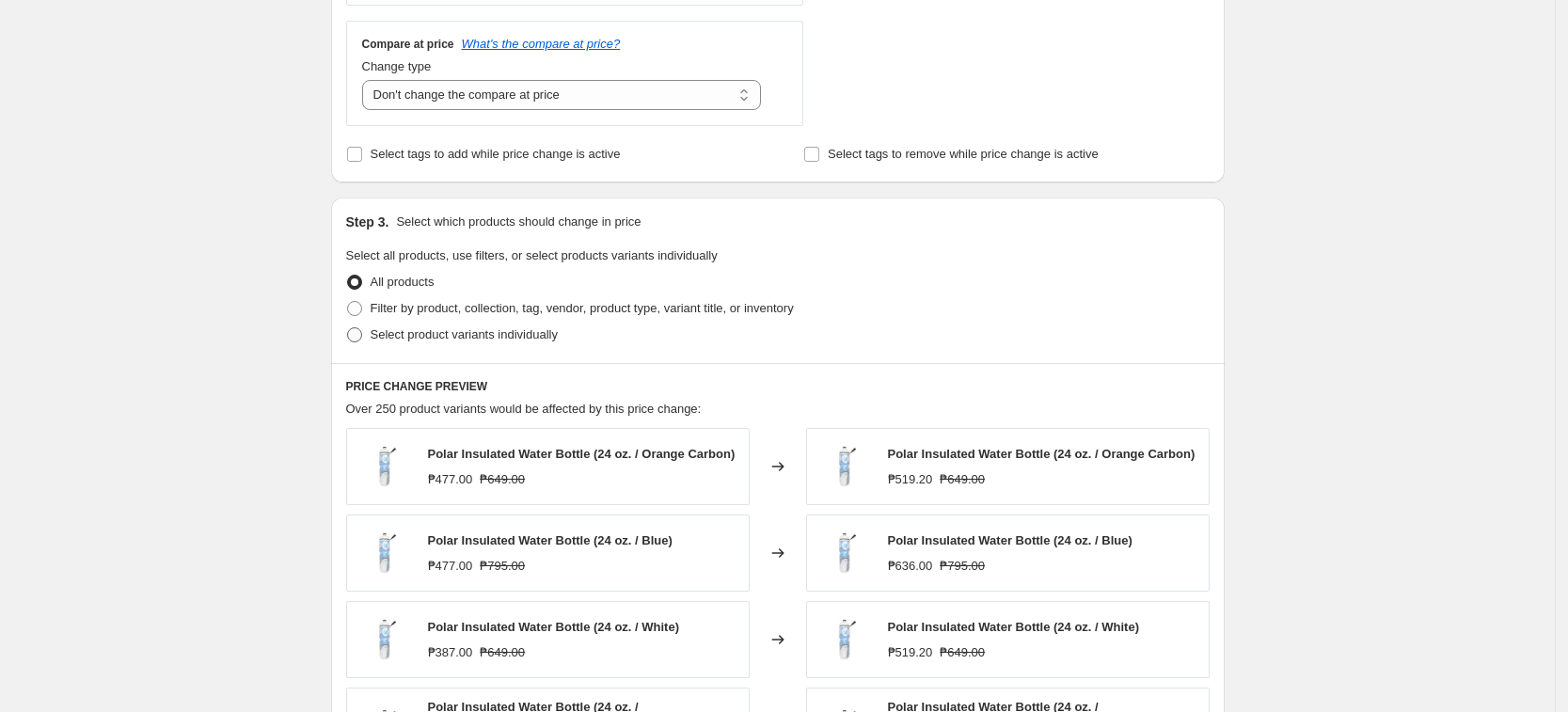
click at [453, 333] on span "Select product variants individually" at bounding box center [464, 334] width 188 height 14
click at [348, 328] on input "Select product variants individually" at bounding box center [347, 327] width 1 height 1
radio input "true"
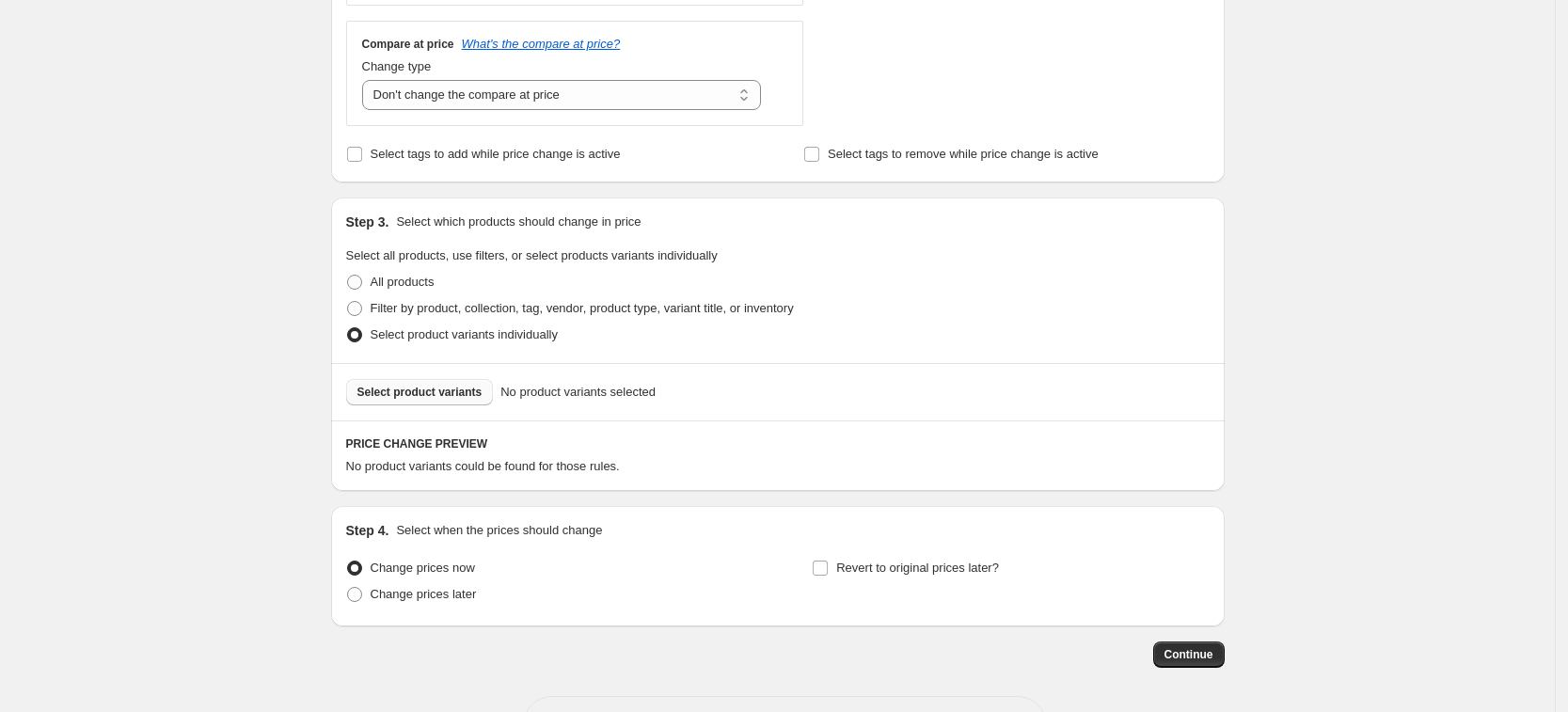
click at [465, 396] on span "Select product variants" at bounding box center [420, 392] width 125 height 15
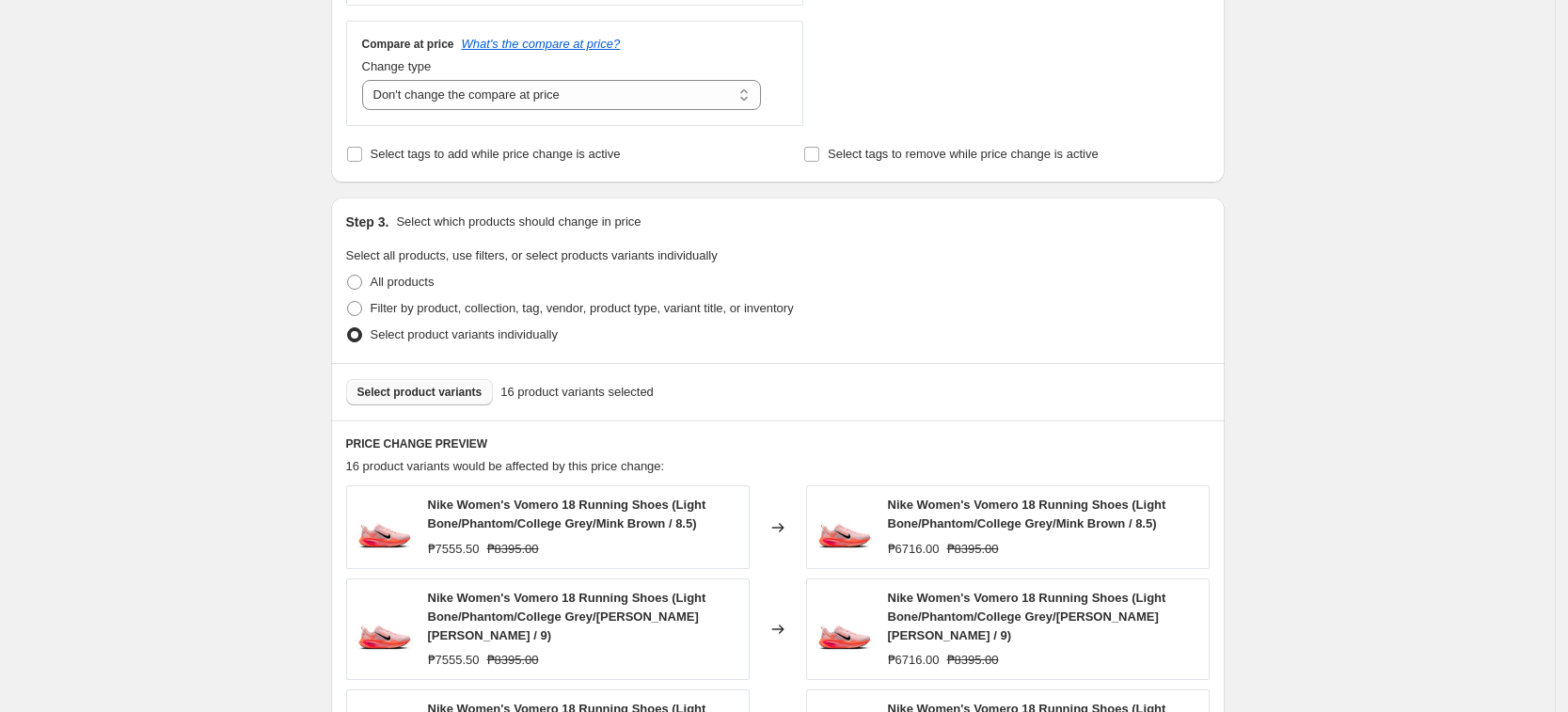
click at [444, 395] on span "Select product variants" at bounding box center [420, 392] width 125 height 15
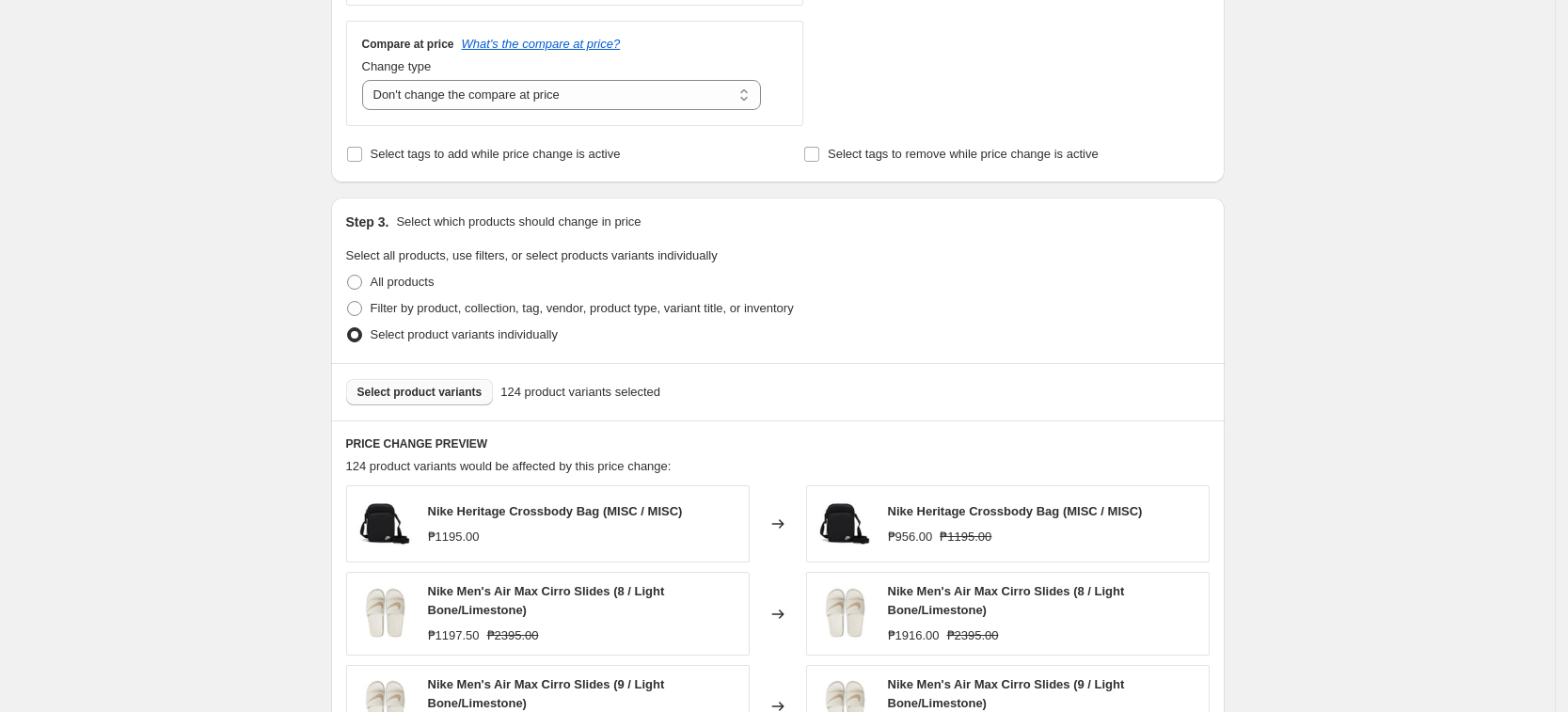
click at [1255, 394] on div "Create new price [MEDICAL_DATA]. This page is ready Create new price [MEDICAL_D…" at bounding box center [777, 288] width 1555 height 1987
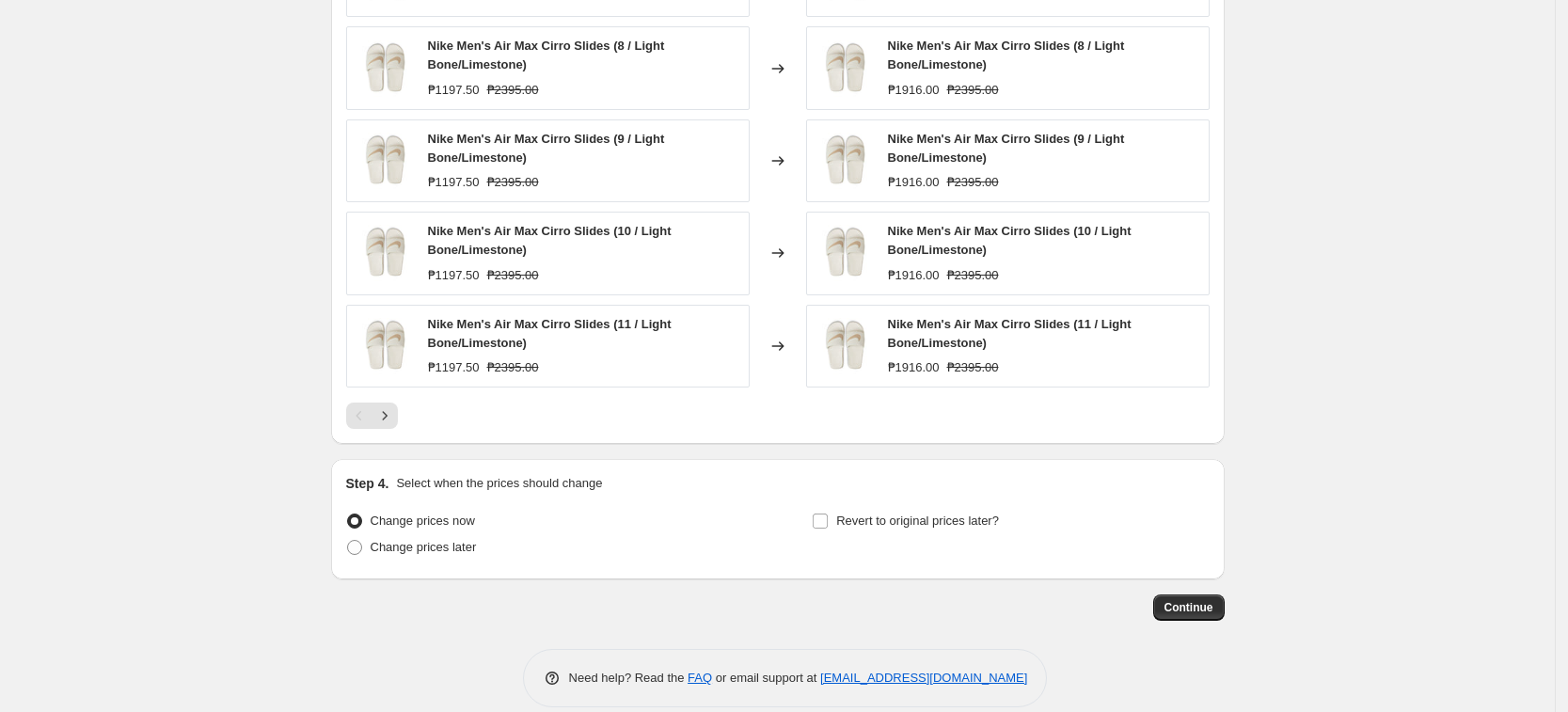
scroll to position [1276, 0]
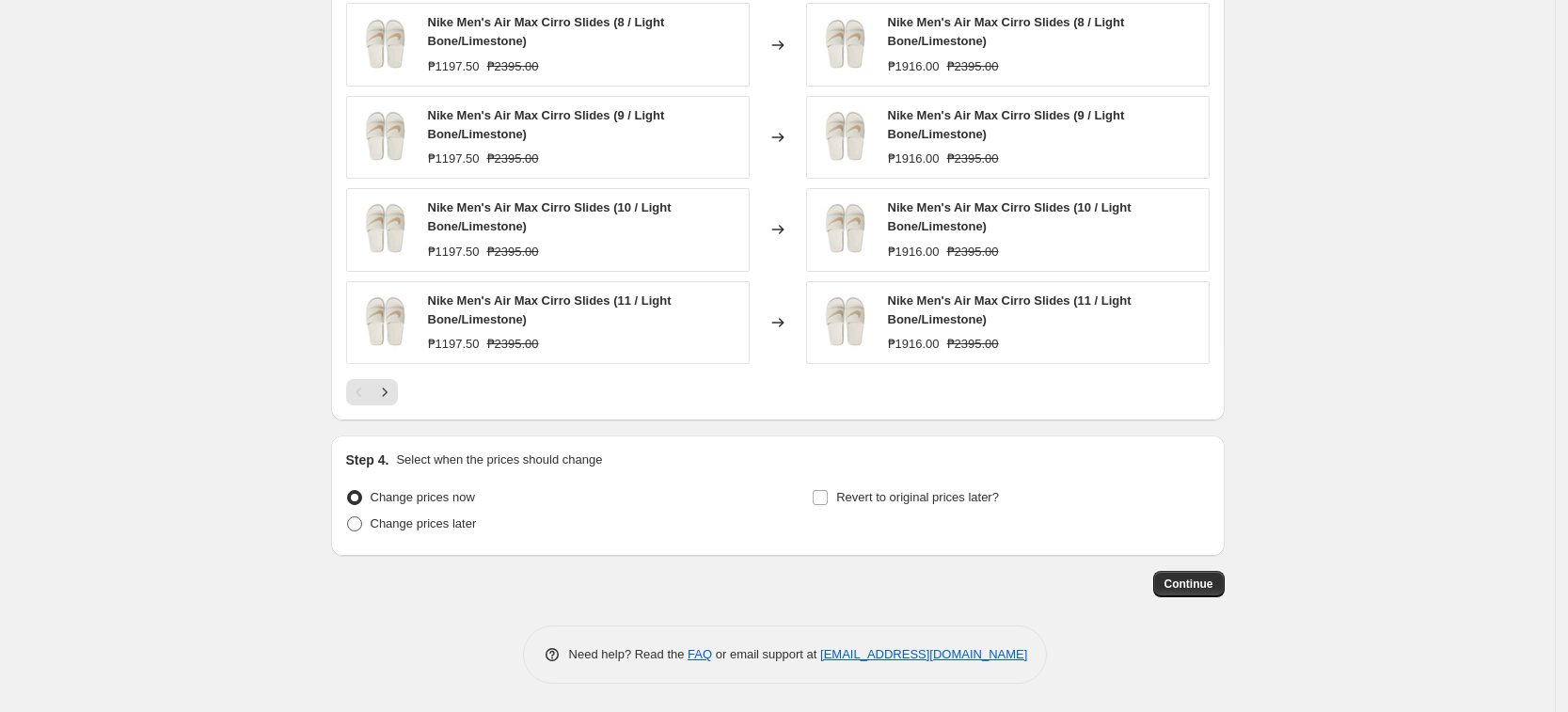
click at [397, 522] on span "Change prices later" at bounding box center [423, 523] width 106 height 14
click at [348, 518] on input "Change prices later" at bounding box center [347, 517] width 1 height 1
radio input "true"
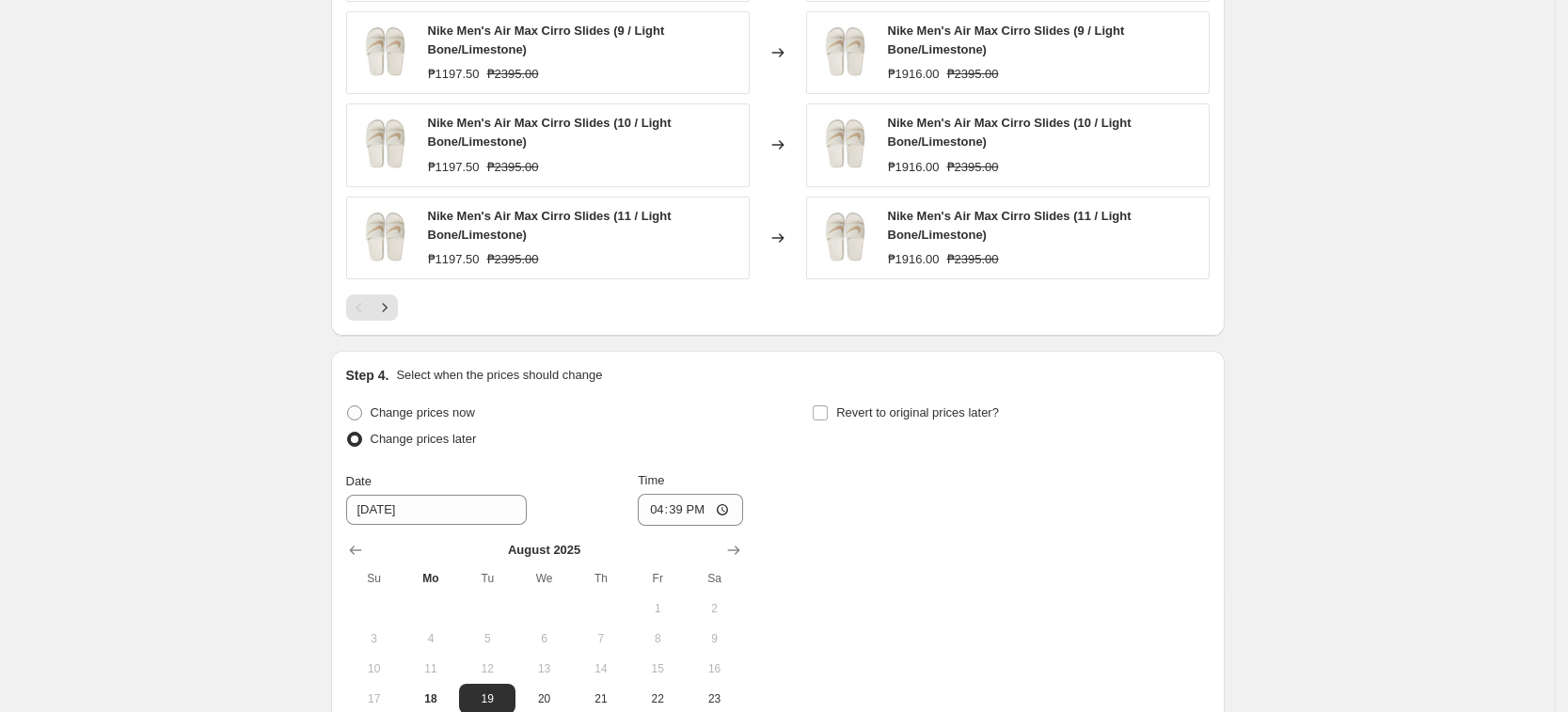
scroll to position [1393, 0]
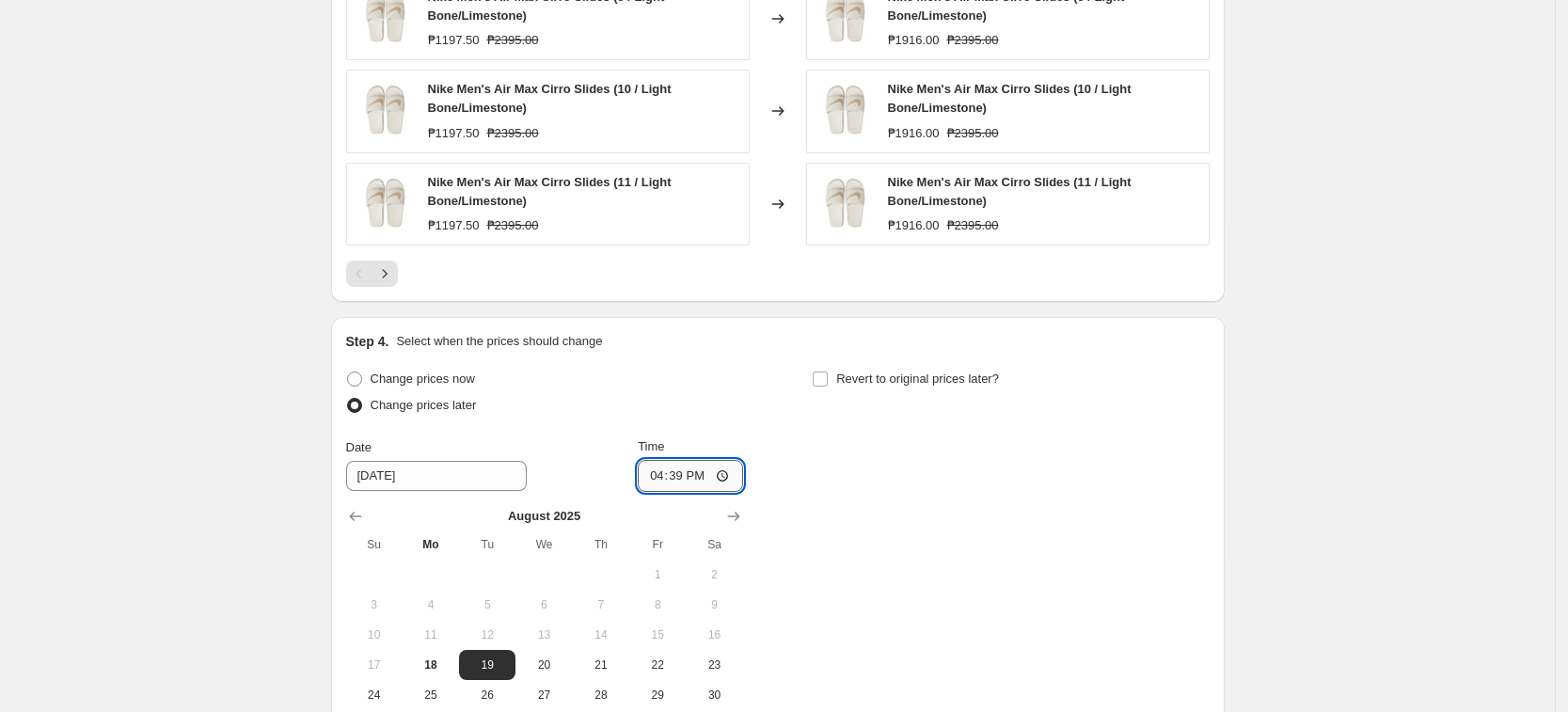
click at [656, 476] on input "16:39" at bounding box center [691, 476] width 105 height 32
type input "00:00"
click at [920, 527] on div "Change prices now Change prices later Date [DATE] Time 00:00 [DATE] Su Mo Tu We…" at bounding box center [778, 552] width 863 height 374
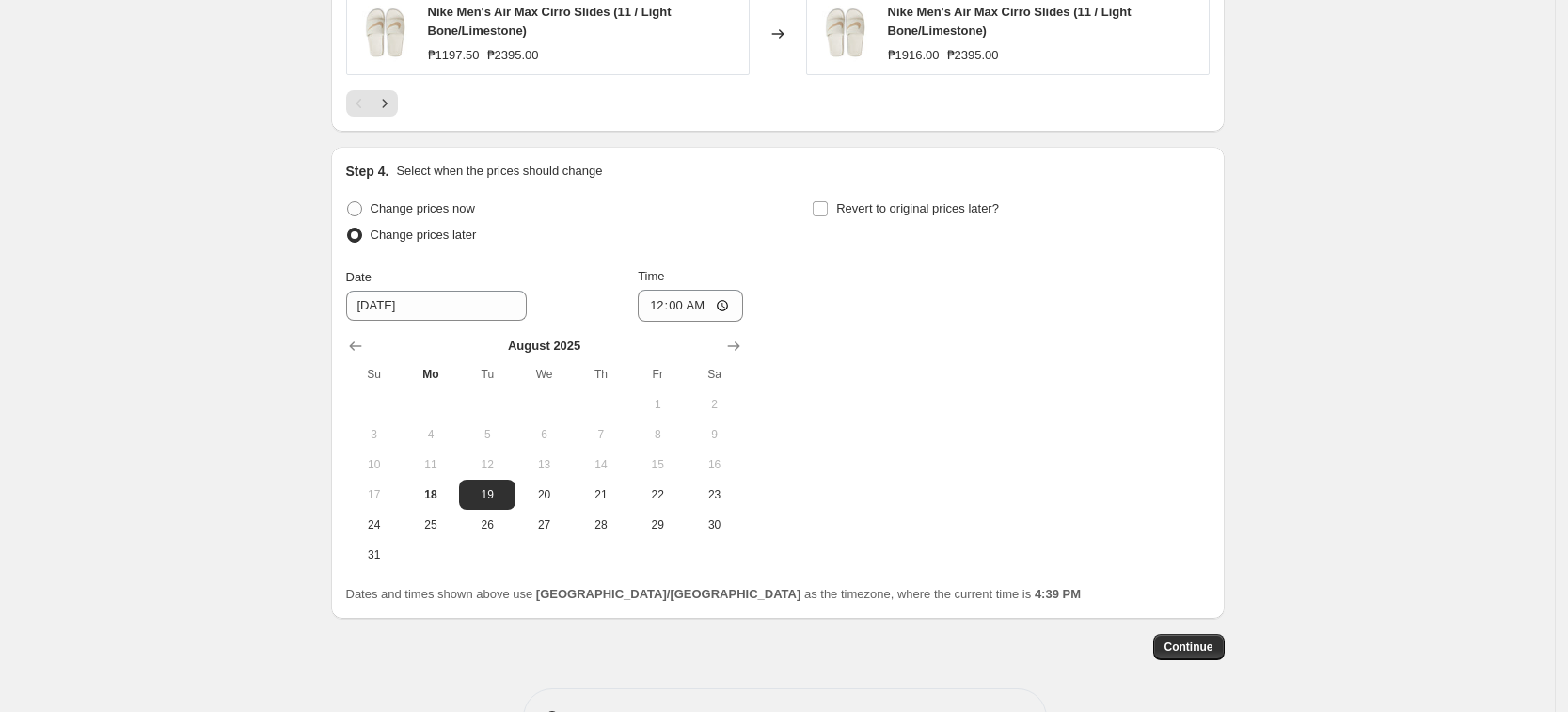
scroll to position [1510, 0]
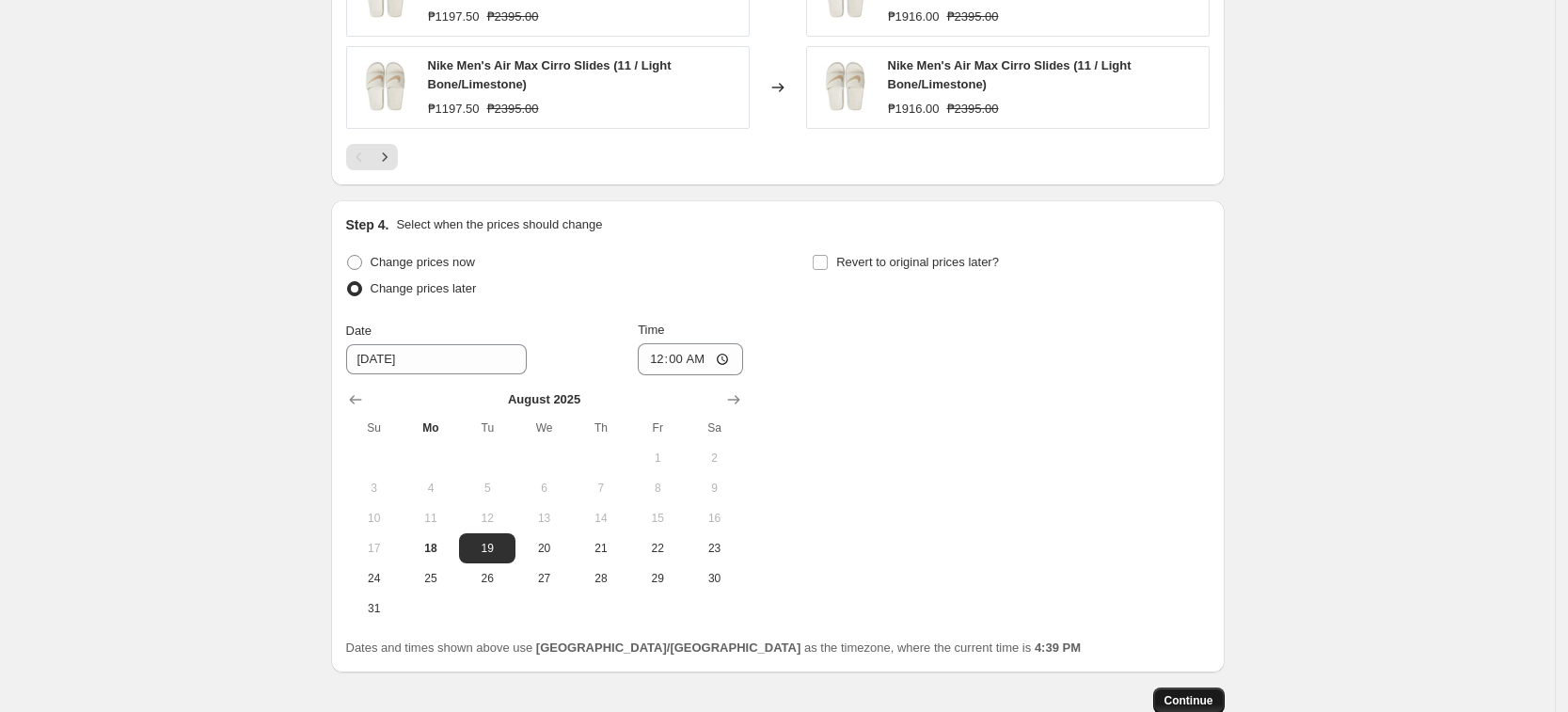
click at [1213, 696] on span "Continue" at bounding box center [1188, 701] width 49 height 15
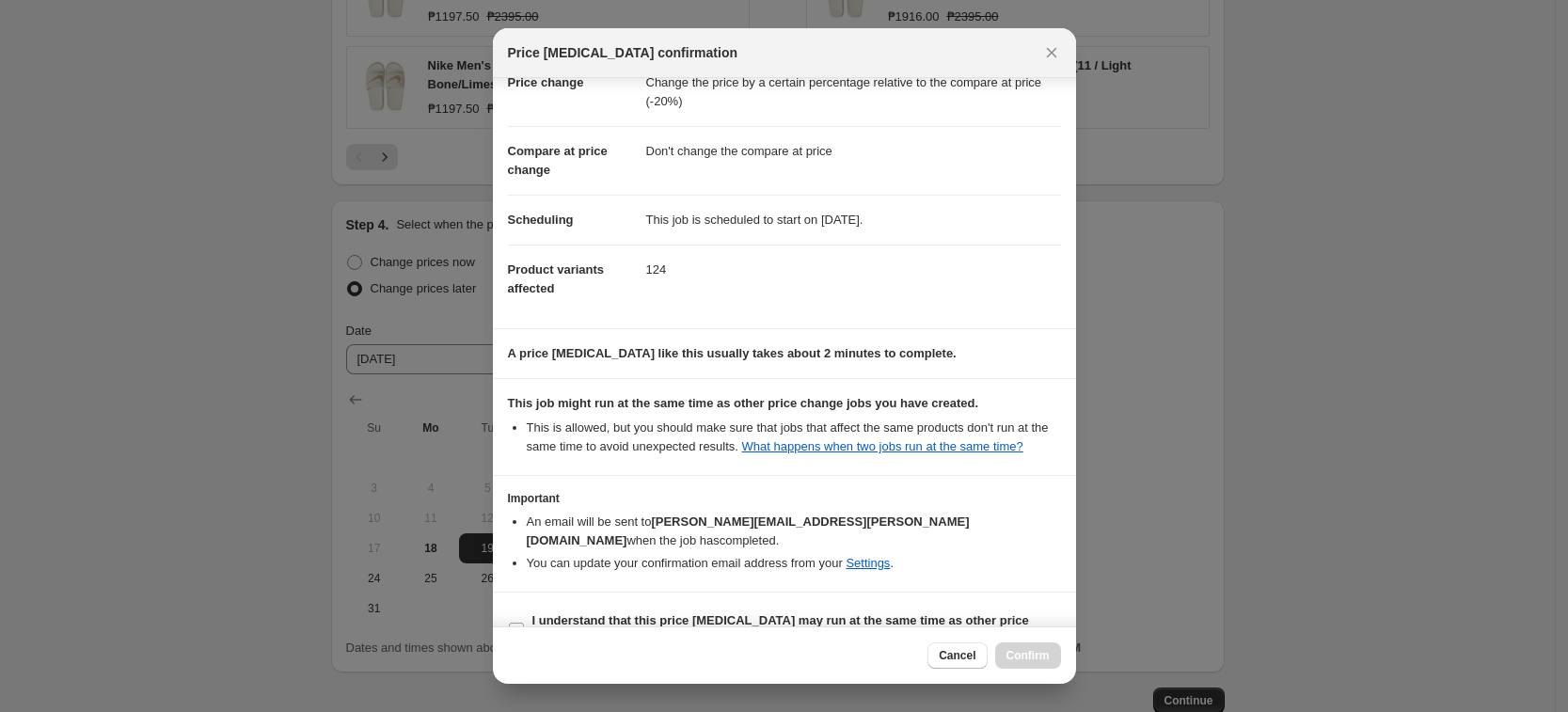
scroll to position [77, 0]
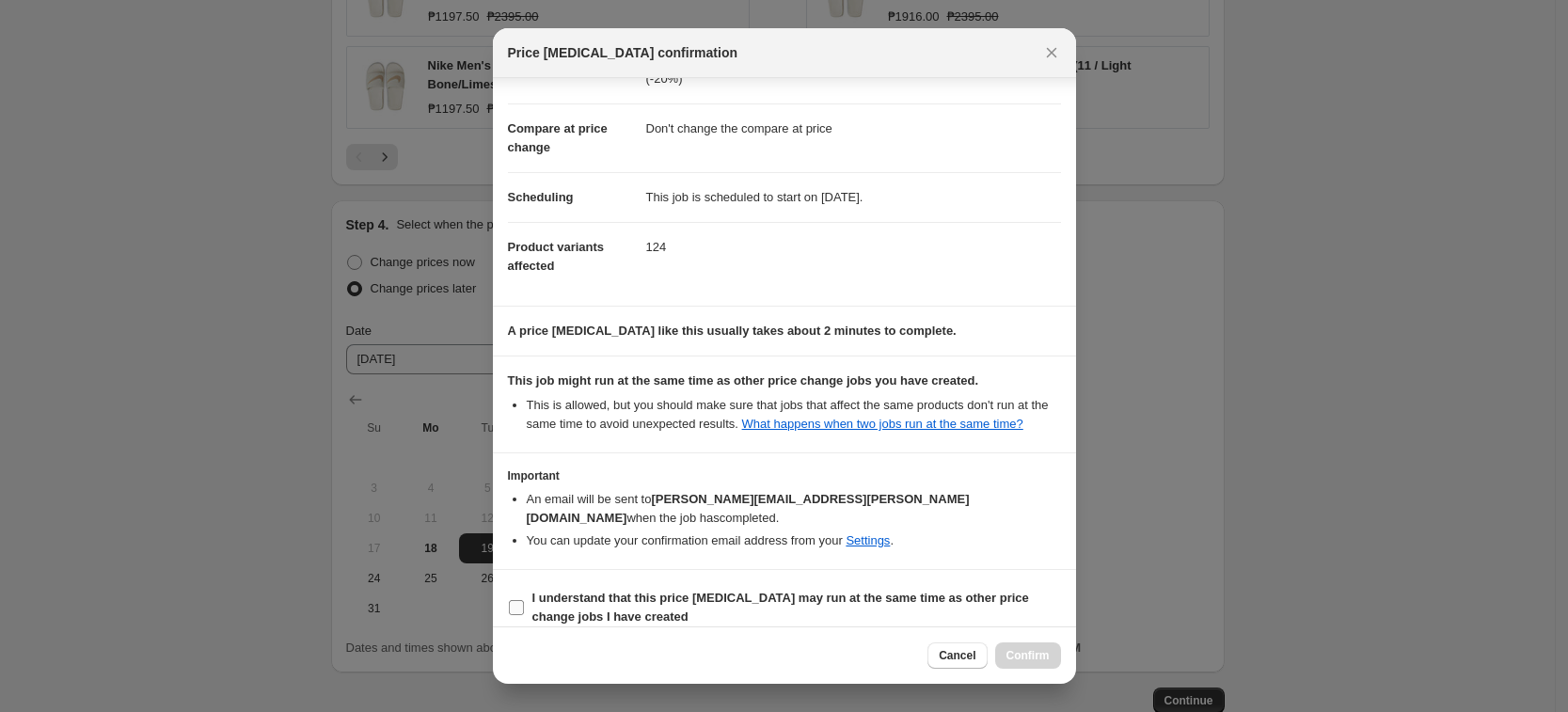
click at [1028, 590] on b "I understand that this price [MEDICAL_DATA] may run at the same time as other p…" at bounding box center [780, 607] width 497 height 33
click at [524, 600] on input "I understand that this price [MEDICAL_DATA] may run at the same time as other p…" at bounding box center [517, 608] width 15 height 15
checkbox input "true"
click at [1041, 648] on span "Confirm" at bounding box center [1027, 656] width 43 height 15
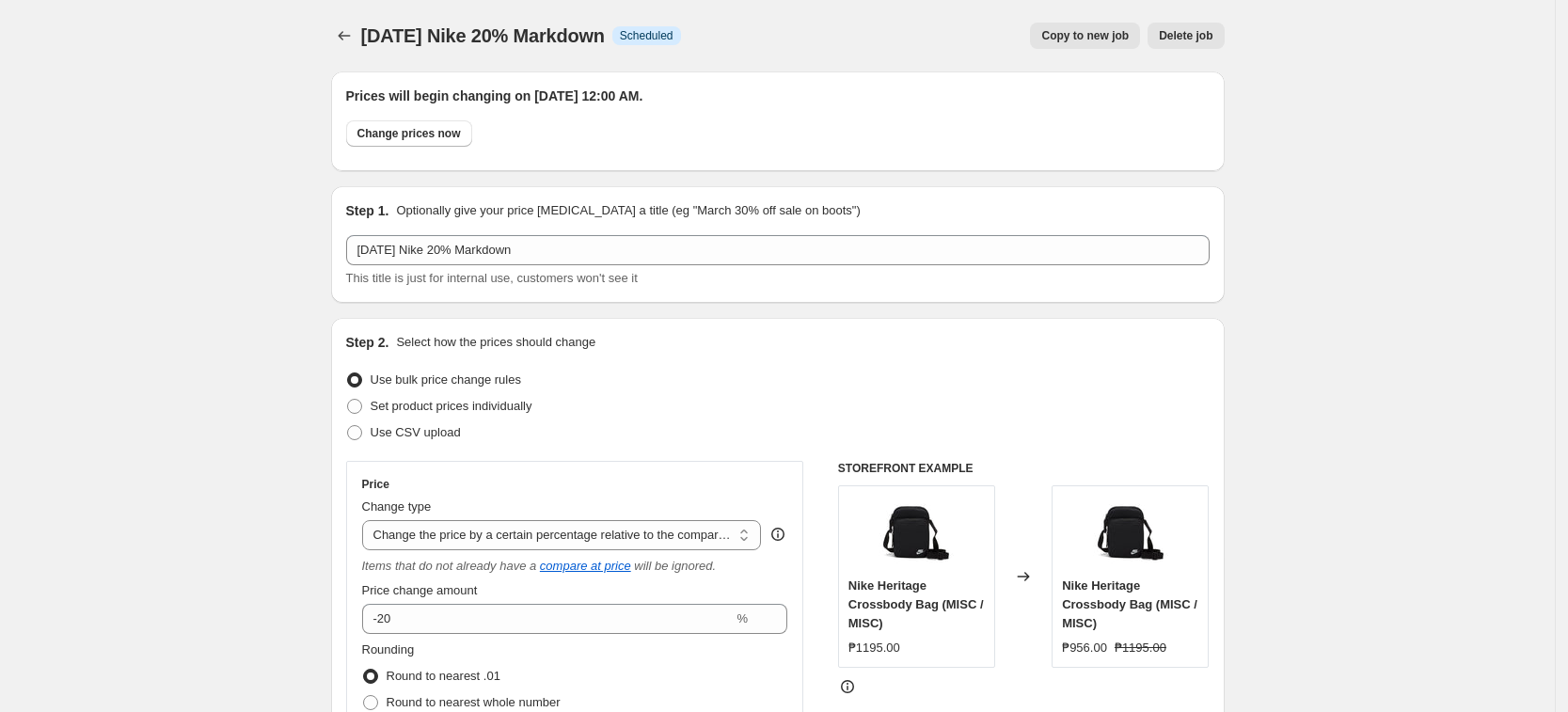
scroll to position [1510, 0]
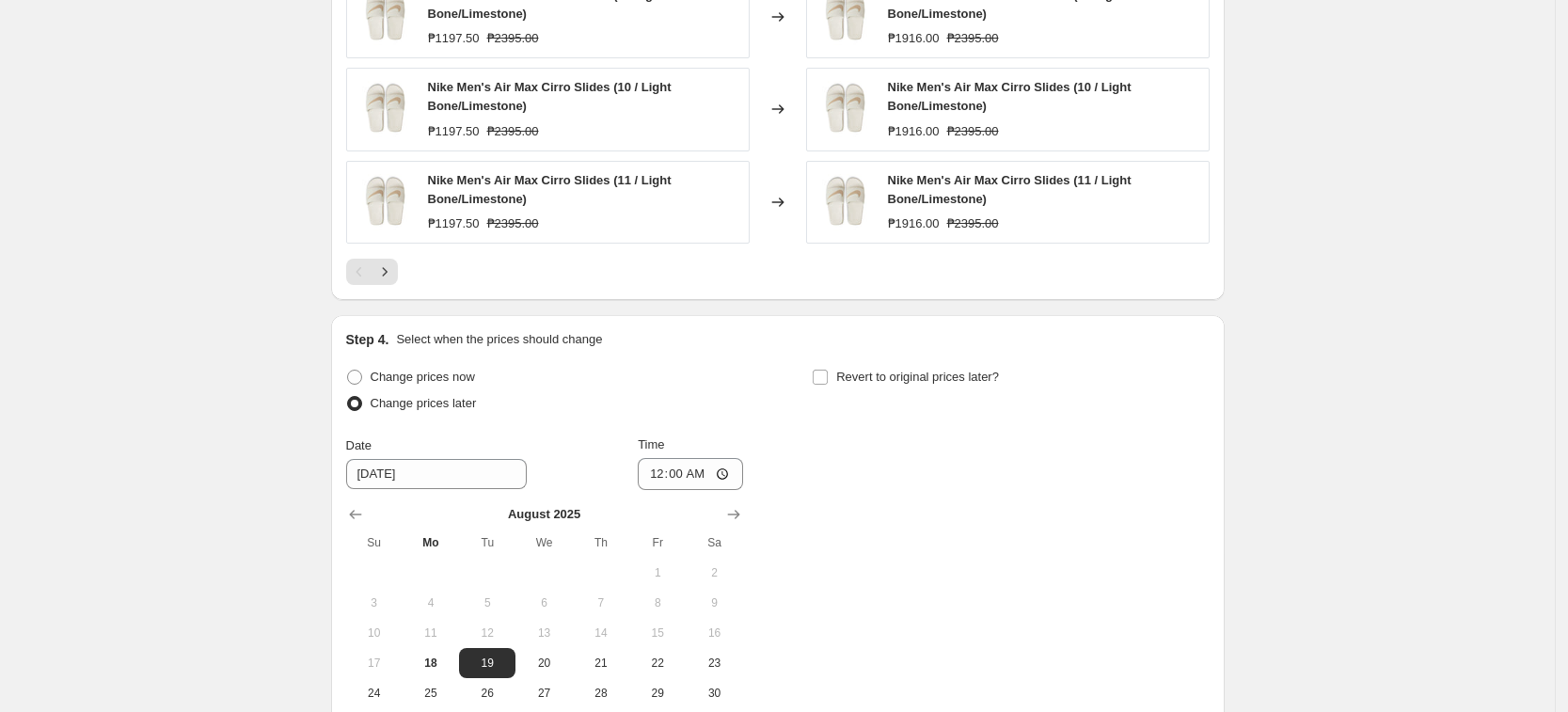
click at [1095, 504] on div "Change prices now Change prices later Date [DATE] Time 00:00 [DATE] Su Mo Tu We…" at bounding box center [778, 550] width 863 height 374
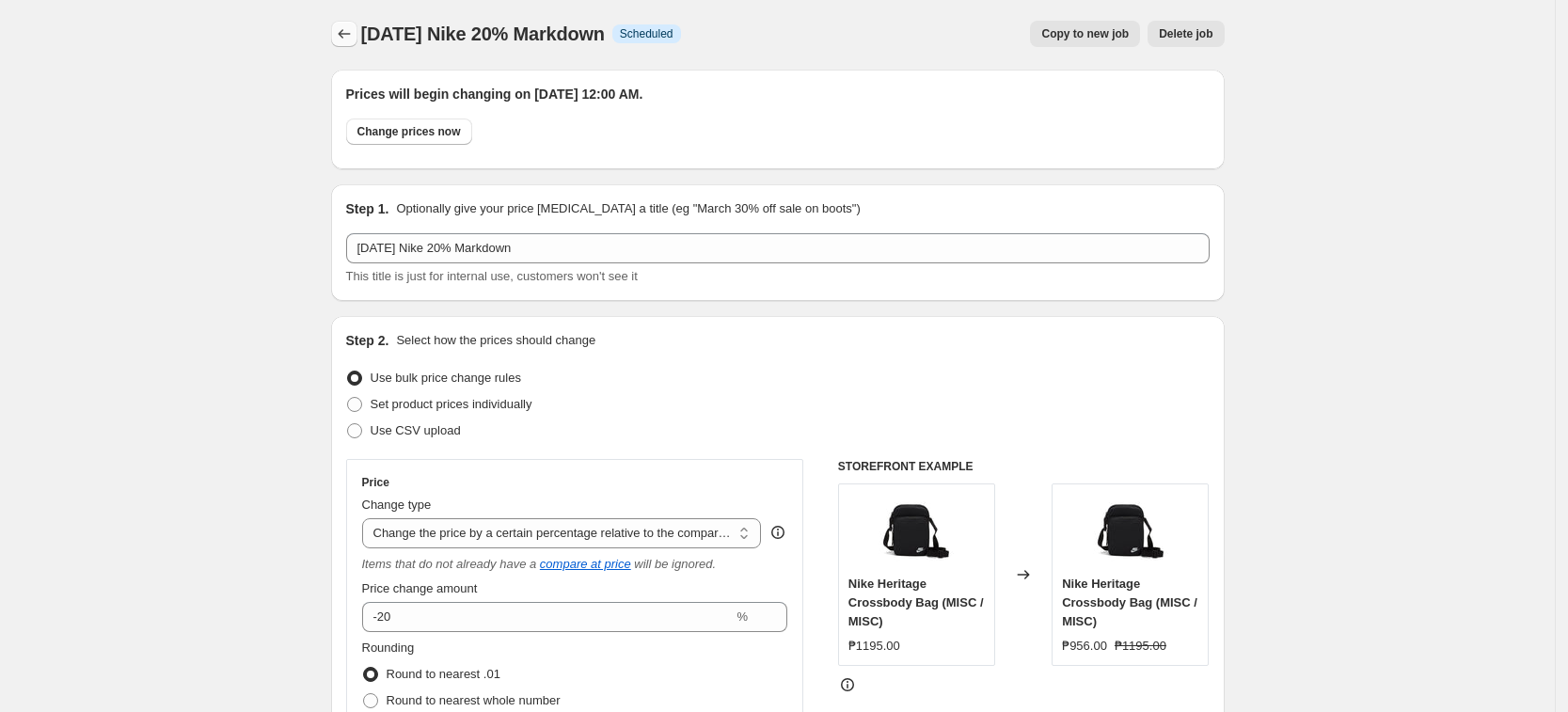
scroll to position [0, 0]
click at [358, 45] on button "Price change jobs" at bounding box center [344, 36] width 27 height 27
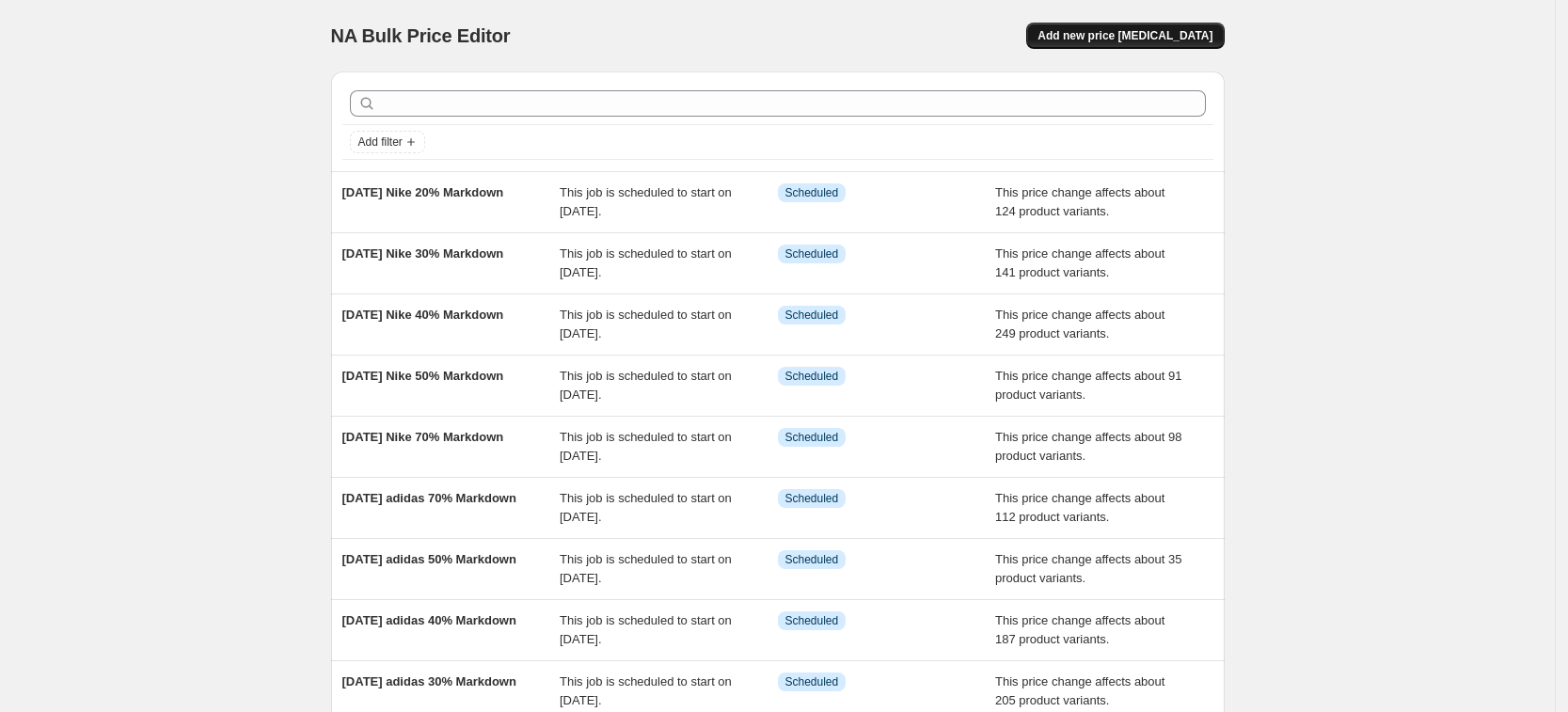
click at [1124, 33] on span "Add new price [MEDICAL_DATA]" at bounding box center [1124, 35] width 175 height 15
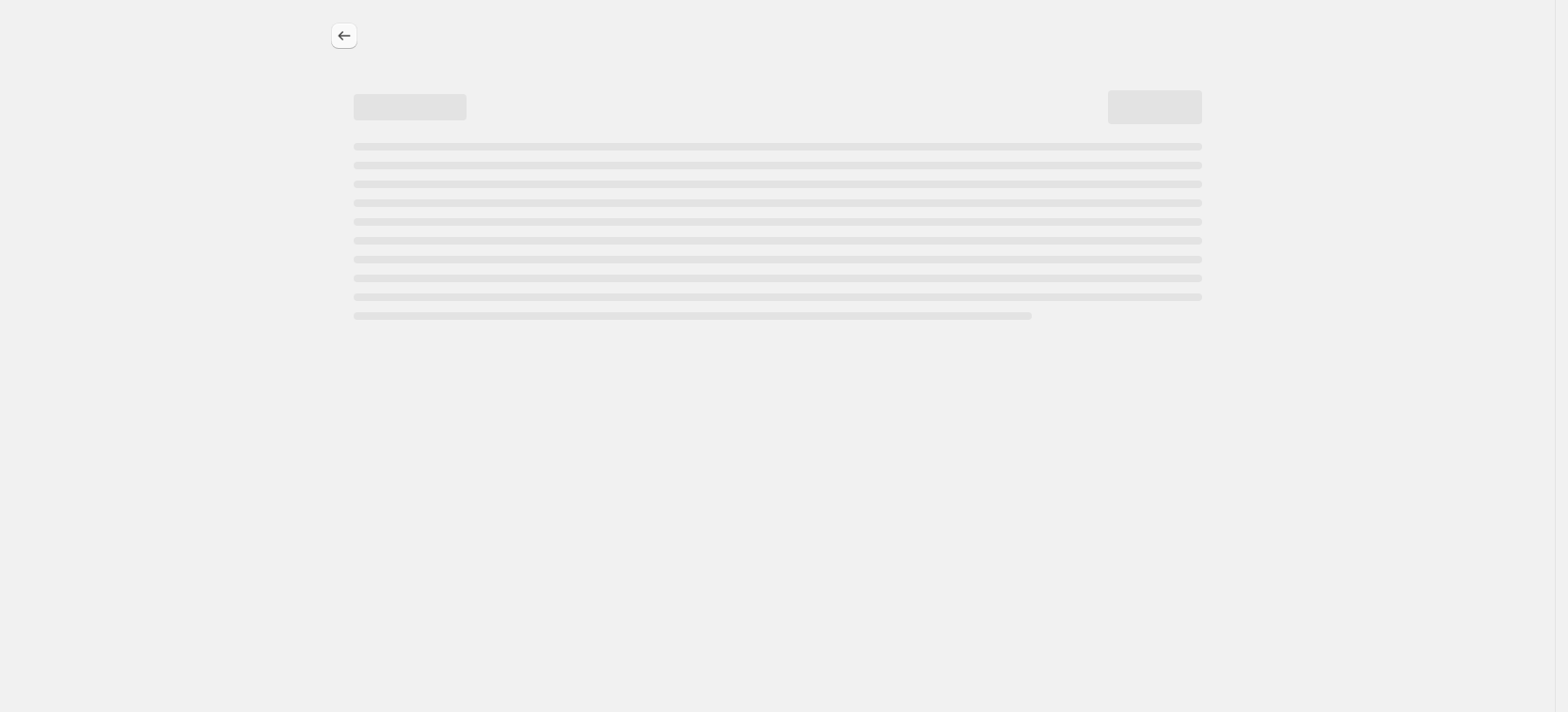
select select "percentage"
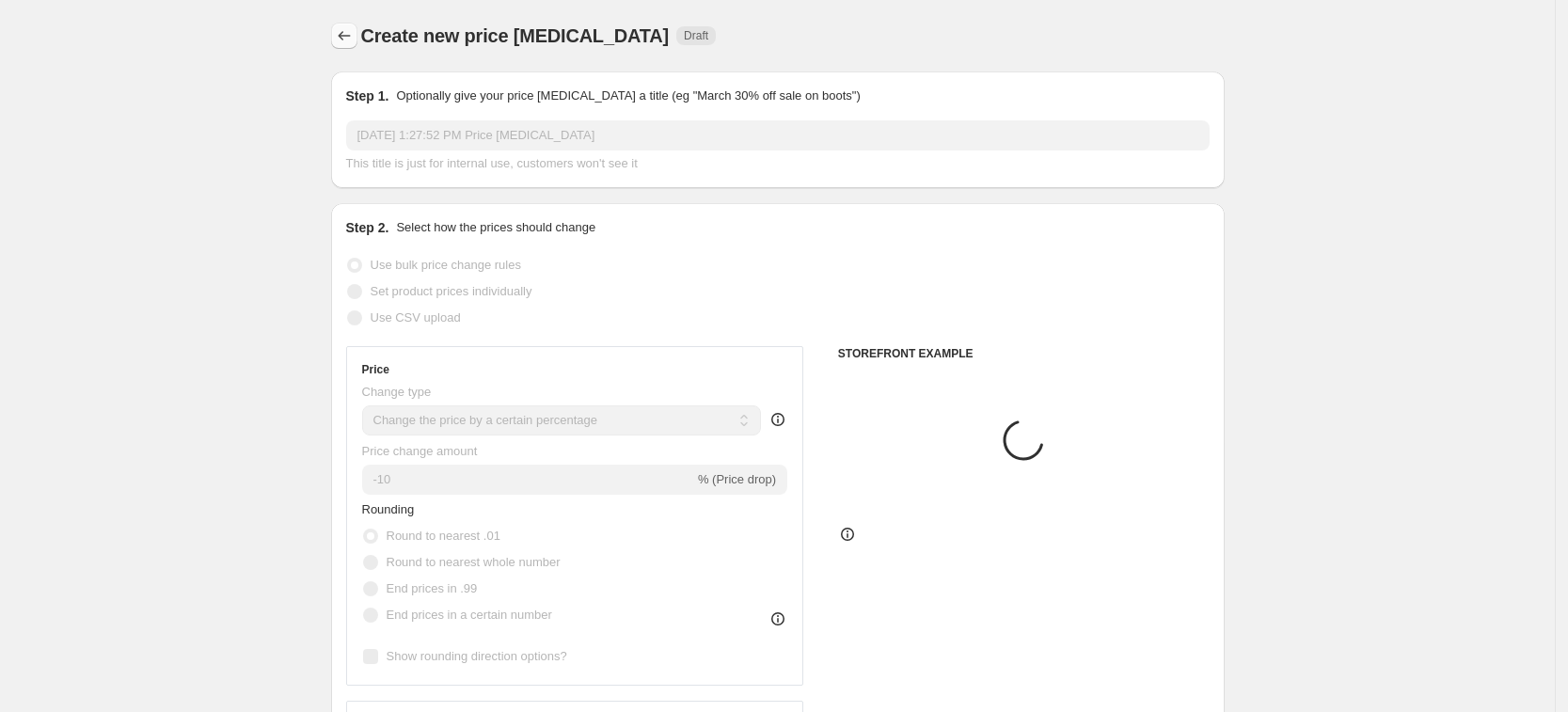
click at [344, 40] on icon "Price change jobs" at bounding box center [344, 36] width 19 height 19
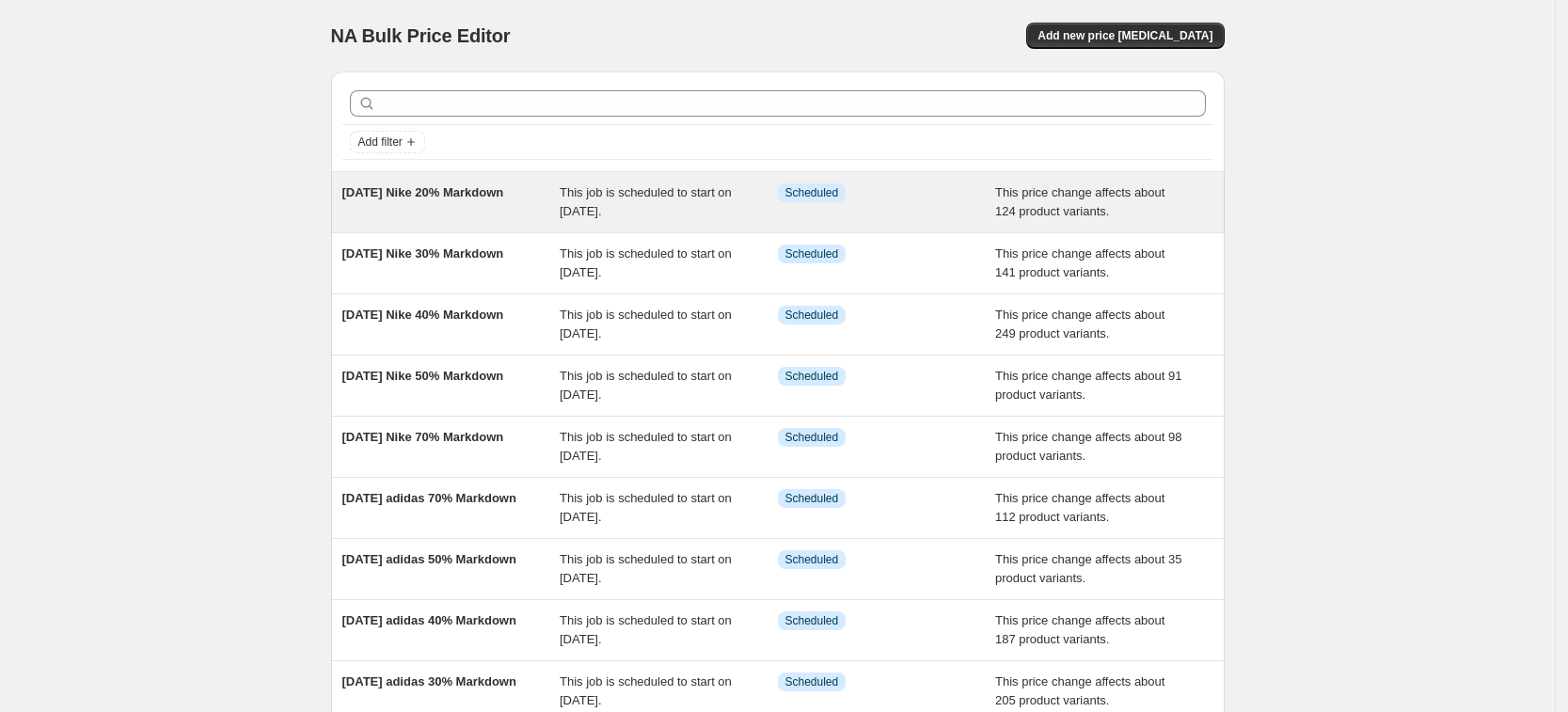
copy span "[DATE] Nike 20% Markdown"
drag, startPoint x: 311, startPoint y: 189, endPoint x: 557, endPoint y: 191, distance: 246.0
click at [557, 191] on div "NA Bulk Price Editor. This page is ready NA Bulk Price Editor Add new price [ME…" at bounding box center [777, 484] width 1555 height 969
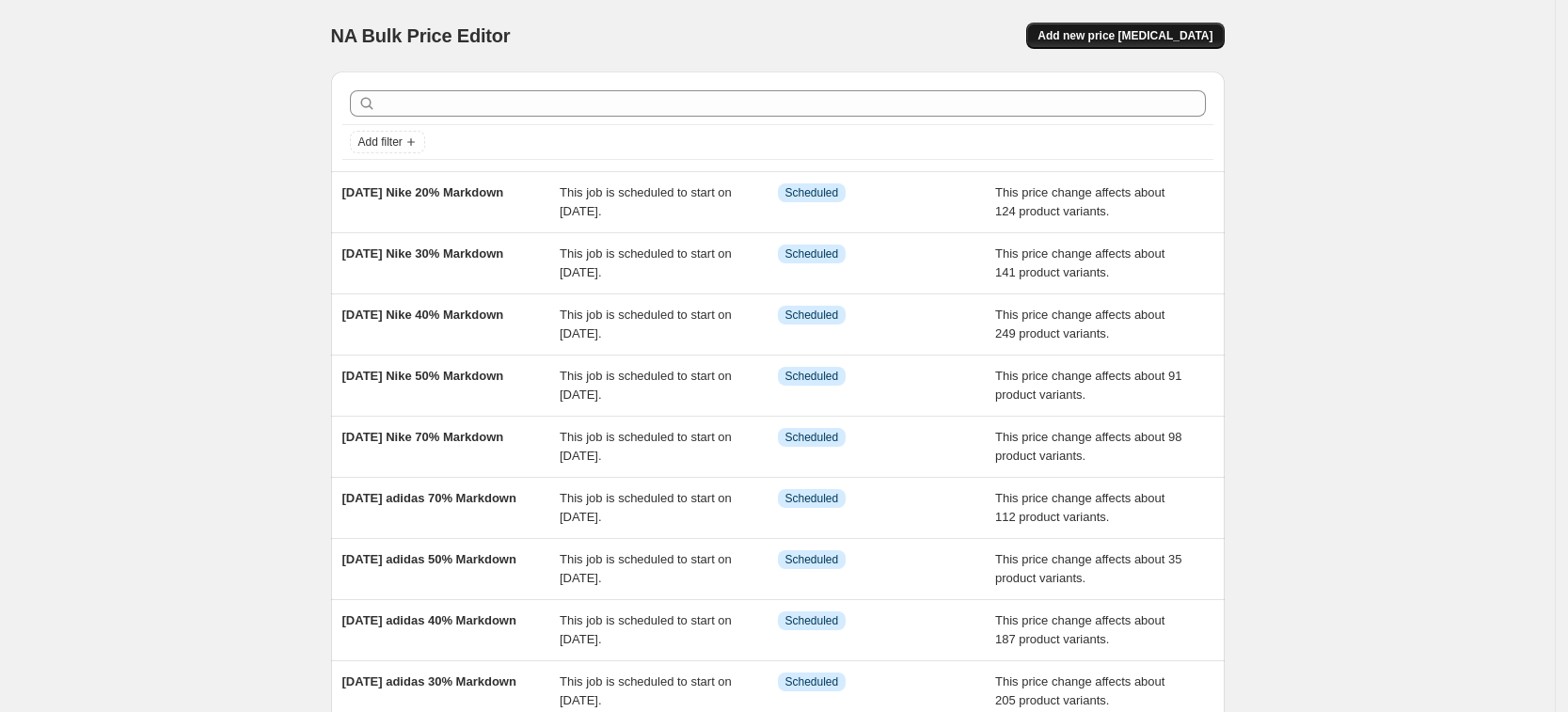
click at [1144, 33] on span "Add new price [MEDICAL_DATA]" at bounding box center [1124, 35] width 175 height 15
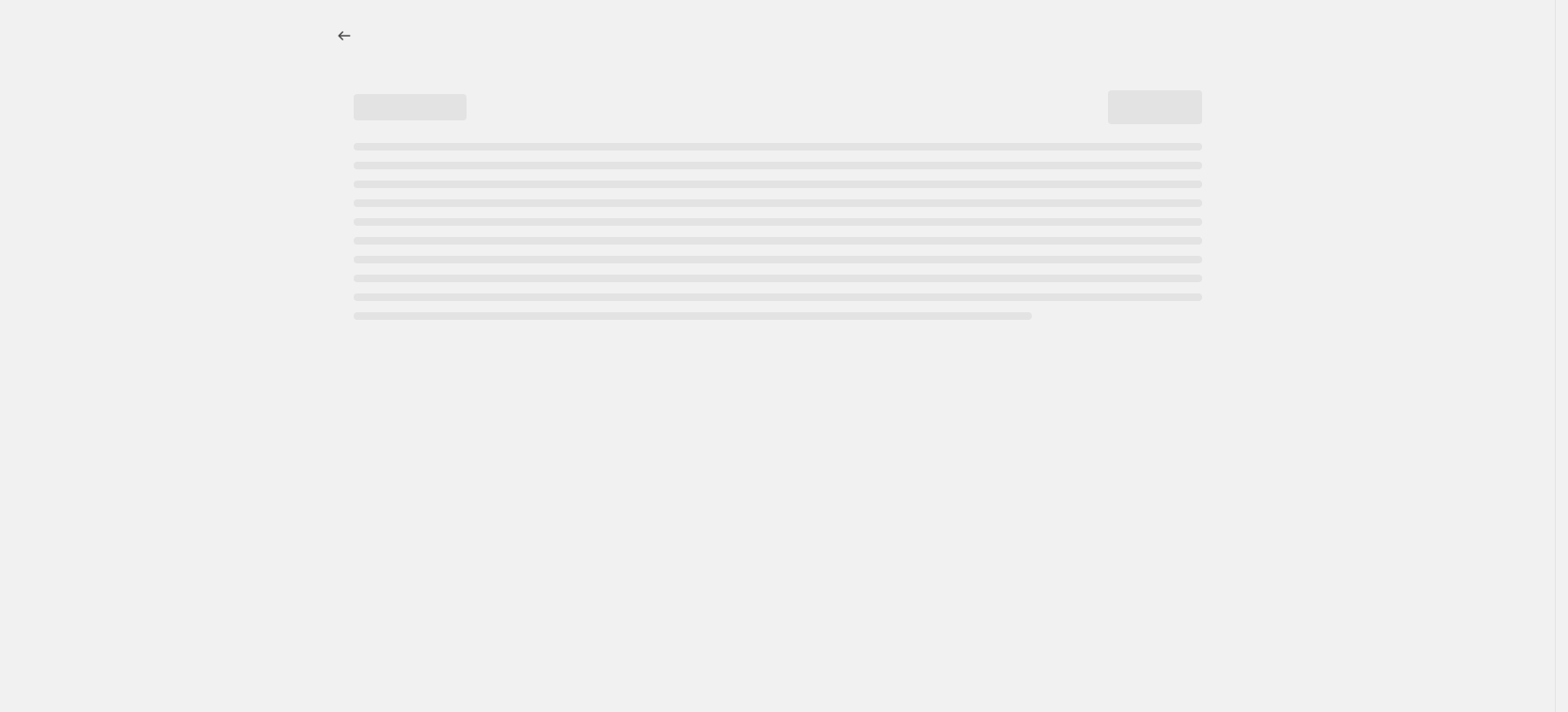
select select "percentage"
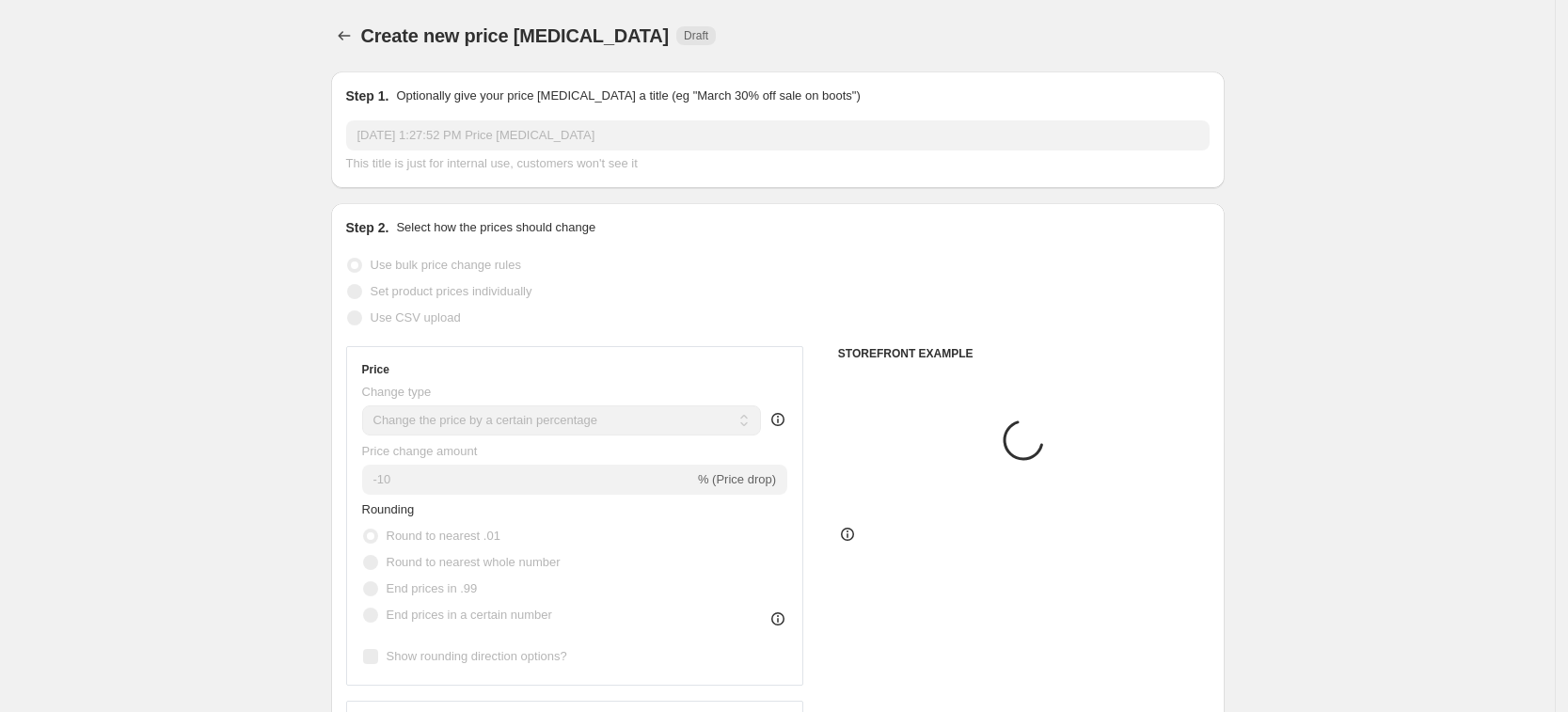
click at [460, 116] on div "Step 1. Optionally give your price [MEDICAL_DATA] a title (eg "March 30% off sa…" at bounding box center [778, 129] width 863 height 86
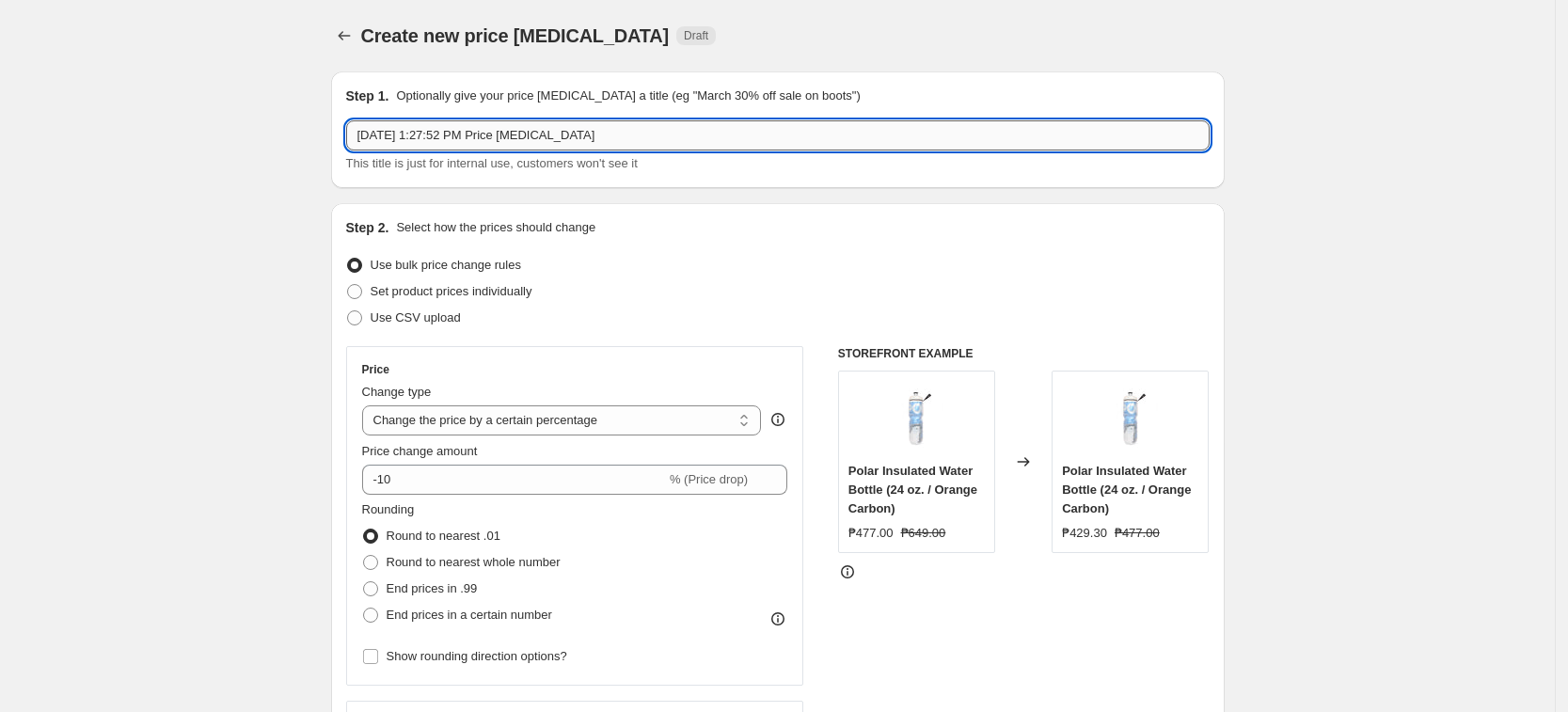
click at [460, 122] on input "[DATE] 1:27:52 PM Price [MEDICAL_DATA]" at bounding box center [778, 135] width 863 height 30
paste input "ust 19 Nike 20% Markdown"
click at [455, 137] on input "[DATE] Nike 20% Markdown" at bounding box center [778, 135] width 863 height 30
type input "[DATE] Nike 10% Markdown"
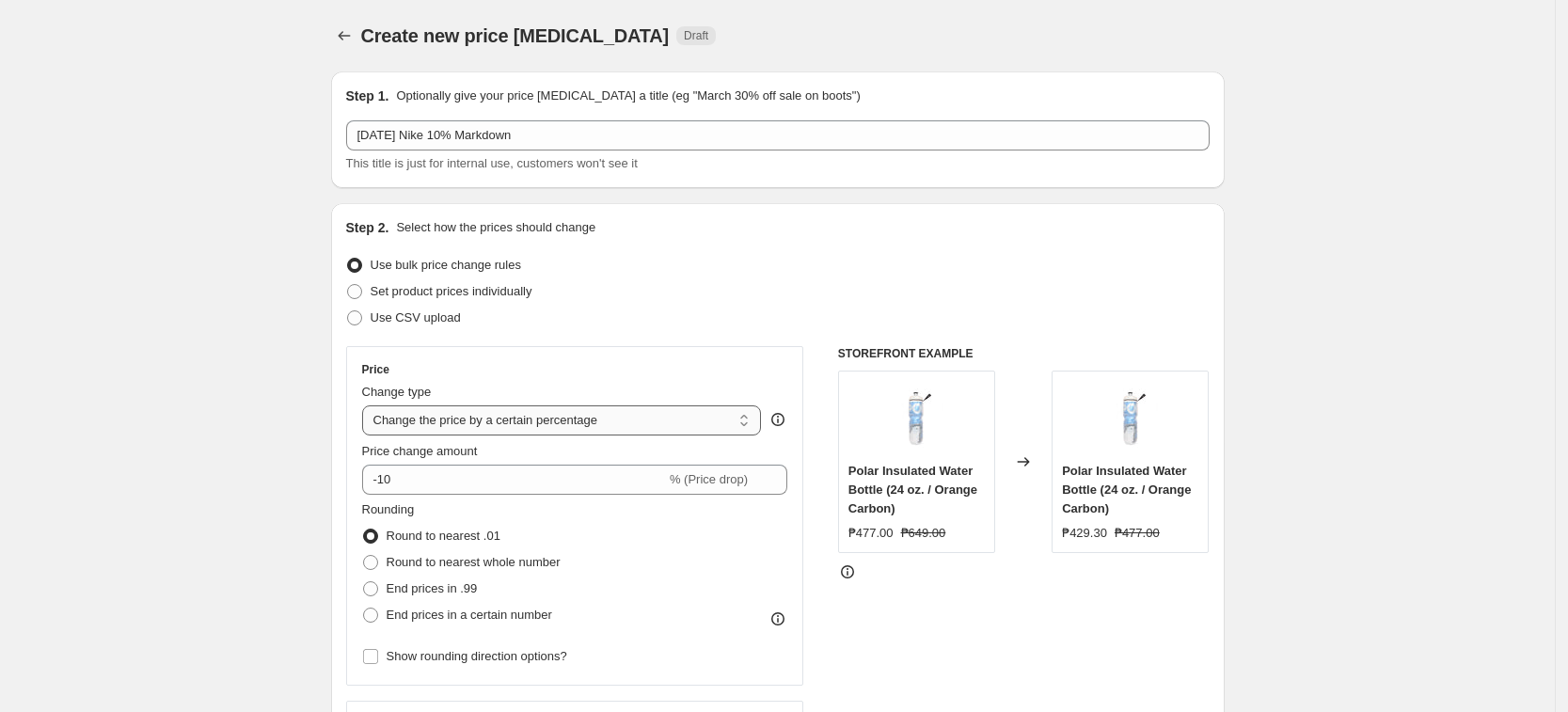
click at [474, 420] on select "Change the price to a certain amount Change the price by a certain amount Chang…" at bounding box center [562, 420] width 400 height 30
select select "pcap"
click at [367, 406] on select "Change the price to a certain amount Change the price by a certain amount Chang…" at bounding box center [562, 420] width 400 height 30
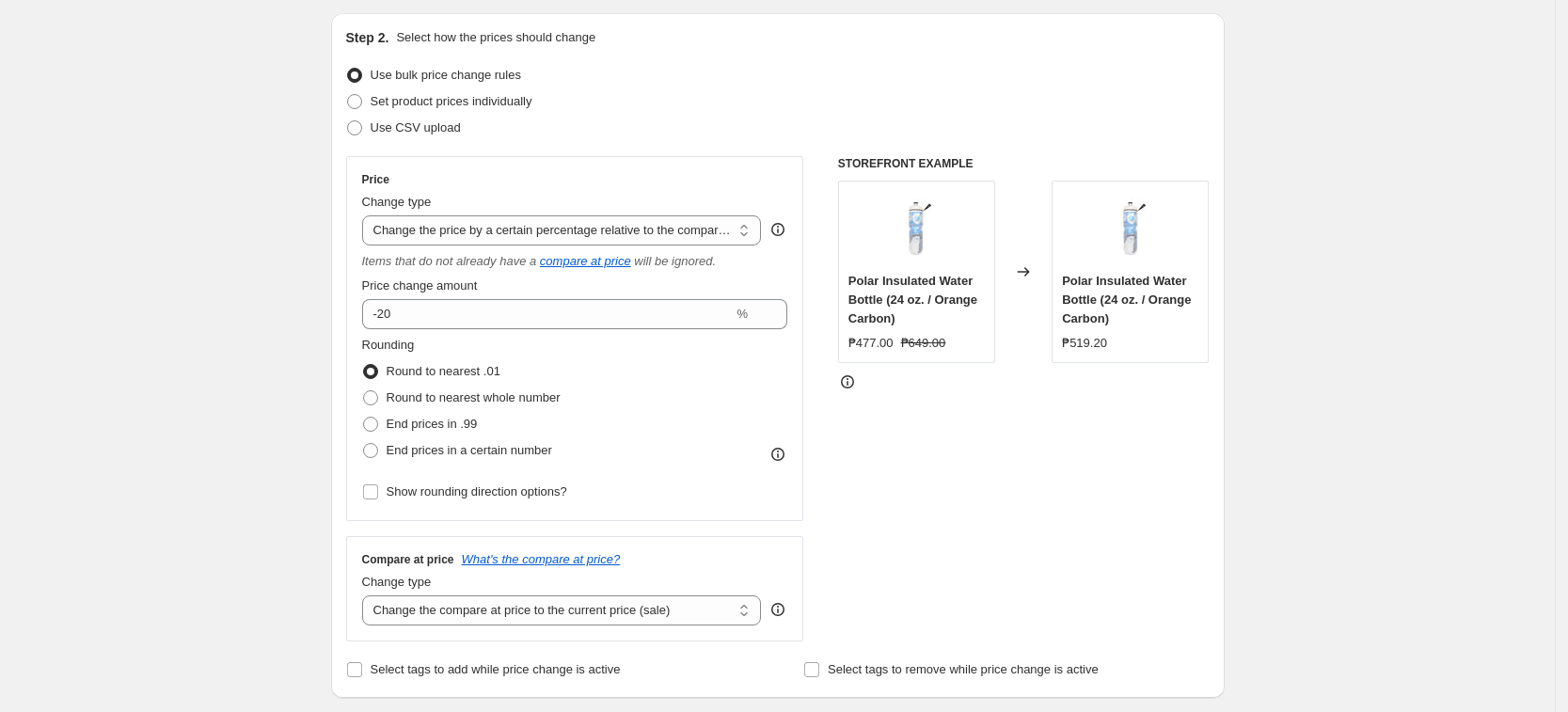
scroll to position [235, 0]
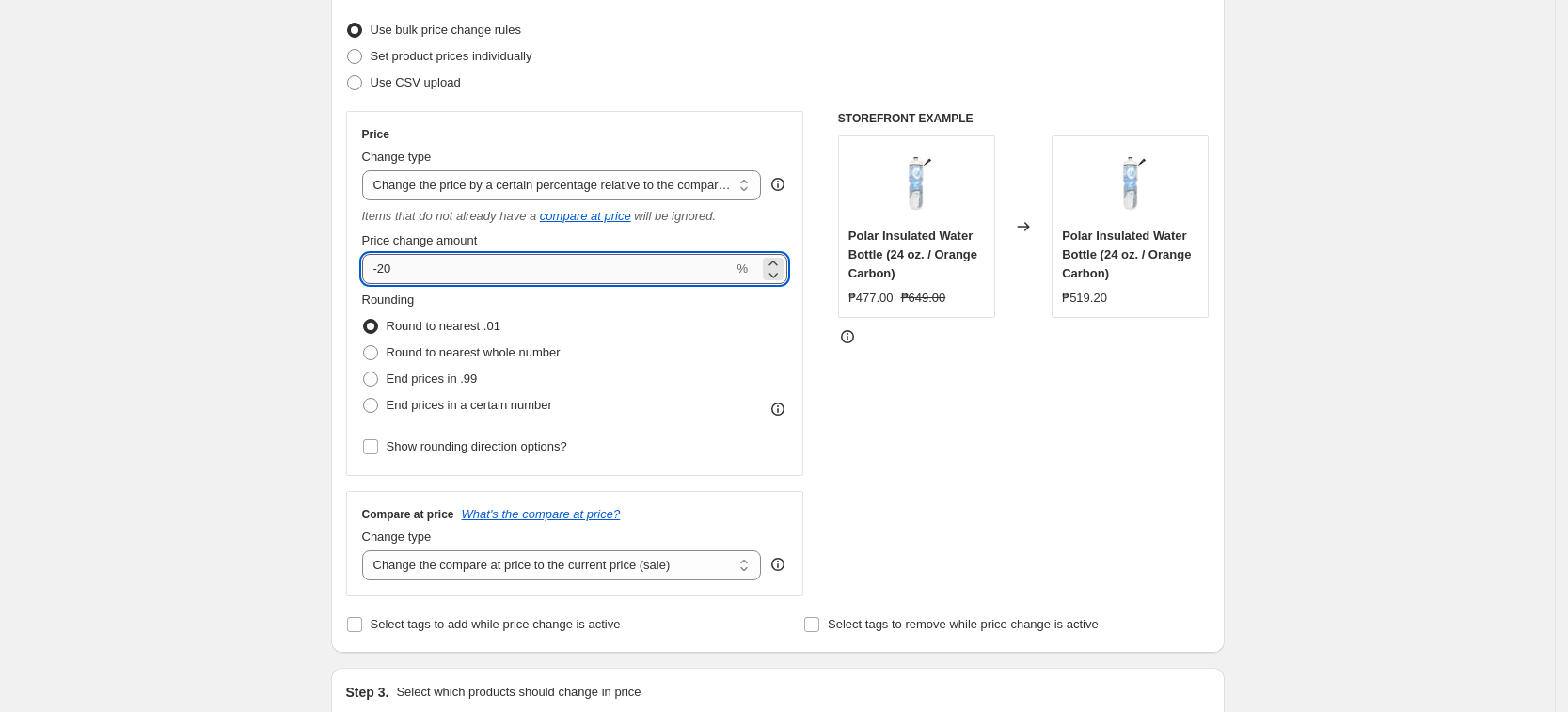
click at [397, 273] on input "-20" at bounding box center [547, 268] width 371 height 30
type input "-10"
click at [200, 360] on div "Create new price [MEDICAL_DATA]. This page is ready Create new price [MEDICAL_D…" at bounding box center [777, 721] width 1555 height 1912
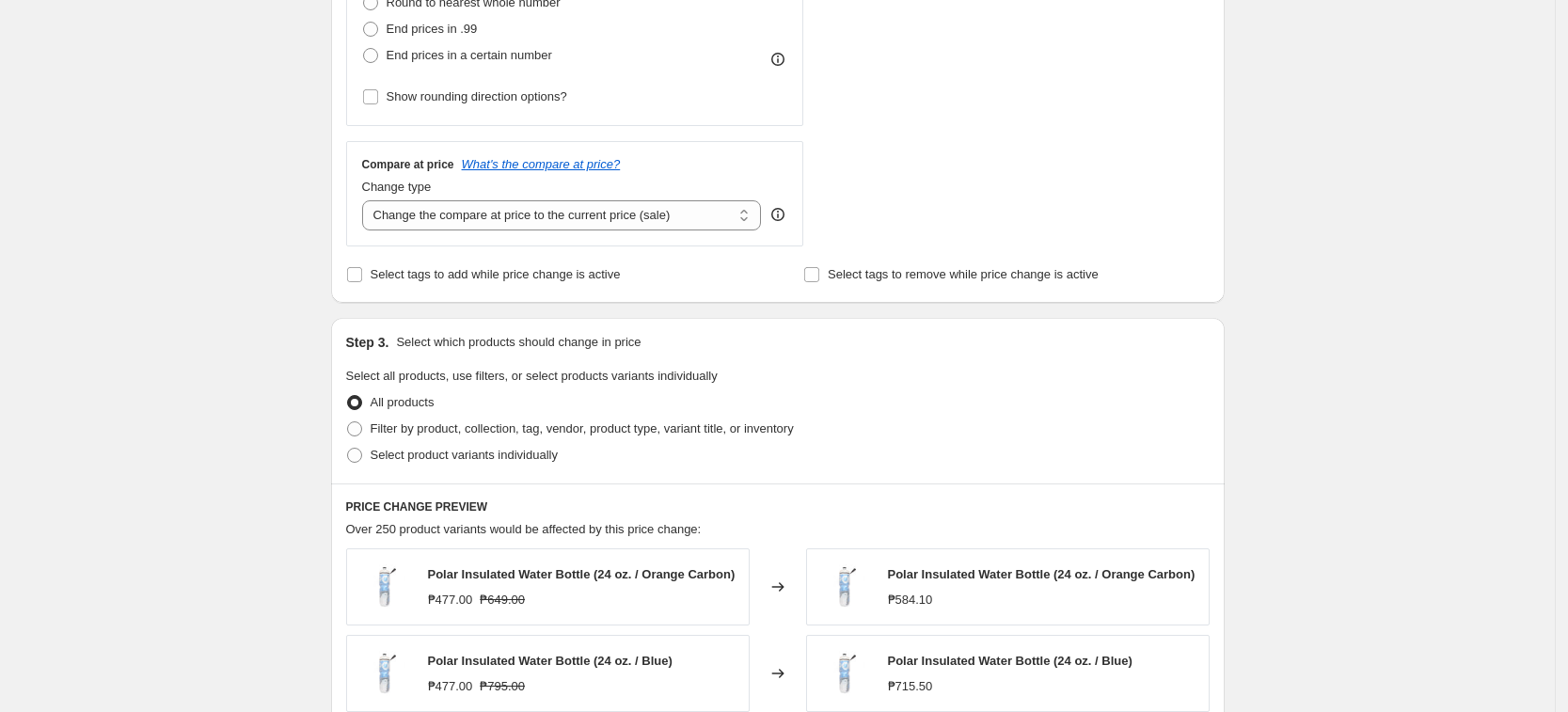
scroll to position [588, 0]
click at [587, 197] on div "Change type Change the compare at price to the current price (sale) Change the …" at bounding box center [562, 201] width 400 height 53
click at [587, 211] on select "Change the compare at price to the current price (sale) Change the compare at p…" at bounding box center [562, 211] width 400 height 30
select select "no_change"
click at [367, 197] on select "Change the compare at price to the current price (sale) Change the compare at p…" at bounding box center [562, 211] width 400 height 30
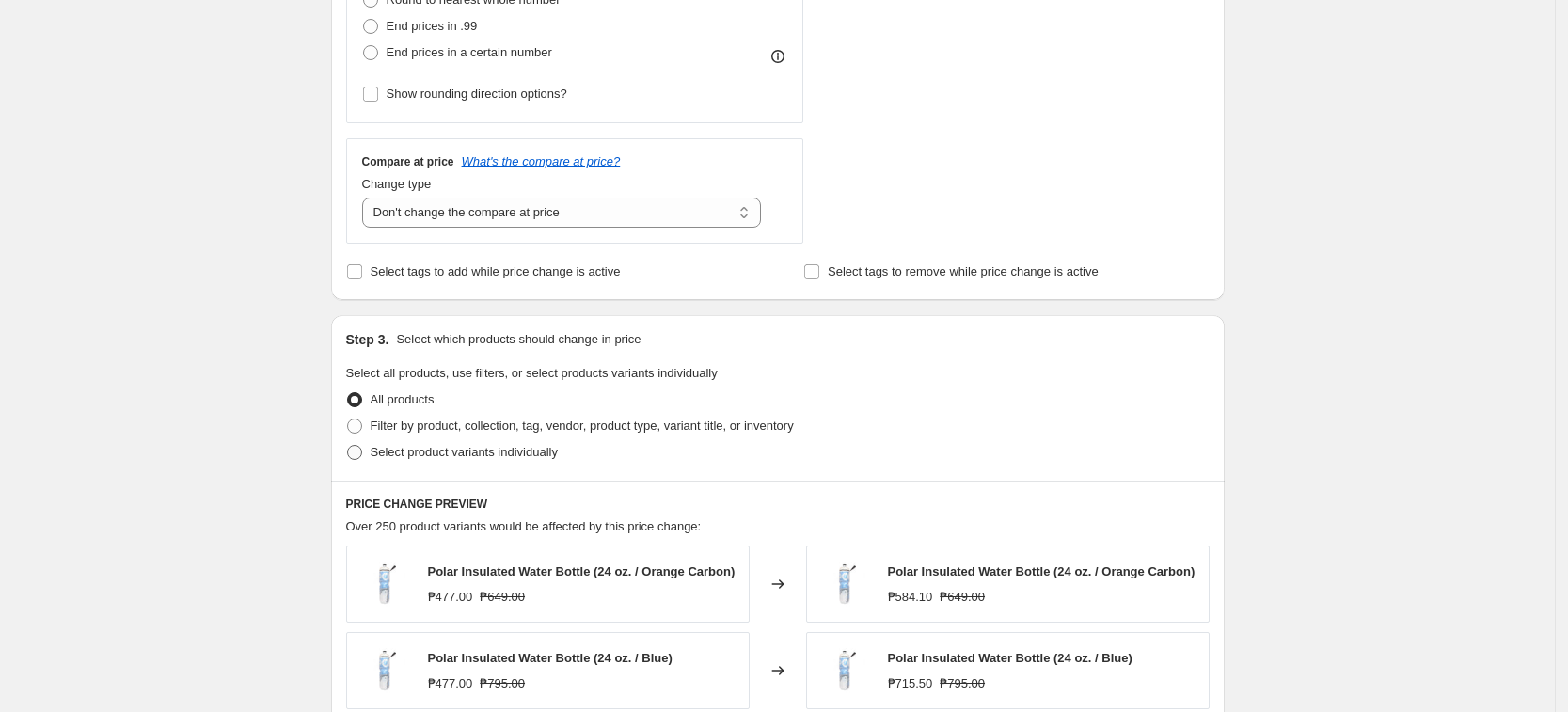
click at [429, 456] on span "Select product variants individually" at bounding box center [464, 452] width 188 height 14
click at [348, 446] on input "Select product variants individually" at bounding box center [347, 445] width 1 height 1
radio input "true"
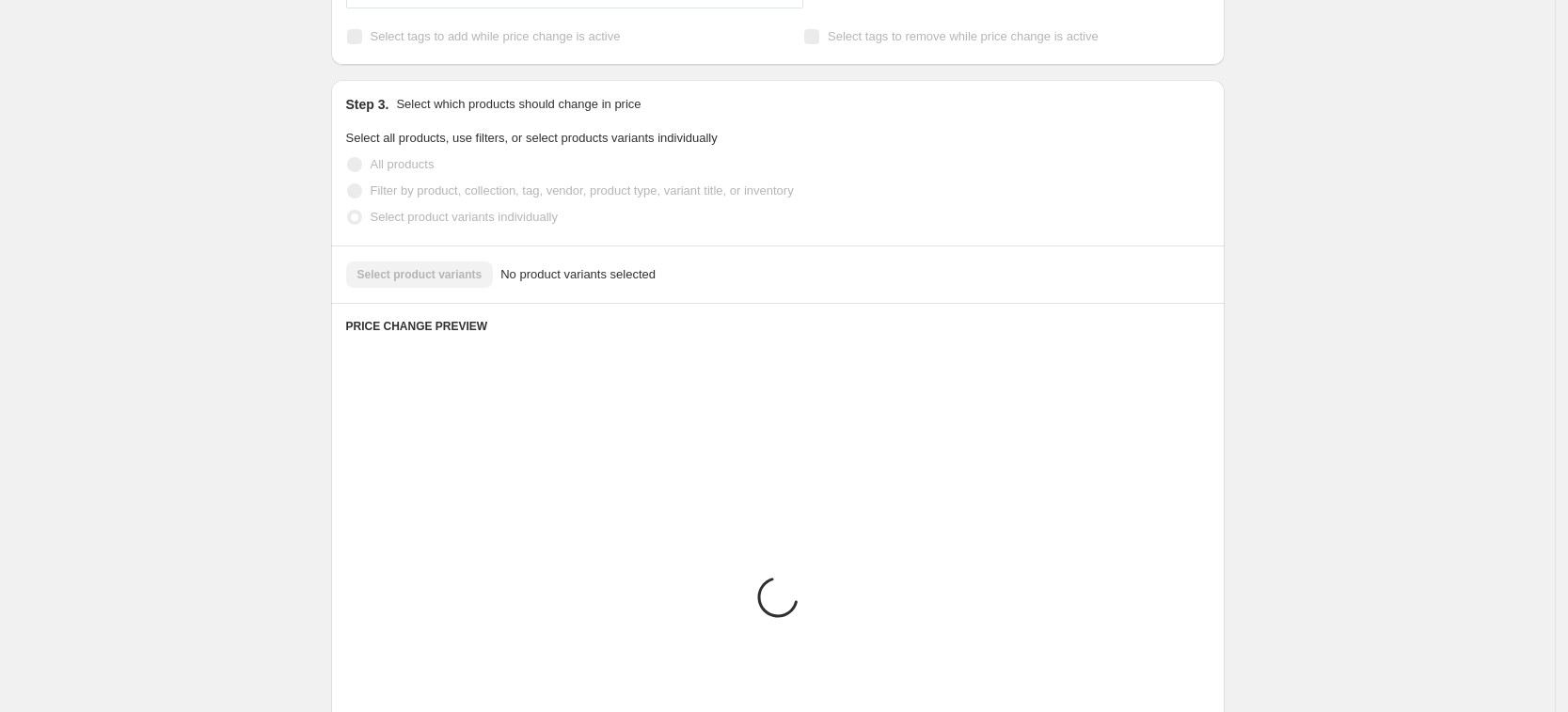
scroll to position [777, 0]
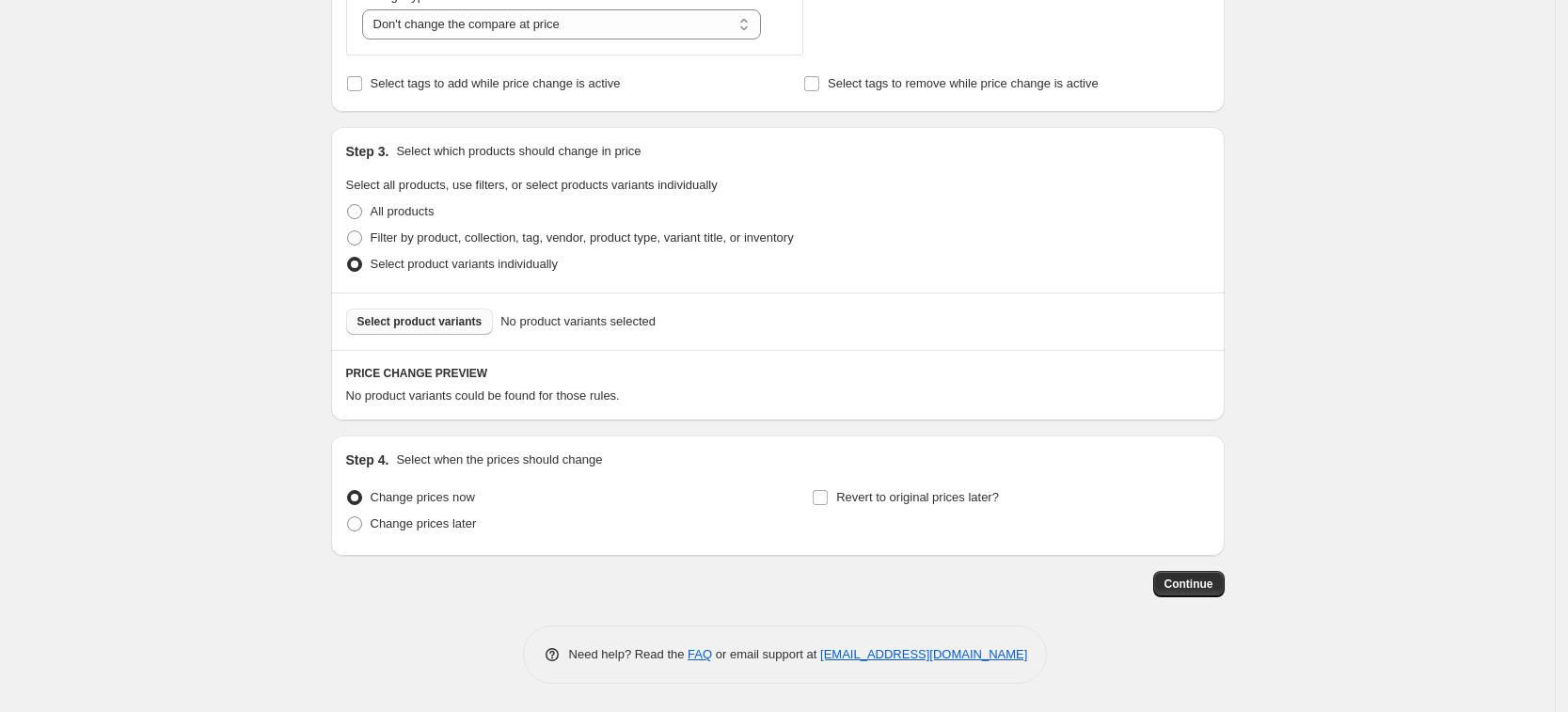
click at [456, 328] on span "Select product variants" at bounding box center [420, 322] width 125 height 15
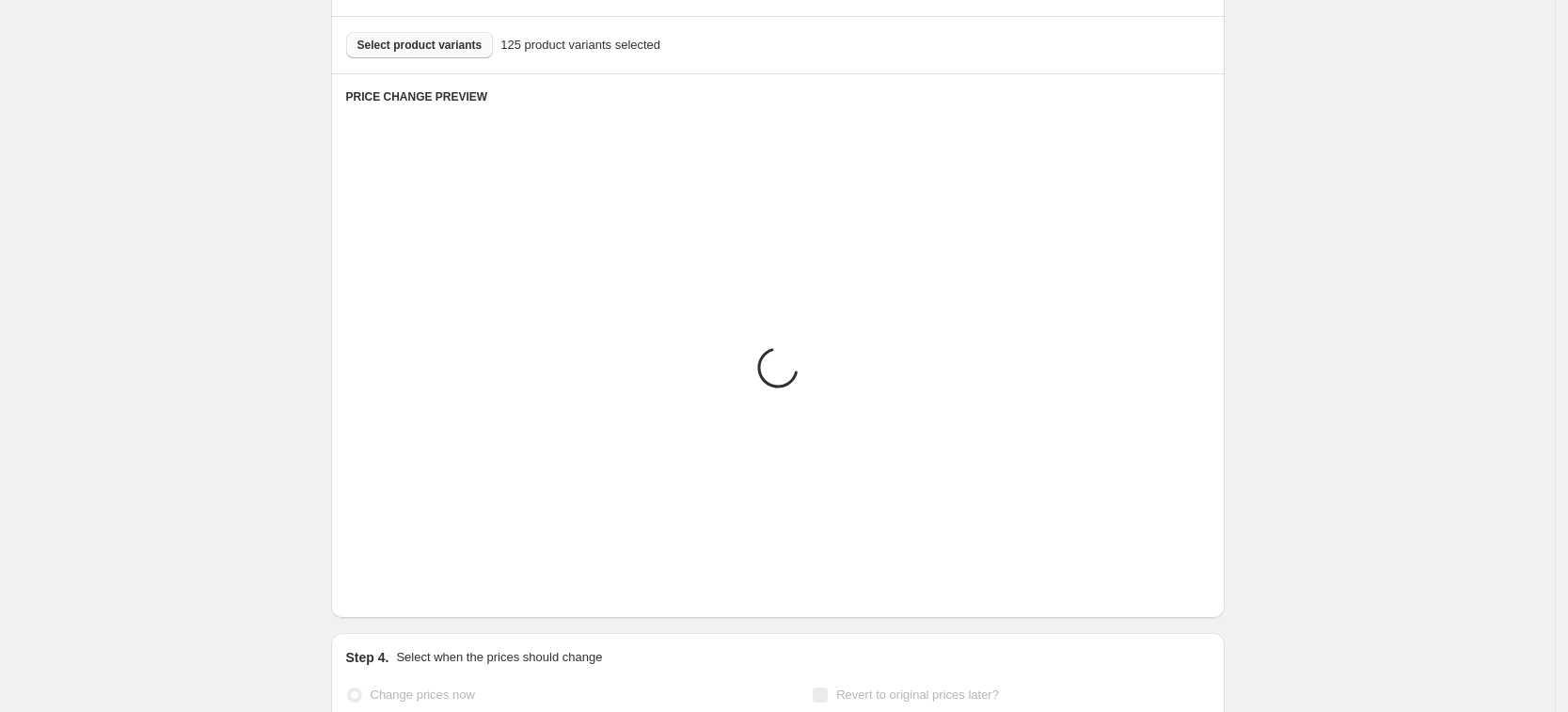
scroll to position [1248, 0]
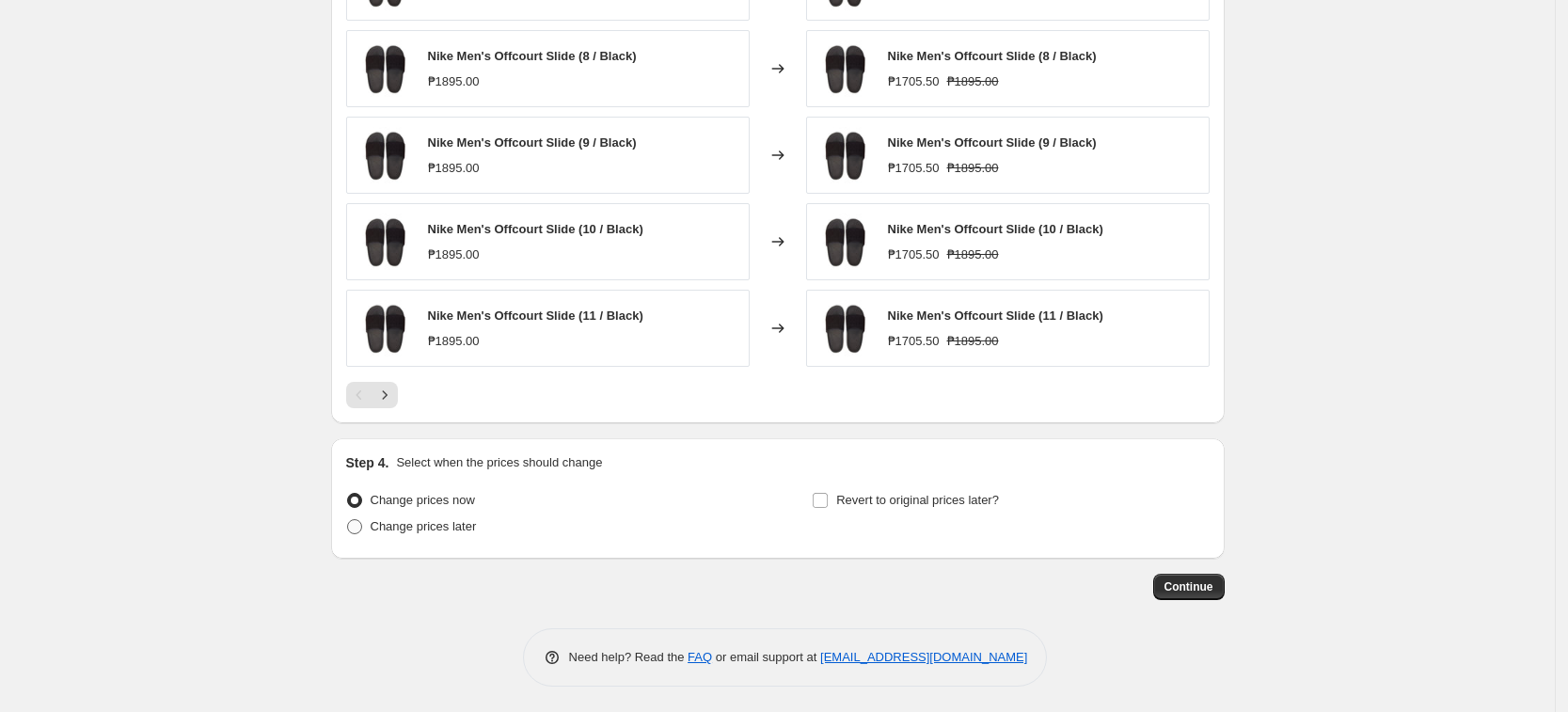
click at [447, 532] on span "Change prices later" at bounding box center [423, 526] width 106 height 14
click at [348, 521] on input "Change prices later" at bounding box center [347, 520] width 1 height 1
radio input "true"
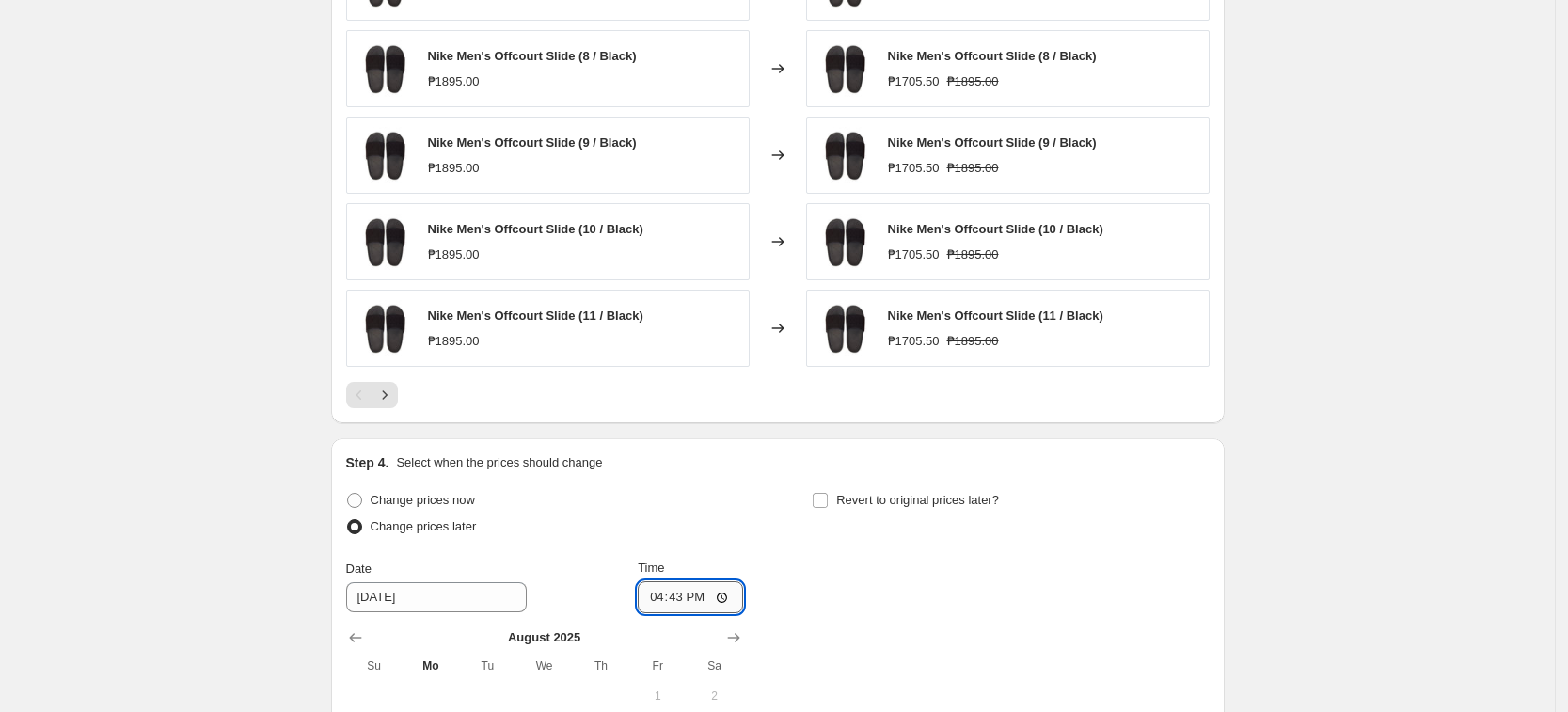
click at [656, 607] on input "16:43" at bounding box center [691, 597] width 105 height 32
type input "00:00"
click at [1043, 597] on div "Change prices now Change prices later Date [DATE] Time 00:00 [DATE] Su Mo Tu We…" at bounding box center [778, 674] width 863 height 374
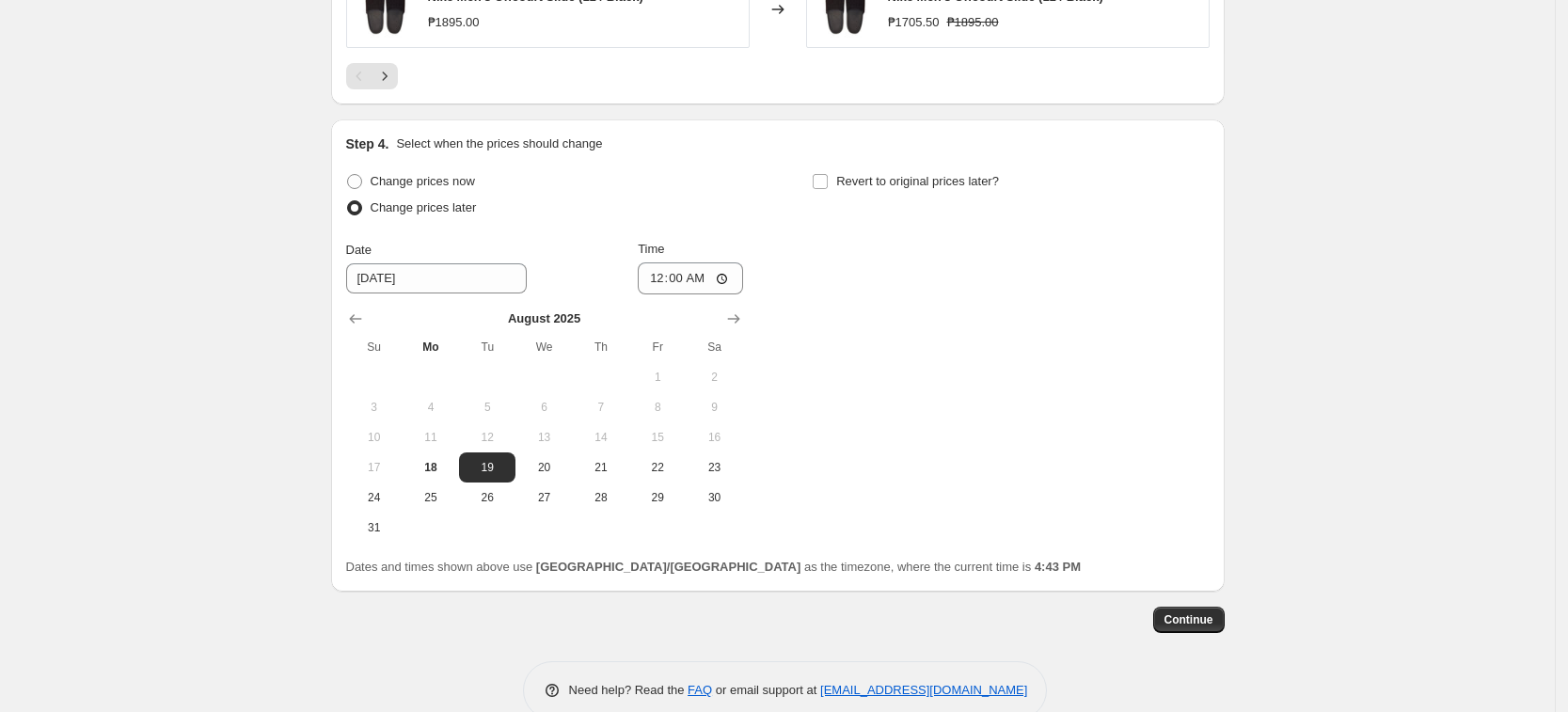
scroll to position [1603, 0]
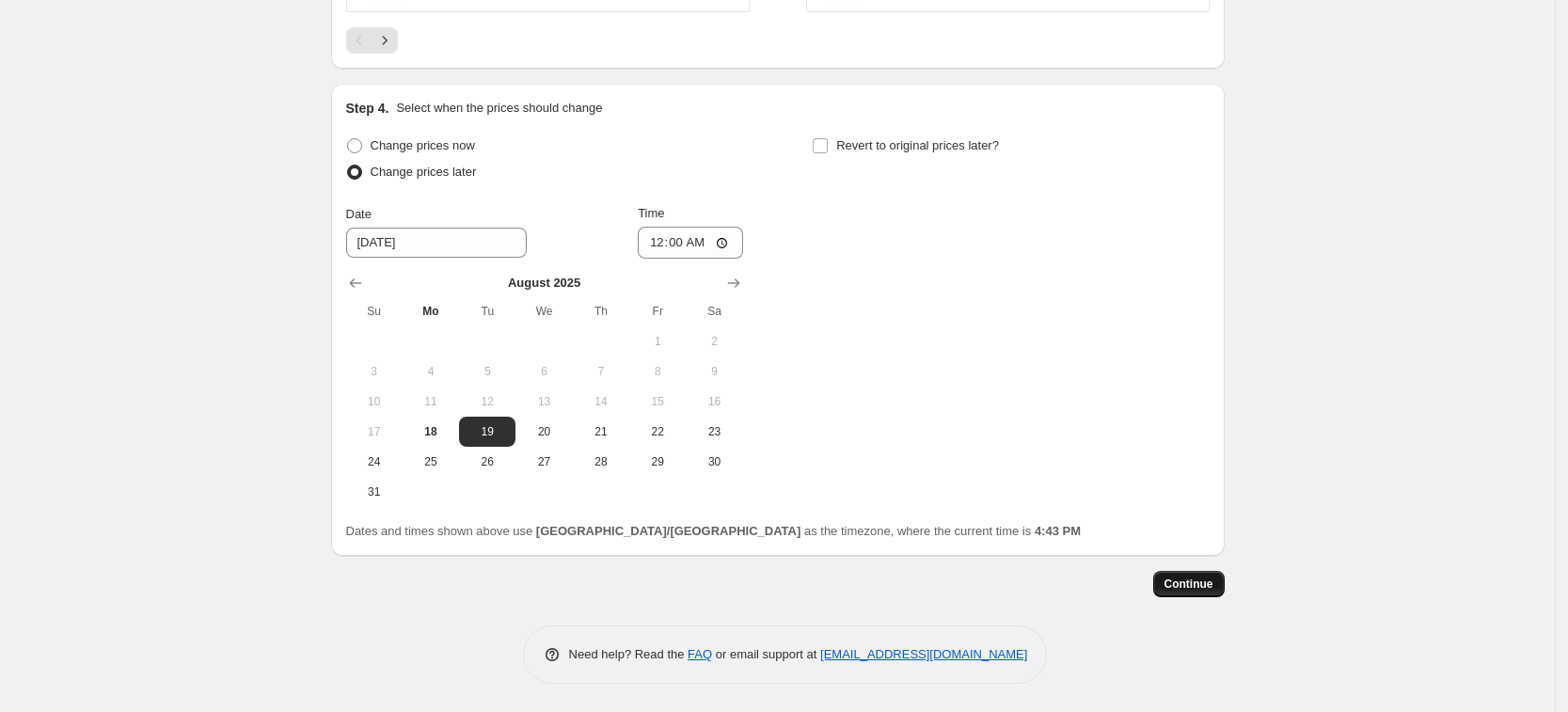
click at [1190, 593] on button "Continue" at bounding box center [1188, 585] width 72 height 27
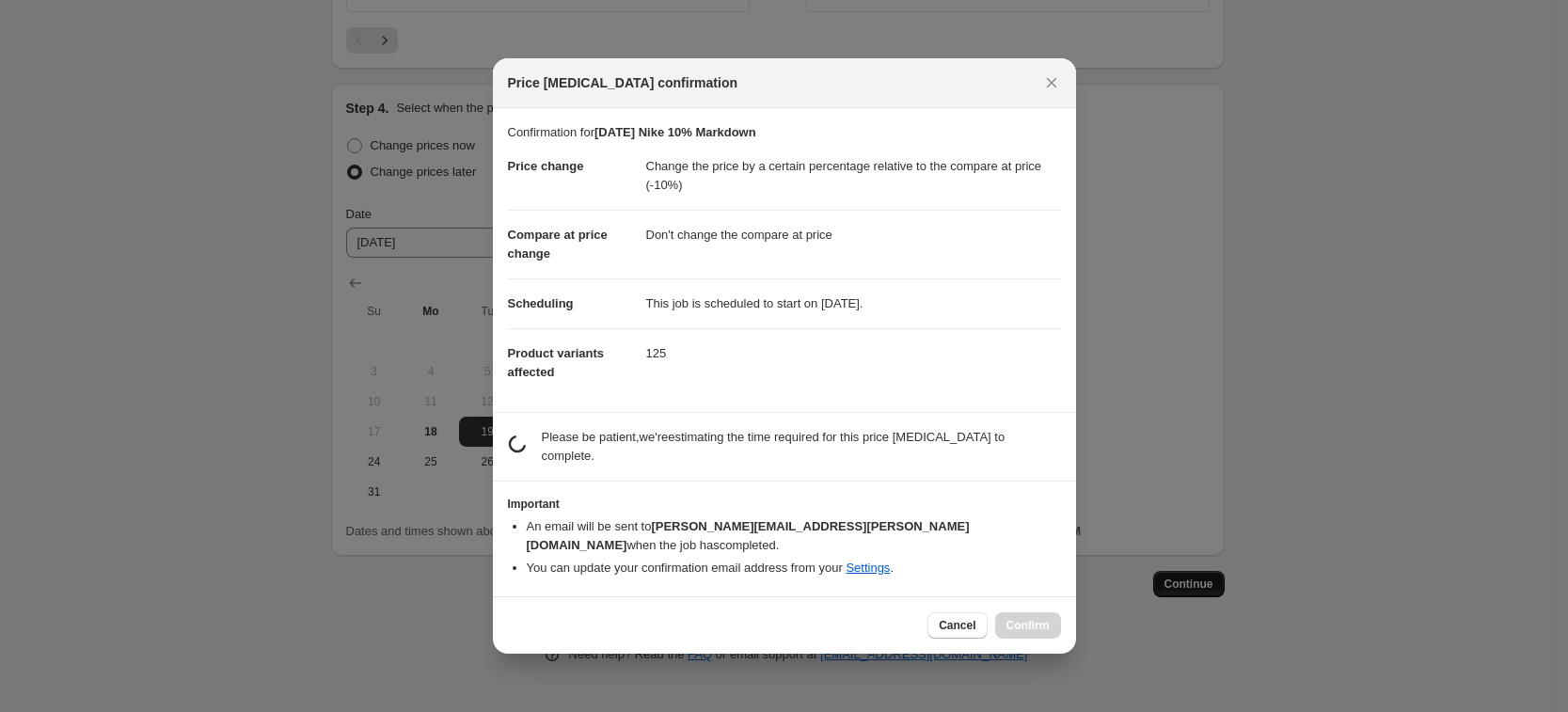
click at [1190, 587] on div at bounding box center [784, 356] width 1568 height 712
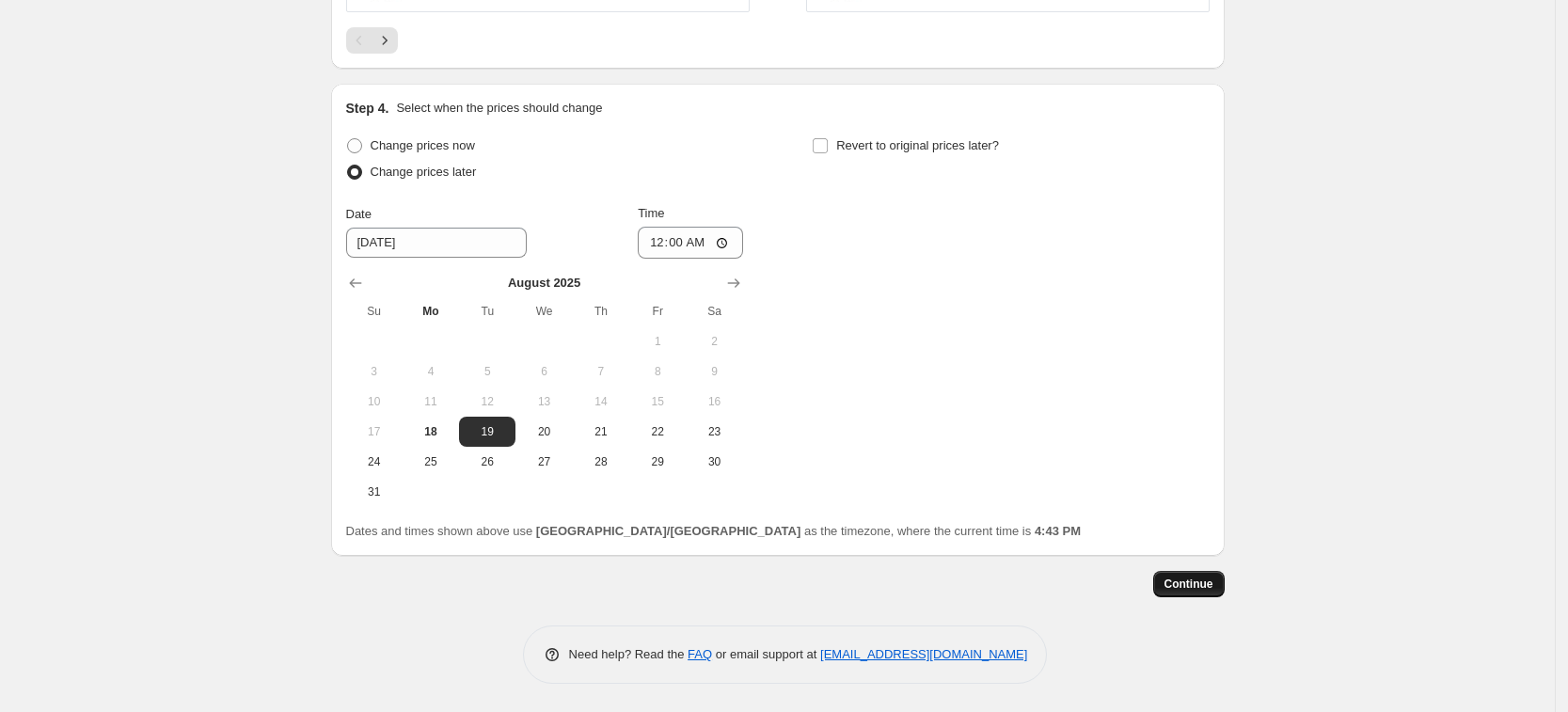
click at [1182, 575] on button "Continue" at bounding box center [1188, 585] width 72 height 27
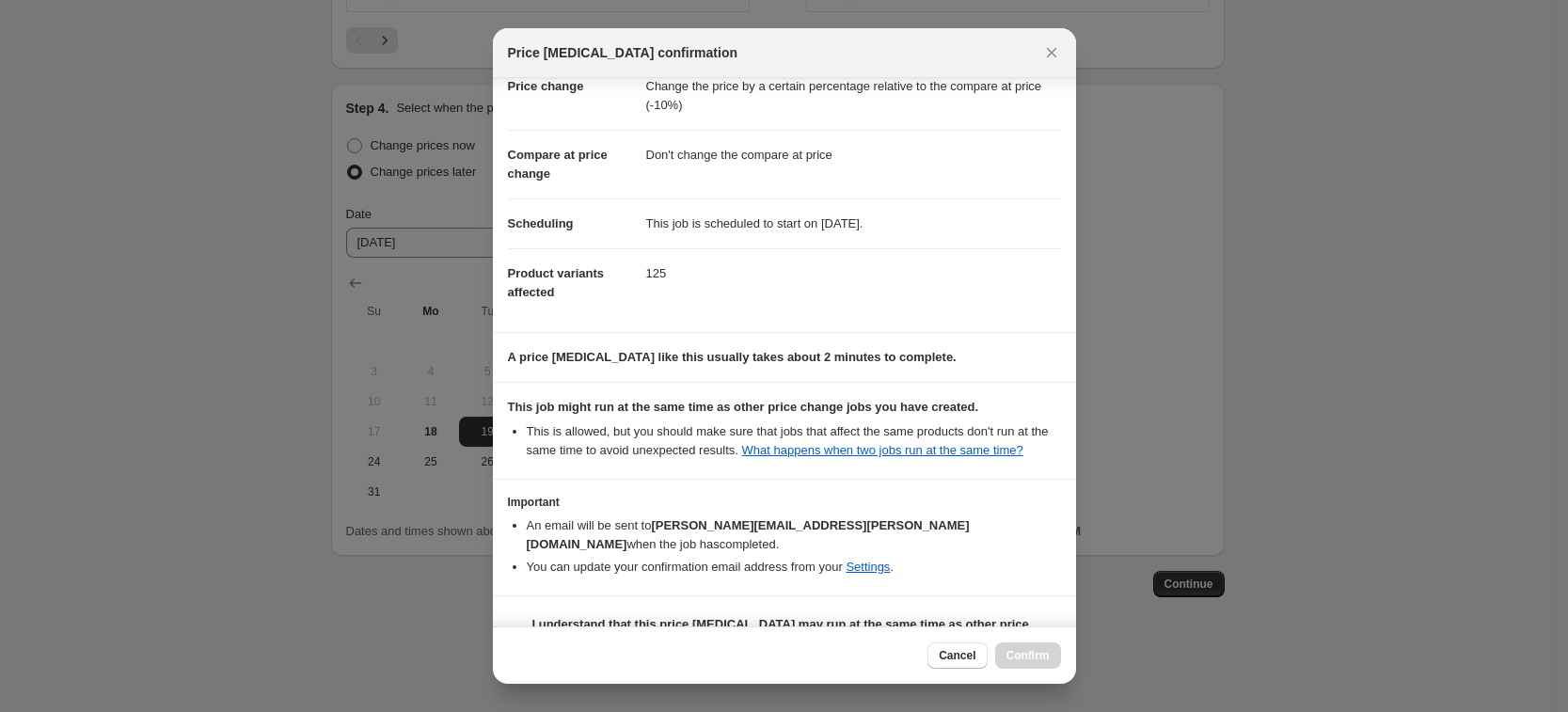
scroll to position [77, 0]
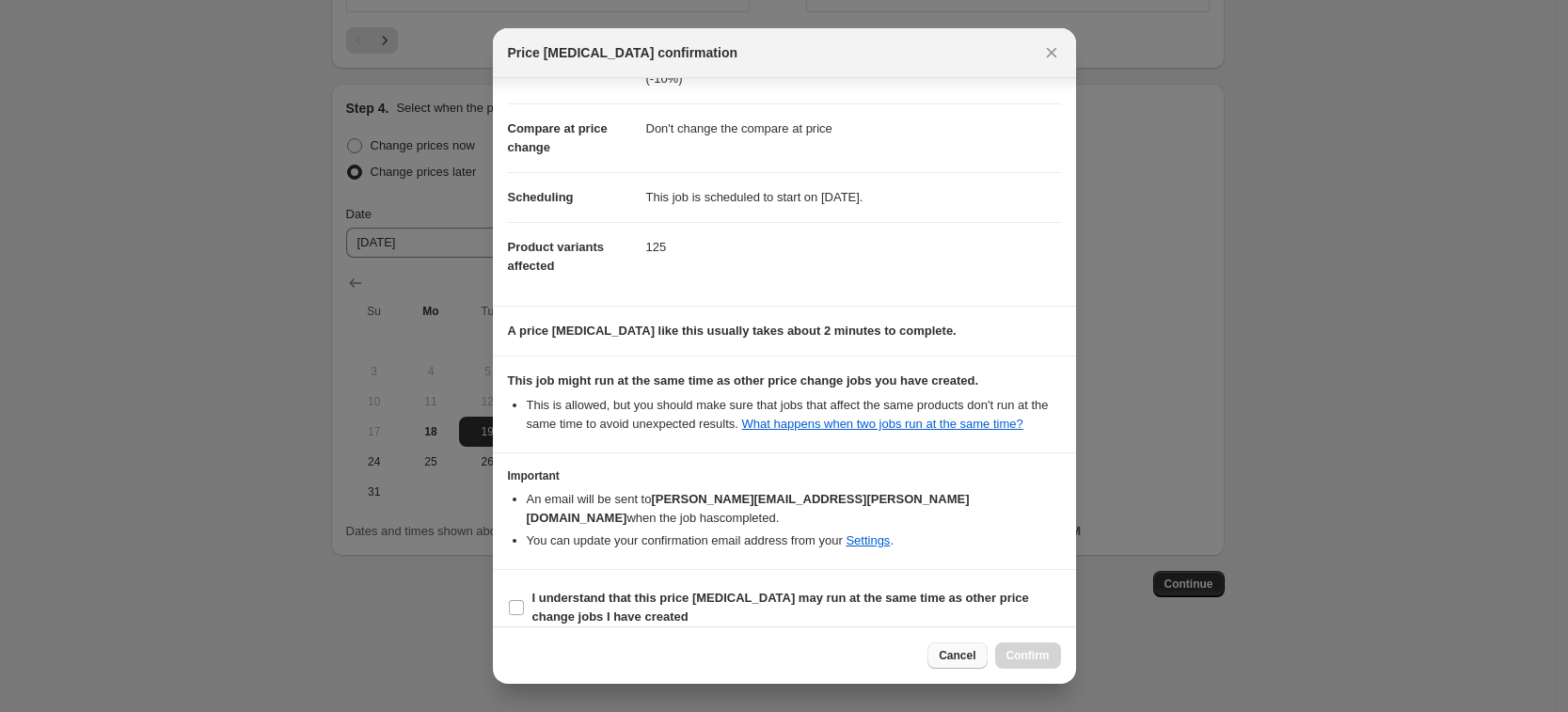
click at [714, 590] on b "I understand that this price [MEDICAL_DATA] may run at the same time as other p…" at bounding box center [780, 607] width 497 height 33
click at [524, 600] on input "I understand that this price [MEDICAL_DATA] may run at the same time as other p…" at bounding box center [517, 608] width 15 height 15
checkbox input "true"
click at [1040, 650] on span "Confirm" at bounding box center [1027, 656] width 43 height 15
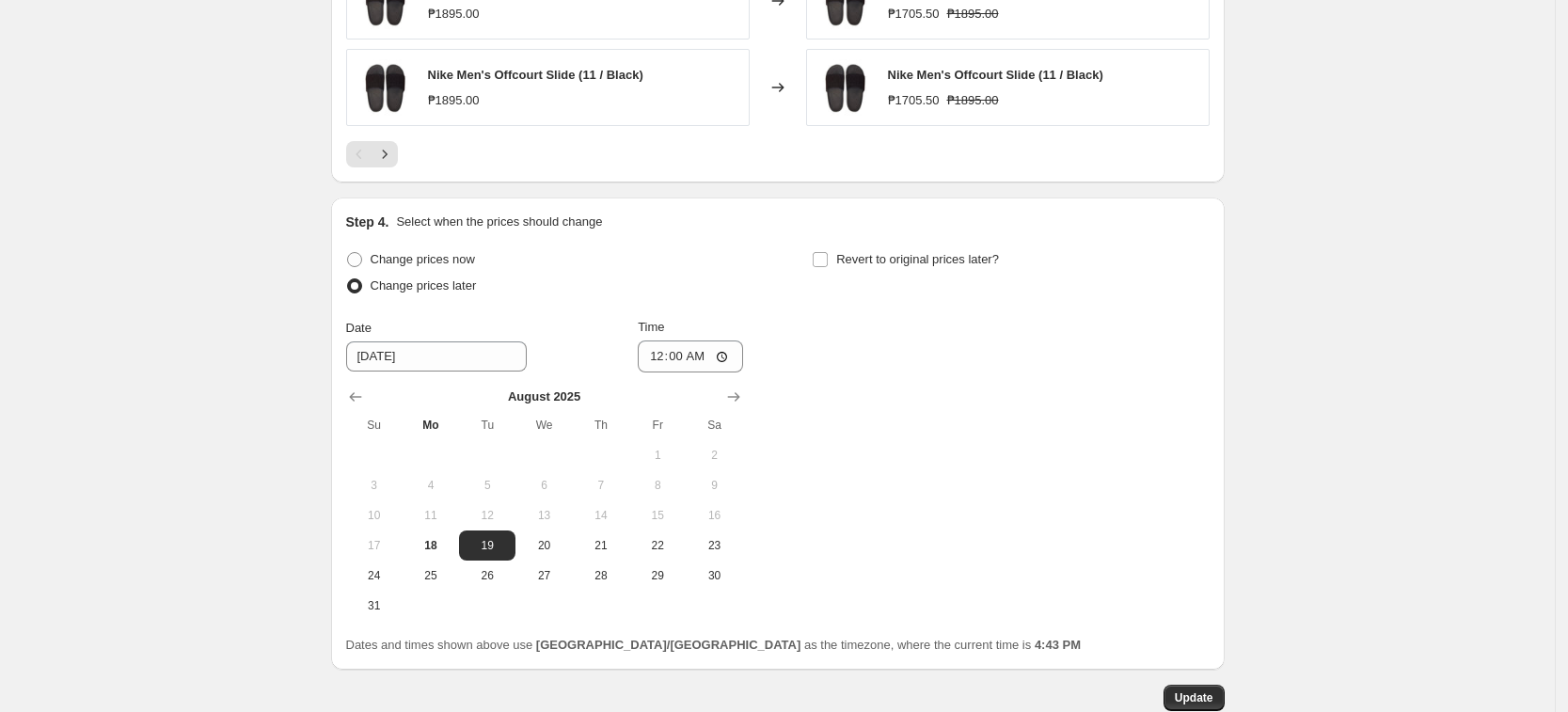
drag, startPoint x: 1161, startPoint y: 409, endPoint x: 1170, endPoint y: 366, distance: 43.9
click at [1167, 409] on div "Change prices now Change prices later Date [DATE] Time 00:00 [DATE] Su Mo Tu We…" at bounding box center [778, 434] width 863 height 374
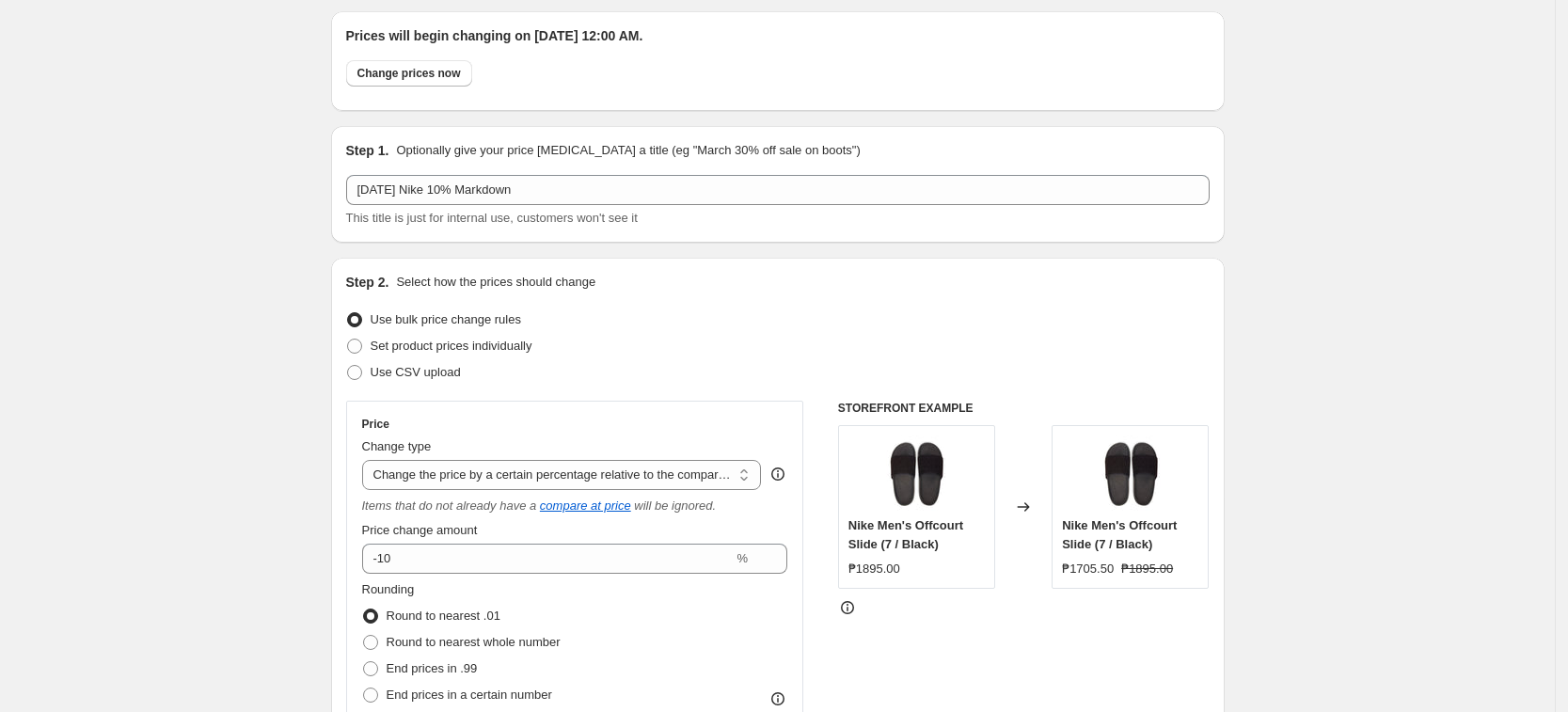
scroll to position [0, 0]
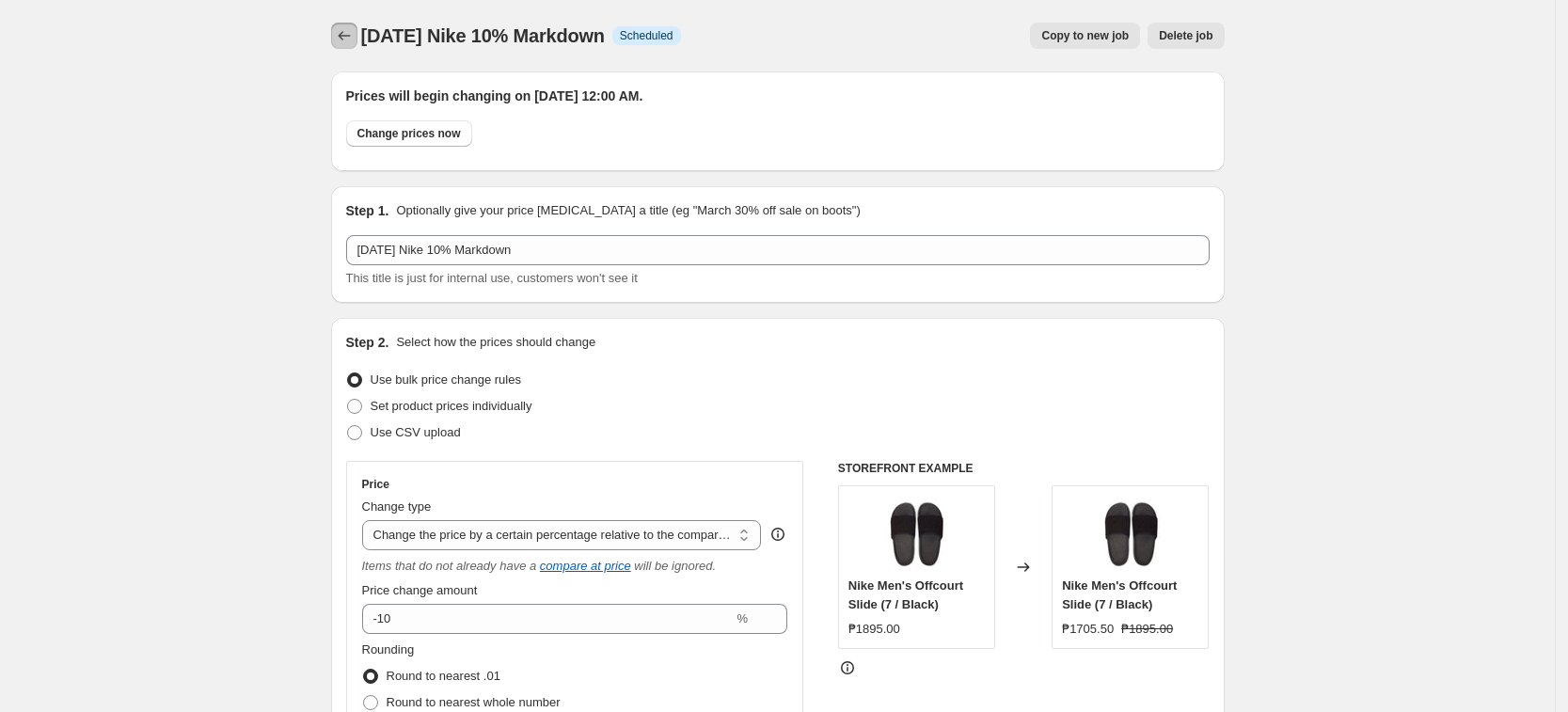
click at [349, 46] on button "Price change jobs" at bounding box center [344, 36] width 27 height 27
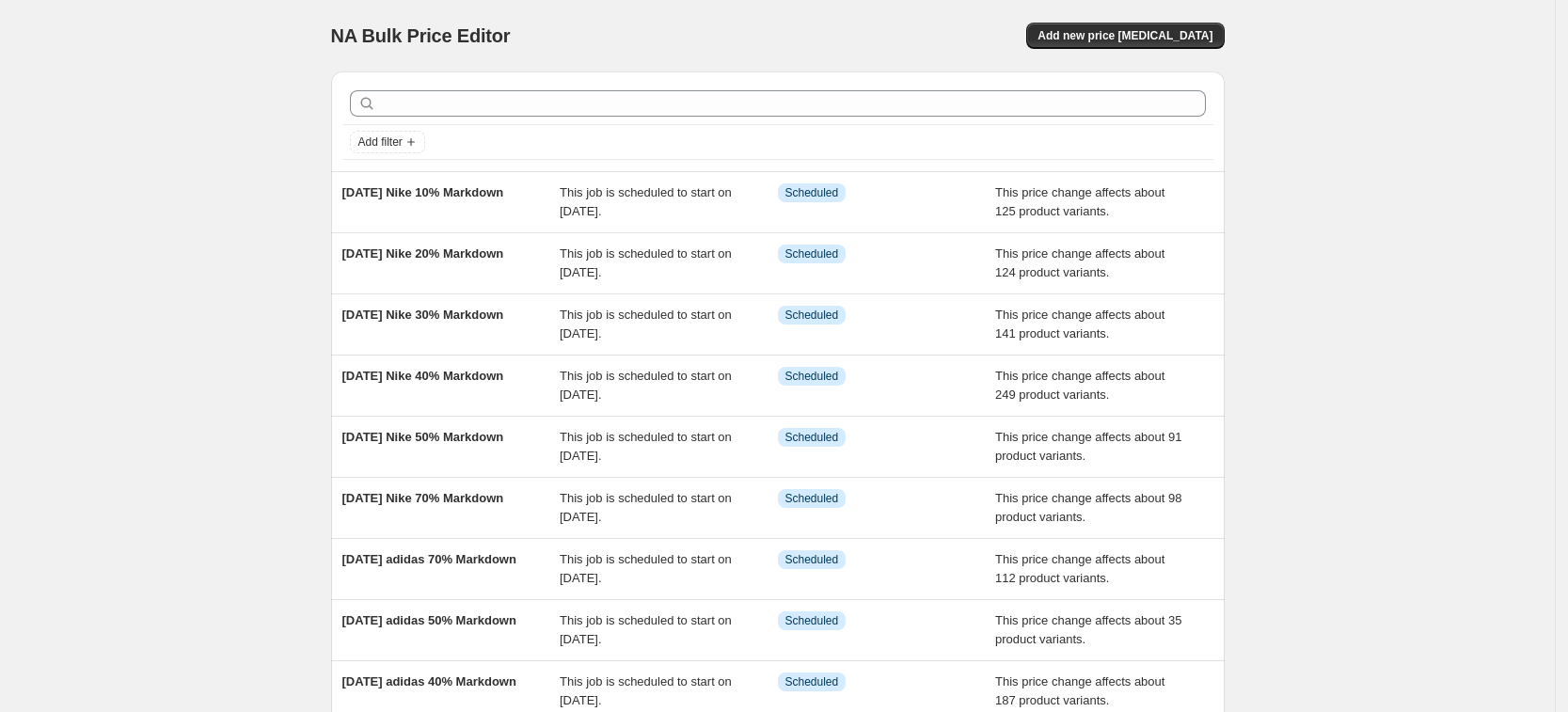
click at [205, 290] on div "NA Bulk Price Editor. This page is ready NA Bulk Price Editor Add new price [ME…" at bounding box center [777, 484] width 1555 height 969
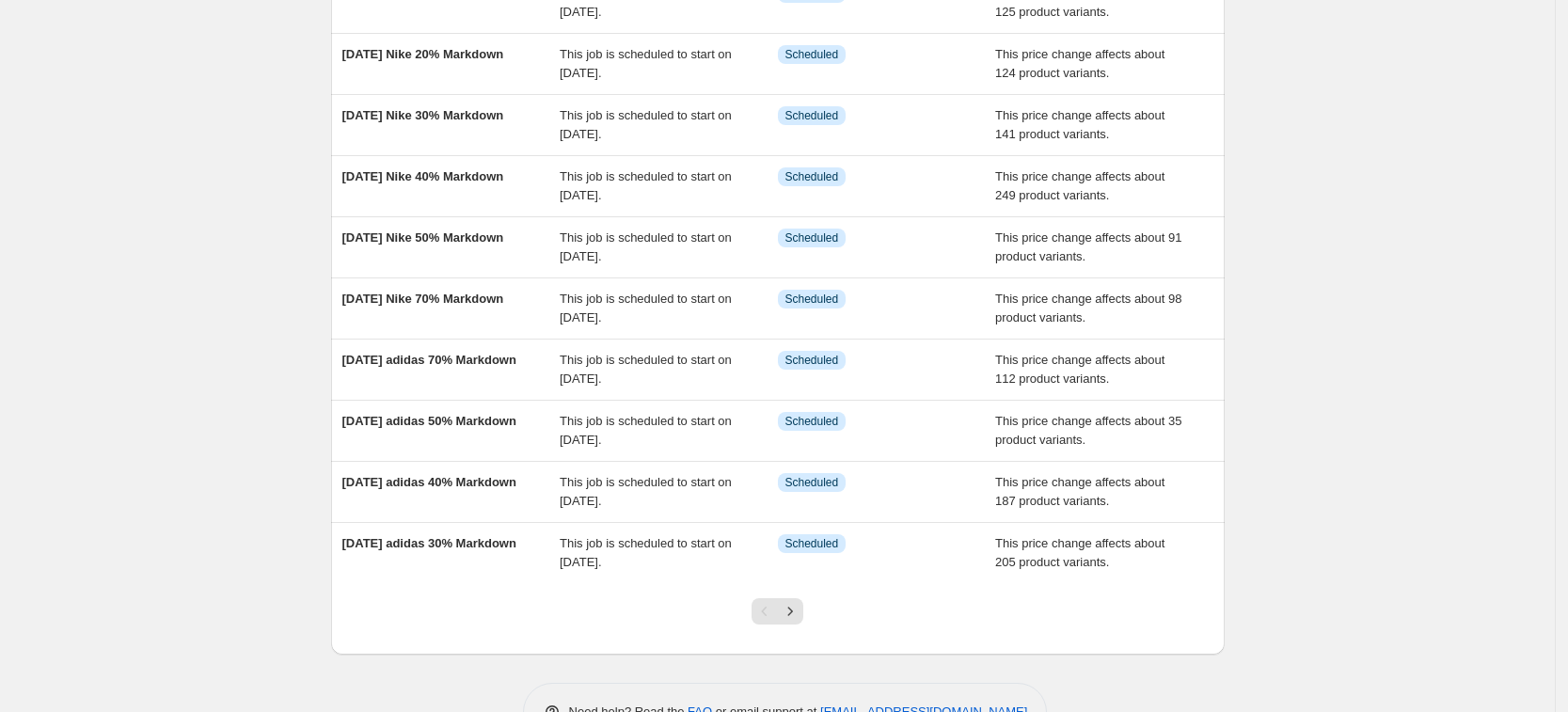
scroll to position [256, 0]
